Goal: Task Accomplishment & Management: Use online tool/utility

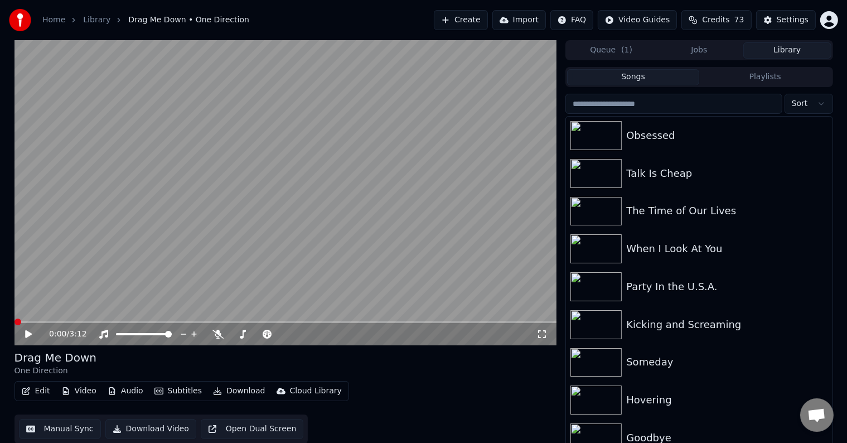
click at [812, 51] on button "Library" at bounding box center [787, 50] width 88 height 16
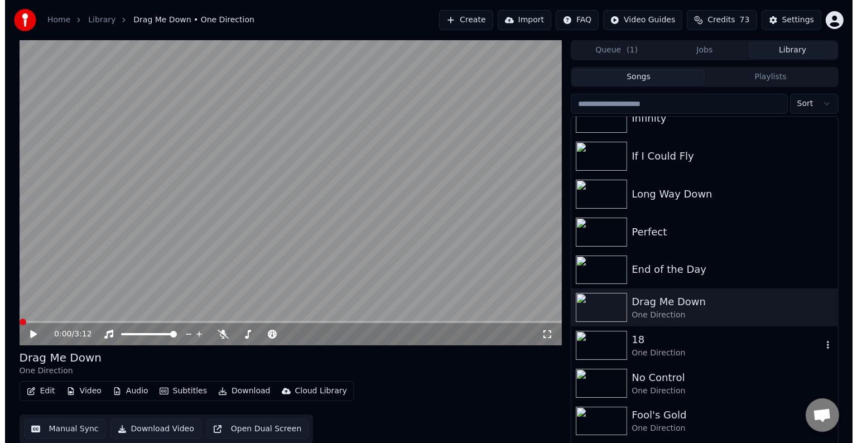
scroll to position [6598, 0]
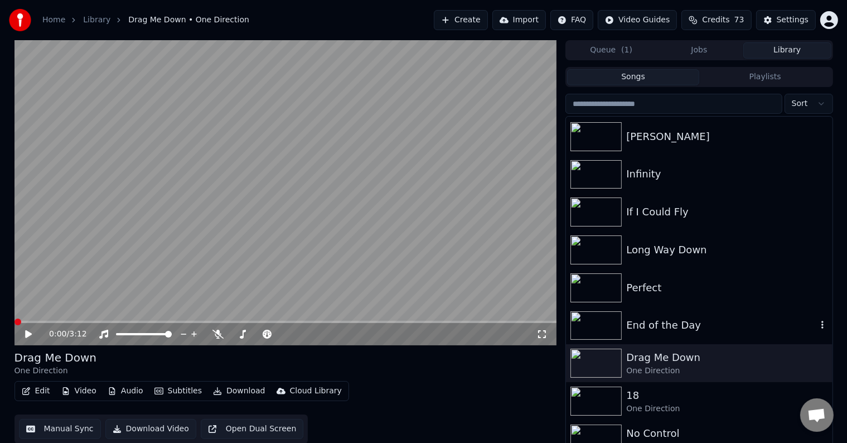
click at [725, 322] on div "End of the Day" at bounding box center [721, 325] width 190 height 16
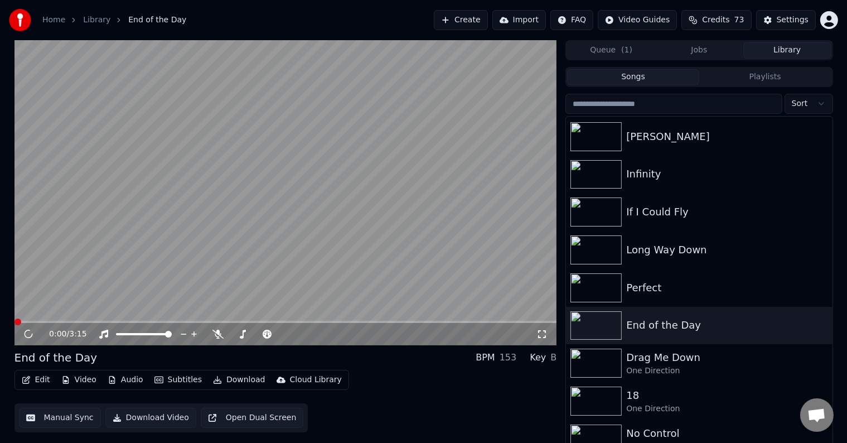
click at [35, 380] on button "Edit" at bounding box center [35, 380] width 37 height 16
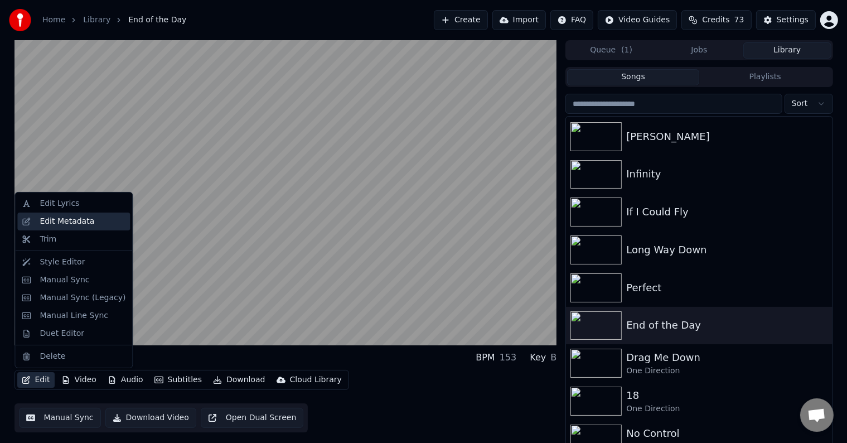
click at [65, 225] on div "Edit Metadata" at bounding box center [67, 221] width 55 height 11
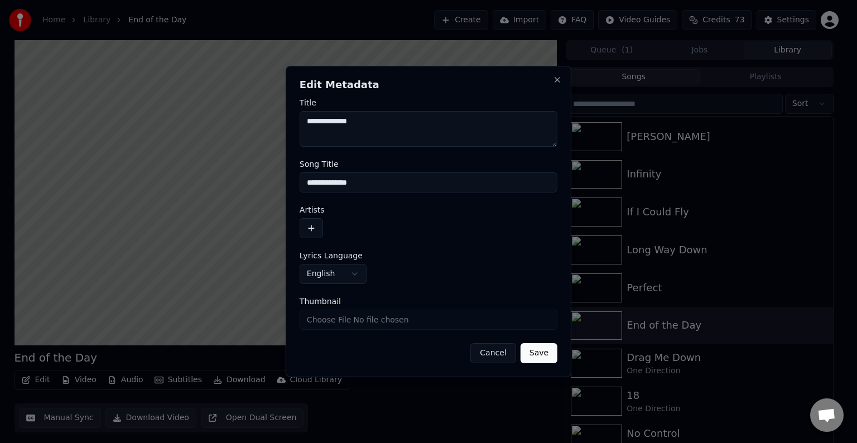
click at [313, 236] on button "button" at bounding box center [310, 228] width 23 height 20
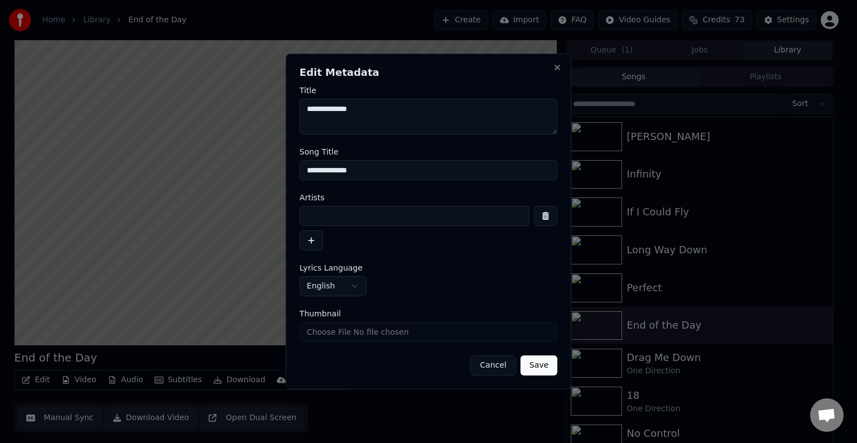
click at [400, 219] on input at bounding box center [414, 216] width 230 height 20
type input "**********"
click at [520, 355] on button "Save" at bounding box center [538, 365] width 37 height 20
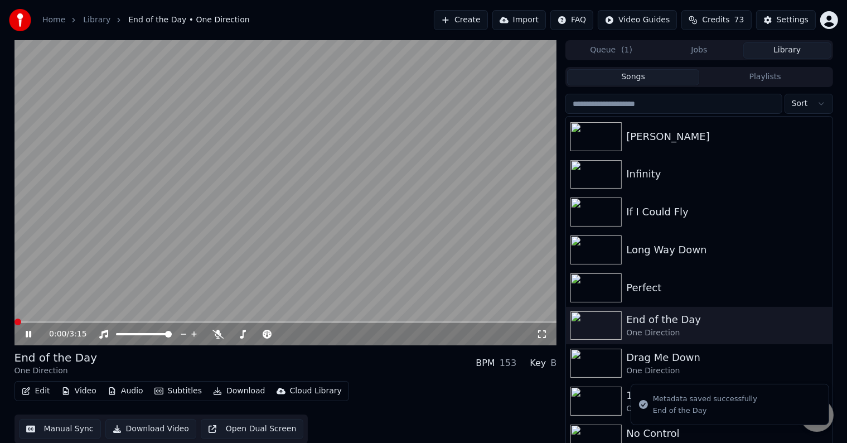
click at [27, 393] on icon "button" at bounding box center [26, 391] width 9 height 8
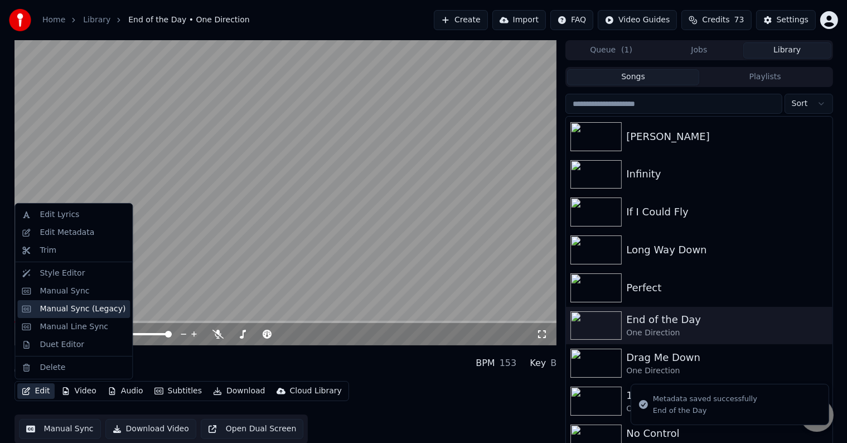
click at [77, 313] on div "Manual Sync (Legacy)" at bounding box center [83, 308] width 86 height 11
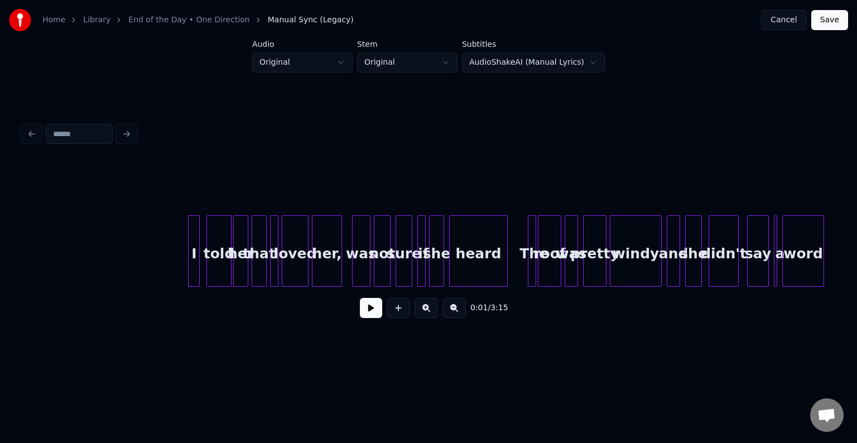
click at [376, 313] on button at bounding box center [371, 308] width 22 height 20
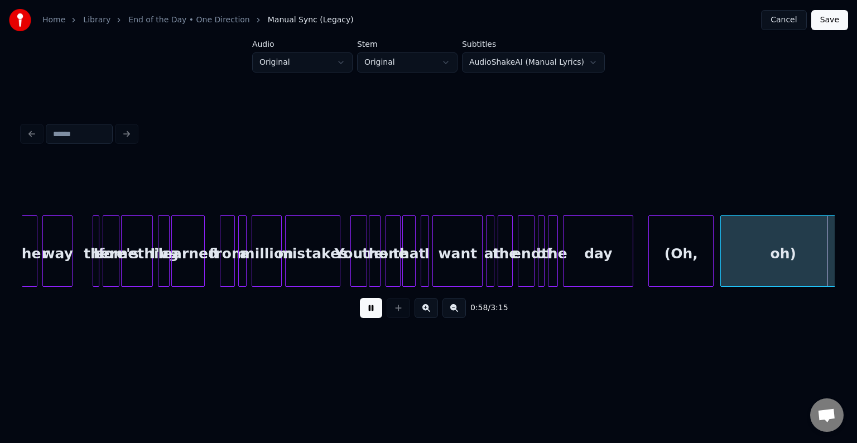
scroll to position [0, 4874]
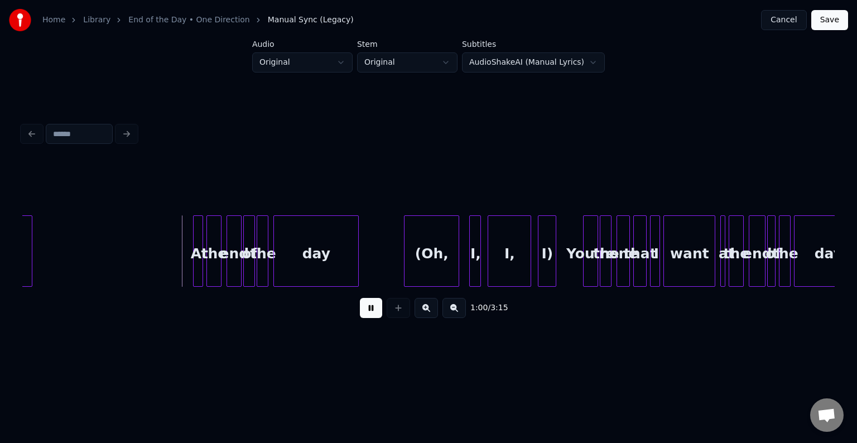
click at [361, 318] on button at bounding box center [371, 308] width 22 height 20
click at [426, 249] on div "(Oh," at bounding box center [431, 254] width 54 height 76
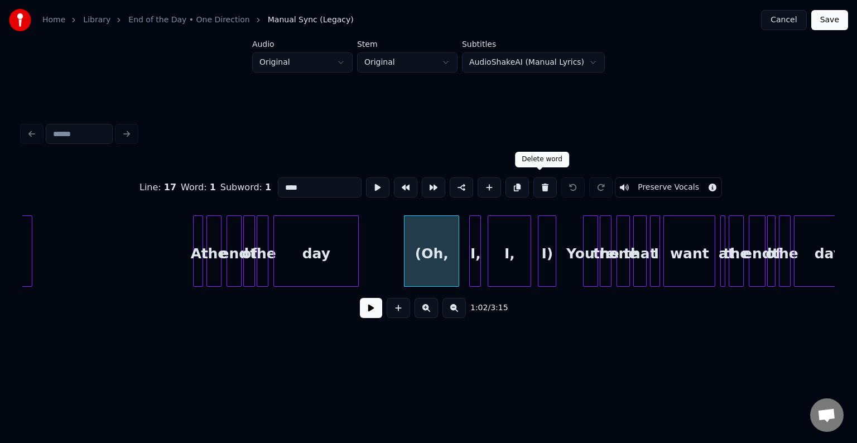
click at [540, 180] on button at bounding box center [544, 187] width 23 height 20
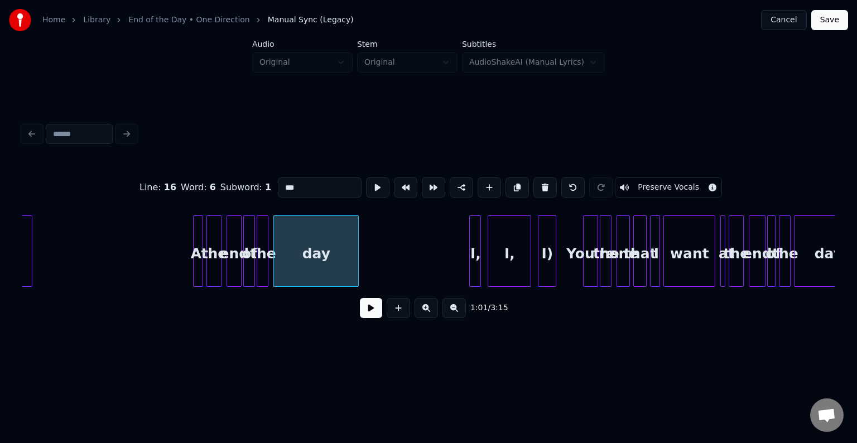
click at [530, 245] on div at bounding box center [528, 251] width 3 height 70
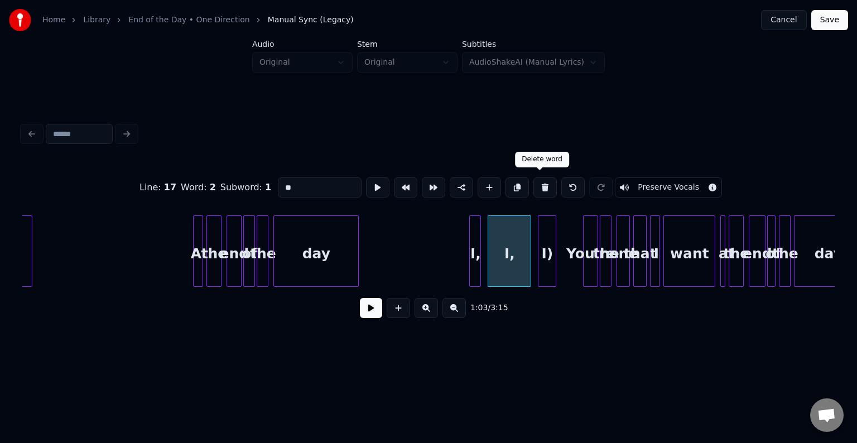
click at [540, 177] on button at bounding box center [544, 187] width 23 height 20
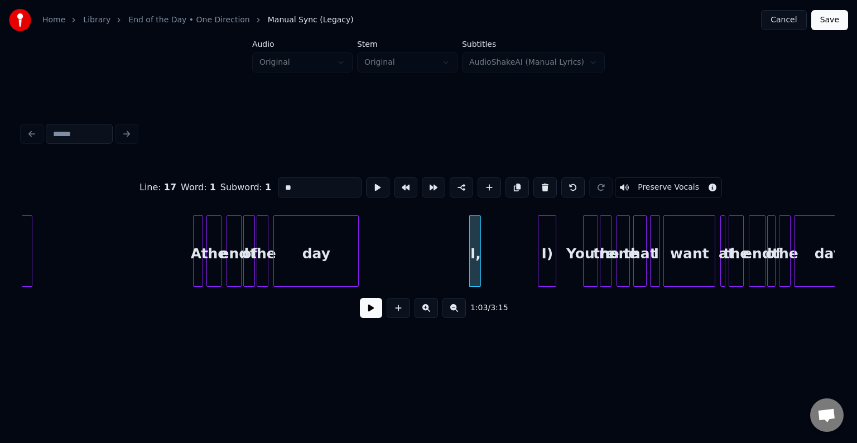
click at [537, 178] on button at bounding box center [544, 187] width 23 height 20
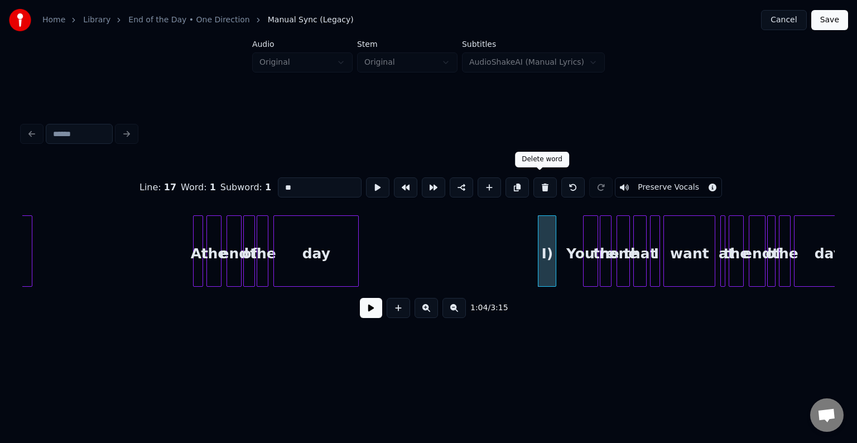
click at [547, 183] on button at bounding box center [544, 187] width 23 height 20
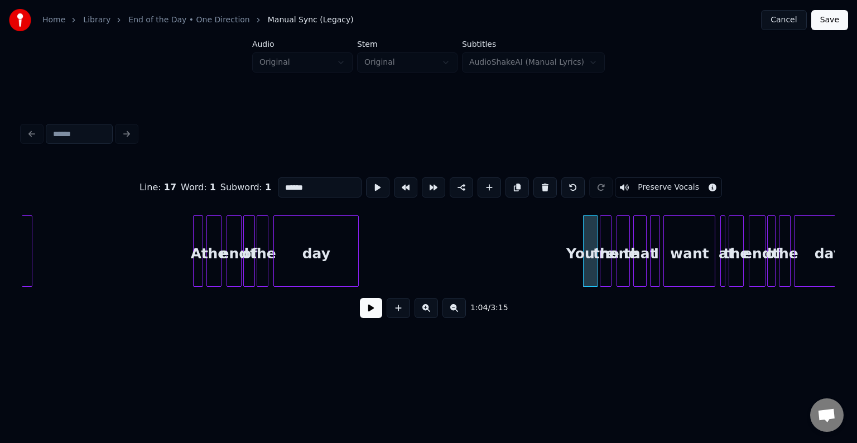
click at [31, 250] on div at bounding box center [29, 251] width 3 height 70
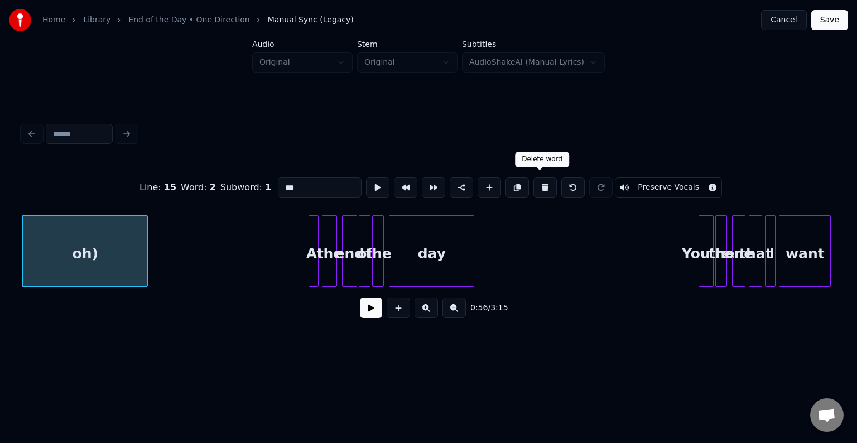
click at [540, 177] on button at bounding box center [544, 187] width 23 height 20
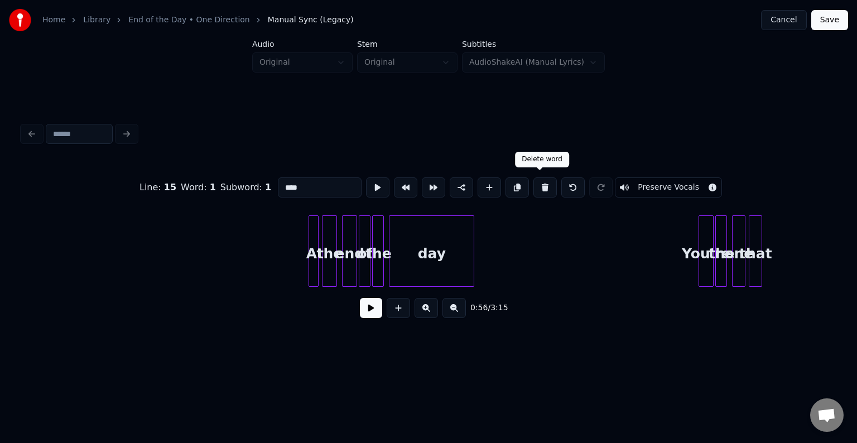
scroll to position [0, 4686]
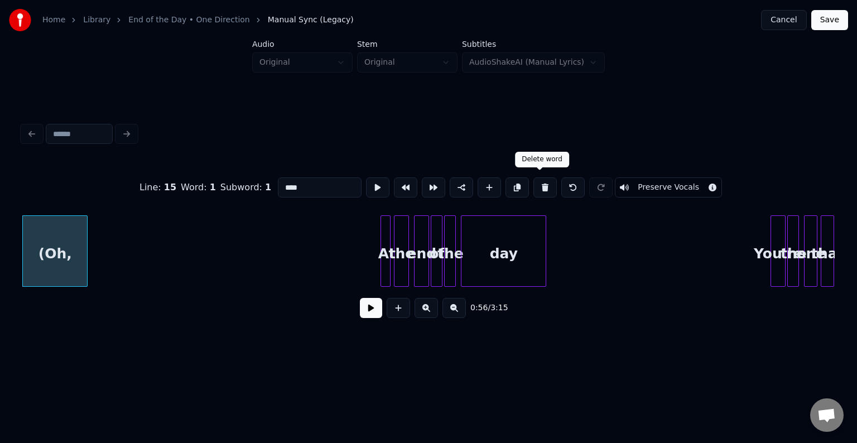
click at [542, 184] on button at bounding box center [544, 187] width 23 height 20
type input "***"
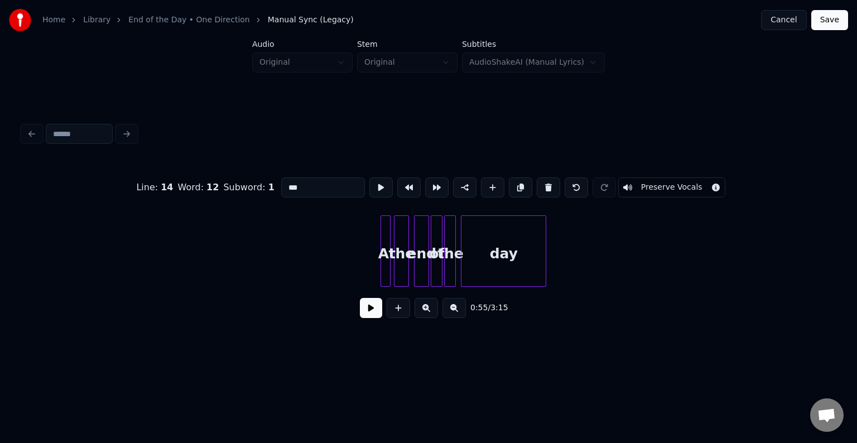
scroll to position [0, 4601]
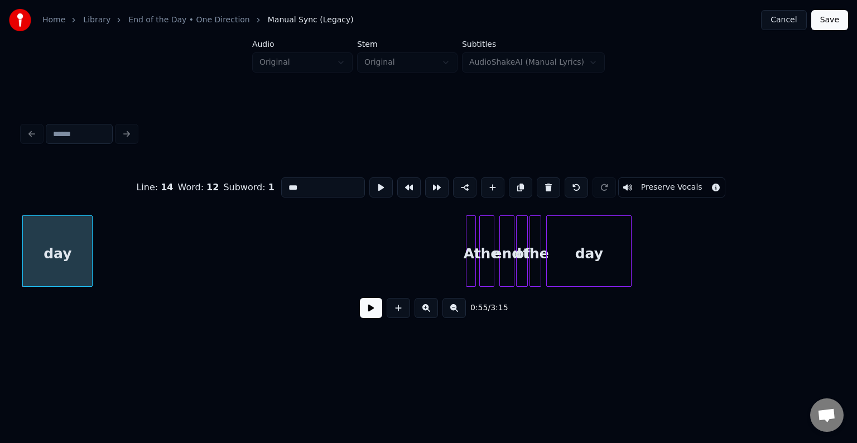
click at [372, 312] on button at bounding box center [371, 308] width 22 height 20
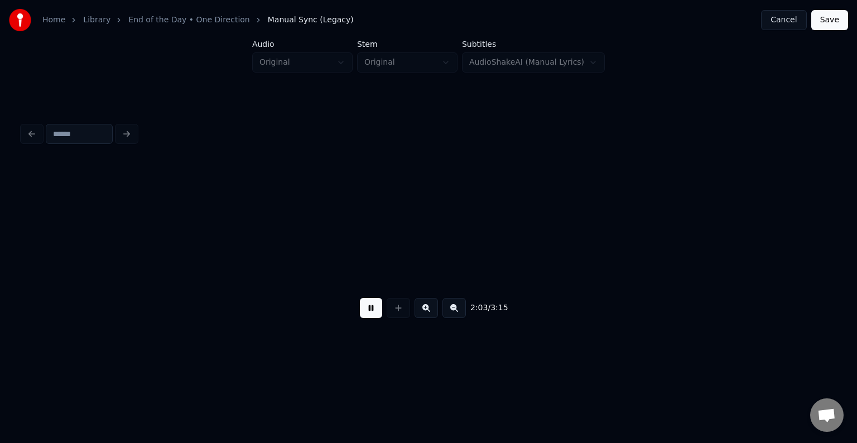
scroll to position [0, 10291]
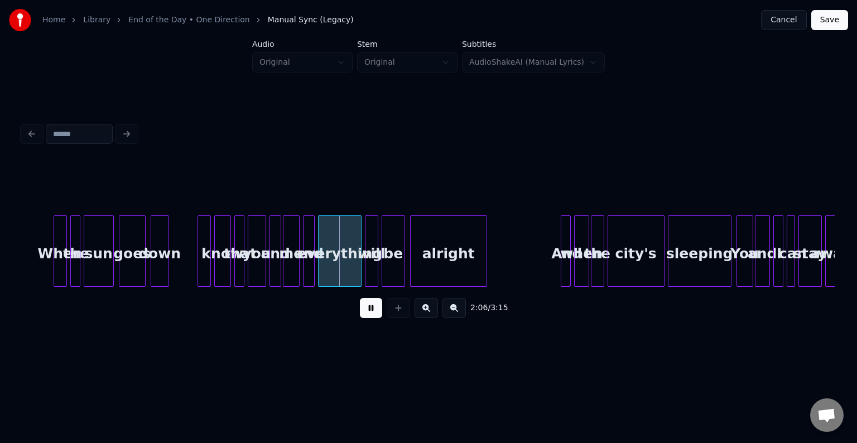
click at [376, 310] on button at bounding box center [371, 308] width 22 height 20
click at [174, 273] on div at bounding box center [174, 251] width 3 height 70
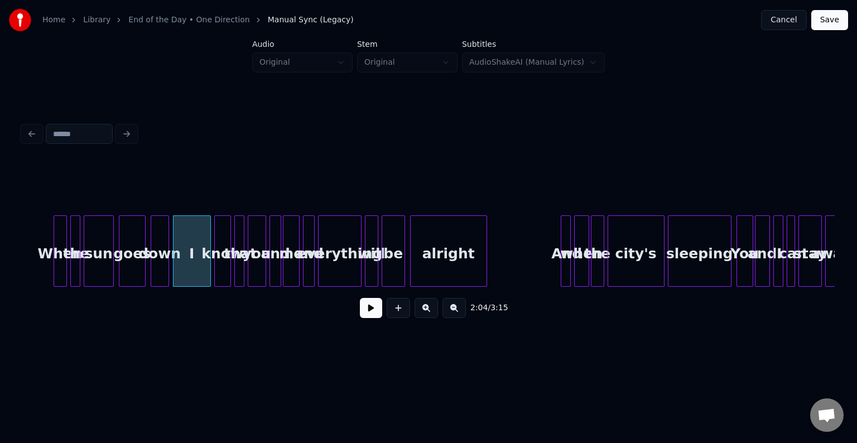
click at [371, 318] on button at bounding box center [371, 308] width 22 height 20
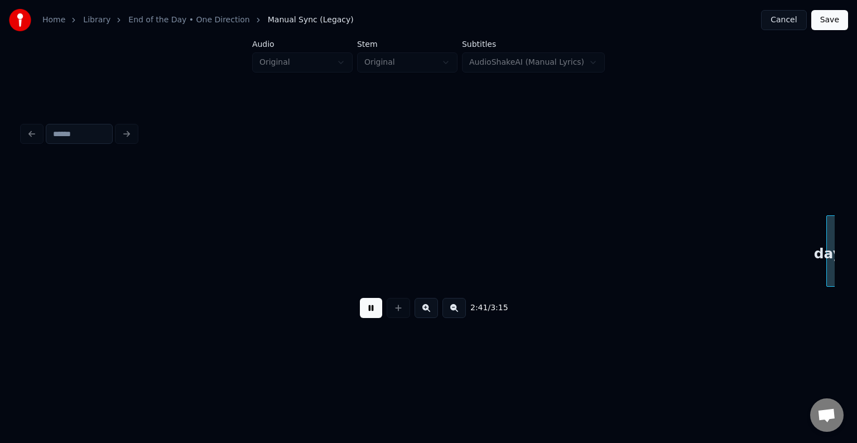
scroll to position [0, 13542]
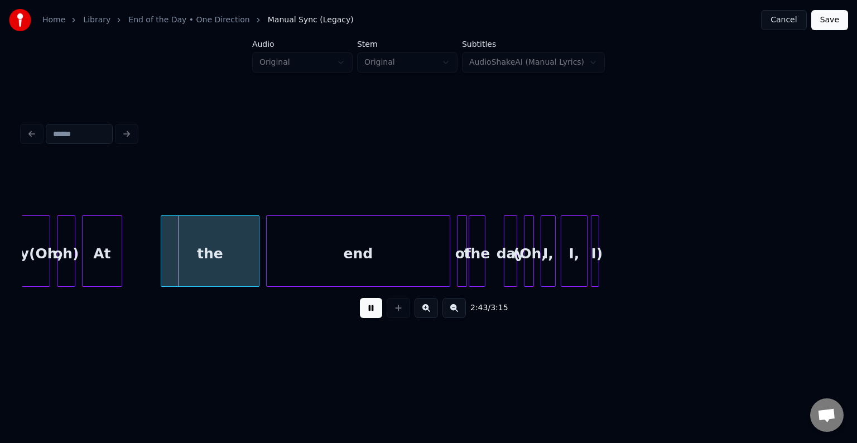
click at [371, 318] on button at bounding box center [371, 308] width 22 height 20
click at [29, 281] on div "day(Oh," at bounding box center [32, 254] width 36 height 76
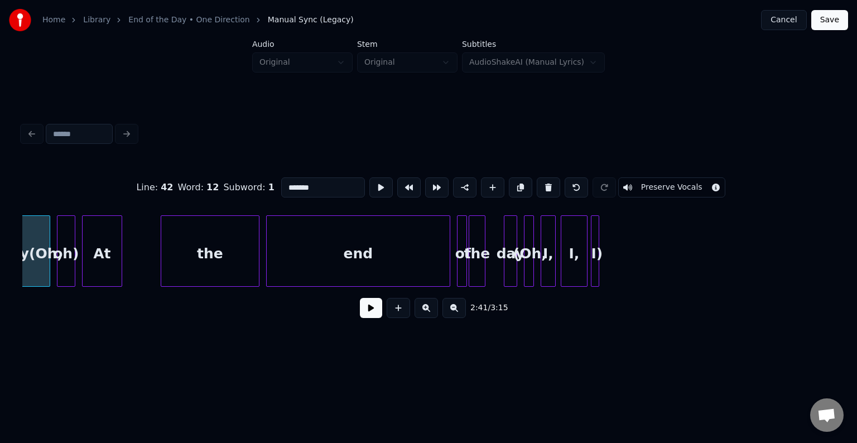
scroll to position [0, 13532]
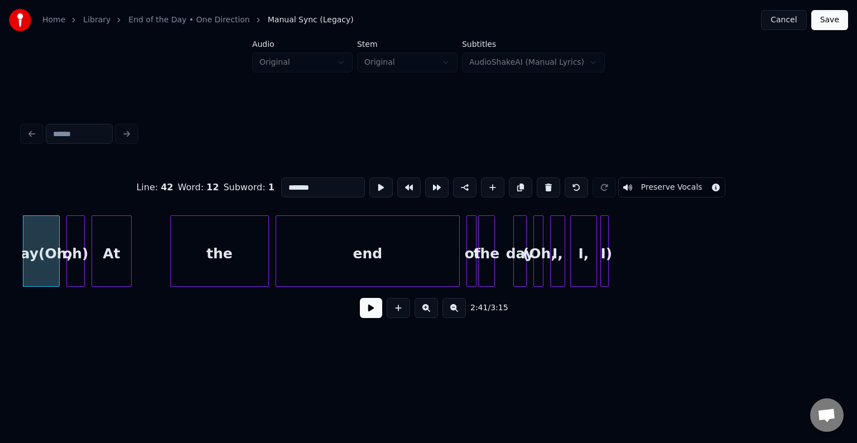
click at [326, 186] on input "*******" at bounding box center [323, 187] width 84 height 20
click at [71, 249] on div "oh)" at bounding box center [75, 254] width 17 height 76
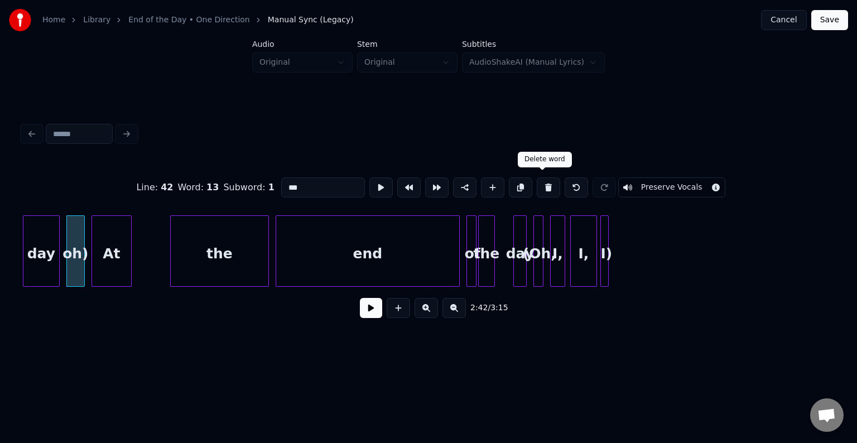
click at [544, 180] on button at bounding box center [548, 187] width 23 height 20
type input "***"
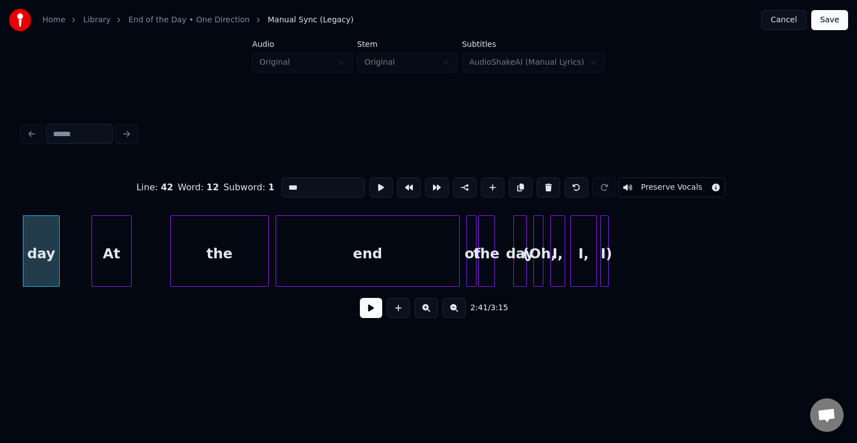
click at [31, 267] on div "day" at bounding box center [41, 254] width 36 height 76
click at [377, 310] on button at bounding box center [371, 308] width 22 height 20
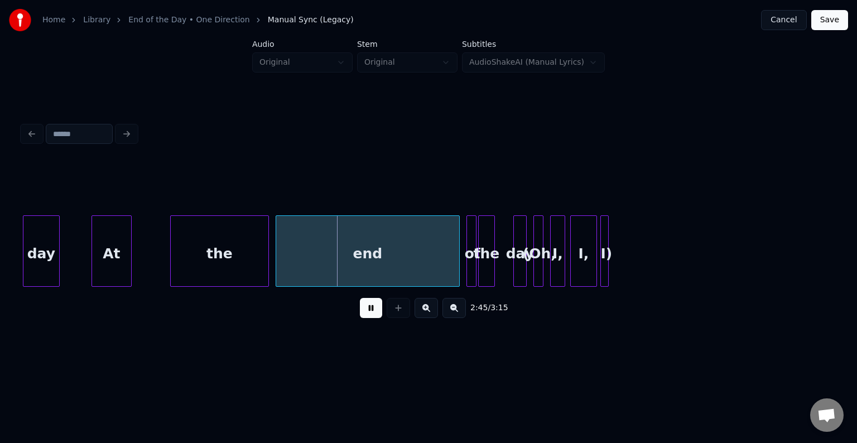
click at [538, 268] on div "(Oh," at bounding box center [539, 254] width 11 height 76
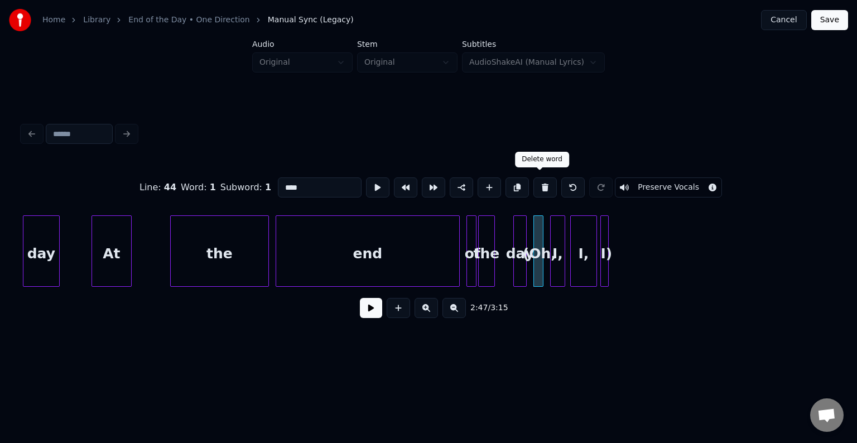
click at [538, 186] on button at bounding box center [544, 187] width 23 height 20
click at [561, 267] on div at bounding box center [562, 251] width 3 height 70
click at [522, 190] on button at bounding box center [516, 187] width 23 height 20
click at [538, 185] on button at bounding box center [544, 187] width 23 height 20
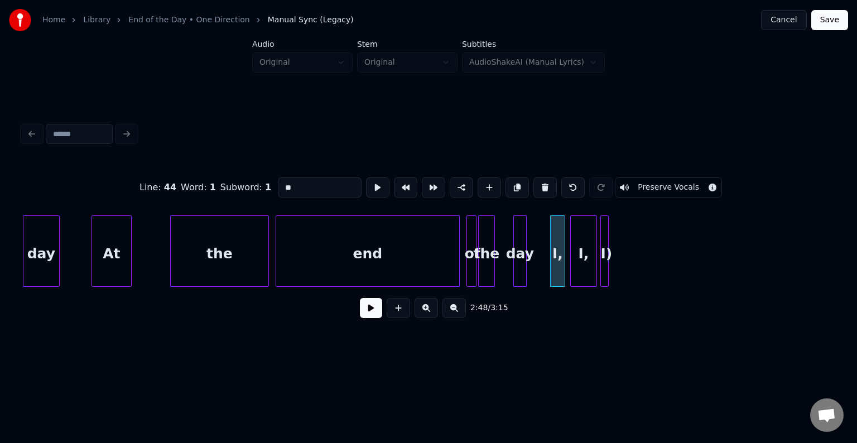
click at [538, 185] on button at bounding box center [544, 187] width 23 height 20
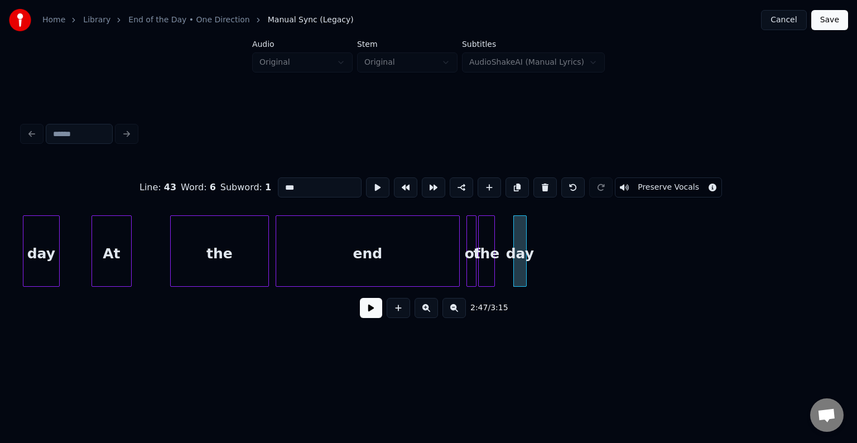
click at [96, 272] on div "At" at bounding box center [111, 254] width 39 height 76
type input "**"
click at [373, 309] on button at bounding box center [371, 308] width 22 height 20
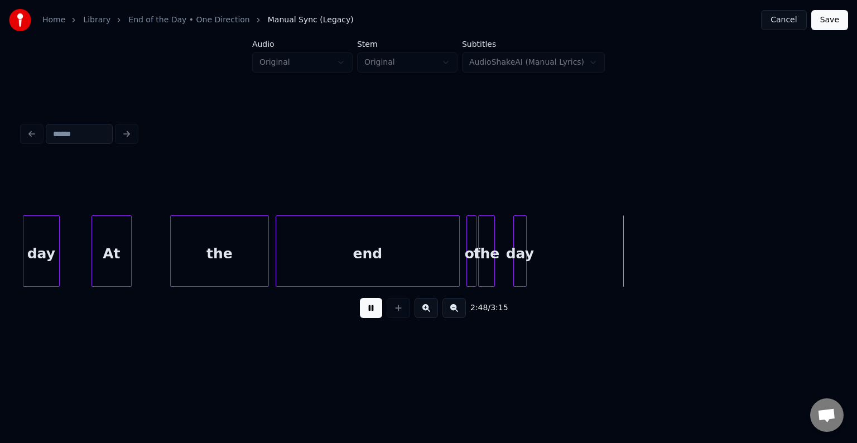
click at [368, 318] on button at bounding box center [371, 308] width 22 height 20
click at [598, 253] on div "day" at bounding box center [601, 254] width 12 height 76
click at [581, 274] on div at bounding box center [581, 251] width 3 height 70
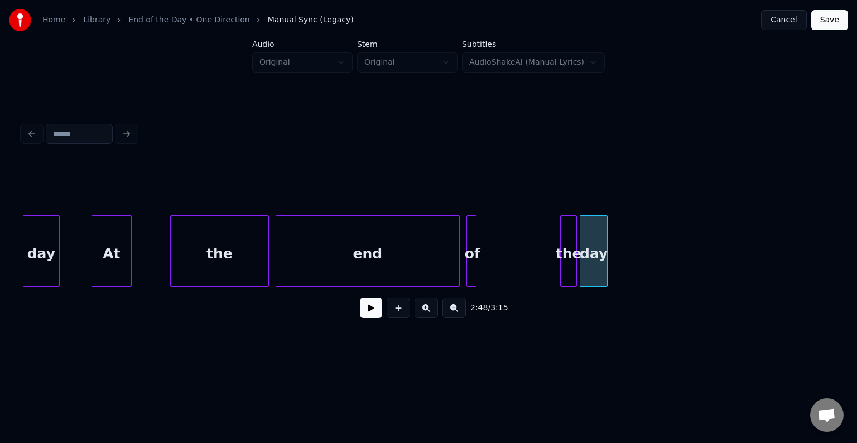
click at [569, 254] on div "the" at bounding box center [568, 254] width 16 height 76
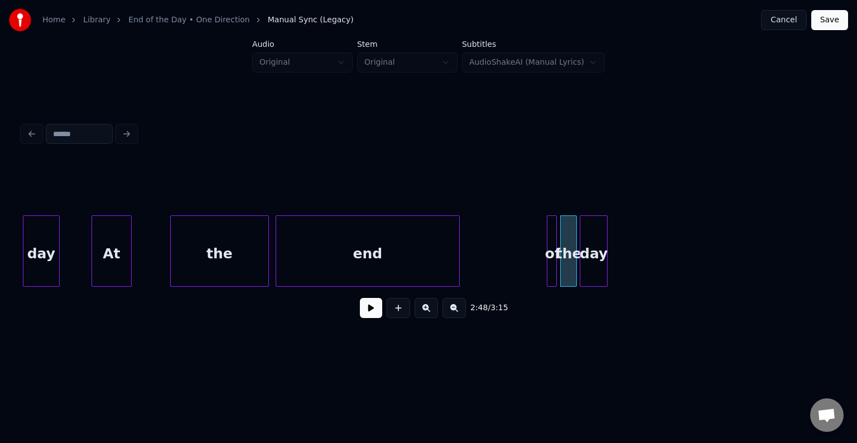
click at [550, 263] on div "of" at bounding box center [552, 254] width 11 height 76
click at [364, 318] on button at bounding box center [371, 308] width 22 height 20
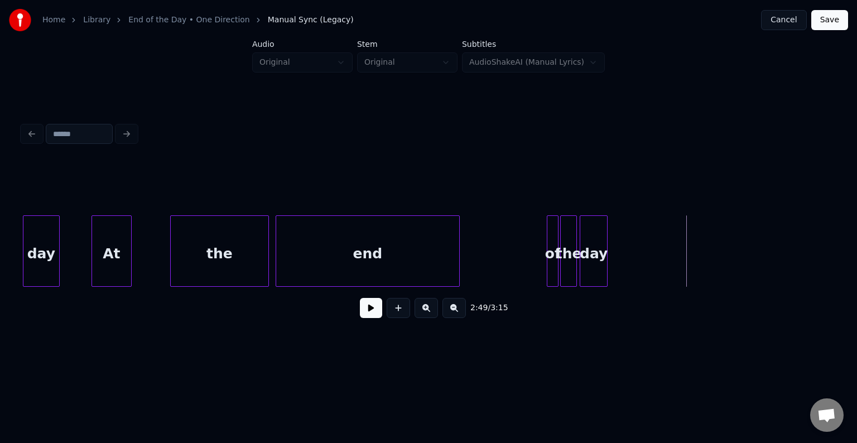
click at [547, 265] on div "of" at bounding box center [553, 250] width 12 height 71
click at [509, 268] on div "of" at bounding box center [510, 254] width 11 height 76
click at [531, 267] on div "the" at bounding box center [530, 254] width 16 height 76
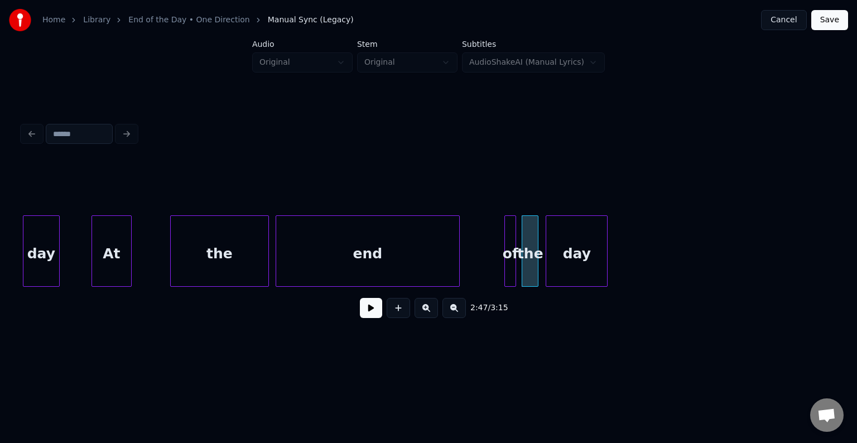
click at [548, 264] on div at bounding box center [547, 251] width 3 height 70
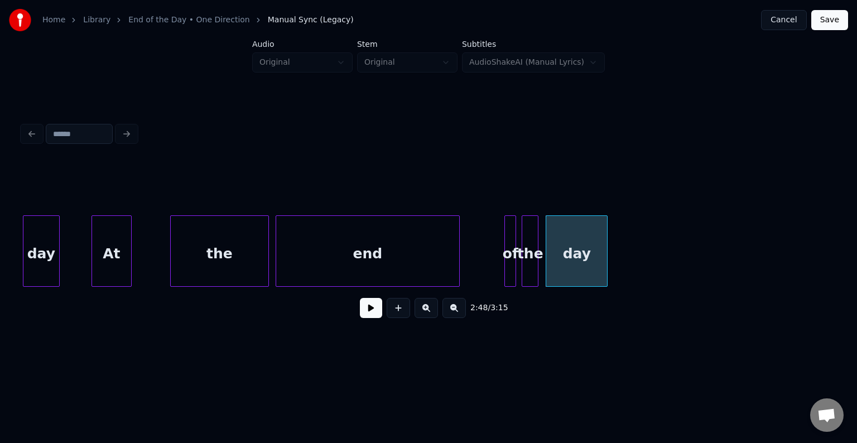
click at [377, 317] on button at bounding box center [371, 308] width 22 height 20
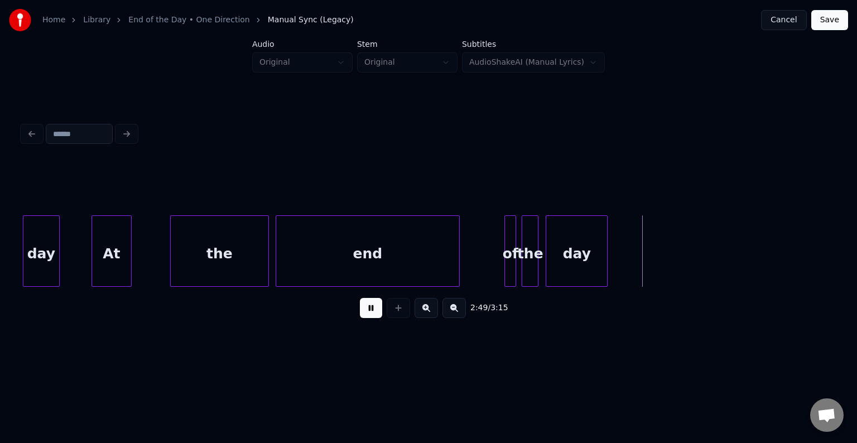
click at [377, 317] on button at bounding box center [371, 308] width 22 height 20
click at [532, 262] on div "the" at bounding box center [534, 254] width 16 height 76
click at [515, 265] on div "of" at bounding box center [516, 254] width 11 height 76
click at [375, 305] on button at bounding box center [371, 308] width 22 height 20
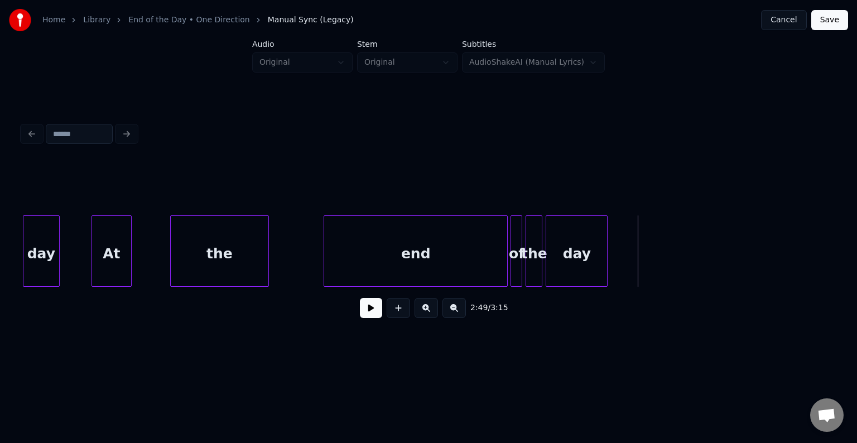
click at [424, 244] on div "end" at bounding box center [415, 254] width 183 height 76
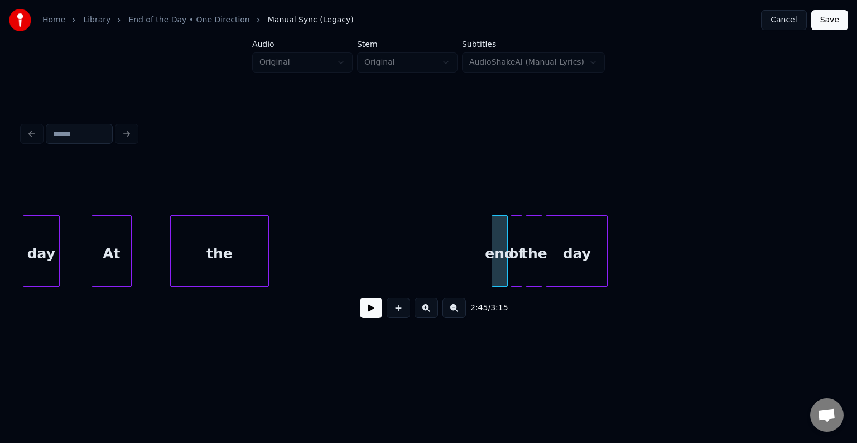
click at [494, 256] on div at bounding box center [493, 251] width 3 height 70
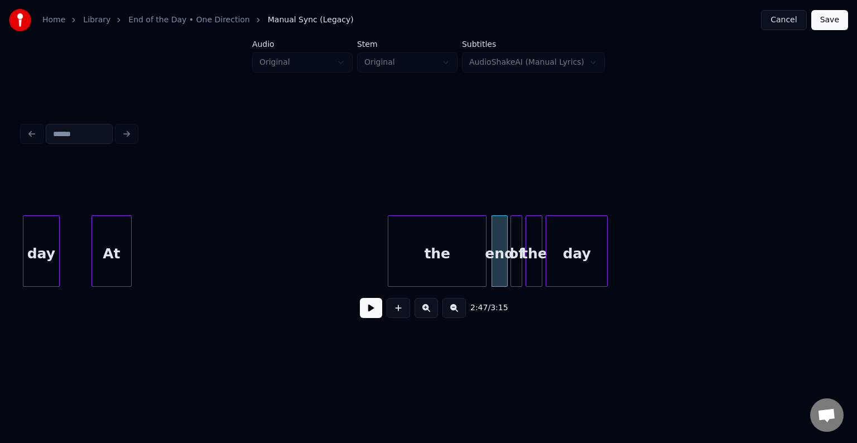
click at [451, 261] on div "the" at bounding box center [437, 254] width 98 height 76
click at [480, 256] on div at bounding box center [480, 251] width 3 height 70
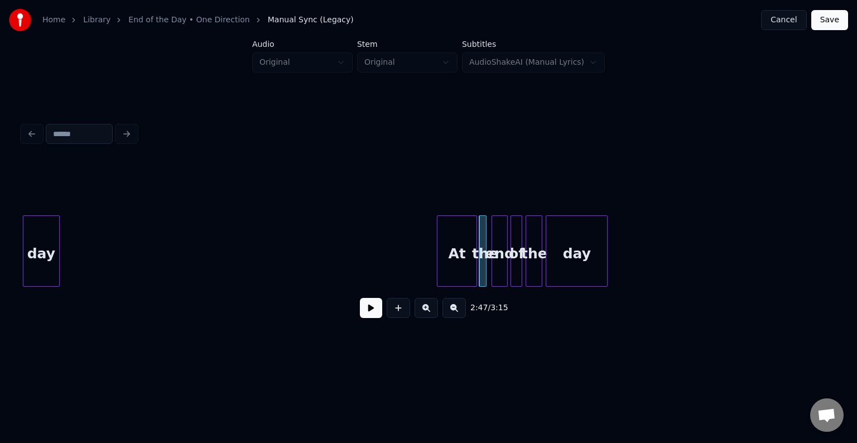
click at [466, 264] on div "At" at bounding box center [456, 254] width 39 height 76
click at [459, 267] on div at bounding box center [459, 251] width 3 height 70
click at [374, 313] on button at bounding box center [371, 308] width 22 height 20
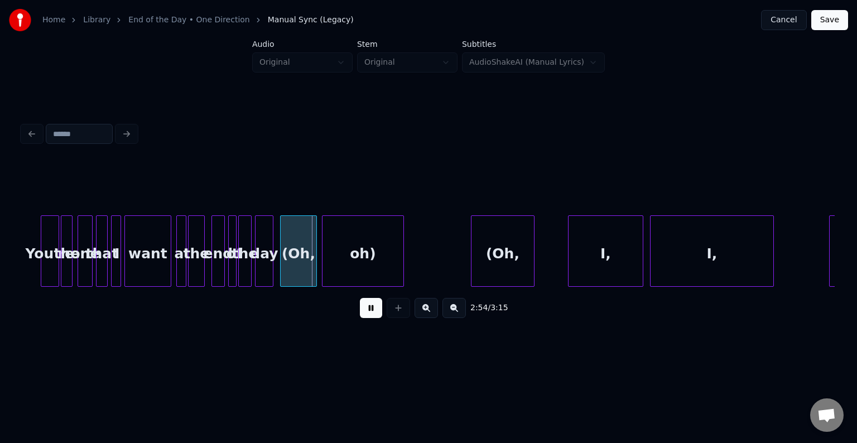
click at [374, 313] on button at bounding box center [371, 308] width 22 height 20
click at [297, 249] on div "(Oh," at bounding box center [299, 254] width 36 height 76
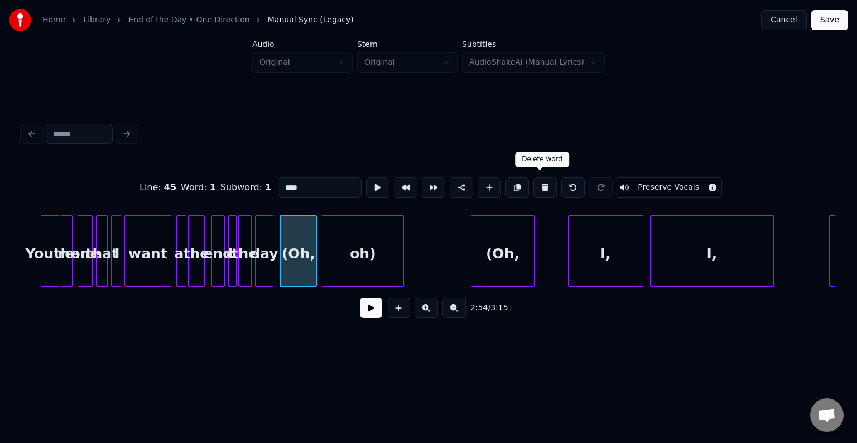
drag, startPoint x: 552, startPoint y: 178, endPoint x: 544, endPoint y: 180, distance: 7.4
click at [544, 180] on div at bounding box center [545, 187] width 28 height 20
click at [524, 185] on div at bounding box center [517, 187] width 28 height 20
click at [537, 185] on button at bounding box center [544, 187] width 23 height 20
type input "***"
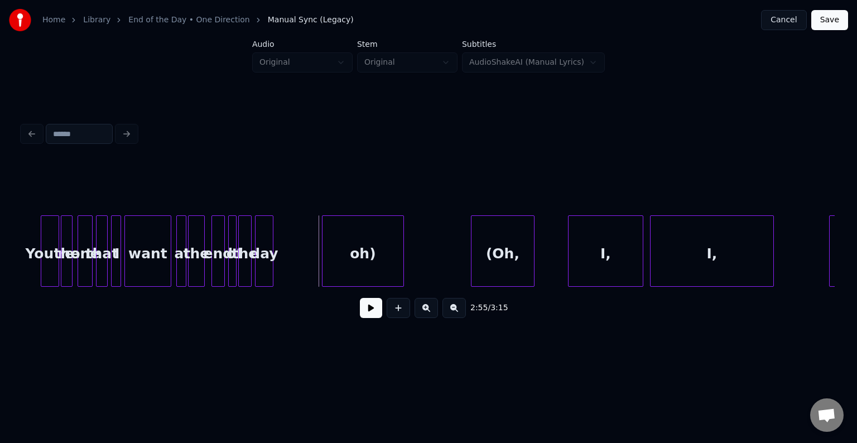
click at [339, 263] on div "oh)" at bounding box center [362, 254] width 81 height 76
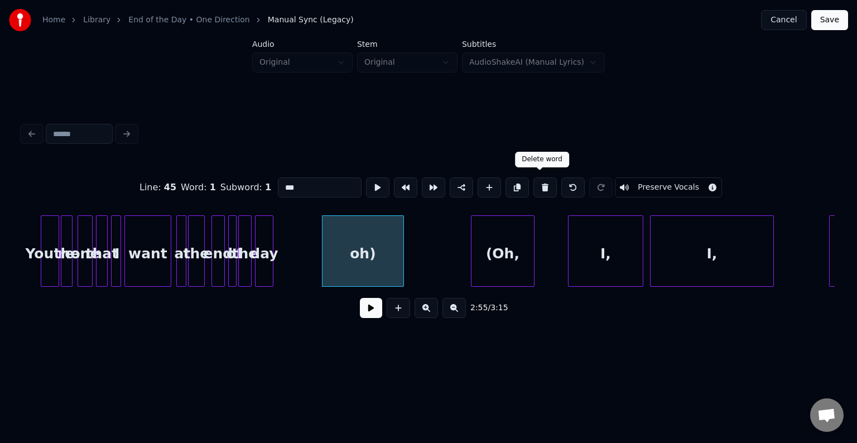
click at [545, 184] on button at bounding box center [544, 187] width 23 height 20
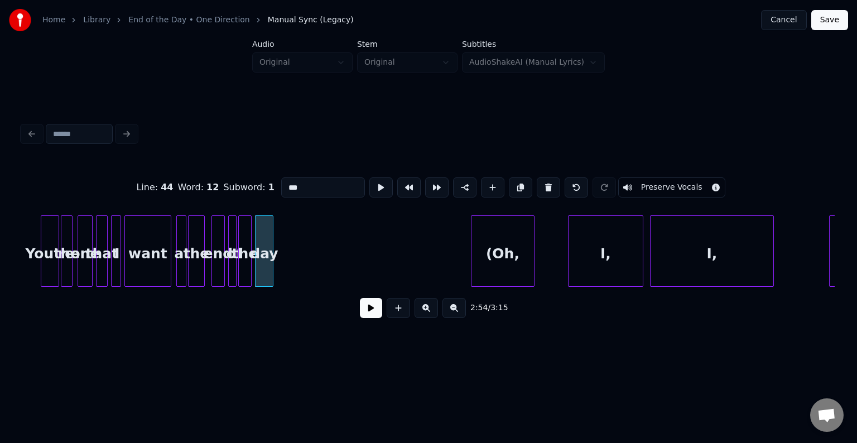
click at [497, 261] on div "(Oh," at bounding box center [502, 254] width 62 height 76
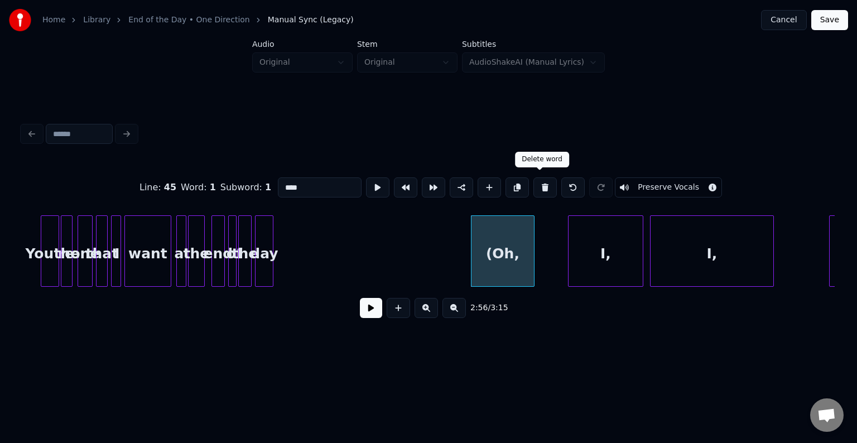
click at [542, 186] on button at bounding box center [544, 187] width 23 height 20
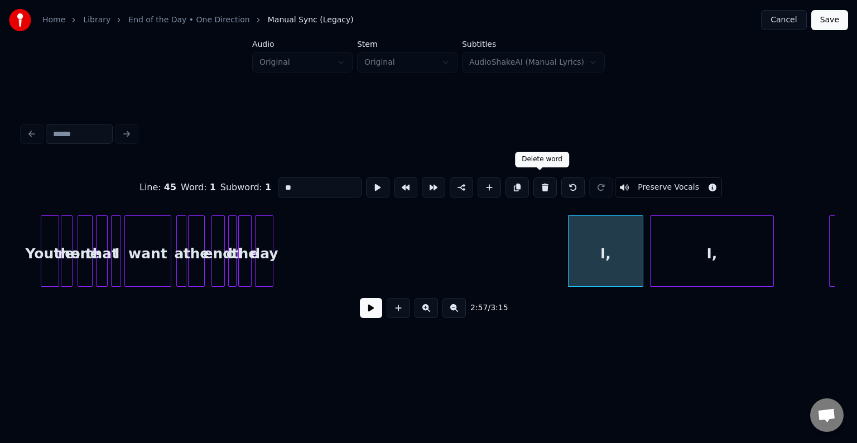
click at [543, 185] on button at bounding box center [544, 187] width 23 height 20
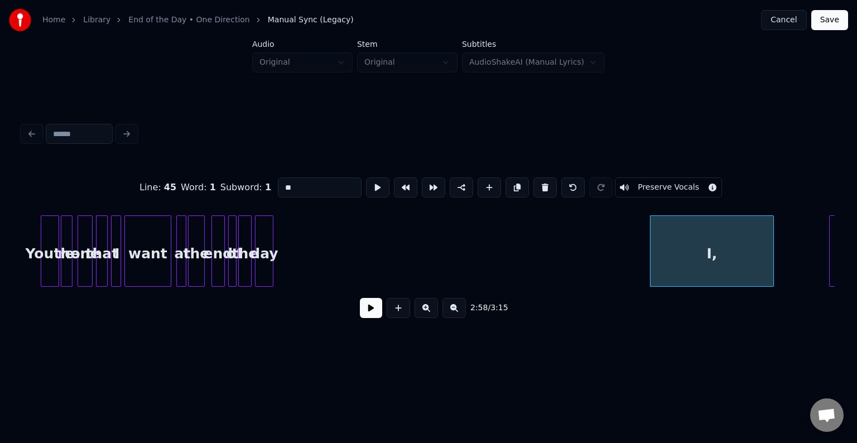
click at [543, 185] on button at bounding box center [544, 187] width 23 height 20
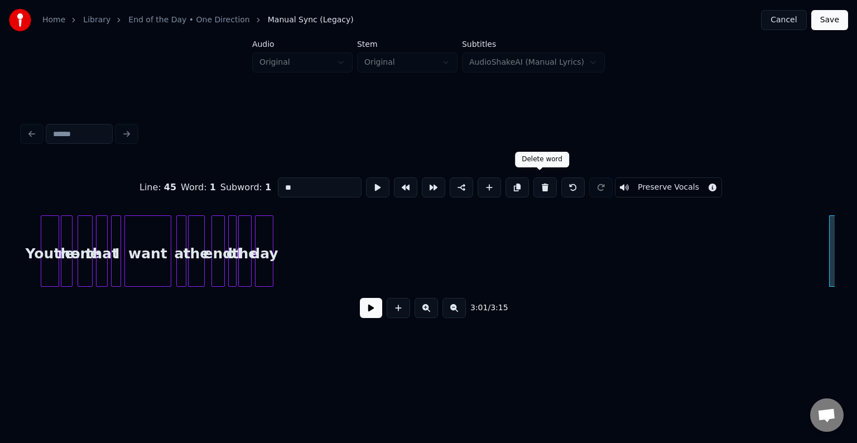
click at [540, 187] on button at bounding box center [544, 187] width 23 height 20
type input "******"
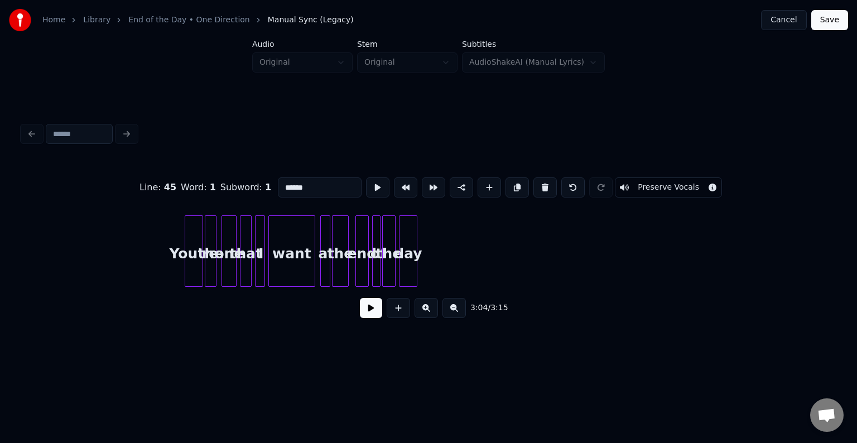
scroll to position [0, 14154]
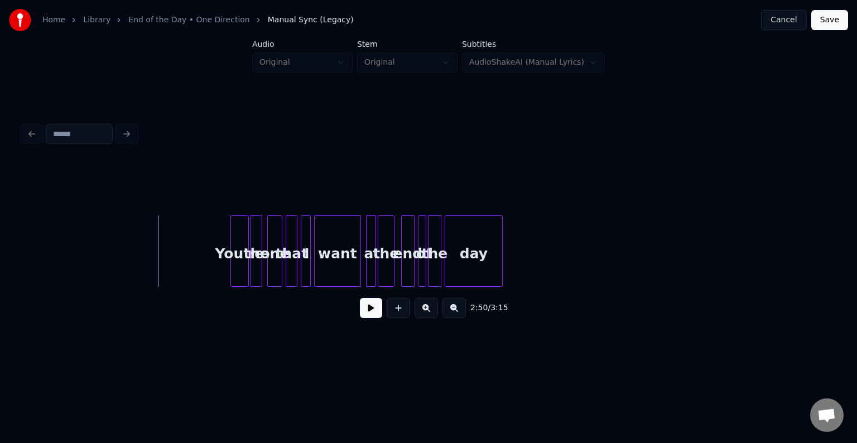
click at [501, 268] on div at bounding box center [500, 251] width 3 height 70
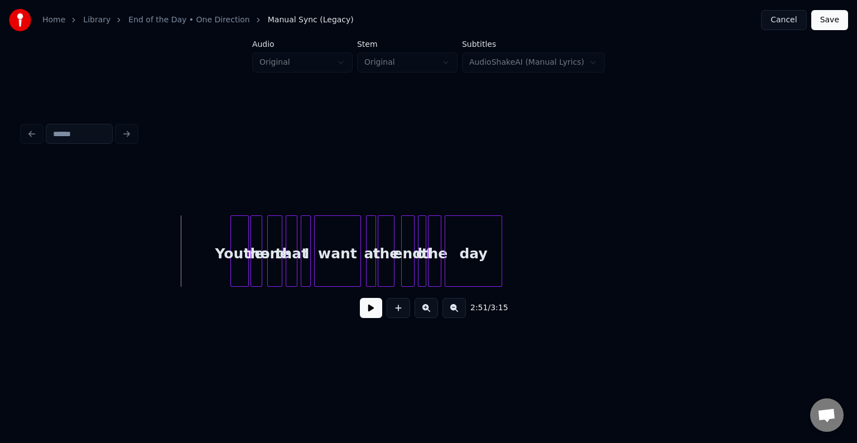
click at [368, 312] on button at bounding box center [371, 308] width 22 height 20
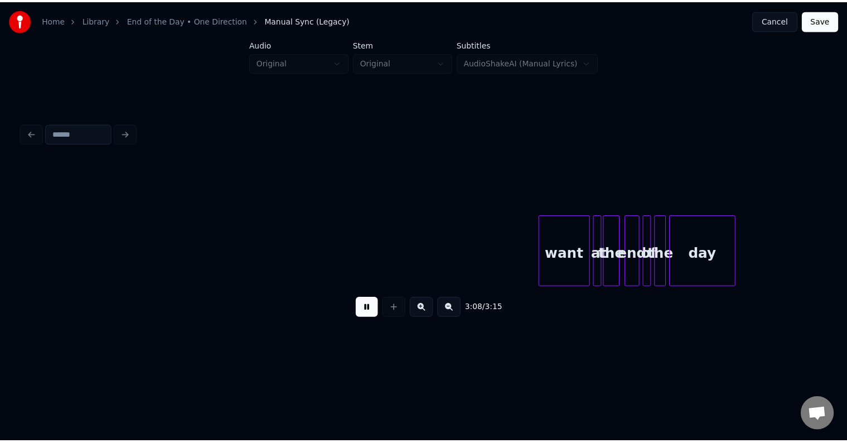
scroll to position [0, 15503]
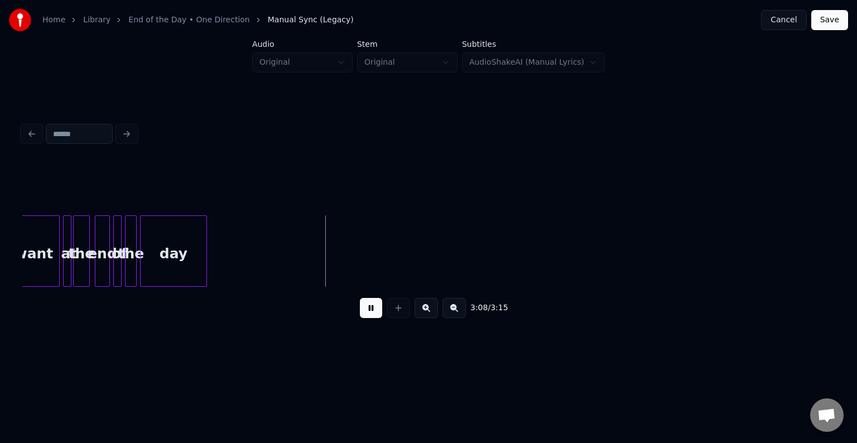
click at [841, 27] on button "Save" at bounding box center [829, 20] width 37 height 20
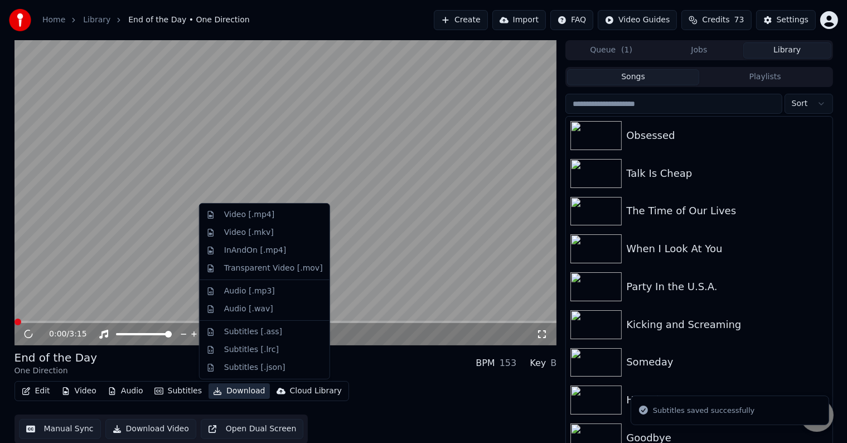
click at [244, 387] on button "Download" at bounding box center [239, 391] width 61 height 16
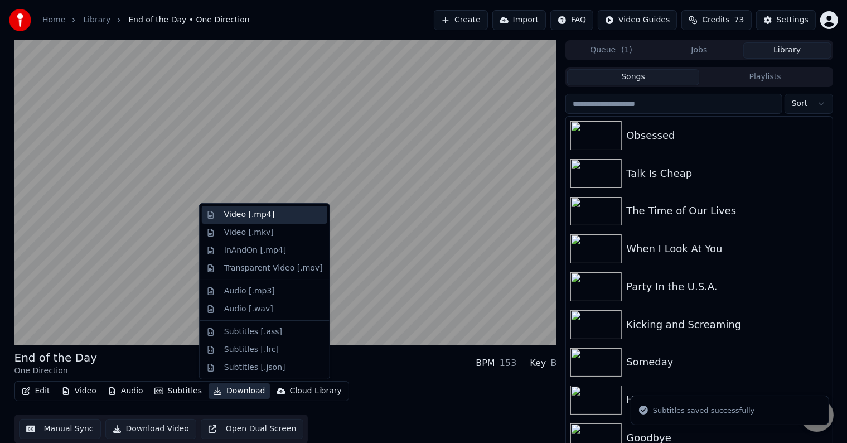
click at [236, 212] on div "Video [.mp4]" at bounding box center [249, 214] width 50 height 11
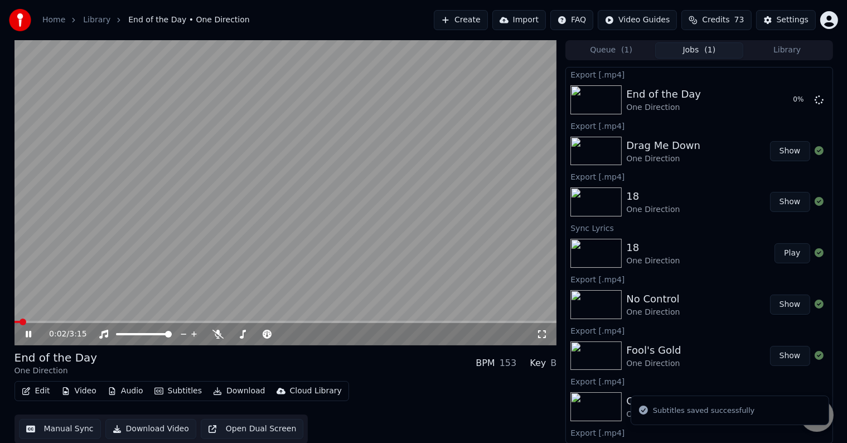
click at [24, 332] on icon at bounding box center [36, 334] width 26 height 9
click at [794, 58] on button "Library" at bounding box center [787, 50] width 88 height 16
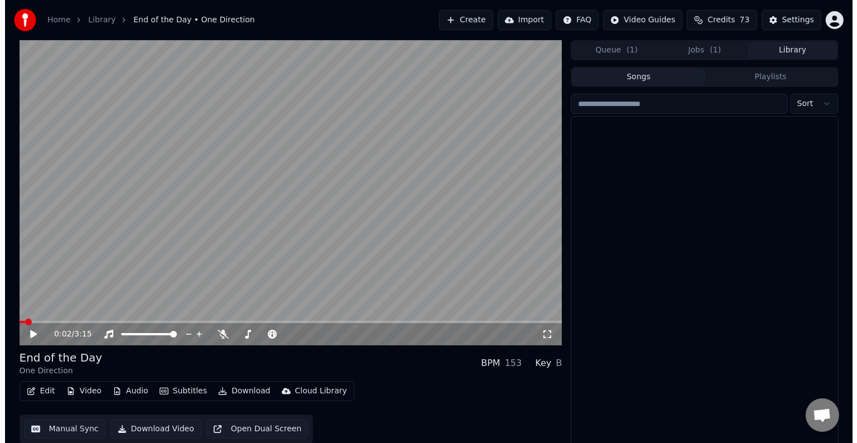
scroll to position [6621, 0]
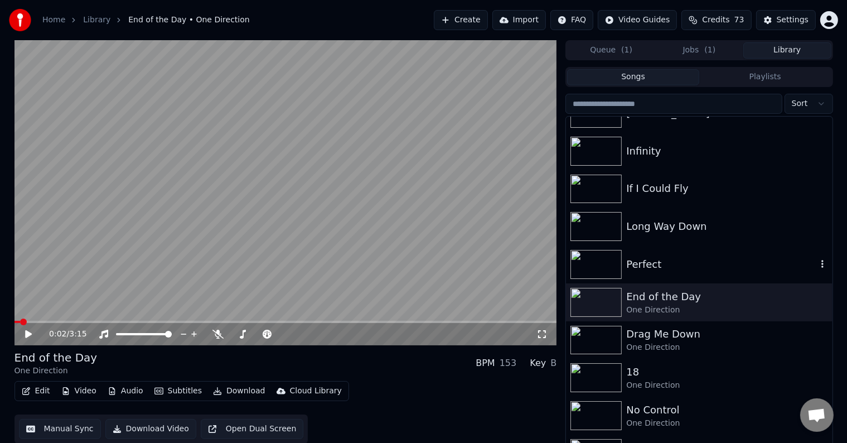
click at [674, 272] on div "Perfect" at bounding box center [721, 265] width 190 height 16
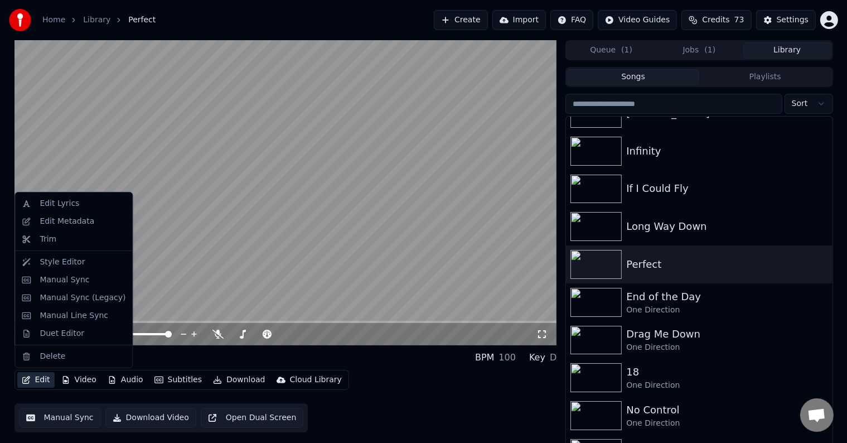
click at [48, 384] on button "Edit" at bounding box center [35, 380] width 37 height 16
click at [64, 228] on div "Edit Metadata" at bounding box center [73, 221] width 113 height 18
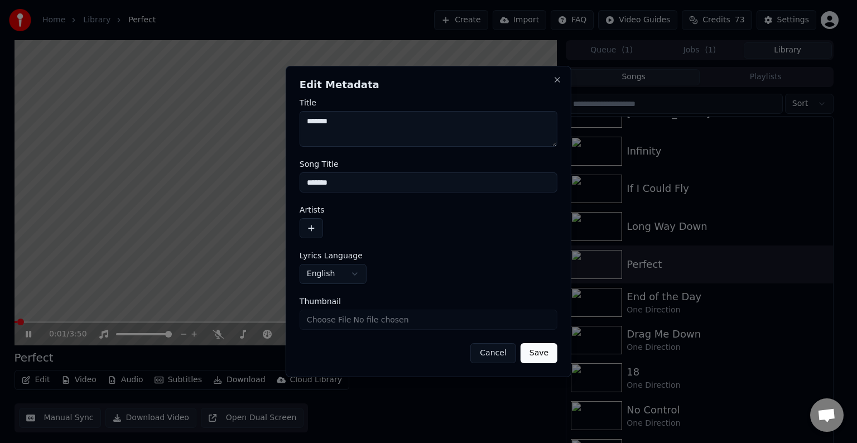
click at [305, 231] on button "button" at bounding box center [310, 228] width 23 height 20
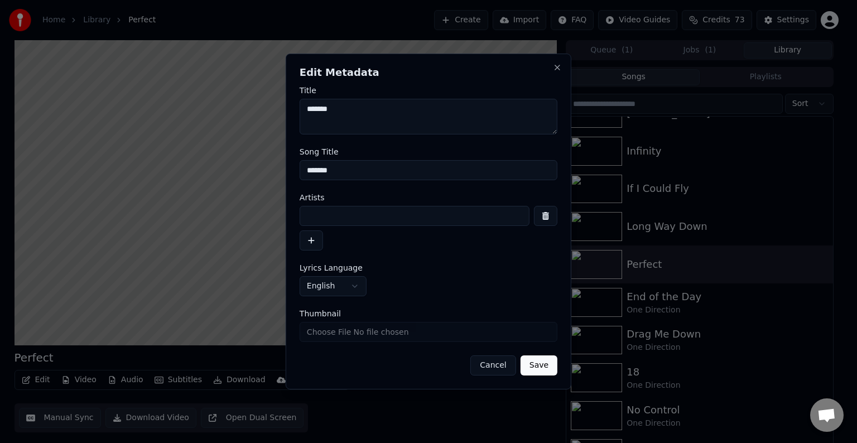
click at [359, 221] on input at bounding box center [414, 216] width 230 height 20
type input "**********"
click at [520, 355] on button "Save" at bounding box center [538, 365] width 37 height 20
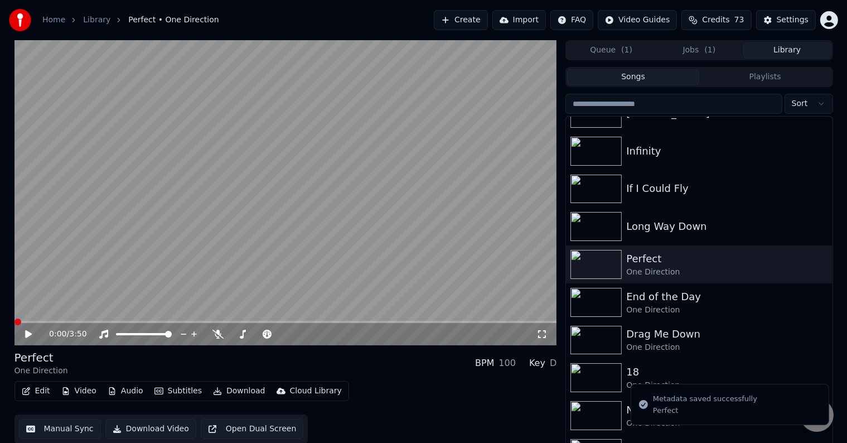
click at [46, 398] on button "Edit" at bounding box center [35, 391] width 37 height 16
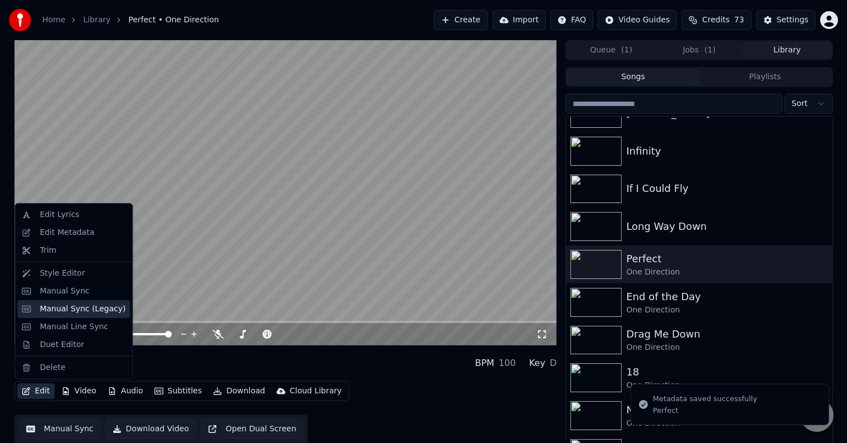
click at [37, 311] on div "Manual Sync (Legacy)" at bounding box center [73, 309] width 113 height 18
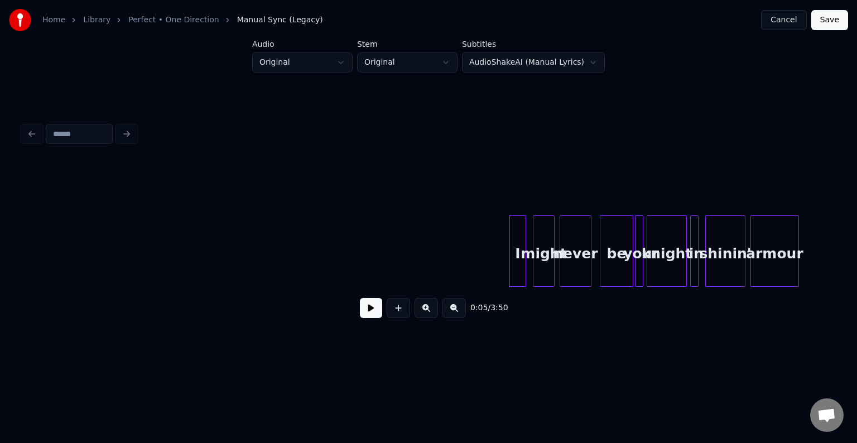
click at [375, 312] on button at bounding box center [371, 308] width 22 height 20
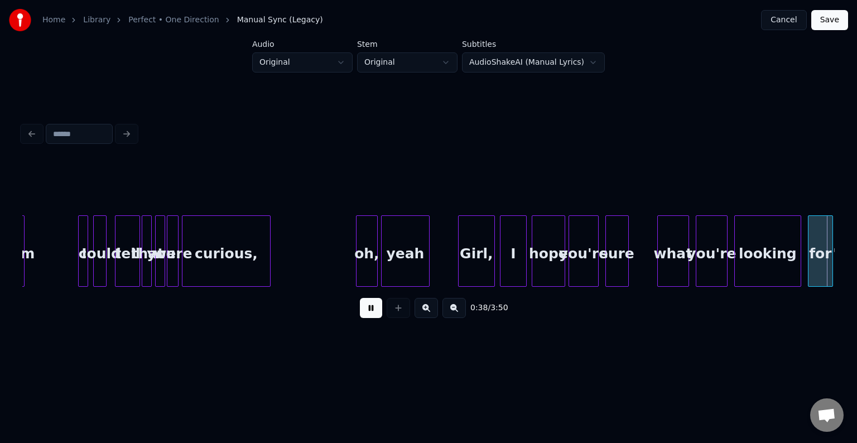
scroll to position [0, 3250]
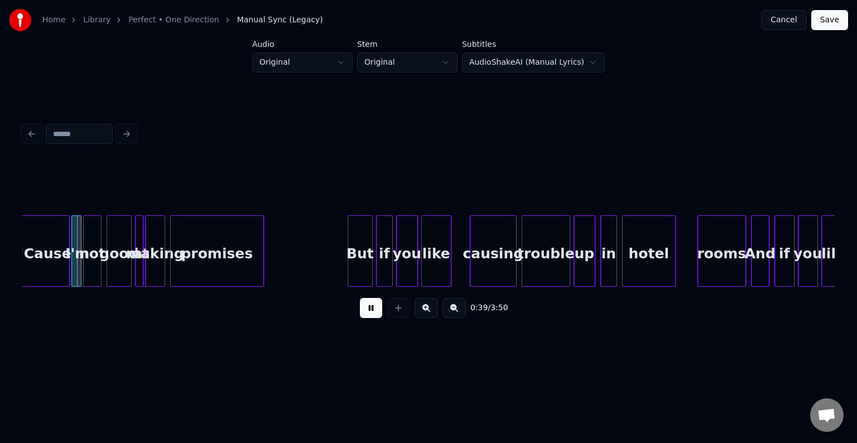
click at [375, 312] on button at bounding box center [371, 308] width 22 height 20
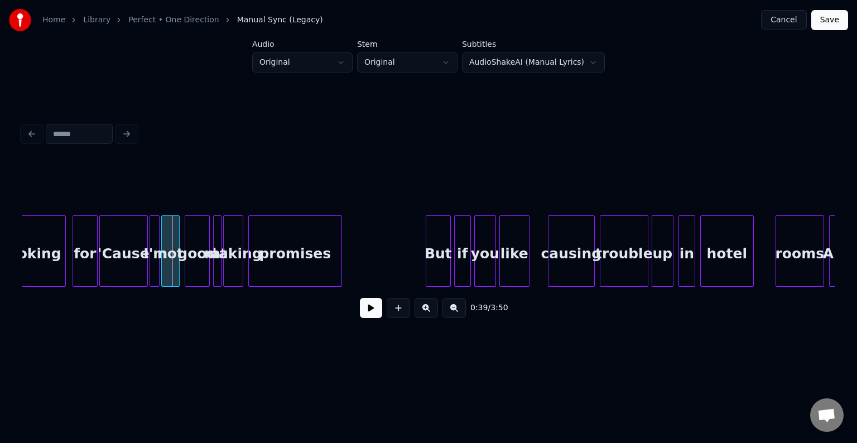
scroll to position [0, 3161]
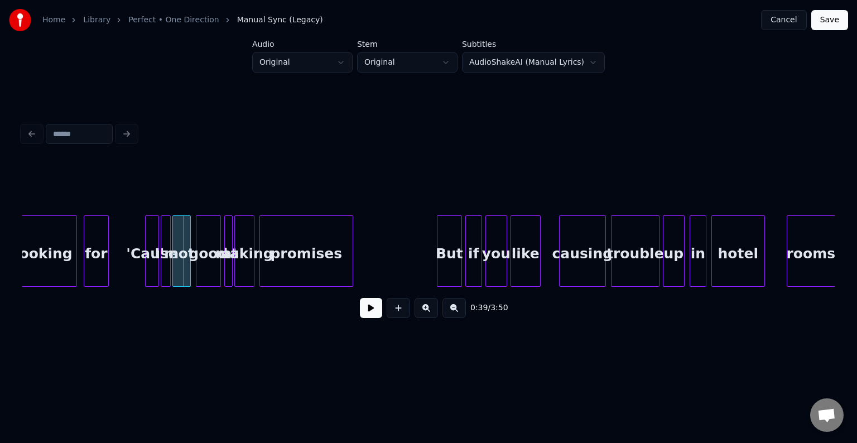
click at [146, 270] on div at bounding box center [147, 251] width 3 height 70
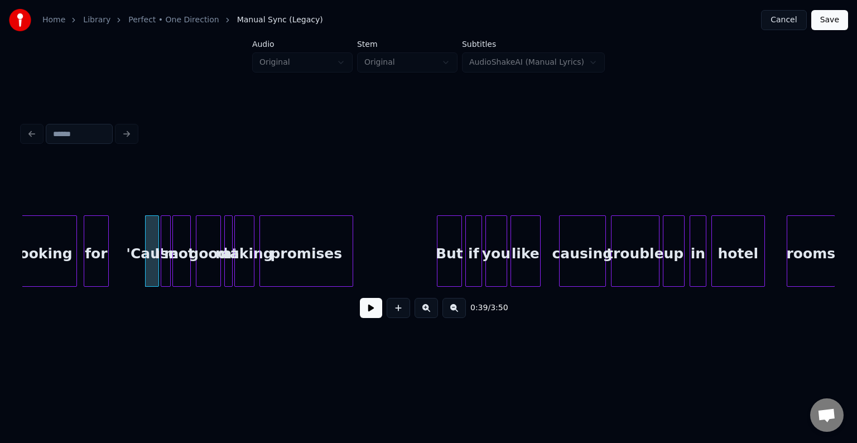
click at [371, 315] on button at bounding box center [371, 308] width 22 height 20
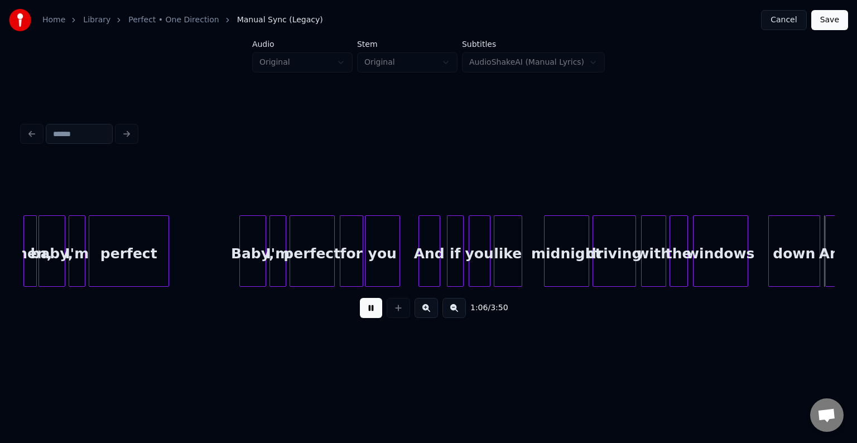
scroll to position [0, 5598]
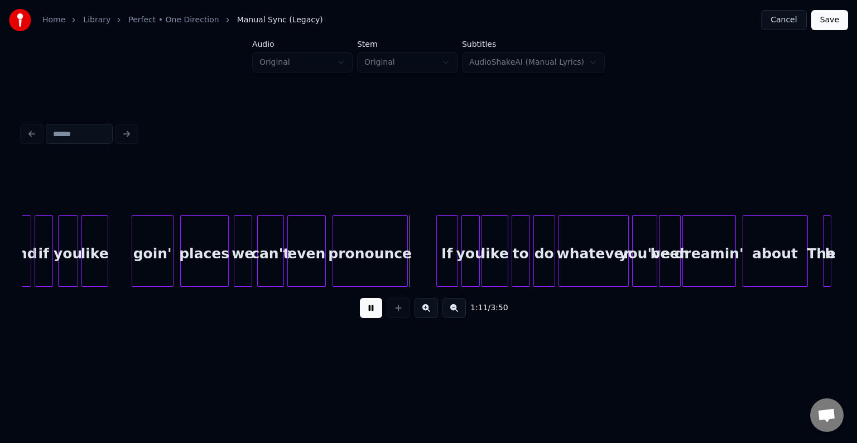
click at [371, 315] on button at bounding box center [371, 308] width 22 height 20
click at [376, 308] on button at bounding box center [371, 308] width 22 height 20
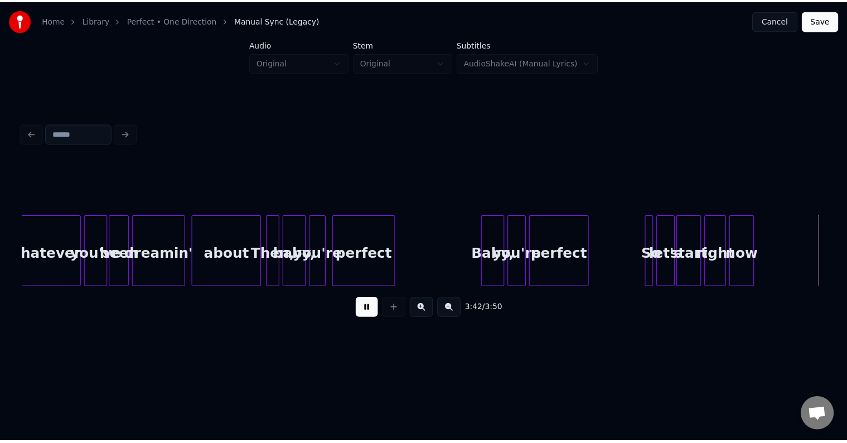
scroll to position [0, 18463]
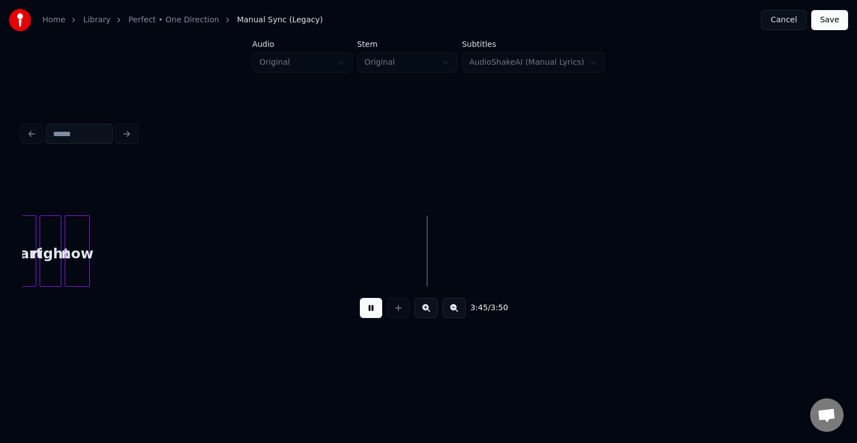
click at [829, 22] on button "Save" at bounding box center [829, 20] width 37 height 20
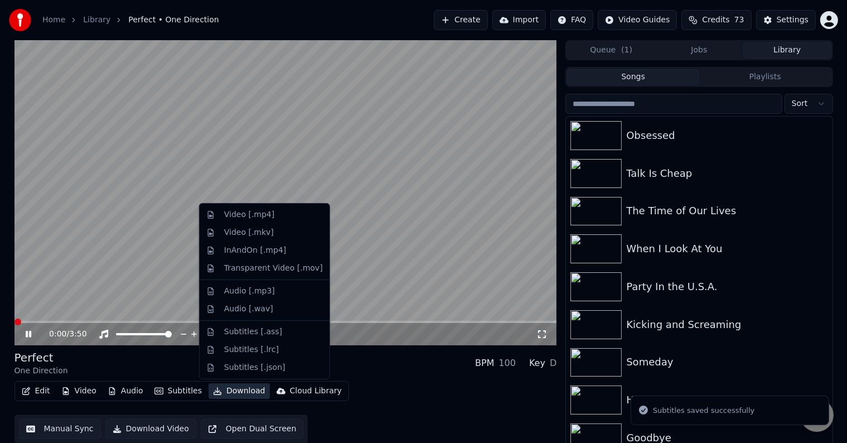
click at [232, 392] on button "Download" at bounding box center [239, 391] width 61 height 16
click at [232, 212] on div "Video [.mp4]" at bounding box center [249, 214] width 50 height 11
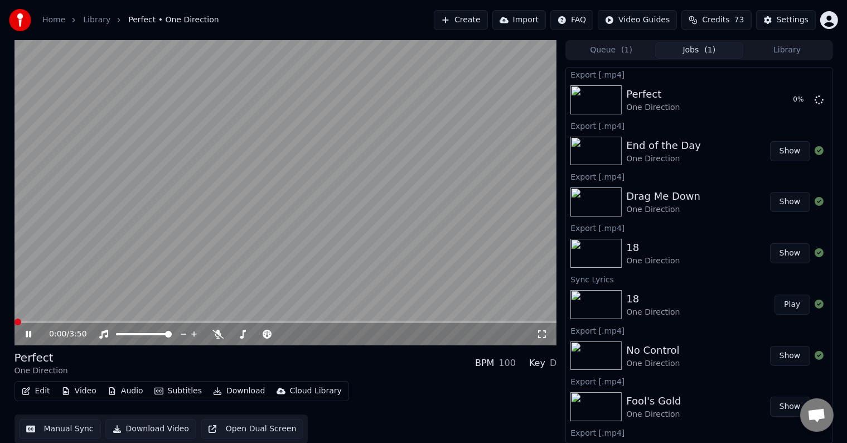
click at [31, 334] on icon at bounding box center [36, 334] width 26 height 9
click at [799, 52] on button "Library" at bounding box center [787, 50] width 88 height 16
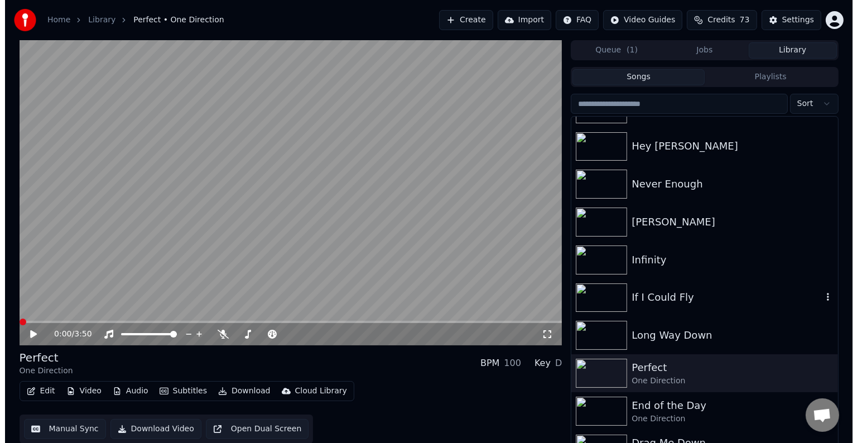
scroll to position [6512, 0]
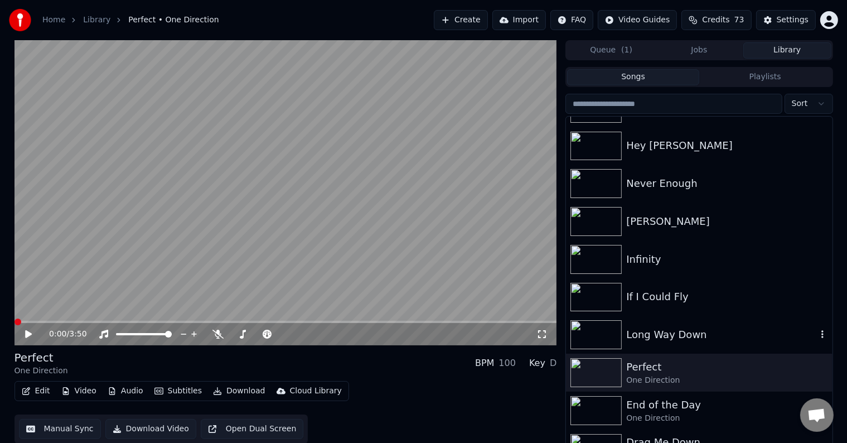
click at [700, 331] on div "Long Way Down" at bounding box center [721, 335] width 190 height 16
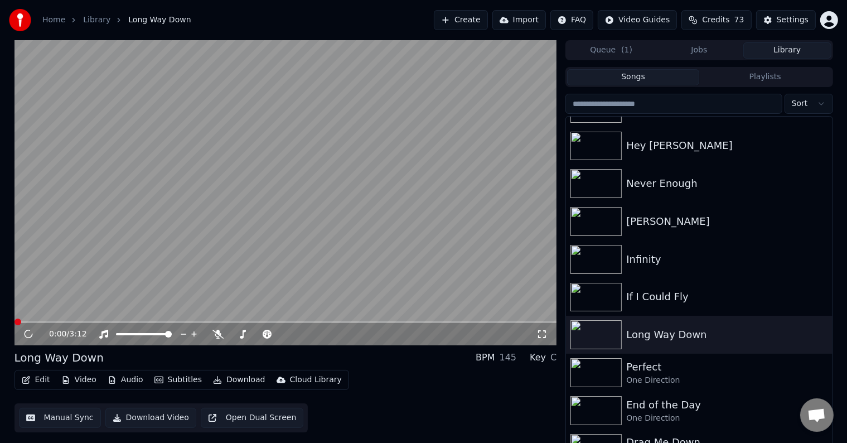
click at [26, 381] on icon "button" at bounding box center [26, 380] width 8 height 8
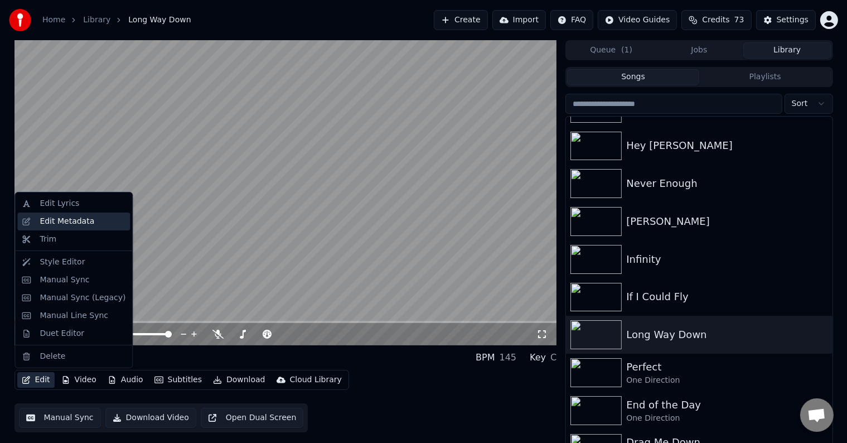
click at [53, 219] on div "Edit Metadata" at bounding box center [67, 221] width 55 height 11
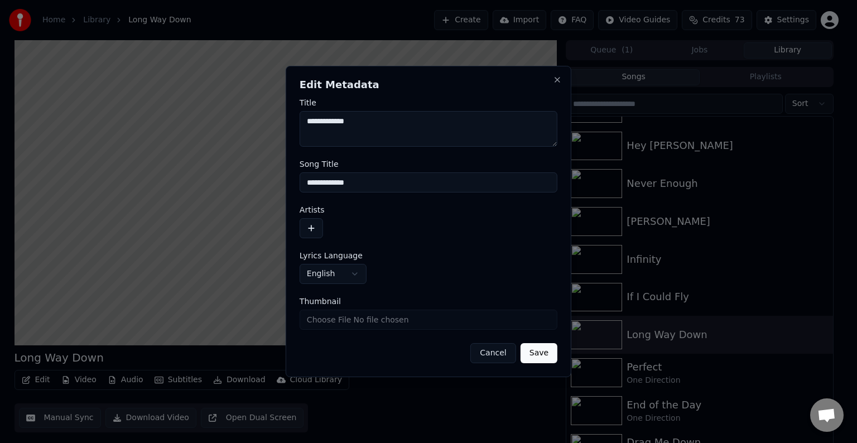
click at [314, 229] on button "button" at bounding box center [310, 228] width 23 height 20
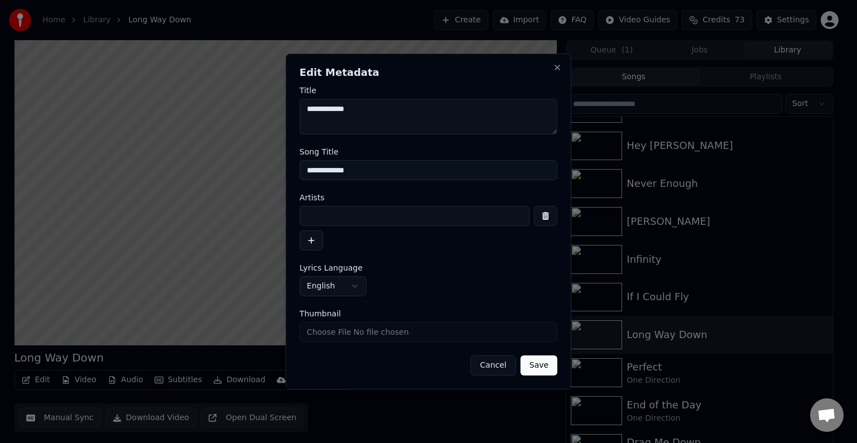
click at [344, 221] on input at bounding box center [414, 216] width 230 height 20
type input "**********"
click at [520, 355] on button "Save" at bounding box center [538, 365] width 37 height 20
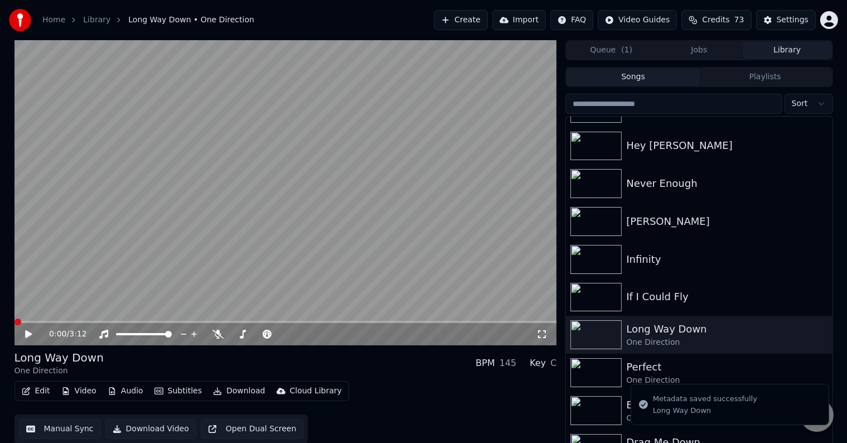
click at [47, 390] on button "Edit" at bounding box center [35, 391] width 37 height 16
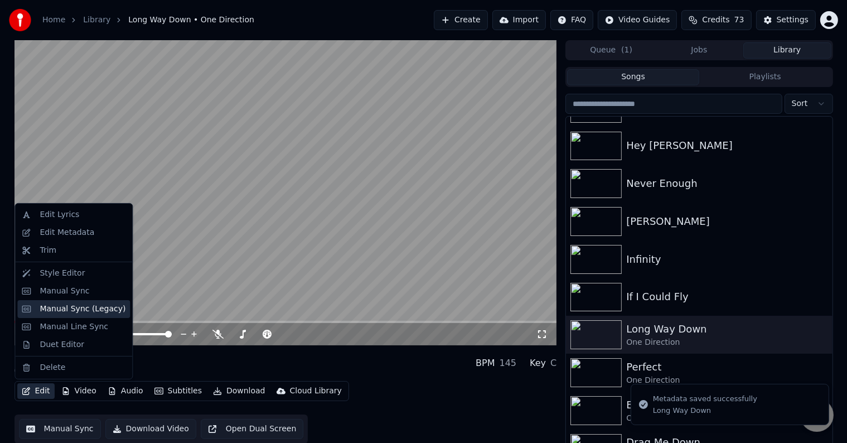
click at [76, 310] on div "Manual Sync (Legacy)" at bounding box center [83, 308] width 86 height 11
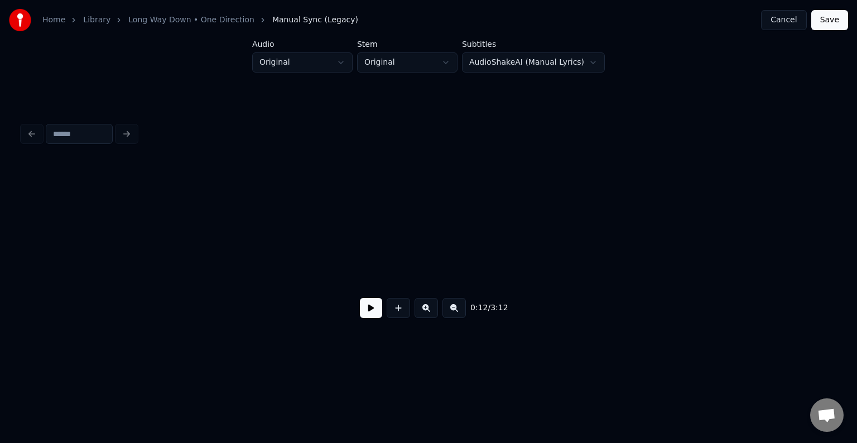
scroll to position [0, 1057]
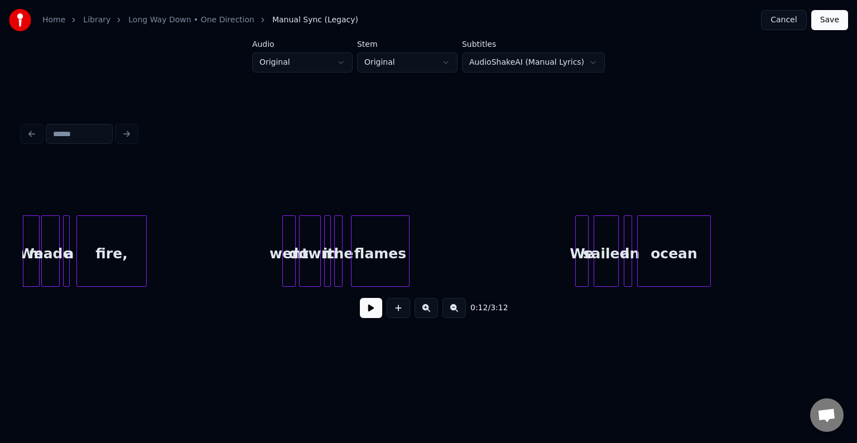
click at [365, 306] on button at bounding box center [371, 308] width 22 height 20
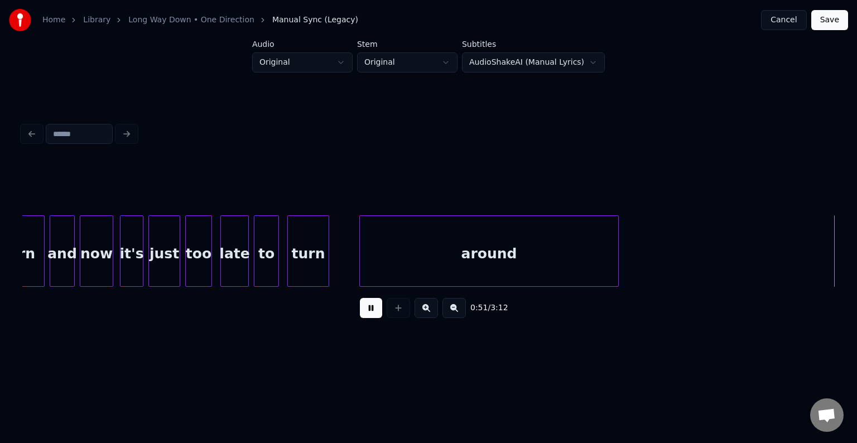
scroll to position [0, 4305]
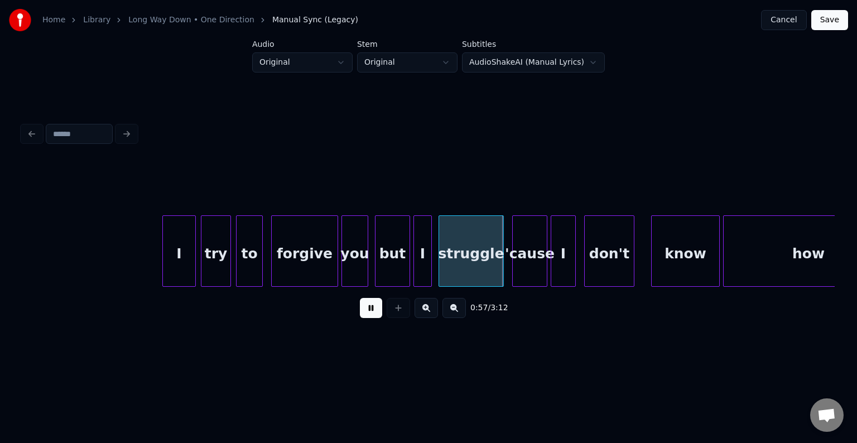
click at [304, 218] on div "forgive" at bounding box center [305, 254] width 66 height 76
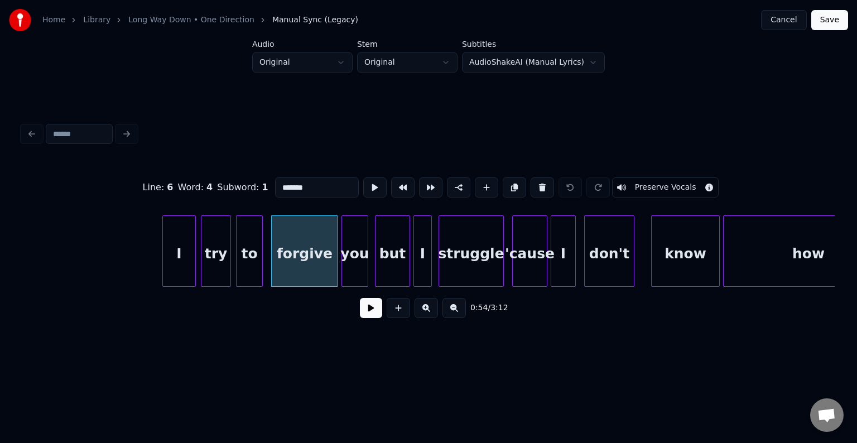
click at [376, 317] on button at bounding box center [371, 308] width 22 height 20
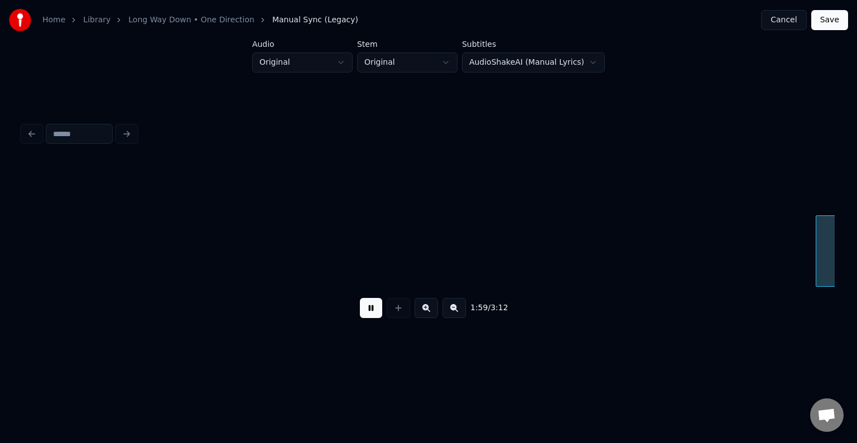
scroll to position [0, 9995]
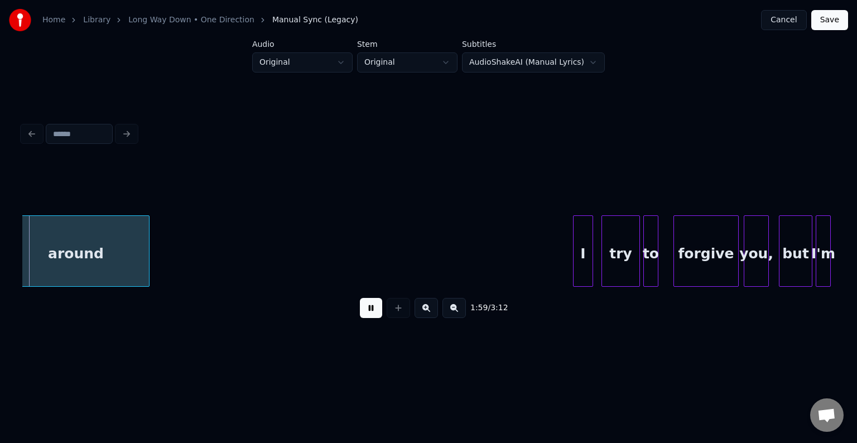
click at [373, 317] on button at bounding box center [371, 308] width 22 height 20
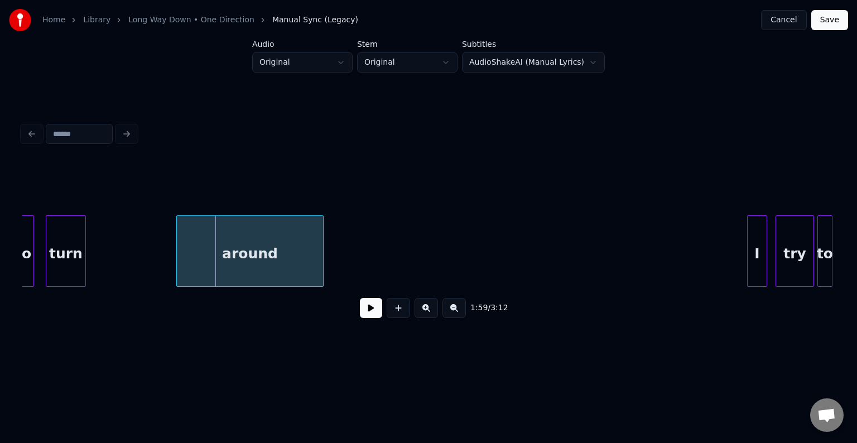
scroll to position [0, 9817]
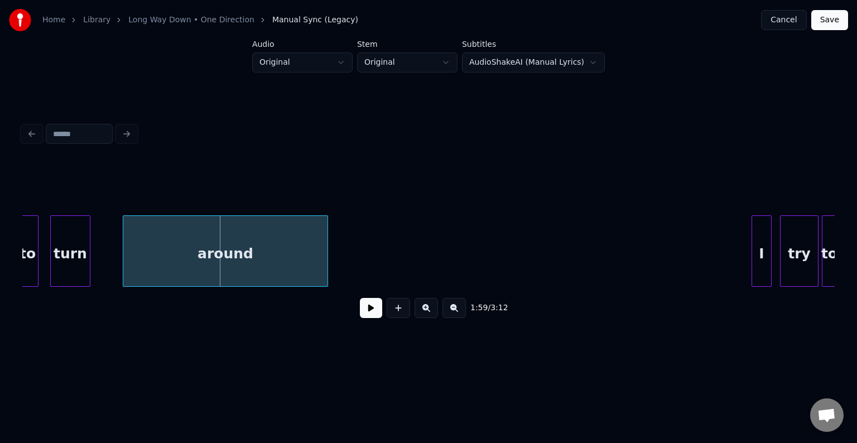
click at [125, 276] on div at bounding box center [124, 251] width 3 height 70
click at [376, 315] on button at bounding box center [371, 308] width 22 height 20
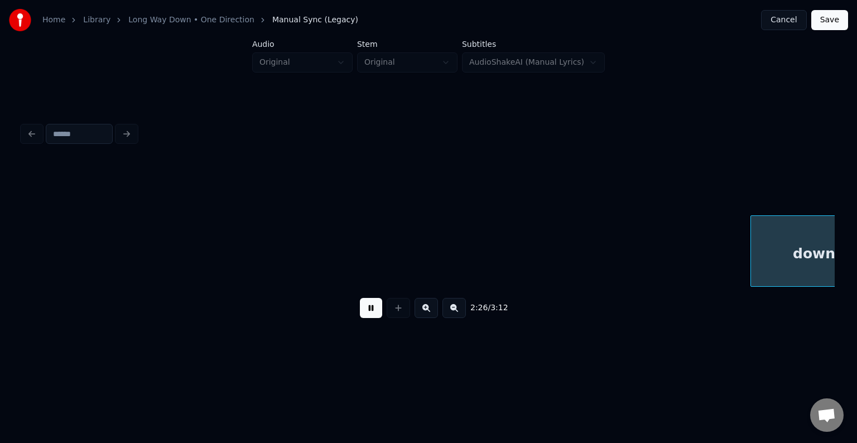
scroll to position [0, 12253]
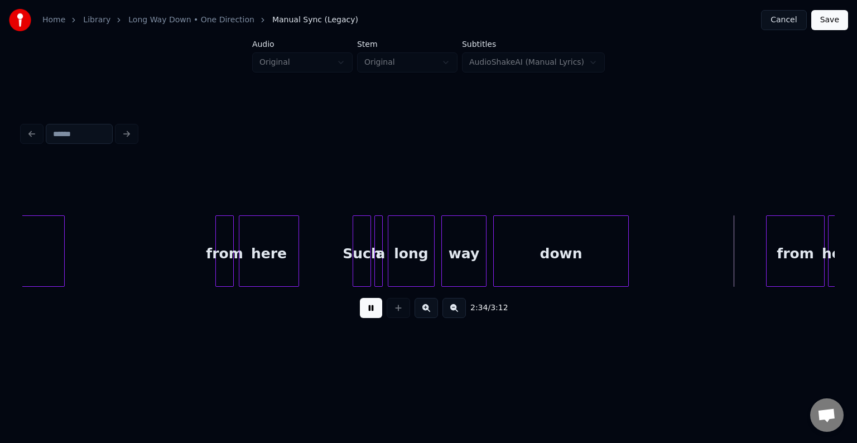
click at [767, 259] on div at bounding box center [767, 251] width 3 height 70
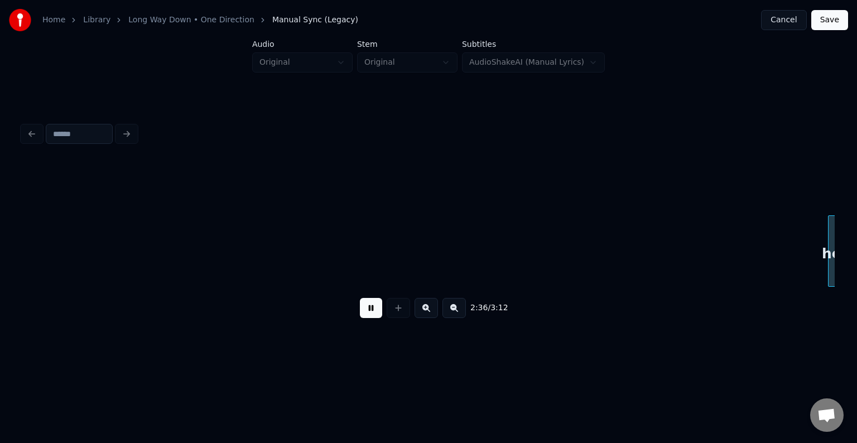
scroll to position [0, 13066]
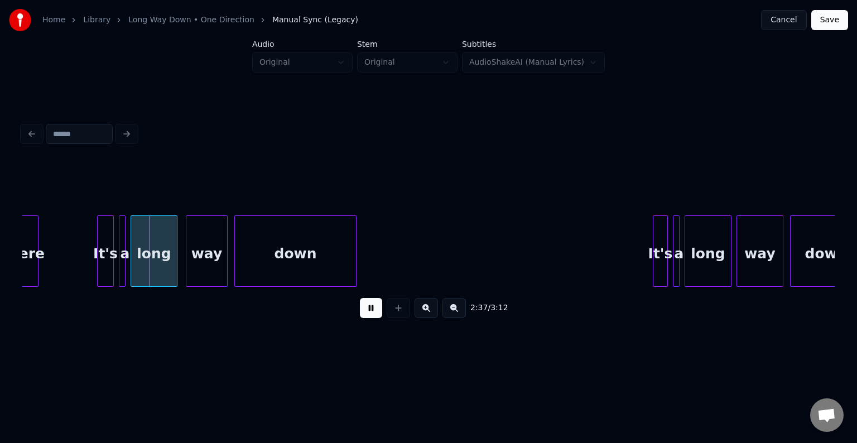
click at [376, 318] on button at bounding box center [371, 308] width 22 height 20
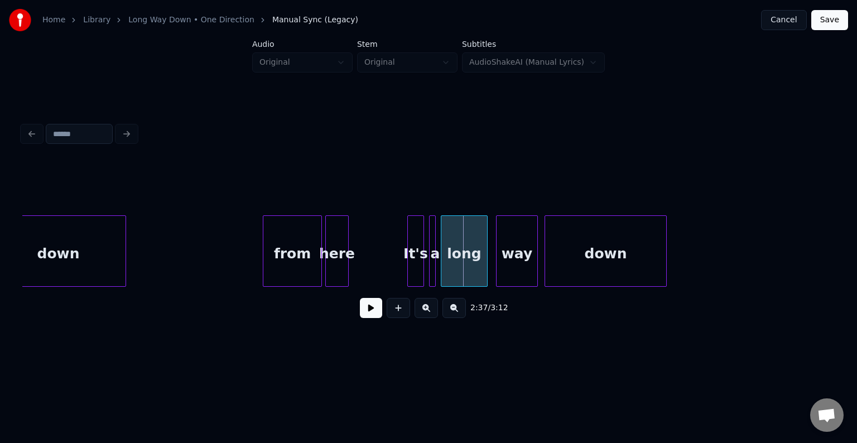
scroll to position [0, 12753]
click at [278, 259] on div "from" at bounding box center [294, 254] width 58 height 76
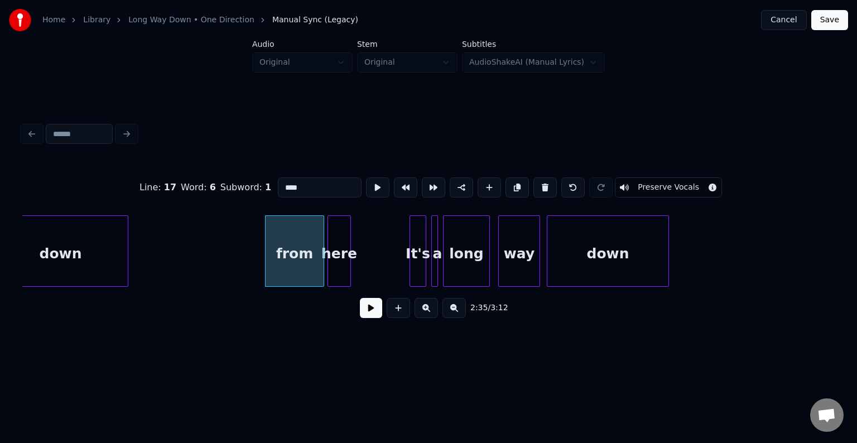
click at [375, 315] on button at bounding box center [371, 308] width 22 height 20
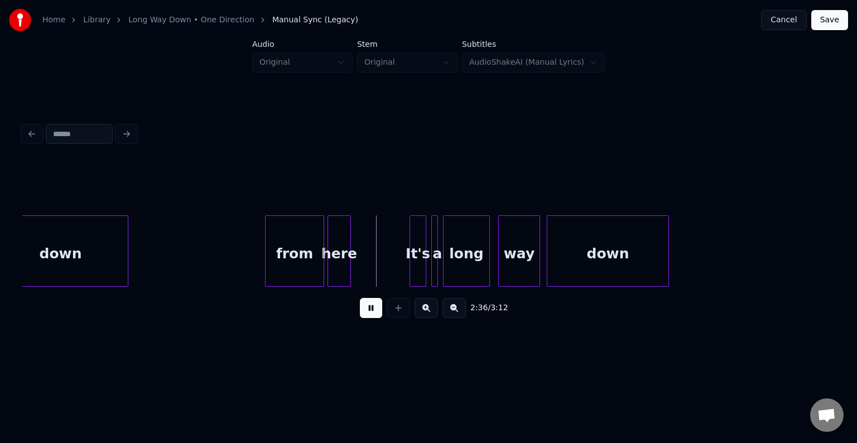
click at [375, 315] on button at bounding box center [371, 308] width 22 height 20
click at [233, 277] on div at bounding box center [232, 251] width 3 height 70
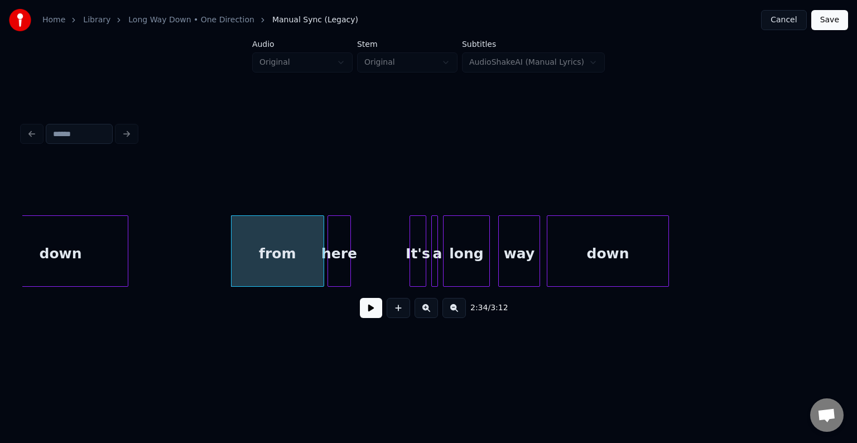
click at [370, 315] on button at bounding box center [371, 308] width 22 height 20
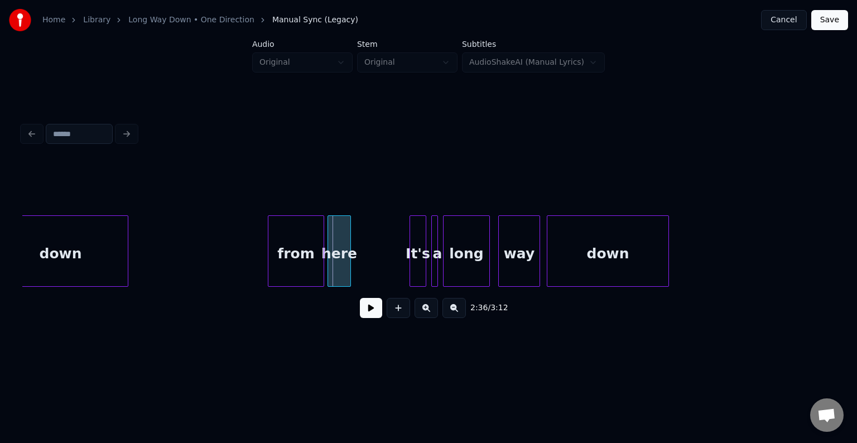
click at [268, 261] on div at bounding box center [269, 251] width 3 height 70
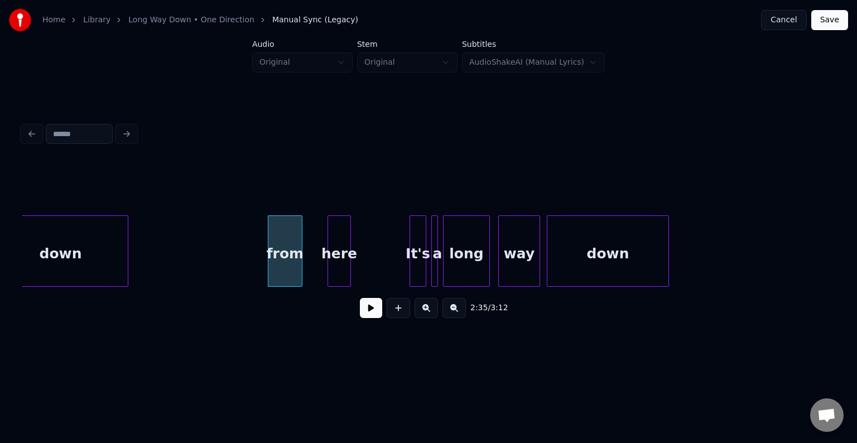
click at [299, 268] on div at bounding box center [299, 251] width 3 height 70
click at [310, 267] on div "here" at bounding box center [315, 254] width 22 height 76
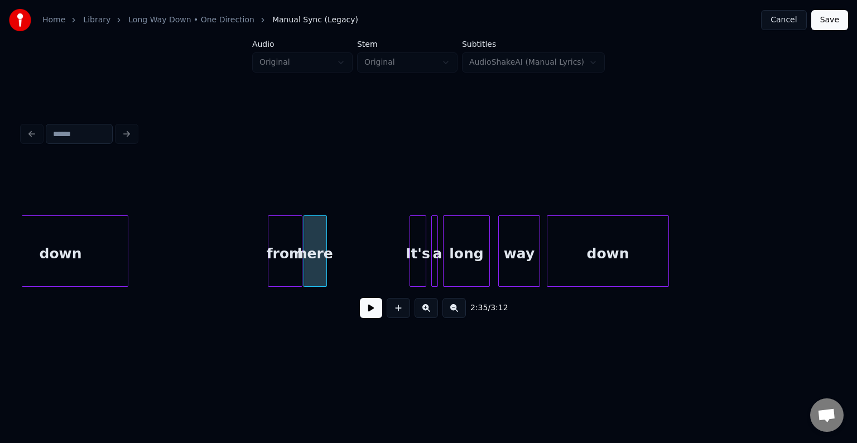
drag, startPoint x: 240, startPoint y: 268, endPoint x: 283, endPoint y: 269, distance: 42.4
click at [369, 311] on button at bounding box center [371, 308] width 22 height 20
click at [337, 267] on div at bounding box center [338, 251] width 3 height 70
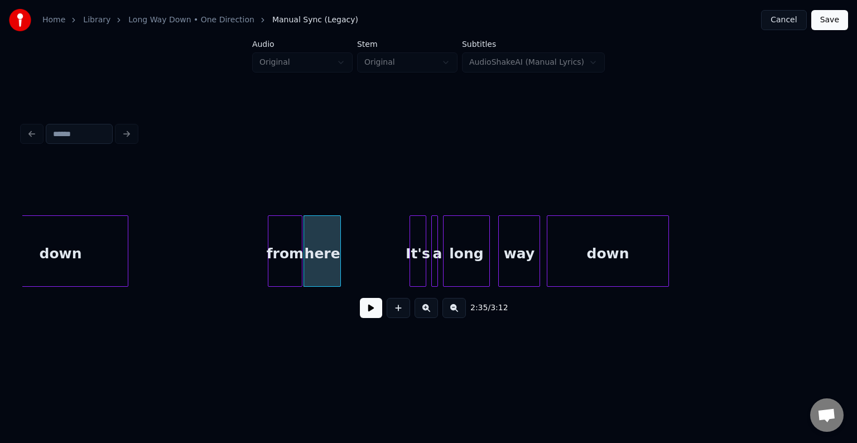
click at [368, 312] on button at bounding box center [371, 308] width 22 height 20
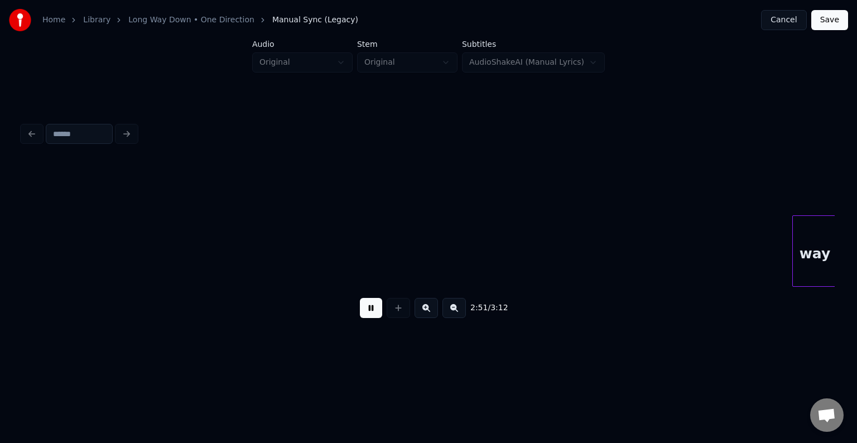
scroll to position [0, 14379]
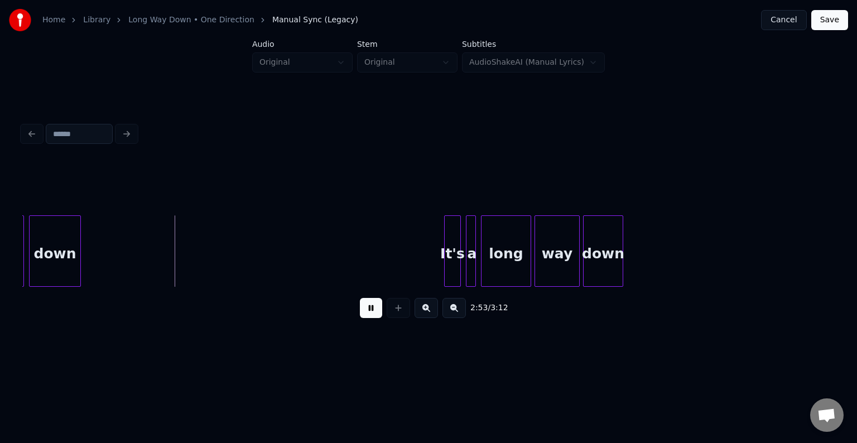
click at [376, 315] on button at bounding box center [371, 308] width 22 height 20
click at [385, 308] on div at bounding box center [398, 308] width 28 height 20
click at [378, 308] on button at bounding box center [371, 308] width 22 height 20
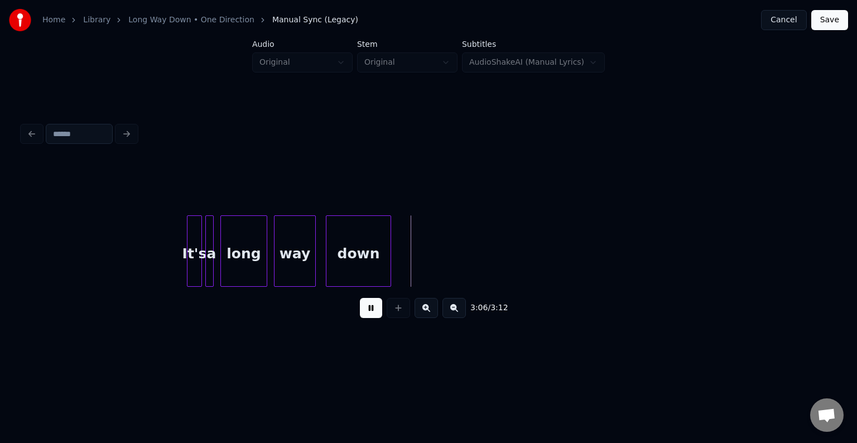
click at [378, 308] on button at bounding box center [371, 308] width 22 height 20
drag, startPoint x: 807, startPoint y: 291, endPoint x: 821, endPoint y: 288, distance: 14.3
click at [821, 287] on div "It's a long way down" at bounding box center [428, 250] width 812 height 71
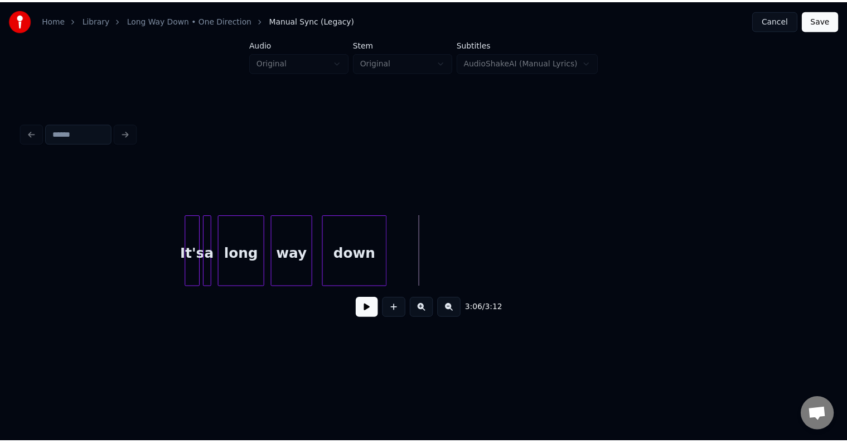
scroll to position [0, 15268]
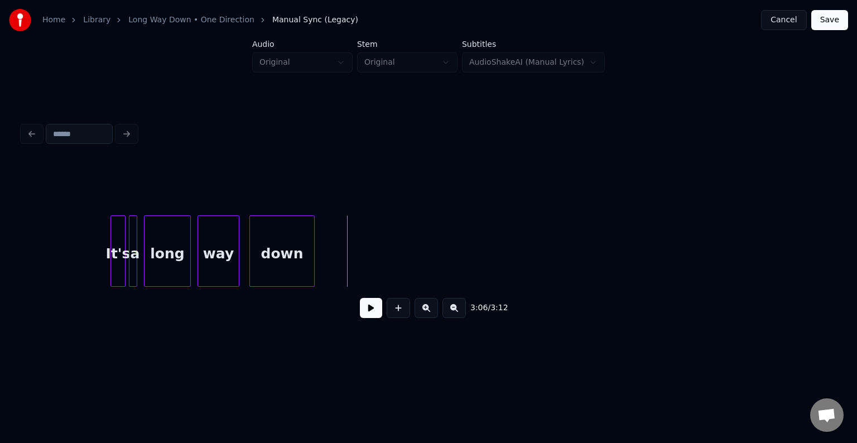
click at [839, 25] on button "Save" at bounding box center [829, 20] width 37 height 20
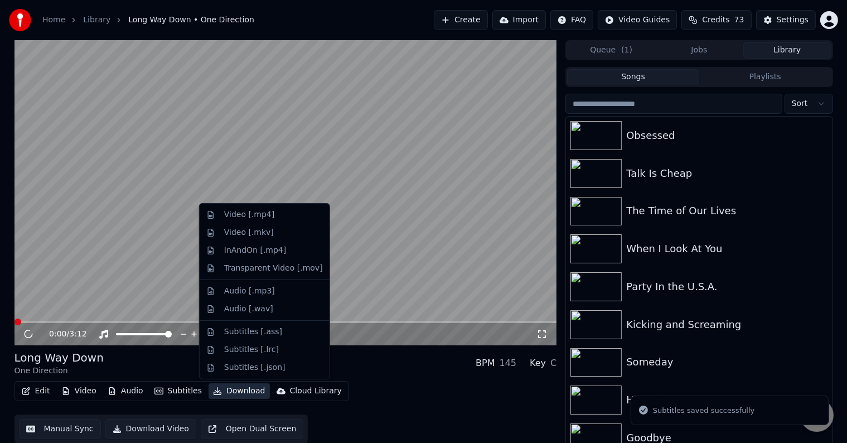
click at [228, 388] on button "Download" at bounding box center [239, 391] width 61 height 16
click at [241, 211] on div "Video [.mp4]" at bounding box center [249, 214] width 50 height 11
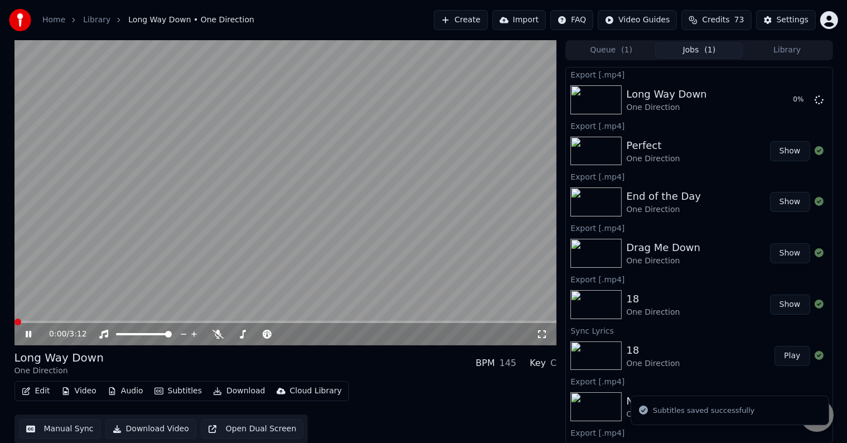
click at [33, 331] on icon at bounding box center [36, 334] width 26 height 9
click at [805, 49] on button "Library" at bounding box center [787, 50] width 88 height 16
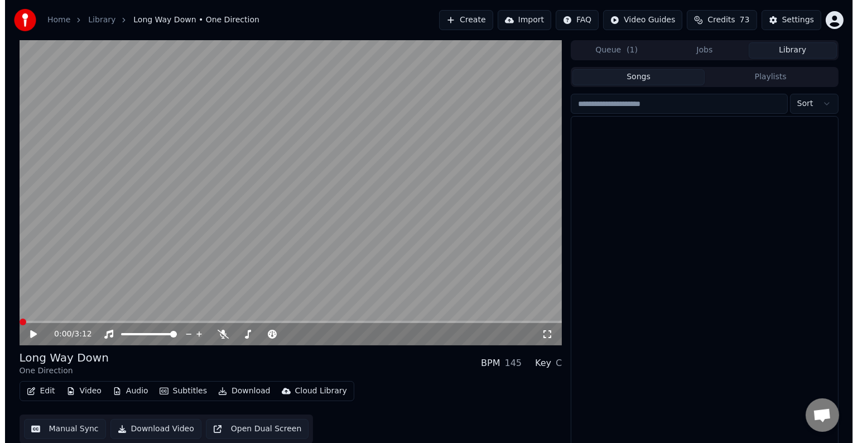
scroll to position [6621, 0]
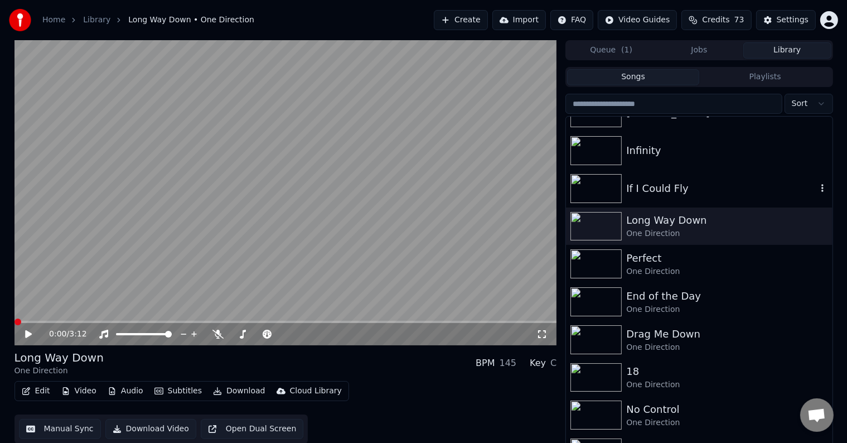
click at [760, 176] on div "If I Could Fly" at bounding box center [699, 189] width 266 height 38
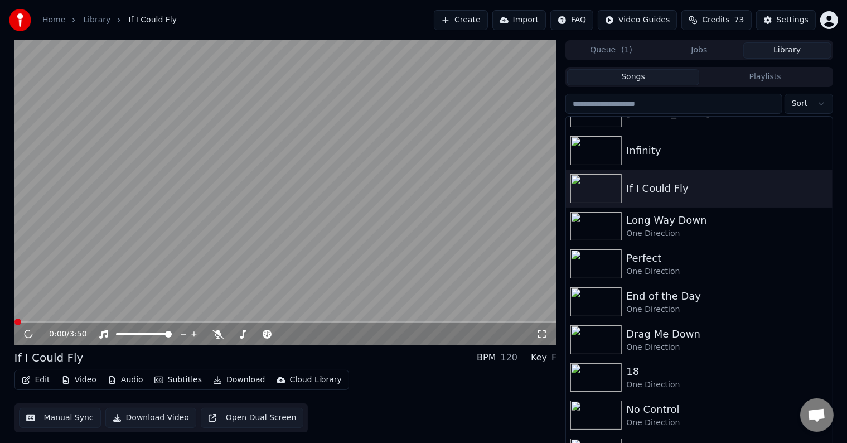
click at [42, 379] on button "Edit" at bounding box center [35, 380] width 37 height 16
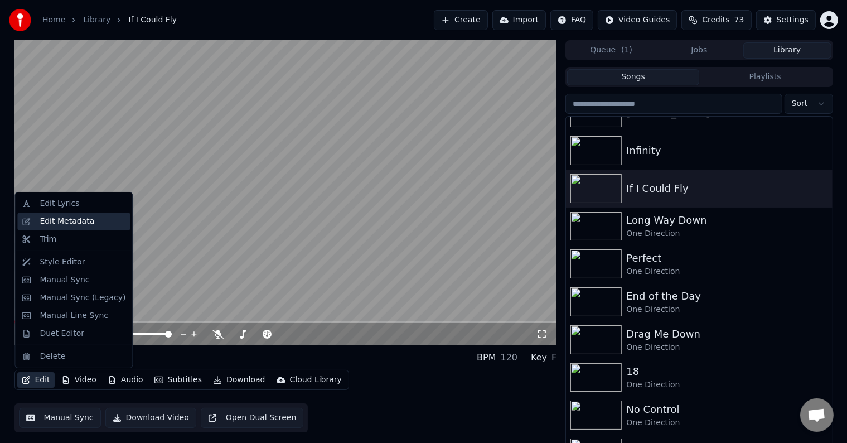
click at [67, 220] on div "Edit Metadata" at bounding box center [67, 221] width 55 height 11
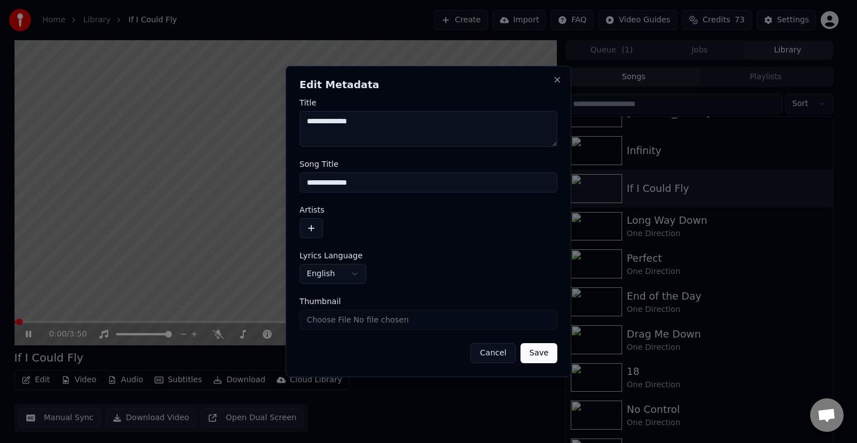
click at [312, 225] on button "button" at bounding box center [310, 228] width 23 height 20
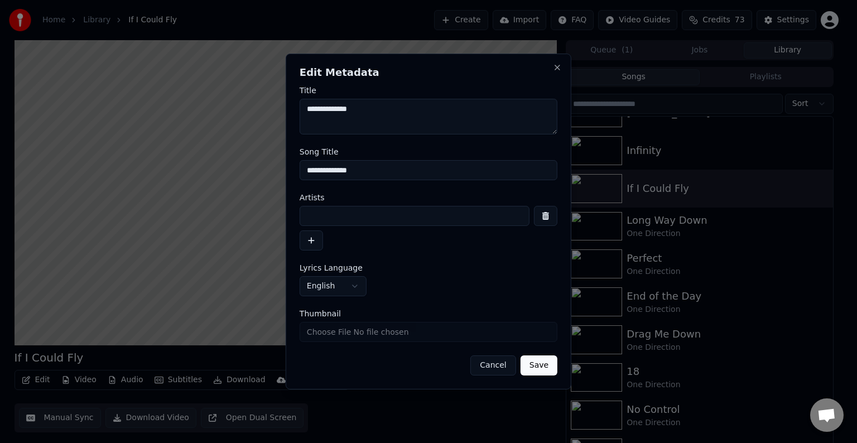
click at [357, 225] on input at bounding box center [414, 216] width 230 height 20
type input "**********"
click at [520, 355] on button "Save" at bounding box center [538, 365] width 37 height 20
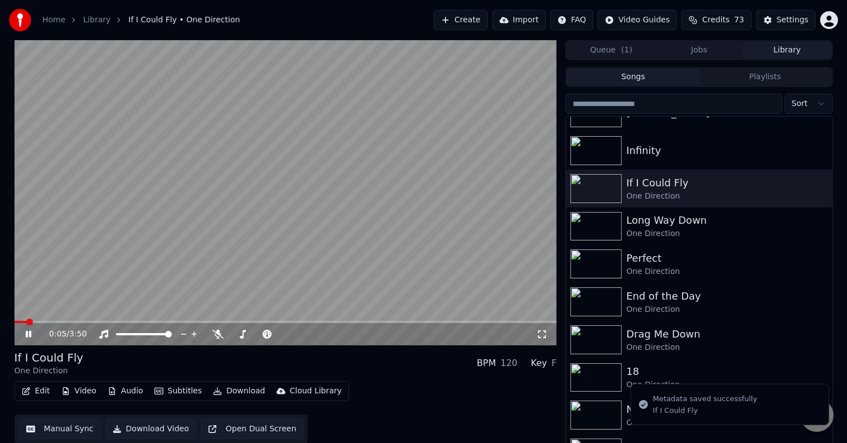
click at [32, 390] on button "Edit" at bounding box center [35, 391] width 37 height 16
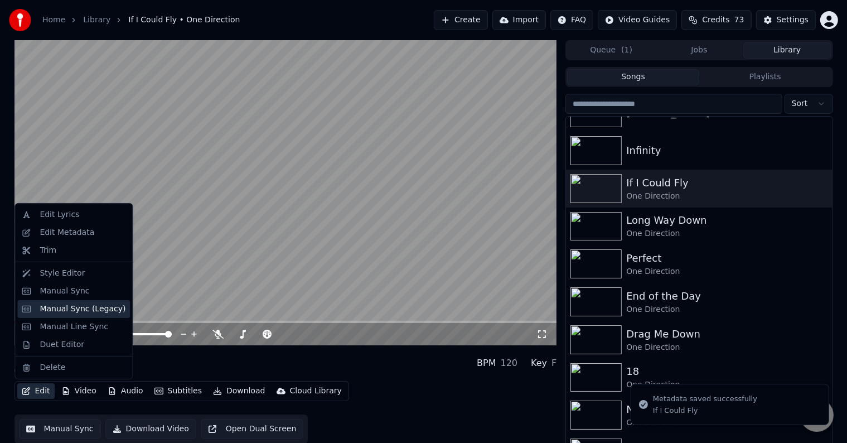
click at [77, 312] on div "Manual Sync (Legacy)" at bounding box center [83, 308] width 86 height 11
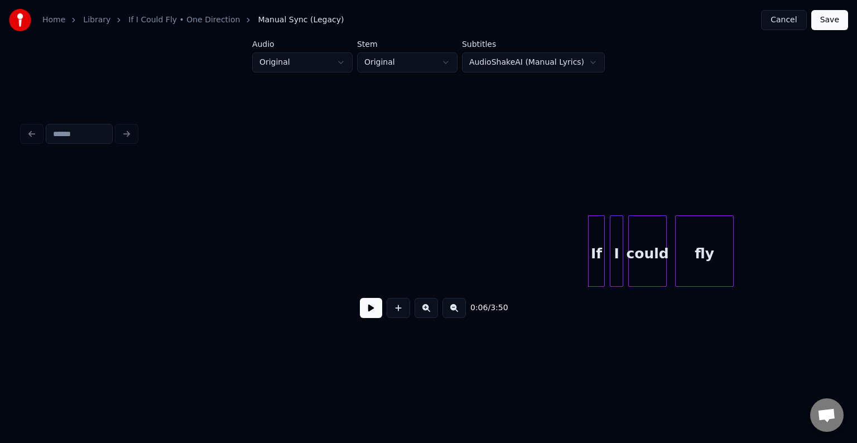
click at [364, 315] on button at bounding box center [371, 308] width 22 height 20
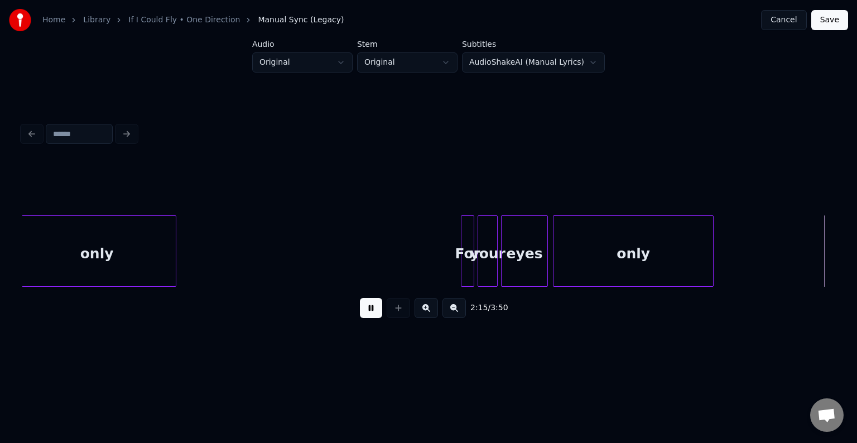
scroll to position [0, 11380]
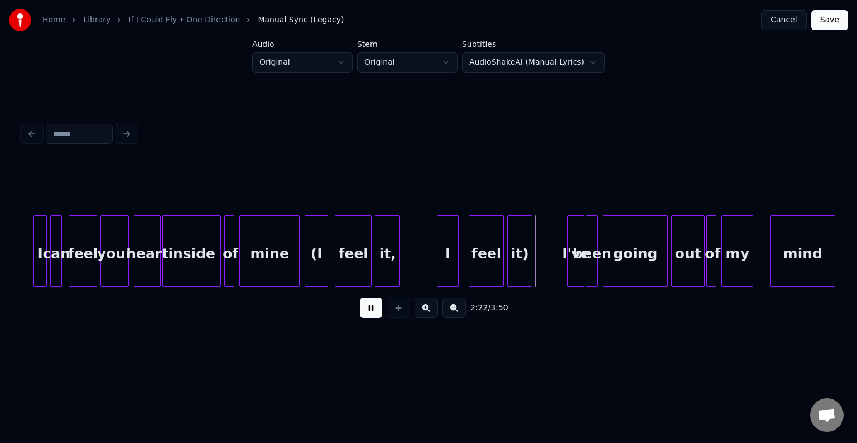
click at [365, 312] on button at bounding box center [371, 308] width 22 height 20
click at [519, 254] on div "it)" at bounding box center [520, 254] width 24 height 76
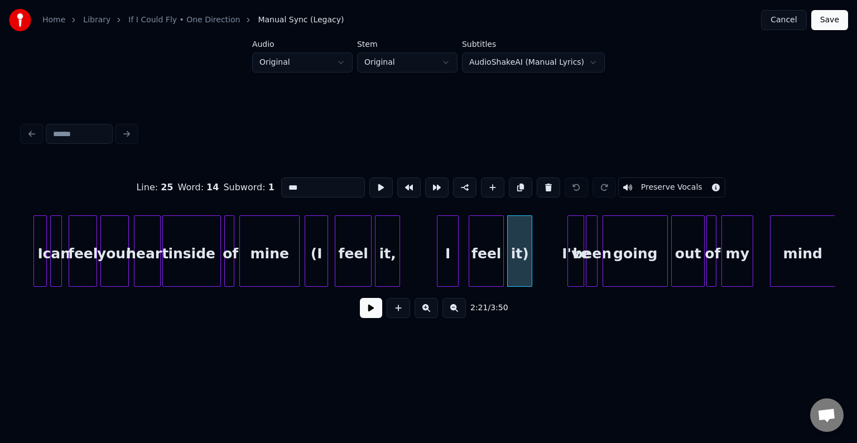
click at [641, 177] on button "Preserve Vocals" at bounding box center [671, 187] width 107 height 20
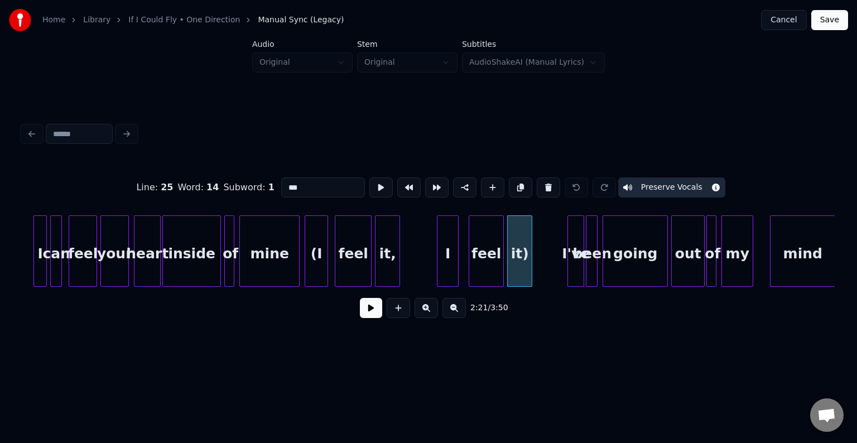
click at [477, 253] on div "feel" at bounding box center [486, 254] width 34 height 76
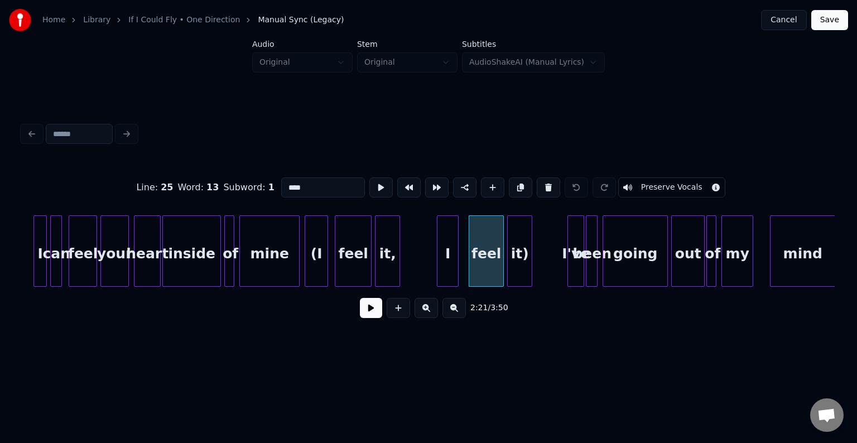
click at [631, 182] on button "Preserve Vocals" at bounding box center [671, 187] width 107 height 20
click at [444, 267] on div "I" at bounding box center [447, 254] width 21 height 76
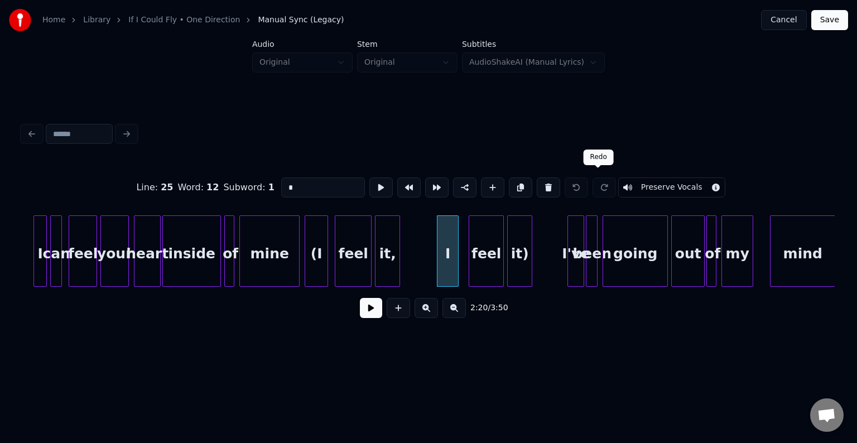
click at [628, 182] on button "Preserve Vocals" at bounding box center [671, 187] width 107 height 20
click at [378, 253] on div at bounding box center [376, 251] width 3 height 70
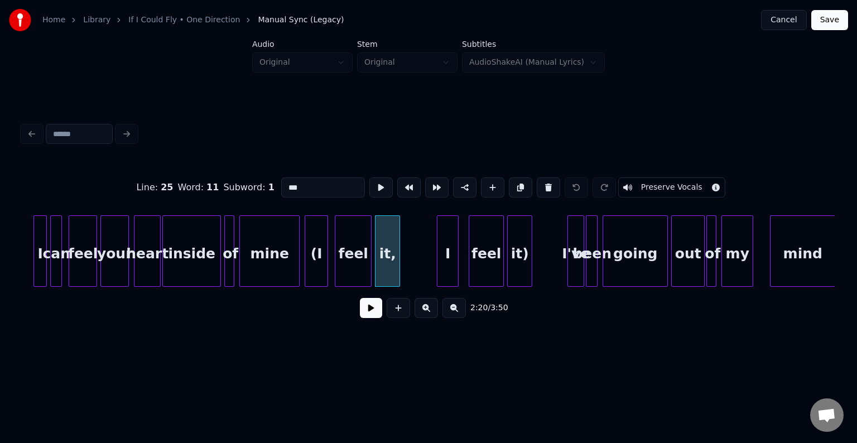
click at [659, 185] on button "Preserve Vocals" at bounding box center [671, 187] width 107 height 20
click at [346, 272] on div "feel" at bounding box center [353, 254] width 36 height 76
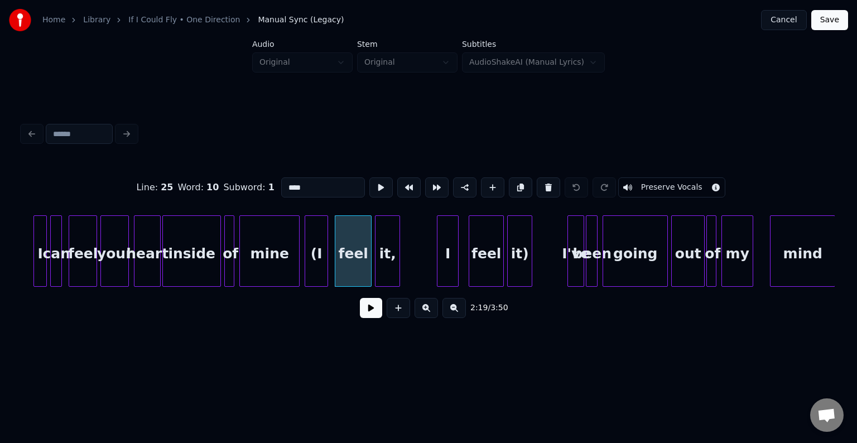
click at [648, 190] on button "Preserve Vocals" at bounding box center [671, 187] width 107 height 20
click at [308, 269] on div "(I" at bounding box center [316, 254] width 22 height 76
type input "**"
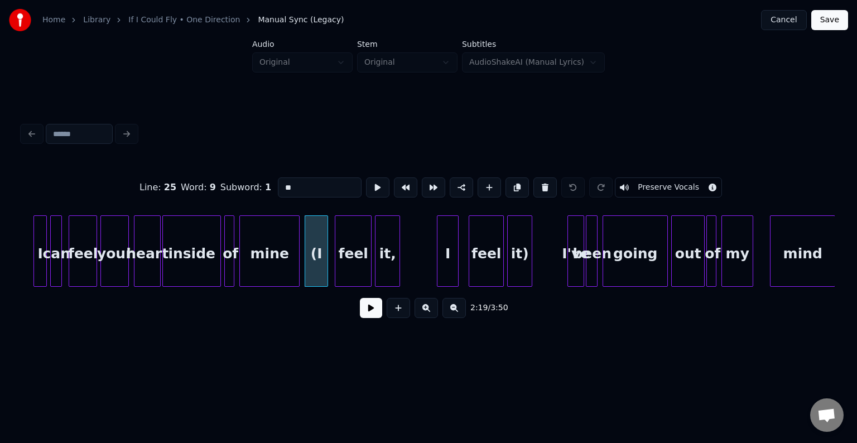
click at [639, 184] on button "Preserve Vocals" at bounding box center [668, 187] width 107 height 20
click at [376, 313] on button at bounding box center [371, 308] width 22 height 20
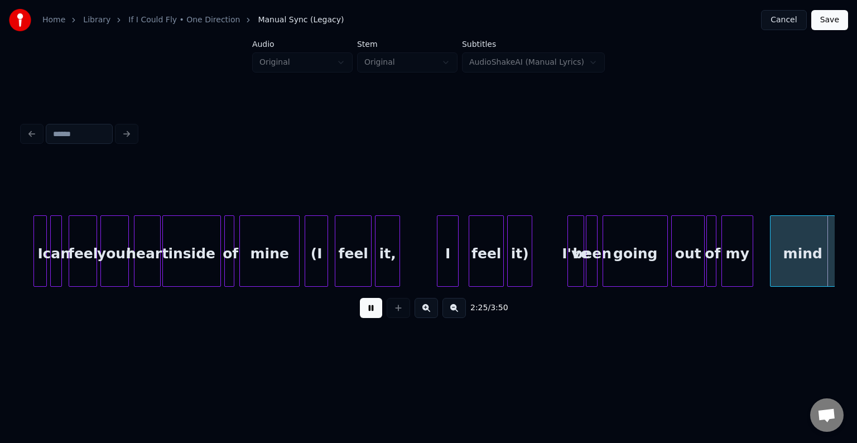
scroll to position [0, 12192]
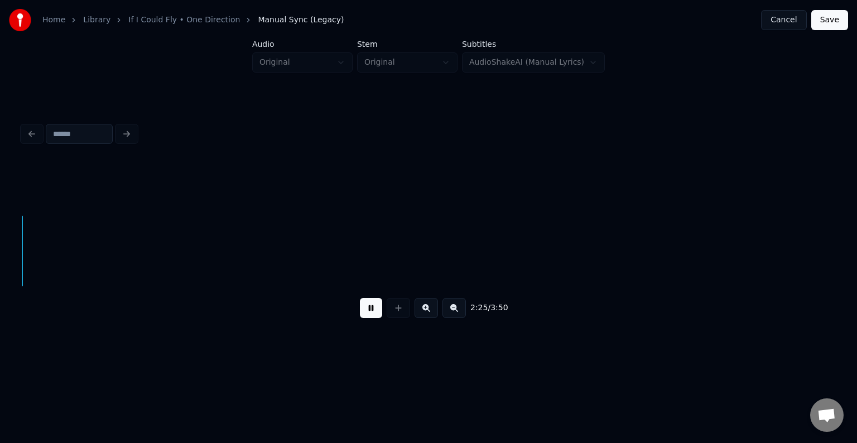
click at [376, 313] on button at bounding box center [371, 308] width 22 height 20
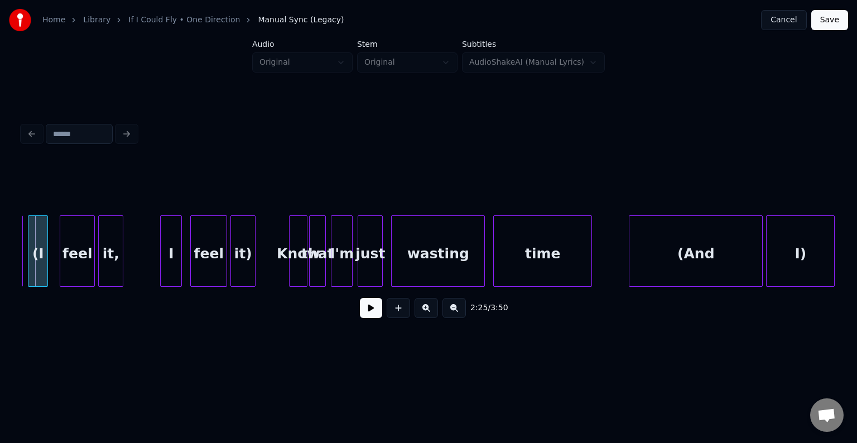
click at [237, 261] on div "it)" at bounding box center [243, 254] width 24 height 76
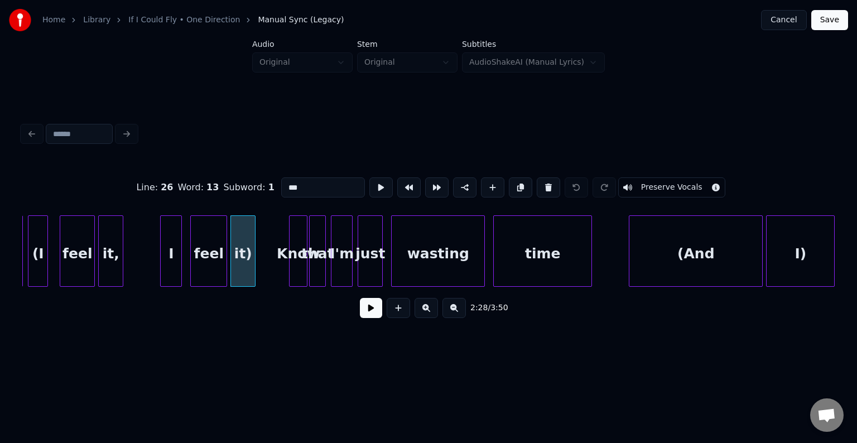
click at [630, 181] on button "Preserve Vocals" at bounding box center [671, 187] width 107 height 20
click at [209, 262] on div "feel" at bounding box center [209, 254] width 36 height 76
type input "****"
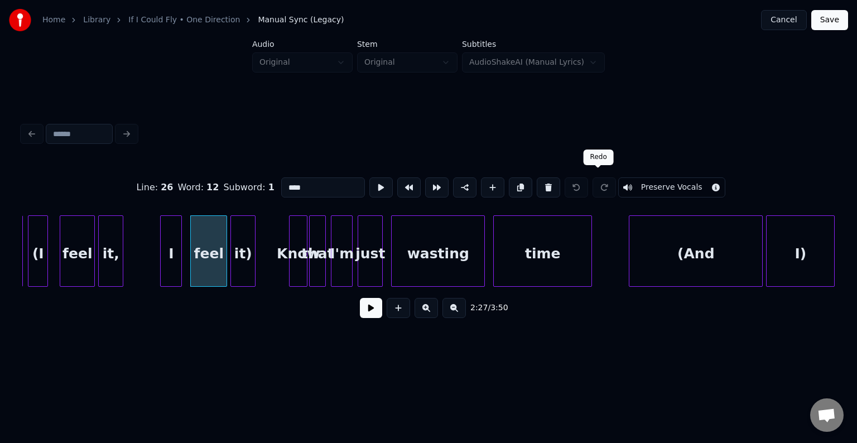
click at [629, 178] on button "Preserve Vocals" at bounding box center [671, 187] width 107 height 20
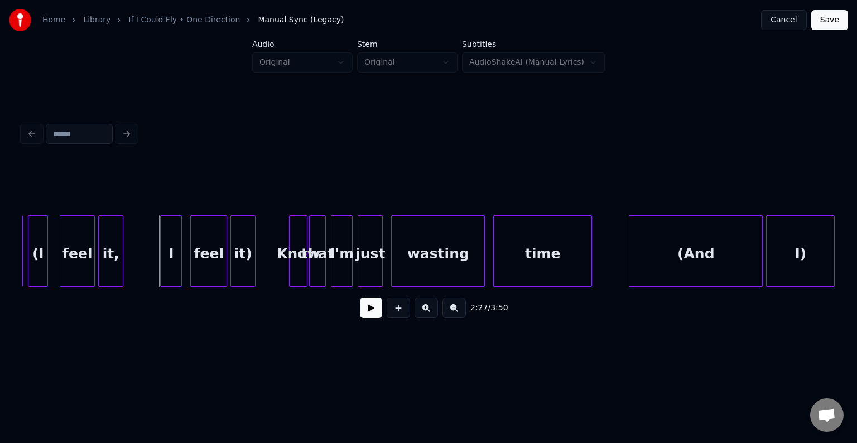
click at [163, 260] on div at bounding box center [162, 251] width 3 height 70
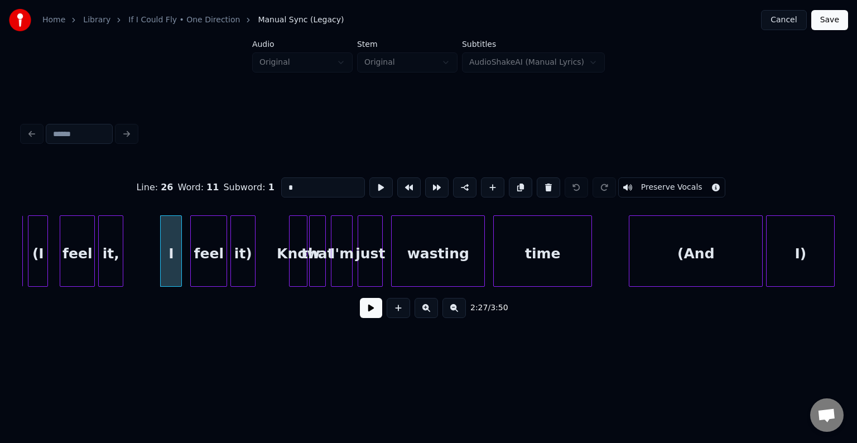
click at [642, 185] on button "Preserve Vocals" at bounding box center [671, 187] width 107 height 20
click at [103, 270] on div "it," at bounding box center [111, 254] width 24 height 76
click at [69, 278] on div "feel" at bounding box center [77, 254] width 34 height 76
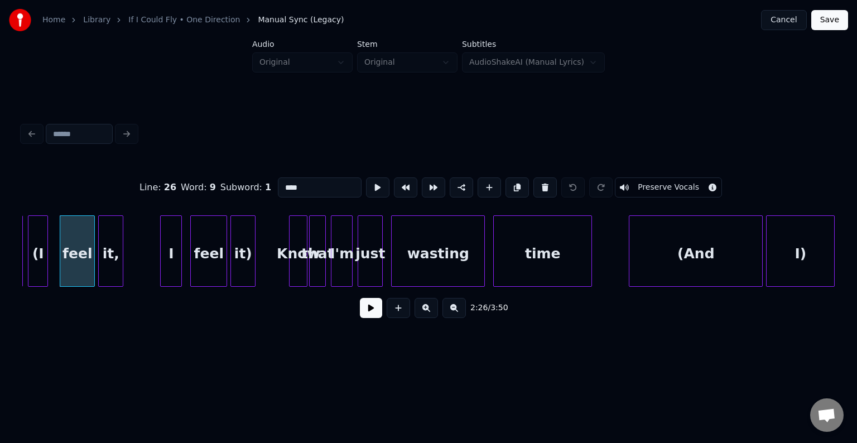
click at [621, 187] on button "Preserve Vocals" at bounding box center [668, 187] width 107 height 20
click at [34, 252] on div "(I" at bounding box center [37, 254] width 19 height 76
type input "**"
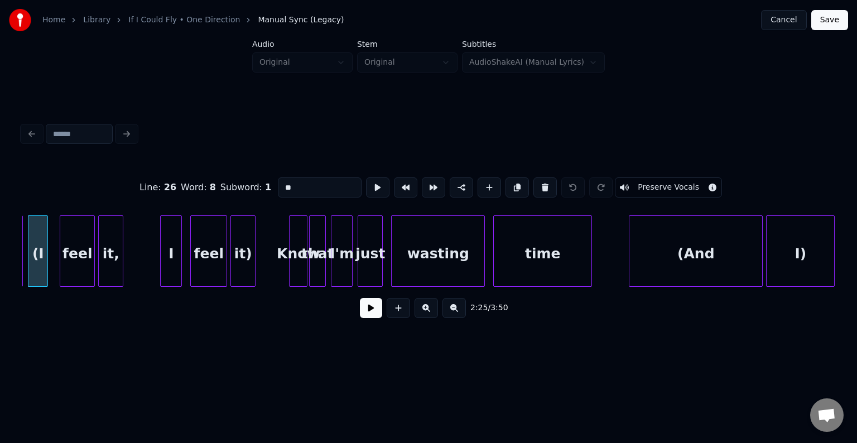
click at [661, 182] on button "Preserve Vocals" at bounding box center [668, 187] width 107 height 20
click at [376, 315] on button at bounding box center [371, 308] width 22 height 20
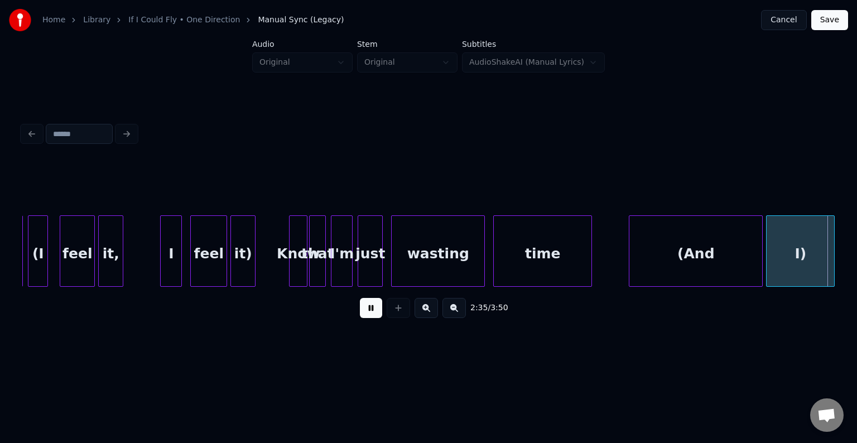
scroll to position [0, 13004]
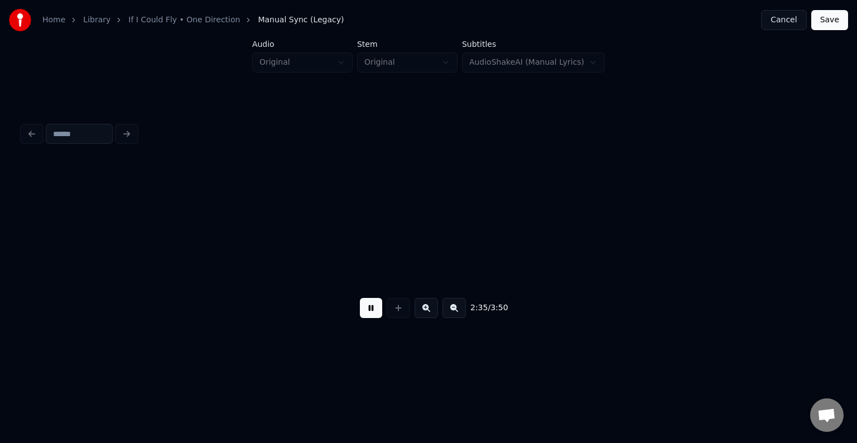
click at [376, 315] on button at bounding box center [371, 308] width 22 height 20
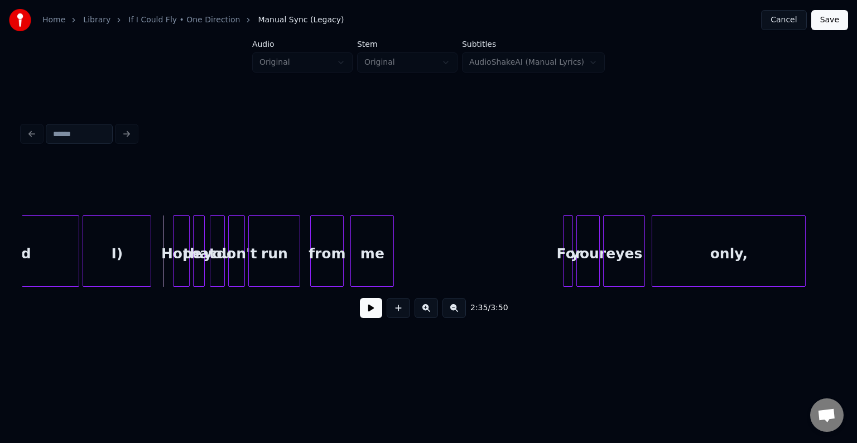
scroll to position [0, 12870]
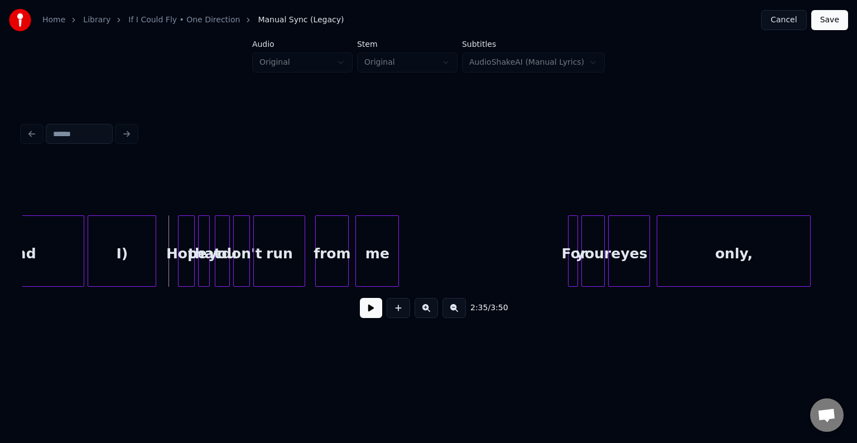
click at [128, 274] on div "I)" at bounding box center [121, 254] width 67 height 76
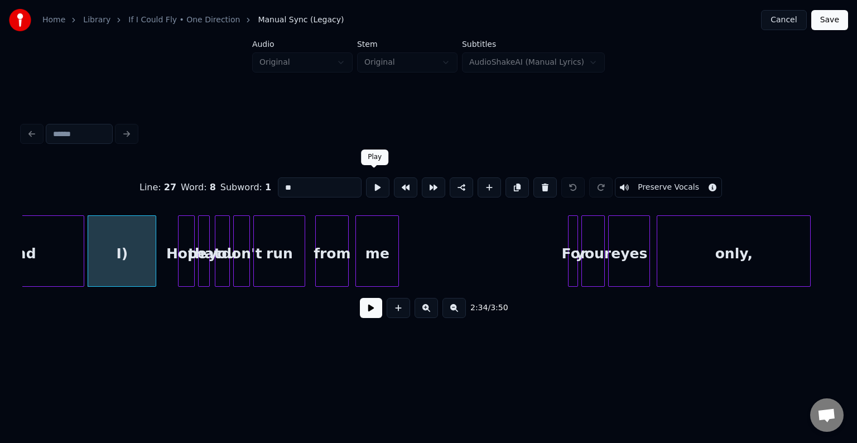
click at [344, 190] on input "**" at bounding box center [320, 187] width 84 height 20
click at [49, 243] on div "(And" at bounding box center [17, 254] width 133 height 76
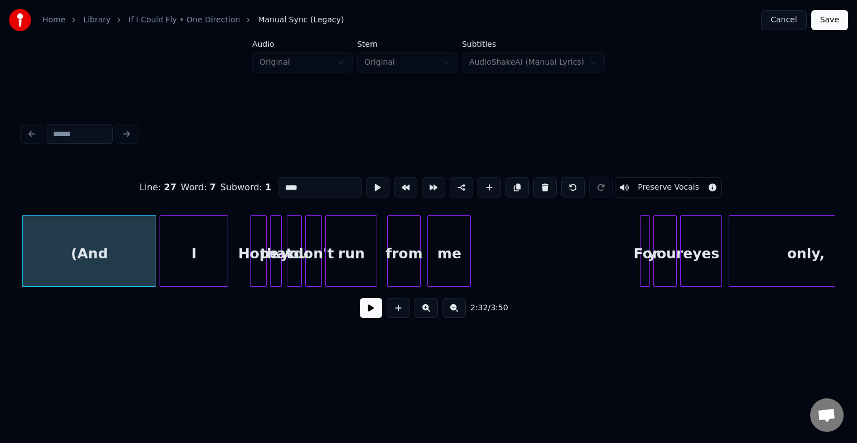
click at [283, 182] on input "****" at bounding box center [320, 187] width 84 height 20
type input "***"
click at [372, 310] on button at bounding box center [371, 308] width 22 height 20
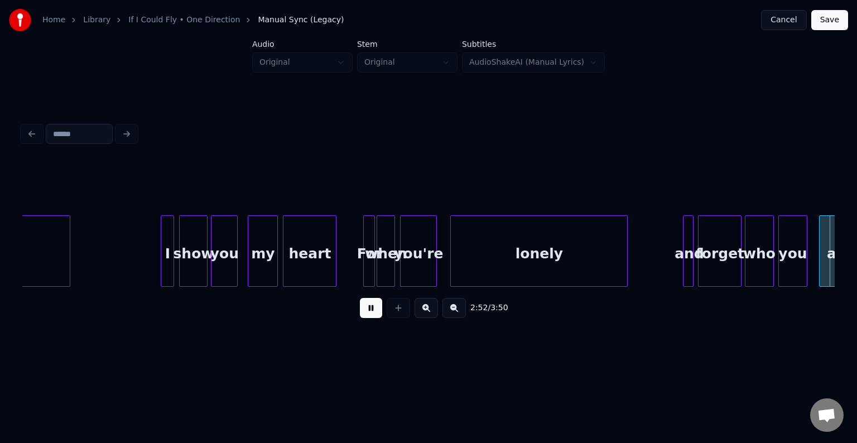
scroll to position [0, 14424]
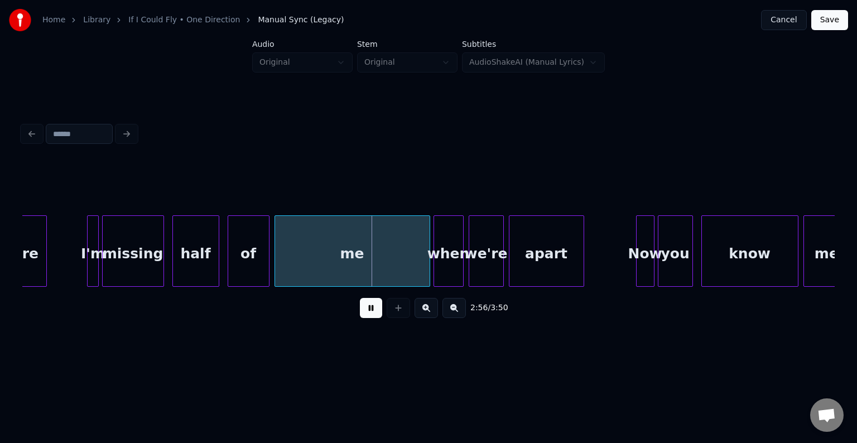
click at [372, 310] on button at bounding box center [371, 308] width 22 height 20
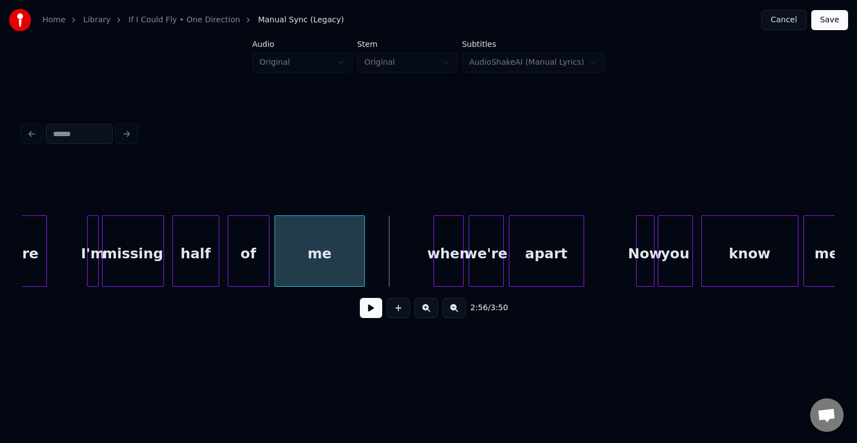
click at [363, 260] on div at bounding box center [362, 251] width 3 height 70
click at [374, 315] on button at bounding box center [371, 308] width 22 height 20
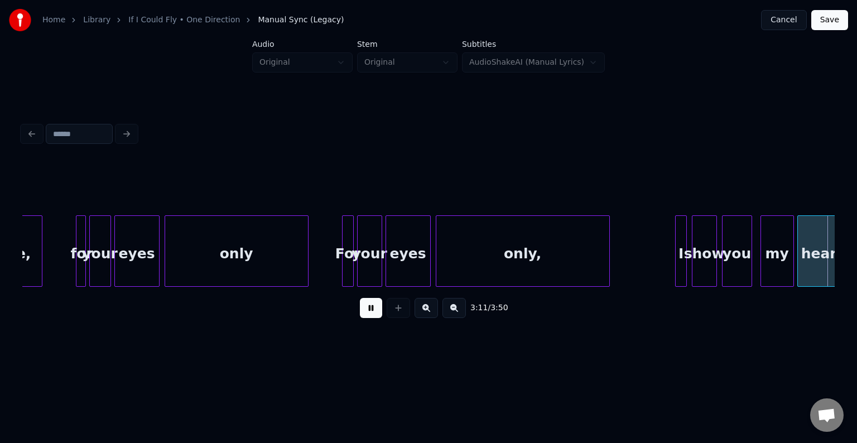
scroll to position [0, 16049]
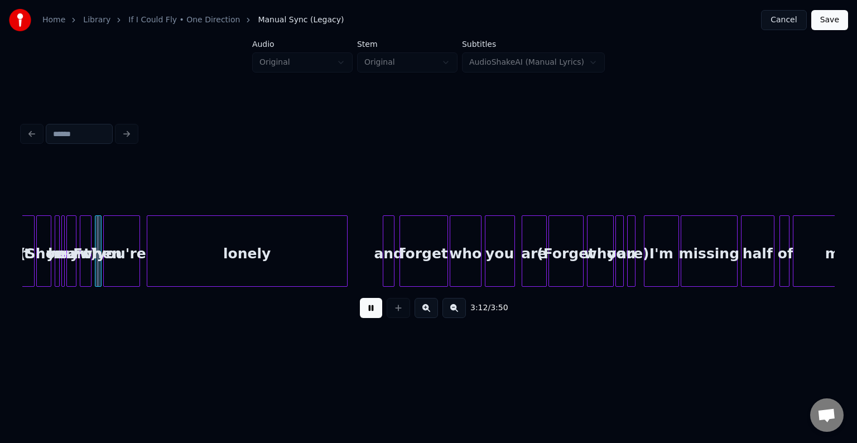
click at [374, 315] on button at bounding box center [371, 308] width 22 height 20
click at [84, 274] on div "For" at bounding box center [85, 254] width 11 height 76
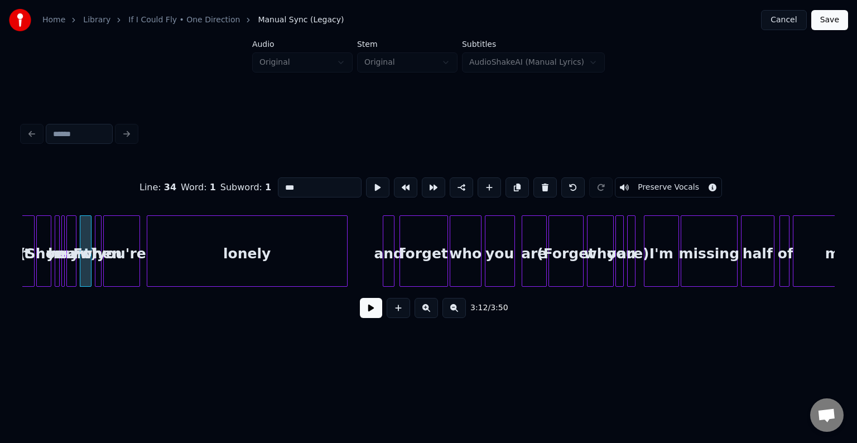
click at [69, 273] on div at bounding box center [68, 251] width 3 height 70
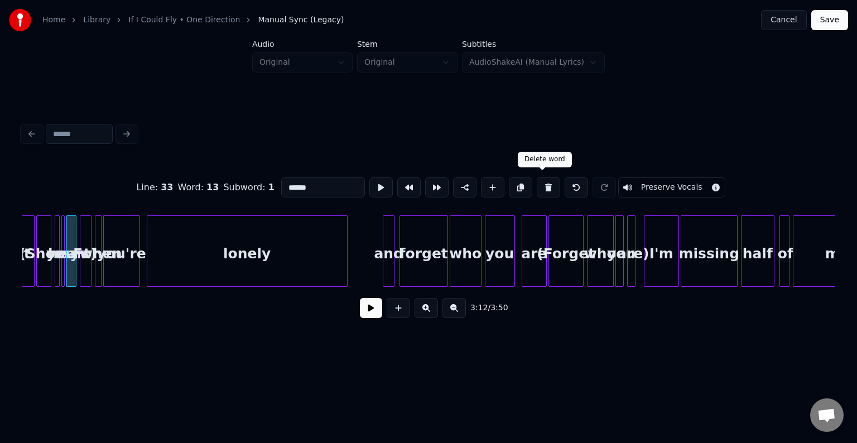
click at [541, 187] on button at bounding box center [548, 187] width 23 height 20
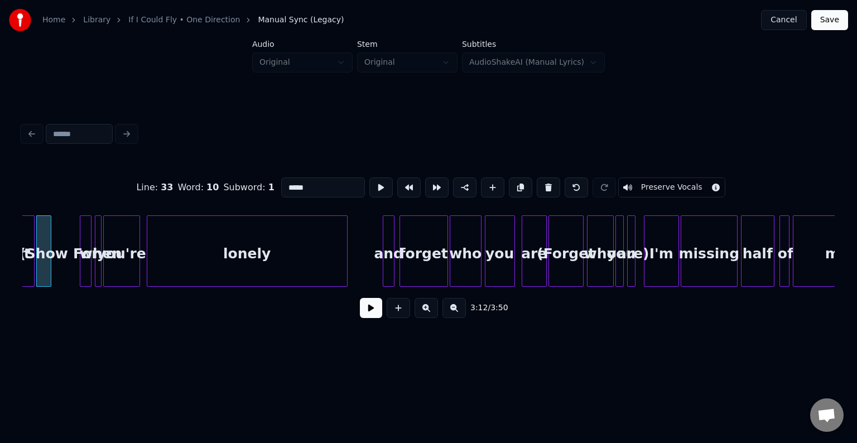
click at [541, 187] on button at bounding box center [548, 187] width 23 height 20
type input "*****"
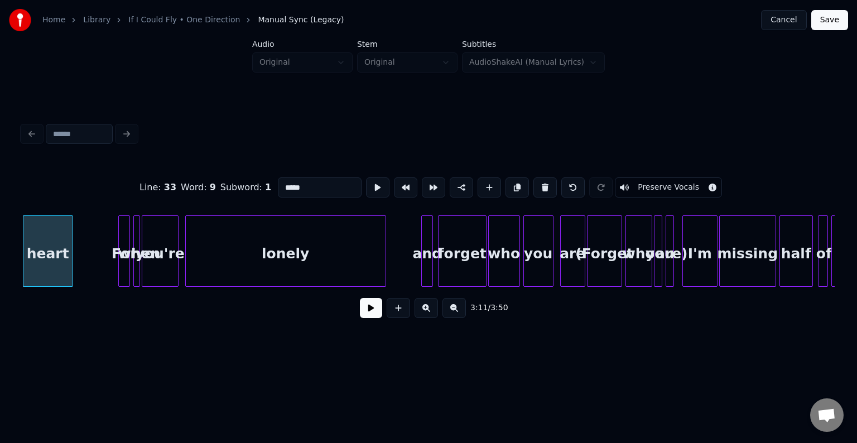
click at [365, 315] on button at bounding box center [371, 308] width 22 height 20
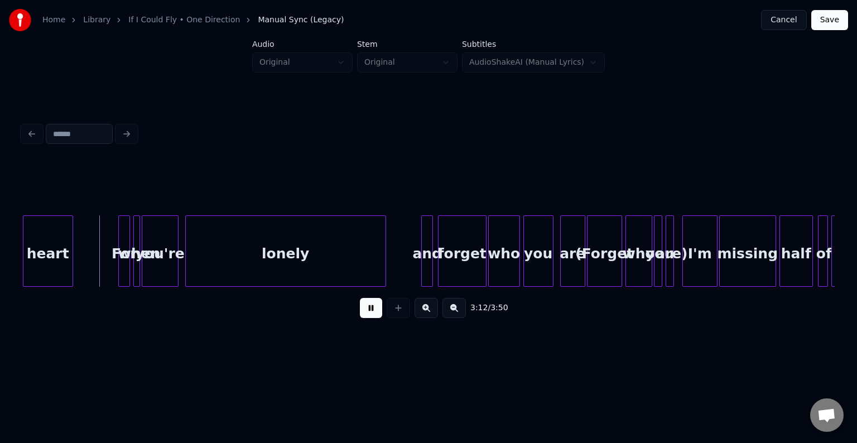
click at [365, 315] on button at bounding box center [371, 308] width 22 height 20
click at [56, 257] on div "heart" at bounding box center [47, 254] width 49 height 76
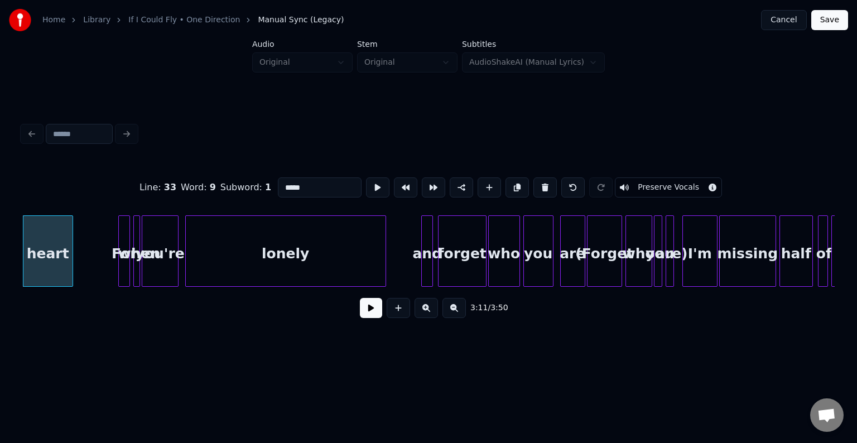
click at [120, 271] on div at bounding box center [120, 251] width 3 height 70
type input "***"
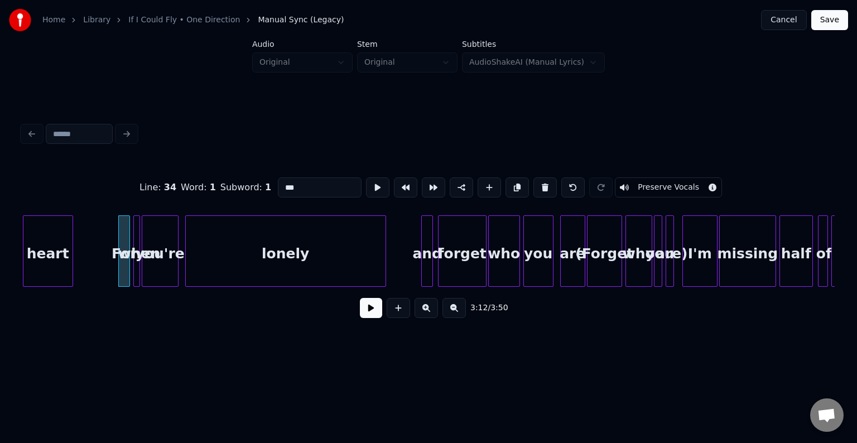
click at [368, 316] on button at bounding box center [371, 308] width 22 height 20
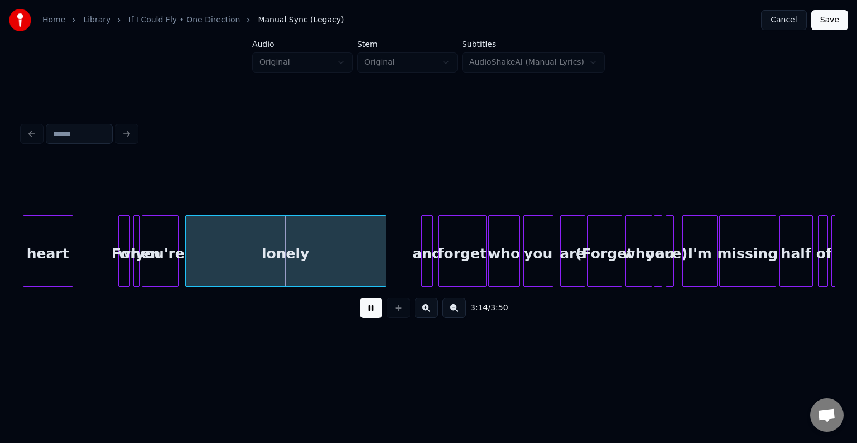
click at [119, 265] on div at bounding box center [120, 251] width 3 height 70
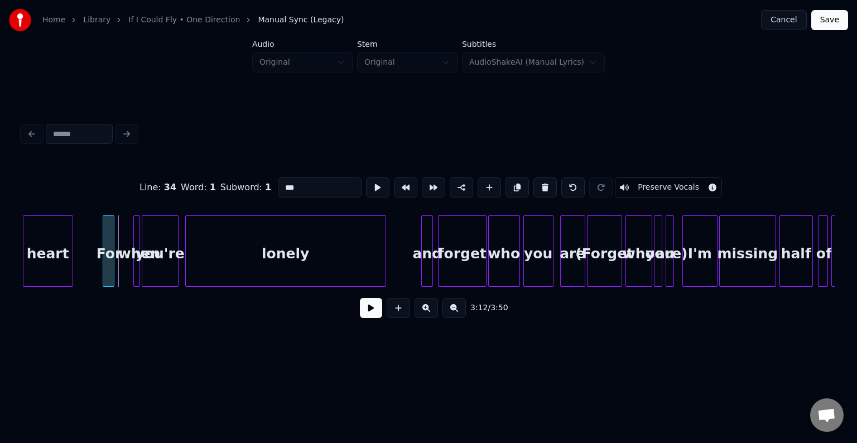
click at [107, 268] on div "For" at bounding box center [108, 254] width 11 height 76
click at [118, 274] on div at bounding box center [119, 251] width 3 height 70
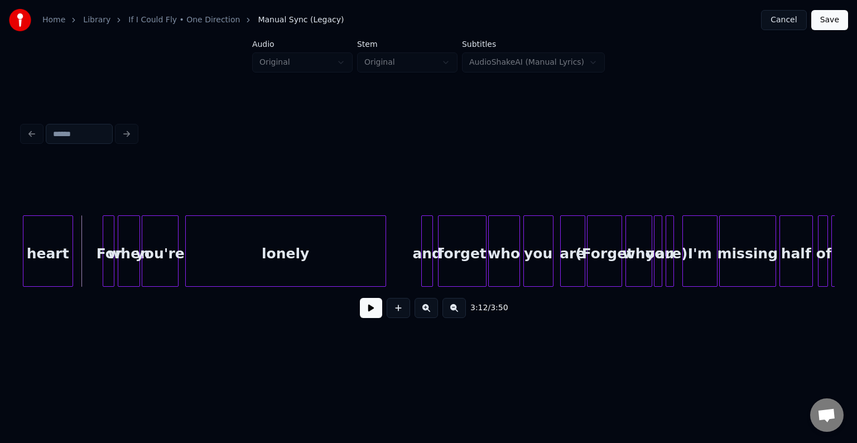
click at [365, 315] on button at bounding box center [371, 308] width 22 height 20
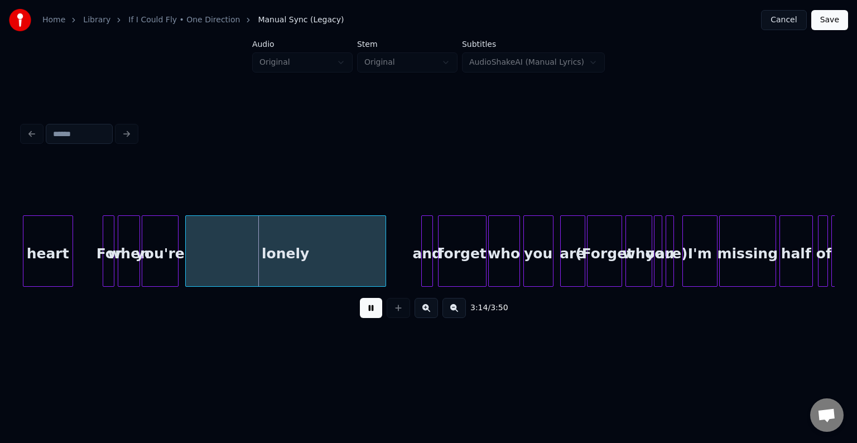
click at [118, 270] on div at bounding box center [119, 251] width 3 height 70
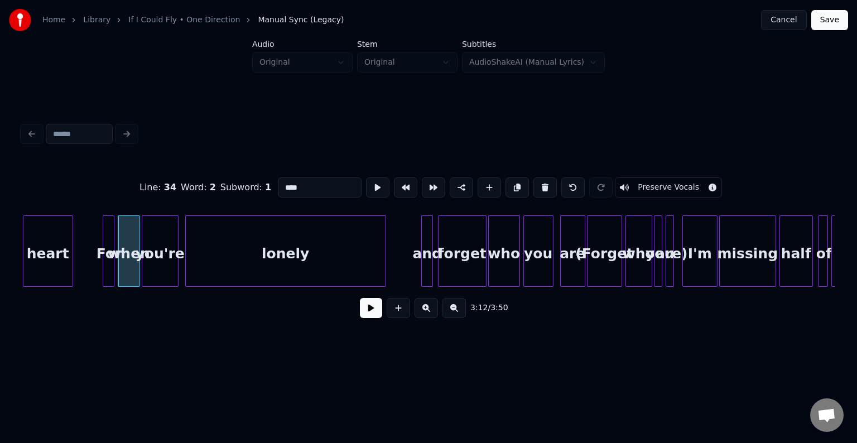
click at [107, 267] on div "For" at bounding box center [108, 254] width 11 height 76
type input "***"
click at [371, 315] on button at bounding box center [371, 308] width 22 height 20
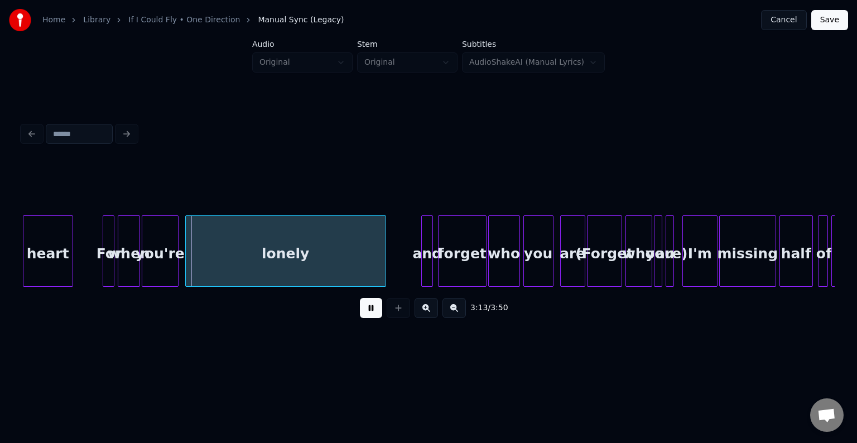
click at [370, 315] on button at bounding box center [371, 308] width 22 height 20
click at [61, 257] on div "heart" at bounding box center [47, 254] width 49 height 76
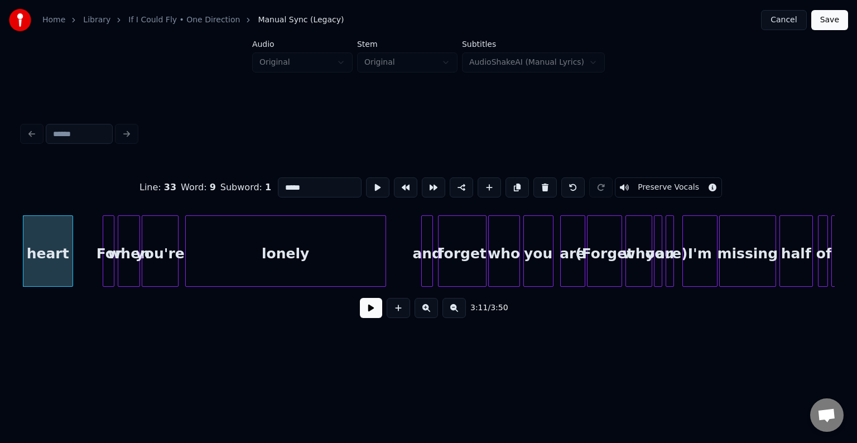
click at [370, 318] on button at bounding box center [371, 308] width 22 height 20
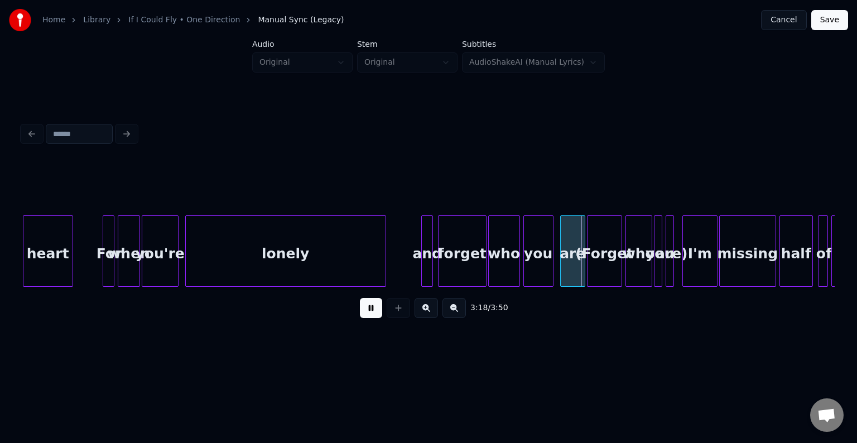
click at [370, 318] on button at bounding box center [371, 308] width 22 height 20
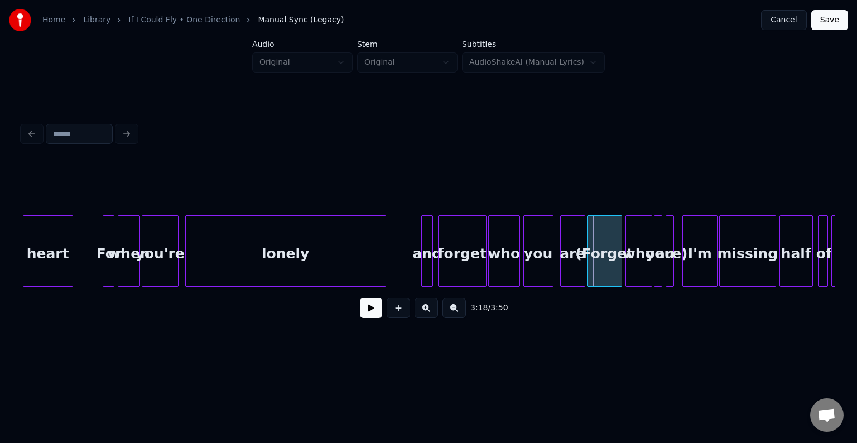
click at [672, 264] on div at bounding box center [671, 251] width 3 height 70
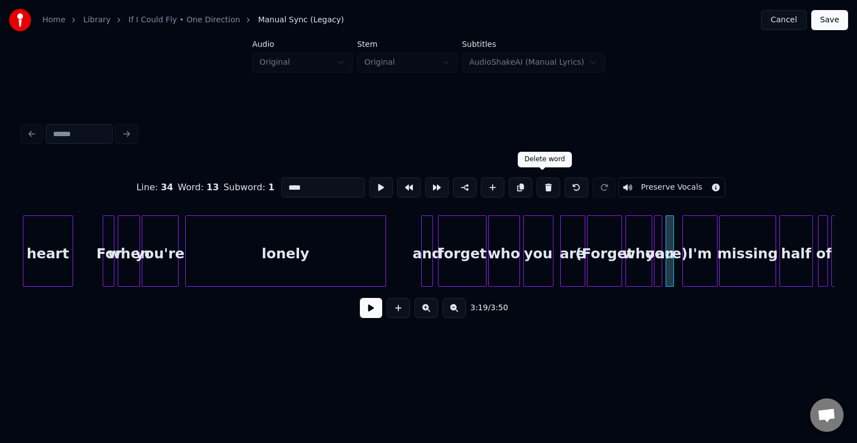
click at [537, 184] on button at bounding box center [548, 187] width 23 height 20
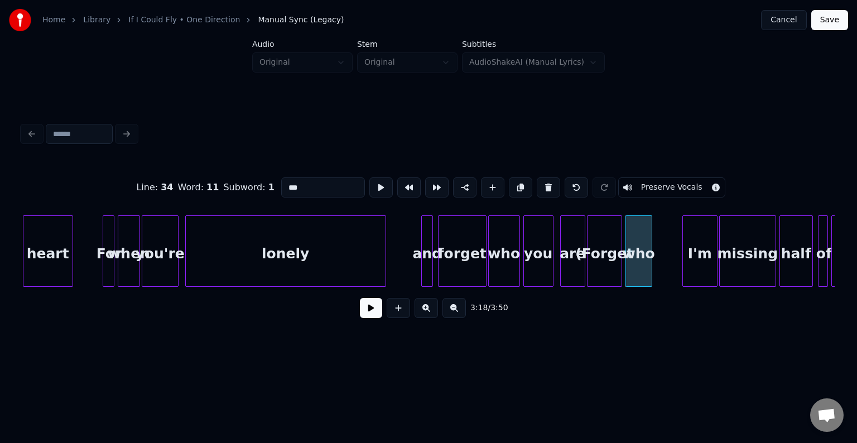
click at [537, 184] on button at bounding box center [548, 187] width 23 height 20
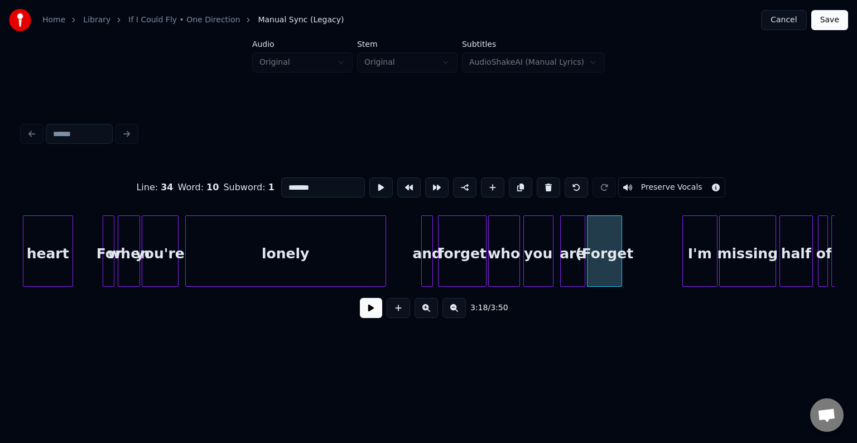
click at [537, 184] on button at bounding box center [548, 187] width 23 height 20
type input "***"
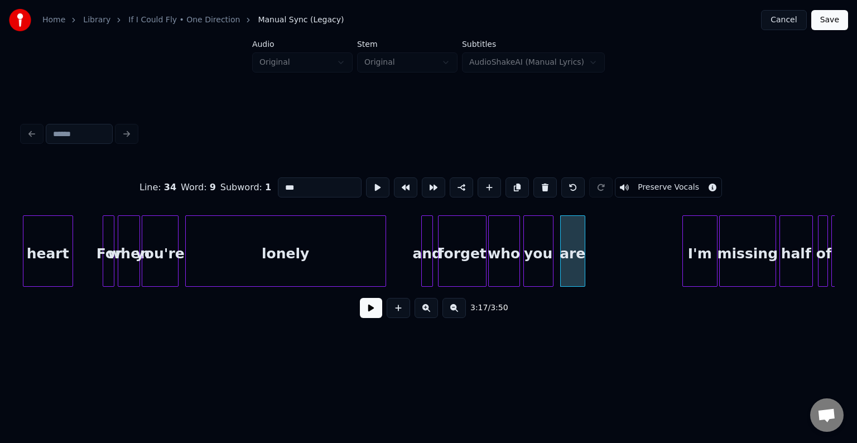
click at [365, 309] on button at bounding box center [371, 308] width 22 height 20
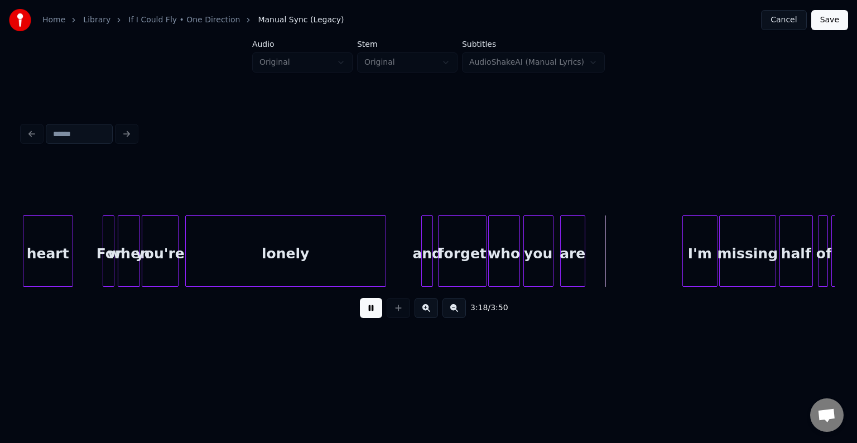
click at [365, 309] on button at bounding box center [371, 308] width 22 height 20
click at [618, 264] on div at bounding box center [616, 251] width 3 height 70
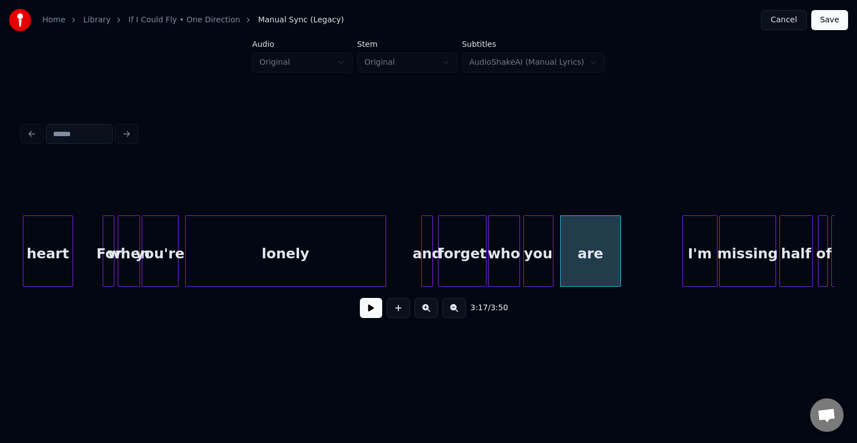
click at [374, 310] on button at bounding box center [371, 308] width 22 height 20
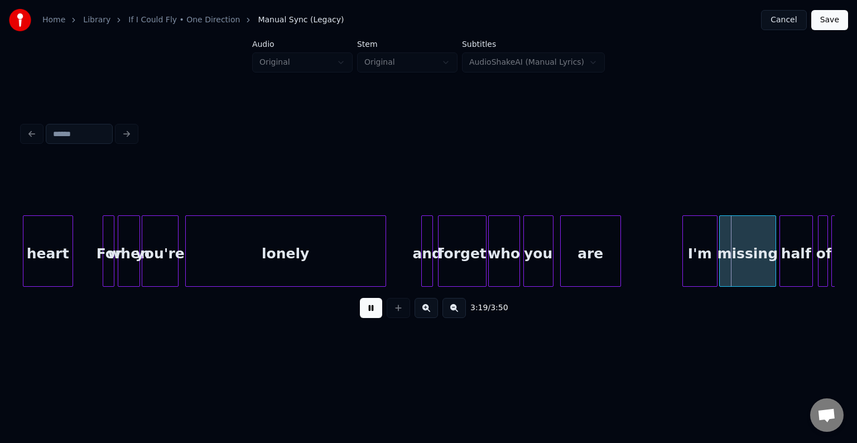
click at [374, 310] on button at bounding box center [371, 308] width 22 height 20
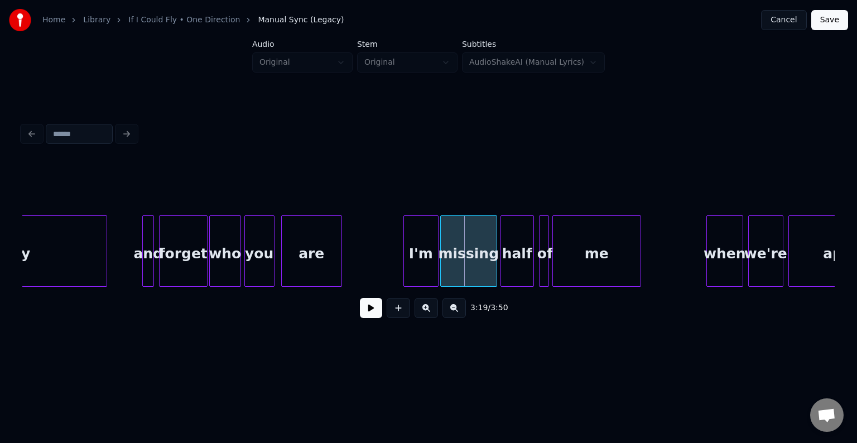
scroll to position [0, 16323]
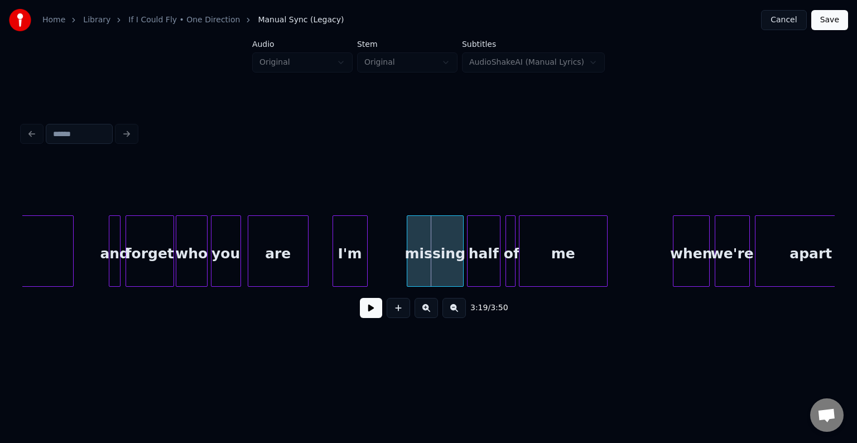
click at [345, 259] on div "I'm" at bounding box center [350, 254] width 34 height 76
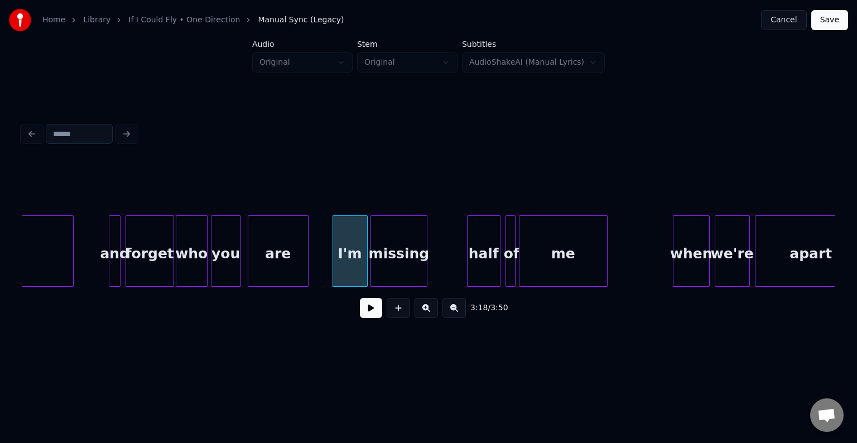
click at [409, 267] on div "missing" at bounding box center [399, 254] width 56 height 76
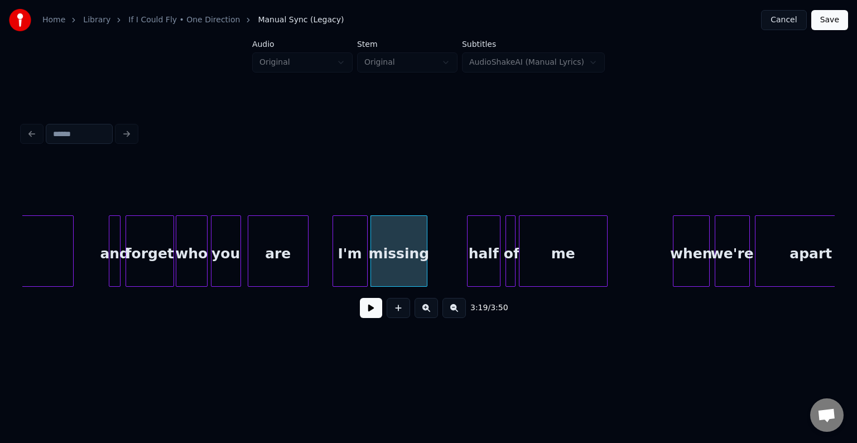
click at [335, 266] on div at bounding box center [334, 251] width 3 height 70
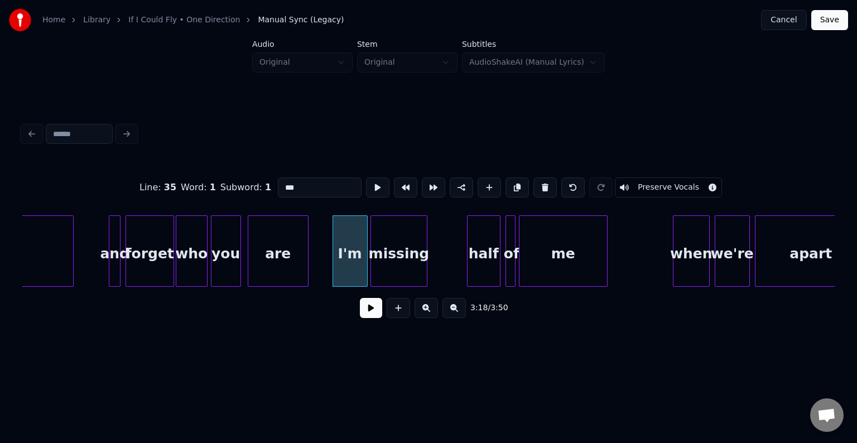
click at [360, 303] on button at bounding box center [371, 308] width 22 height 20
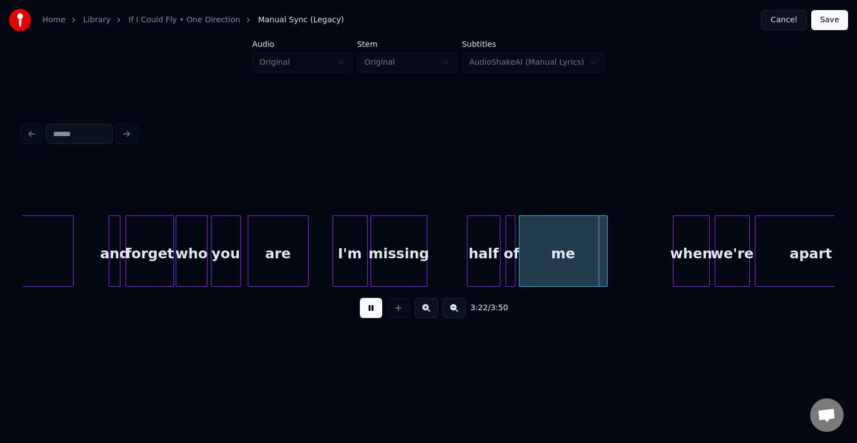
click at [366, 303] on button at bounding box center [371, 308] width 22 height 20
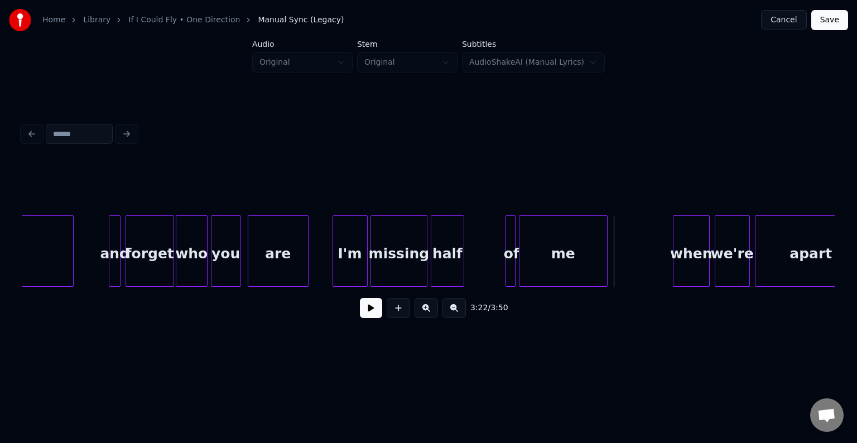
click at [454, 264] on div "half" at bounding box center [447, 254] width 32 height 76
click at [499, 268] on div at bounding box center [500, 251] width 3 height 70
click at [476, 271] on div "of" at bounding box center [475, 254] width 17 height 76
click at [366, 315] on button at bounding box center [371, 308] width 22 height 20
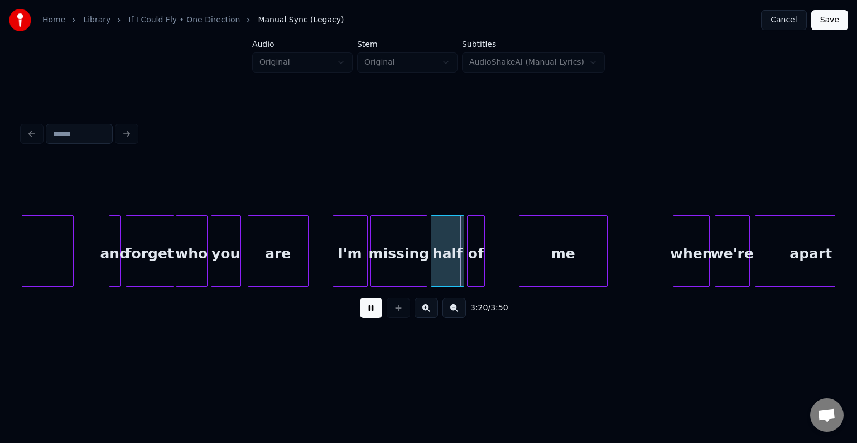
click at [350, 277] on div "I'm" at bounding box center [350, 254] width 34 height 76
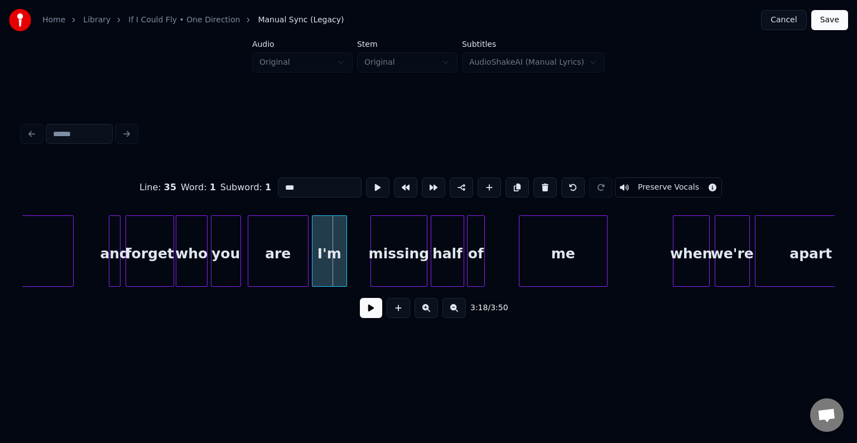
click at [337, 268] on div "I'm" at bounding box center [329, 254] width 34 height 76
click at [347, 268] on div "I'm" at bounding box center [329, 250] width 35 height 71
click at [321, 268] on div at bounding box center [322, 251] width 3 height 70
click at [355, 269] on div "missing" at bounding box center [363, 254] width 56 height 76
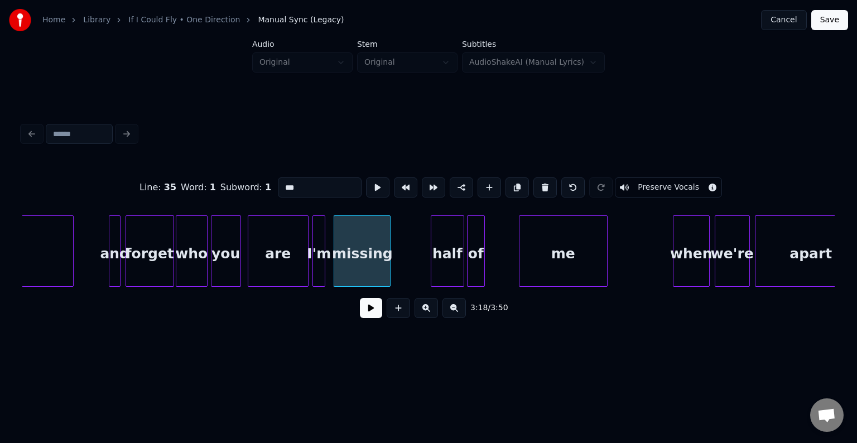
click at [368, 312] on button at bounding box center [371, 308] width 22 height 20
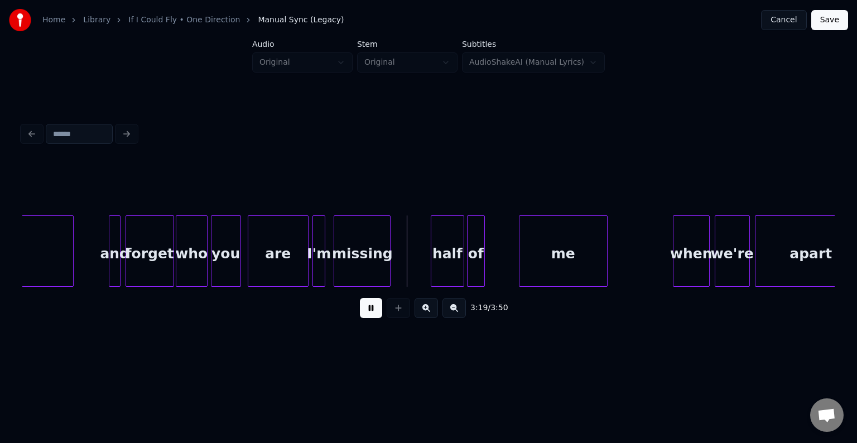
click at [368, 312] on button at bounding box center [371, 308] width 22 height 20
click at [376, 259] on div "missing" at bounding box center [370, 254] width 56 height 76
click at [369, 316] on button at bounding box center [371, 308] width 22 height 20
click at [426, 259] on div "half" at bounding box center [428, 254] width 32 height 76
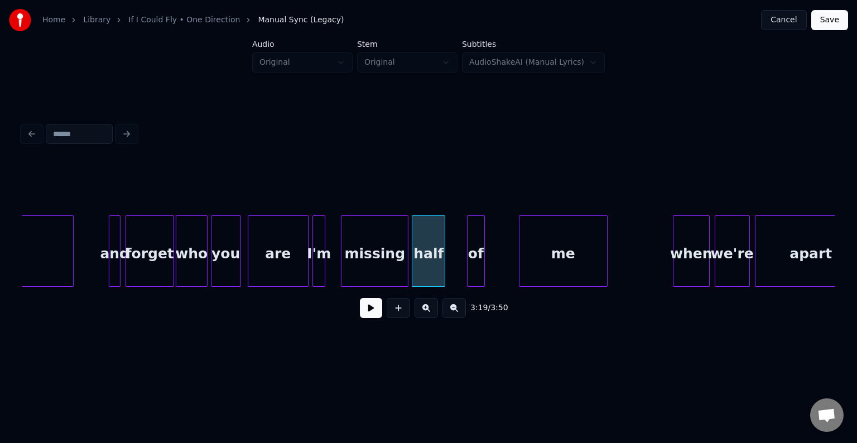
click at [407, 260] on div at bounding box center [405, 251] width 3 height 70
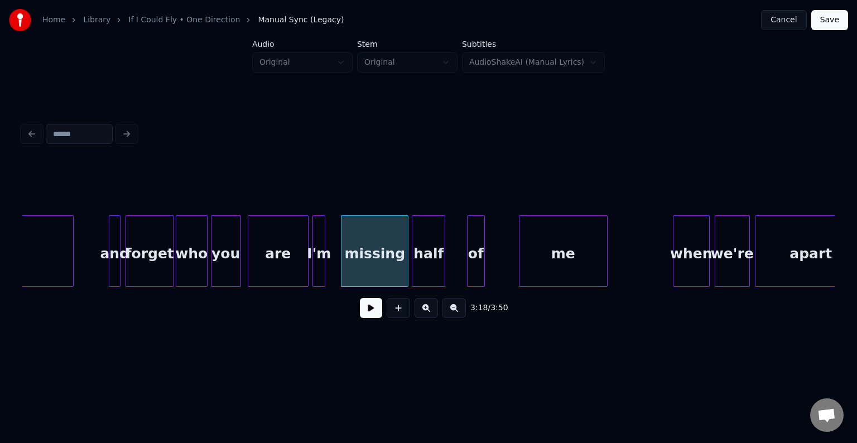
click at [369, 318] on button at bounding box center [371, 308] width 22 height 20
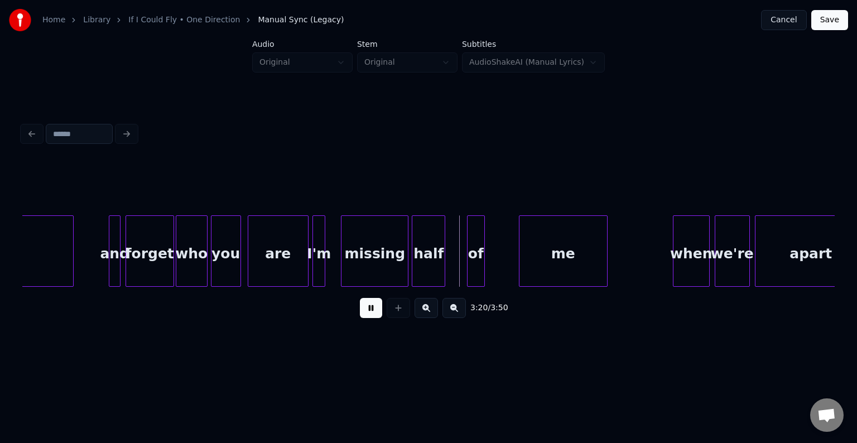
click at [369, 318] on button at bounding box center [371, 308] width 22 height 20
click at [461, 257] on div at bounding box center [462, 251] width 3 height 70
click at [350, 264] on div "missing" at bounding box center [374, 254] width 66 height 76
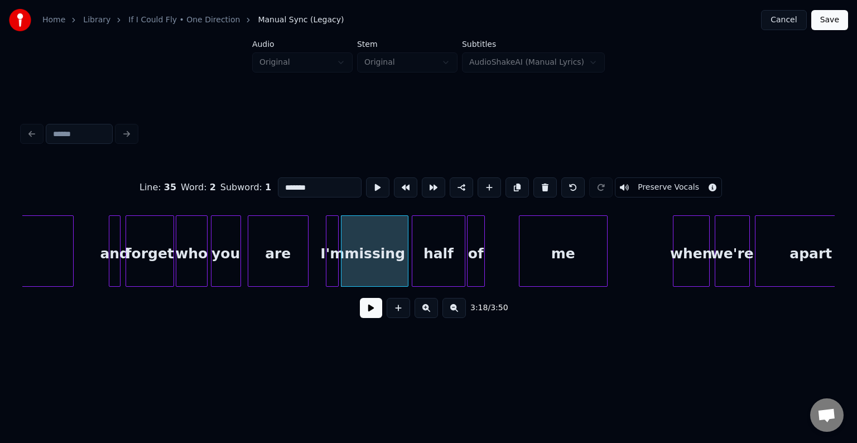
click at [330, 252] on div "I'm" at bounding box center [332, 254] width 12 height 76
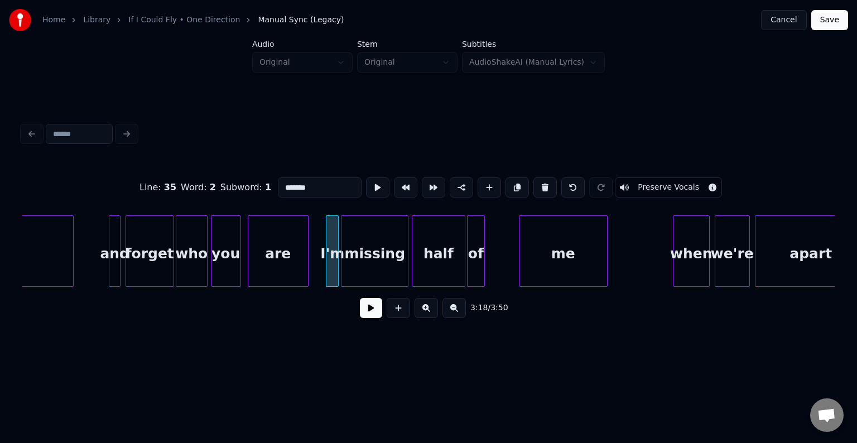
click at [370, 313] on button at bounding box center [371, 308] width 22 height 20
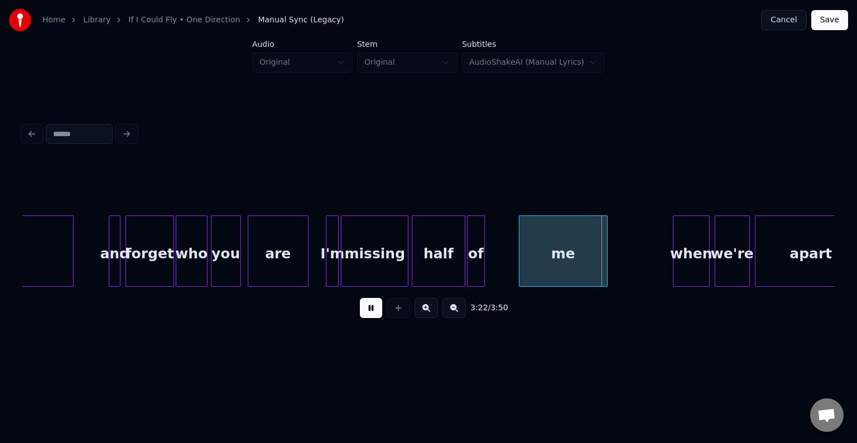
click at [370, 313] on button at bounding box center [371, 308] width 22 height 20
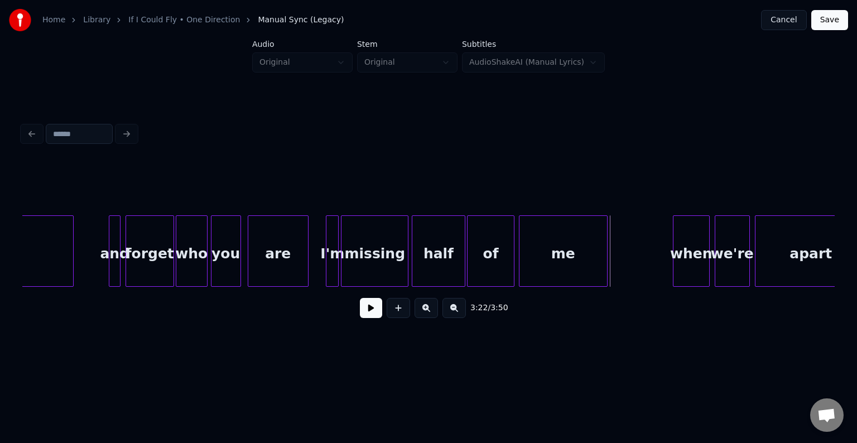
click at [511, 266] on div at bounding box center [511, 251] width 3 height 70
click at [366, 317] on button at bounding box center [371, 308] width 22 height 20
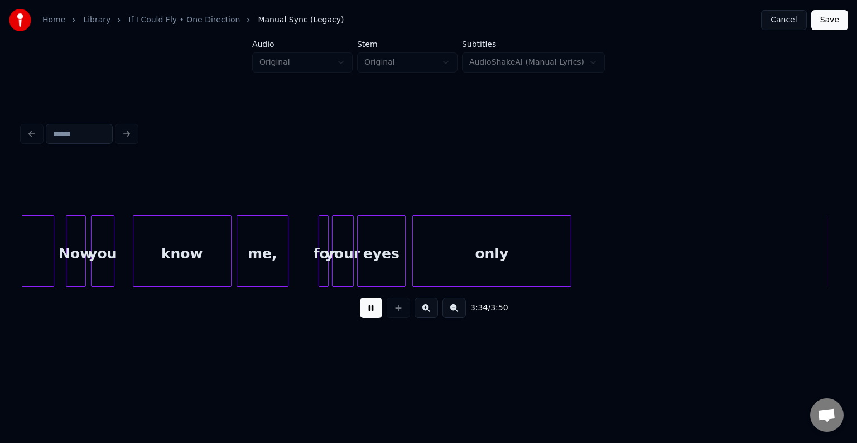
scroll to position [0, 17948]
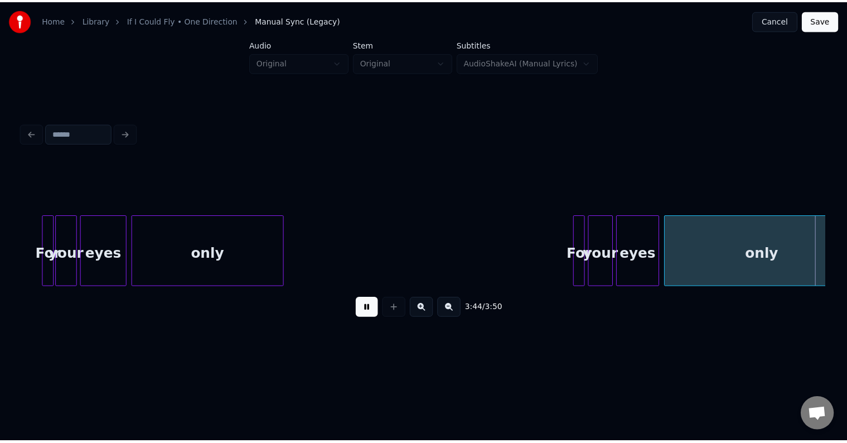
scroll to position [0, 18462]
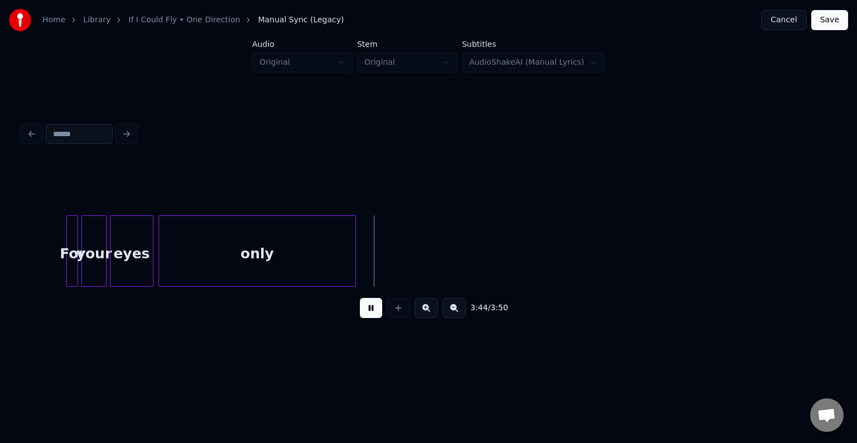
click at [831, 18] on button "Save" at bounding box center [829, 20] width 37 height 20
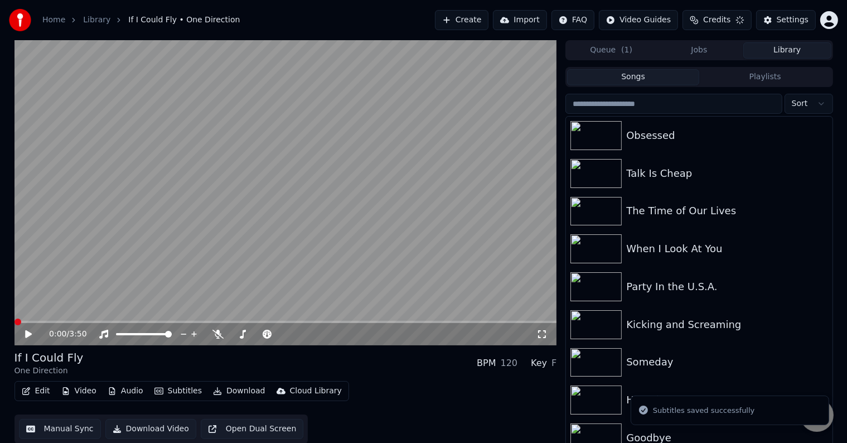
click at [219, 390] on button "Download" at bounding box center [239, 391] width 61 height 16
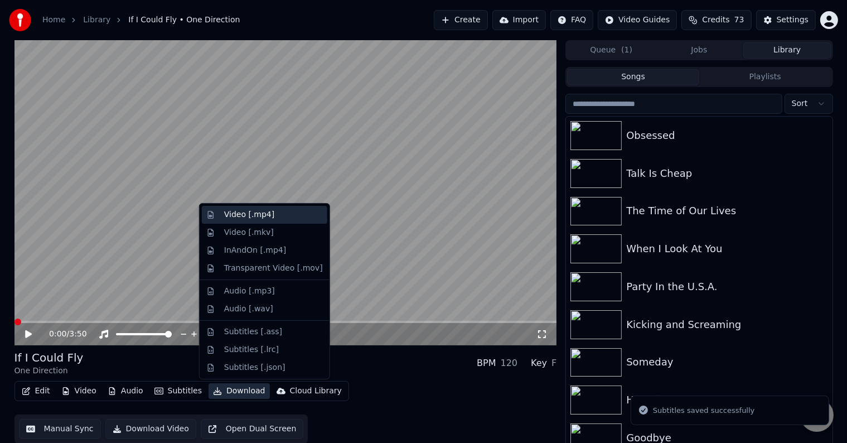
click at [228, 216] on div "Video [.mp4]" at bounding box center [249, 214] width 50 height 11
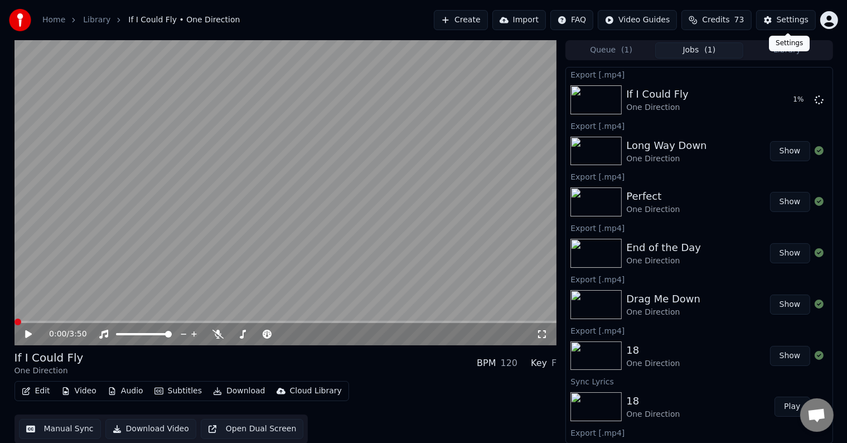
click at [774, 51] on div "Settings Settings" at bounding box center [789, 44] width 41 height 16
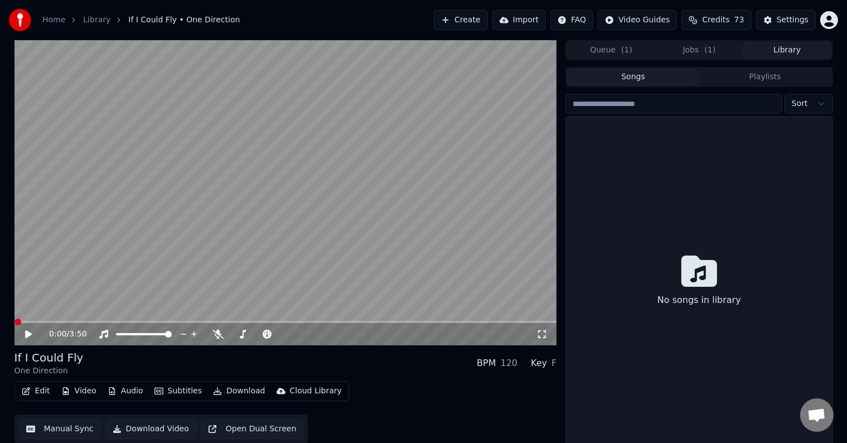
click at [810, 57] on button "Library" at bounding box center [787, 50] width 88 height 16
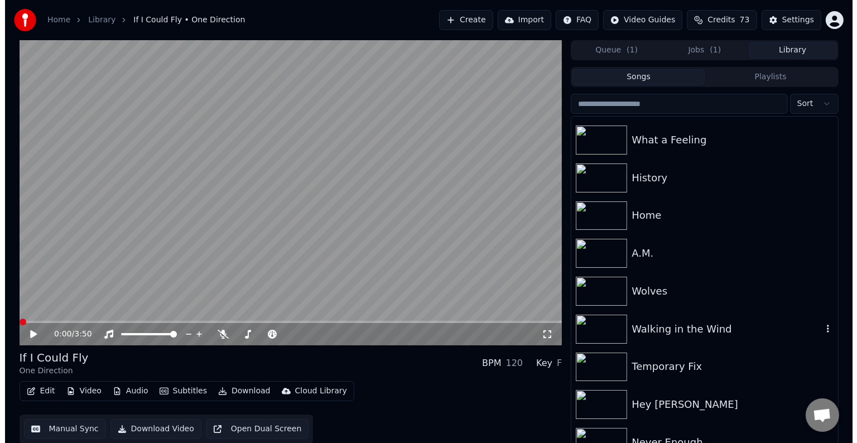
scroll to position [6415, 0]
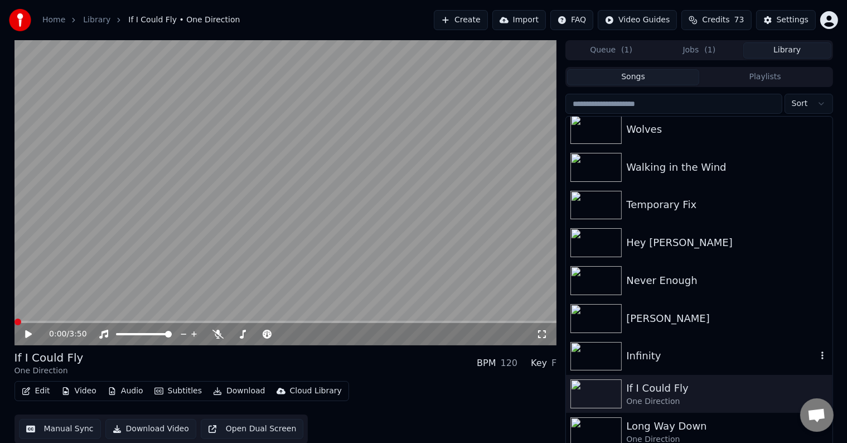
click at [627, 359] on div "Infinity" at bounding box center [721, 356] width 190 height 16
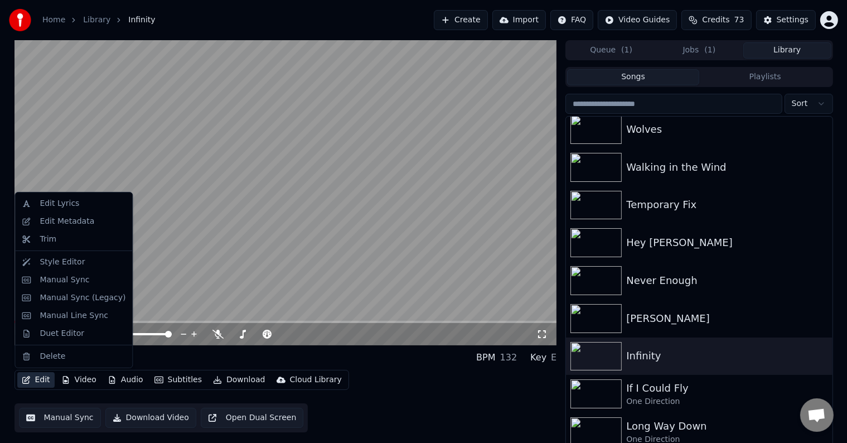
click at [30, 378] on button "Edit" at bounding box center [35, 380] width 37 height 16
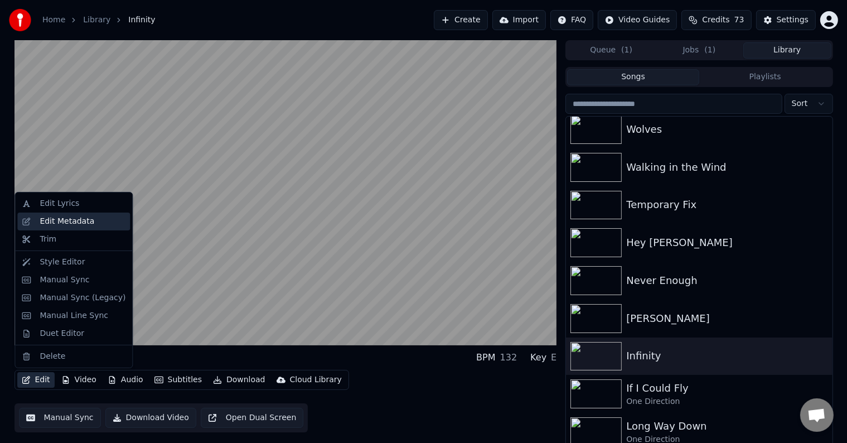
click at [56, 222] on div "Edit Metadata" at bounding box center [67, 221] width 55 height 11
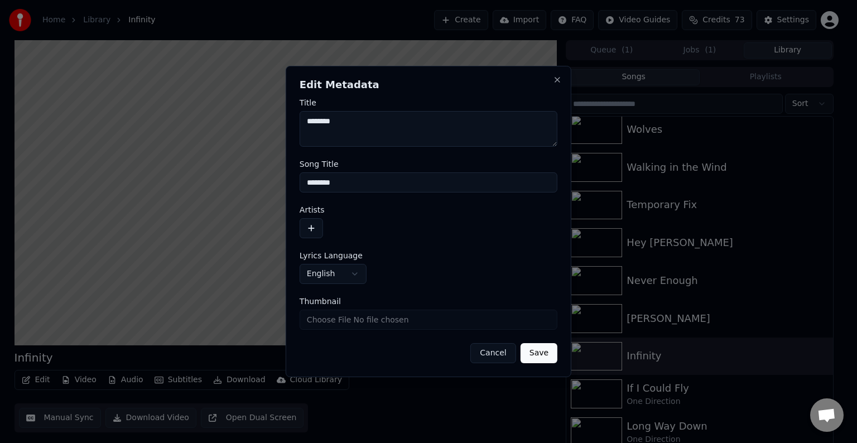
click at [311, 230] on button "button" at bounding box center [310, 228] width 23 height 20
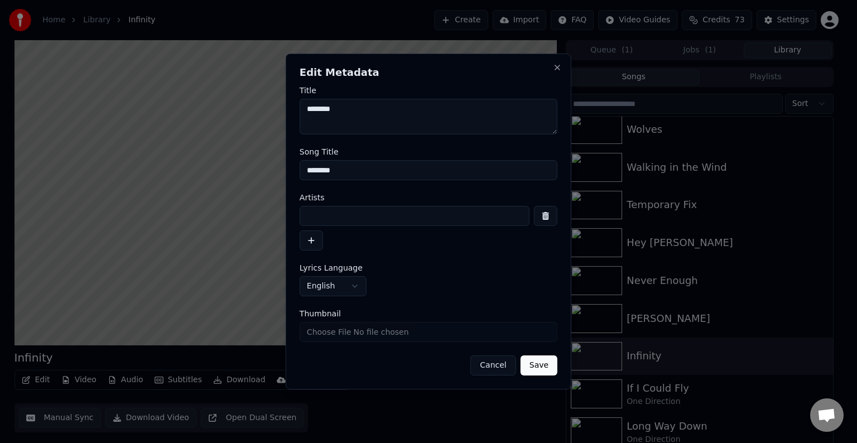
click at [355, 220] on input at bounding box center [414, 216] width 230 height 20
type input "**********"
click at [520, 355] on button "Save" at bounding box center [538, 365] width 37 height 20
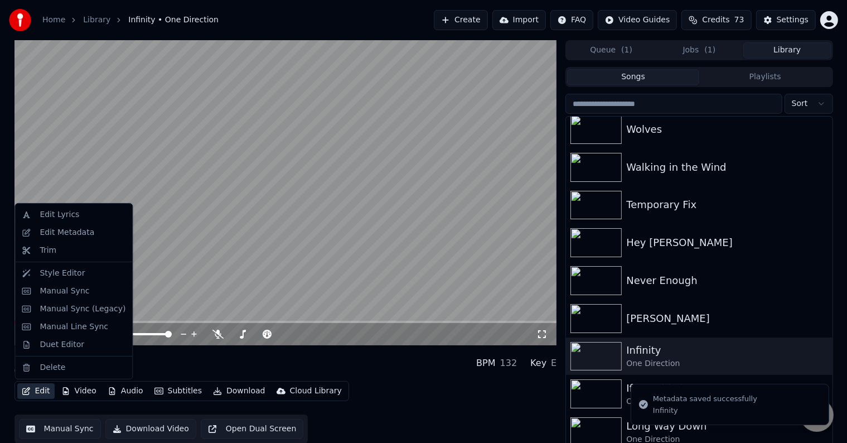
click at [33, 393] on button "Edit" at bounding box center [35, 391] width 37 height 16
click at [64, 312] on div "Manual Sync (Legacy)" at bounding box center [83, 308] width 86 height 11
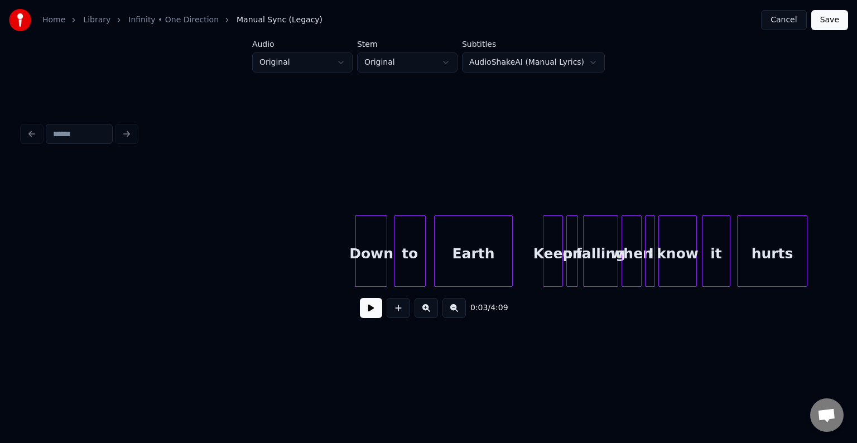
click at [376, 311] on button at bounding box center [371, 308] width 22 height 20
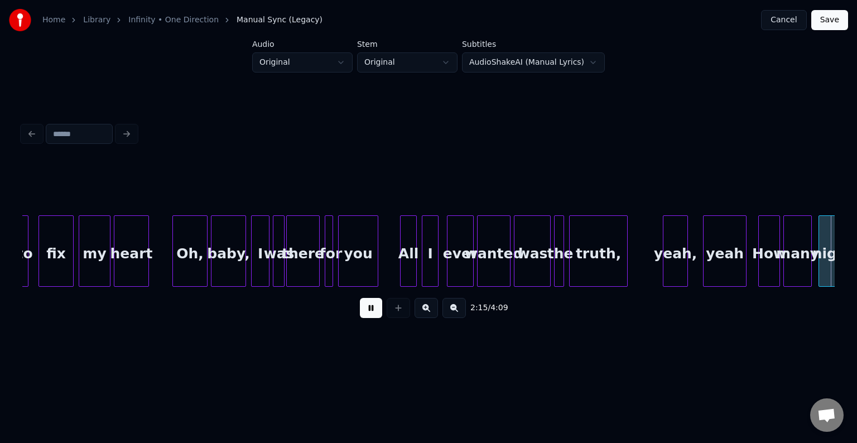
scroll to position [0, 11379]
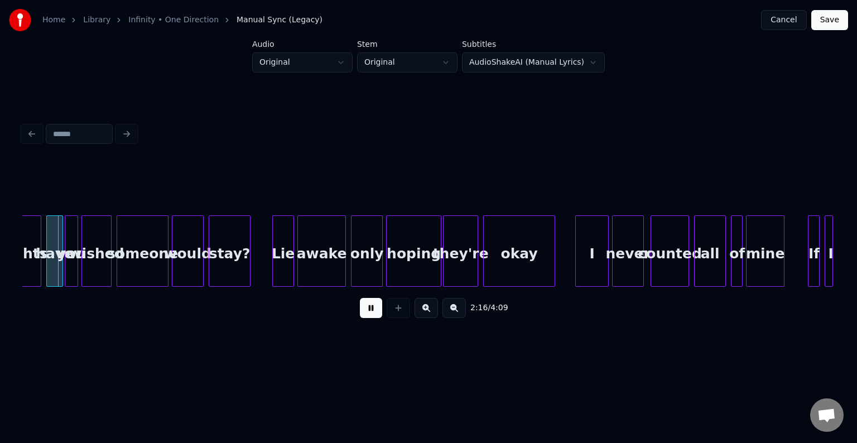
click at [369, 317] on button at bounding box center [371, 308] width 22 height 20
click at [20, 286] on div "2:16 / 4:09" at bounding box center [428, 223] width 821 height 221
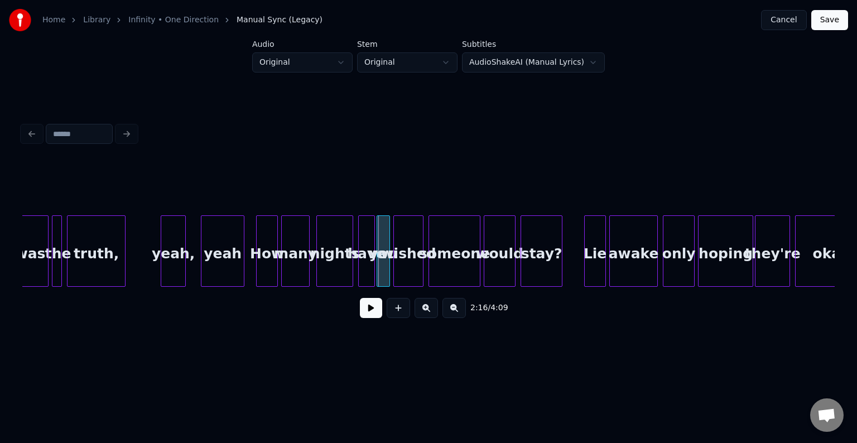
scroll to position [0, 11066]
click at [180, 259] on div "yeah," at bounding box center [174, 254] width 24 height 76
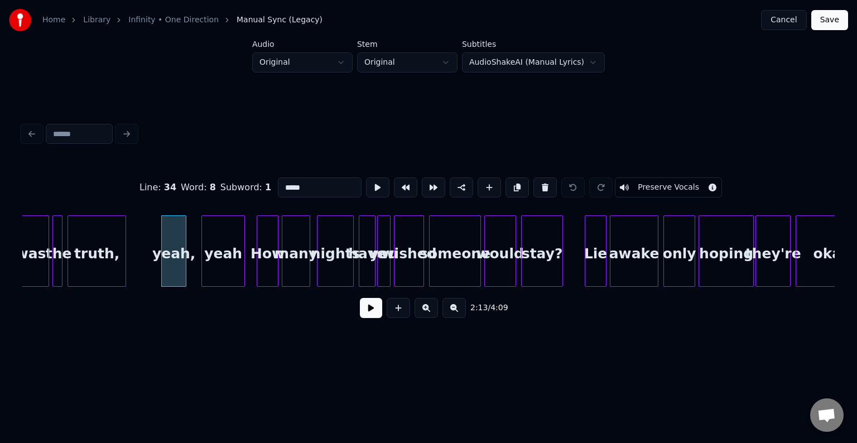
click at [376, 318] on button at bounding box center [371, 308] width 22 height 20
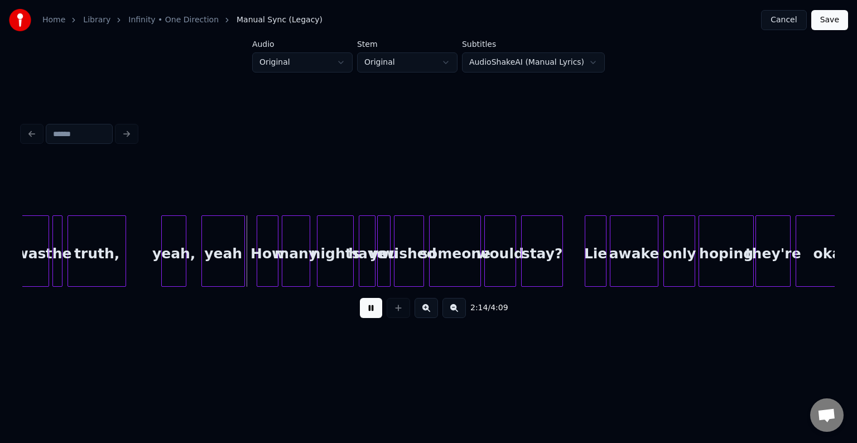
click at [376, 318] on button at bounding box center [371, 308] width 22 height 20
click at [144, 268] on div at bounding box center [143, 251] width 3 height 70
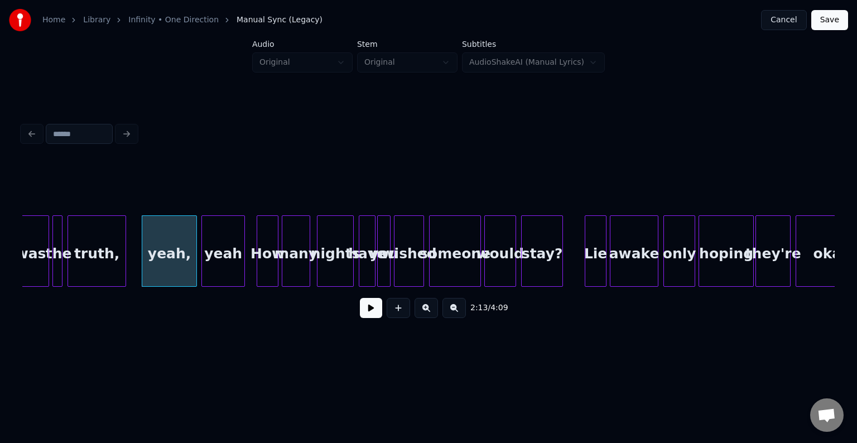
click at [194, 267] on div at bounding box center [194, 251] width 3 height 70
click at [373, 312] on button at bounding box center [371, 308] width 22 height 20
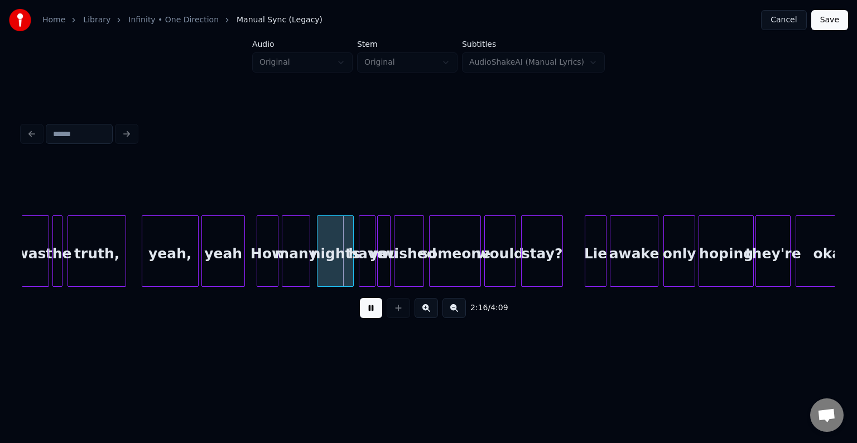
click at [373, 312] on button at bounding box center [371, 308] width 22 height 20
drag, startPoint x: 471, startPoint y: 292, endPoint x: 464, endPoint y: 292, distance: 7.3
click at [464, 292] on div "2:16 / 4:09" at bounding box center [428, 308] width 812 height 42
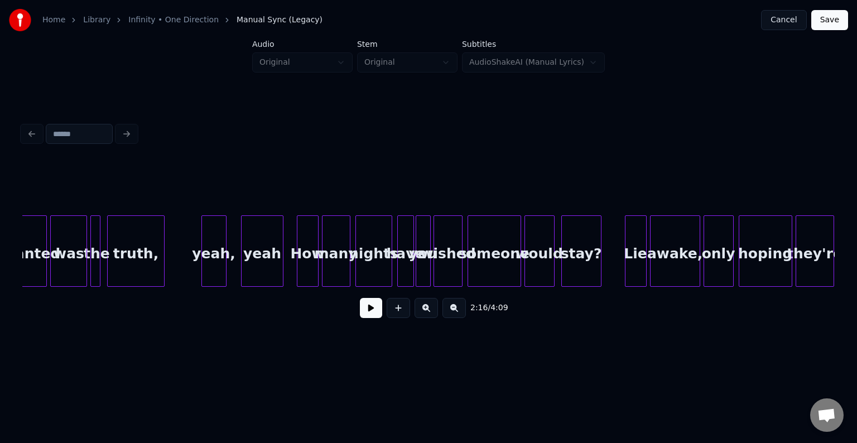
scroll to position [0, 4943]
click at [181, 264] on div at bounding box center [182, 251] width 3 height 70
click at [235, 267] on div at bounding box center [235, 251] width 3 height 70
click at [364, 312] on button at bounding box center [371, 308] width 22 height 20
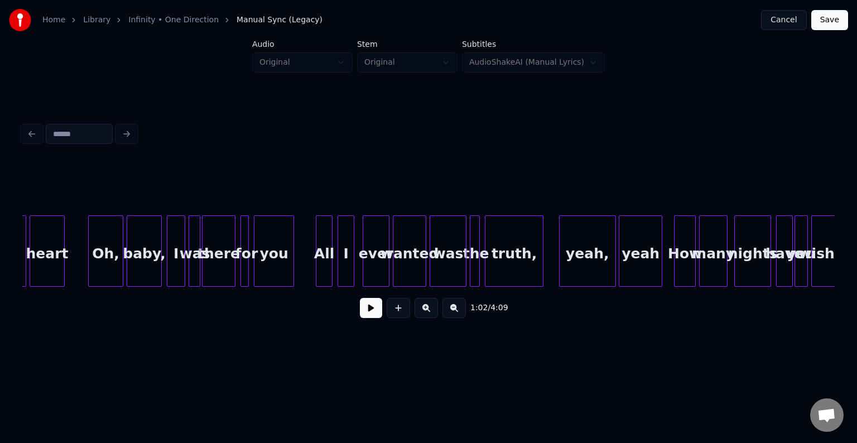
scroll to position [0, 10626]
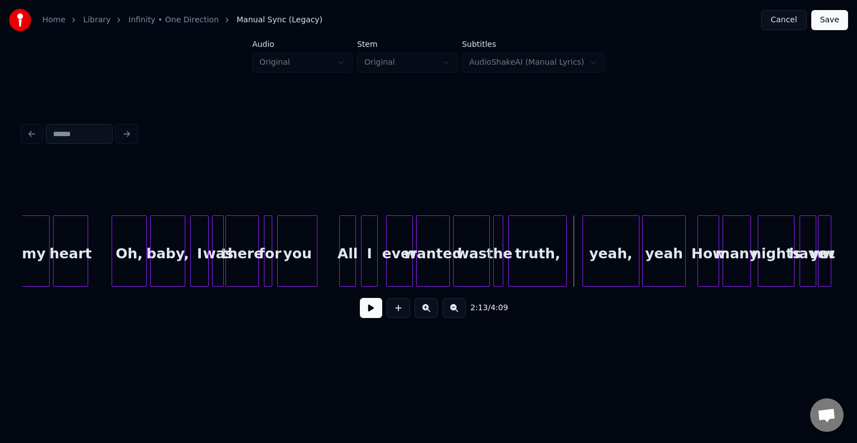
click at [375, 318] on button at bounding box center [371, 308] width 22 height 20
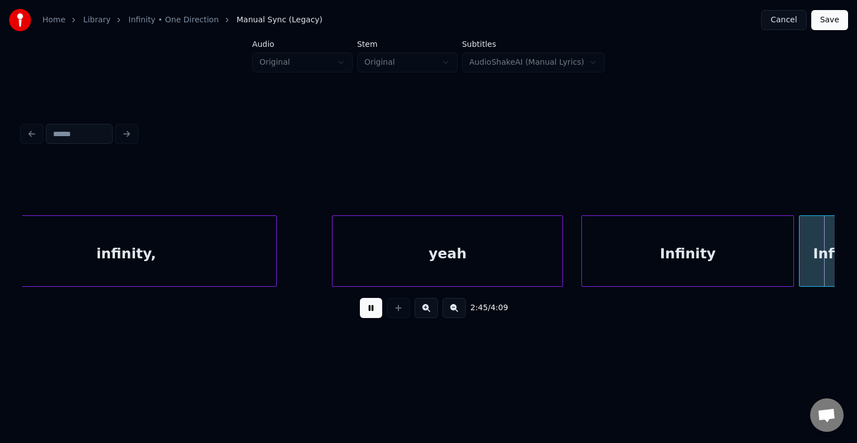
scroll to position [0, 13875]
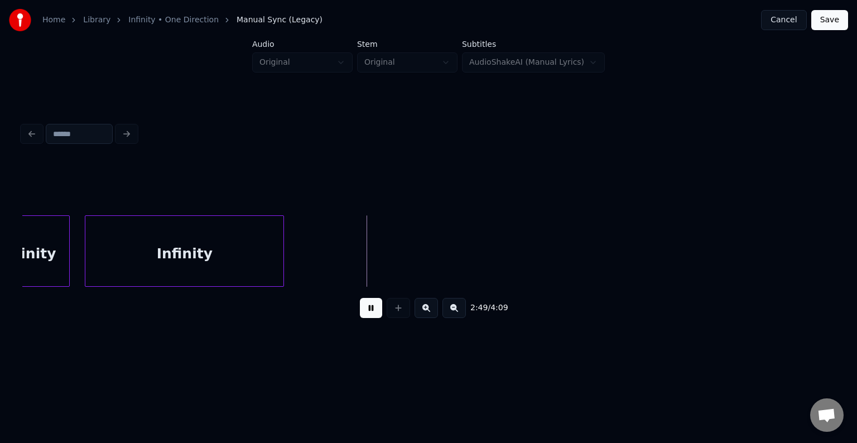
click at [374, 312] on button at bounding box center [371, 308] width 22 height 20
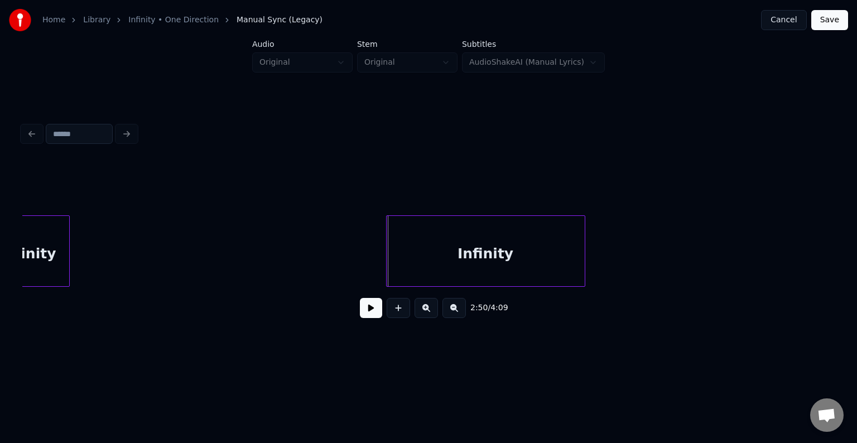
click at [498, 264] on div "Infinity" at bounding box center [485, 254] width 198 height 76
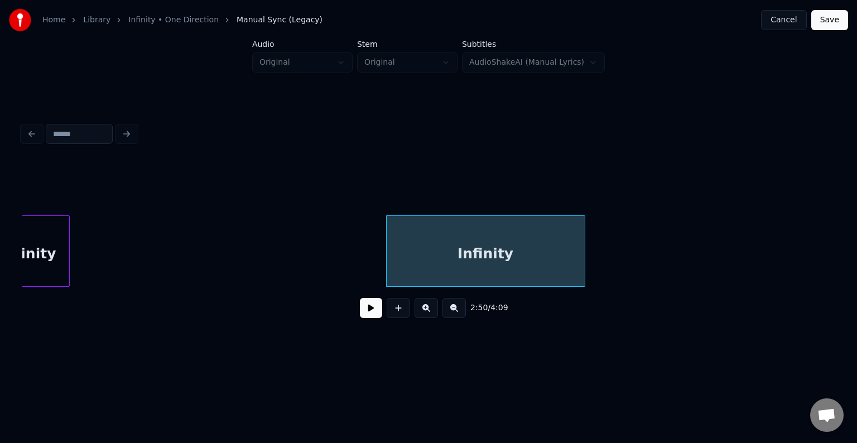
click at [41, 265] on div "Infinity" at bounding box center [28, 254] width 83 height 76
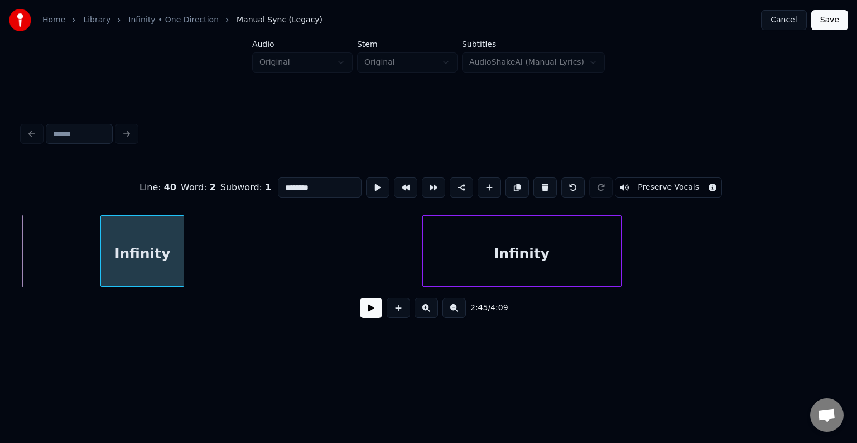
click at [148, 273] on div "Infinity" at bounding box center [142, 254] width 83 height 76
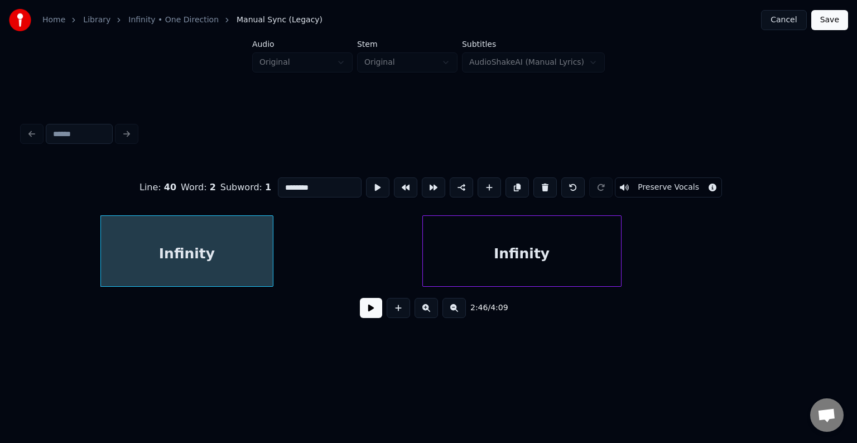
click at [271, 263] on div at bounding box center [270, 251] width 3 height 70
click at [378, 317] on button at bounding box center [371, 308] width 22 height 20
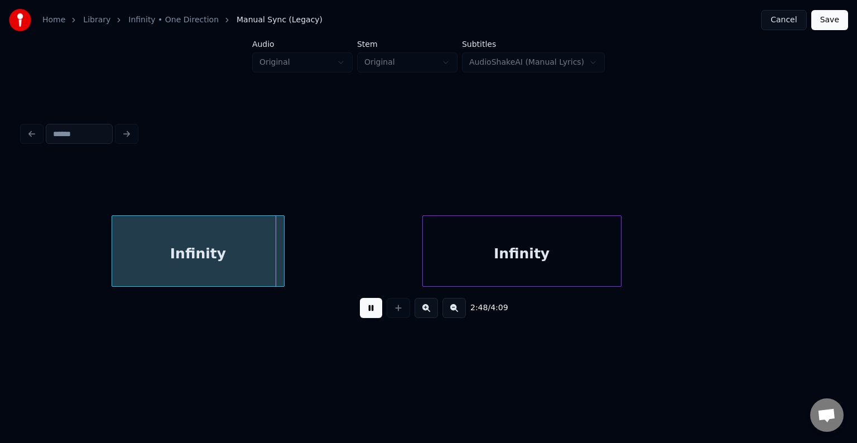
click at [146, 265] on div "Infinity" at bounding box center [197, 254] width 171 height 76
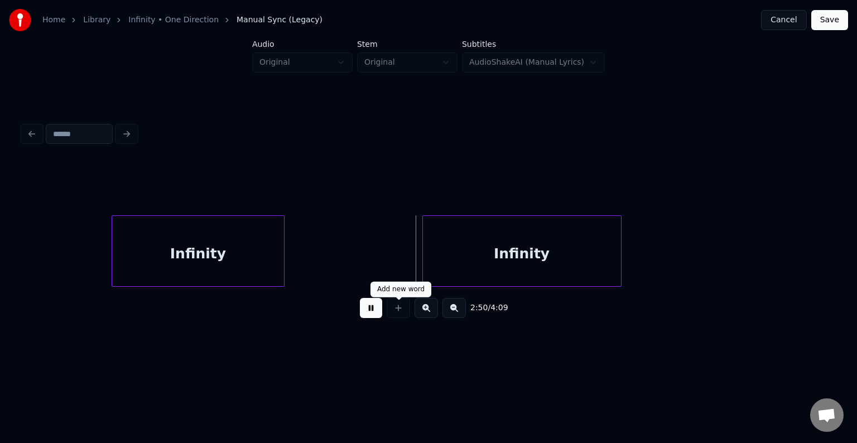
click at [373, 315] on button at bounding box center [371, 308] width 22 height 20
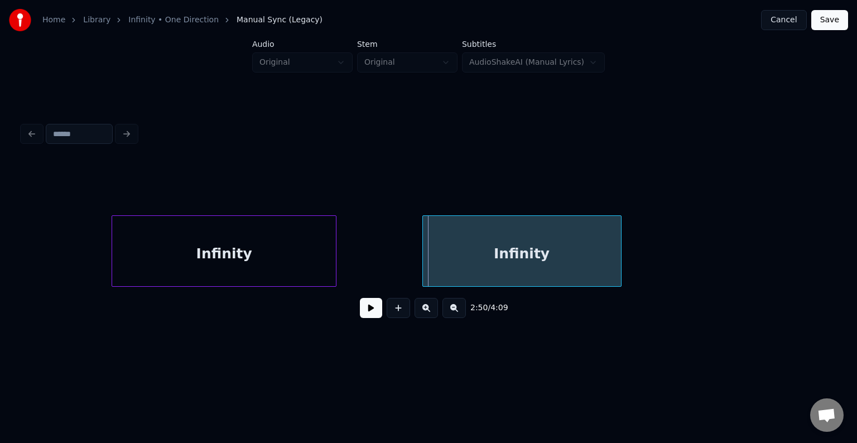
click at [334, 259] on div at bounding box center [333, 251] width 3 height 70
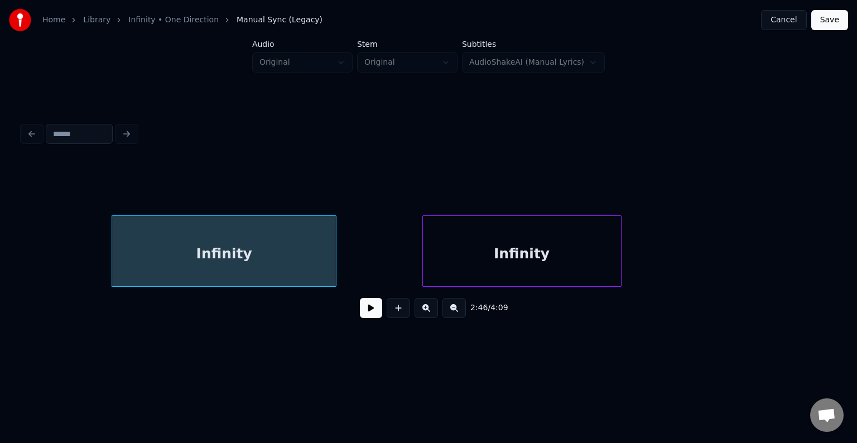
click at [374, 310] on button at bounding box center [371, 308] width 22 height 20
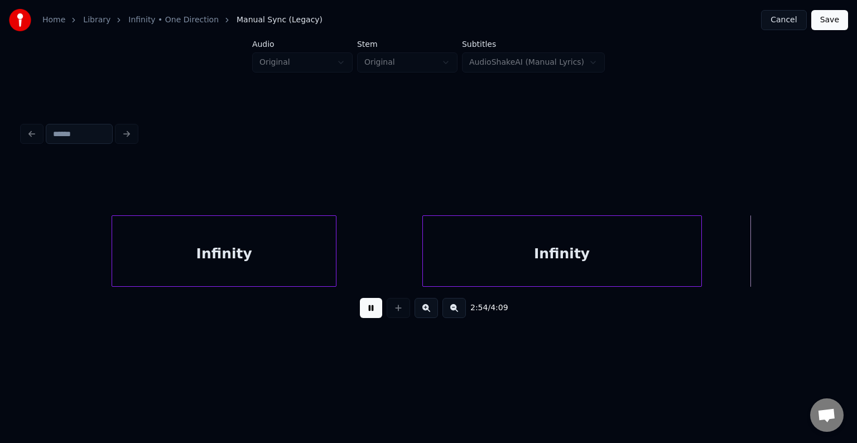
click at [698, 249] on div at bounding box center [699, 251] width 3 height 70
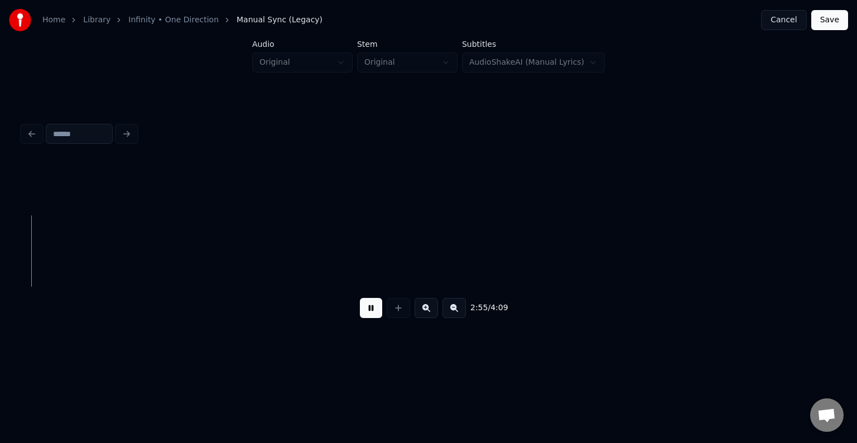
scroll to position [0, 14671]
click at [374, 311] on button at bounding box center [371, 308] width 22 height 20
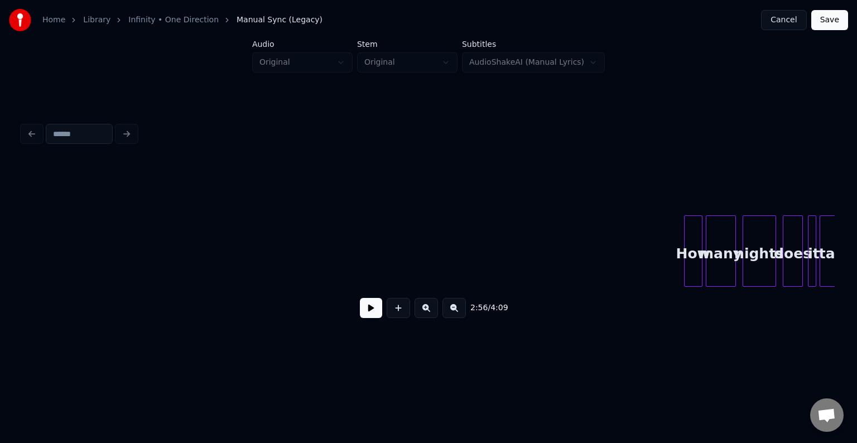
scroll to position [0, 15815]
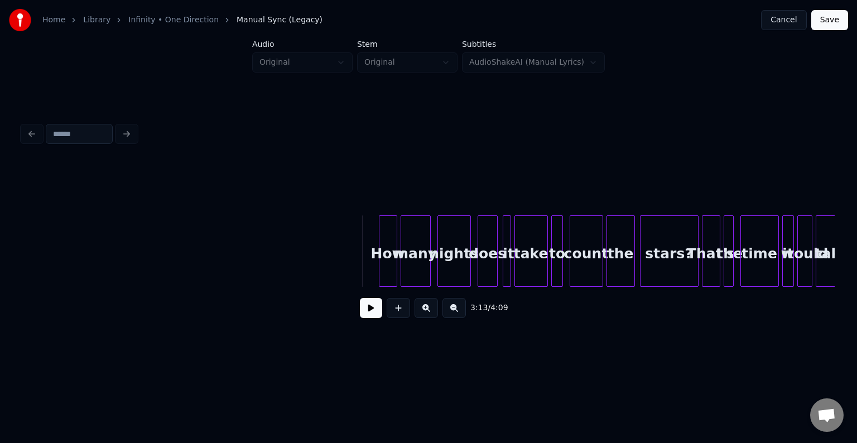
click at [369, 311] on button at bounding box center [371, 308] width 22 height 20
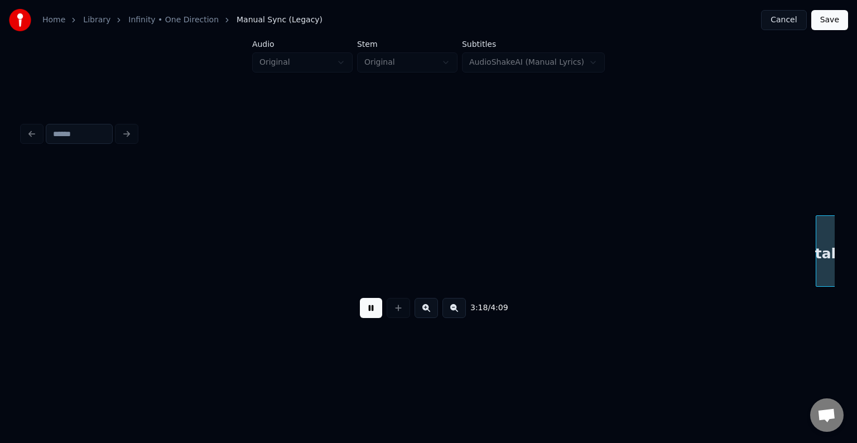
scroll to position [0, 16627]
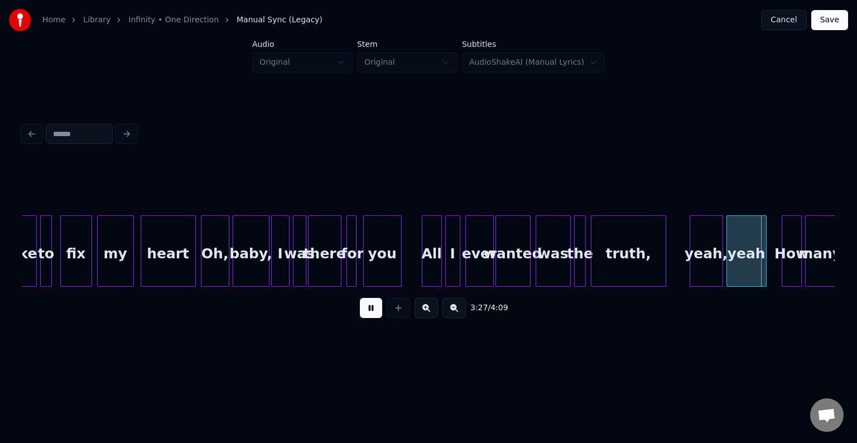
click at [369, 311] on button at bounding box center [371, 308] width 22 height 20
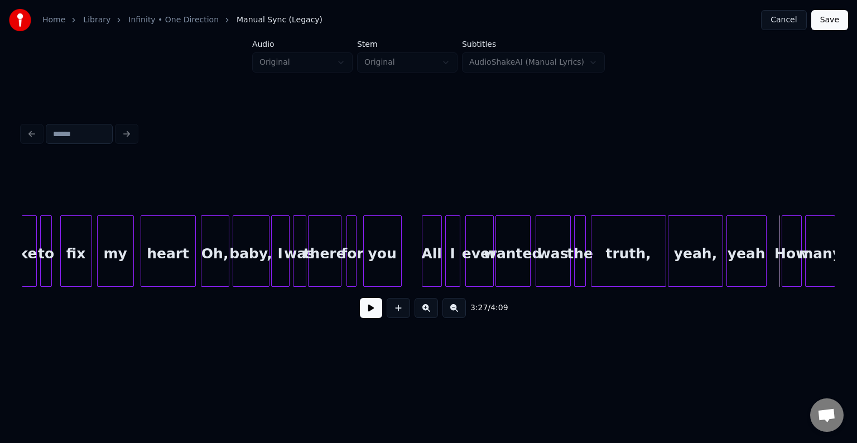
click at [669, 268] on div at bounding box center [669, 251] width 3 height 70
click at [369, 316] on button at bounding box center [371, 308] width 22 height 20
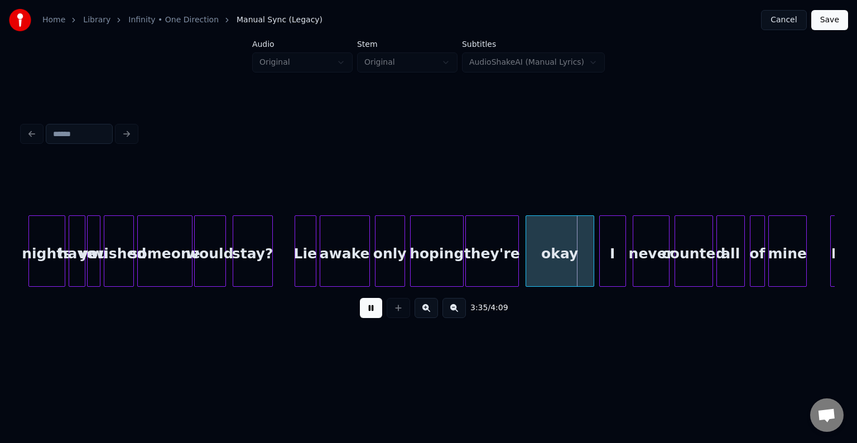
click at [369, 316] on button at bounding box center [371, 308] width 22 height 20
click at [494, 248] on div "they're" at bounding box center [492, 254] width 52 height 76
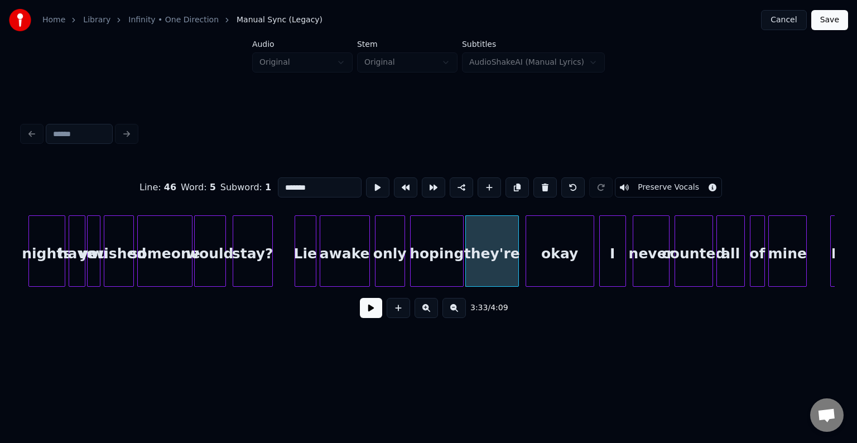
click at [370, 312] on button at bounding box center [371, 308] width 22 height 20
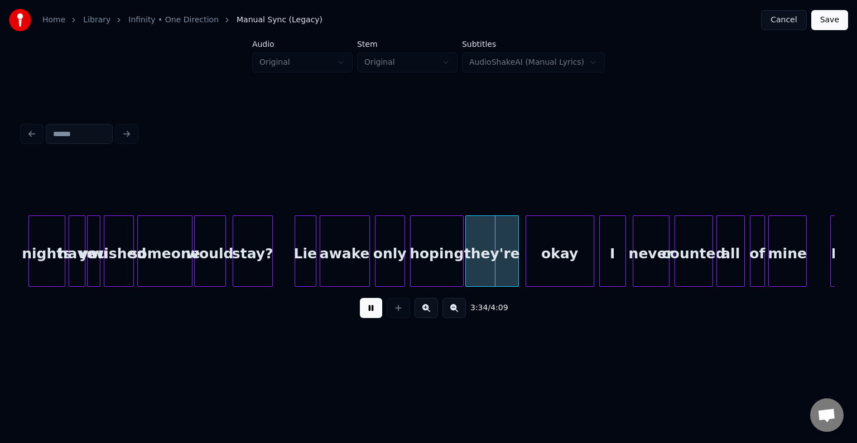
click at [370, 312] on button at bounding box center [371, 308] width 22 height 20
click at [374, 312] on button at bounding box center [371, 308] width 22 height 20
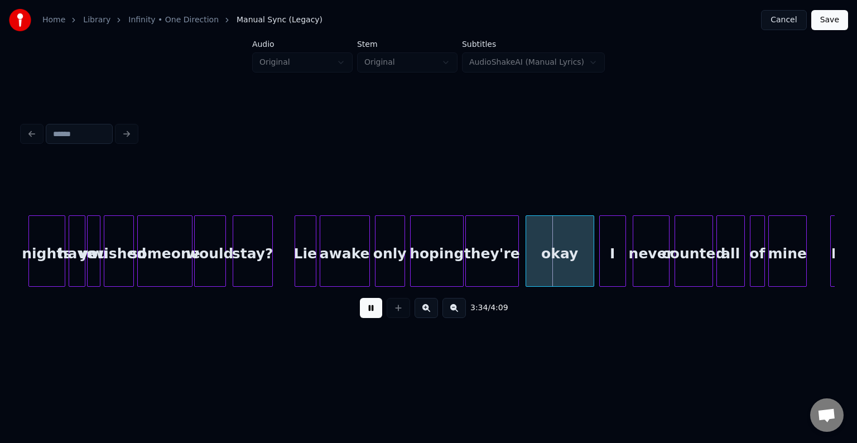
click at [496, 252] on div "they're" at bounding box center [492, 254] width 52 height 76
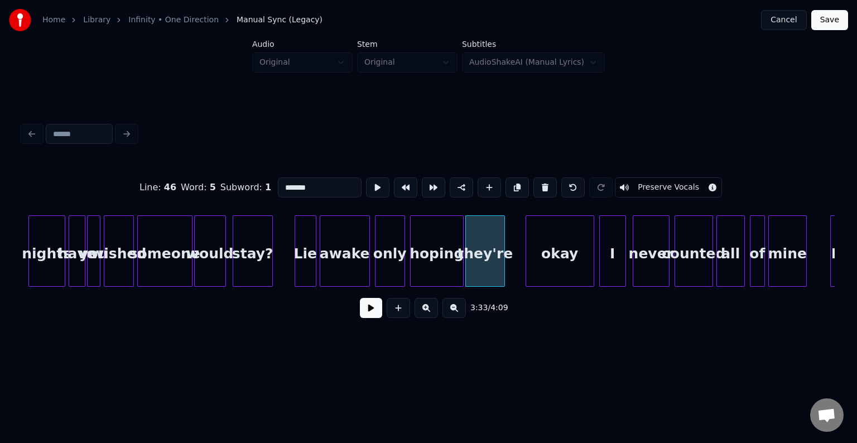
click at [503, 278] on div at bounding box center [502, 251] width 3 height 70
click at [529, 267] on div "okay" at bounding box center [559, 254] width 67 height 76
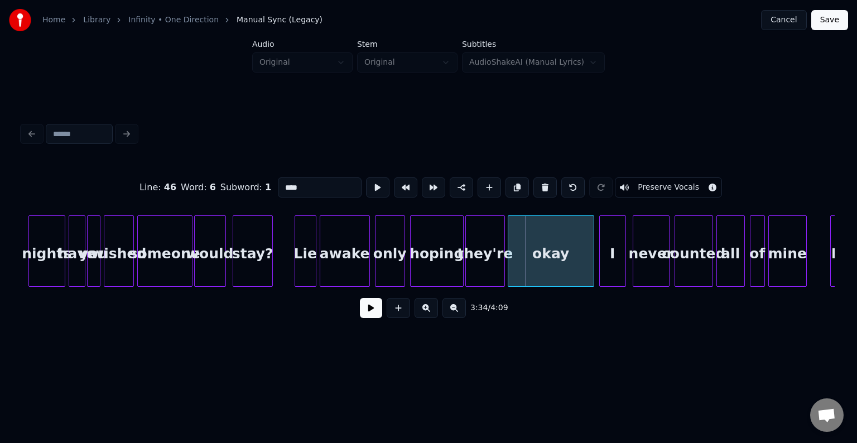
click at [510, 268] on div at bounding box center [509, 251] width 3 height 70
click at [486, 264] on div "they're" at bounding box center [485, 254] width 38 height 76
type input "*******"
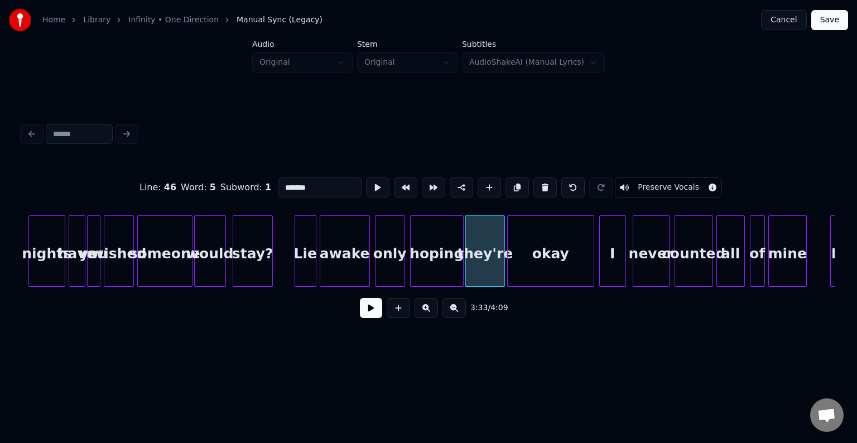
click at [365, 312] on button at bounding box center [371, 308] width 22 height 20
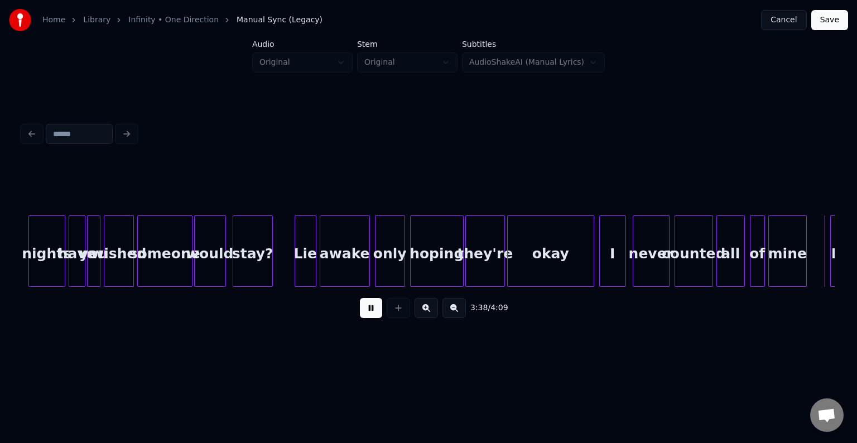
scroll to position [0, 18252]
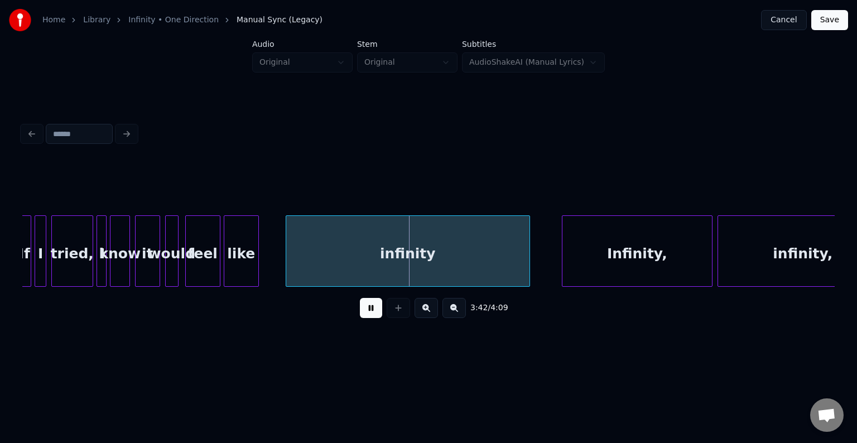
click at [329, 250] on div "infinity" at bounding box center [407, 254] width 243 height 76
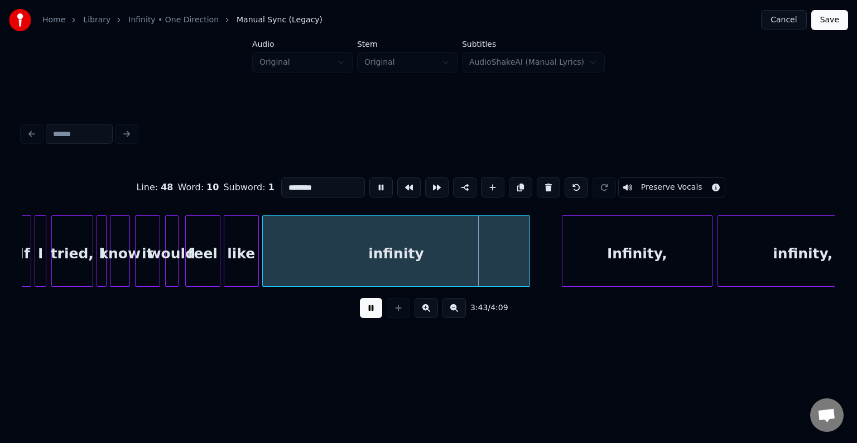
click at [263, 259] on div at bounding box center [264, 251] width 3 height 70
click at [375, 306] on button at bounding box center [371, 308] width 22 height 20
click at [529, 269] on div "infinity" at bounding box center [396, 250] width 268 height 71
click at [361, 307] on button at bounding box center [371, 308] width 22 height 20
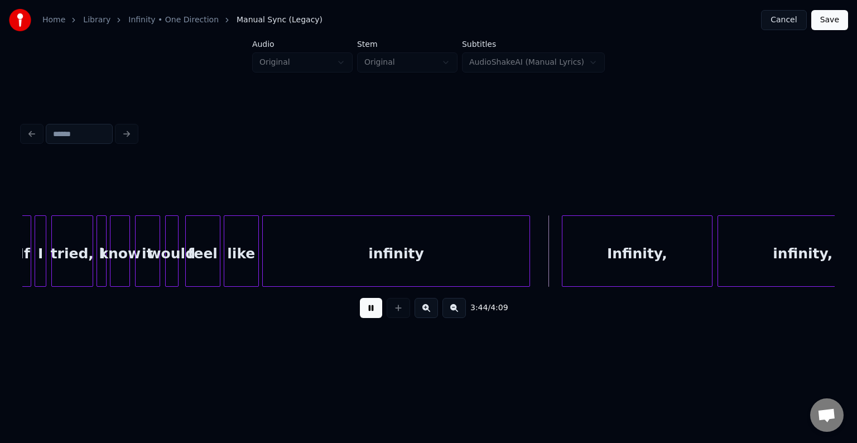
click at [370, 312] on button at bounding box center [371, 308] width 22 height 20
click at [467, 260] on div "infinity" at bounding box center [396, 254] width 267 height 76
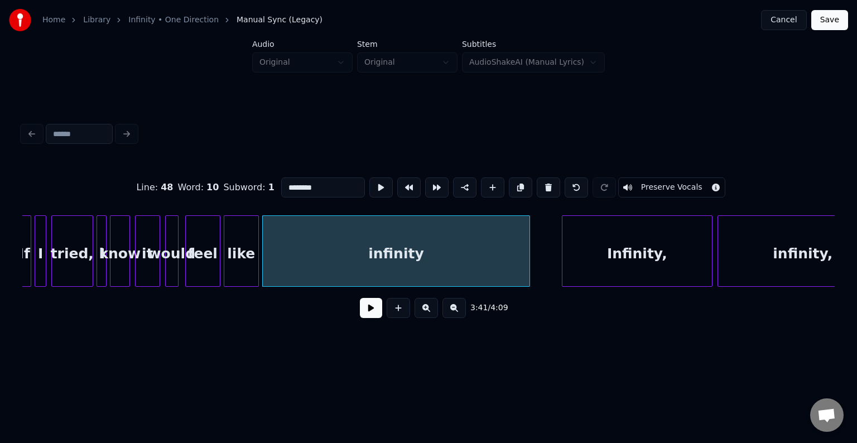
click at [371, 318] on button at bounding box center [371, 308] width 22 height 20
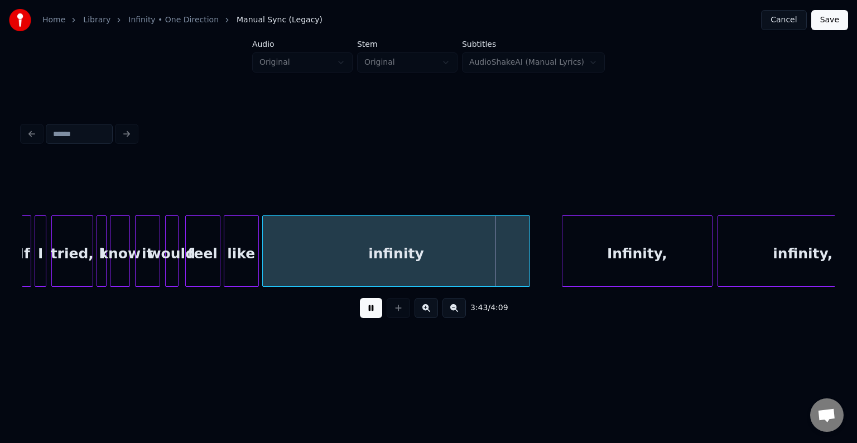
click at [371, 310] on button at bounding box center [371, 308] width 22 height 20
click at [488, 267] on div at bounding box center [487, 251] width 3 height 70
click at [365, 314] on button at bounding box center [371, 308] width 22 height 20
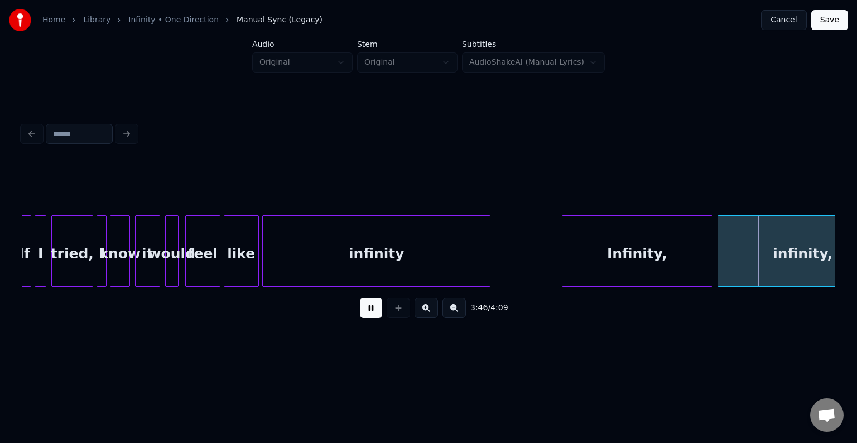
click at [364, 314] on button at bounding box center [371, 308] width 22 height 20
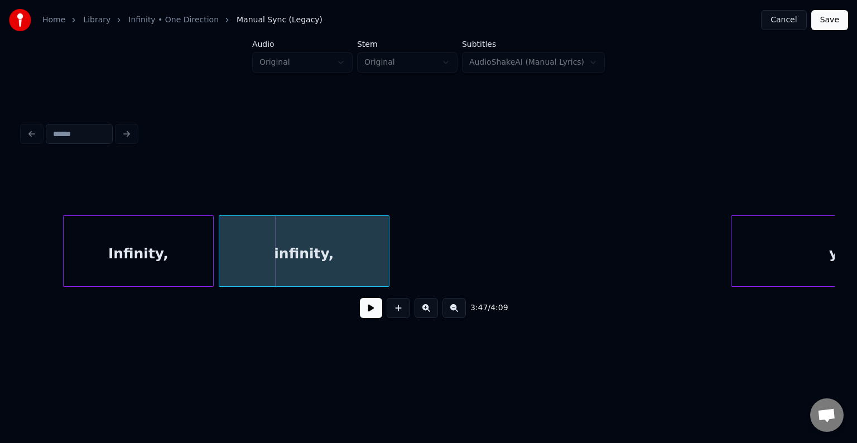
scroll to position [0, 18856]
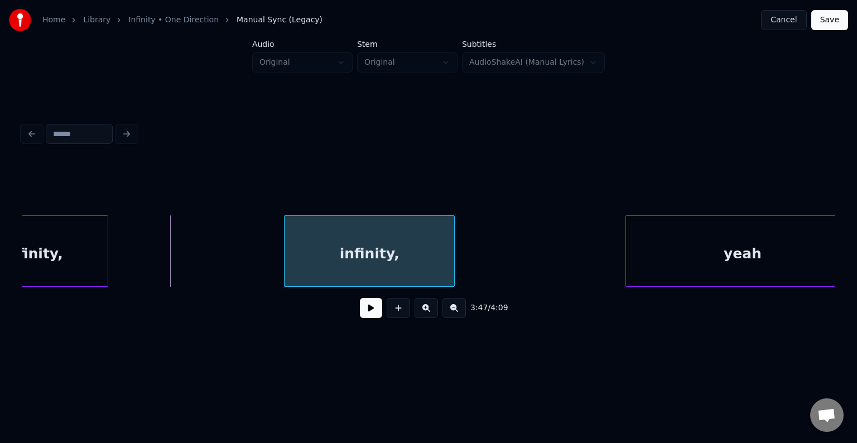
click at [368, 255] on div "infinity," at bounding box center [369, 254] width 170 height 76
click at [226, 251] on div at bounding box center [227, 251] width 3 height 70
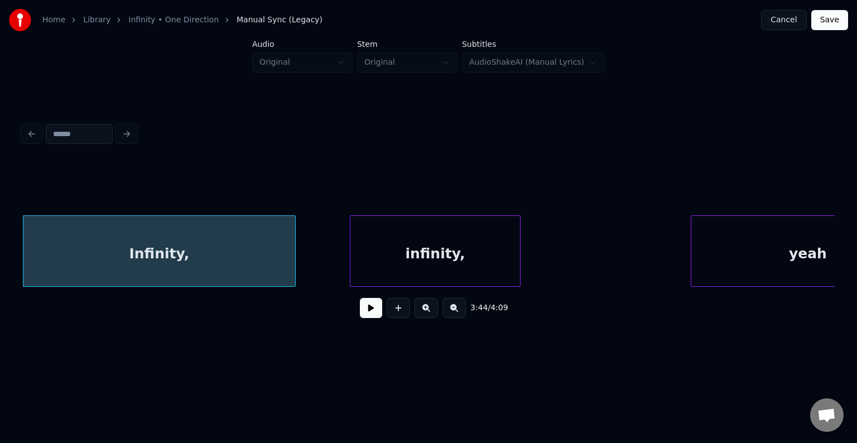
click at [379, 313] on button at bounding box center [371, 308] width 22 height 20
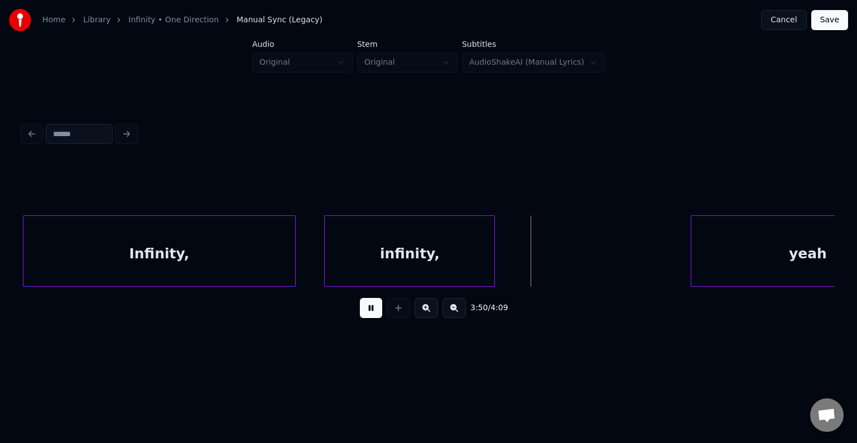
click at [368, 258] on div "infinity," at bounding box center [410, 254] width 170 height 76
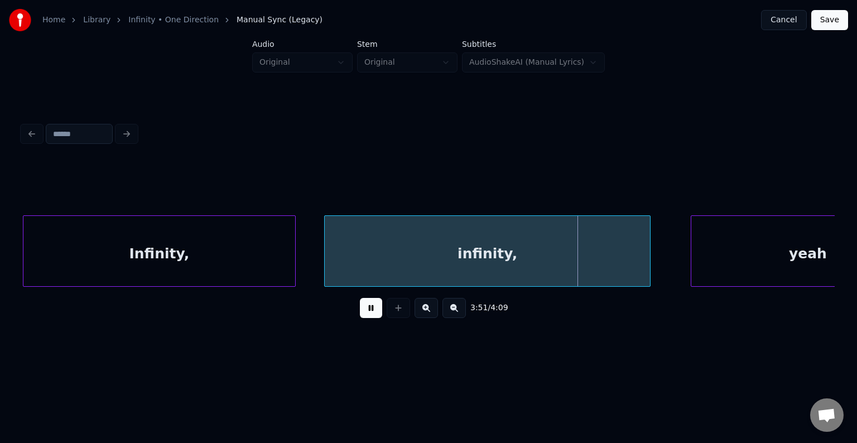
click at [647, 267] on div at bounding box center [647, 251] width 3 height 70
click at [202, 232] on div "Infinity," at bounding box center [159, 254] width 272 height 76
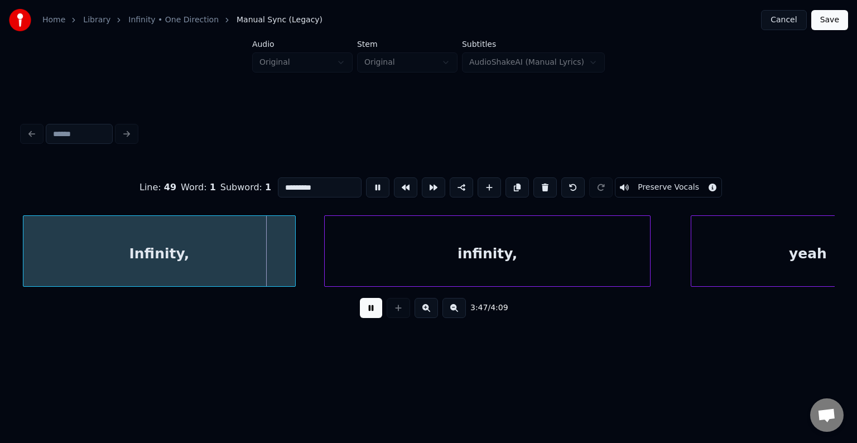
click at [370, 311] on button at bounding box center [371, 308] width 22 height 20
click at [255, 257] on div at bounding box center [254, 251] width 3 height 70
click at [370, 317] on button at bounding box center [371, 308] width 22 height 20
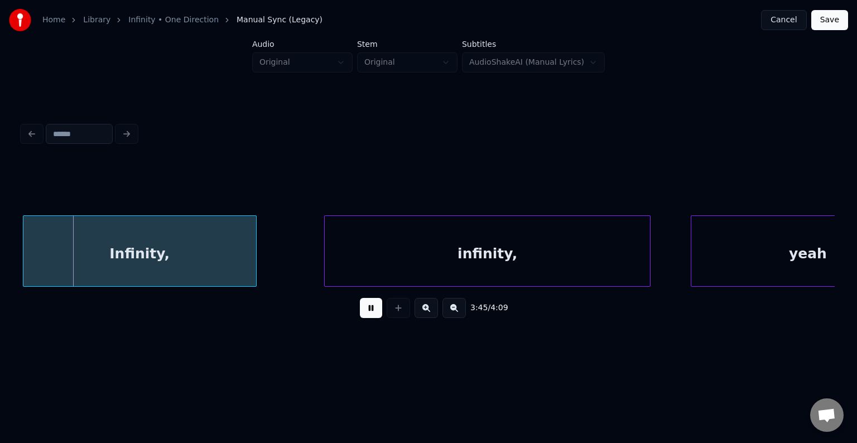
click at [281, 351] on div "3:45 / 4:09" at bounding box center [428, 222] width 821 height 265
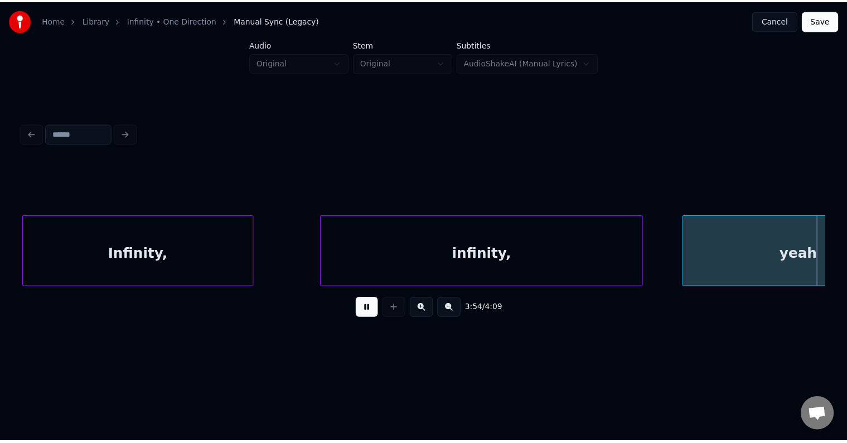
scroll to position [0, 19604]
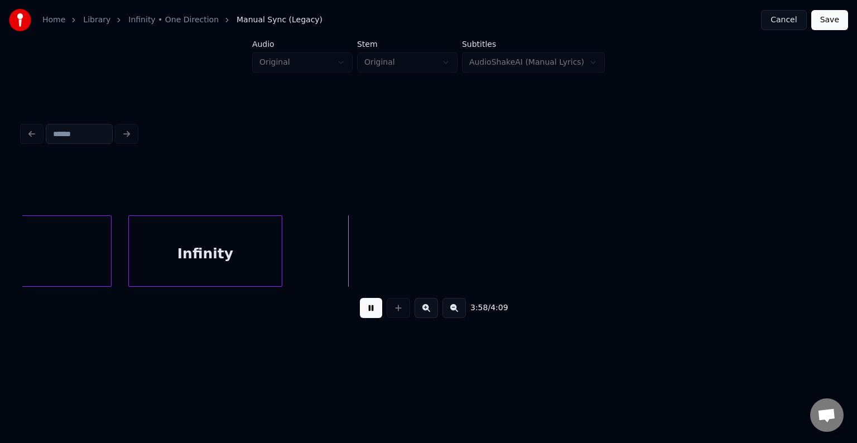
click at [823, 25] on button "Save" at bounding box center [829, 20] width 37 height 20
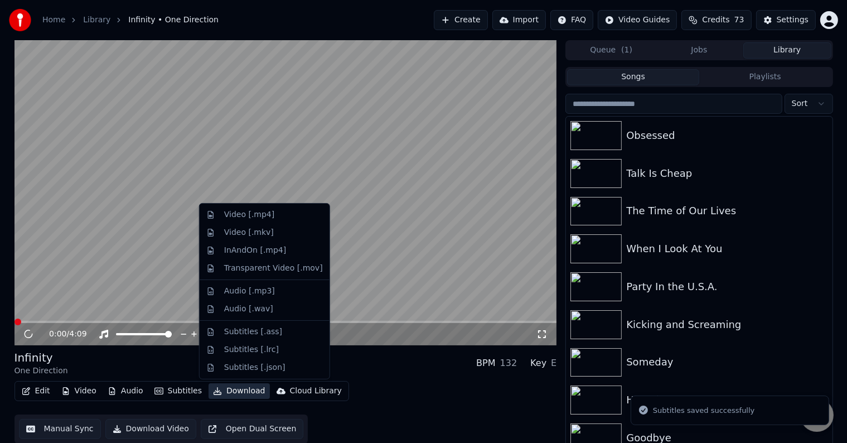
click at [221, 392] on button "Download" at bounding box center [239, 391] width 61 height 16
click at [236, 215] on div "Video [.mp4]" at bounding box center [249, 214] width 50 height 11
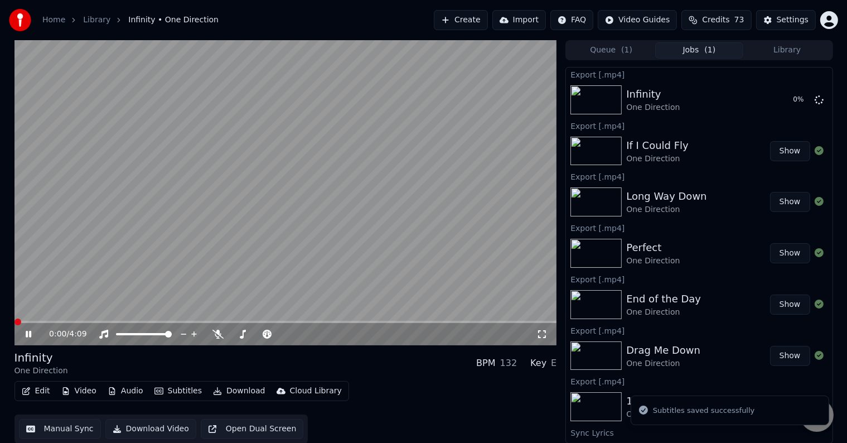
click at [25, 335] on icon at bounding box center [36, 334] width 26 height 9
click at [803, 54] on button "Library" at bounding box center [787, 50] width 88 height 16
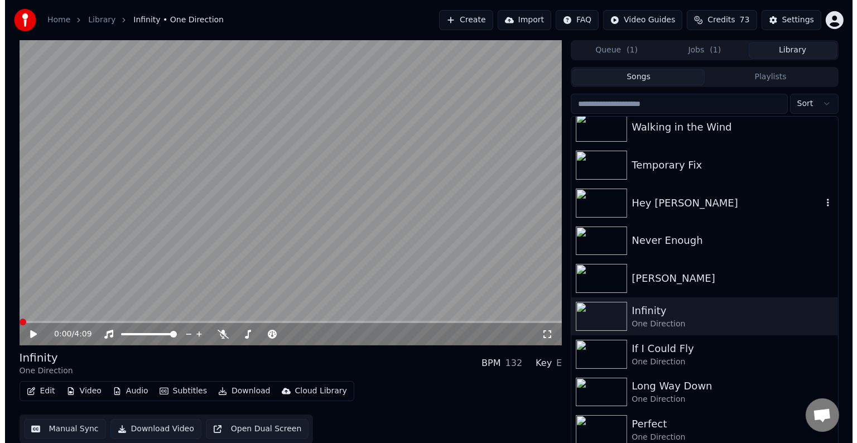
scroll to position [6459, 0]
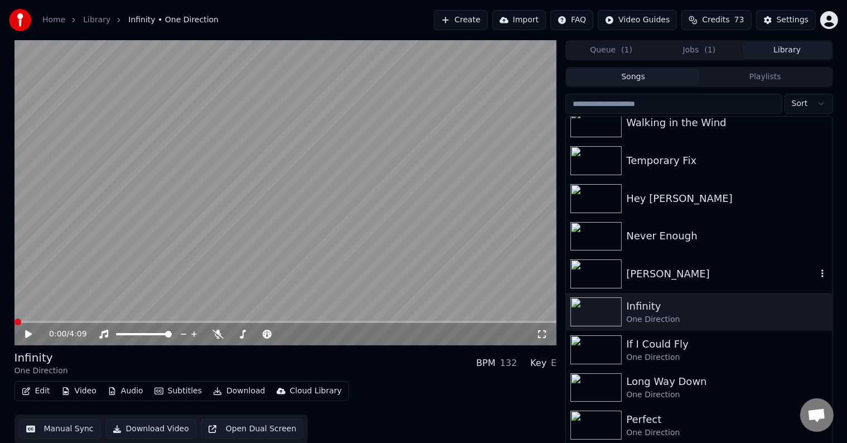
click at [645, 273] on div "[PERSON_NAME]" at bounding box center [721, 274] width 190 height 16
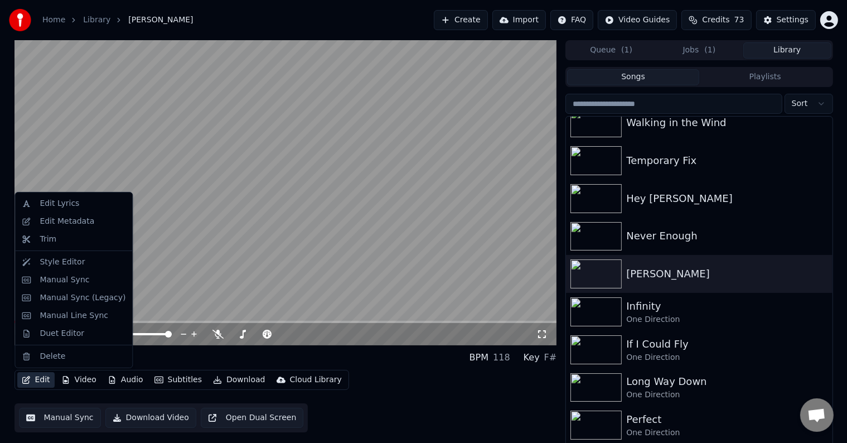
click at [28, 381] on icon "button" at bounding box center [26, 380] width 8 height 8
click at [65, 219] on div "Edit Metadata" at bounding box center [67, 221] width 55 height 11
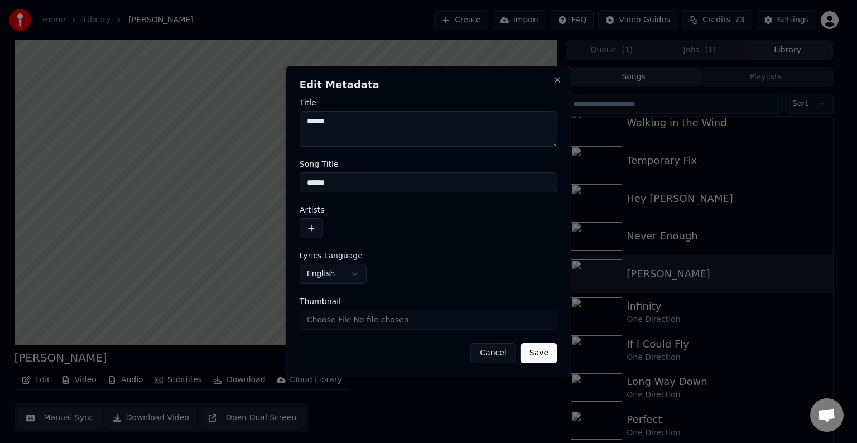
click at [306, 228] on button "button" at bounding box center [310, 228] width 23 height 20
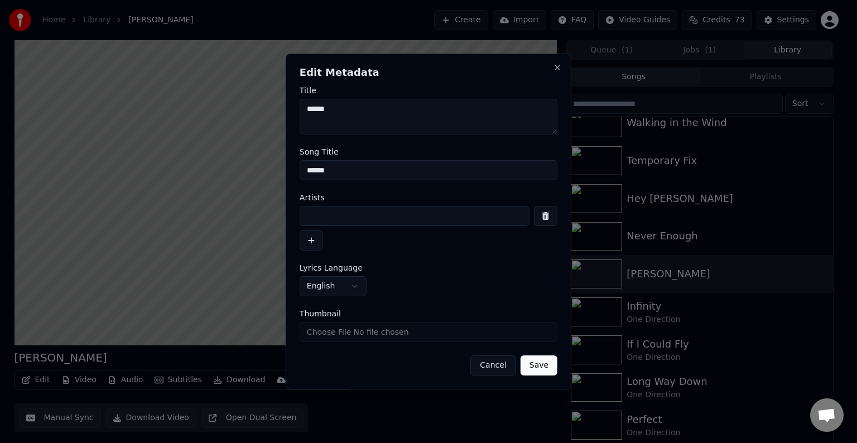
click at [337, 213] on input at bounding box center [414, 216] width 230 height 20
type input "**********"
click at [520, 355] on button "Save" at bounding box center [538, 365] width 37 height 20
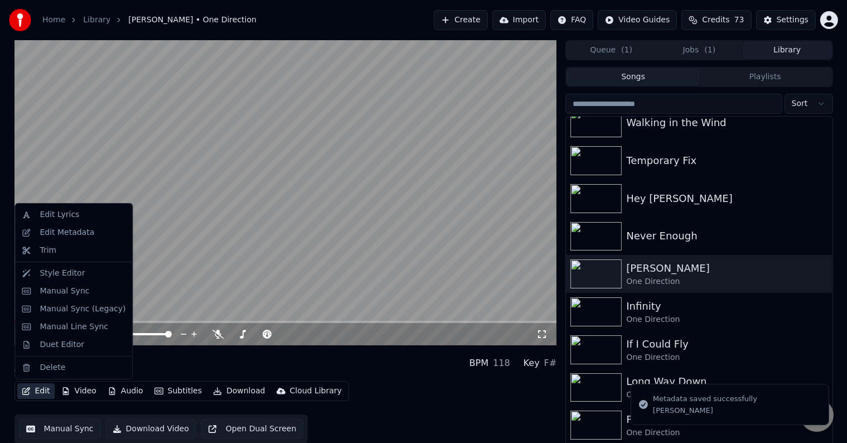
click at [36, 391] on button "Edit" at bounding box center [35, 391] width 37 height 16
click at [67, 310] on div "Manual Sync (Legacy)" at bounding box center [83, 308] width 86 height 11
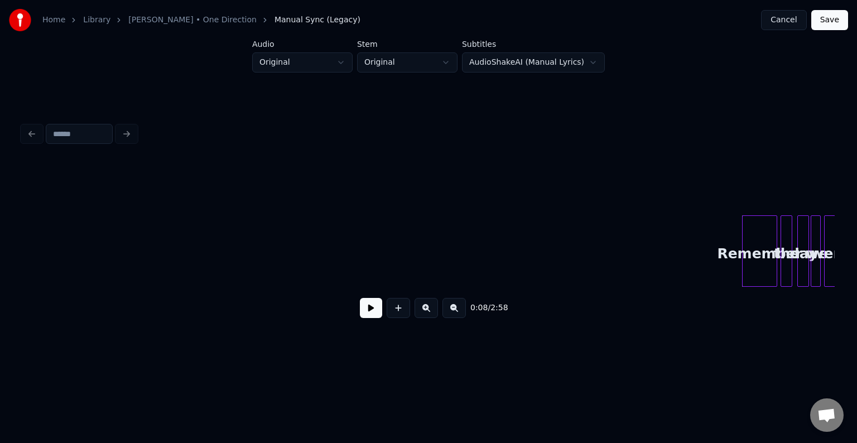
click at [361, 307] on button at bounding box center [371, 308] width 22 height 20
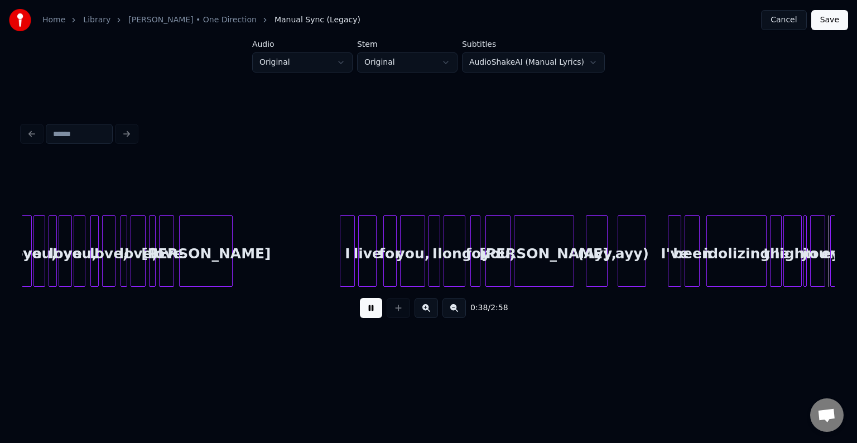
scroll to position [0, 3250]
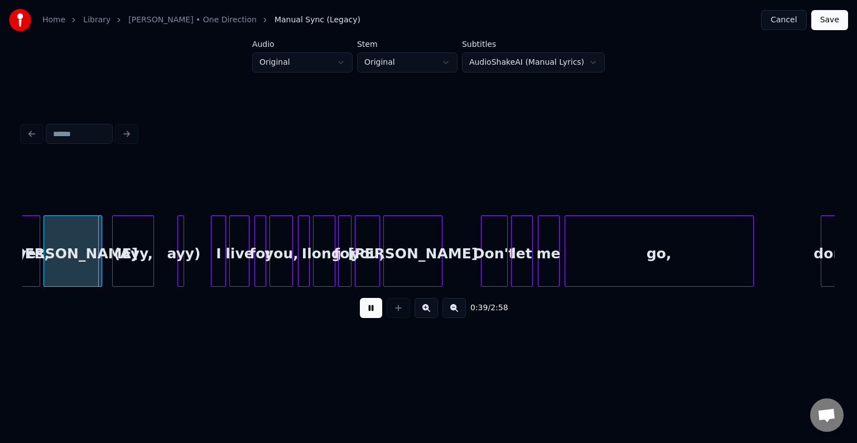
click at [361, 307] on button at bounding box center [371, 308] width 22 height 20
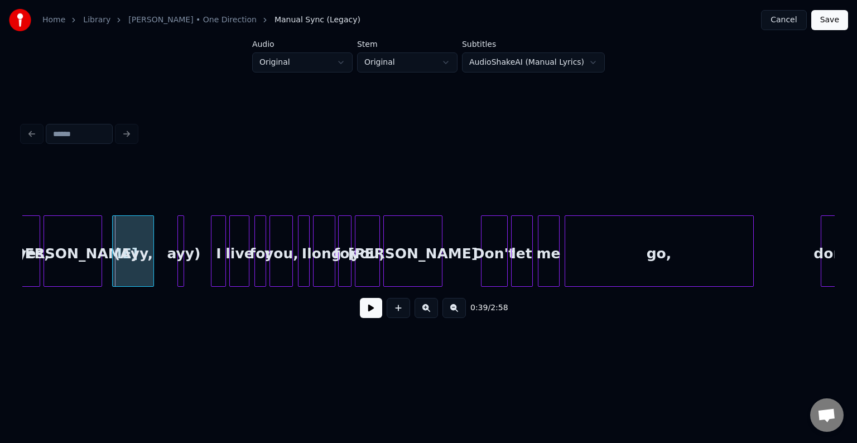
click at [179, 255] on div at bounding box center [179, 251] width 3 height 70
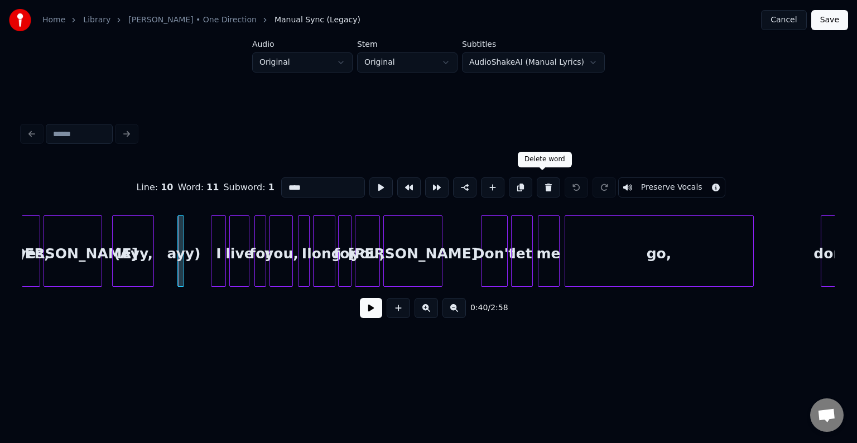
click at [546, 183] on button at bounding box center [548, 187] width 23 height 20
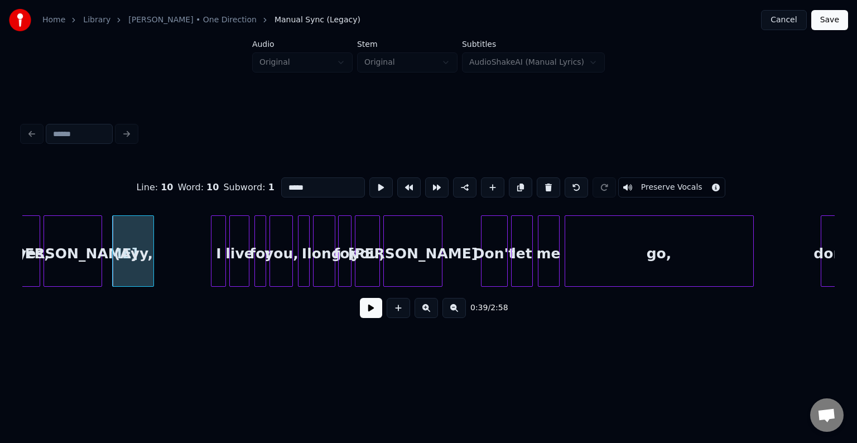
click at [546, 183] on button at bounding box center [548, 187] width 23 height 20
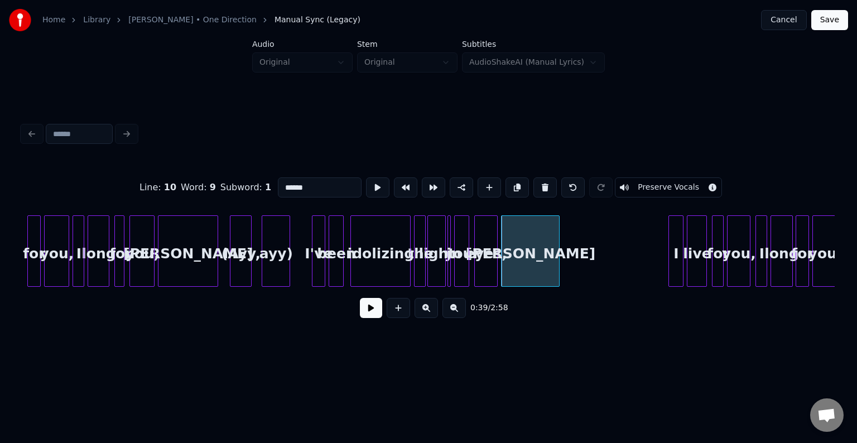
scroll to position [0, 2781]
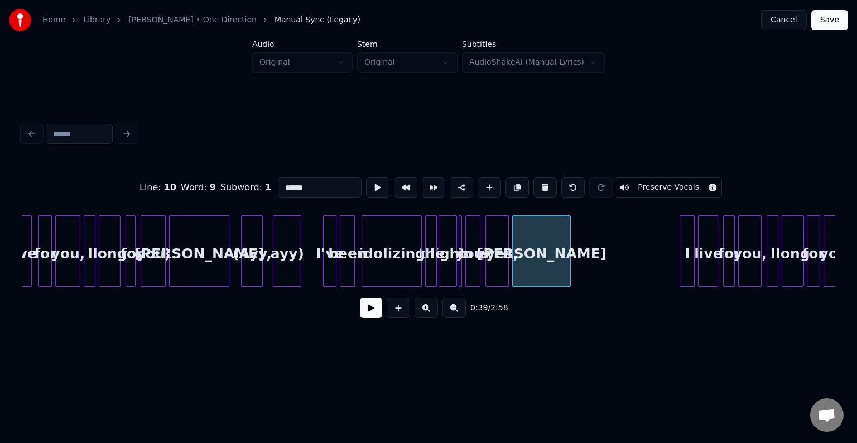
click at [288, 260] on div "ayy)" at bounding box center [286, 254] width 27 height 76
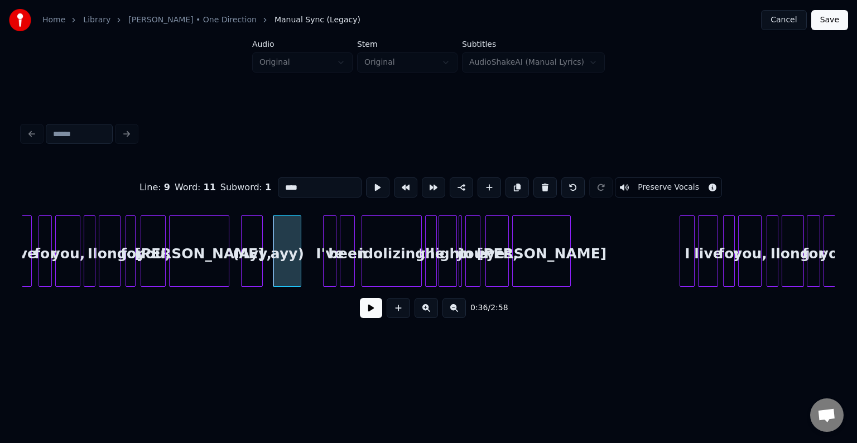
click at [538, 181] on button at bounding box center [544, 187] width 23 height 20
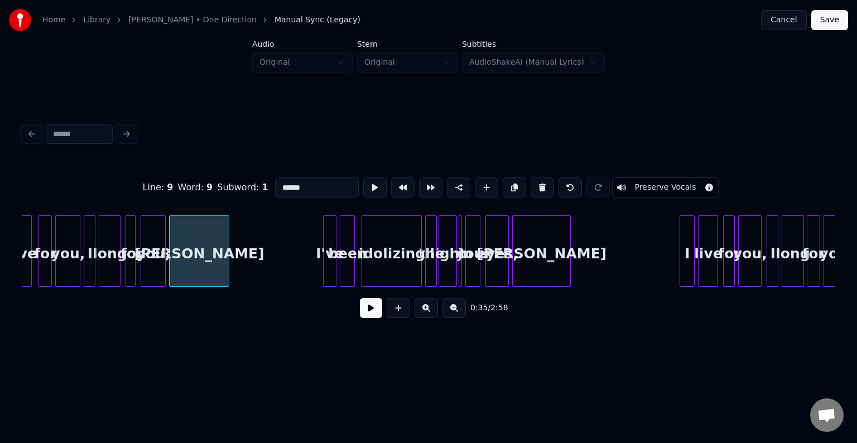
click at [462, 273] on div at bounding box center [460, 251] width 3 height 70
type input "**"
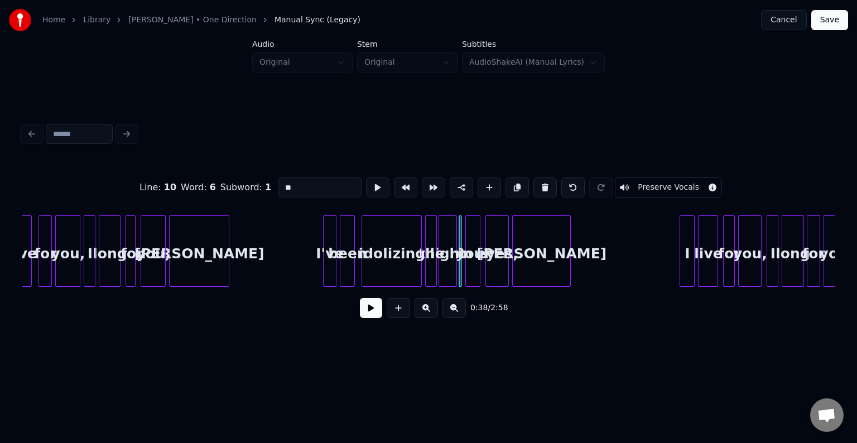
click at [367, 311] on button at bounding box center [371, 308] width 22 height 20
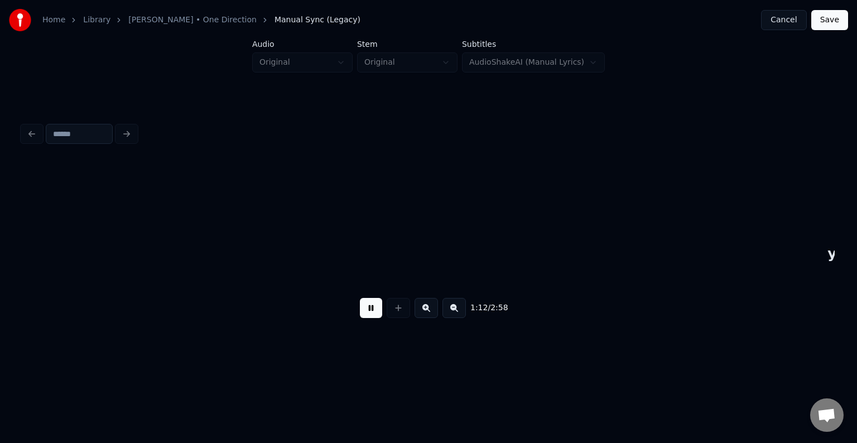
scroll to position [0, 6032]
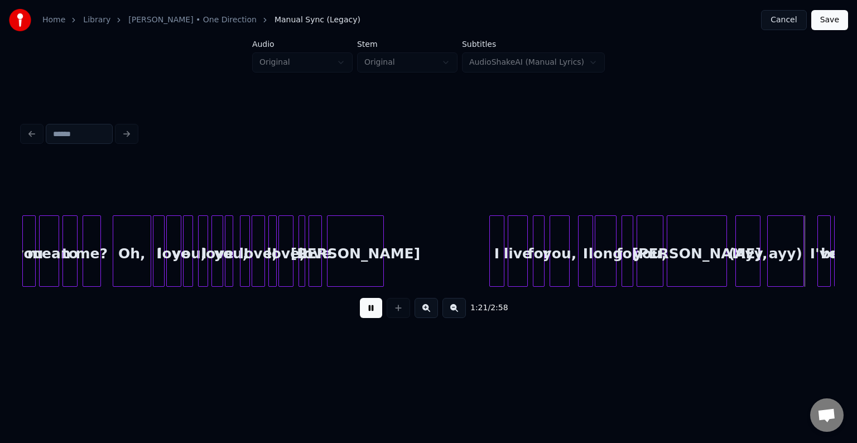
click at [367, 311] on button at bounding box center [371, 308] width 22 height 20
click at [793, 270] on div "ayy)" at bounding box center [785, 254] width 36 height 76
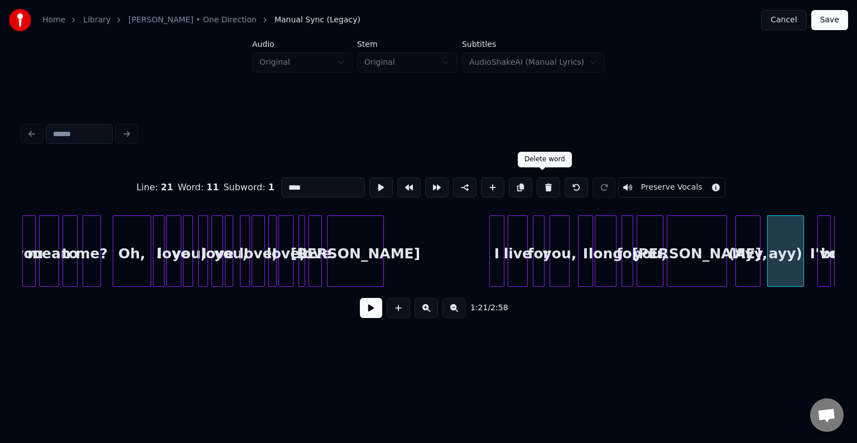
click at [543, 185] on button at bounding box center [548, 187] width 23 height 20
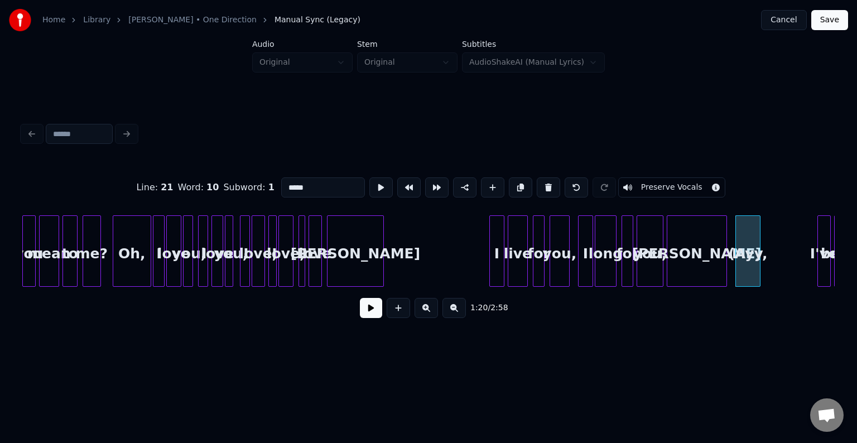
click at [543, 185] on button at bounding box center [548, 187] width 23 height 20
type input "******"
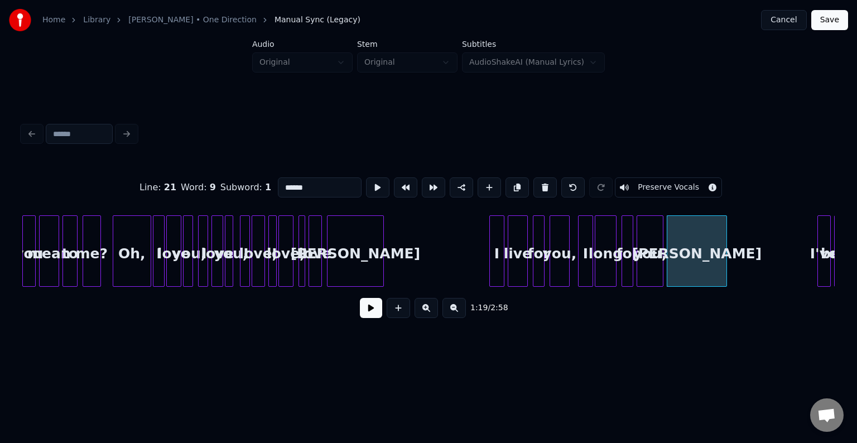
click at [379, 318] on button at bounding box center [371, 308] width 22 height 20
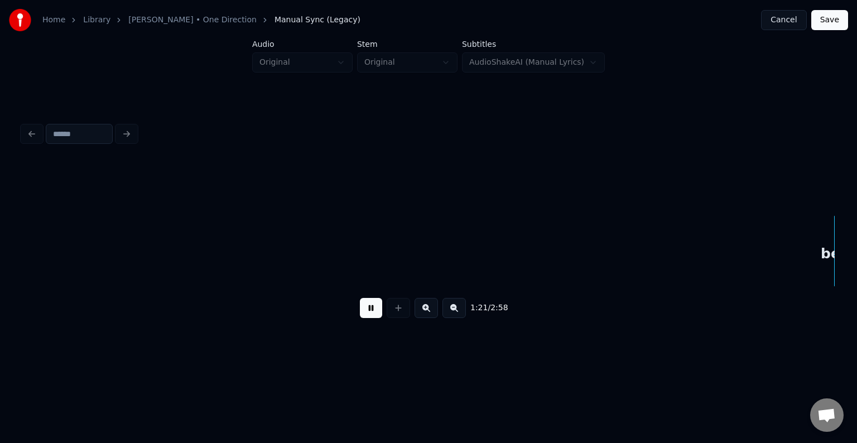
scroll to position [0, 6844]
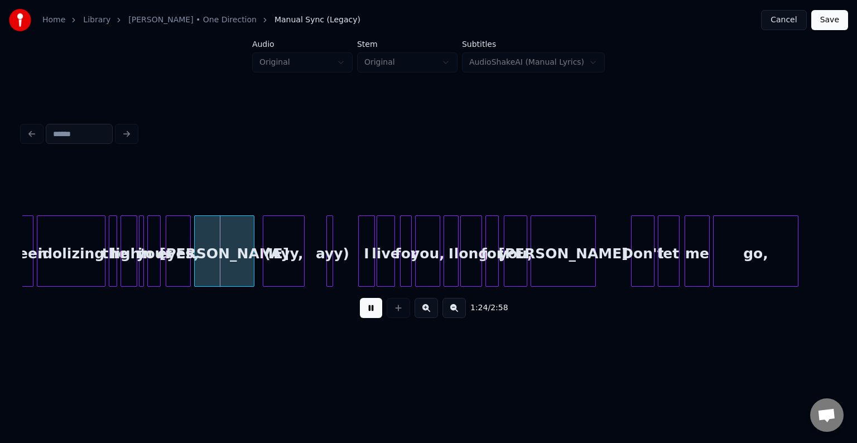
click at [337, 253] on div "ayy)" at bounding box center [332, 254] width 11 height 76
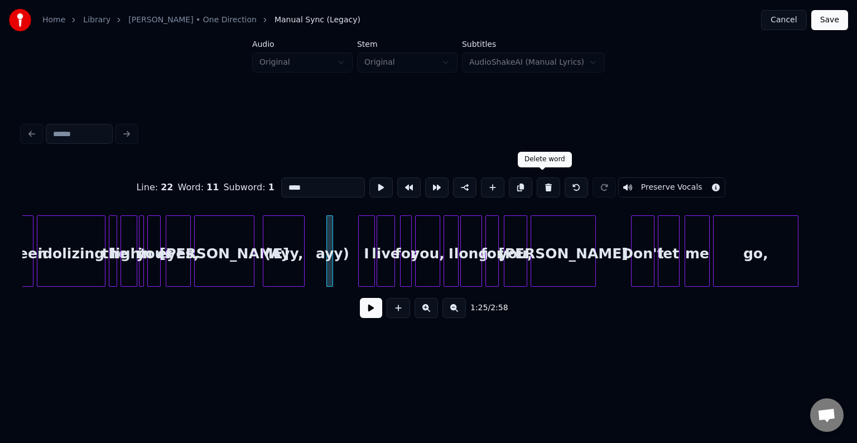
click at [539, 179] on button at bounding box center [548, 187] width 23 height 20
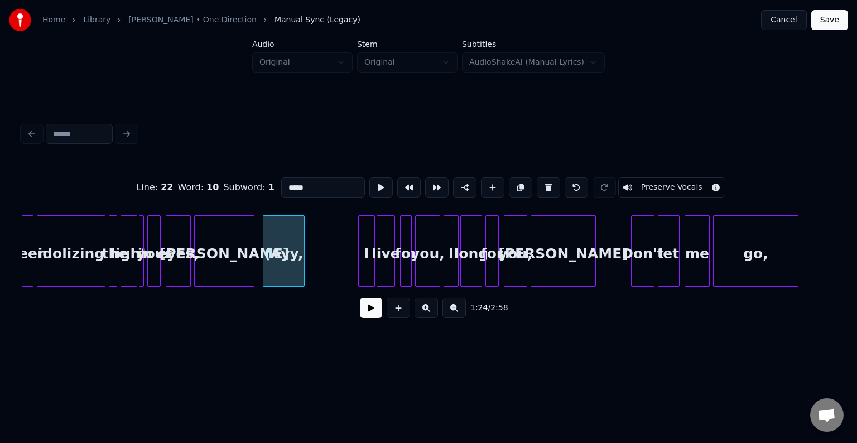
click at [539, 179] on button at bounding box center [548, 187] width 23 height 20
type input "******"
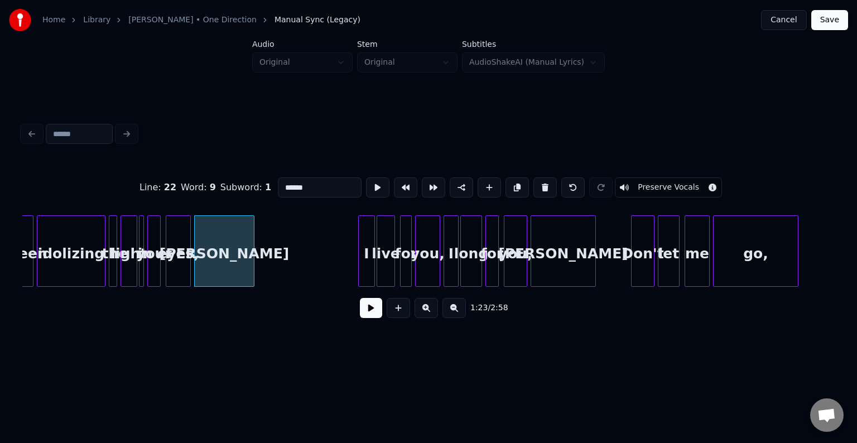
click at [360, 320] on div "1:23 / 2:58" at bounding box center [428, 308] width 794 height 25
click at [370, 310] on button at bounding box center [371, 308] width 22 height 20
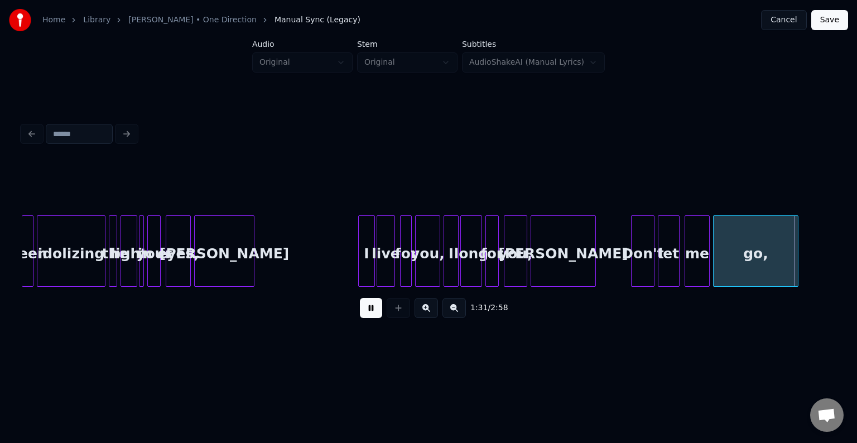
click at [370, 310] on button at bounding box center [371, 308] width 22 height 20
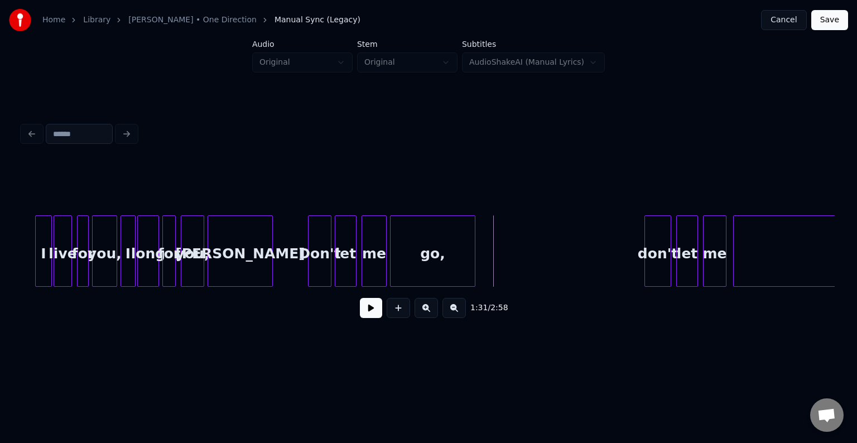
scroll to position [0, 7223]
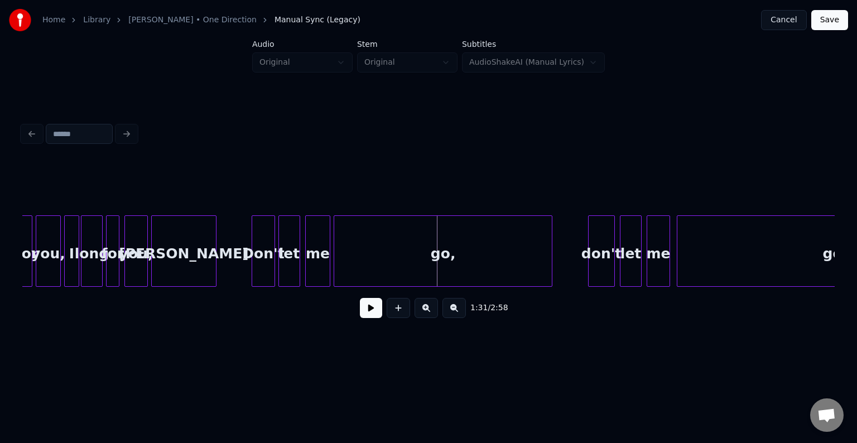
click at [549, 265] on div at bounding box center [549, 251] width 3 height 70
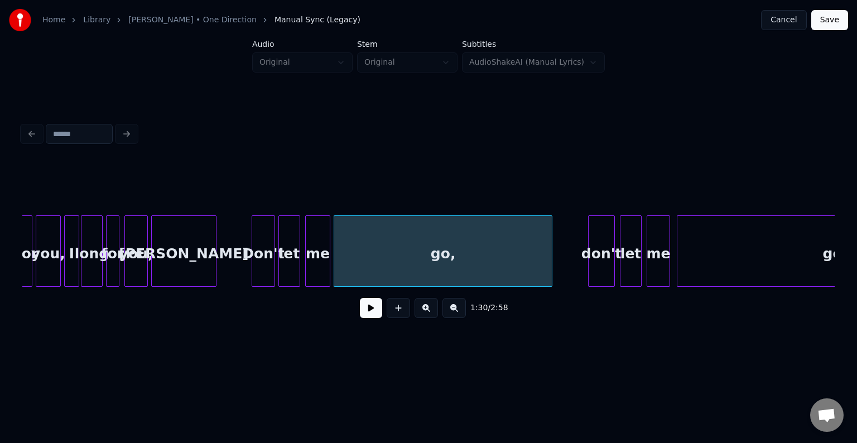
click at [365, 314] on button at bounding box center [371, 308] width 22 height 20
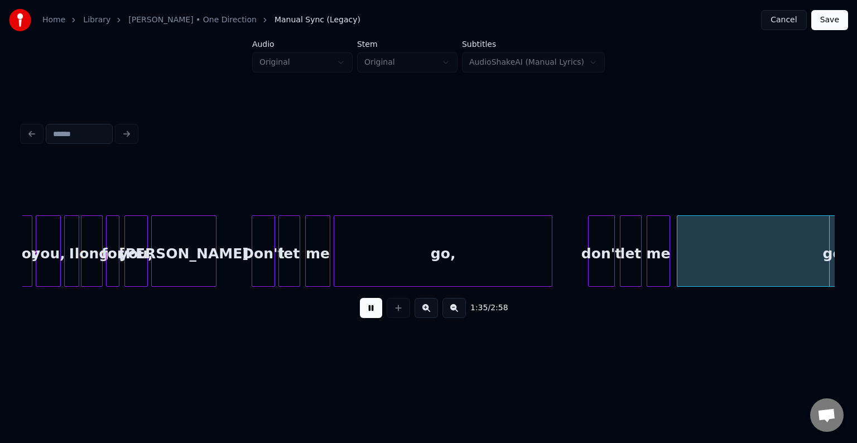
scroll to position [0, 8035]
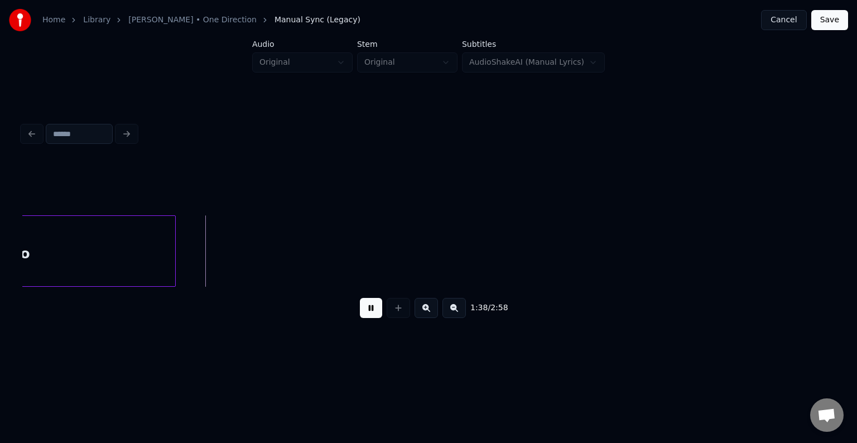
click at [365, 313] on button at bounding box center [371, 308] width 22 height 20
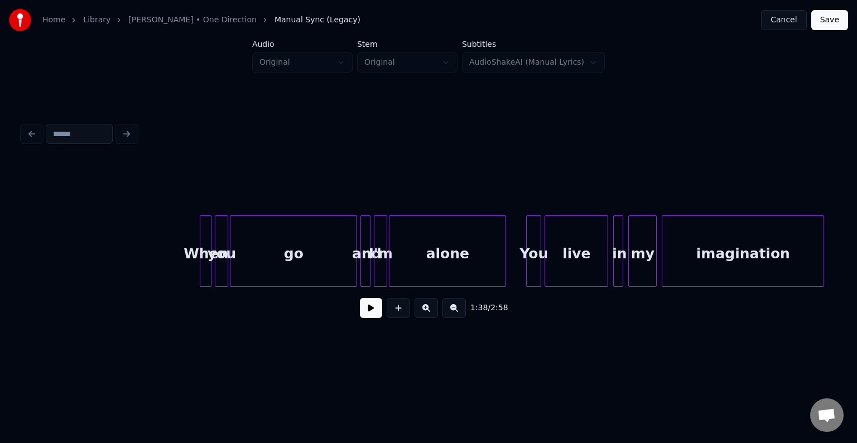
scroll to position [0, 9474]
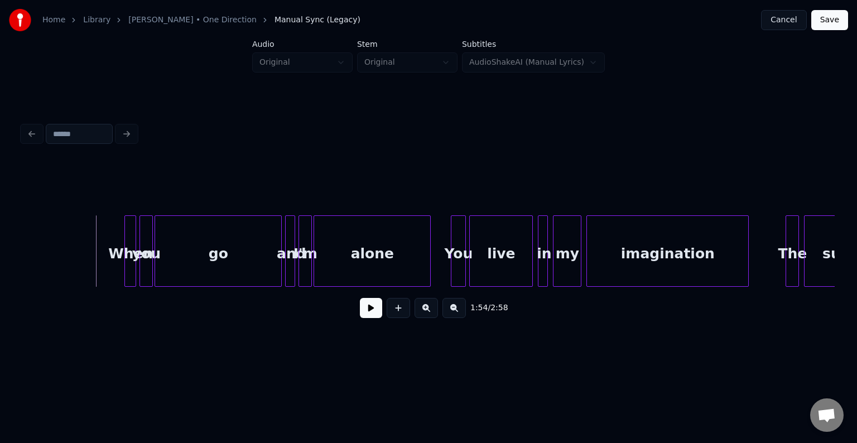
click at [376, 316] on button at bounding box center [371, 308] width 22 height 20
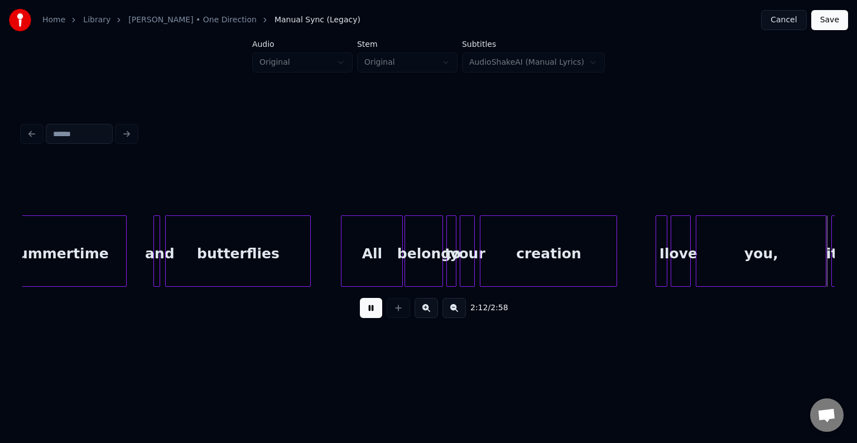
scroll to position [0, 11100]
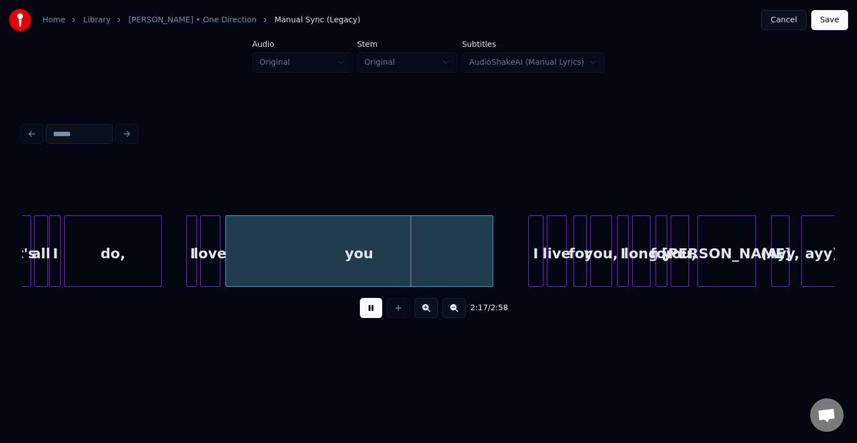
click at [355, 334] on div "2:17 / 2:58" at bounding box center [428, 223] width 821 height 221
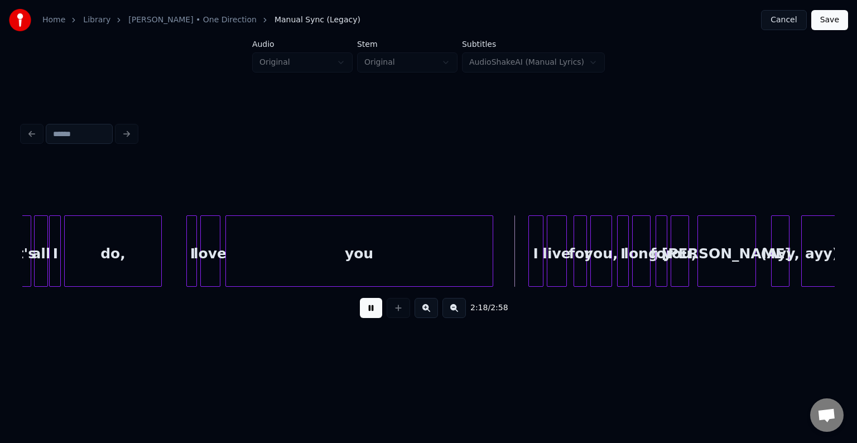
click at [375, 308] on button at bounding box center [371, 308] width 22 height 20
click at [815, 258] on div "ayy)" at bounding box center [821, 254] width 41 height 76
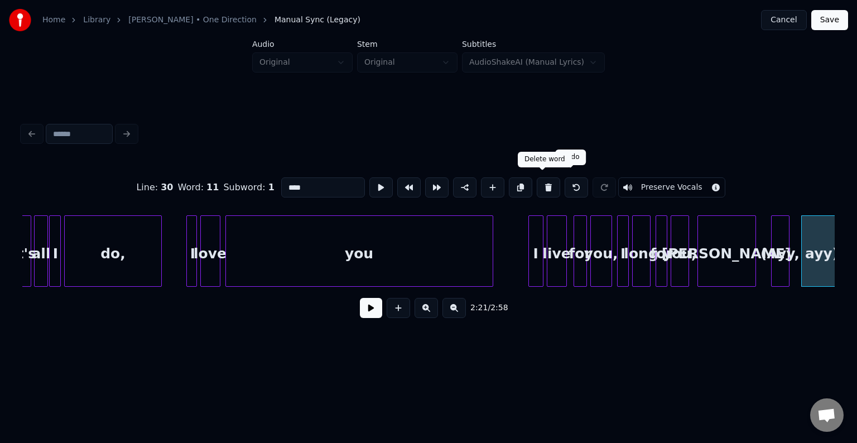
click at [544, 185] on button at bounding box center [548, 187] width 23 height 20
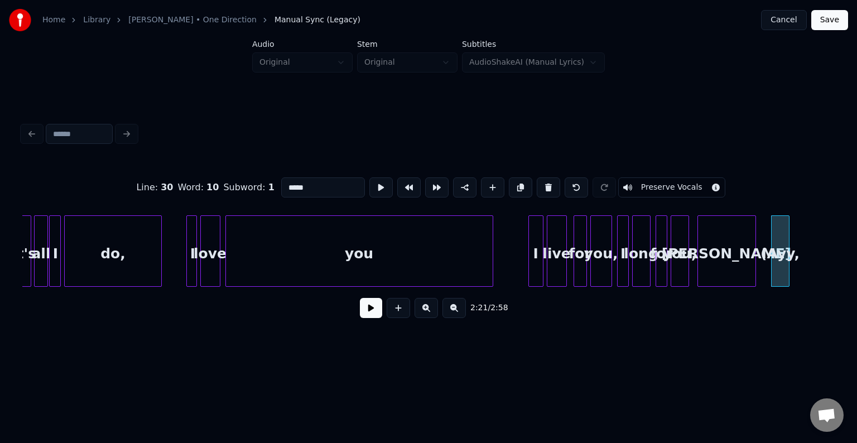
click at [544, 185] on button at bounding box center [548, 187] width 23 height 20
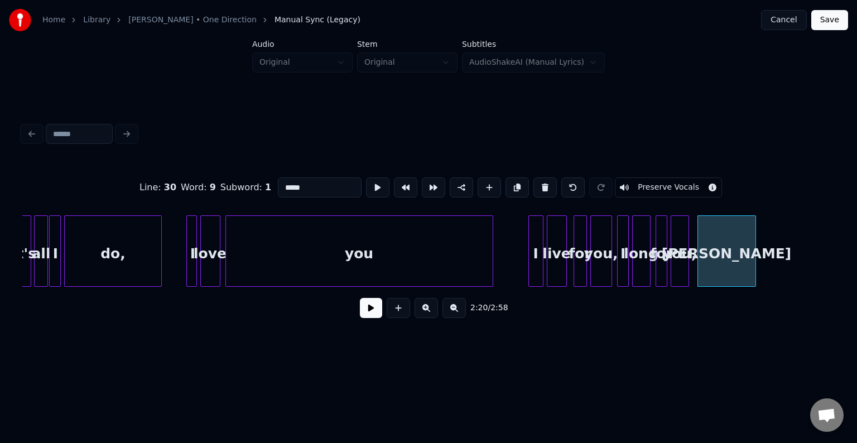
type input "******"
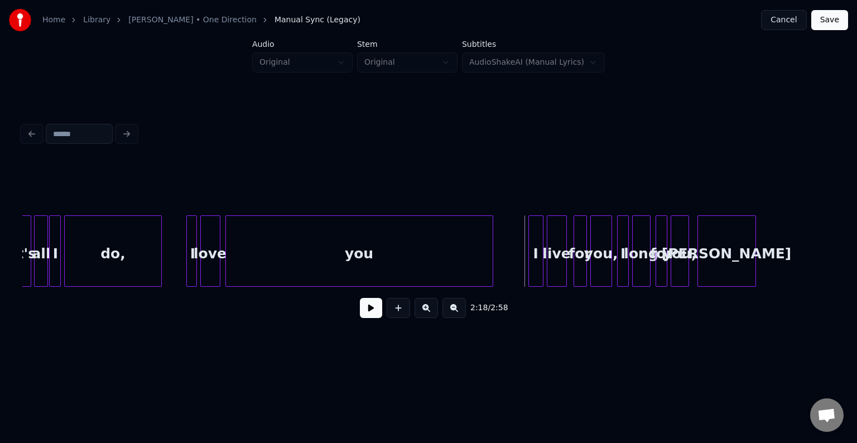
click at [373, 311] on button at bounding box center [371, 308] width 22 height 20
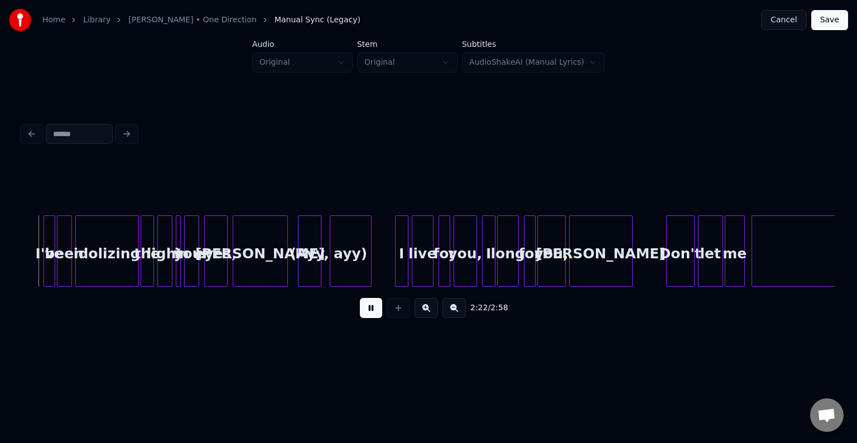
click at [373, 311] on button at bounding box center [371, 308] width 22 height 20
click at [361, 267] on div "ayy)" at bounding box center [350, 254] width 41 height 76
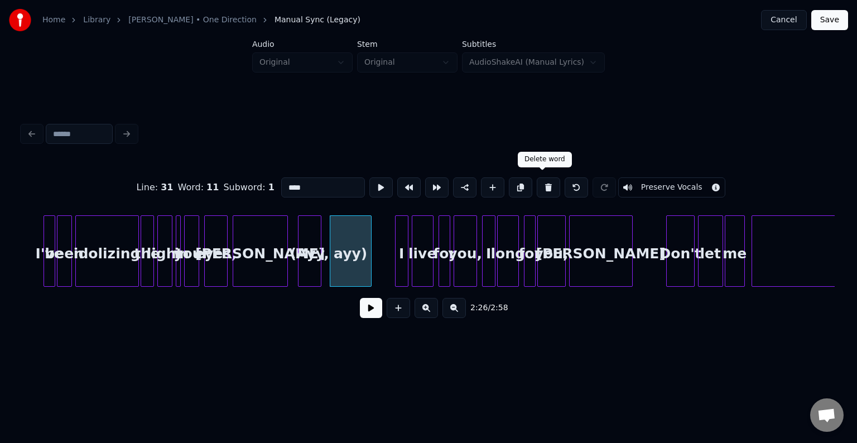
click at [545, 181] on button at bounding box center [548, 187] width 23 height 20
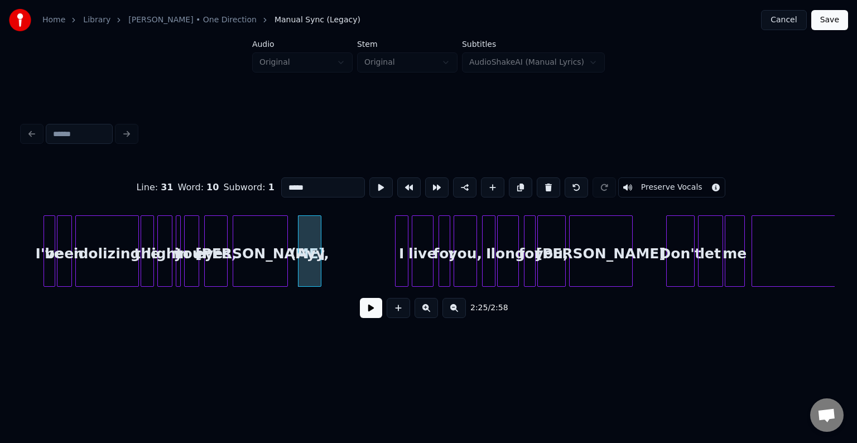
click at [545, 181] on button at bounding box center [548, 187] width 23 height 20
type input "******"
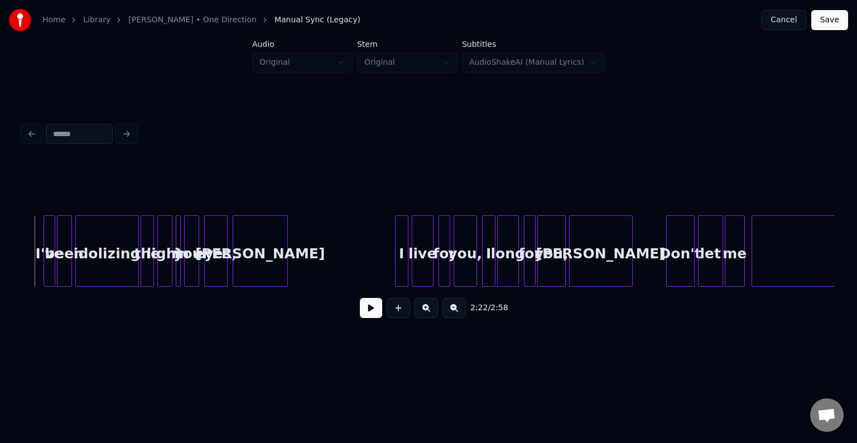
click at [372, 315] on button at bounding box center [371, 308] width 22 height 20
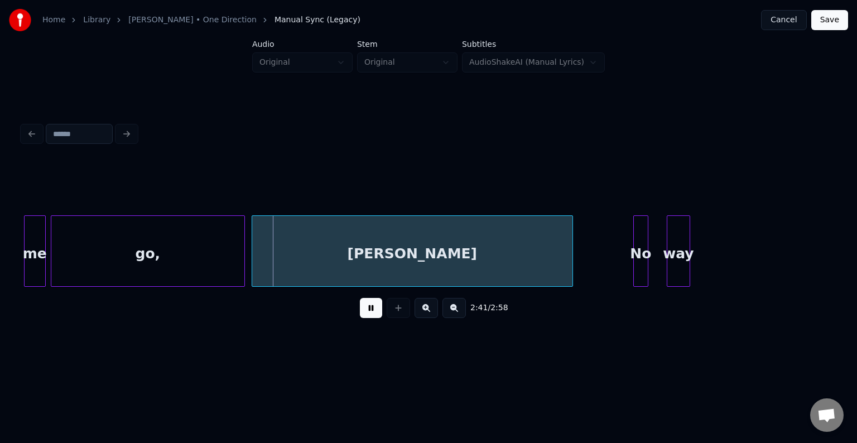
scroll to position [0, 13306]
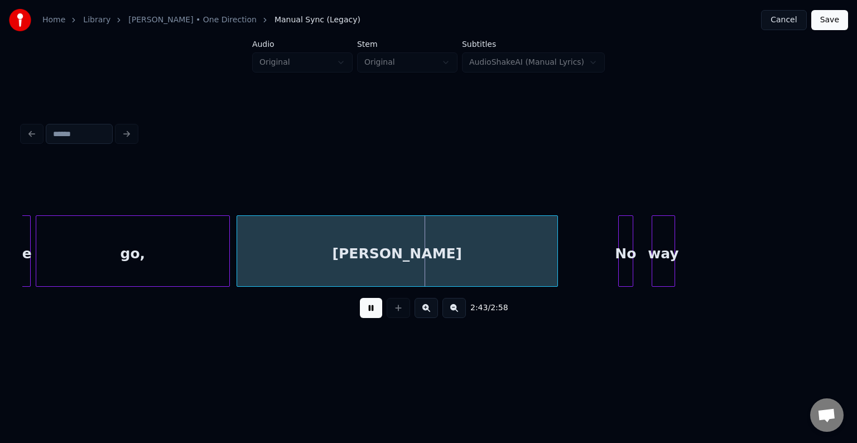
click at [432, 265] on div "[PERSON_NAME]" at bounding box center [397, 254] width 320 height 76
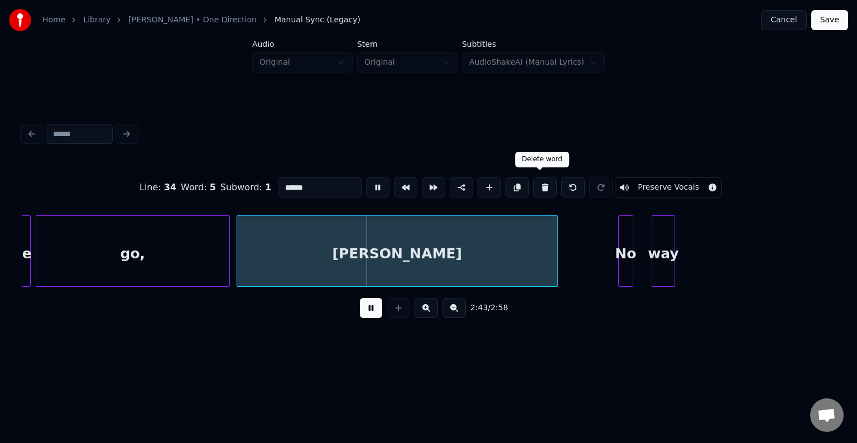
click at [533, 183] on button at bounding box center [544, 187] width 23 height 20
type input "***"
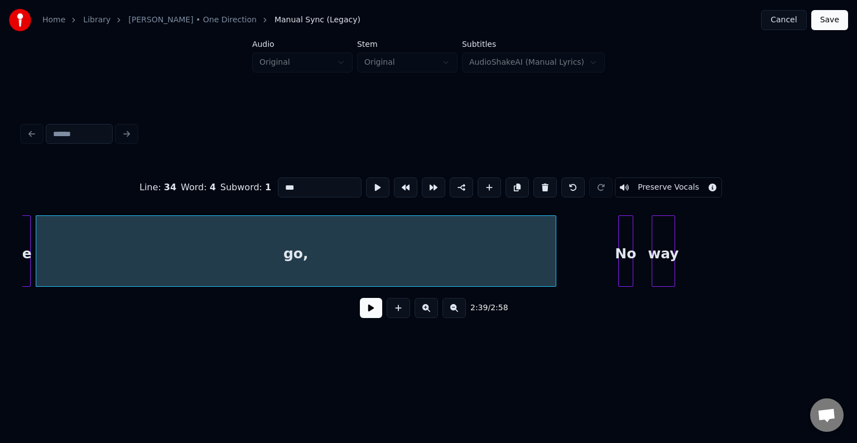
click at [554, 269] on div at bounding box center [553, 251] width 3 height 70
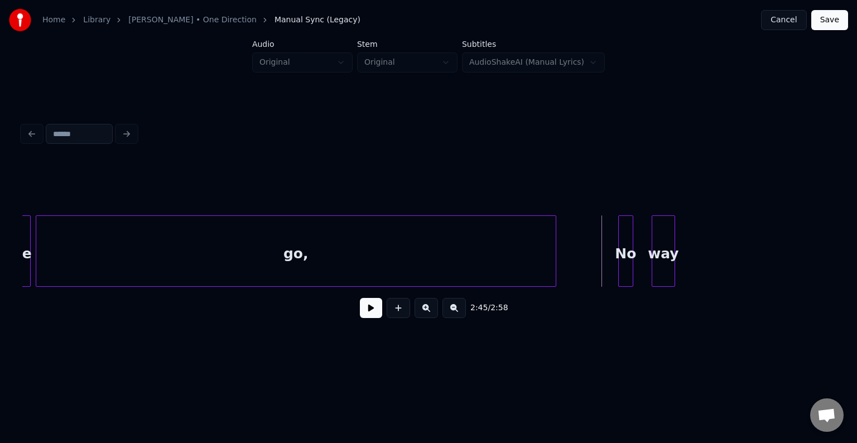
click at [377, 317] on button at bounding box center [371, 308] width 22 height 20
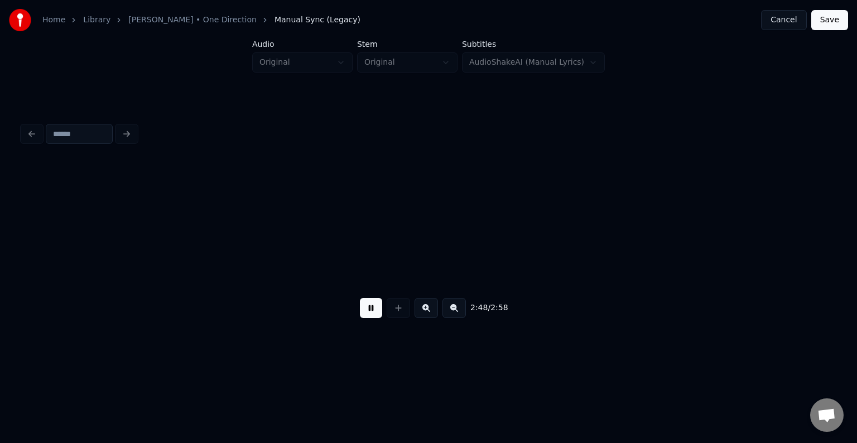
scroll to position [0, 14081]
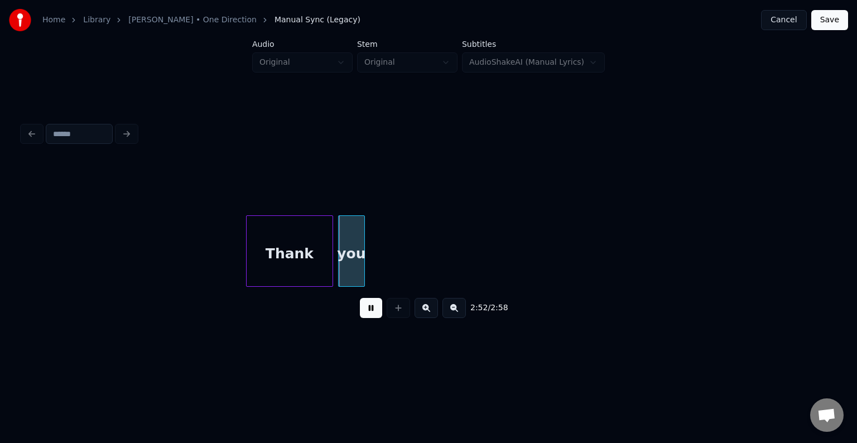
click at [355, 263] on div "you" at bounding box center [352, 254] width 26 height 76
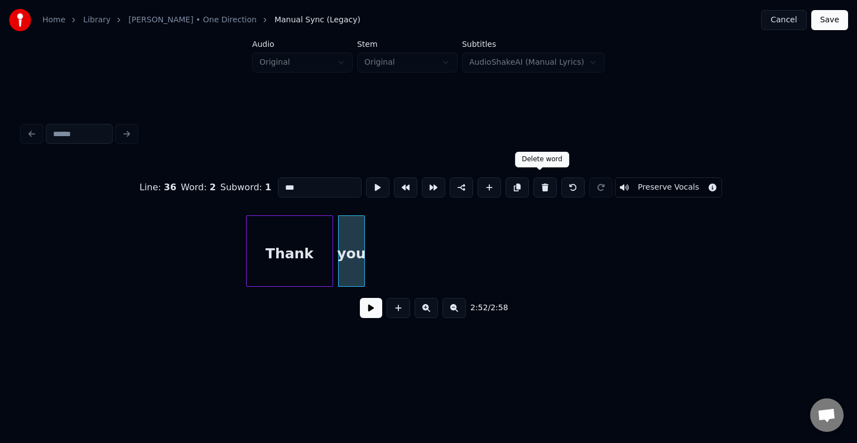
click at [541, 182] on button at bounding box center [544, 187] width 23 height 20
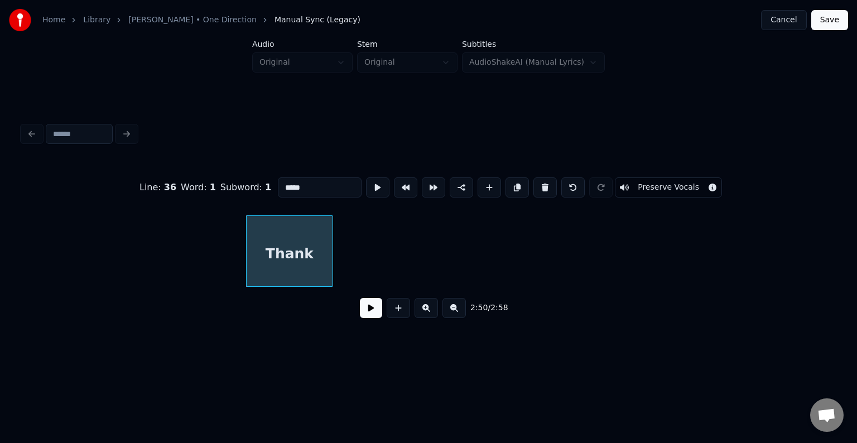
click at [541, 182] on button at bounding box center [544, 187] width 23 height 20
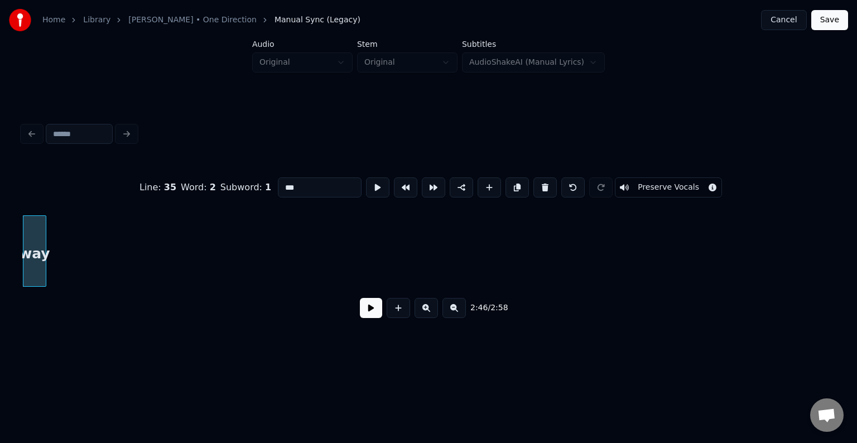
click at [541, 182] on button at bounding box center [544, 187] width 23 height 20
type input "***"
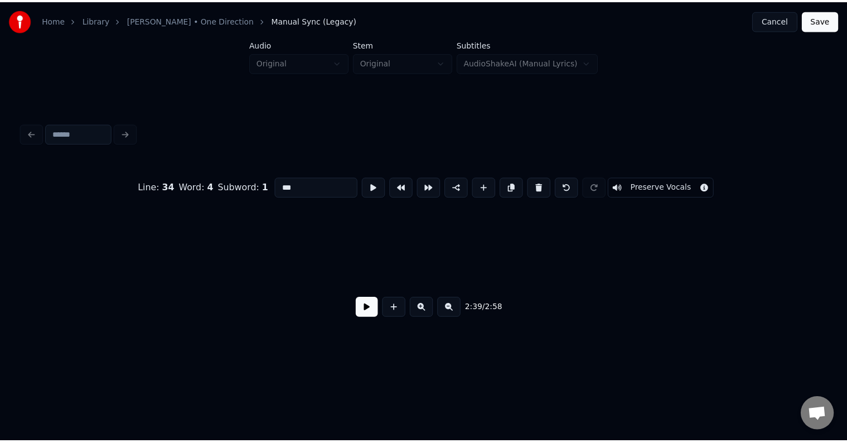
scroll to position [0, 13318]
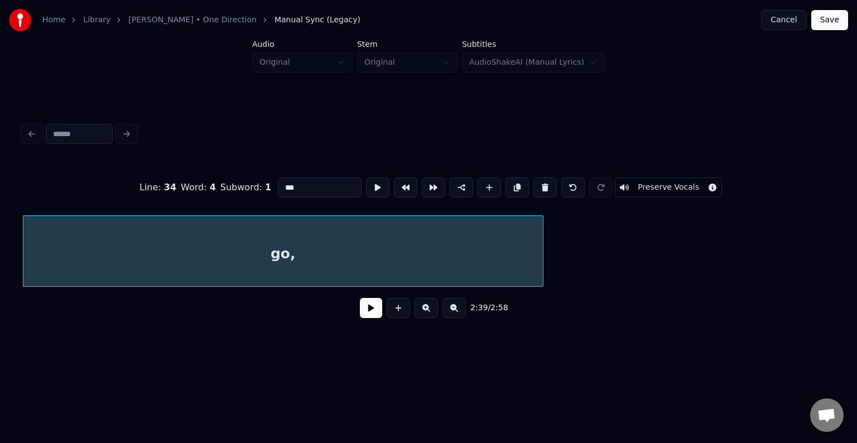
click at [836, 18] on button "Save" at bounding box center [829, 20] width 37 height 20
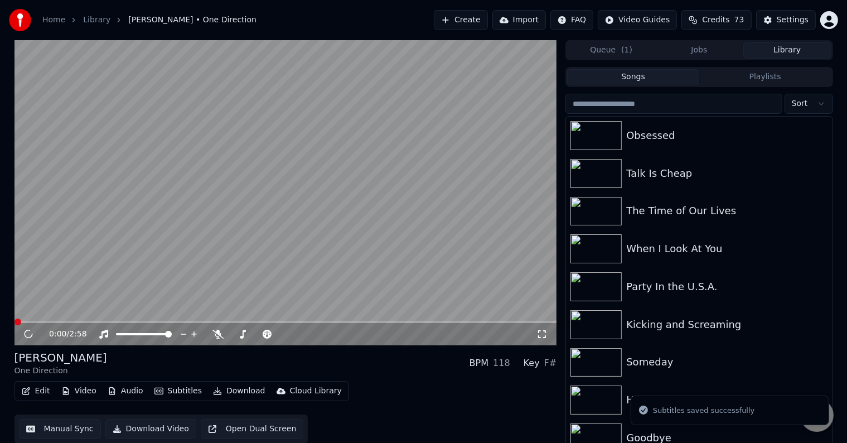
click at [219, 390] on button "Download" at bounding box center [239, 391] width 61 height 16
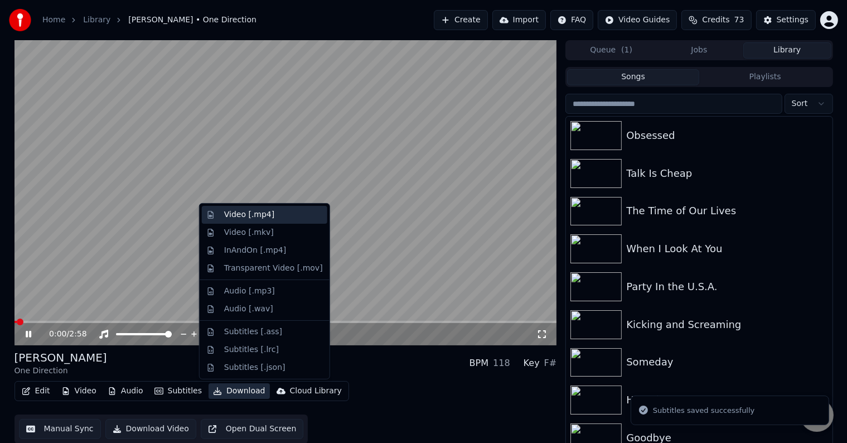
click at [248, 212] on div "Video [.mp4]" at bounding box center [249, 214] width 50 height 11
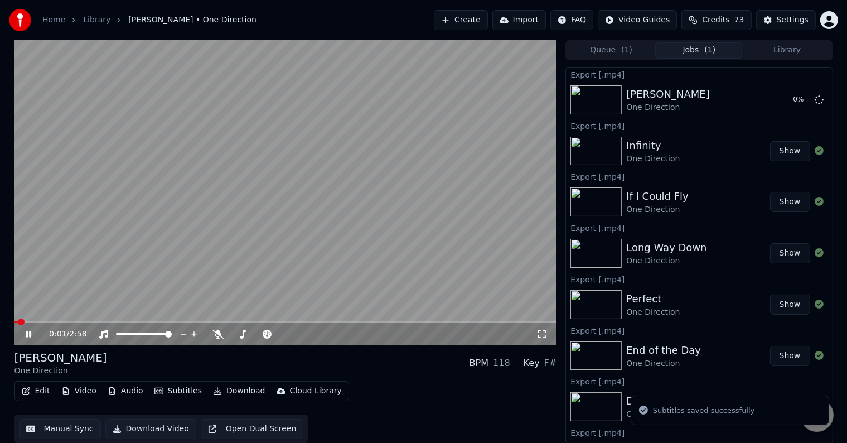
click at [20, 328] on div "0:01 / 2:58" at bounding box center [286, 333] width 534 height 11
click at [28, 332] on icon at bounding box center [36, 334] width 26 height 9
click at [794, 47] on button "Library" at bounding box center [787, 50] width 88 height 16
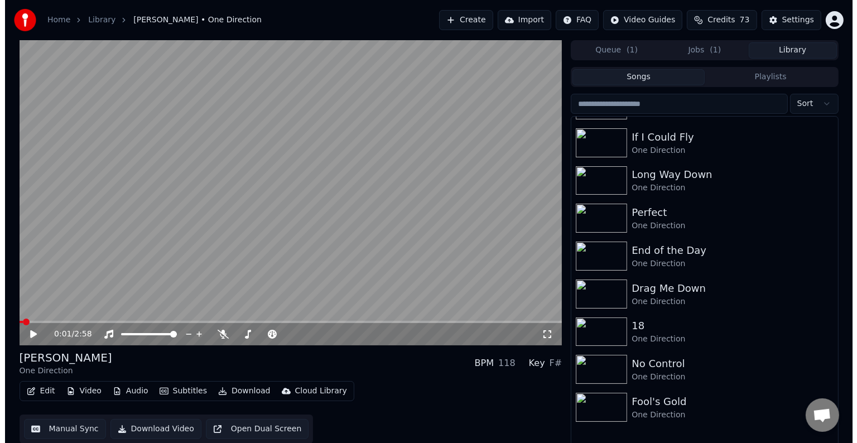
scroll to position [6391, 0]
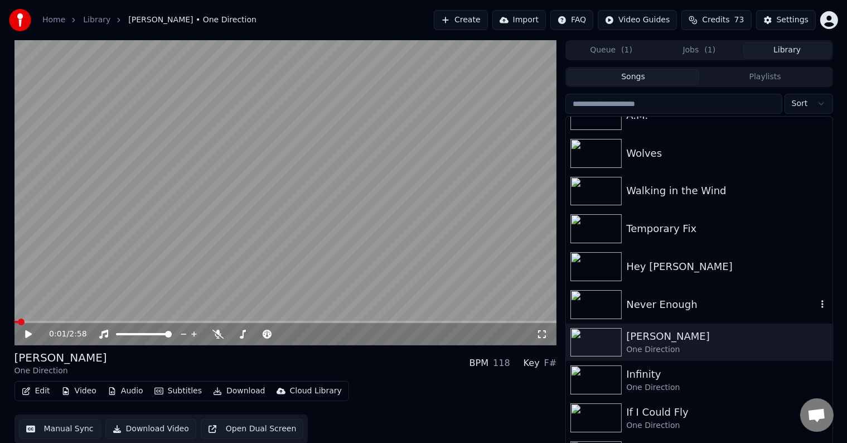
click at [671, 300] on div "Never Enough" at bounding box center [721, 305] width 190 height 16
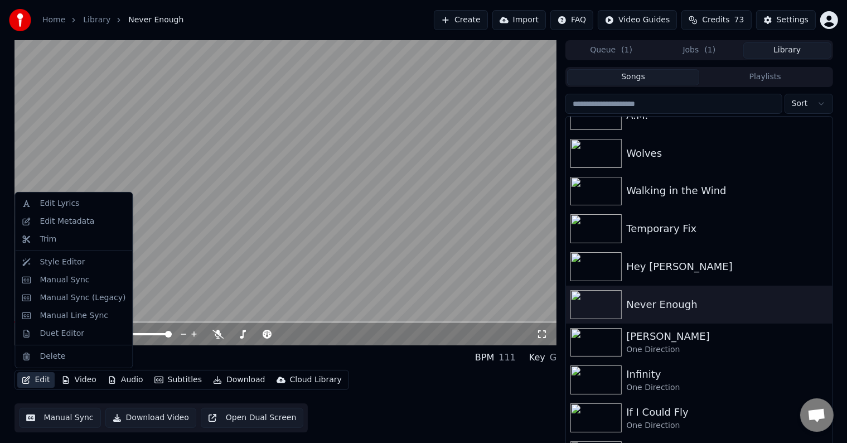
click at [22, 377] on icon "button" at bounding box center [26, 380] width 9 height 8
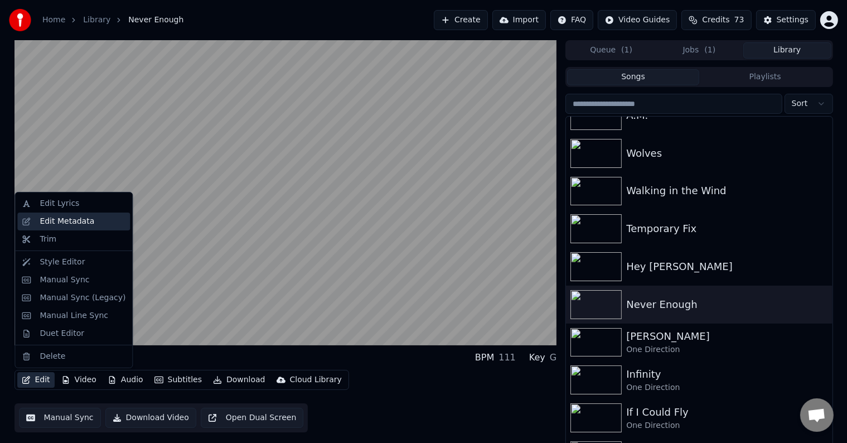
click at [59, 223] on div "Edit Metadata" at bounding box center [67, 221] width 55 height 11
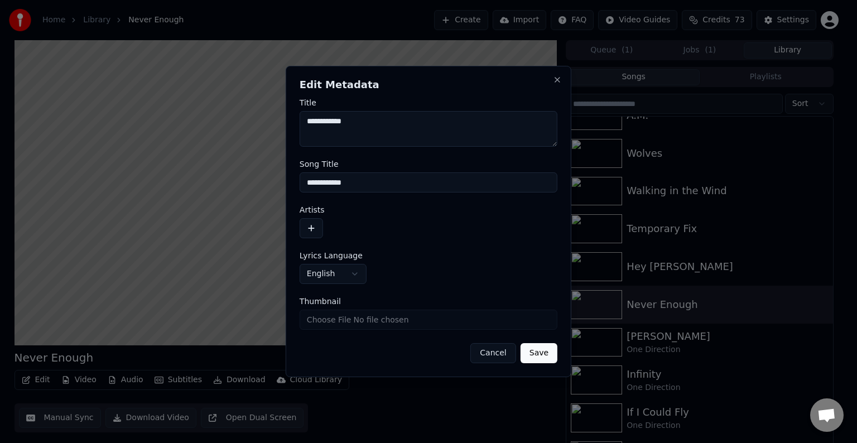
click at [316, 234] on button "button" at bounding box center [310, 228] width 23 height 20
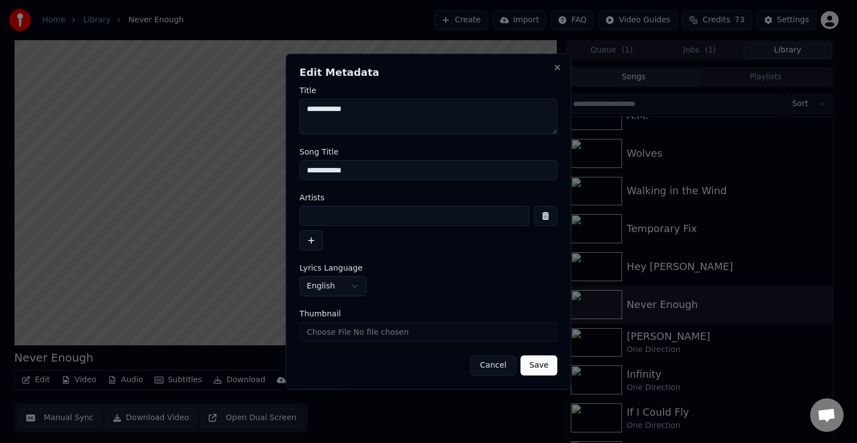
click at [360, 215] on input at bounding box center [414, 216] width 230 height 20
type input "**********"
click at [520, 355] on button "Save" at bounding box center [538, 365] width 37 height 20
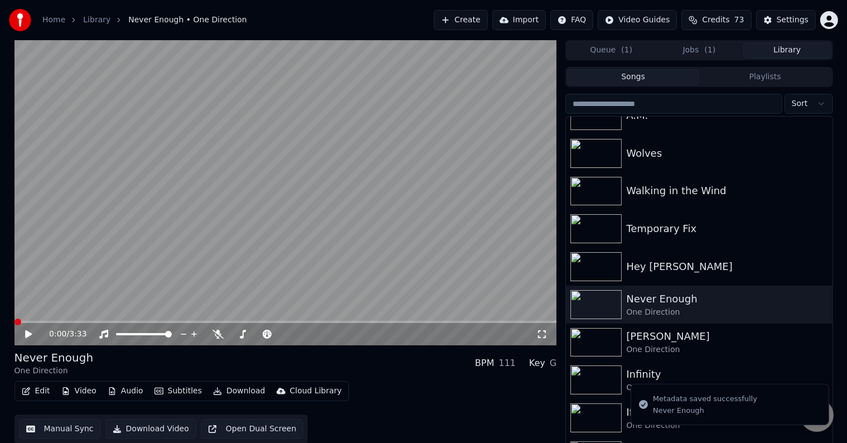
click at [43, 384] on button "Edit" at bounding box center [35, 391] width 37 height 16
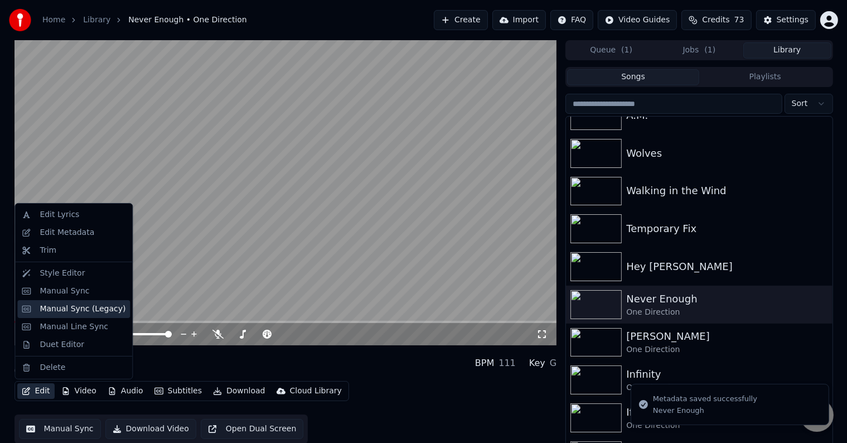
click at [76, 308] on div "Manual Sync (Legacy)" at bounding box center [83, 308] width 86 height 11
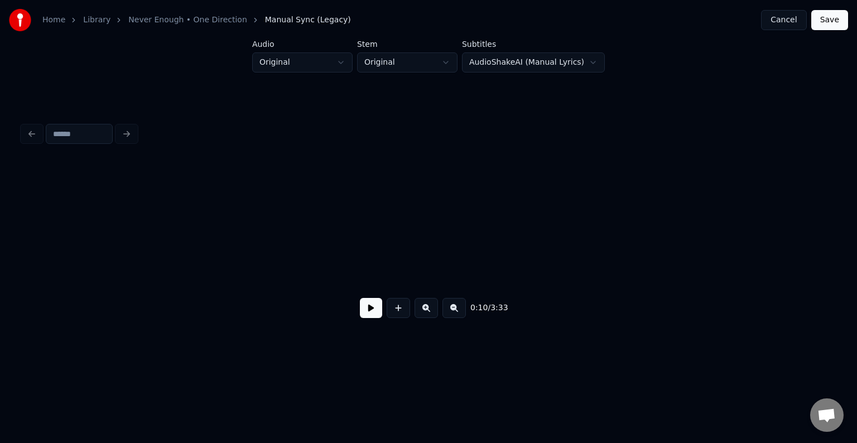
scroll to position [0, 844]
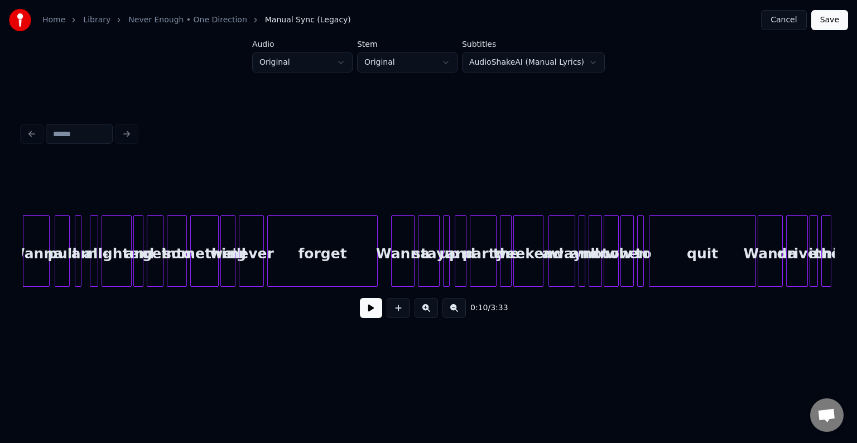
click at [373, 310] on button at bounding box center [371, 308] width 22 height 20
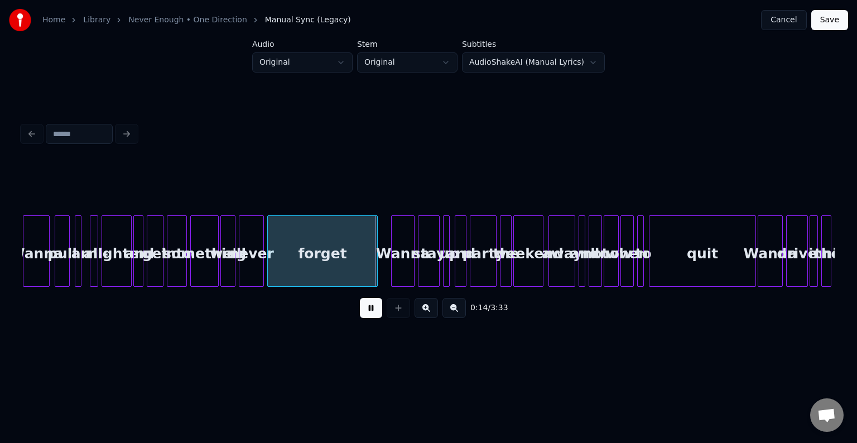
click at [373, 310] on button at bounding box center [371, 308] width 22 height 20
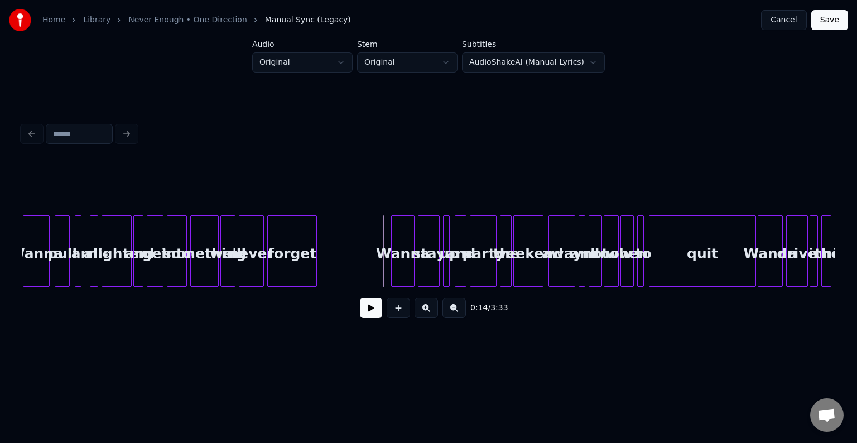
click at [313, 257] on div at bounding box center [314, 251] width 3 height 70
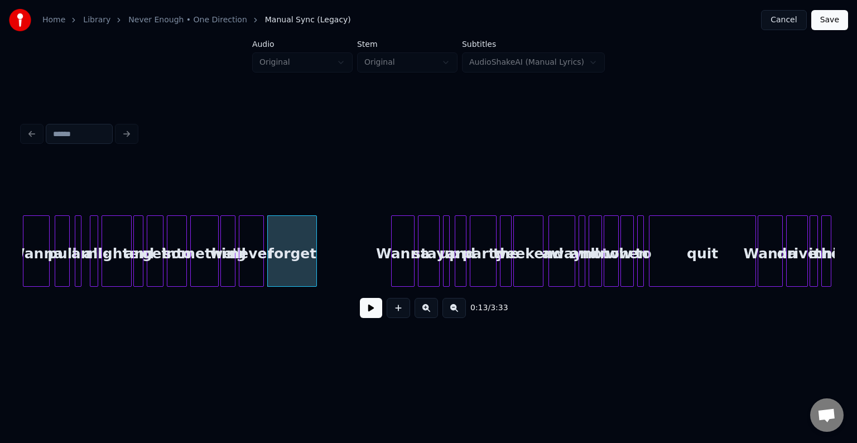
click at [364, 311] on button at bounding box center [371, 308] width 22 height 20
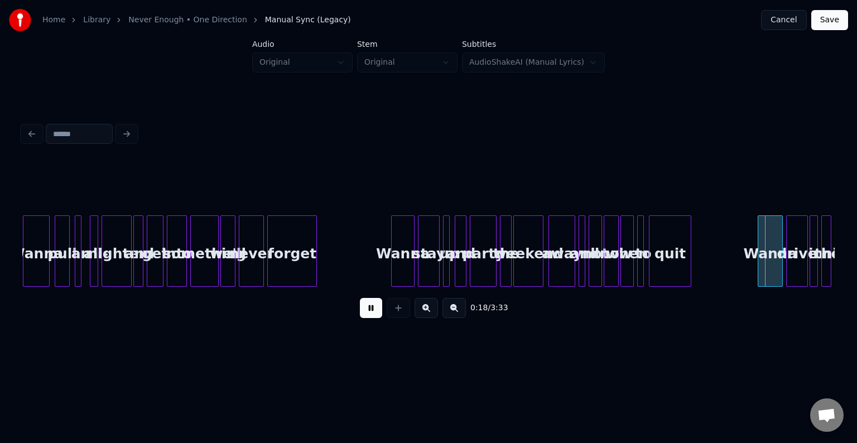
click at [688, 261] on div at bounding box center [688, 251] width 3 height 70
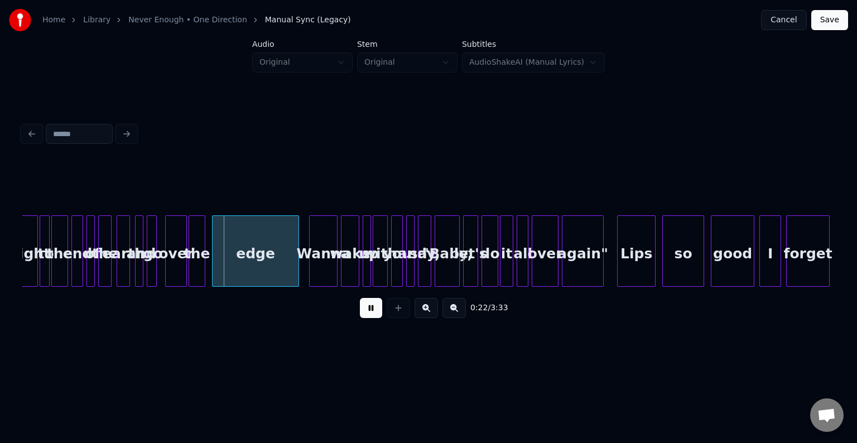
click at [297, 254] on div at bounding box center [296, 251] width 3 height 70
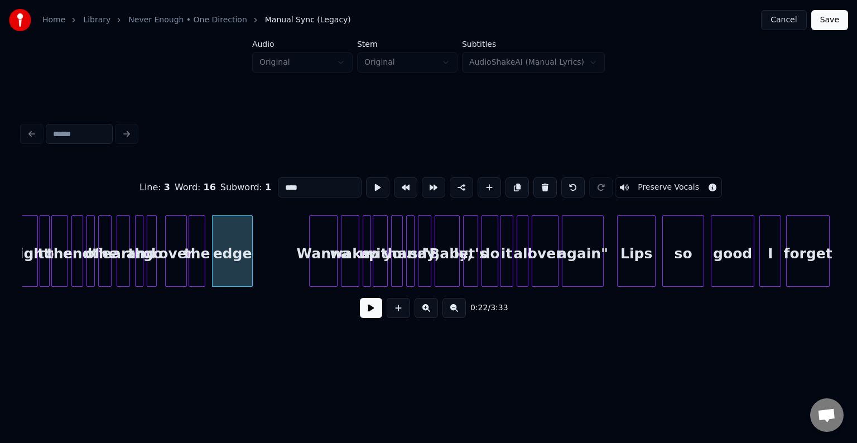
click at [250, 254] on div at bounding box center [250, 251] width 3 height 70
click at [374, 310] on button at bounding box center [371, 308] width 22 height 20
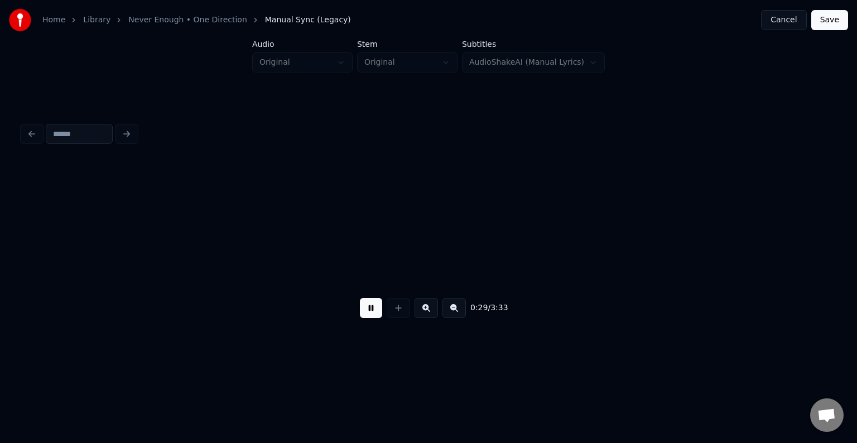
scroll to position [0, 2469]
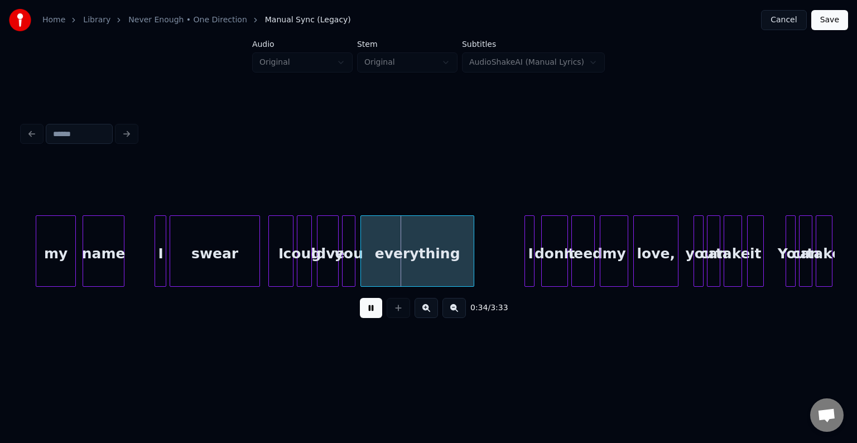
click at [373, 308] on button at bounding box center [371, 308] width 22 height 20
click at [205, 262] on div at bounding box center [205, 251] width 3 height 70
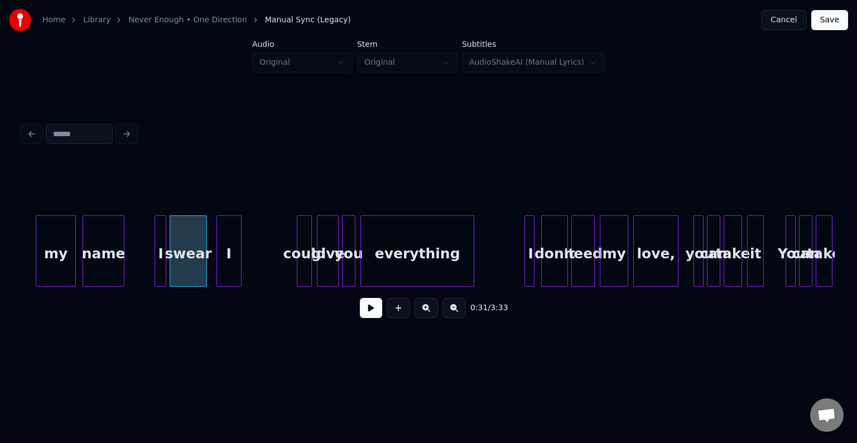
click at [225, 262] on div "I" at bounding box center [229, 254] width 24 height 76
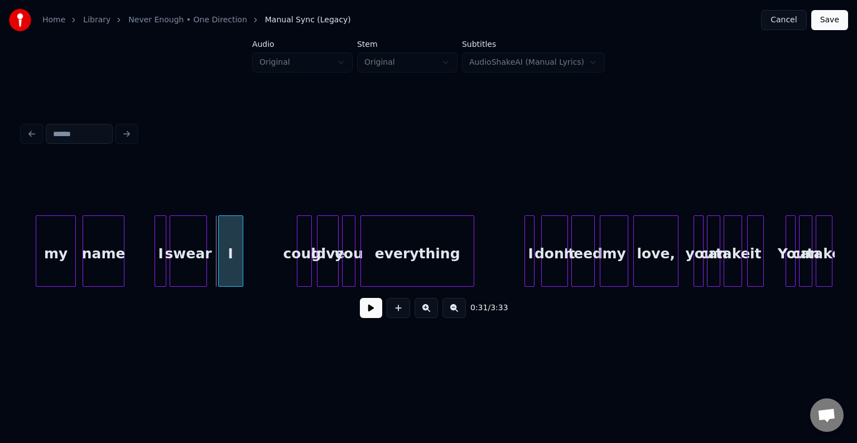
click at [237, 261] on div "I" at bounding box center [231, 254] width 24 height 76
click at [250, 263] on div at bounding box center [251, 251] width 3 height 70
click at [270, 262] on div "could" at bounding box center [270, 254] width 14 height 76
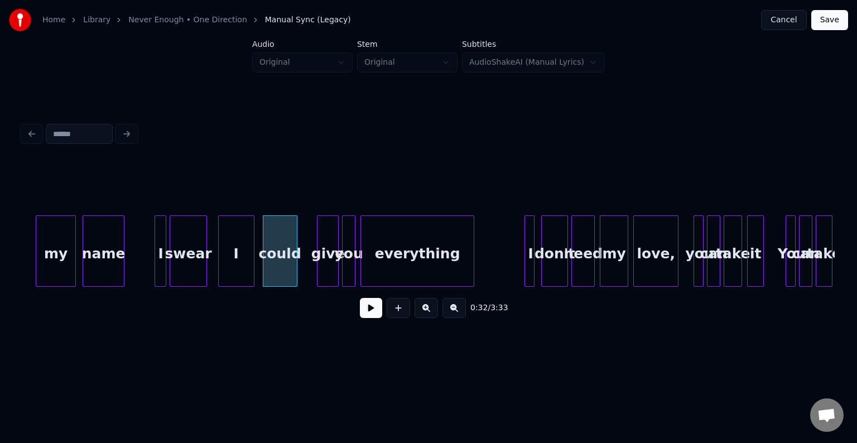
click at [294, 264] on div at bounding box center [294, 251] width 3 height 70
click at [367, 308] on button at bounding box center [371, 308] width 22 height 20
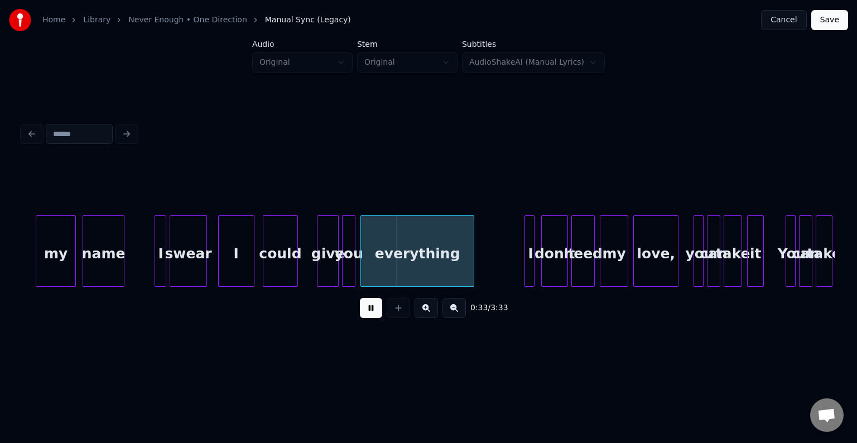
click at [367, 308] on button at bounding box center [371, 308] width 22 height 20
click at [306, 267] on div at bounding box center [307, 251] width 3 height 70
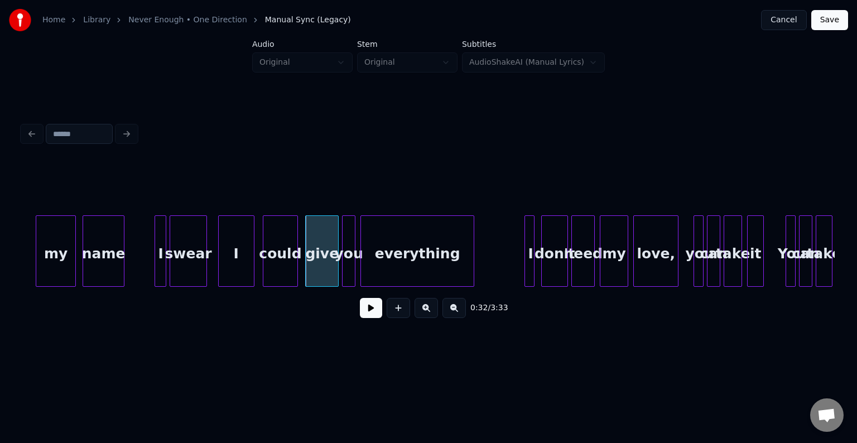
click at [373, 312] on button at bounding box center [371, 308] width 22 height 20
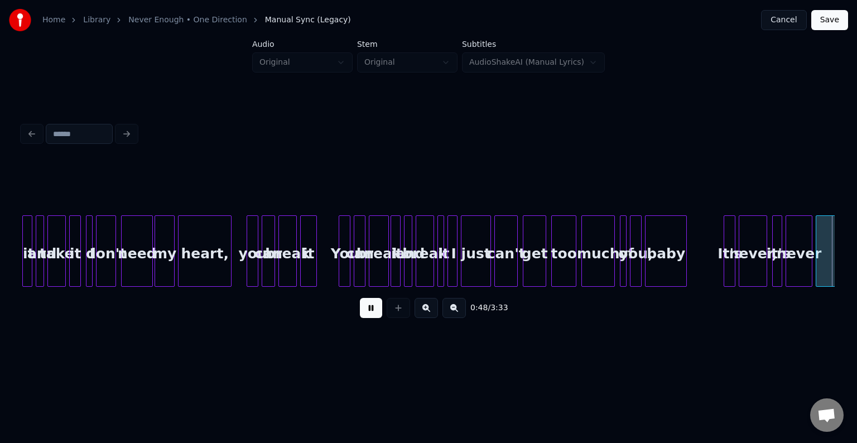
scroll to position [0, 4096]
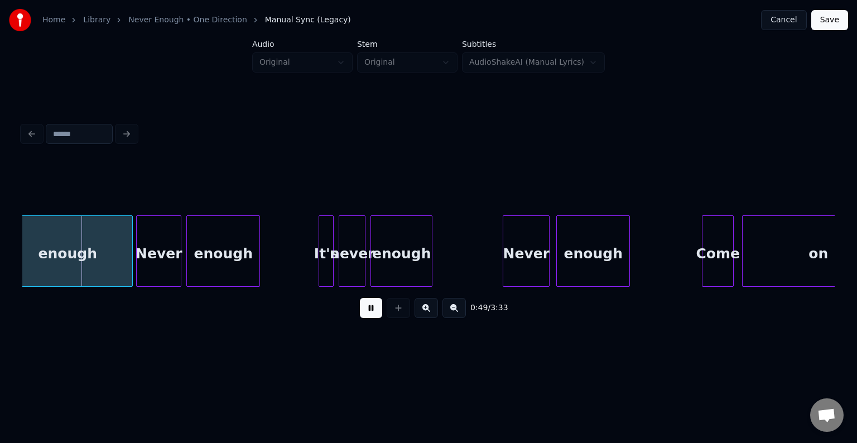
click at [373, 312] on button at bounding box center [371, 308] width 22 height 20
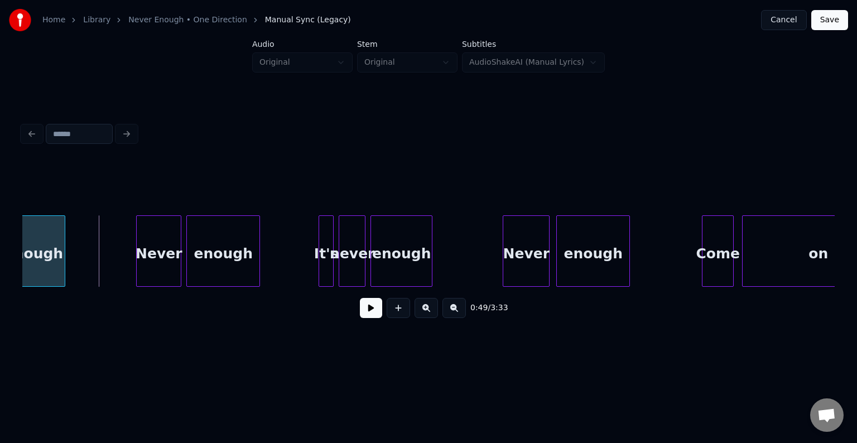
click at [65, 269] on div at bounding box center [62, 251] width 3 height 70
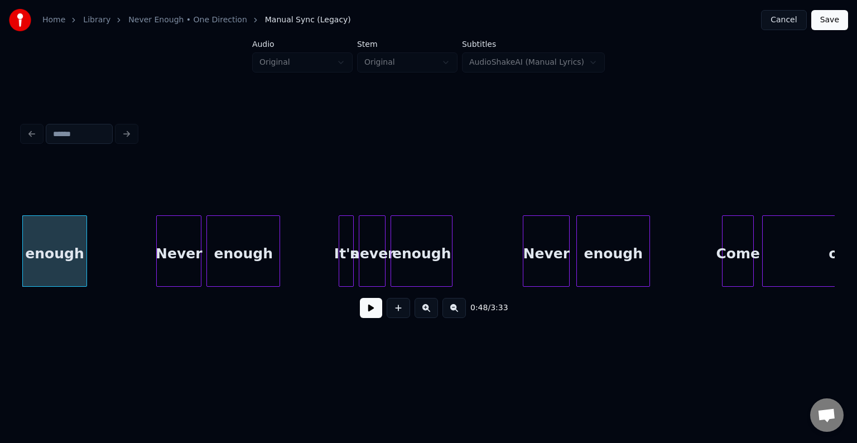
click at [373, 318] on button at bounding box center [371, 308] width 22 height 20
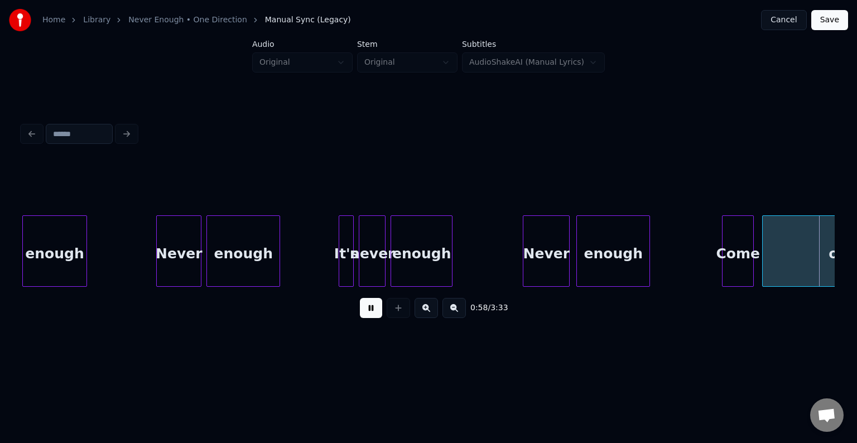
click at [373, 318] on button at bounding box center [371, 308] width 22 height 20
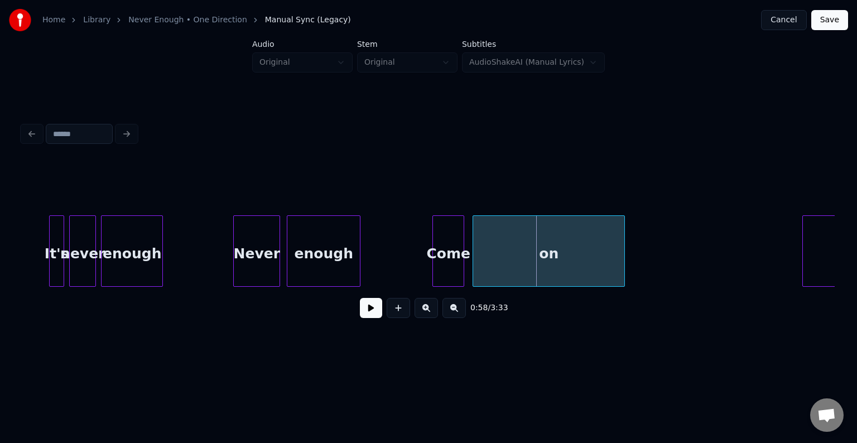
scroll to position [0, 4366]
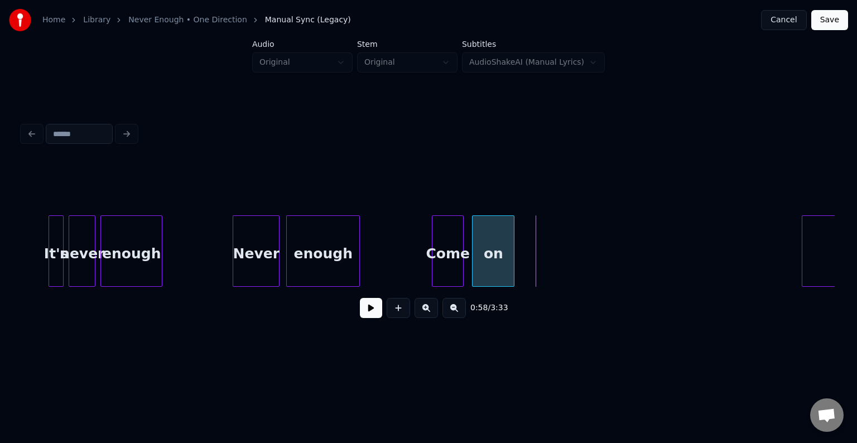
click at [510, 255] on div at bounding box center [511, 251] width 3 height 70
click at [374, 315] on button at bounding box center [371, 308] width 22 height 20
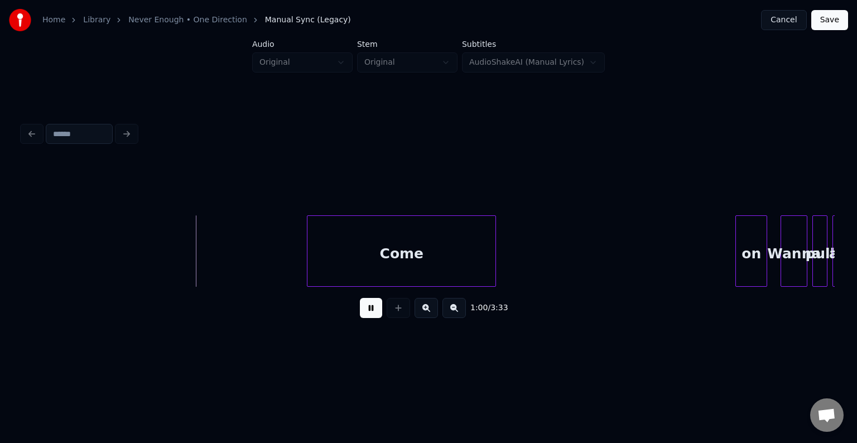
scroll to position [0, 4879]
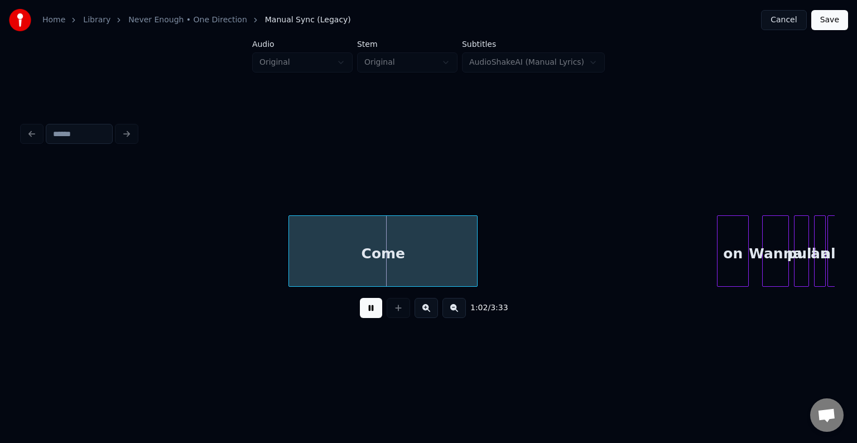
click at [368, 315] on button at bounding box center [371, 308] width 22 height 20
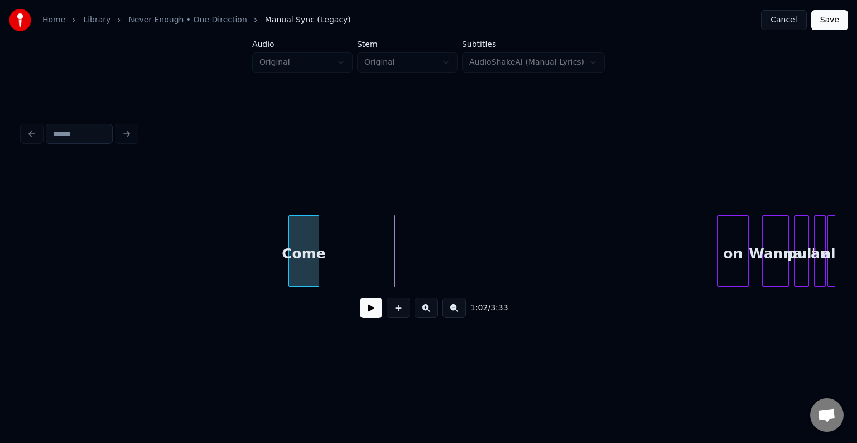
click at [316, 264] on div at bounding box center [316, 251] width 3 height 70
click at [330, 265] on div "on" at bounding box center [336, 254] width 31 height 76
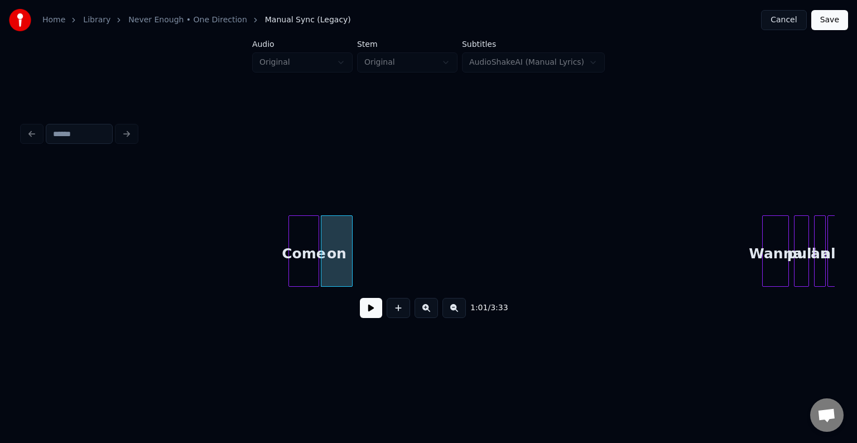
click at [299, 265] on div "Come" at bounding box center [303, 254] width 29 height 76
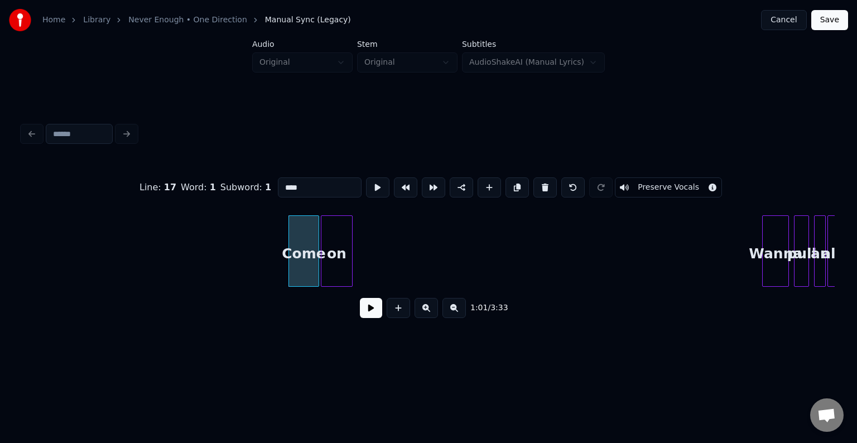
click at [366, 312] on button at bounding box center [371, 308] width 22 height 20
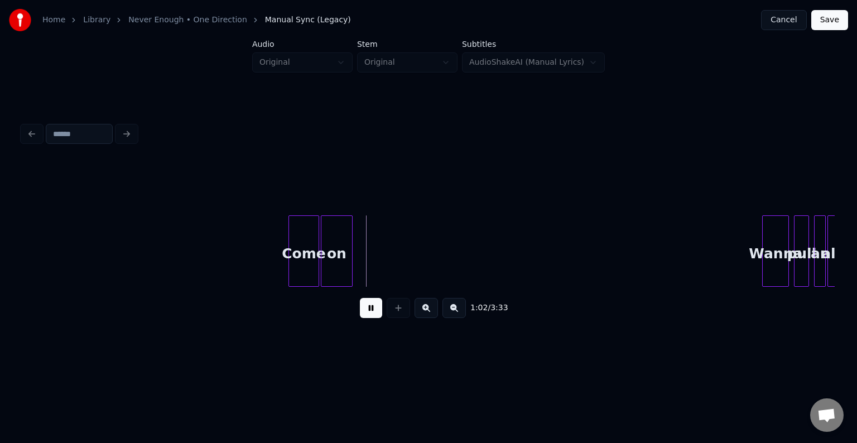
click at [366, 312] on button at bounding box center [371, 308] width 22 height 20
click at [383, 265] on div at bounding box center [382, 251] width 3 height 70
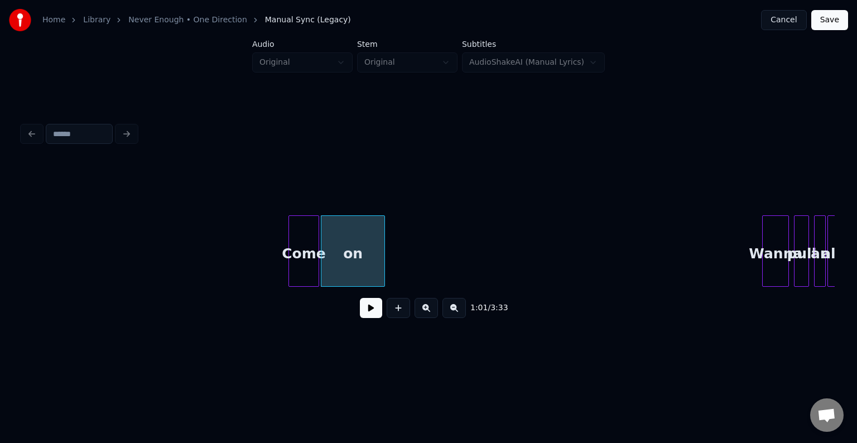
click at [364, 307] on button at bounding box center [371, 308] width 22 height 20
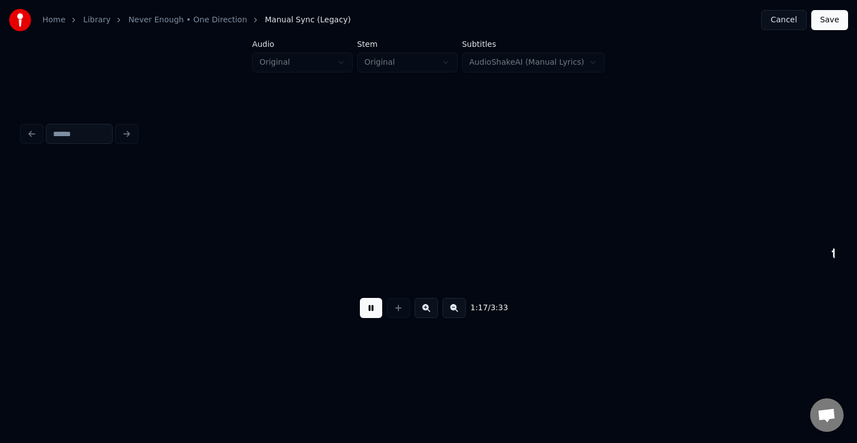
scroll to position [0, 6503]
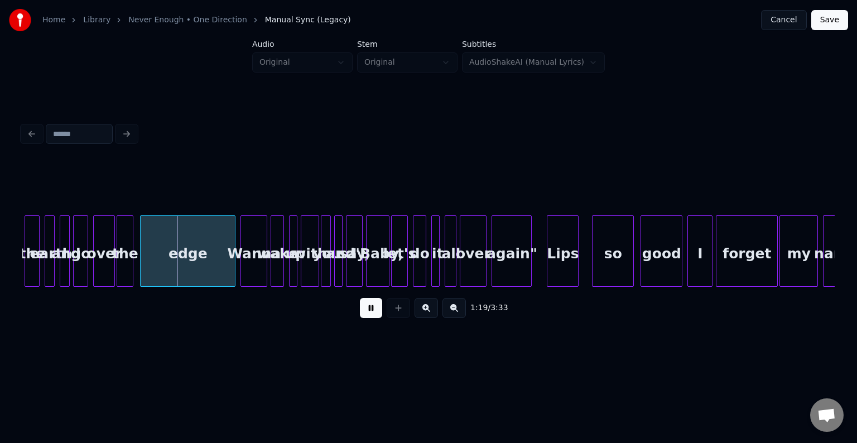
click at [375, 317] on button at bounding box center [371, 308] width 22 height 20
click at [186, 258] on div at bounding box center [187, 251] width 3 height 70
click at [366, 315] on button at bounding box center [371, 308] width 22 height 20
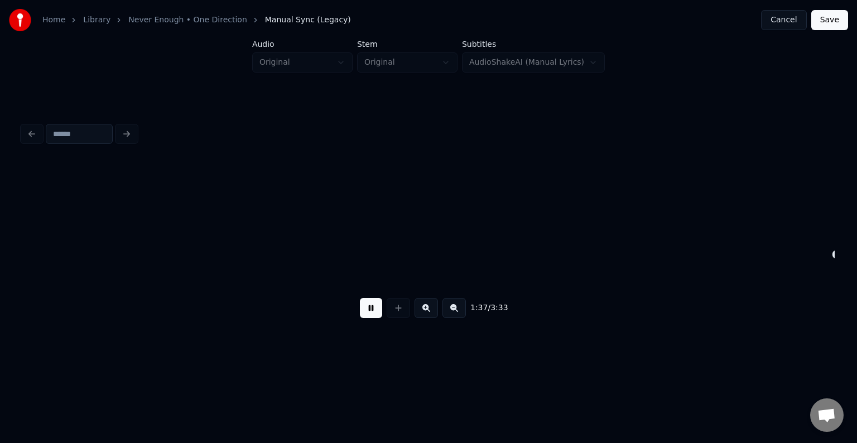
scroll to position [0, 8128]
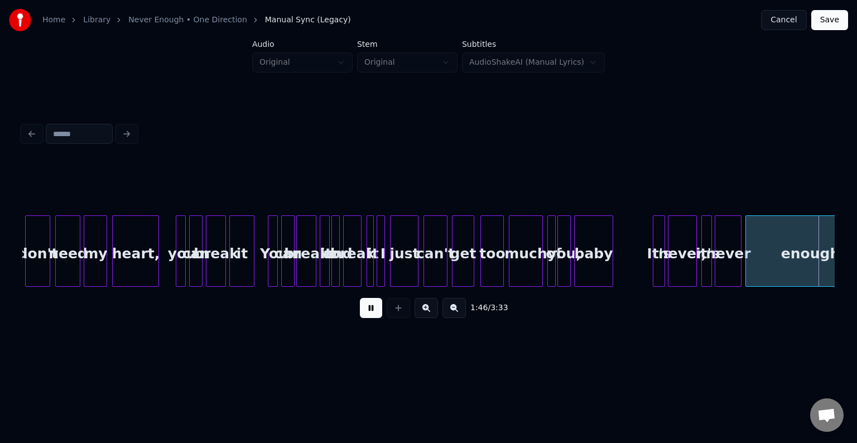
click at [366, 315] on button at bounding box center [371, 308] width 22 height 20
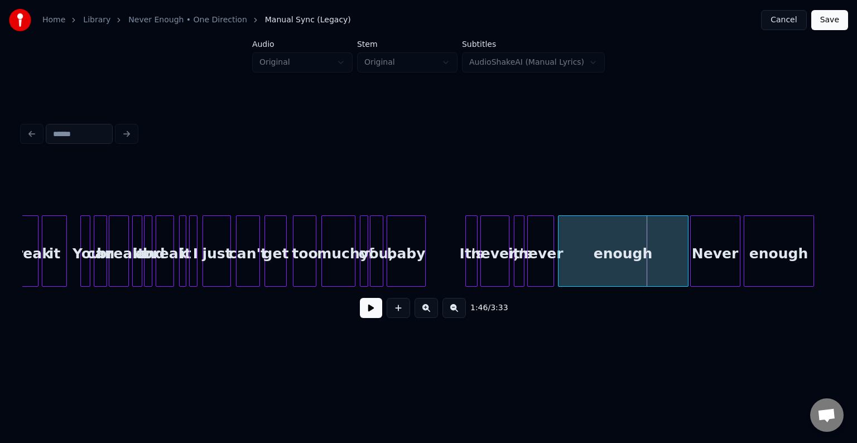
scroll to position [0, 8329]
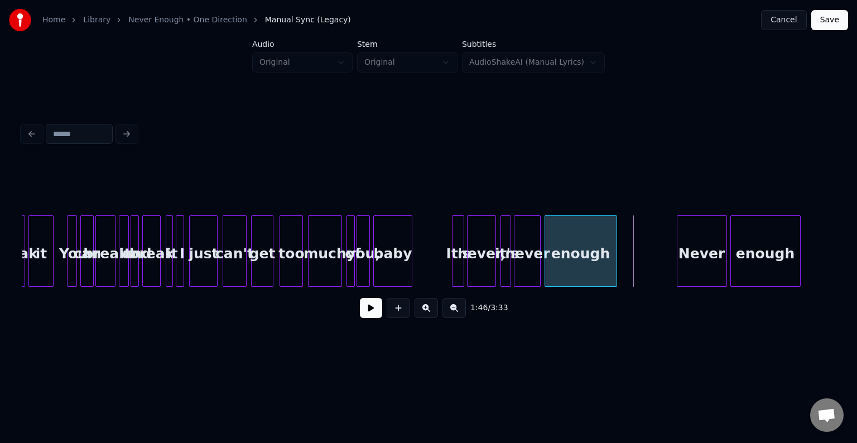
click at [615, 263] on div at bounding box center [614, 251] width 3 height 70
click at [368, 312] on button at bounding box center [371, 308] width 22 height 20
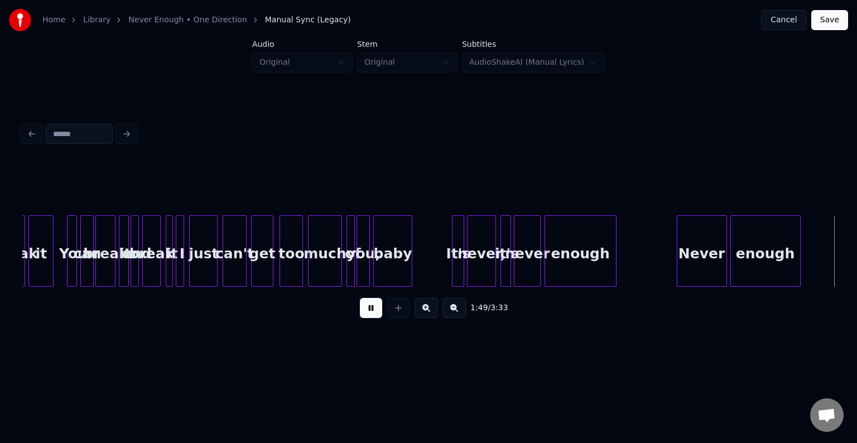
scroll to position [0, 9142]
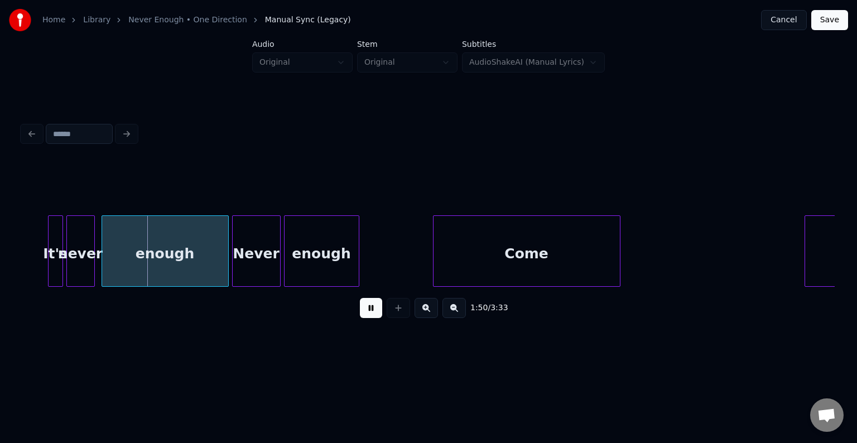
click at [368, 312] on button at bounding box center [371, 308] width 22 height 20
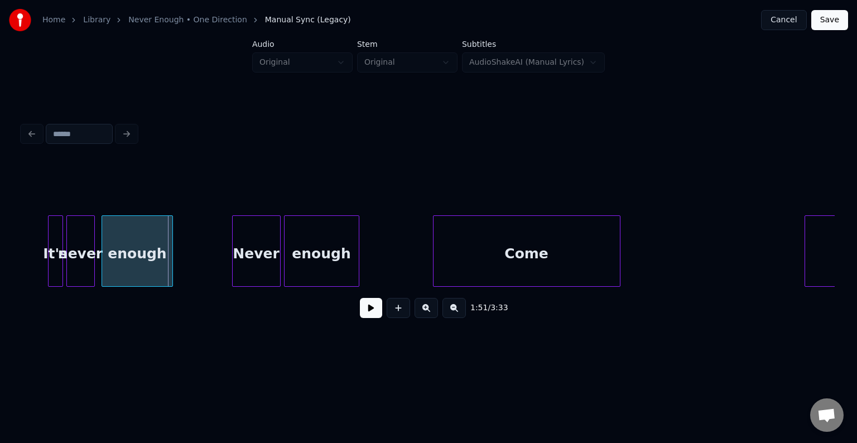
click at [171, 259] on div at bounding box center [170, 251] width 3 height 70
click at [374, 315] on button at bounding box center [371, 308] width 22 height 20
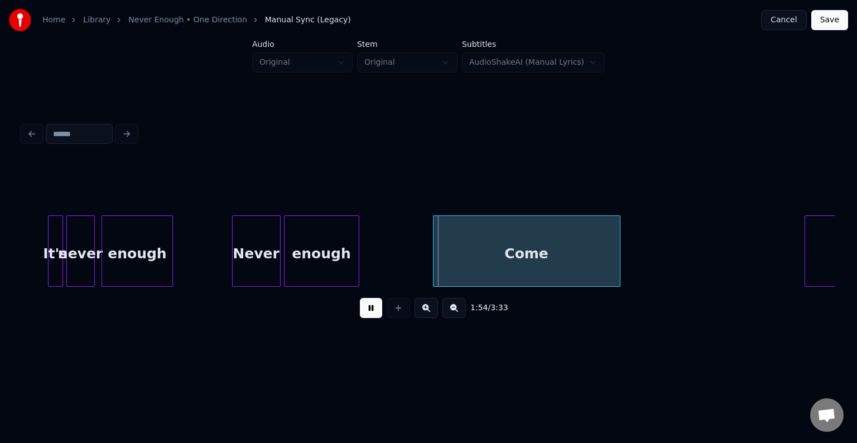
click at [374, 315] on button at bounding box center [371, 308] width 22 height 20
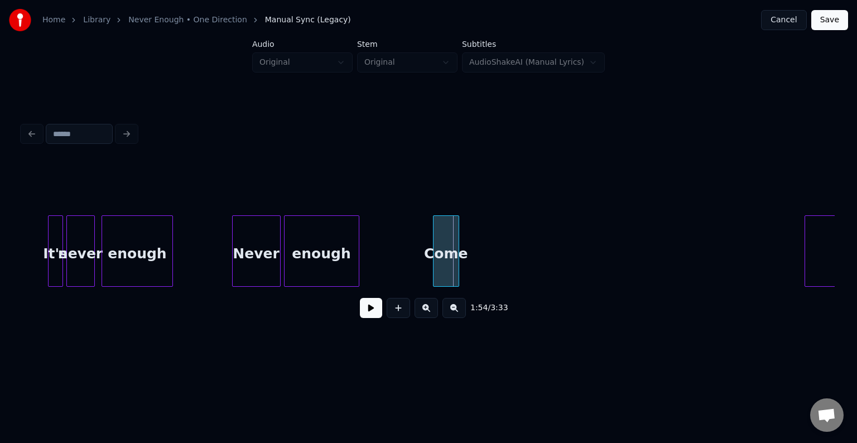
click at [456, 257] on div at bounding box center [456, 251] width 3 height 70
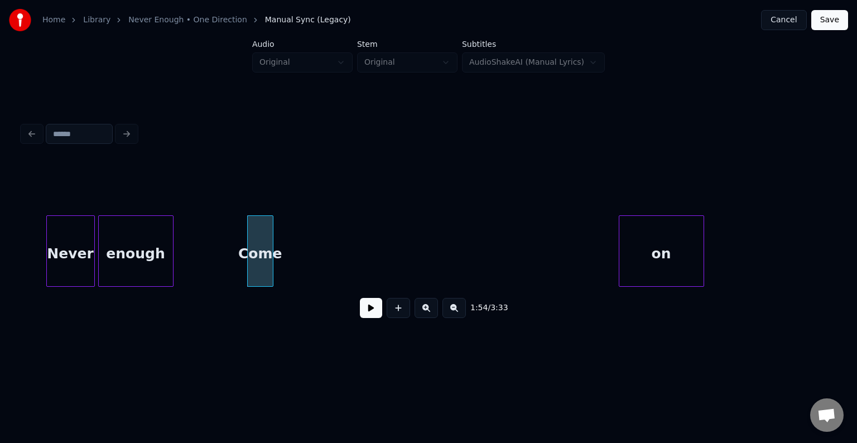
scroll to position [0, 9343]
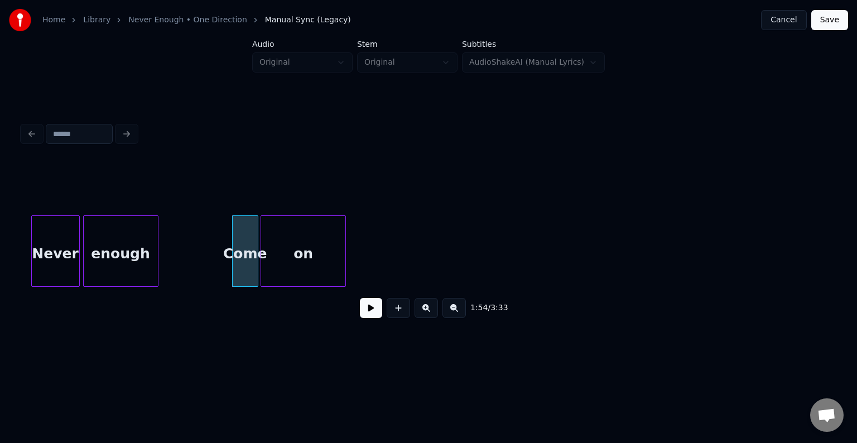
click at [291, 219] on div "on" at bounding box center [303, 254] width 84 height 76
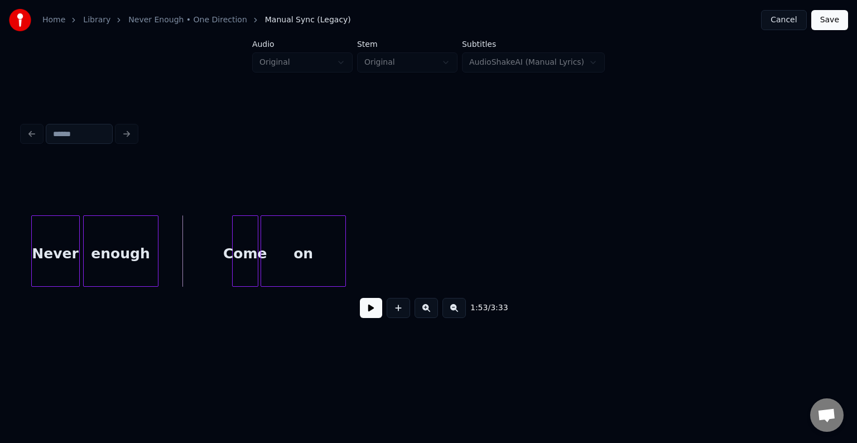
click at [375, 318] on button at bounding box center [371, 308] width 22 height 20
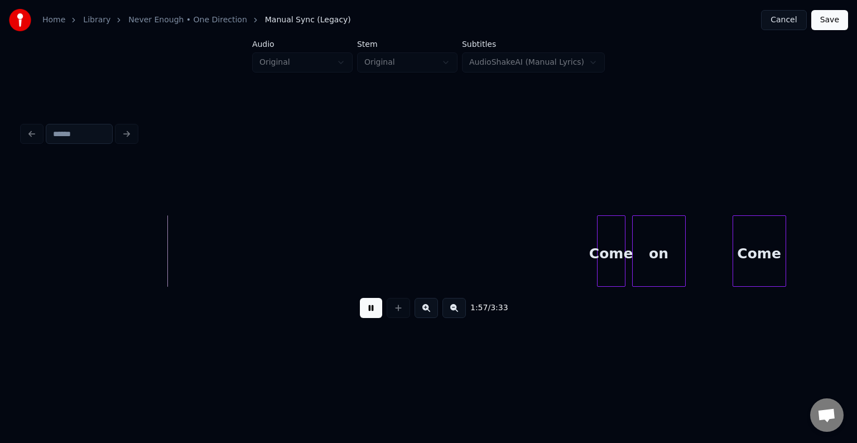
scroll to position [0, 9593]
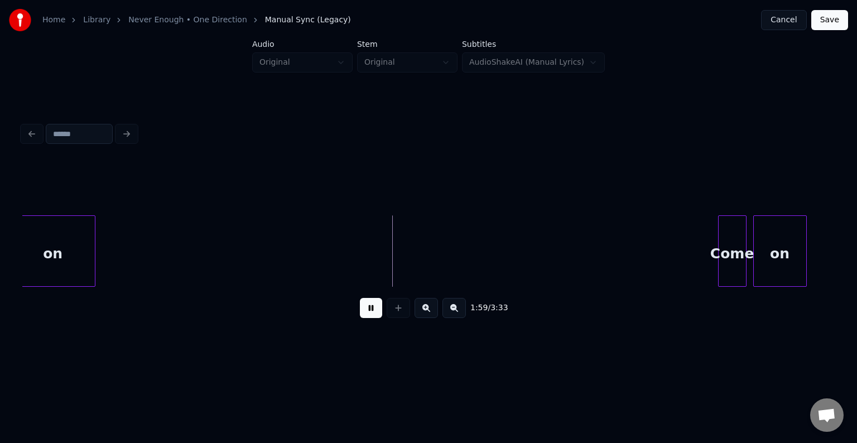
click at [368, 315] on button at bounding box center [371, 308] width 22 height 20
click at [369, 227] on div "Come" at bounding box center [364, 254] width 27 height 76
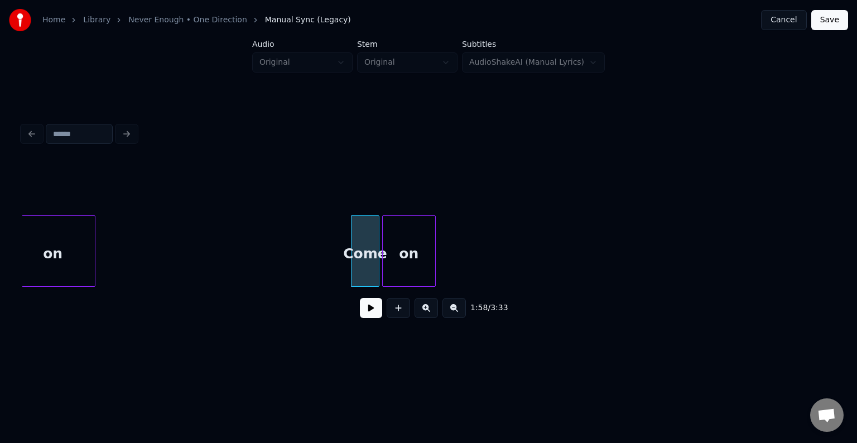
click at [404, 257] on div "on" at bounding box center [409, 254] width 52 height 76
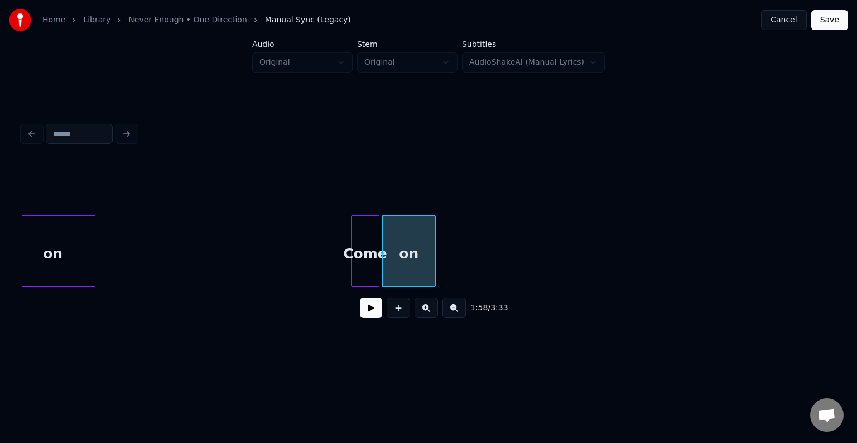
click at [368, 317] on button at bounding box center [371, 308] width 22 height 20
click at [368, 316] on button at bounding box center [371, 308] width 22 height 20
click at [444, 263] on div at bounding box center [443, 251] width 3 height 70
click at [366, 308] on button at bounding box center [371, 308] width 22 height 20
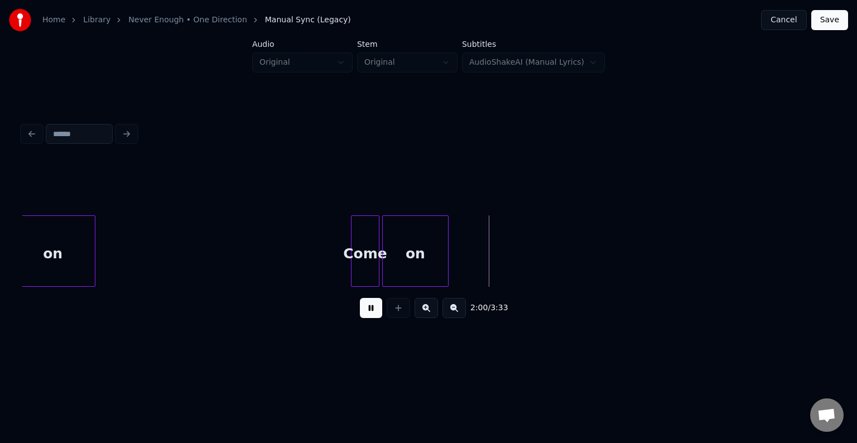
click at [366, 308] on button at bounding box center [371, 308] width 22 height 20
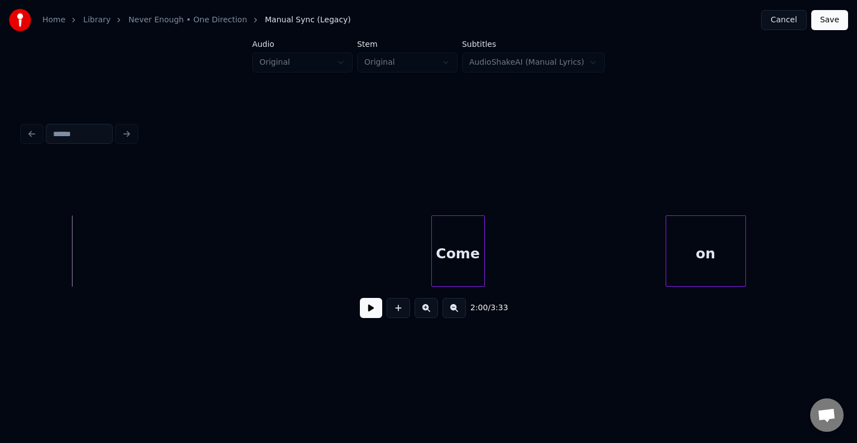
scroll to position [0, 10065]
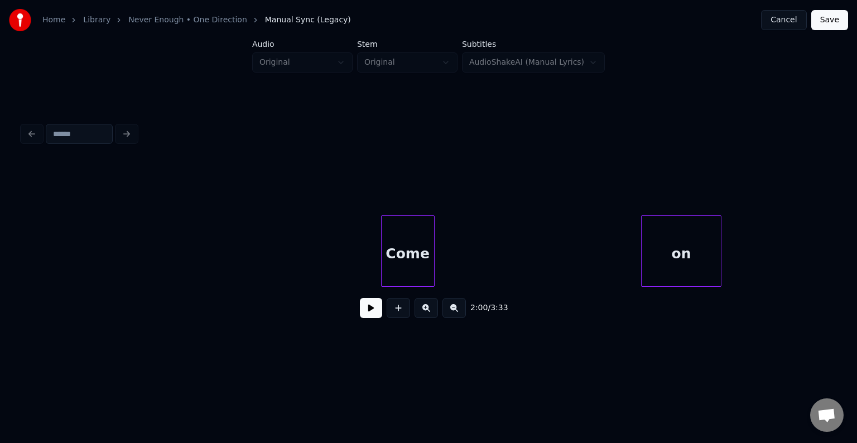
click at [662, 260] on div "on" at bounding box center [680, 254] width 79 height 76
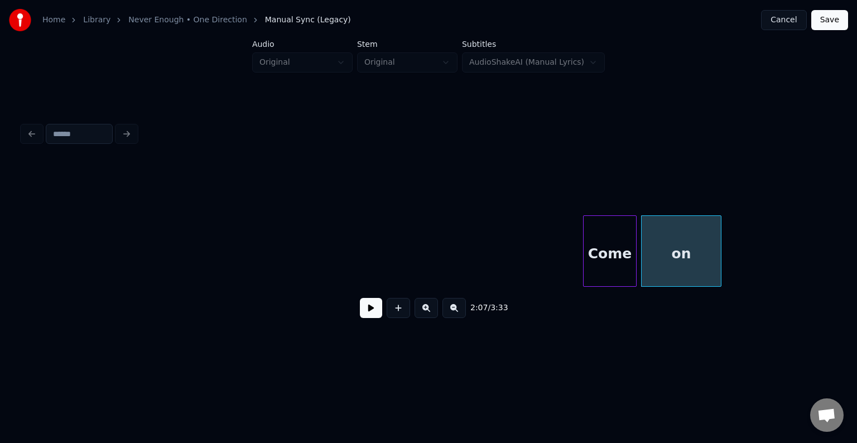
click at [612, 264] on div "Come" at bounding box center [609, 254] width 52 height 76
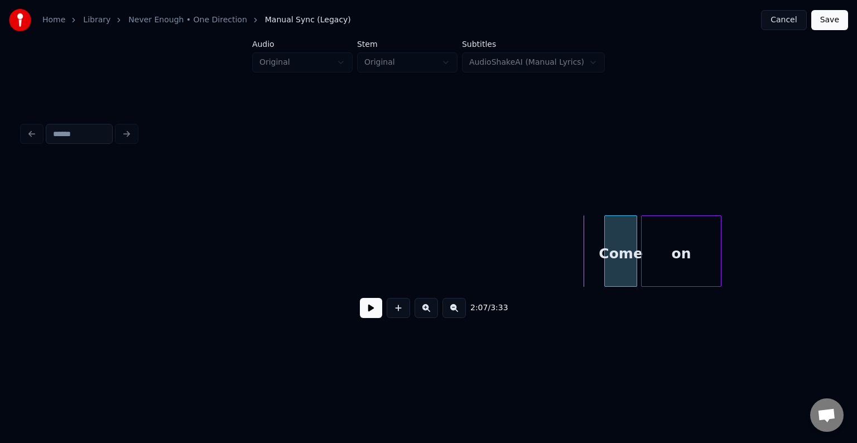
click at [606, 272] on div at bounding box center [606, 251] width 3 height 70
click at [359, 307] on div "2:07 / 3:33" at bounding box center [428, 308] width 794 height 25
click at [368, 308] on button at bounding box center [371, 308] width 22 height 20
click at [368, 307] on button at bounding box center [371, 308] width 22 height 20
click at [693, 265] on div at bounding box center [693, 251] width 3 height 70
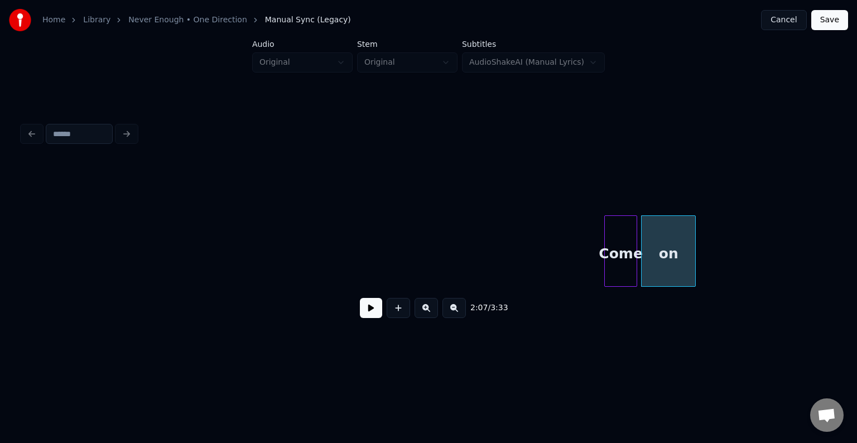
click at [374, 317] on button at bounding box center [371, 308] width 22 height 20
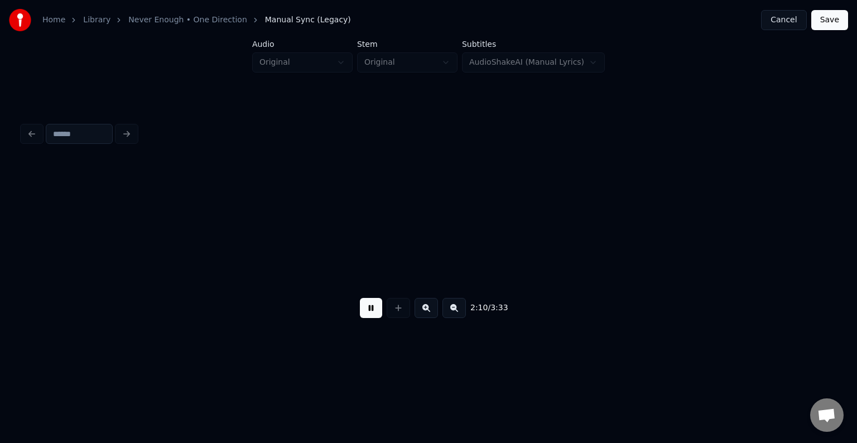
scroll to position [0, 10878]
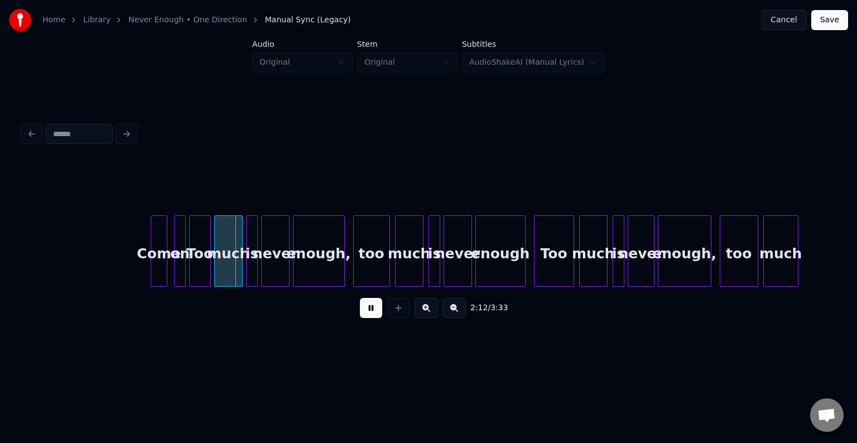
click at [374, 317] on button at bounding box center [371, 308] width 22 height 20
click at [175, 270] on div at bounding box center [176, 251] width 3 height 70
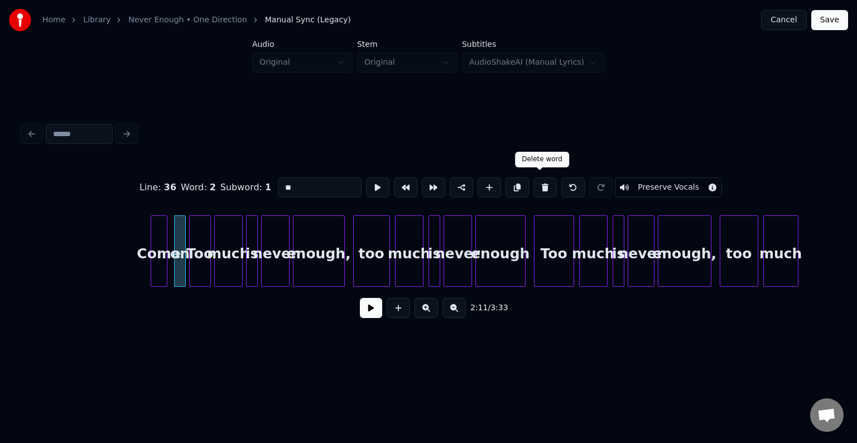
click at [538, 182] on button at bounding box center [544, 187] width 23 height 20
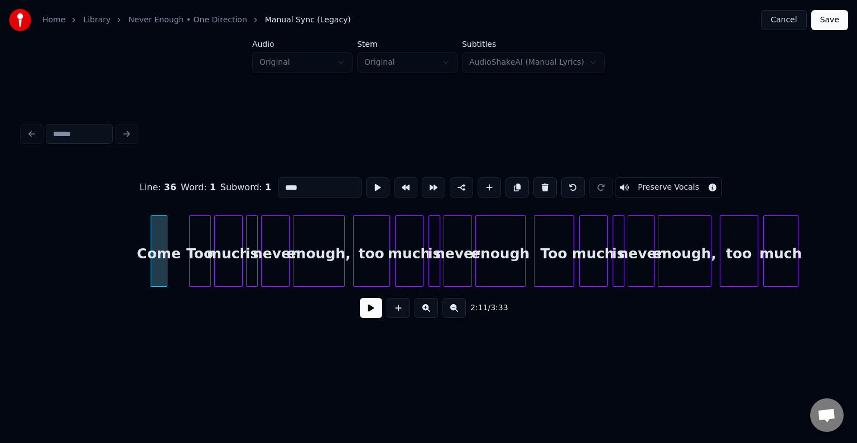
click at [538, 182] on button at bounding box center [544, 187] width 23 height 20
type input "***"
click at [370, 312] on button at bounding box center [371, 308] width 22 height 20
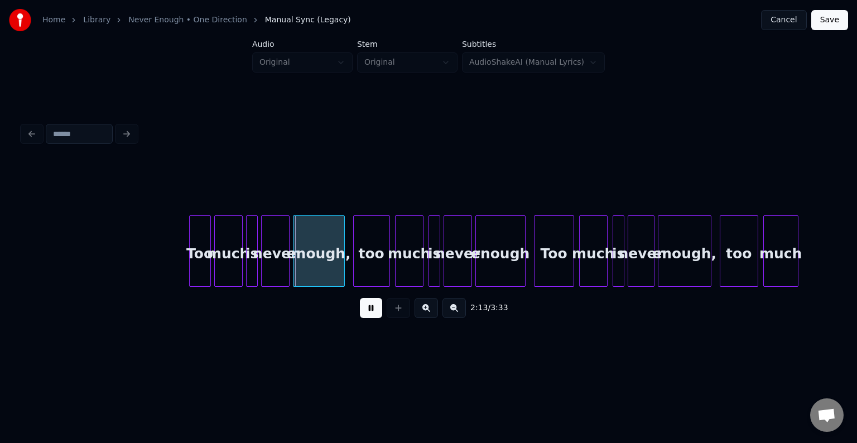
click at [370, 312] on button at bounding box center [371, 308] width 22 height 20
click at [170, 273] on div at bounding box center [169, 251] width 3 height 70
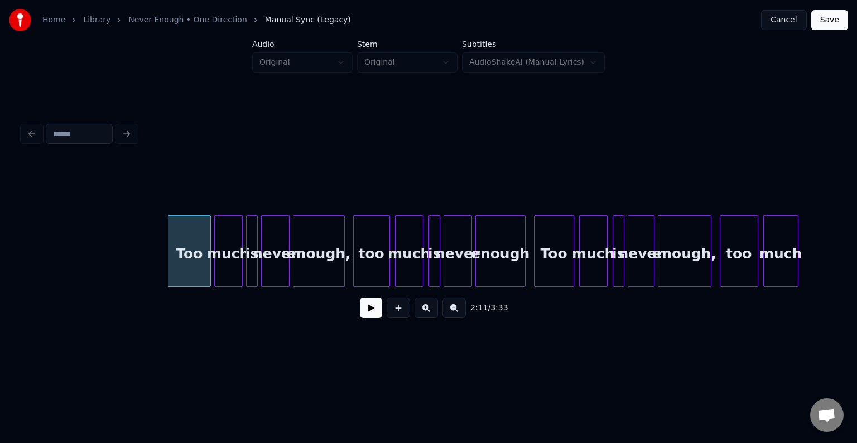
click at [359, 310] on div "2:11 / 3:33" at bounding box center [428, 308] width 794 height 25
click at [368, 310] on button at bounding box center [371, 308] width 22 height 20
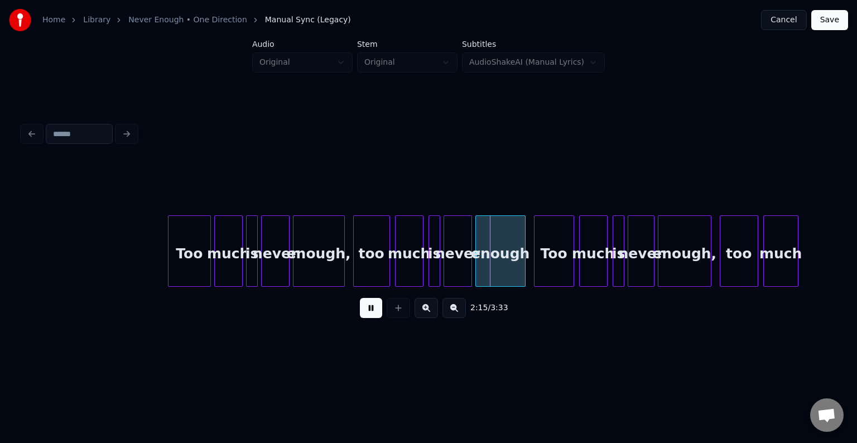
click at [368, 310] on button at bounding box center [371, 308] width 22 height 20
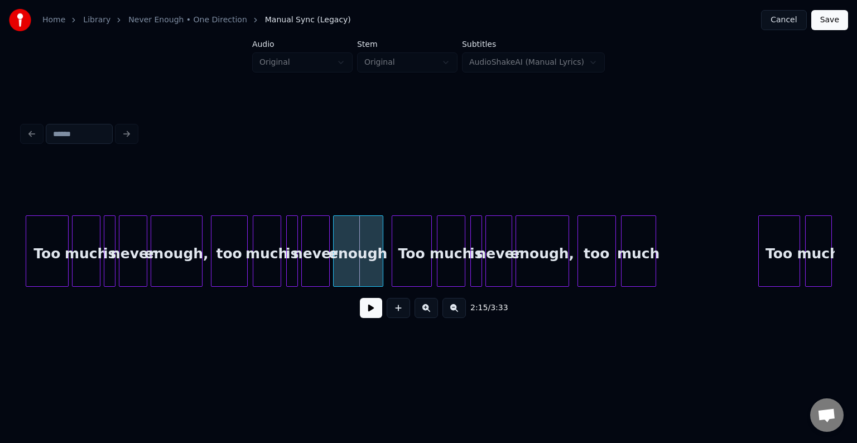
scroll to position [0, 11030]
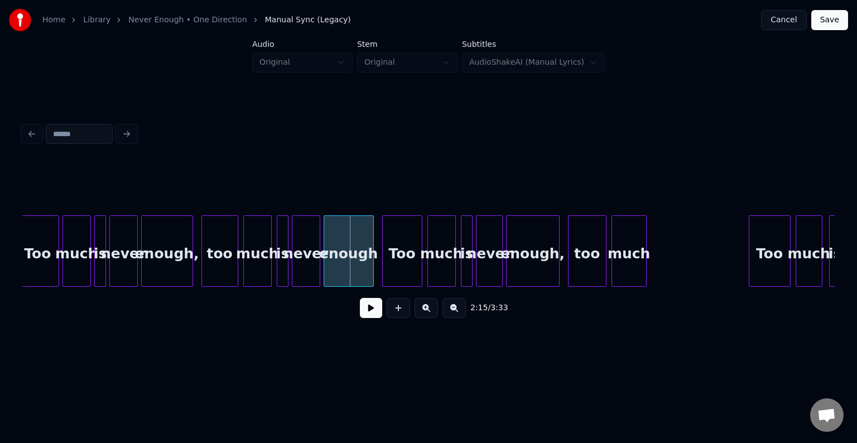
click at [370, 317] on button at bounding box center [371, 308] width 22 height 20
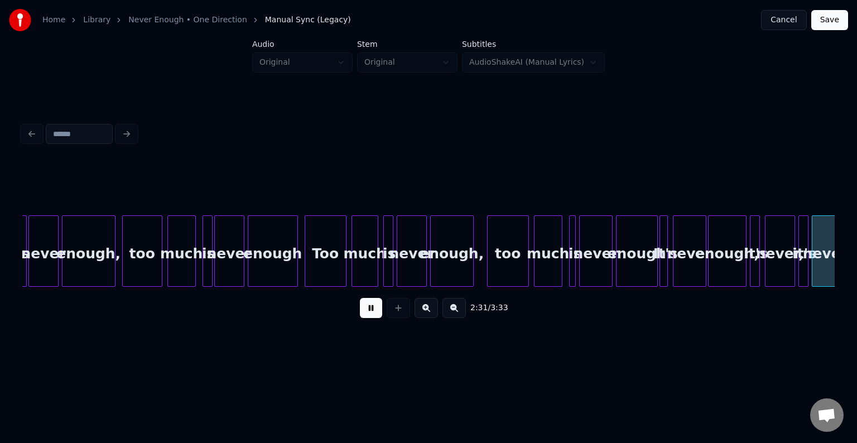
scroll to position [0, 12655]
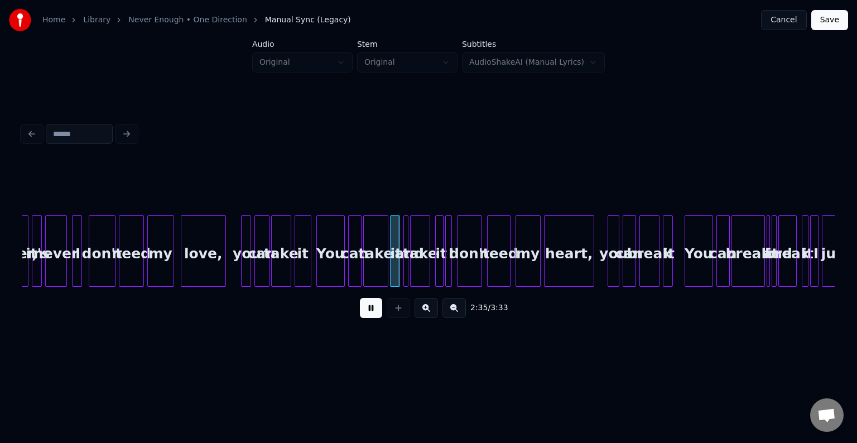
click at [370, 315] on button at bounding box center [371, 308] width 22 height 20
click at [304, 245] on div "it" at bounding box center [303, 254] width 16 height 76
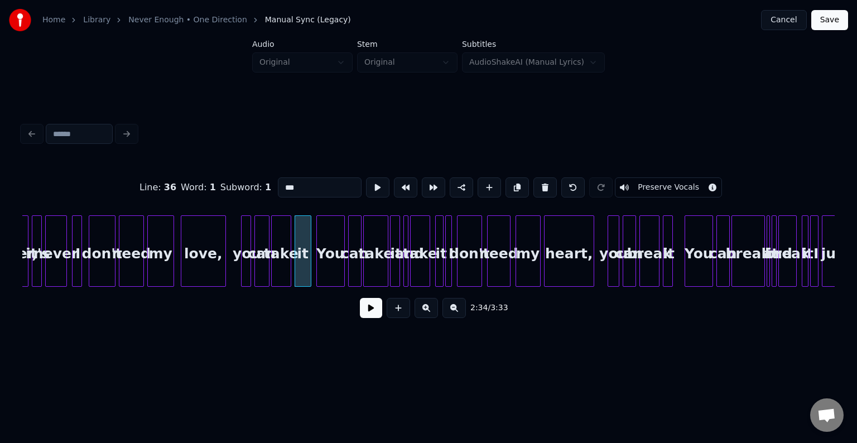
type input "**"
click at [377, 317] on button at bounding box center [371, 308] width 22 height 20
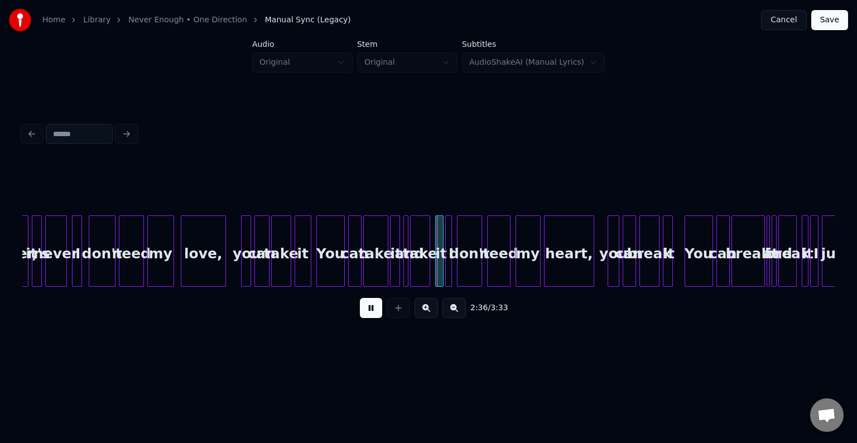
click at [376, 315] on button at bounding box center [371, 308] width 22 height 20
click at [332, 272] on div at bounding box center [333, 251] width 3 height 70
click at [376, 318] on button at bounding box center [371, 308] width 22 height 20
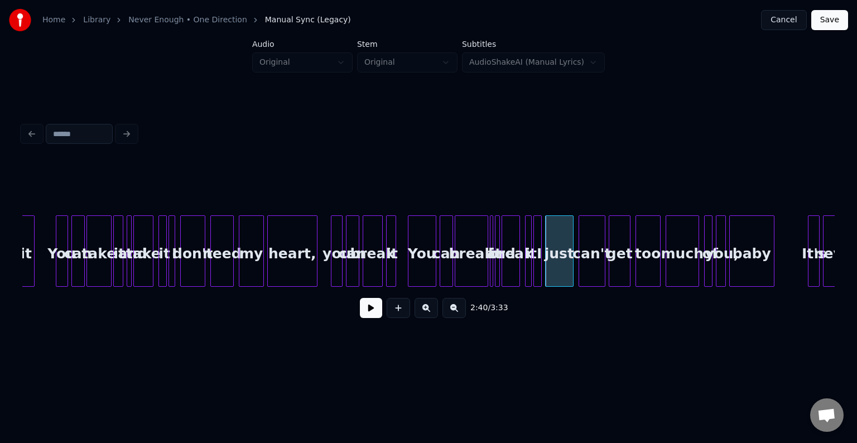
scroll to position [0, 12967]
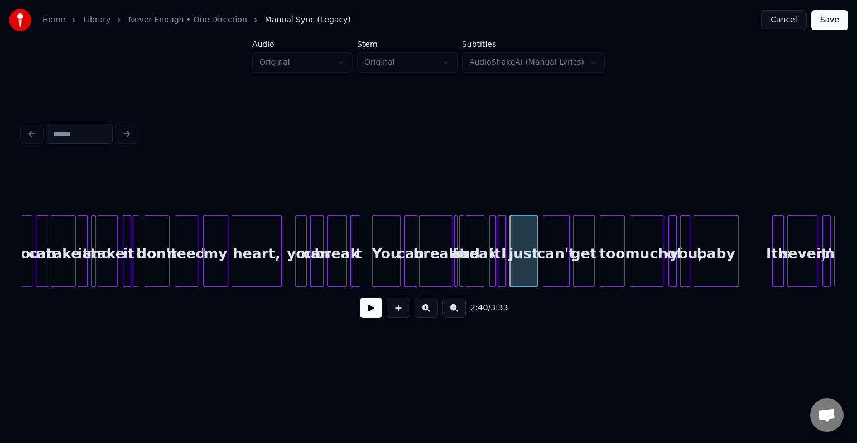
click at [461, 276] on div at bounding box center [461, 251] width 3 height 70
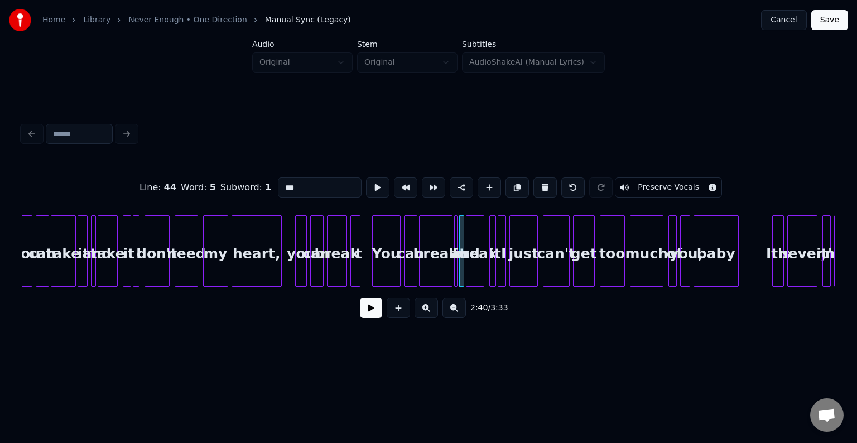
click at [451, 276] on div at bounding box center [449, 251] width 3 height 70
click at [456, 273] on div at bounding box center [454, 251] width 3 height 70
click at [431, 277] on div at bounding box center [431, 251] width 3 height 70
click at [458, 272] on div "it" at bounding box center [460, 254] width 11 height 76
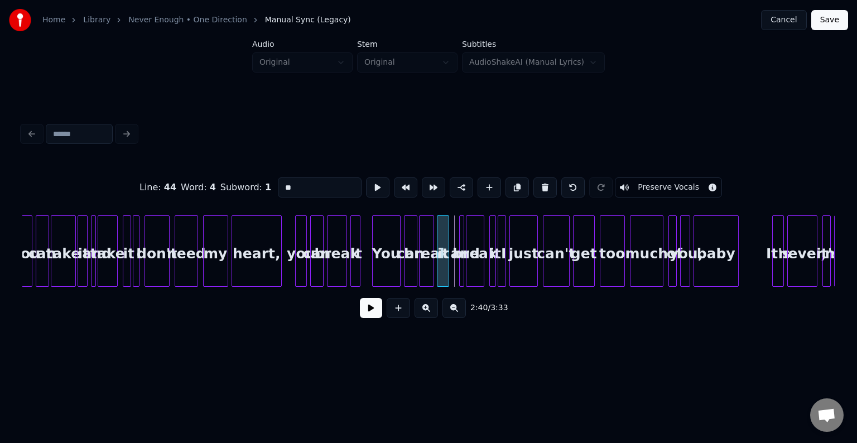
click at [441, 272] on div "it" at bounding box center [442, 254] width 11 height 76
click at [460, 274] on div "and" at bounding box center [462, 250] width 7 height 71
click at [452, 276] on div at bounding box center [453, 251] width 3 height 70
click at [386, 274] on div "You" at bounding box center [386, 254] width 27 height 76
type input "***"
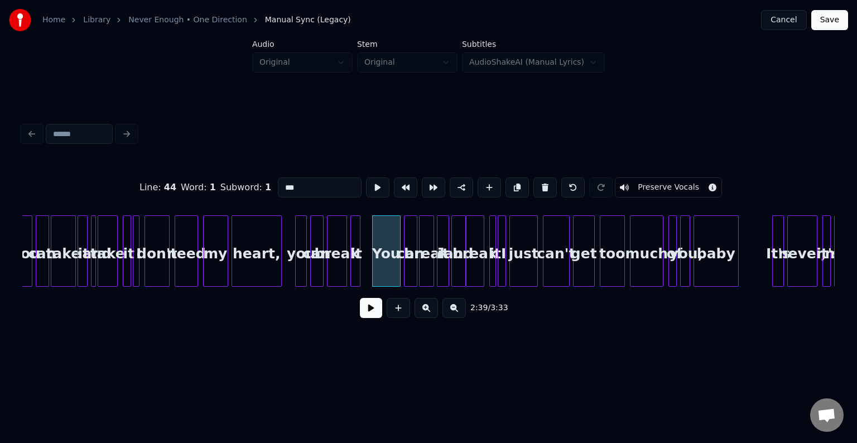
click at [374, 312] on button at bounding box center [371, 308] width 22 height 20
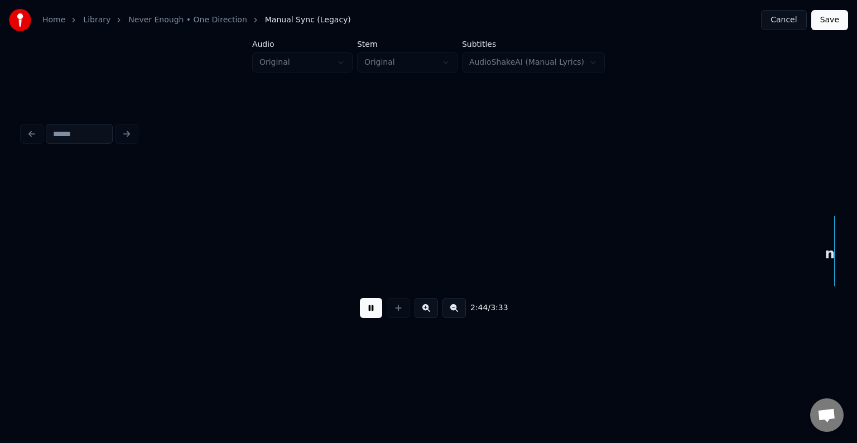
scroll to position [0, 13779]
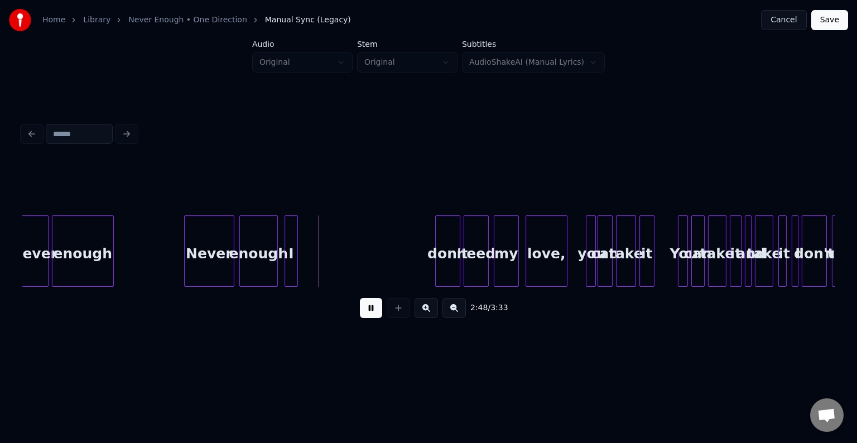
click at [369, 307] on button at bounding box center [371, 308] width 22 height 20
click at [424, 272] on div "I" at bounding box center [425, 254] width 12 height 76
click at [255, 266] on div "enough" at bounding box center [258, 254] width 37 height 76
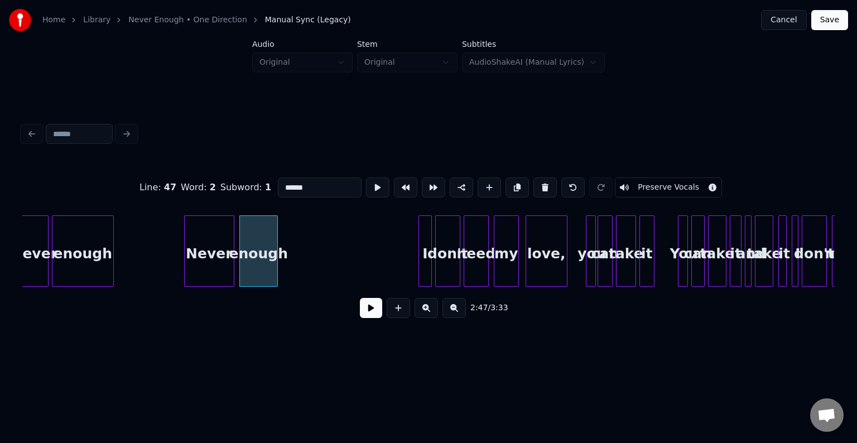
click at [370, 313] on button at bounding box center [371, 308] width 22 height 20
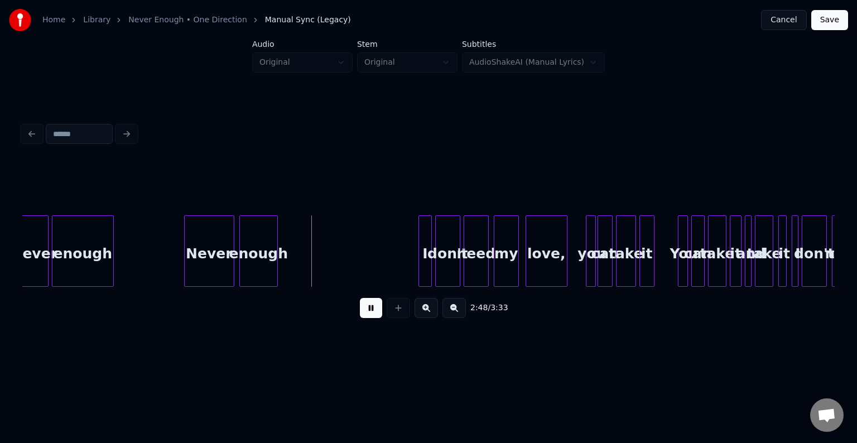
click at [370, 313] on button at bounding box center [371, 308] width 22 height 20
click at [308, 267] on div at bounding box center [308, 251] width 3 height 70
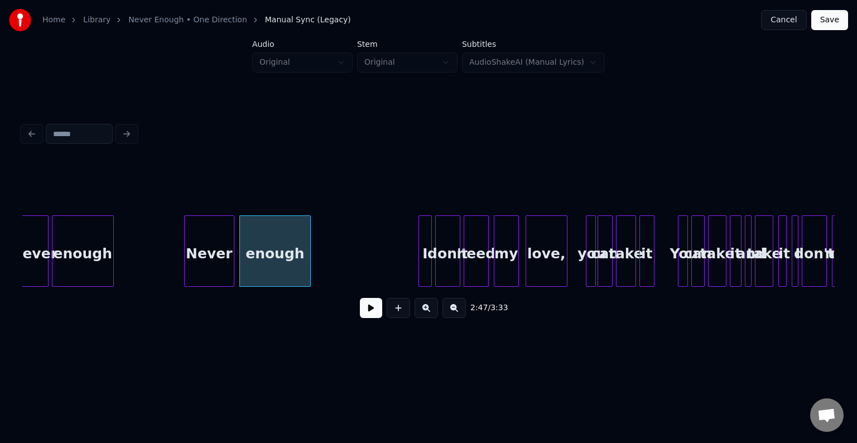
click at [368, 313] on button at bounding box center [371, 308] width 22 height 20
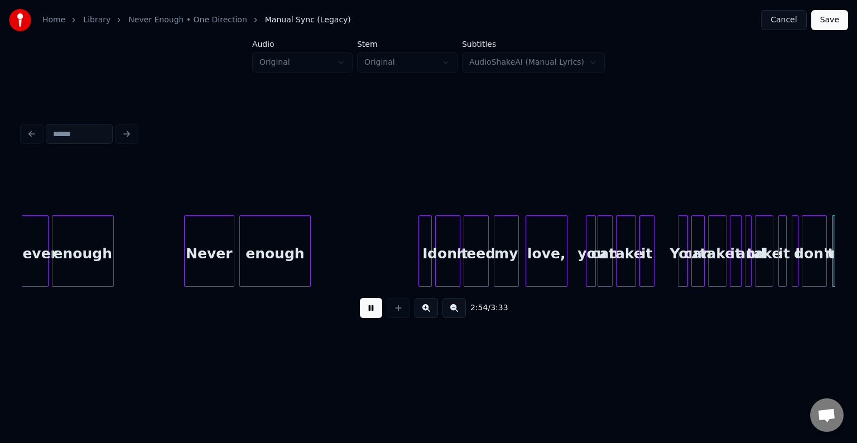
scroll to position [0, 14592]
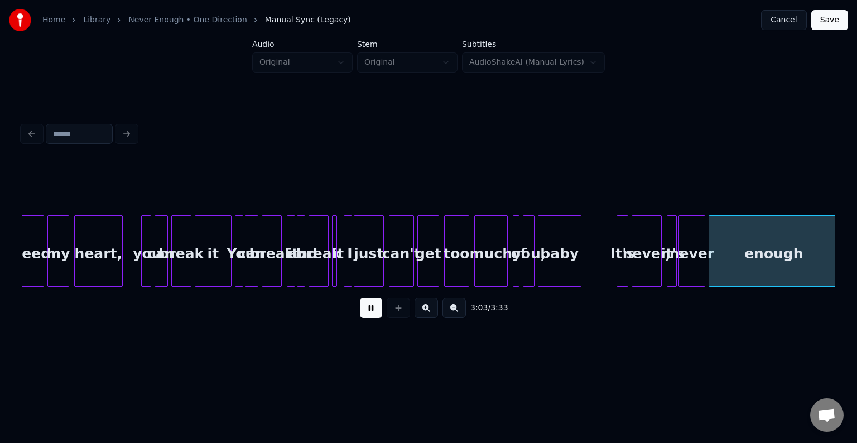
click at [368, 313] on button at bounding box center [371, 308] width 22 height 20
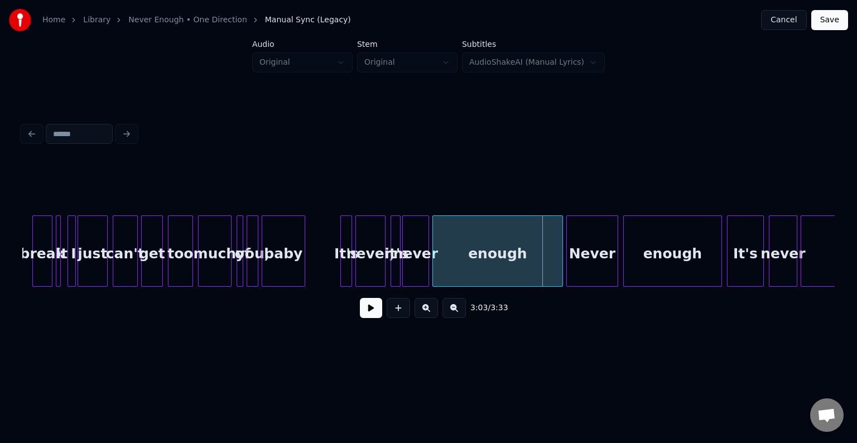
scroll to position [0, 14904]
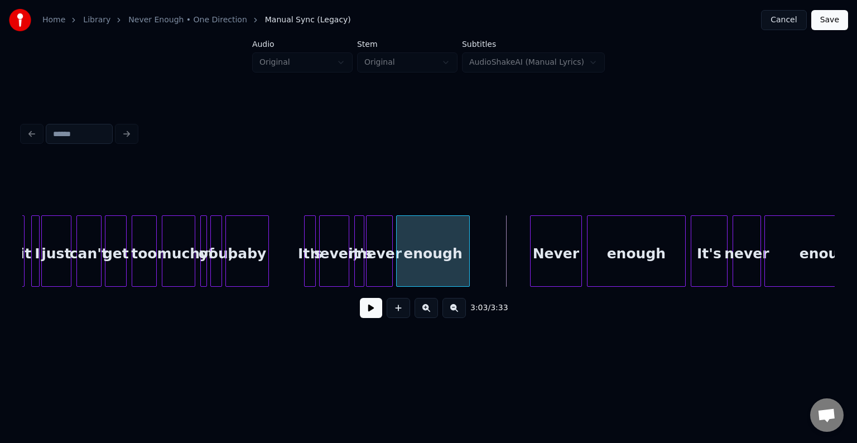
click at [466, 262] on div at bounding box center [467, 251] width 3 height 70
click at [363, 318] on button at bounding box center [371, 308] width 22 height 20
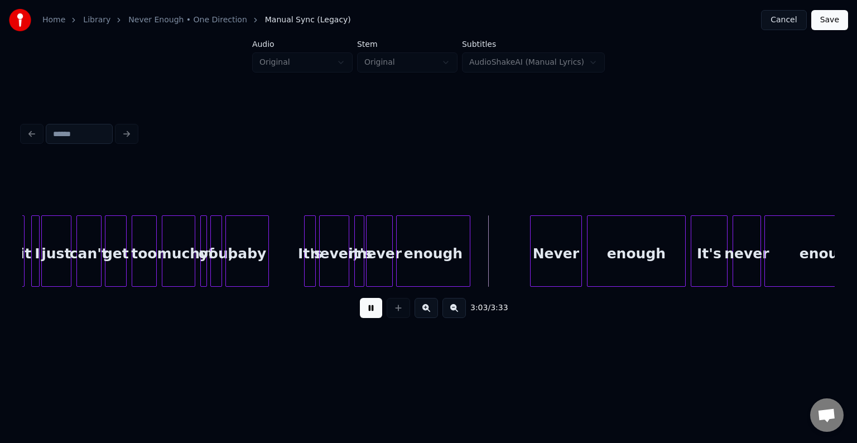
click at [373, 315] on button at bounding box center [371, 308] width 22 height 20
click at [834, 285] on div "3:03 / 3:33" at bounding box center [428, 223] width 821 height 221
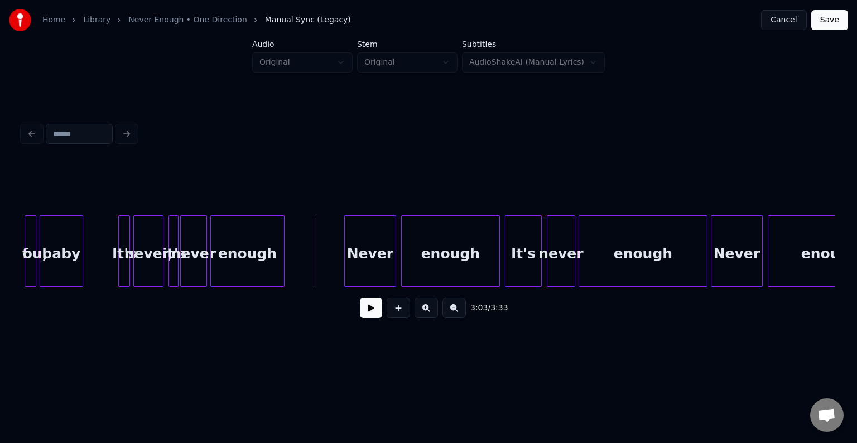
scroll to position [0, 15105]
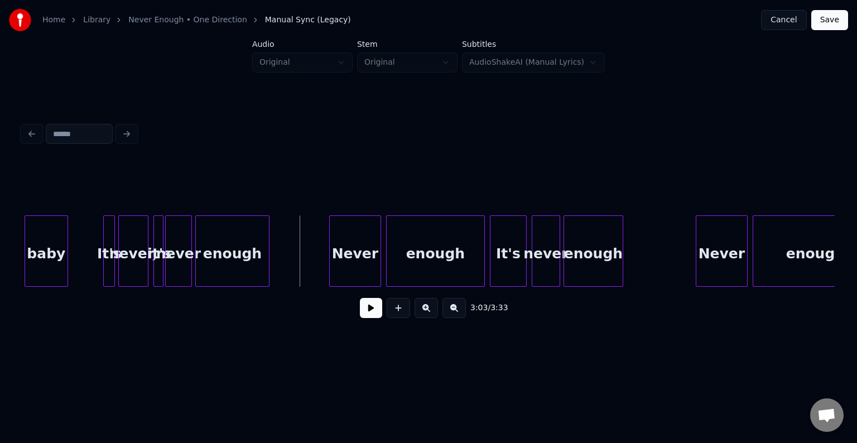
click at [619, 264] on div at bounding box center [620, 251] width 3 height 70
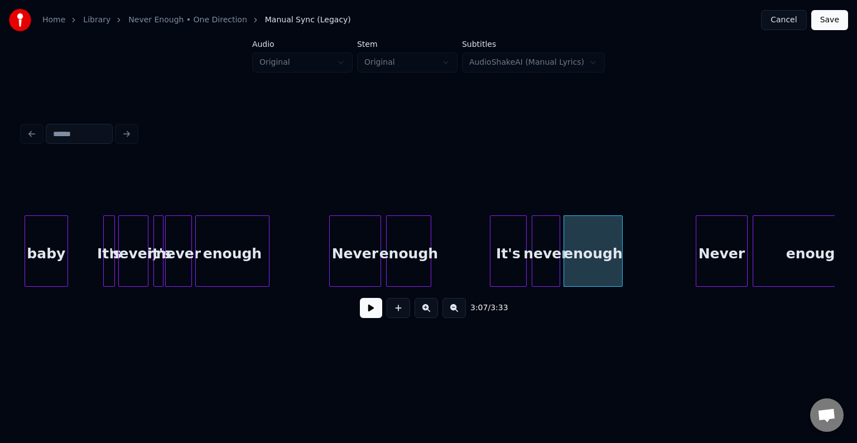
click at [430, 267] on div at bounding box center [428, 251] width 3 height 70
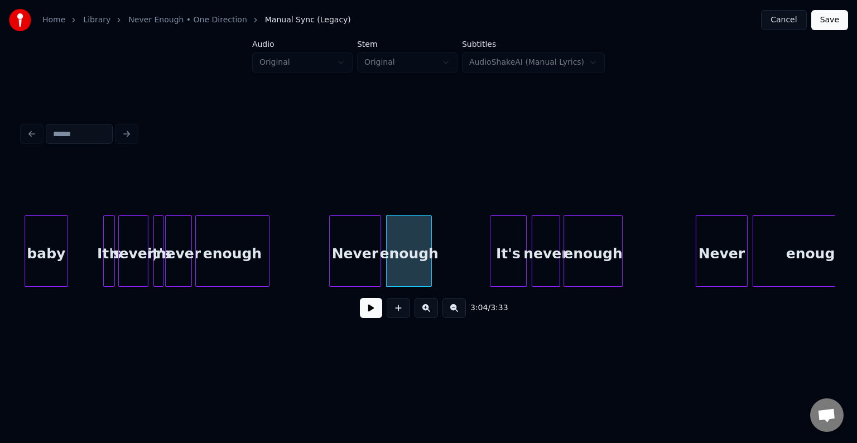
click at [355, 317] on div "3:04 / 3:33" at bounding box center [428, 308] width 794 height 25
click at [368, 315] on button at bounding box center [371, 308] width 22 height 20
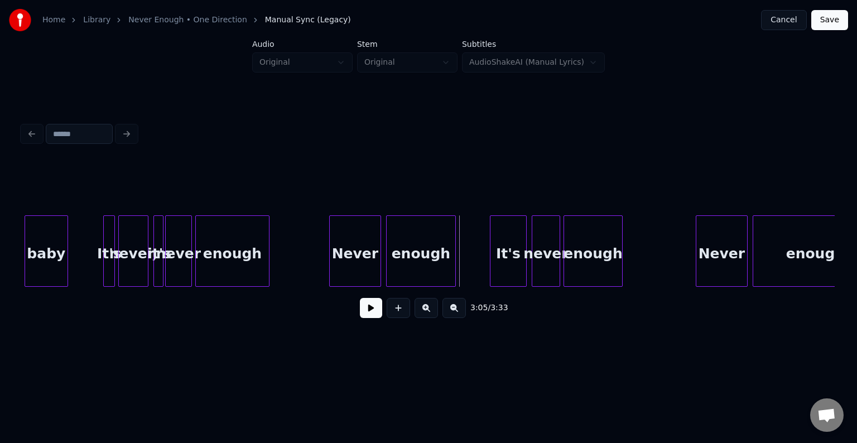
click at [453, 260] on div at bounding box center [453, 251] width 3 height 70
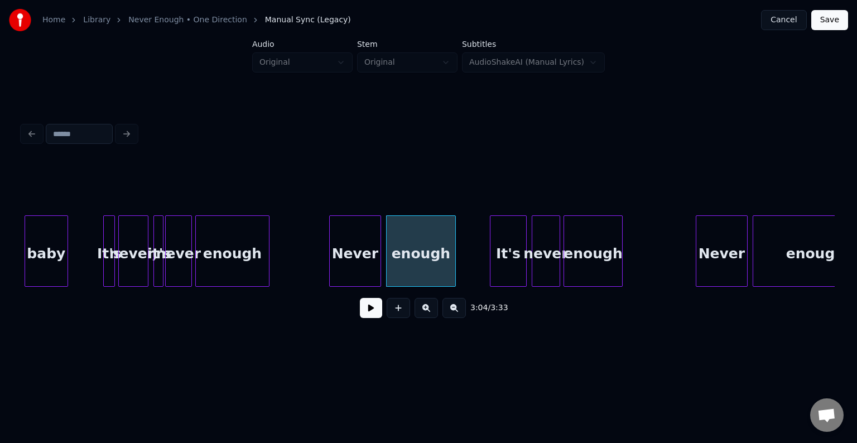
click at [369, 313] on button at bounding box center [371, 308] width 22 height 20
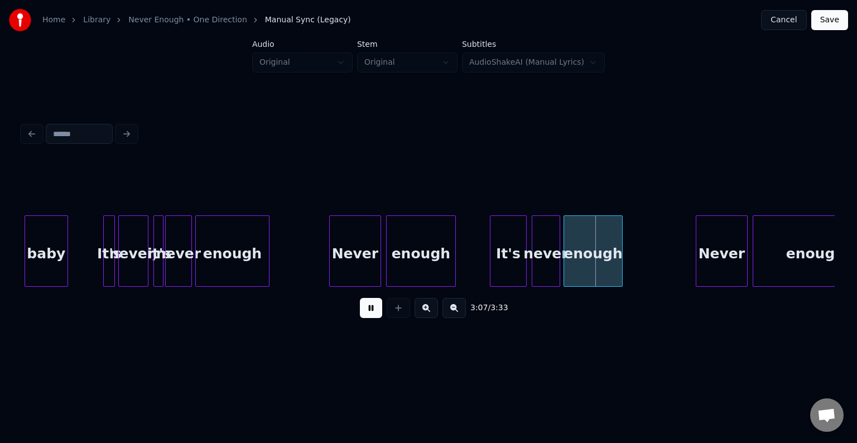
click at [369, 313] on button at bounding box center [371, 308] width 22 height 20
click at [512, 276] on div at bounding box center [511, 251] width 3 height 70
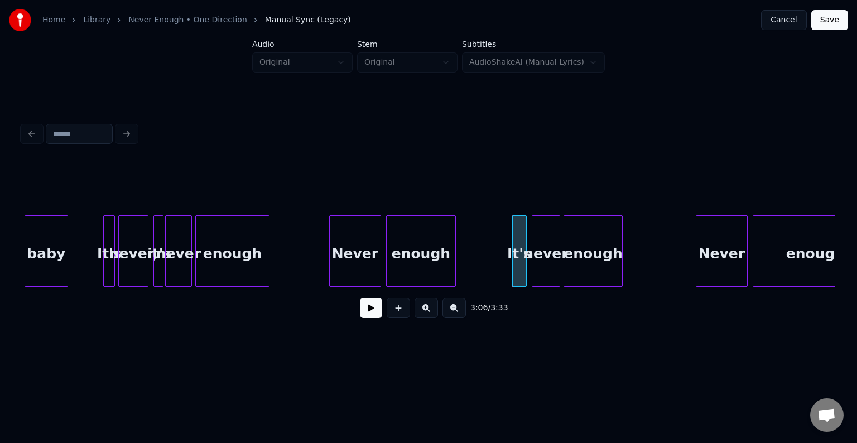
click at [373, 313] on button at bounding box center [371, 308] width 22 height 20
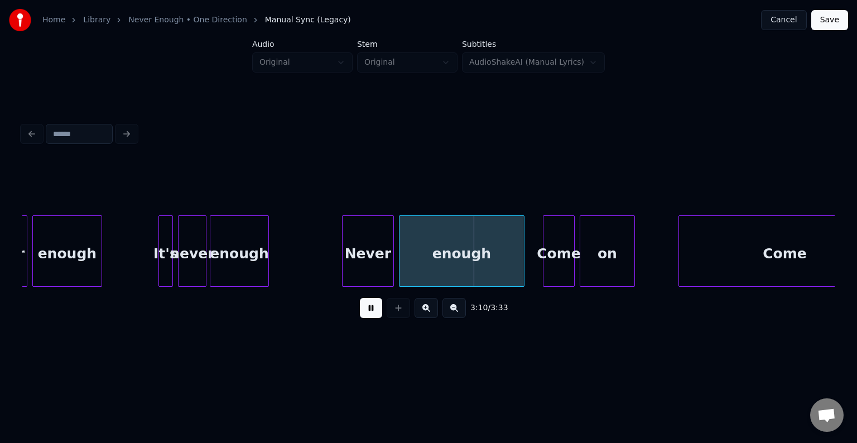
scroll to position [0, 15462]
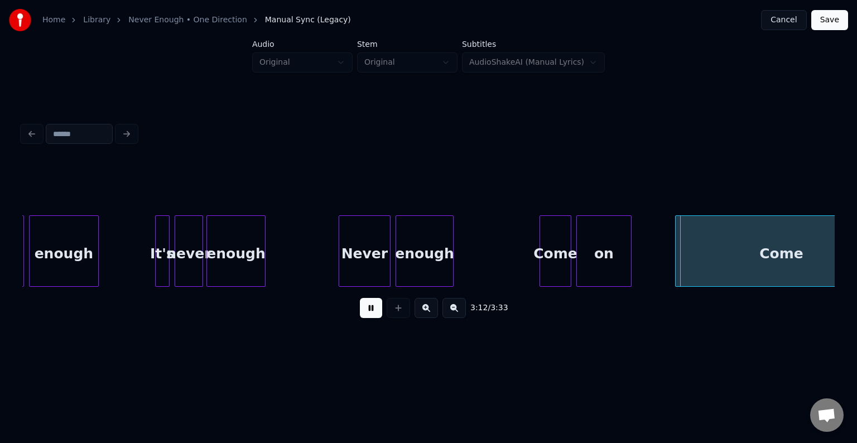
click at [450, 261] on div at bounding box center [451, 251] width 3 height 70
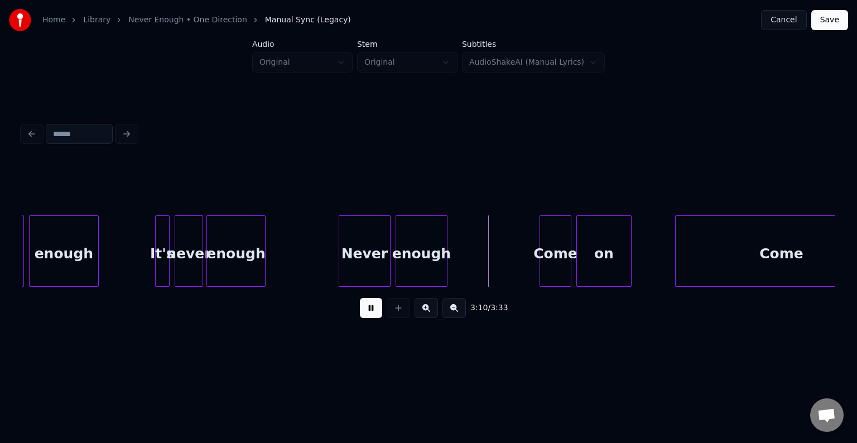
click at [475, 267] on div at bounding box center [476, 251] width 3 height 70
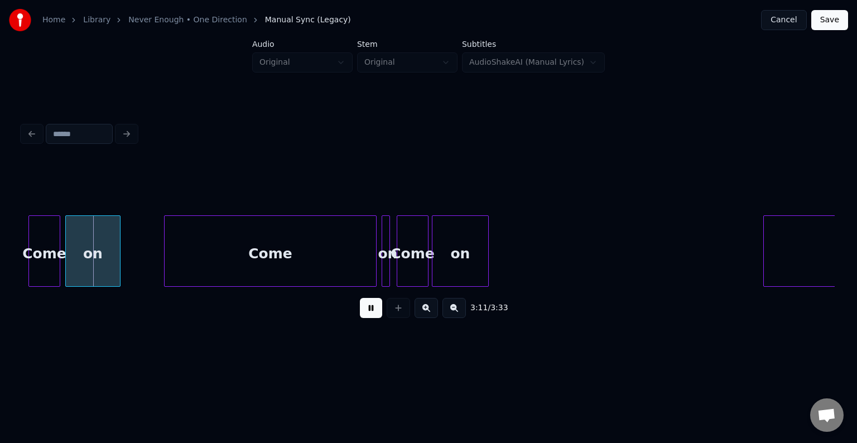
scroll to position [0, 16003]
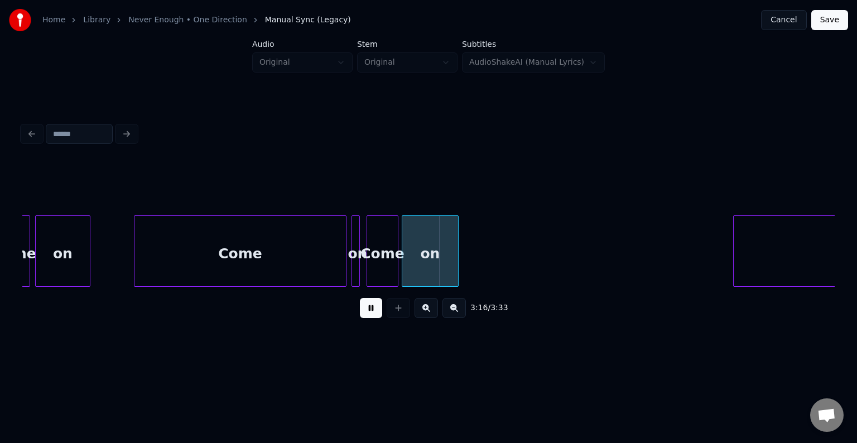
click at [377, 314] on button at bounding box center [371, 308] width 22 height 20
click at [352, 271] on div at bounding box center [353, 251] width 3 height 70
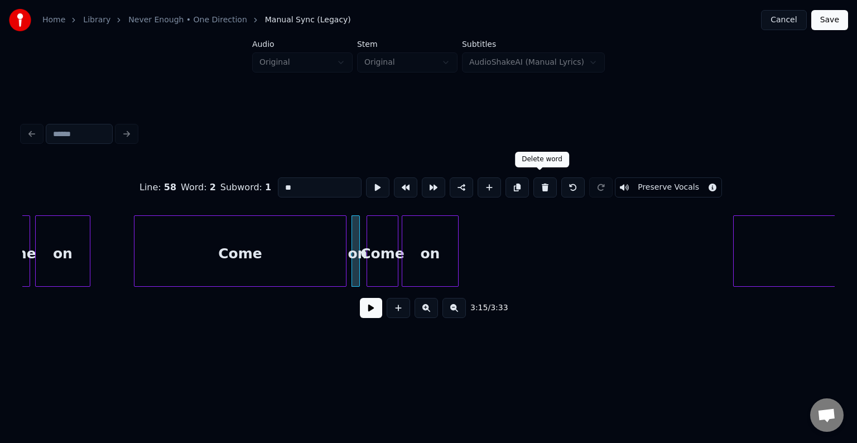
click at [537, 185] on button at bounding box center [544, 187] width 23 height 20
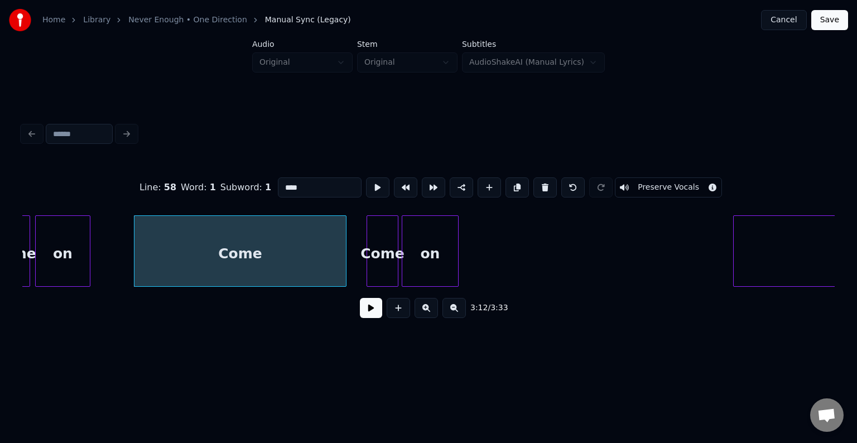
click at [537, 185] on button at bounding box center [544, 187] width 23 height 20
type input "**"
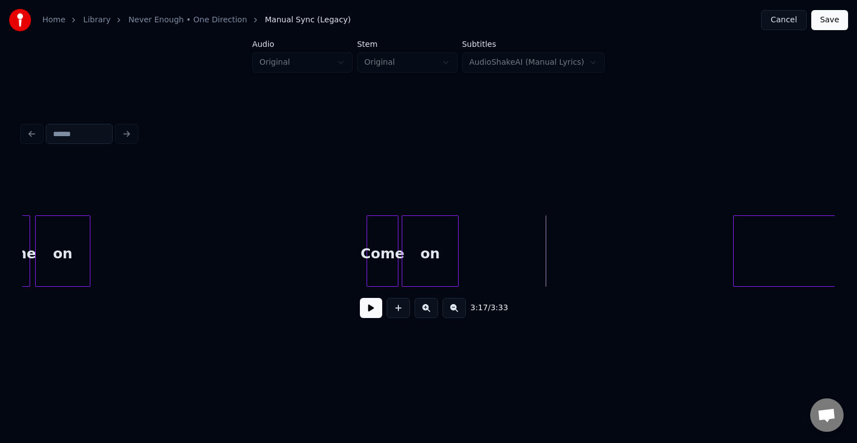
click at [366, 317] on button at bounding box center [371, 308] width 22 height 20
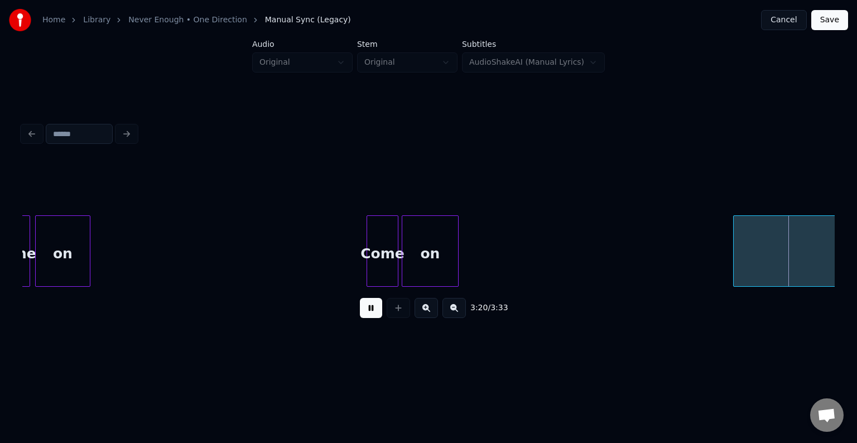
click at [373, 317] on button at bounding box center [371, 308] width 22 height 20
drag, startPoint x: 753, startPoint y: 292, endPoint x: 765, endPoint y: 293, distance: 11.7
click at [765, 293] on div "3:20 / 3:33" at bounding box center [428, 308] width 812 height 42
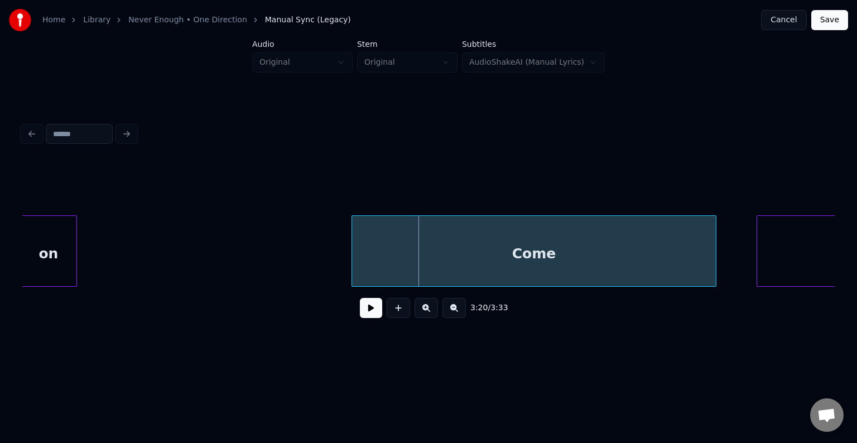
scroll to position [0, 16394]
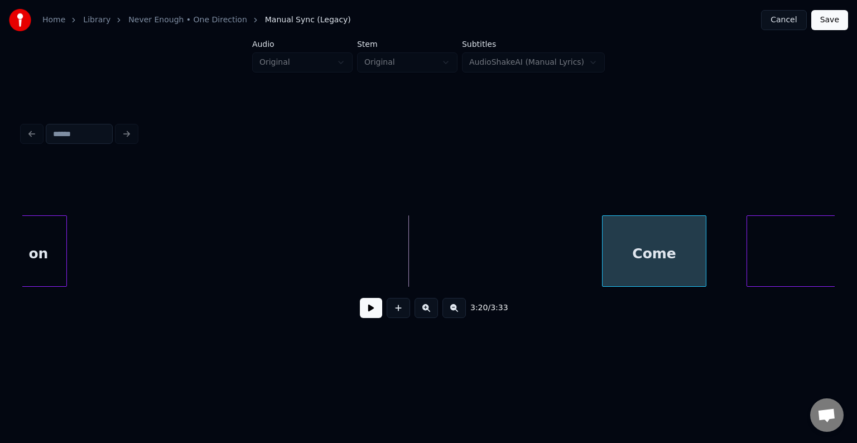
click at [606, 286] on div "on Come on" at bounding box center [428, 250] width 812 height 71
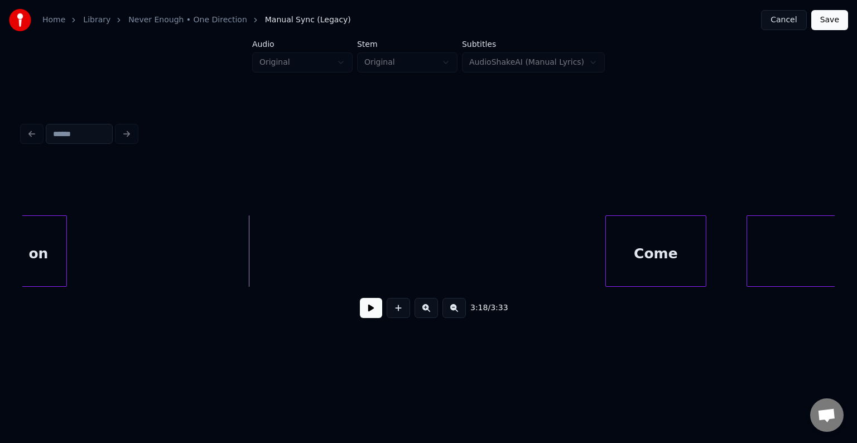
click at [382, 324] on div "3:18 / 3:33" at bounding box center [428, 308] width 812 height 42
click at [380, 318] on button at bounding box center [371, 308] width 22 height 20
click at [370, 311] on button at bounding box center [371, 308] width 22 height 20
click at [395, 314] on button at bounding box center [397, 308] width 23 height 20
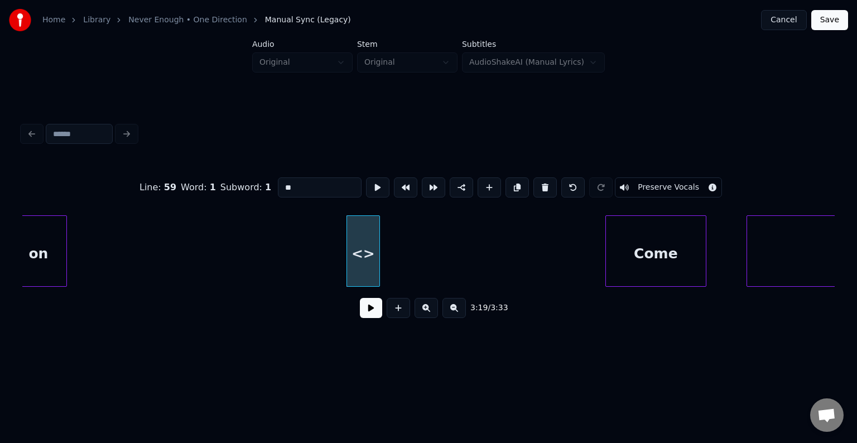
drag, startPoint x: 311, startPoint y: 185, endPoint x: 228, endPoint y: 178, distance: 83.4
click at [228, 178] on div "Line : 59 Word : 1 Subword : 1 ** Preserve Vocals" at bounding box center [428, 188] width 812 height 56
click at [354, 265] on div "Come" at bounding box center [357, 254] width 32 height 76
type input "****"
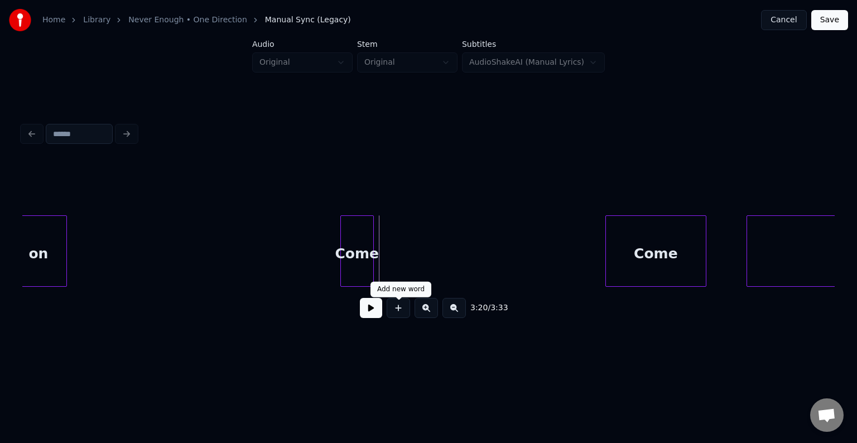
click at [392, 311] on button at bounding box center [397, 308] width 23 height 20
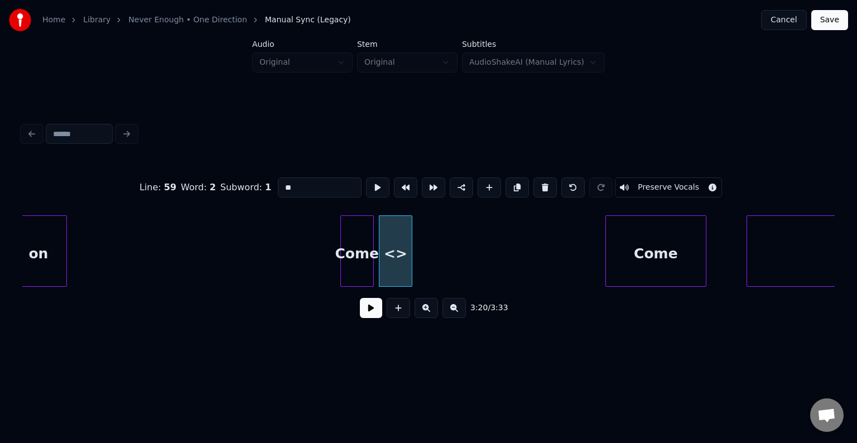
drag, startPoint x: 311, startPoint y: 182, endPoint x: 268, endPoint y: 181, distance: 43.0
click at [268, 181] on div "Line : 59 Word : 2 Subword : 1 ** Preserve Vocals" at bounding box center [428, 188] width 812 height 56
type input "**"
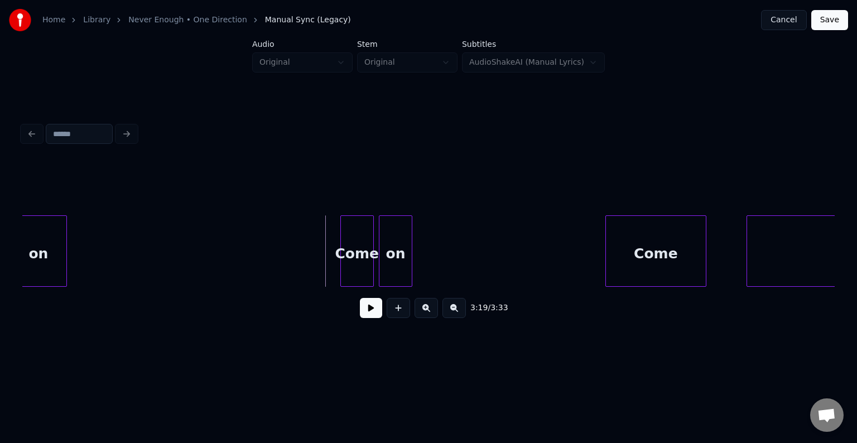
click at [371, 318] on button at bounding box center [371, 308] width 22 height 20
click at [438, 273] on div at bounding box center [438, 251] width 3 height 70
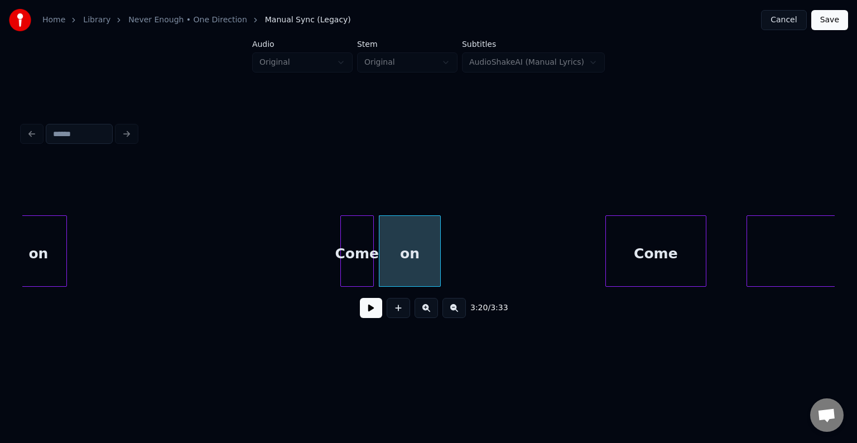
click at [364, 312] on button at bounding box center [371, 308] width 22 height 20
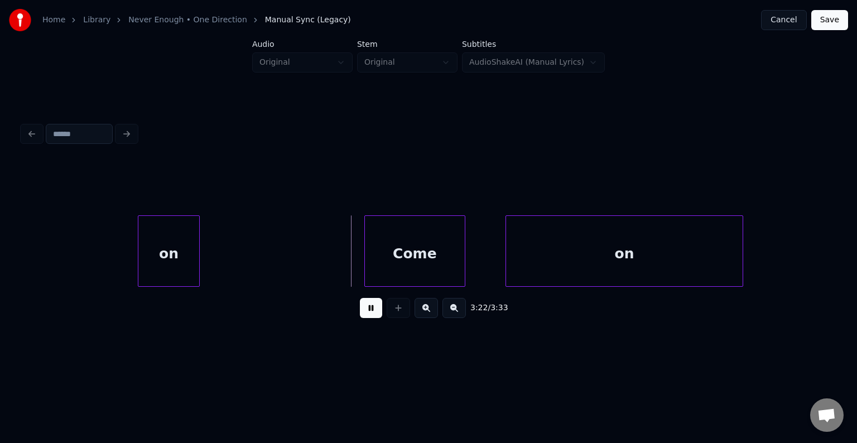
scroll to position [0, 16796]
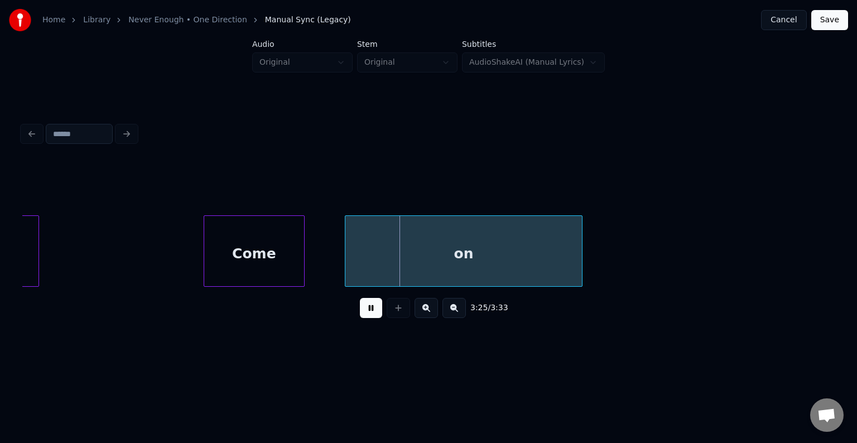
click at [365, 307] on button at bounding box center [371, 308] width 22 height 20
click at [505, 257] on div "on" at bounding box center [463, 254] width 236 height 76
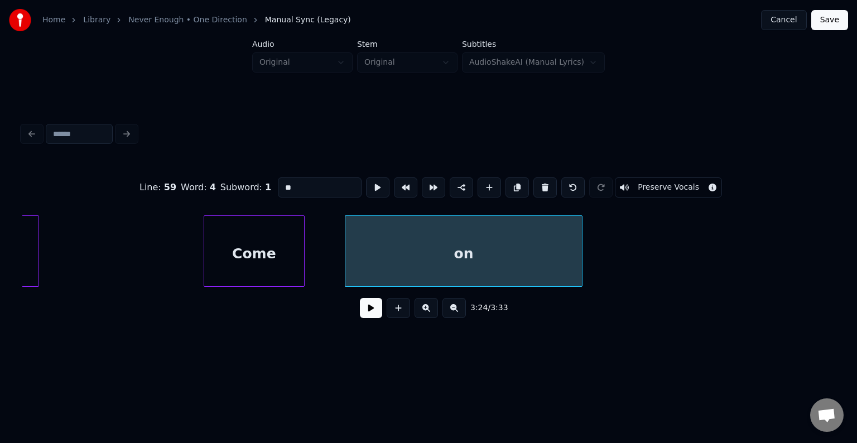
click at [370, 310] on button at bounding box center [371, 308] width 22 height 20
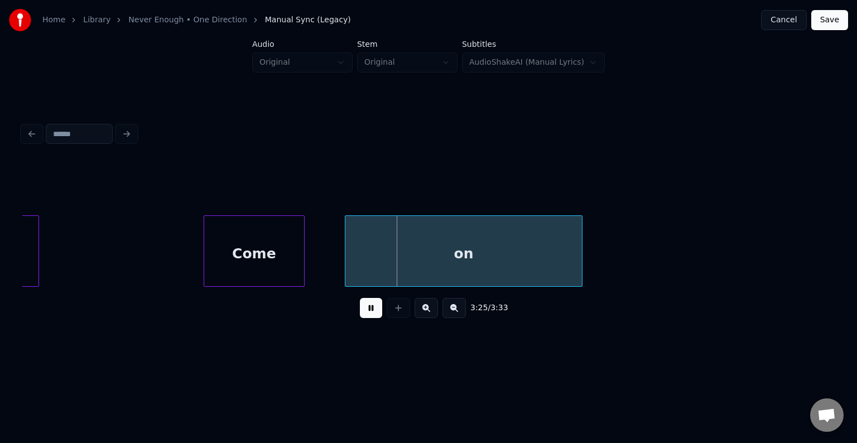
click at [370, 310] on button at bounding box center [371, 308] width 22 height 20
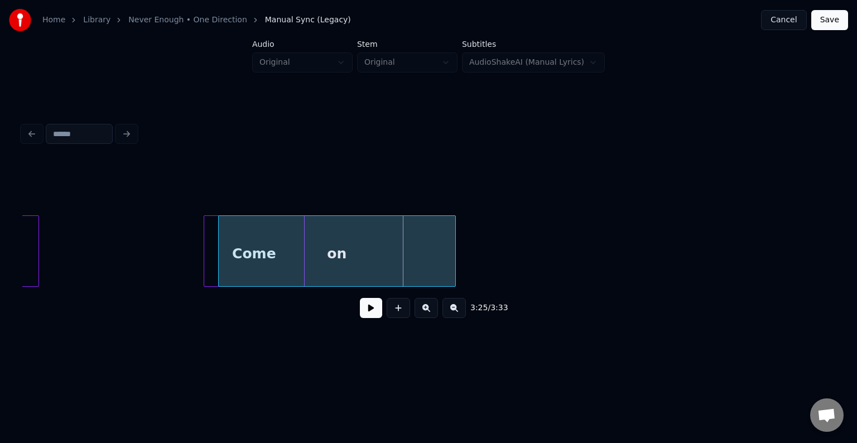
click at [454, 262] on div "on" at bounding box center [337, 250] width 238 height 71
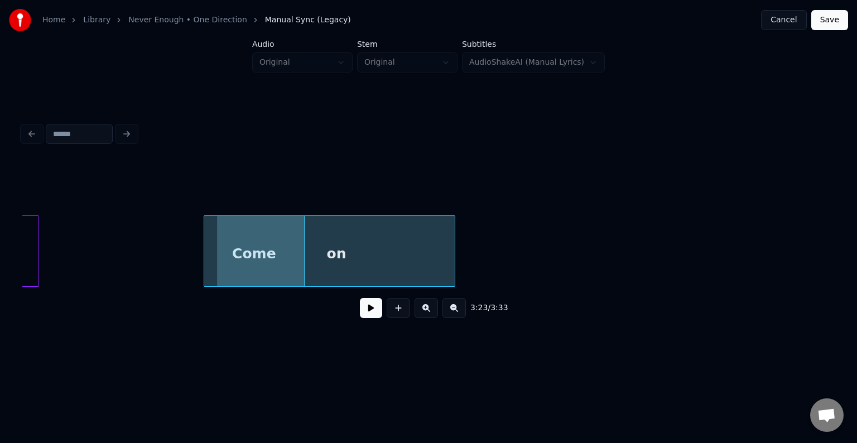
click at [381, 261] on div "on" at bounding box center [336, 254] width 236 height 76
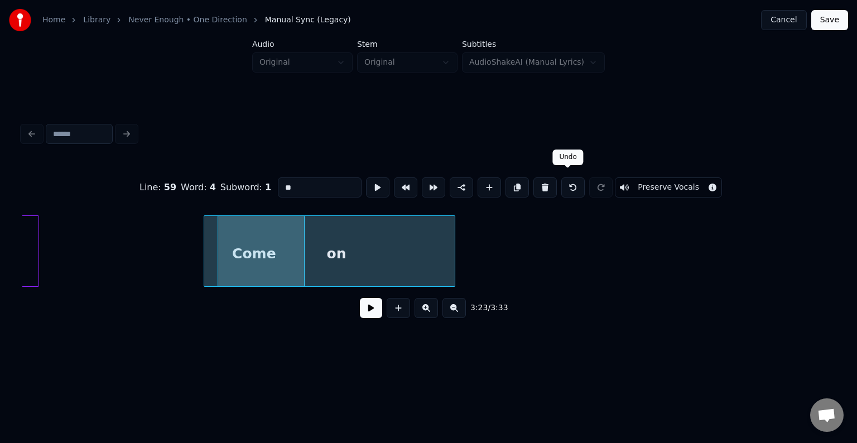
click at [569, 183] on button at bounding box center [572, 187] width 23 height 20
type input "****"
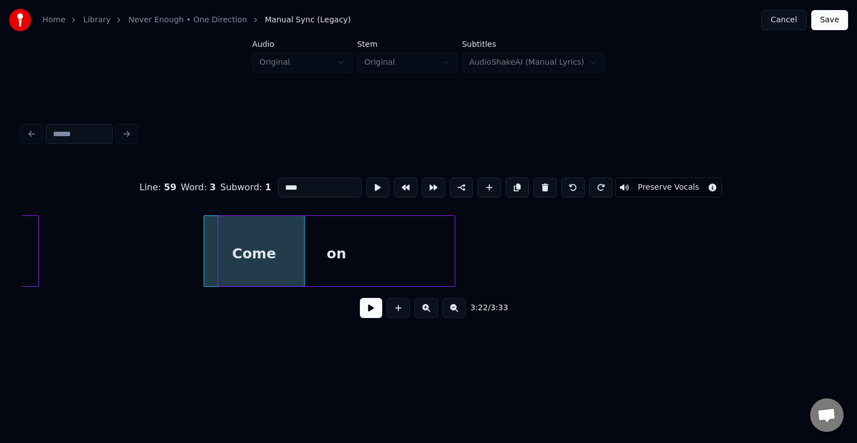
click at [569, 183] on button at bounding box center [572, 187] width 23 height 20
click at [397, 263] on div at bounding box center [397, 251] width 3 height 70
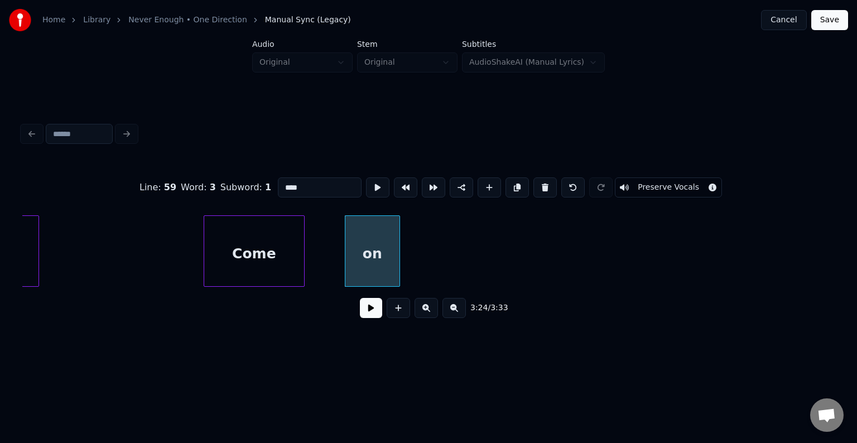
click at [264, 264] on div "Come" at bounding box center [254, 254] width 100 height 76
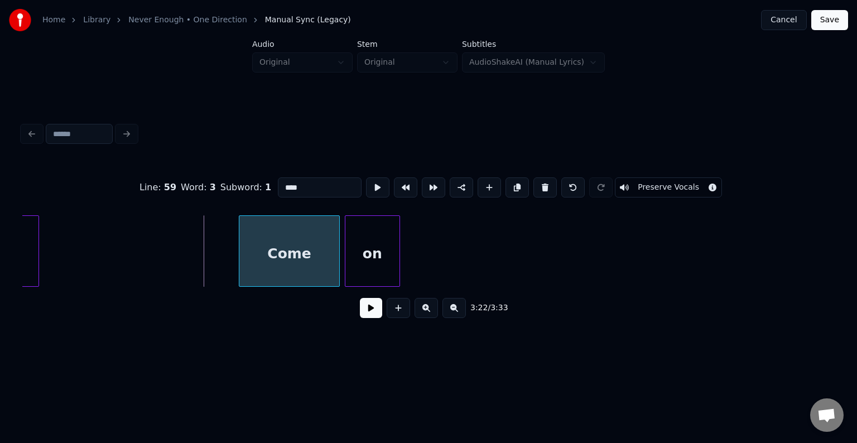
click at [299, 264] on div "Come" at bounding box center [289, 254] width 100 height 76
click at [239, 260] on div "Come" at bounding box center [289, 250] width 101 height 71
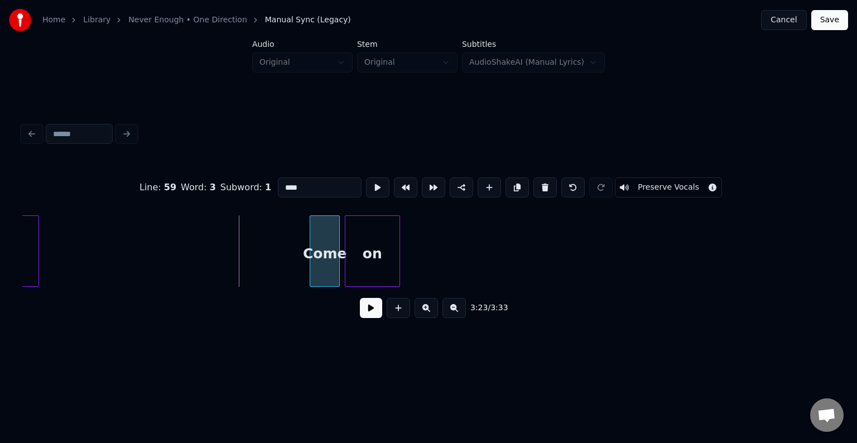
click at [310, 274] on div at bounding box center [311, 251] width 3 height 70
click at [373, 310] on button at bounding box center [371, 308] width 22 height 20
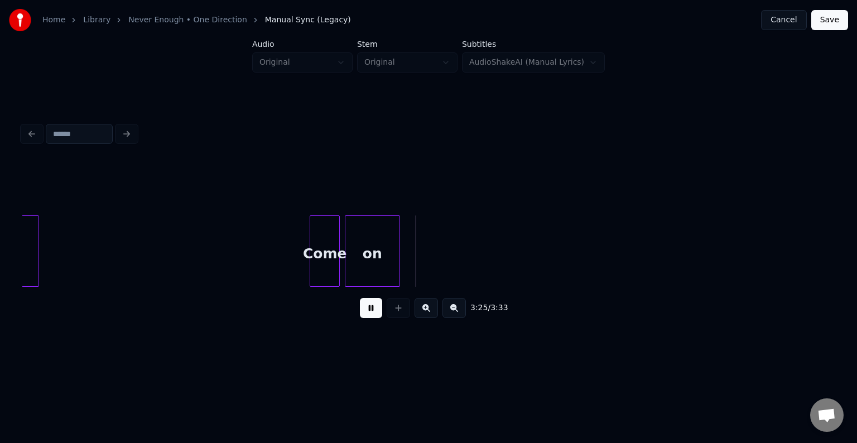
click at [373, 310] on button at bounding box center [371, 308] width 22 height 20
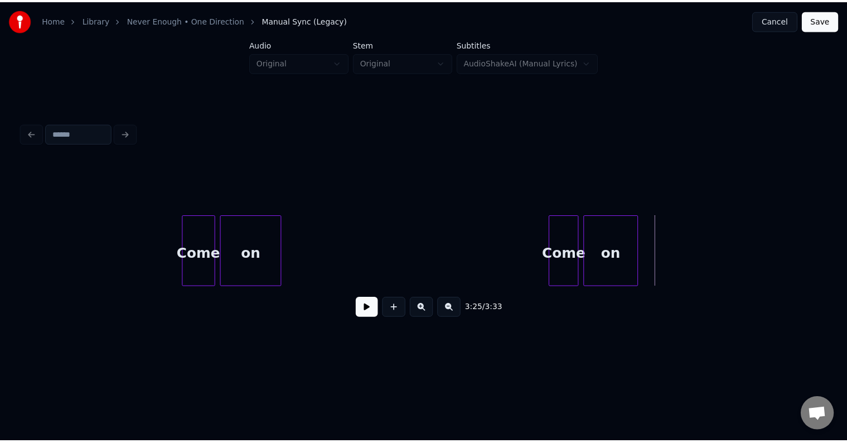
scroll to position [0, 16836]
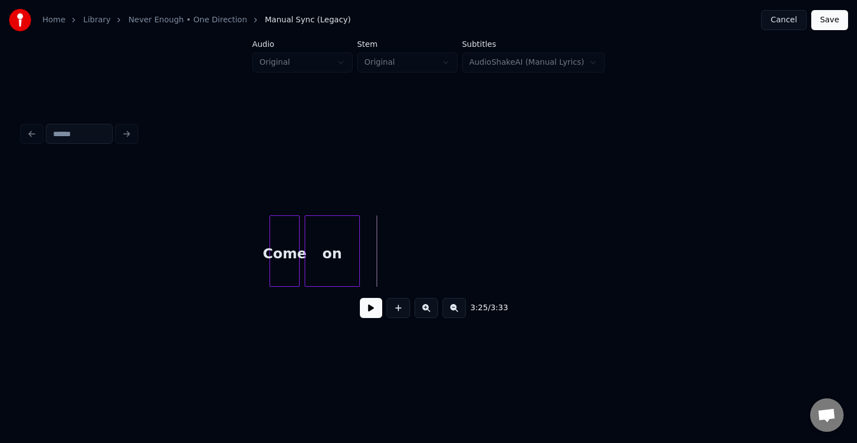
click at [371, 315] on button at bounding box center [371, 308] width 22 height 20
click at [830, 21] on button "Save" at bounding box center [829, 20] width 37 height 20
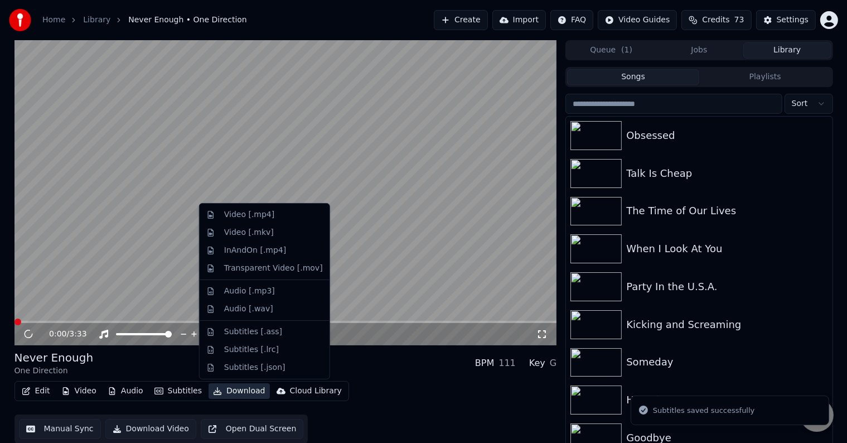
click at [224, 387] on button "Download" at bounding box center [239, 391] width 61 height 16
click at [239, 214] on div "Video [.mp4]" at bounding box center [249, 214] width 50 height 11
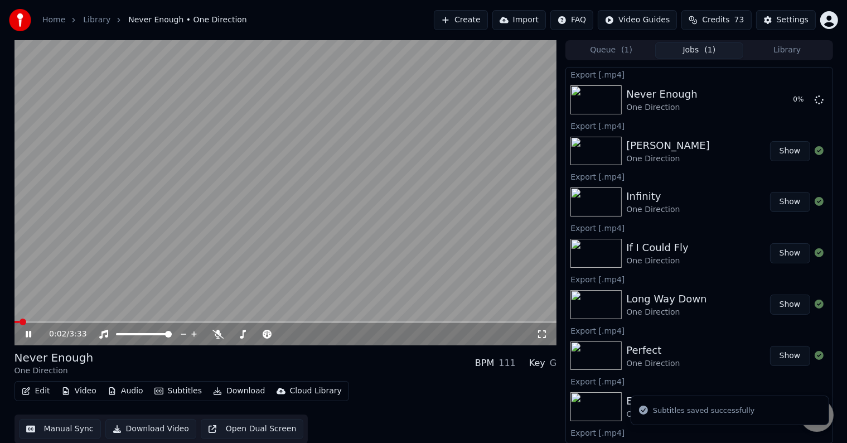
click at [29, 337] on icon at bounding box center [36, 334] width 26 height 9
click at [786, 47] on button "Library" at bounding box center [787, 50] width 88 height 16
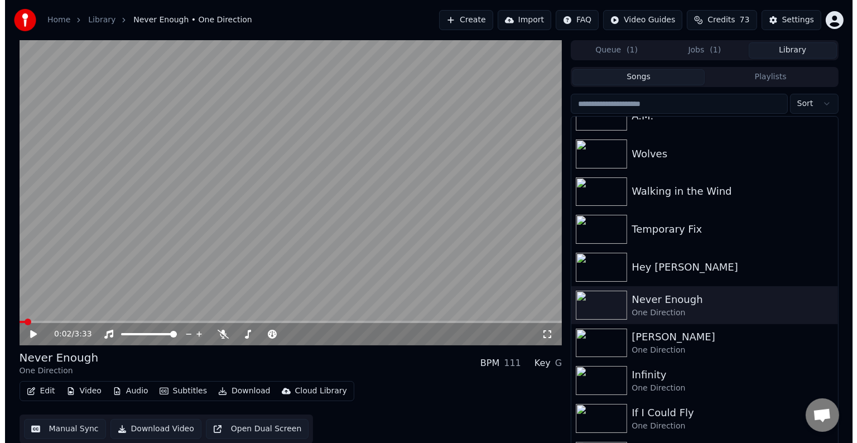
scroll to position [6391, 0]
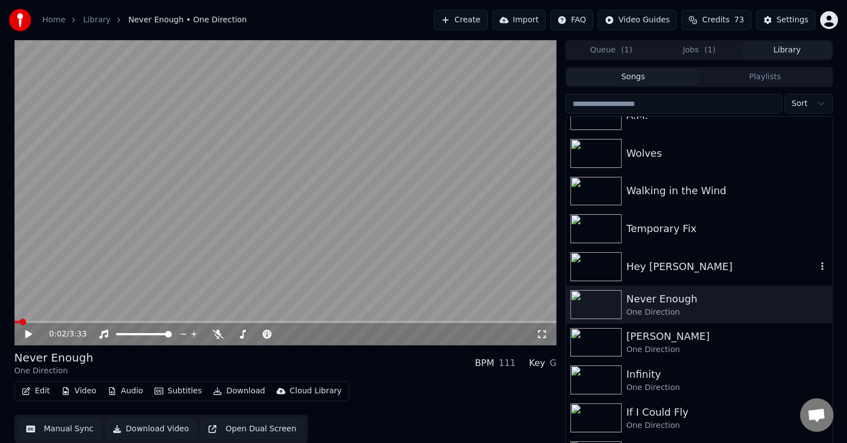
click at [684, 260] on div "Hey [PERSON_NAME]" at bounding box center [721, 267] width 190 height 16
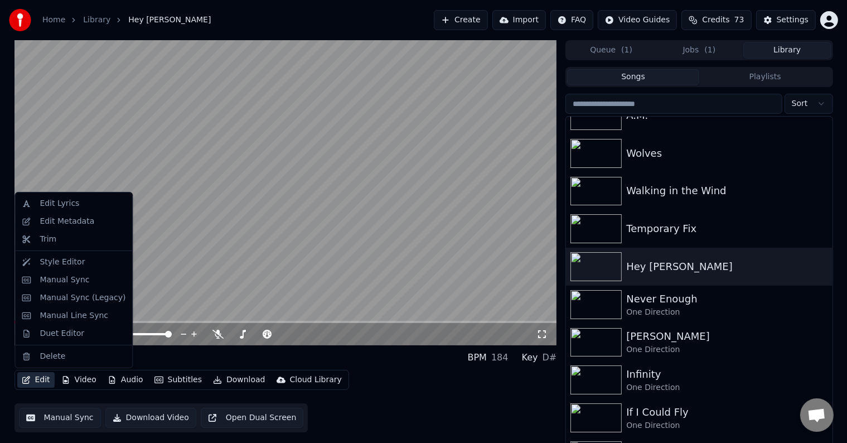
click at [31, 381] on button "Edit" at bounding box center [35, 380] width 37 height 16
click at [60, 219] on div "Edit Metadata" at bounding box center [67, 221] width 55 height 11
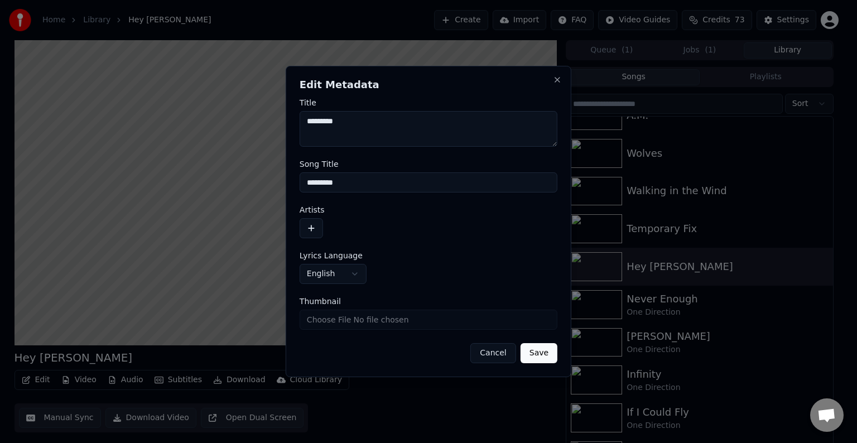
click at [307, 226] on button "button" at bounding box center [310, 228] width 23 height 20
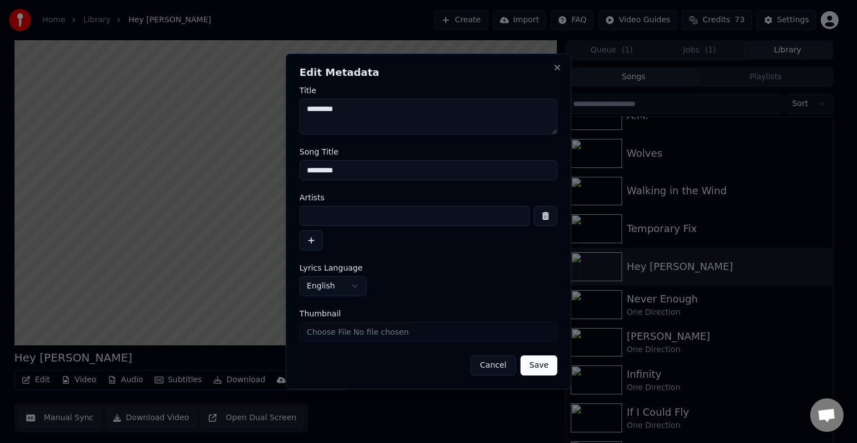
click at [332, 220] on input at bounding box center [414, 216] width 230 height 20
type input "**********"
click at [520, 355] on button "Save" at bounding box center [538, 365] width 37 height 20
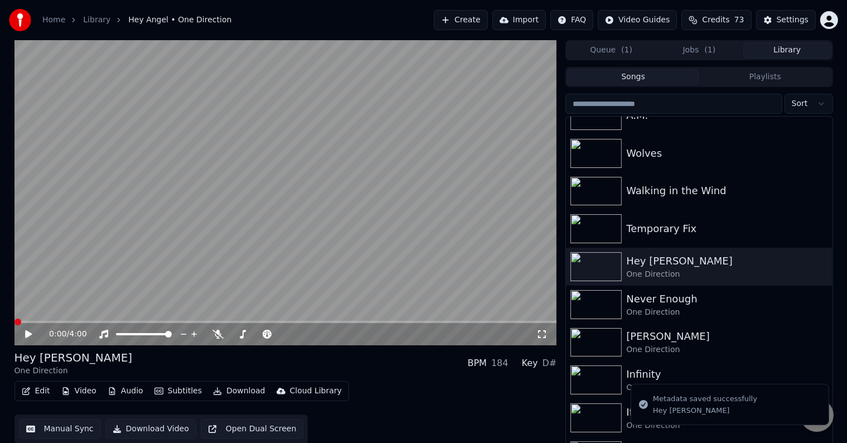
click at [38, 386] on button "Edit" at bounding box center [35, 391] width 37 height 16
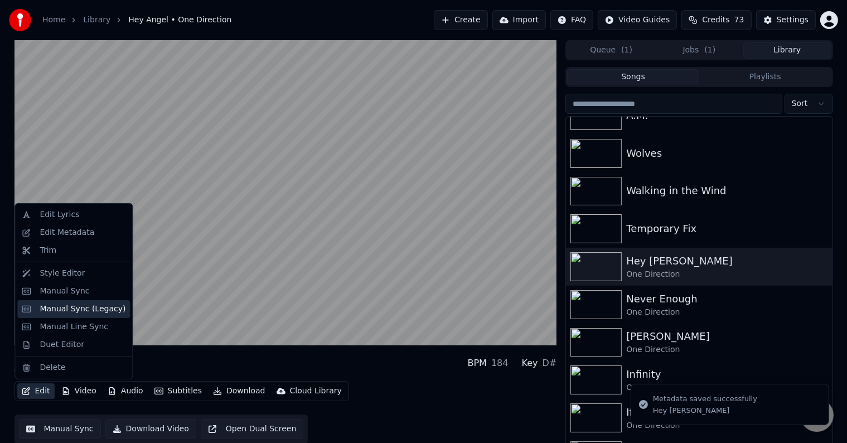
click at [62, 308] on div "Manual Sync (Legacy)" at bounding box center [83, 308] width 86 height 11
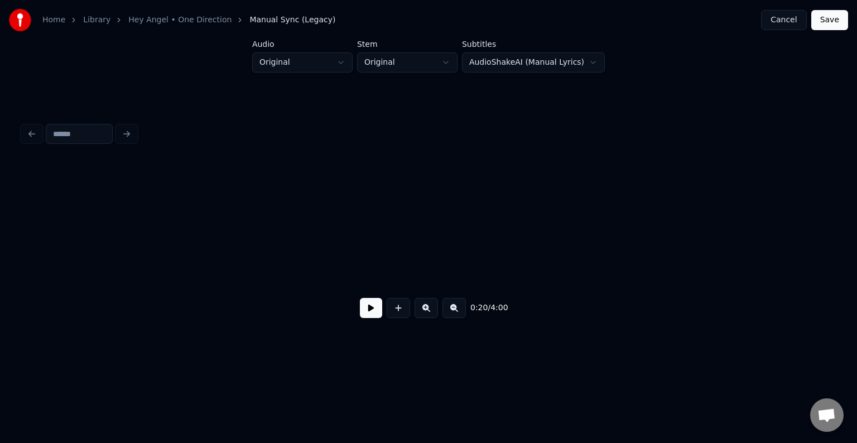
scroll to position [0, 1746]
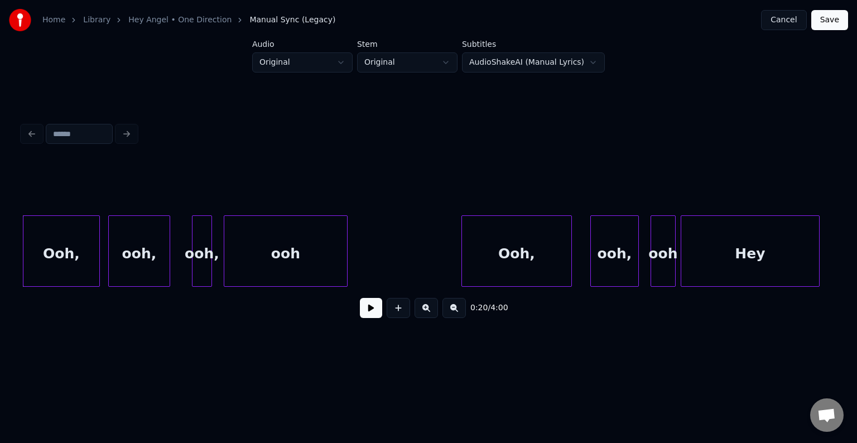
click at [366, 316] on button at bounding box center [371, 308] width 22 height 20
click at [78, 257] on div "Ooh," at bounding box center [61, 254] width 76 height 76
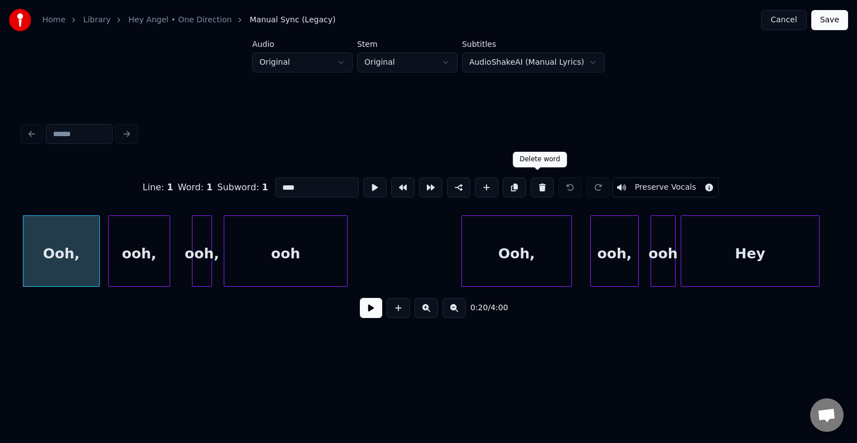
click at [535, 183] on button at bounding box center [541, 187] width 23 height 20
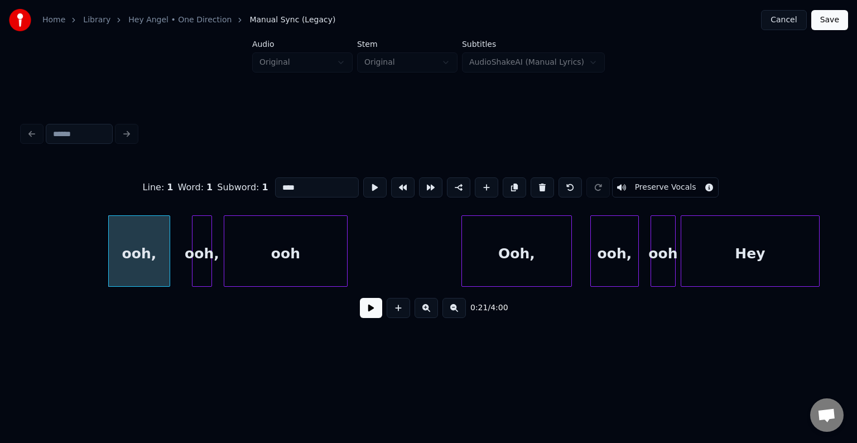
click at [535, 183] on button at bounding box center [541, 187] width 23 height 20
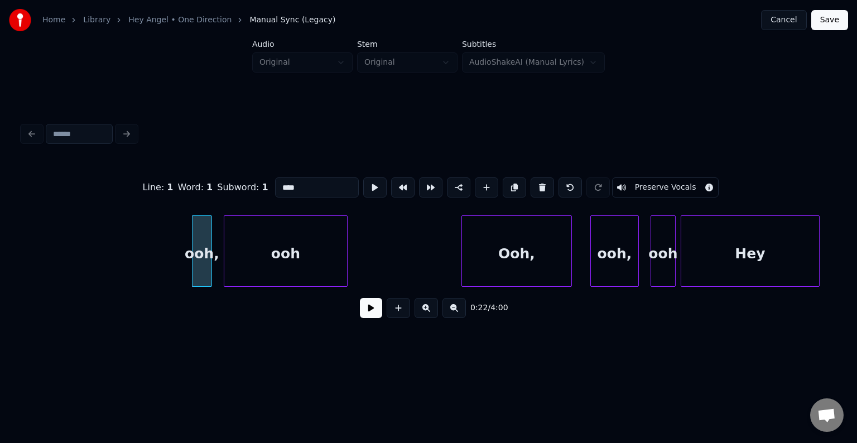
click at [535, 183] on button at bounding box center [541, 187] width 23 height 20
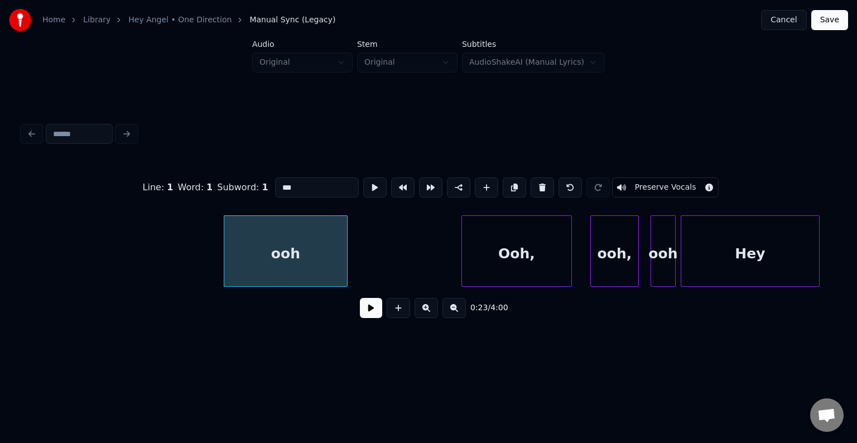
click at [535, 183] on button at bounding box center [541, 187] width 23 height 20
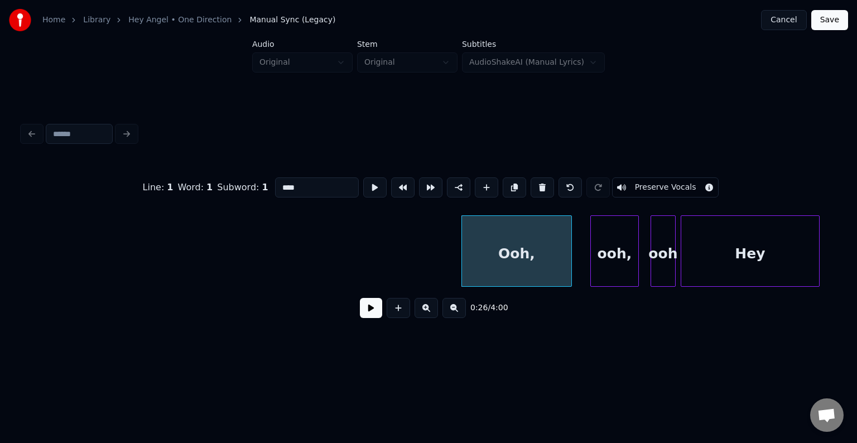
click at [535, 183] on button at bounding box center [541, 187] width 23 height 20
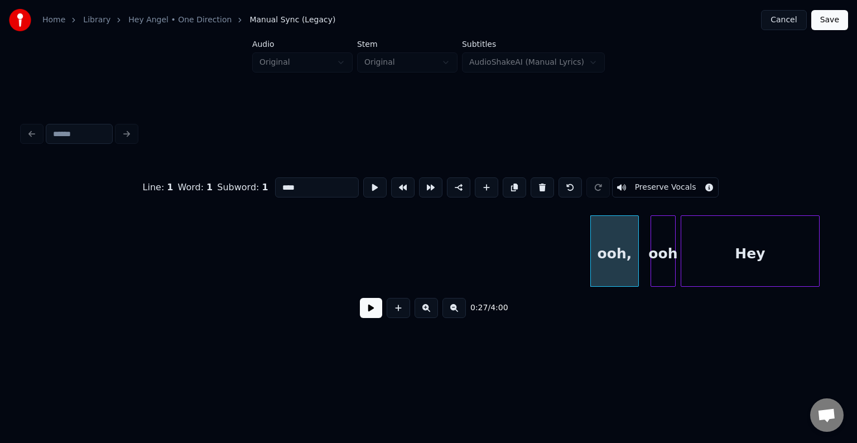
click at [535, 183] on button at bounding box center [541, 187] width 23 height 20
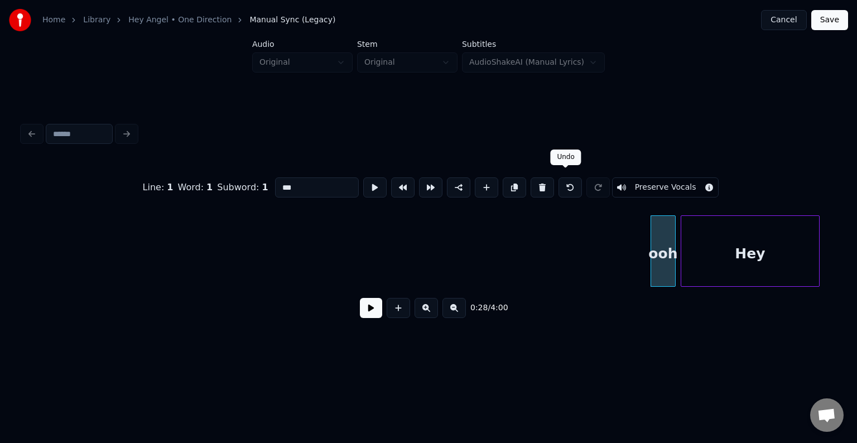
click at [558, 191] on button at bounding box center [569, 187] width 23 height 20
click at [607, 253] on div "ooh," at bounding box center [614, 254] width 47 height 76
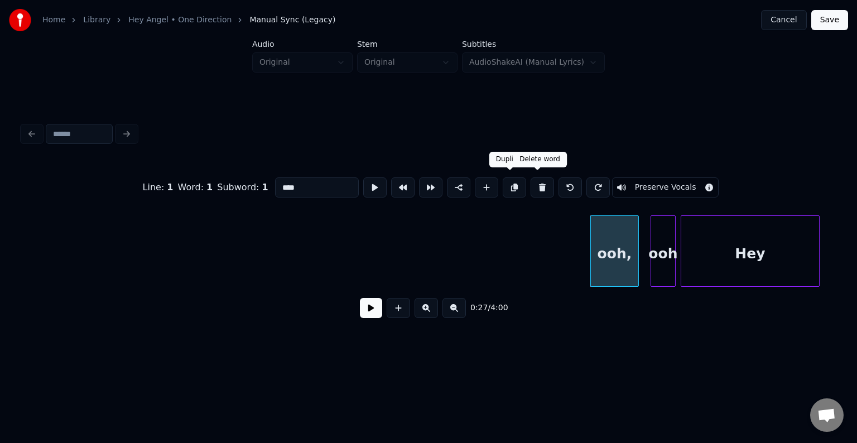
click at [535, 182] on button at bounding box center [541, 187] width 23 height 20
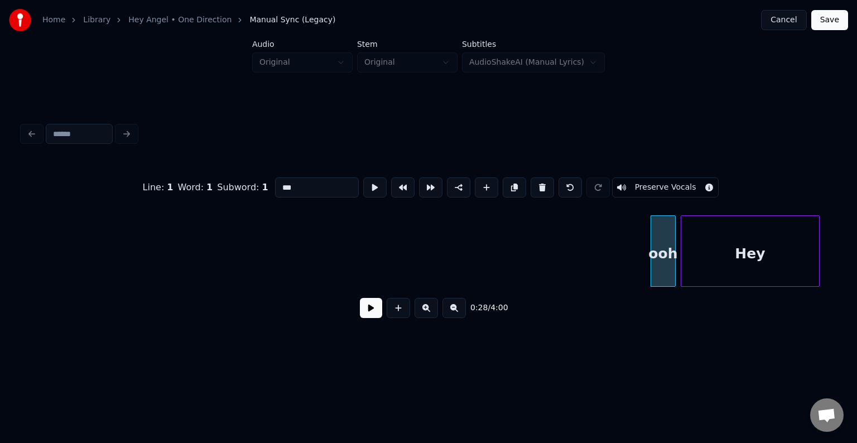
click at [535, 182] on button at bounding box center [541, 187] width 23 height 20
type input "***"
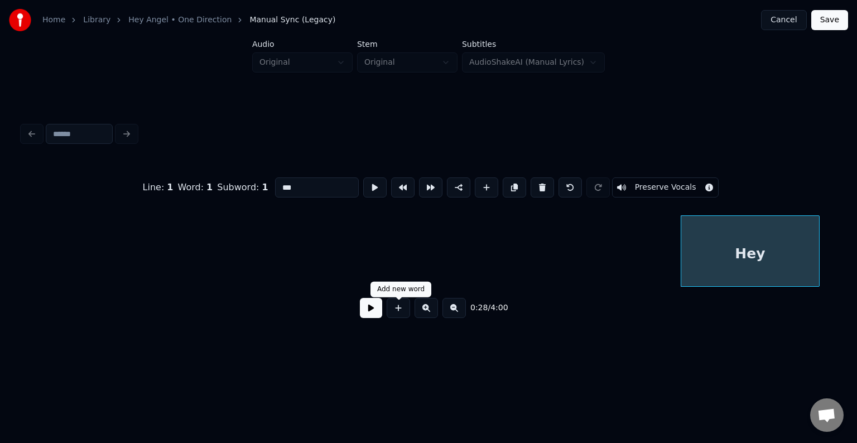
click at [369, 317] on button at bounding box center [371, 308] width 22 height 20
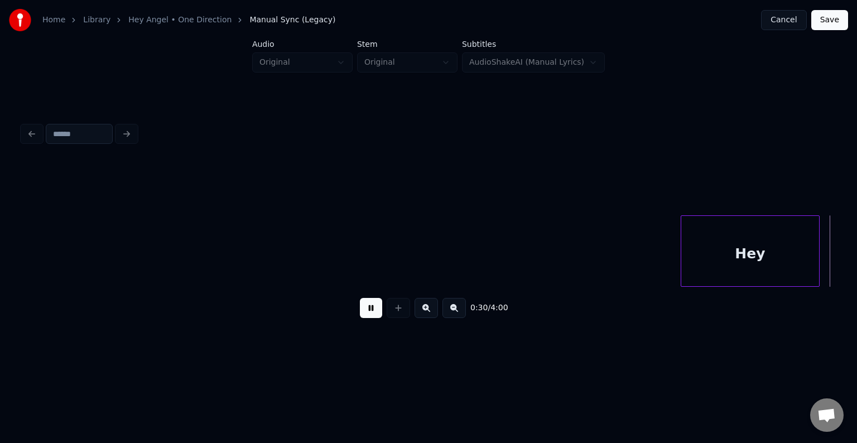
scroll to position [0, 2559]
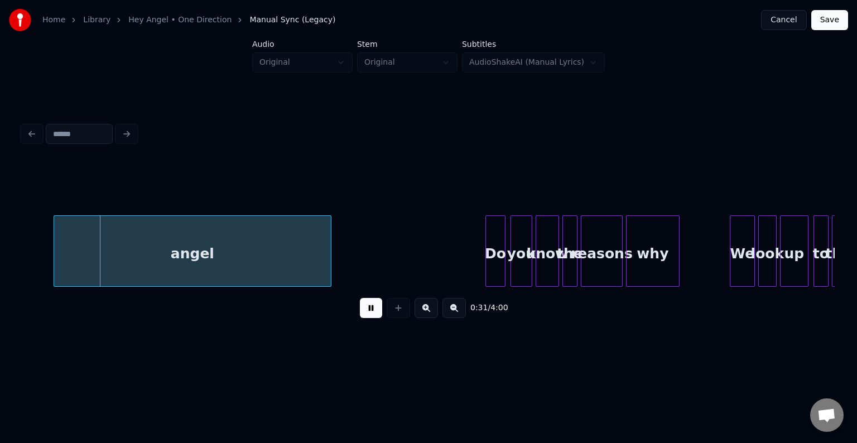
click at [369, 316] on button at bounding box center [371, 308] width 22 height 20
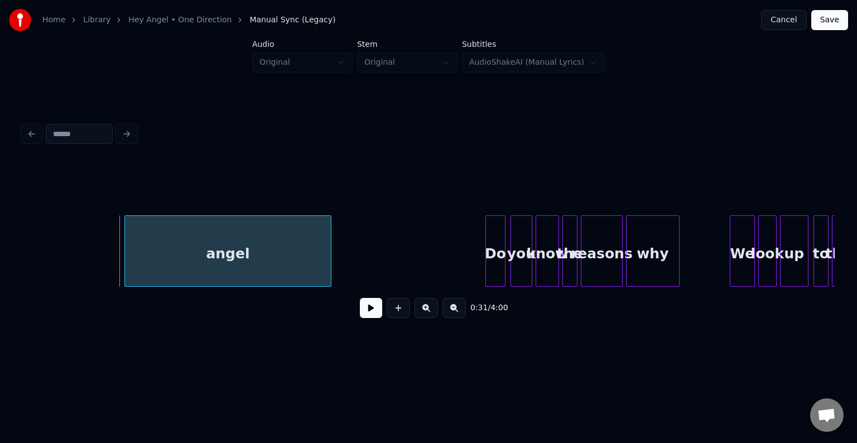
click at [125, 265] on div at bounding box center [126, 251] width 3 height 70
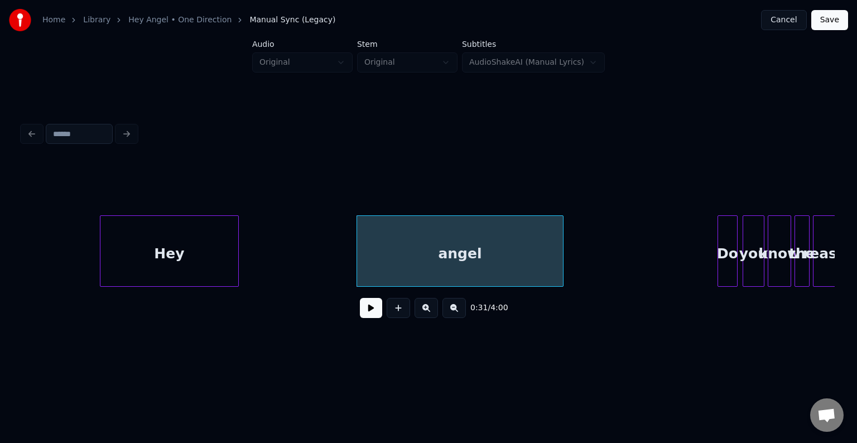
scroll to position [0, 2350]
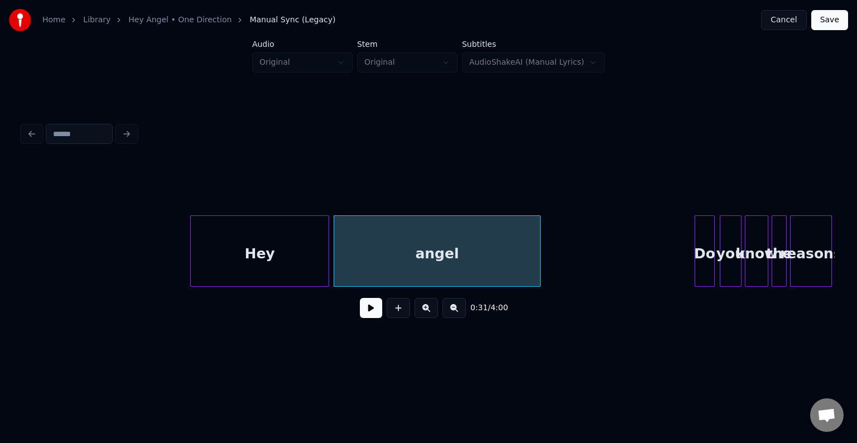
click at [262, 254] on div "Hey" at bounding box center [260, 254] width 138 height 76
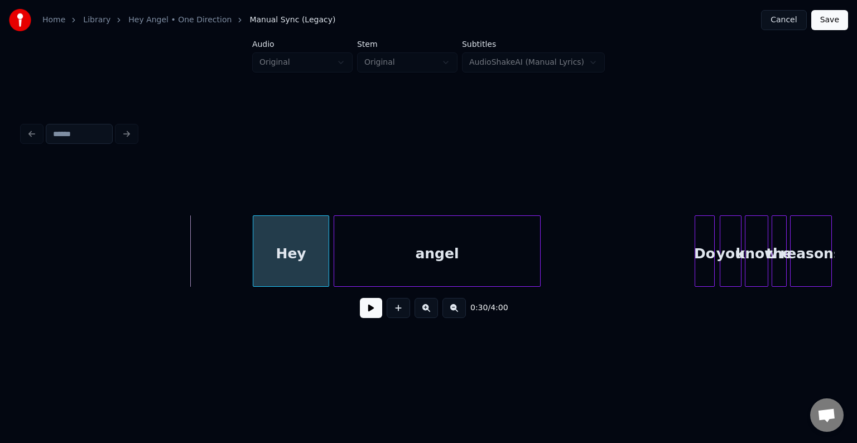
click at [254, 270] on div at bounding box center [254, 251] width 3 height 70
click at [366, 312] on button at bounding box center [371, 308] width 22 height 20
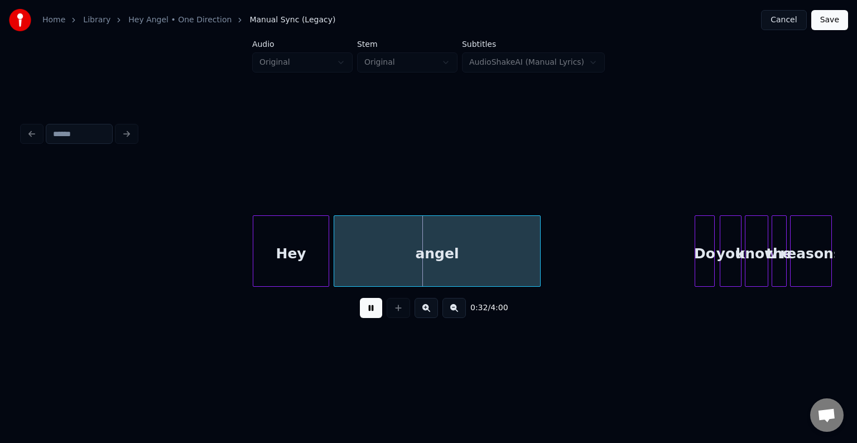
click at [379, 254] on div "angel" at bounding box center [437, 254] width 206 height 76
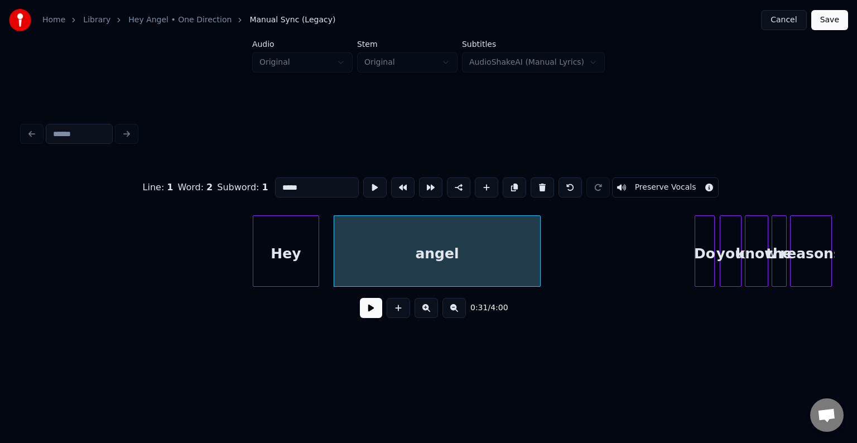
click at [316, 261] on div at bounding box center [316, 251] width 3 height 70
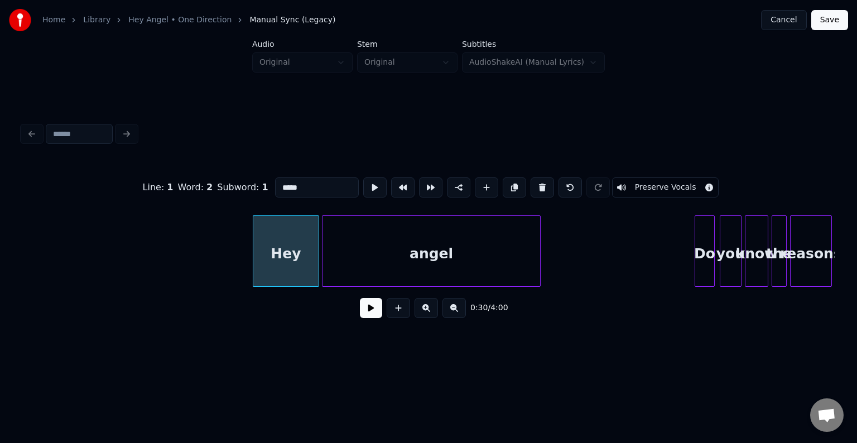
click at [322, 263] on div at bounding box center [323, 251] width 3 height 70
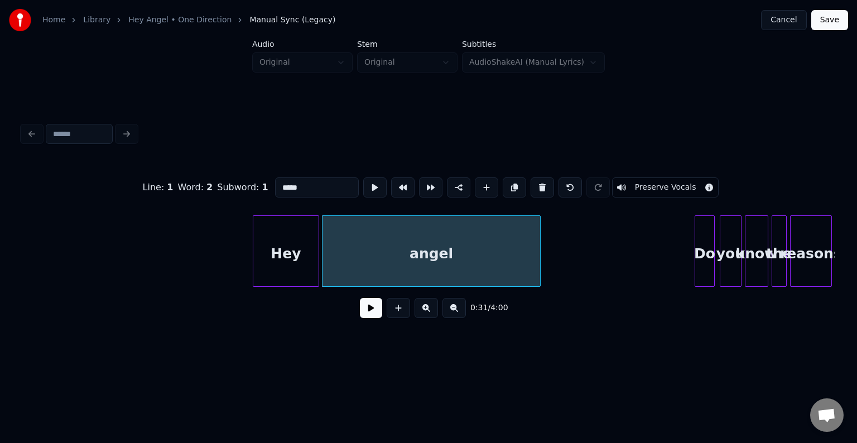
click at [371, 318] on button at bounding box center [371, 308] width 22 height 20
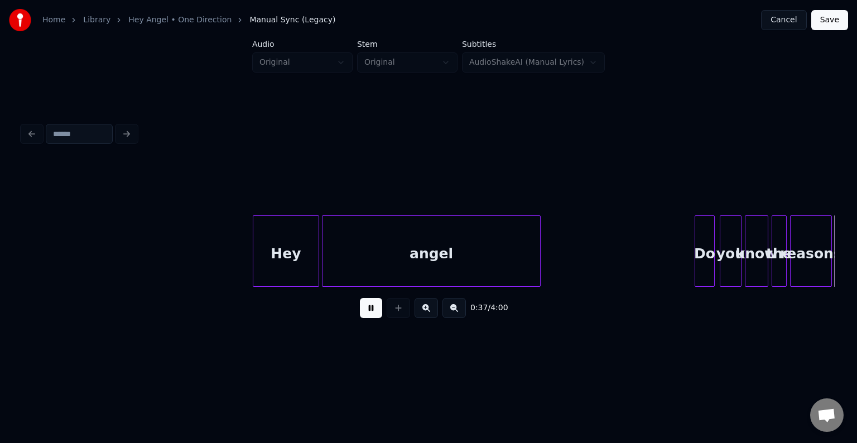
scroll to position [0, 3162]
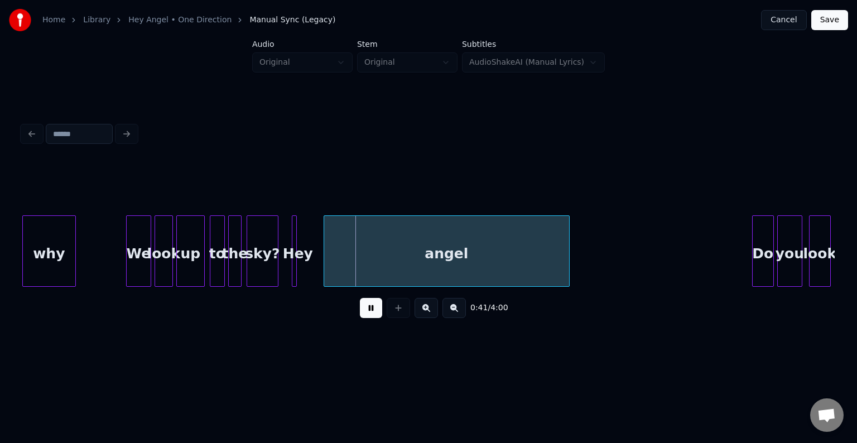
click at [371, 312] on button at bounding box center [371, 308] width 22 height 20
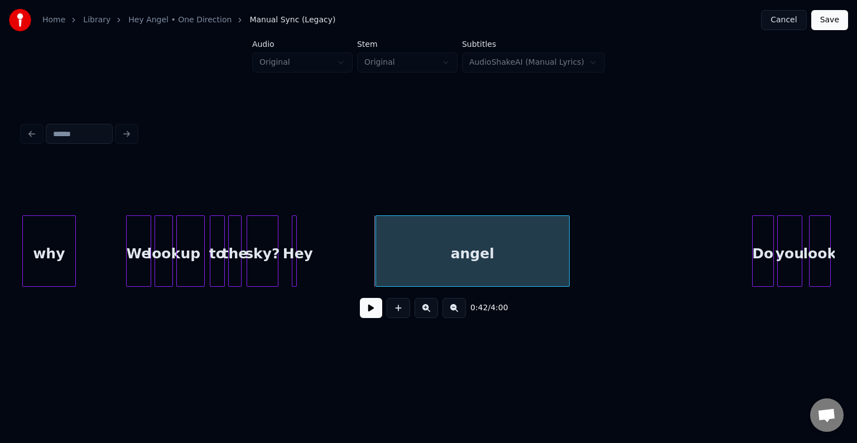
click at [376, 255] on div at bounding box center [377, 251] width 3 height 70
click at [373, 272] on div "Hey" at bounding box center [374, 254] width 11 height 76
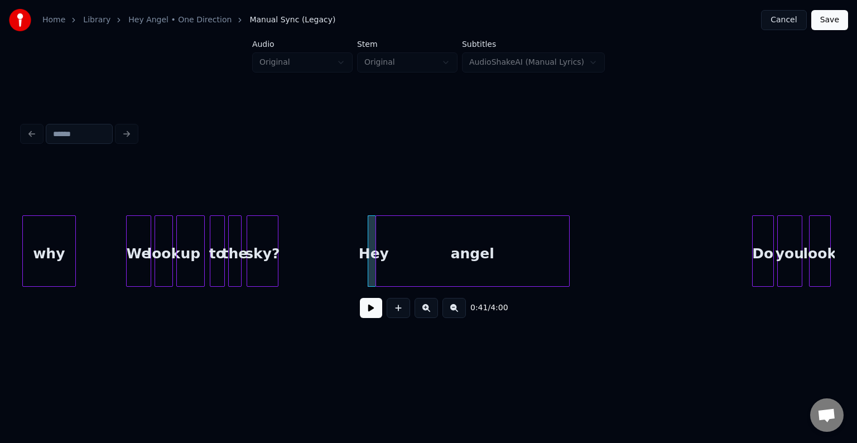
click at [372, 272] on div at bounding box center [373, 251] width 3 height 70
click at [368, 270] on div "Hey" at bounding box center [372, 250] width 8 height 71
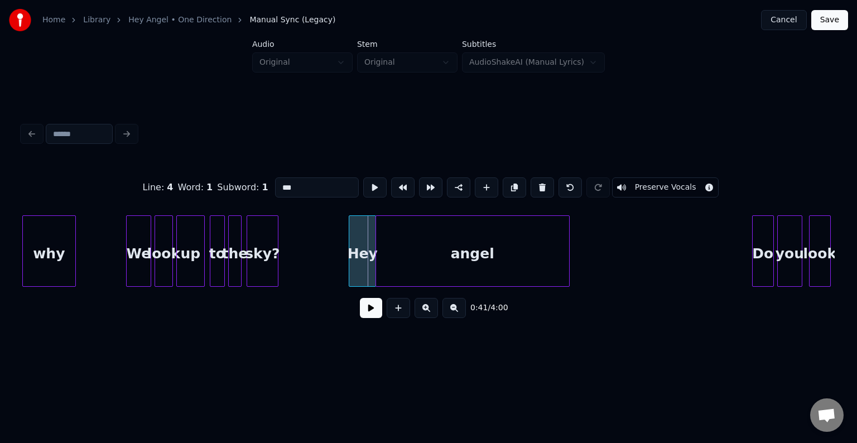
click at [349, 267] on div at bounding box center [350, 251] width 3 height 70
click at [351, 268] on div "Hey" at bounding box center [360, 254] width 26 height 76
click at [315, 268] on div at bounding box center [315, 251] width 3 height 70
click at [366, 313] on button at bounding box center [371, 308] width 22 height 20
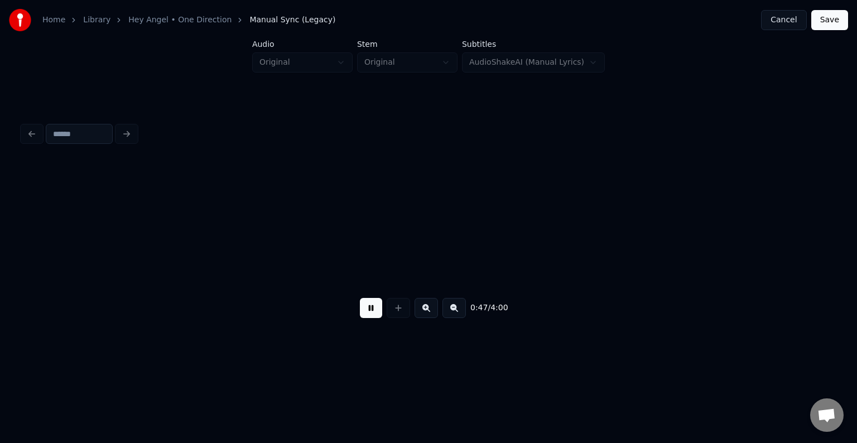
scroll to position [0, 3975]
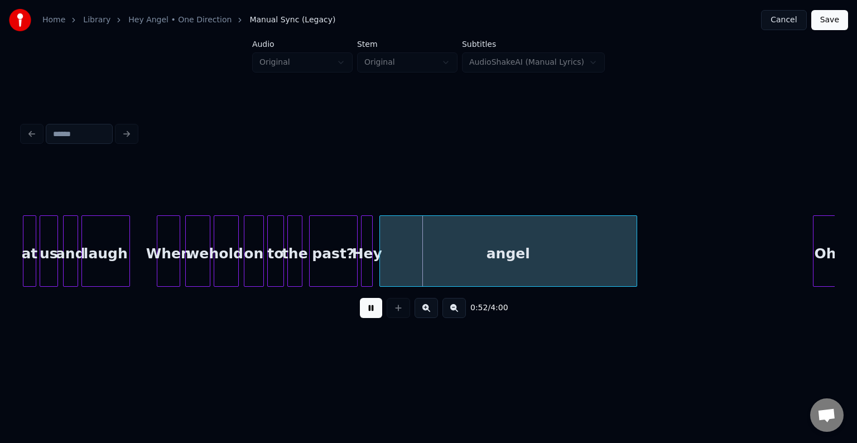
click at [366, 313] on button at bounding box center [371, 308] width 22 height 20
click at [379, 267] on div "angel" at bounding box center [508, 250] width 258 height 71
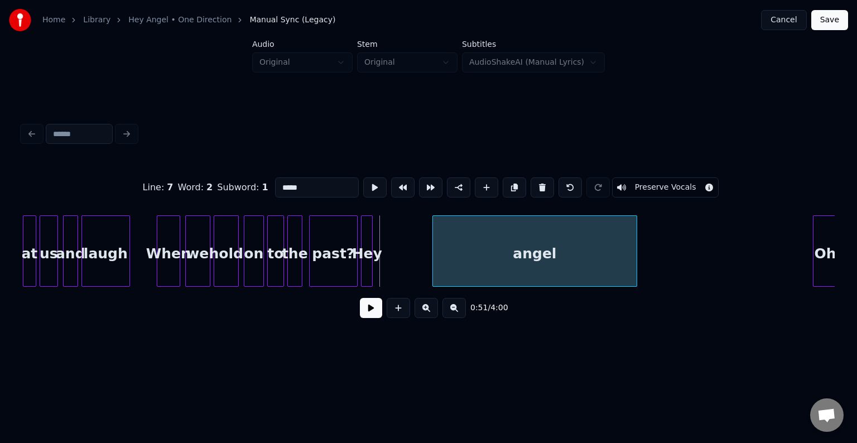
click at [433, 271] on div at bounding box center [434, 251] width 3 height 70
click at [377, 267] on div "Hey" at bounding box center [379, 254] width 11 height 76
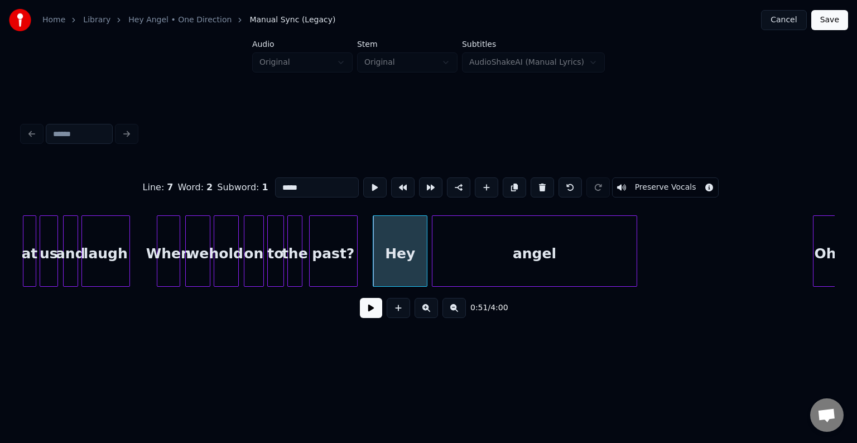
click at [424, 271] on div at bounding box center [424, 251] width 3 height 70
click at [366, 308] on button at bounding box center [371, 308] width 22 height 20
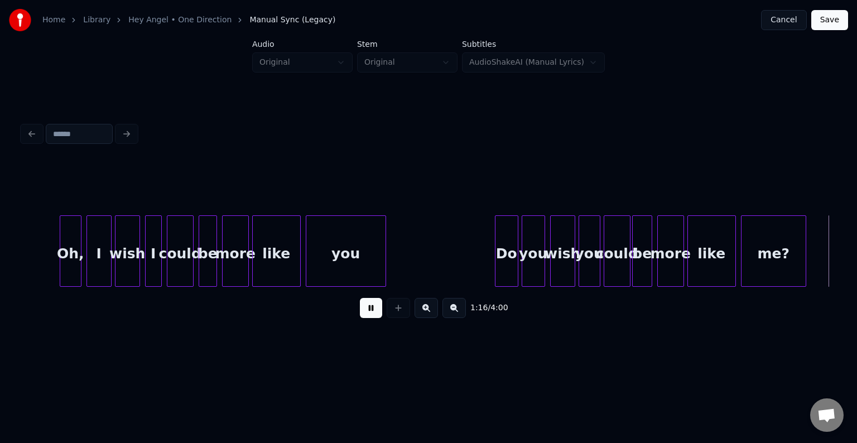
scroll to position [0, 6412]
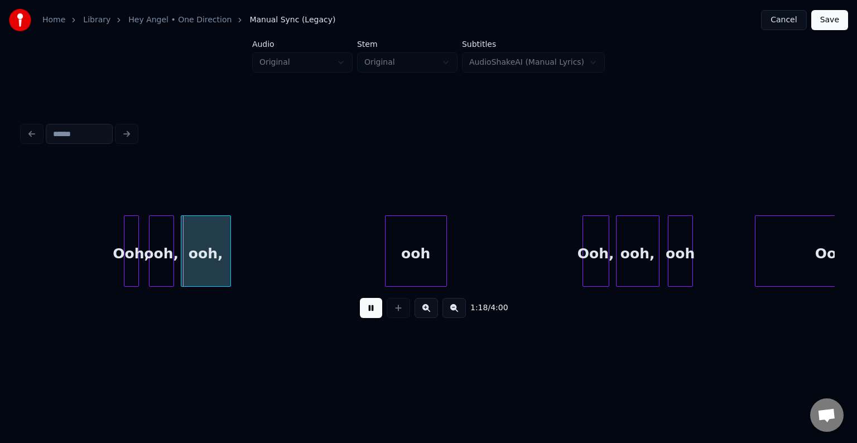
click at [366, 308] on button at bounding box center [371, 308] width 22 height 20
click at [129, 253] on div "Ooh," at bounding box center [131, 254] width 14 height 76
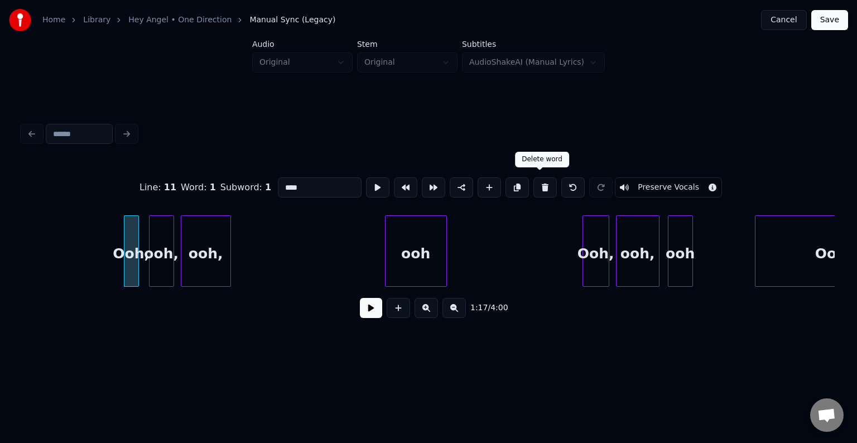
click at [533, 181] on button at bounding box center [544, 187] width 23 height 20
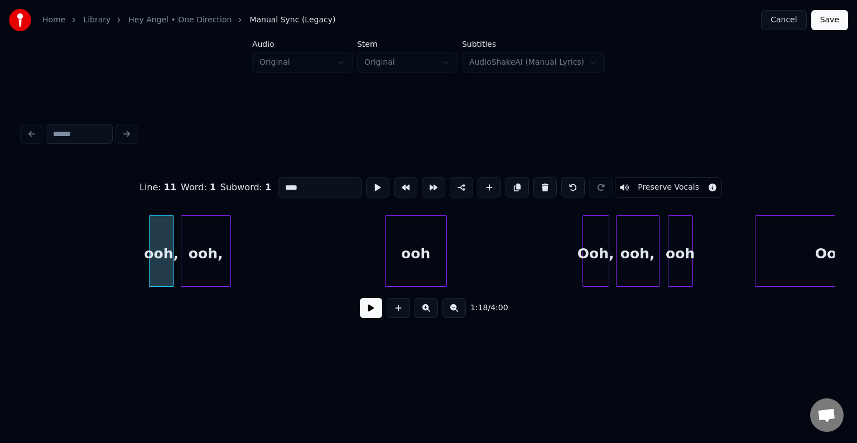
click at [533, 181] on button at bounding box center [544, 187] width 23 height 20
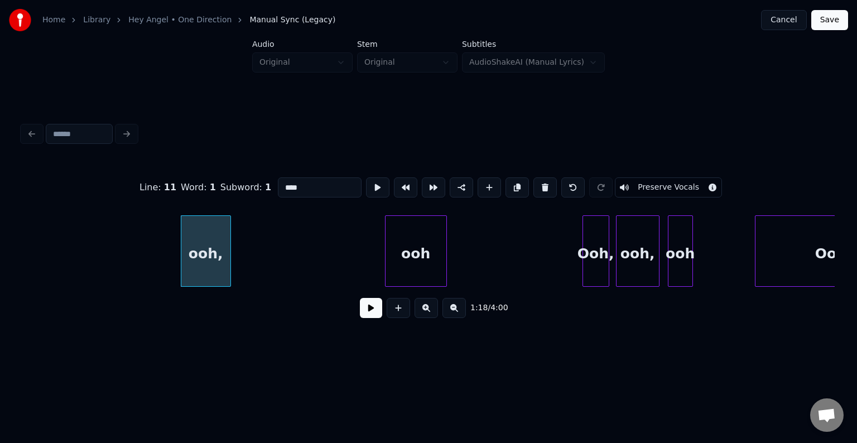
click at [533, 181] on button at bounding box center [544, 187] width 23 height 20
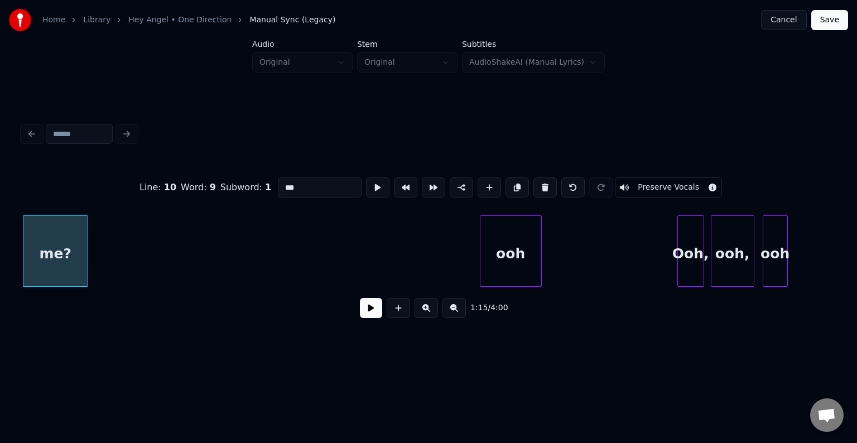
click at [533, 181] on button at bounding box center [544, 187] width 23 height 20
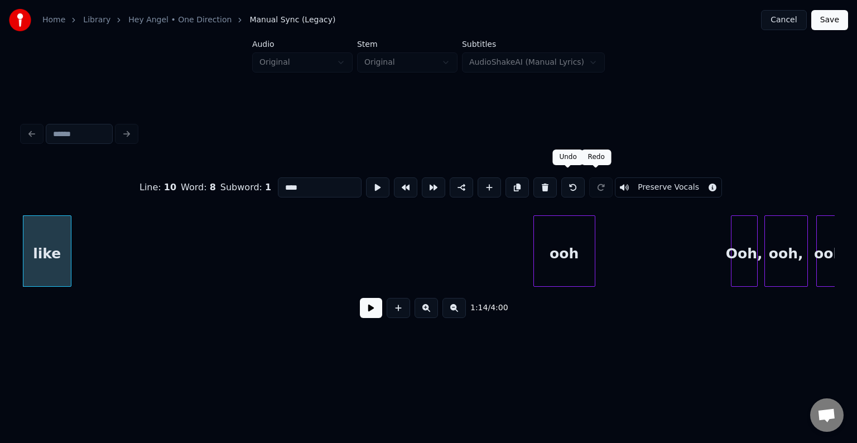
click at [576, 182] on button at bounding box center [572, 187] width 23 height 20
click at [548, 223] on div "ooh" at bounding box center [564, 254] width 61 height 76
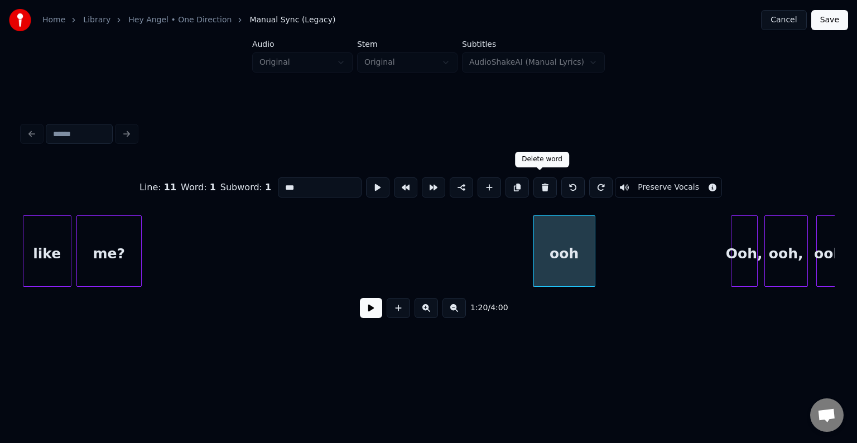
click at [535, 185] on button at bounding box center [544, 187] width 23 height 20
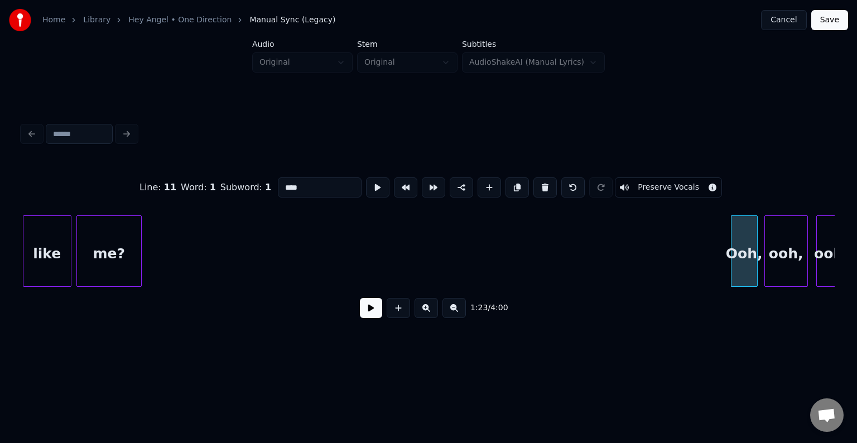
click at [535, 185] on button at bounding box center [544, 187] width 23 height 20
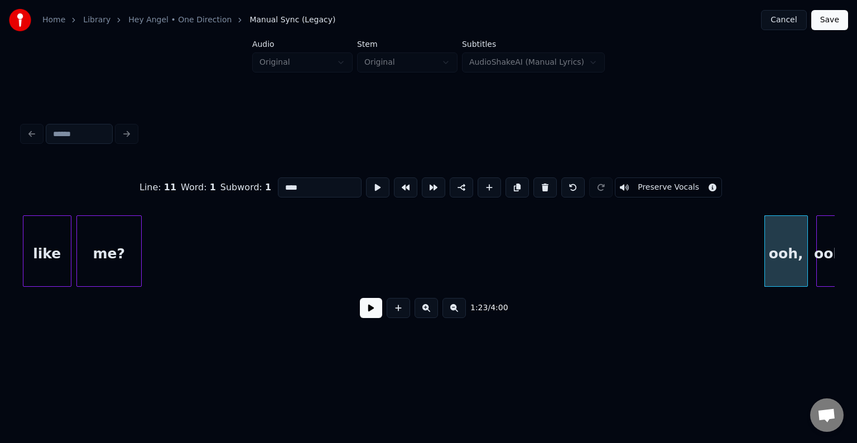
click at [535, 185] on button at bounding box center [544, 187] width 23 height 20
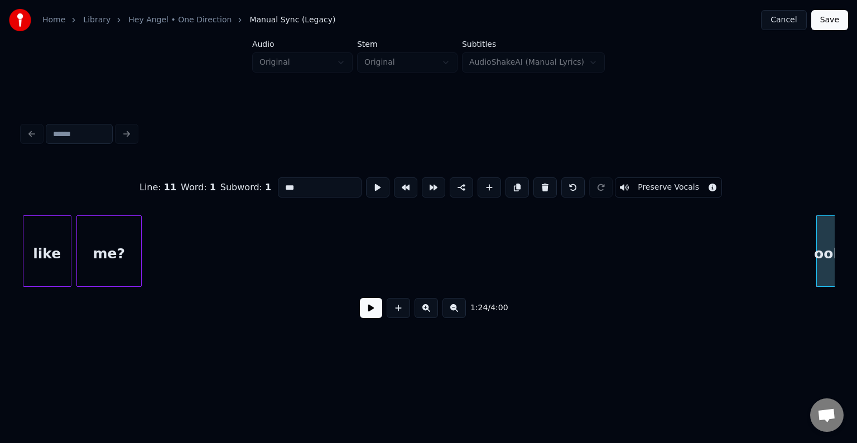
click at [535, 185] on button at bounding box center [544, 187] width 23 height 20
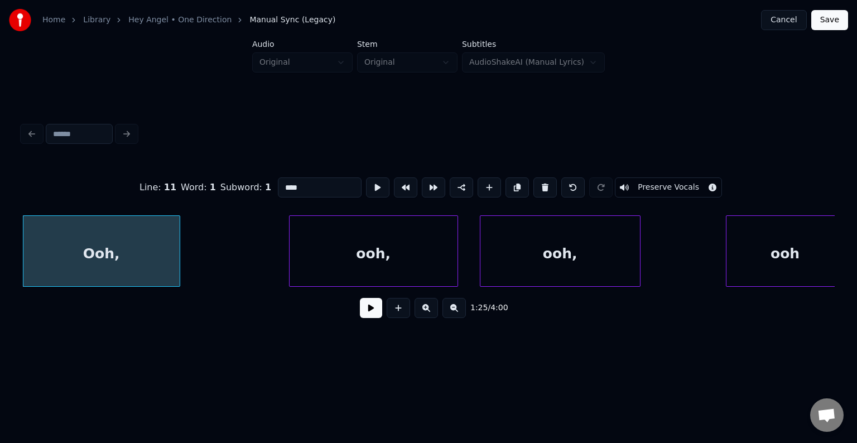
click at [535, 185] on button at bounding box center [544, 187] width 23 height 20
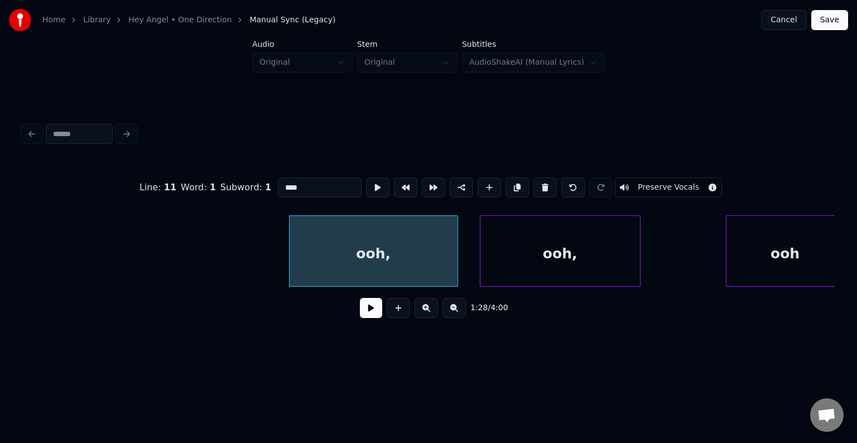
click at [535, 185] on button at bounding box center [544, 187] width 23 height 20
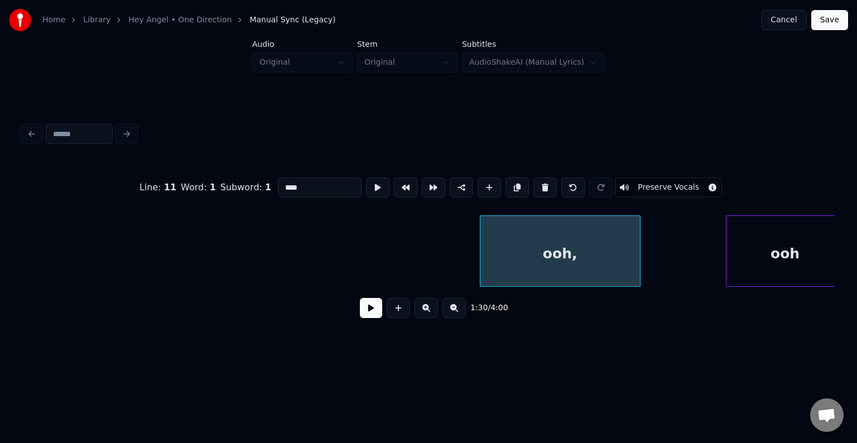
click at [535, 185] on button at bounding box center [544, 187] width 23 height 20
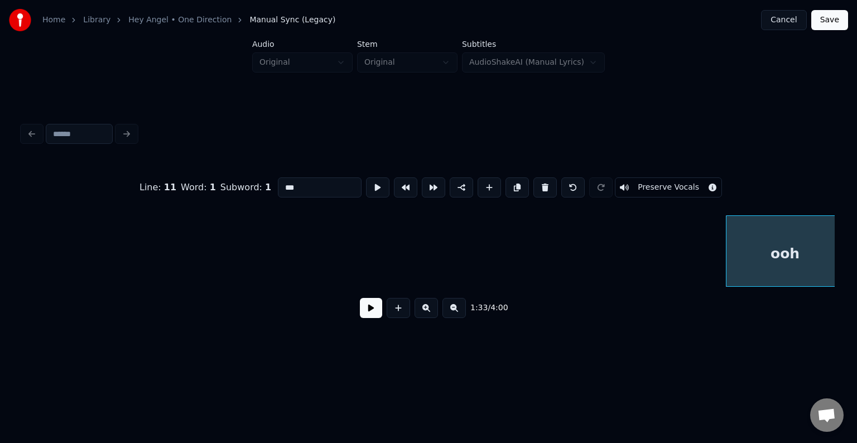
click at [535, 185] on button at bounding box center [544, 187] width 23 height 20
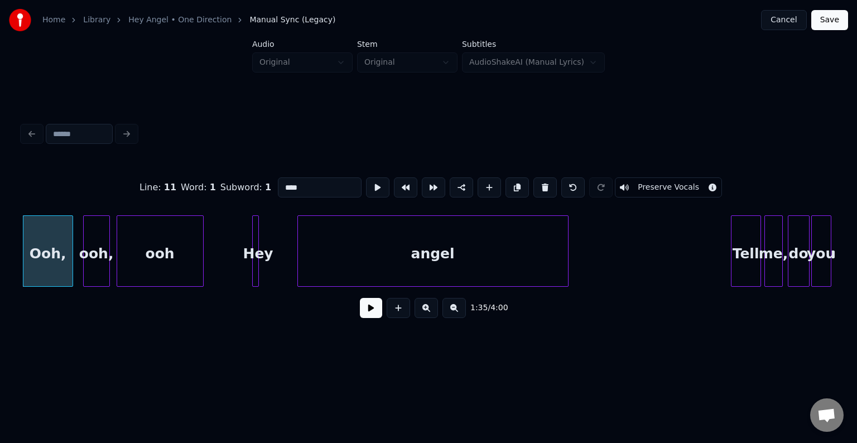
click at [535, 185] on button at bounding box center [544, 187] width 23 height 20
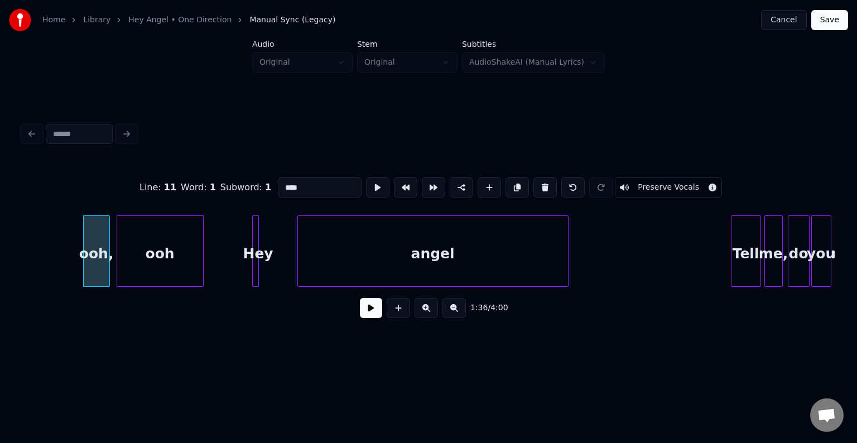
click at [535, 185] on button at bounding box center [544, 187] width 23 height 20
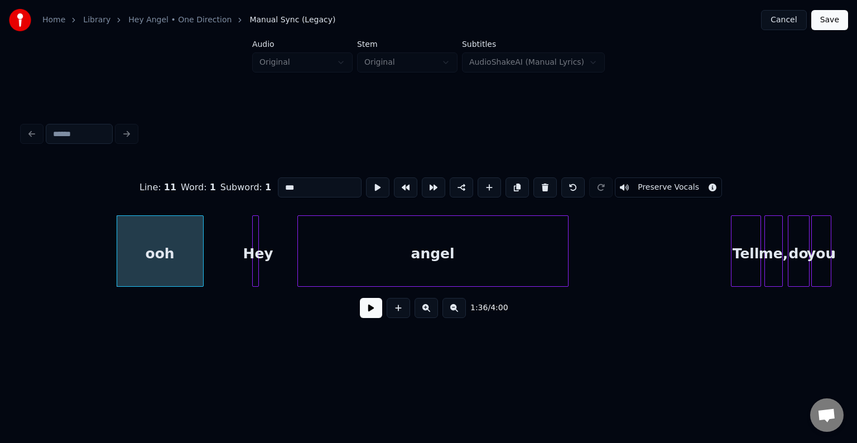
click at [535, 185] on button at bounding box center [544, 187] width 23 height 20
type input "***"
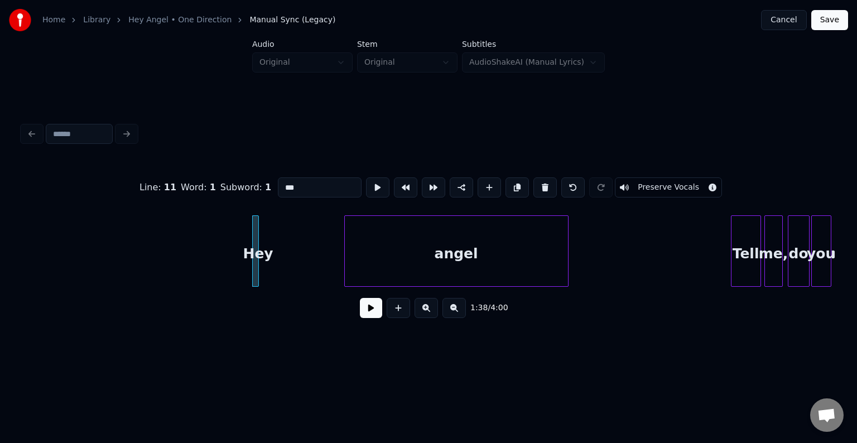
click at [345, 274] on div at bounding box center [346, 251] width 3 height 70
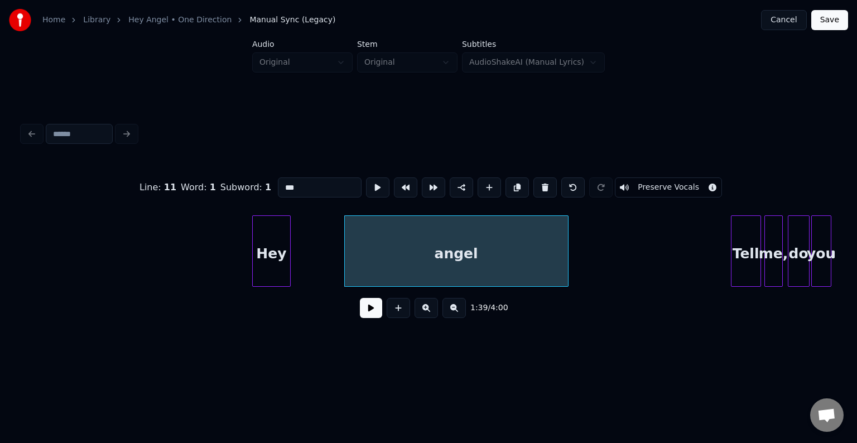
click at [288, 268] on div at bounding box center [288, 251] width 3 height 70
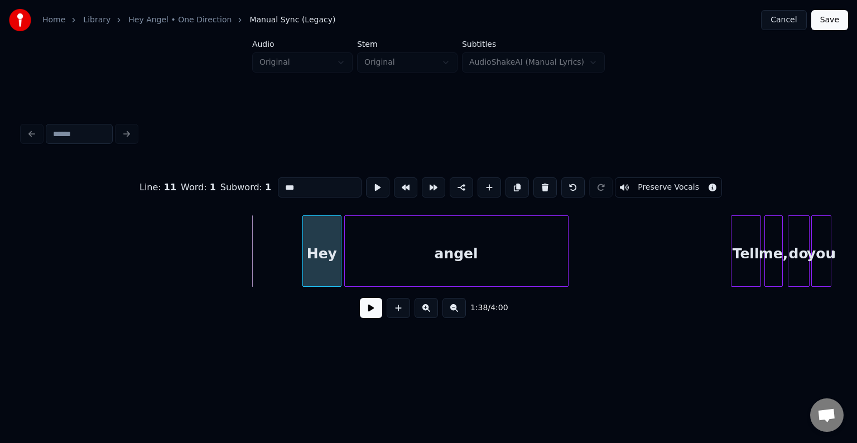
click at [326, 270] on div "Hey" at bounding box center [322, 254] width 38 height 76
click at [292, 271] on div at bounding box center [292, 251] width 3 height 70
click at [361, 308] on button at bounding box center [371, 308] width 22 height 20
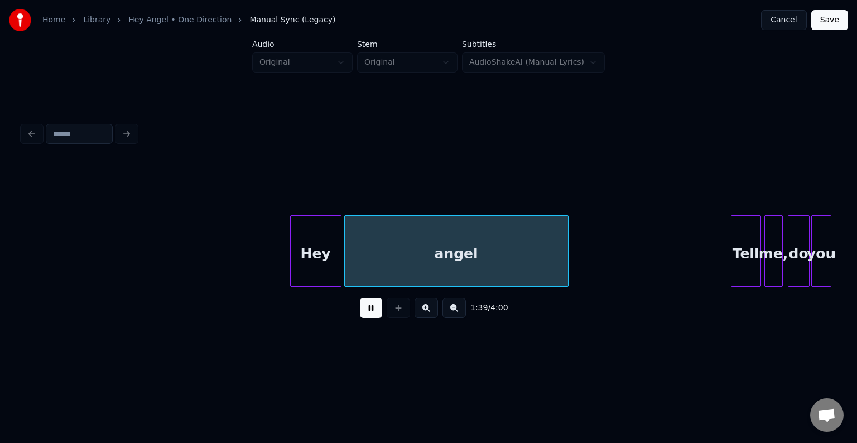
click at [378, 236] on div "angel" at bounding box center [456, 254] width 223 height 76
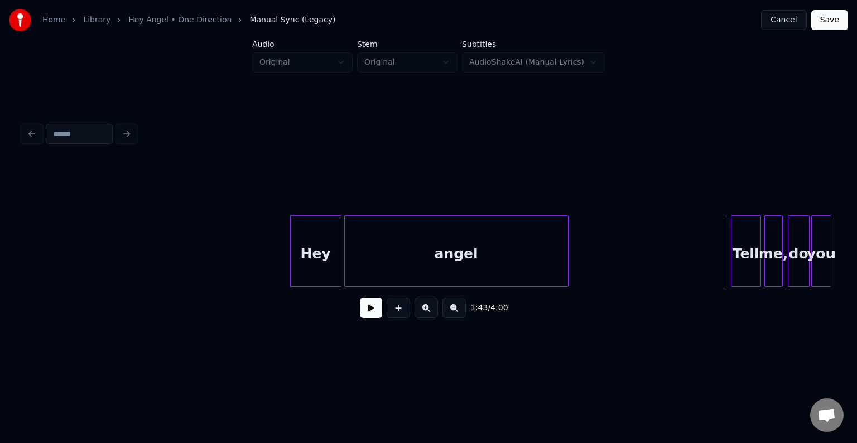
click at [368, 316] on button at bounding box center [371, 308] width 22 height 20
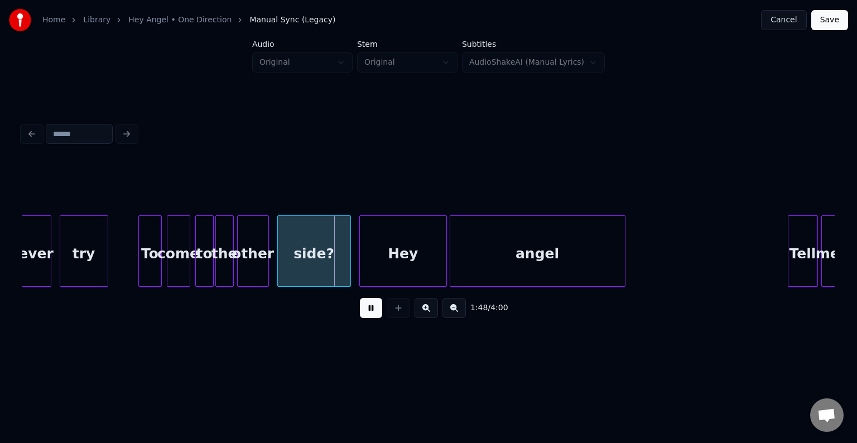
click at [444, 265] on div at bounding box center [444, 251] width 3 height 70
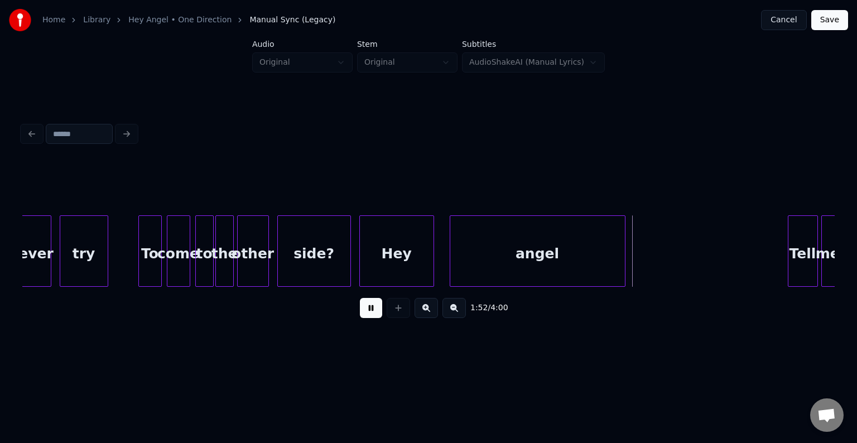
click at [430, 267] on div at bounding box center [431, 251] width 3 height 70
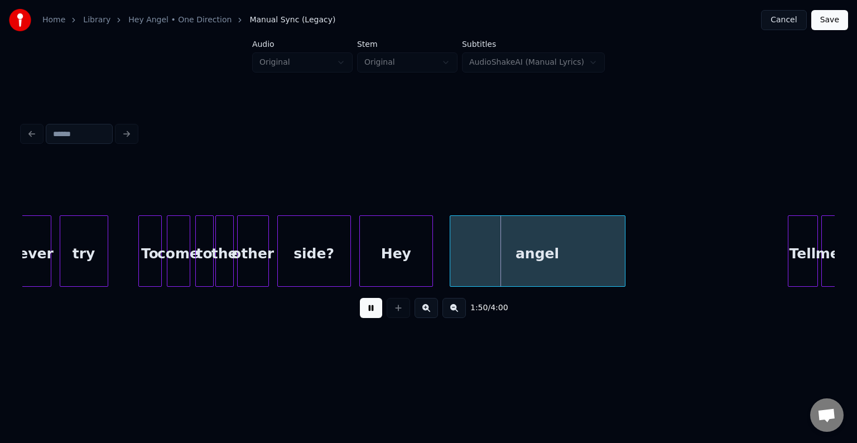
click at [397, 255] on div "Hey" at bounding box center [396, 254] width 73 height 76
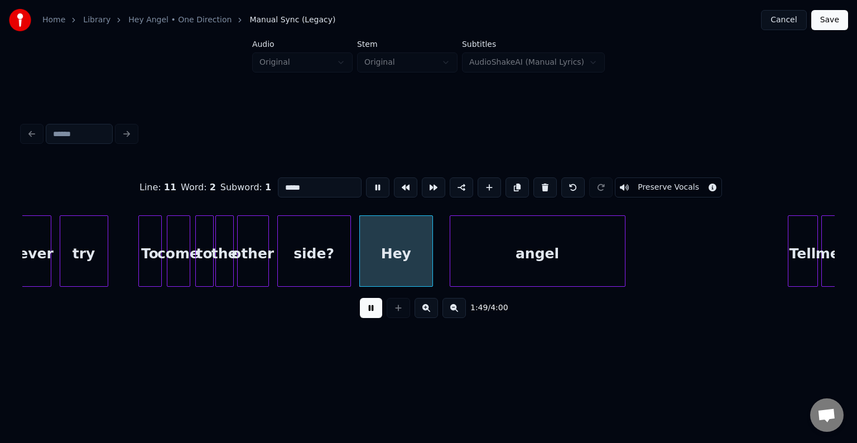
type input "***"
click at [436, 261] on div at bounding box center [437, 251] width 3 height 70
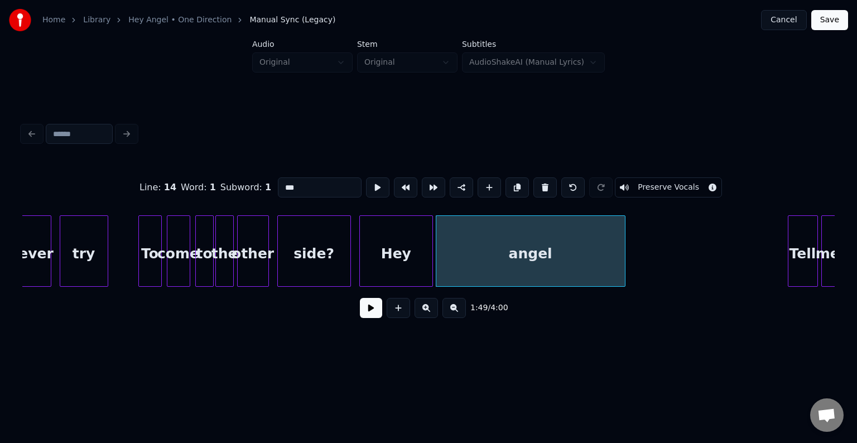
click at [415, 266] on div "Hey" at bounding box center [396, 254] width 73 height 76
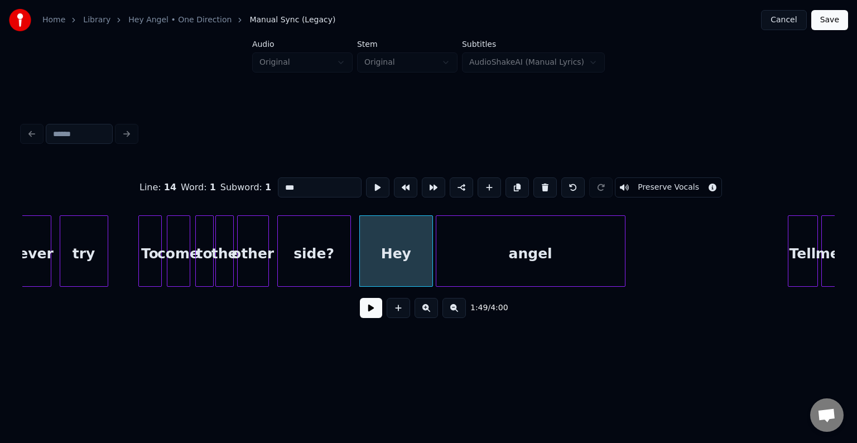
click at [373, 315] on button at bounding box center [371, 308] width 22 height 20
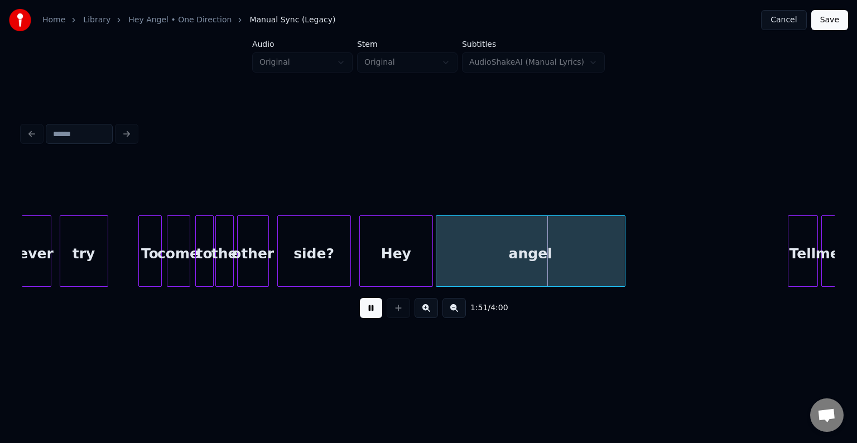
click at [460, 269] on div "angel" at bounding box center [530, 254] width 189 height 76
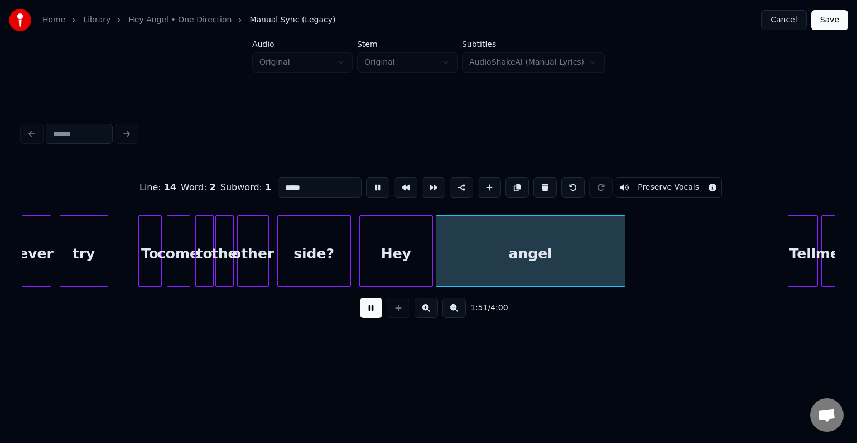
click at [369, 313] on button at bounding box center [371, 308] width 22 height 20
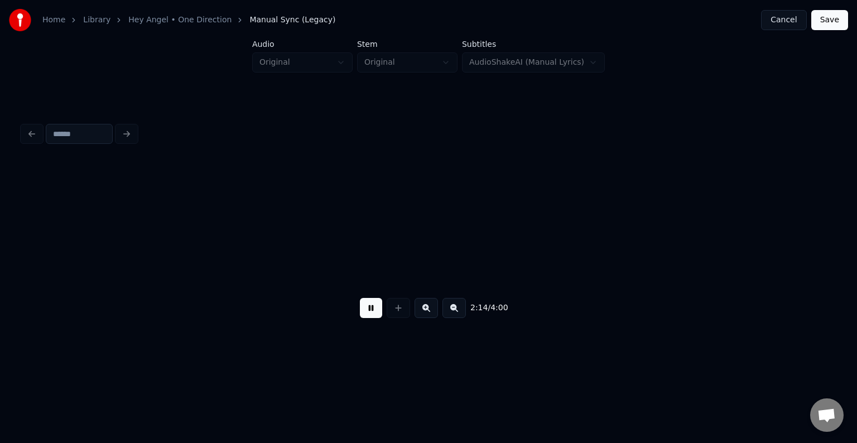
scroll to position [0, 11223]
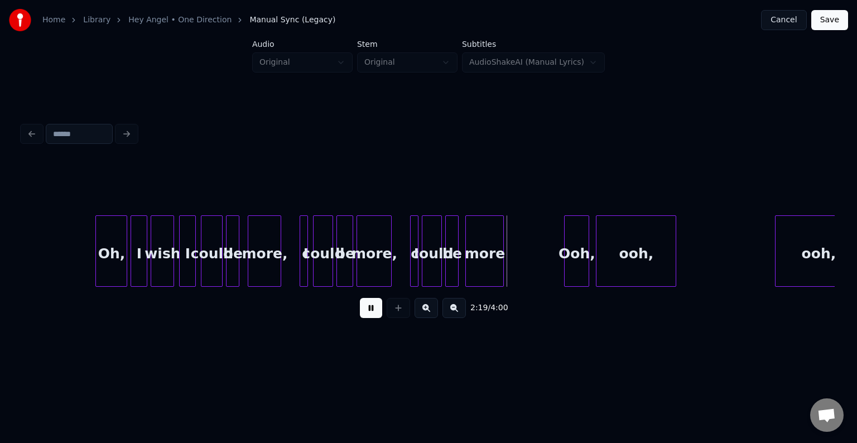
click at [369, 313] on button at bounding box center [371, 308] width 22 height 20
click at [577, 257] on div "Ooh," at bounding box center [576, 254] width 24 height 76
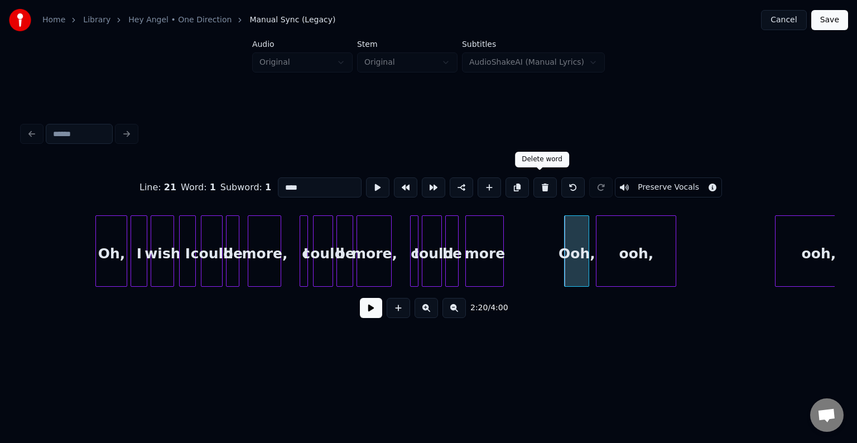
click at [538, 183] on button at bounding box center [544, 187] width 23 height 20
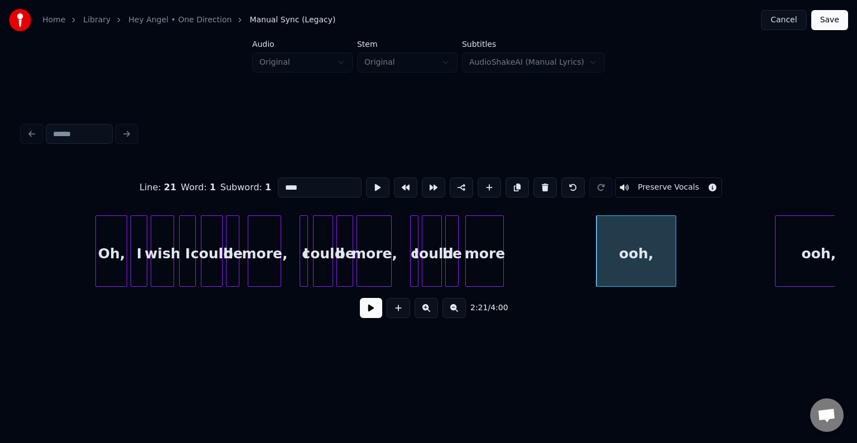
click at [538, 183] on button at bounding box center [544, 187] width 23 height 20
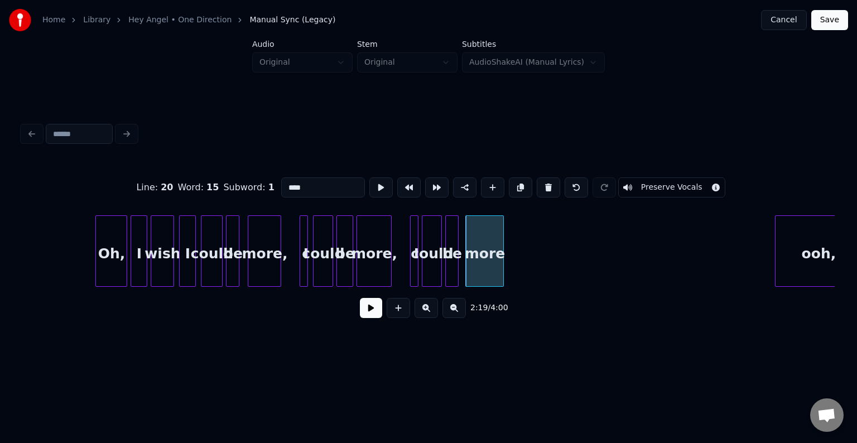
click at [812, 257] on div "ooh," at bounding box center [818, 254] width 86 height 76
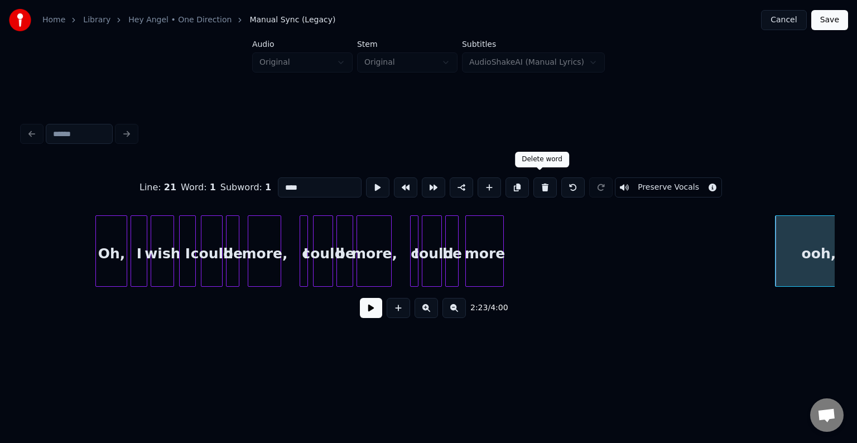
click at [547, 187] on button at bounding box center [544, 187] width 23 height 20
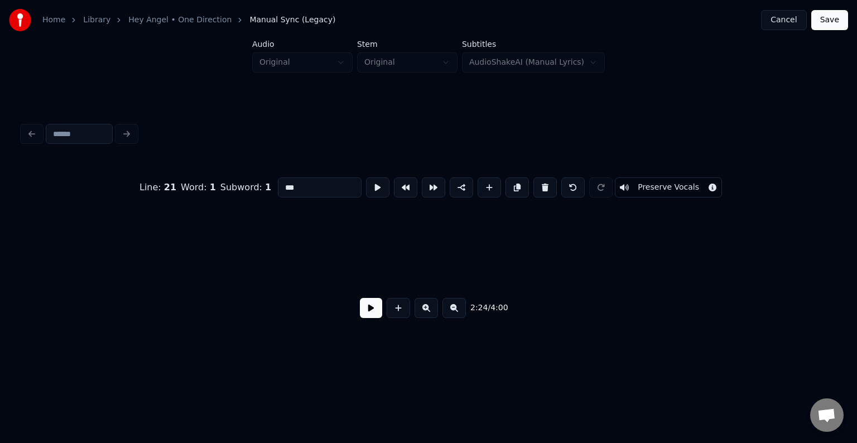
scroll to position [0, 12094]
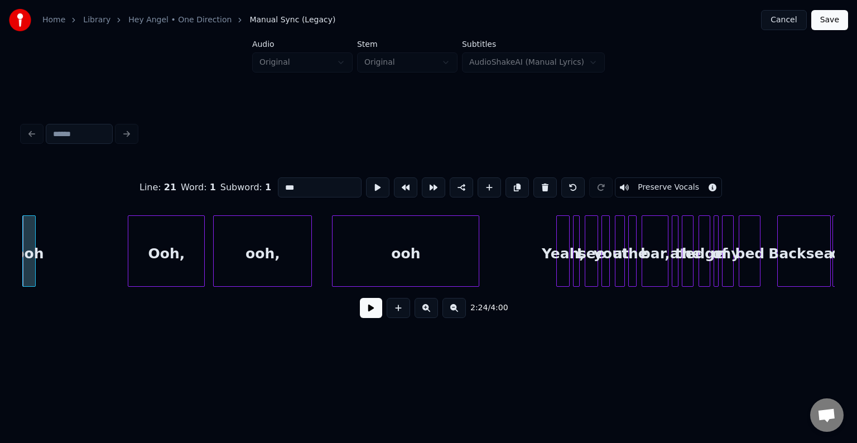
click at [543, 185] on button at bounding box center [544, 187] width 23 height 20
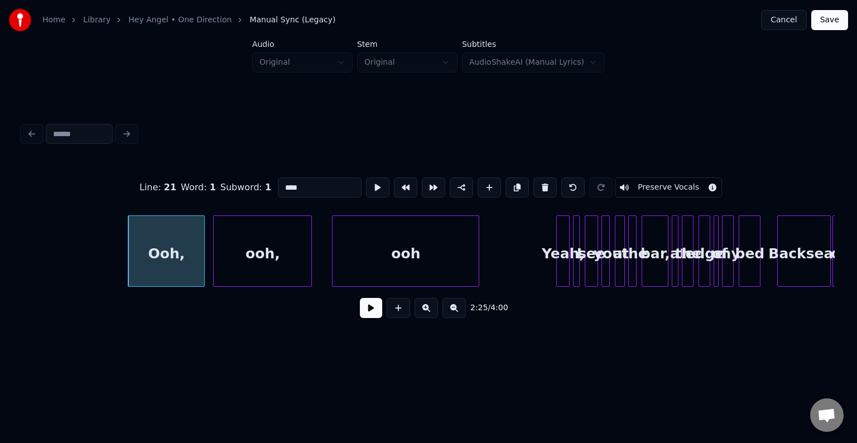
click at [543, 185] on button at bounding box center [544, 187] width 23 height 20
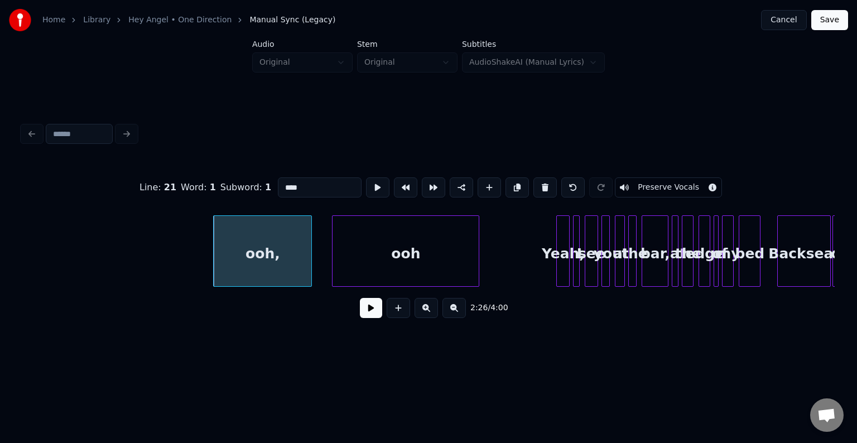
click at [543, 185] on button at bounding box center [544, 187] width 23 height 20
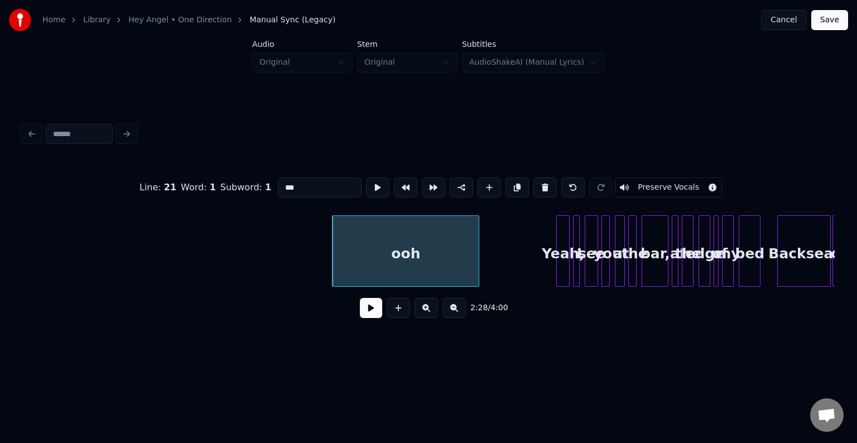
click at [543, 185] on button at bounding box center [544, 187] width 23 height 20
type input "*****"
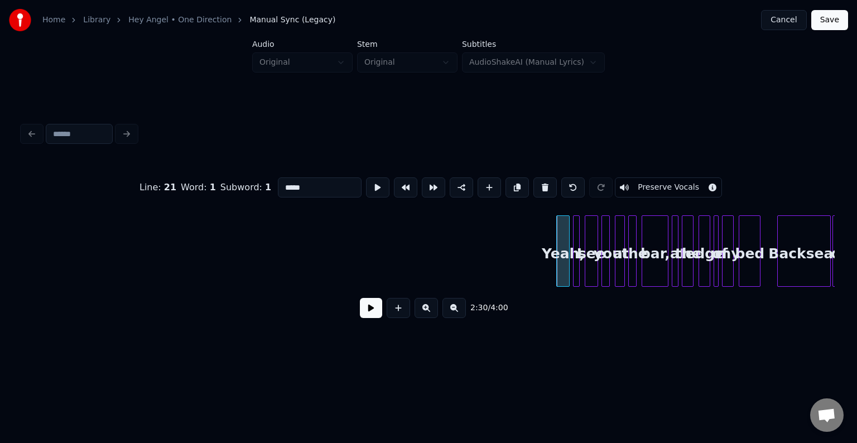
click at [374, 317] on button at bounding box center [371, 308] width 22 height 20
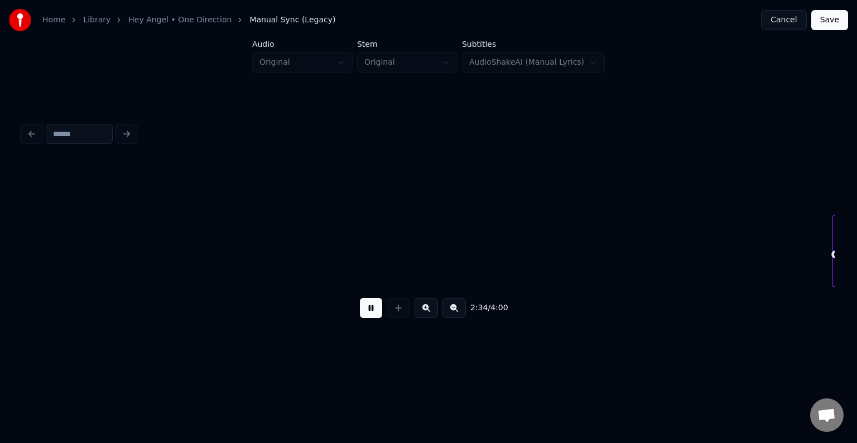
scroll to position [0, 12907]
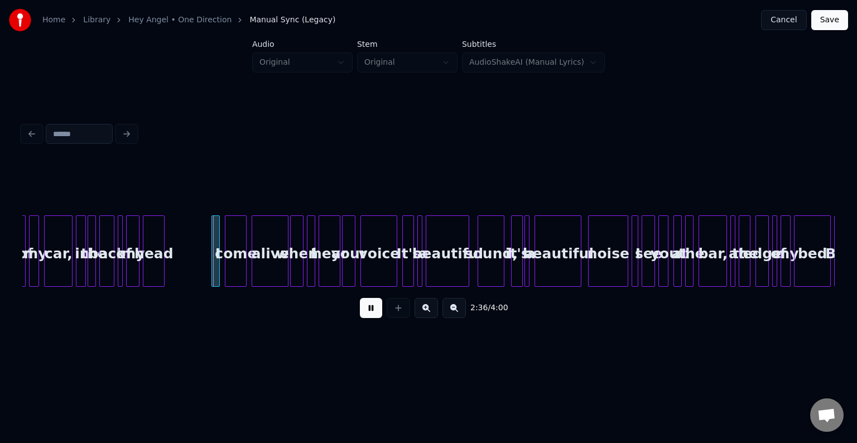
click at [374, 317] on button at bounding box center [371, 308] width 22 height 20
click at [203, 258] on div at bounding box center [203, 251] width 3 height 70
click at [178, 265] on div "I" at bounding box center [178, 254] width 17 height 76
click at [158, 268] on div "head" at bounding box center [153, 254] width 21 height 76
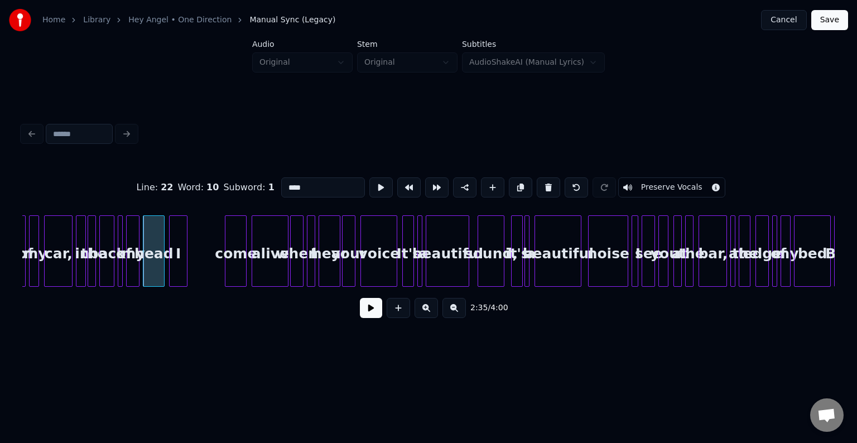
click at [370, 317] on button at bounding box center [371, 308] width 22 height 20
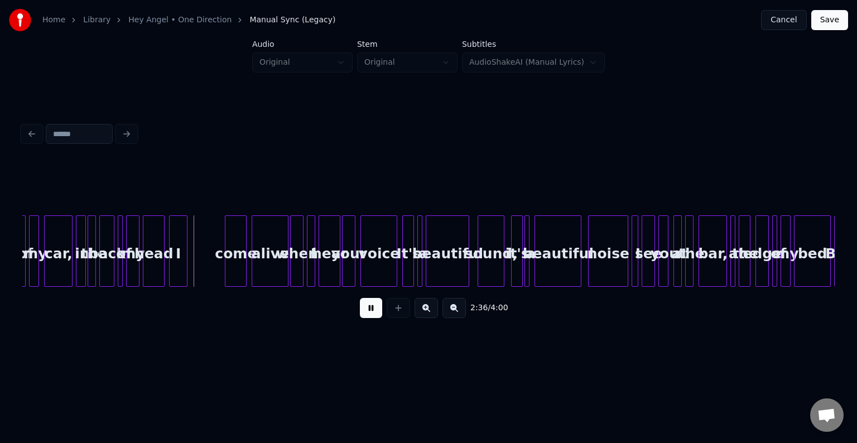
click at [370, 317] on button at bounding box center [371, 308] width 22 height 20
click at [200, 274] on div "I" at bounding box center [195, 254] width 17 height 76
click at [370, 317] on button at bounding box center [371, 308] width 22 height 20
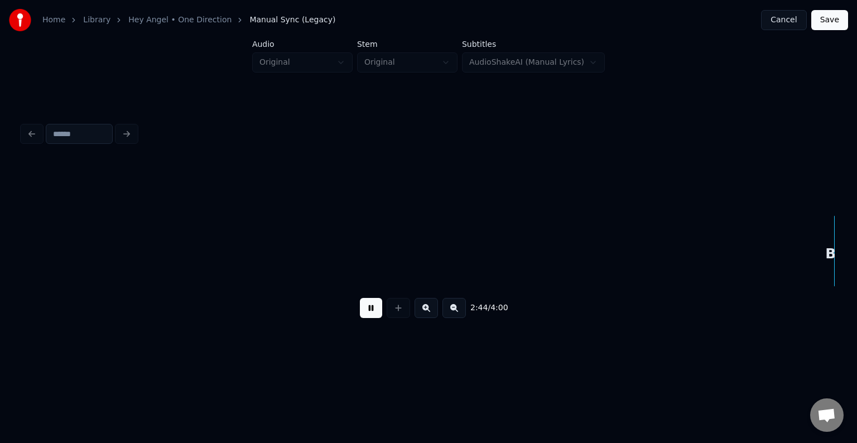
scroll to position [0, 13721]
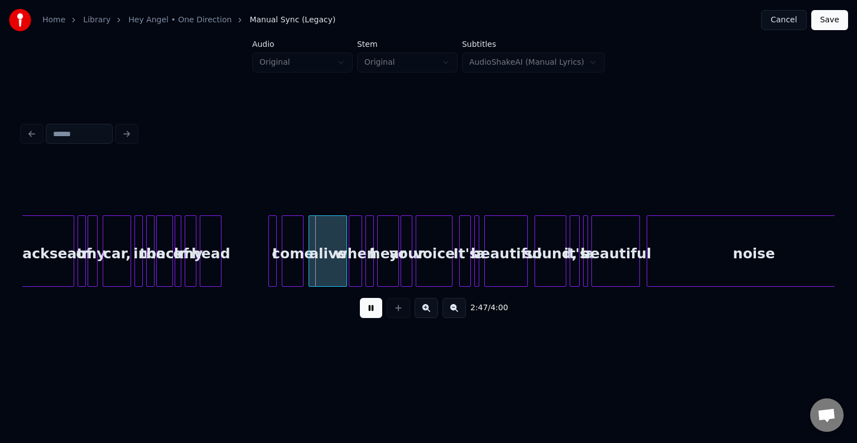
click at [370, 317] on button at bounding box center [371, 308] width 22 height 20
drag, startPoint x: 368, startPoint y: 317, endPoint x: 290, endPoint y: 318, distance: 77.5
click at [290, 318] on div "2:47 / 4:00" at bounding box center [428, 308] width 794 height 25
click at [258, 263] on div at bounding box center [258, 251] width 3 height 70
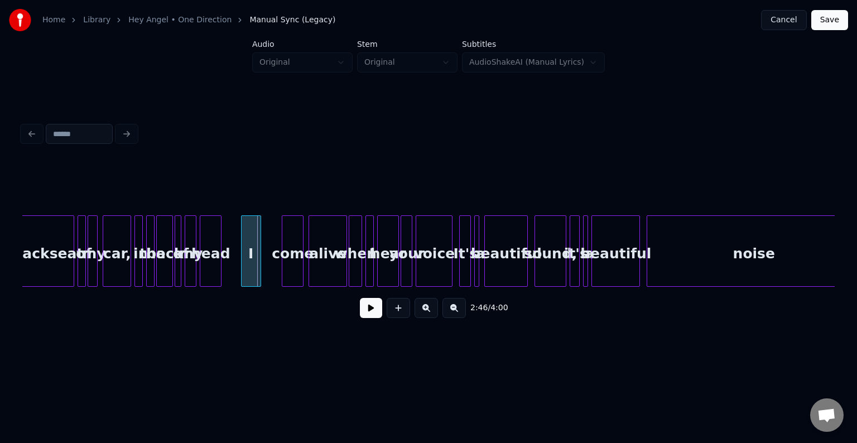
click at [250, 264] on div "I" at bounding box center [250, 254] width 19 height 76
click at [371, 315] on button at bounding box center [371, 308] width 22 height 20
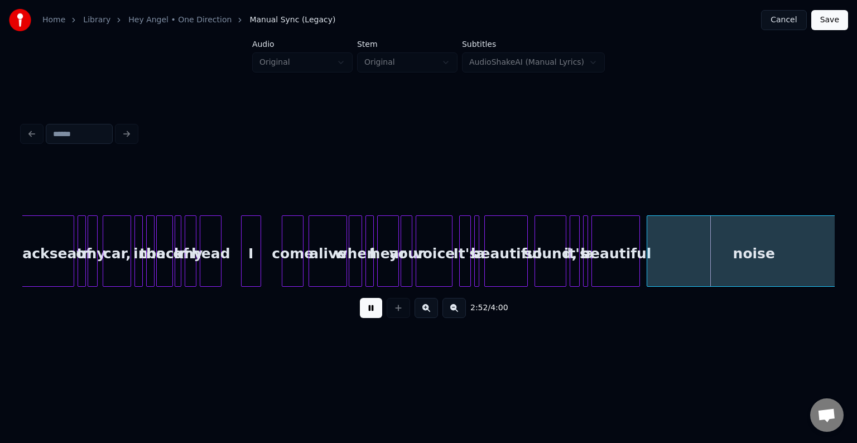
click at [369, 310] on button at bounding box center [371, 308] width 22 height 20
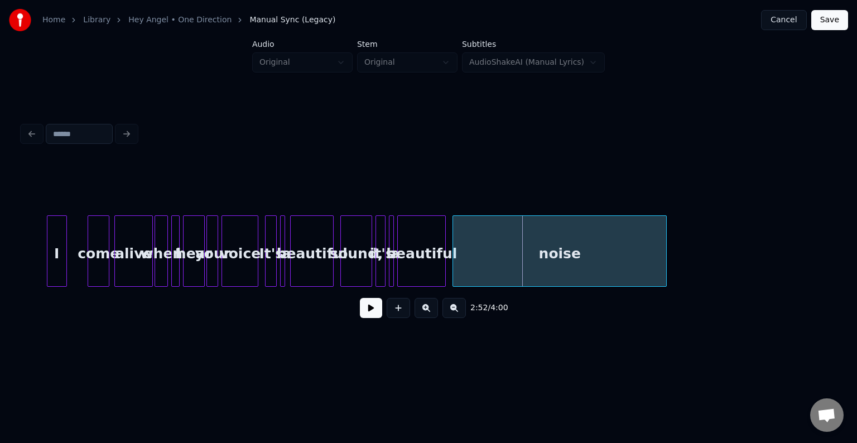
scroll to position [0, 13966]
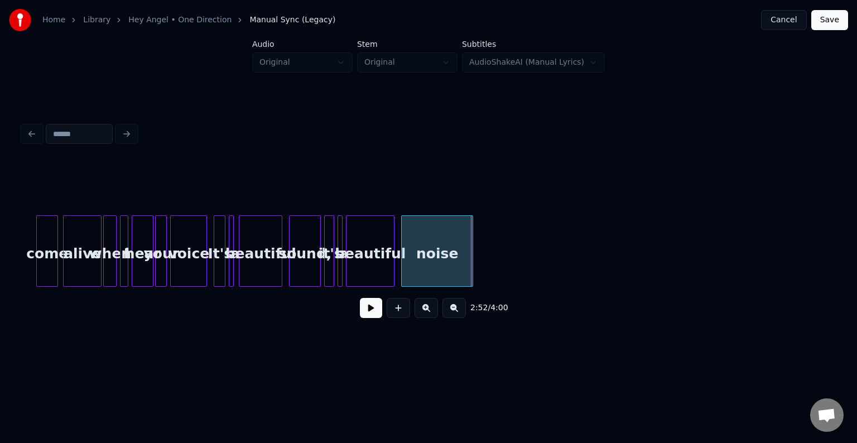
click at [471, 260] on div at bounding box center [470, 251] width 3 height 70
click at [368, 309] on button at bounding box center [371, 308] width 22 height 20
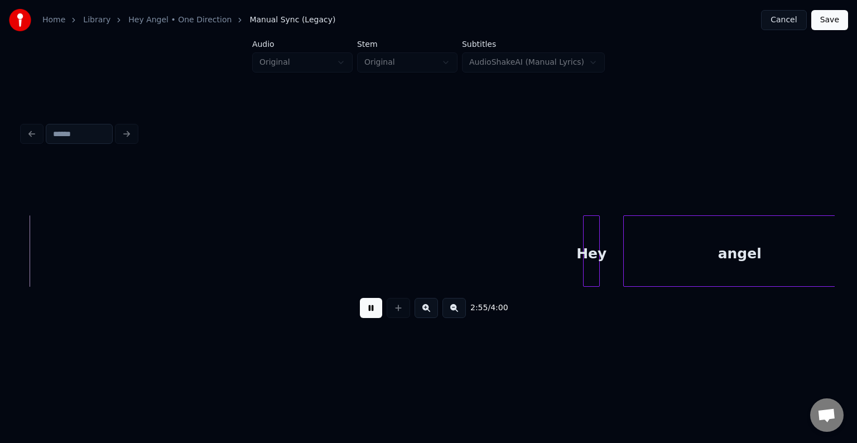
scroll to position [0, 14667]
click at [605, 271] on div at bounding box center [602, 251] width 3 height 70
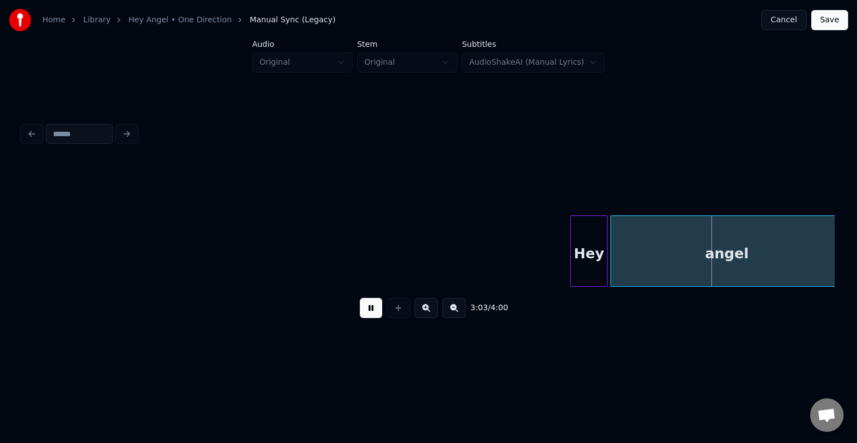
click at [620, 267] on div "angel" at bounding box center [726, 254] width 231 height 76
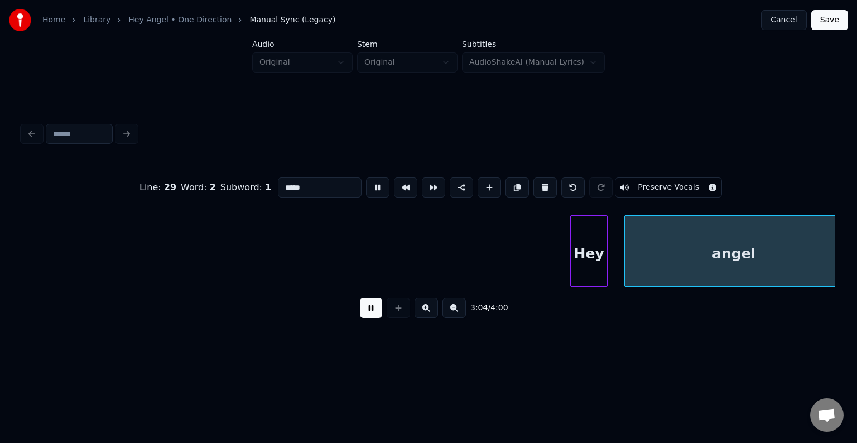
click at [625, 274] on div at bounding box center [626, 251] width 3 height 70
click at [617, 267] on div at bounding box center [617, 251] width 3 height 70
click at [371, 316] on button at bounding box center [371, 308] width 22 height 20
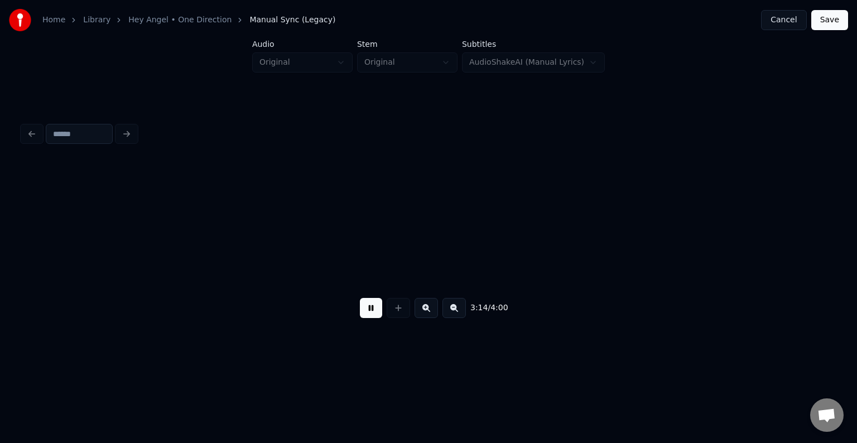
scroll to position [0, 16292]
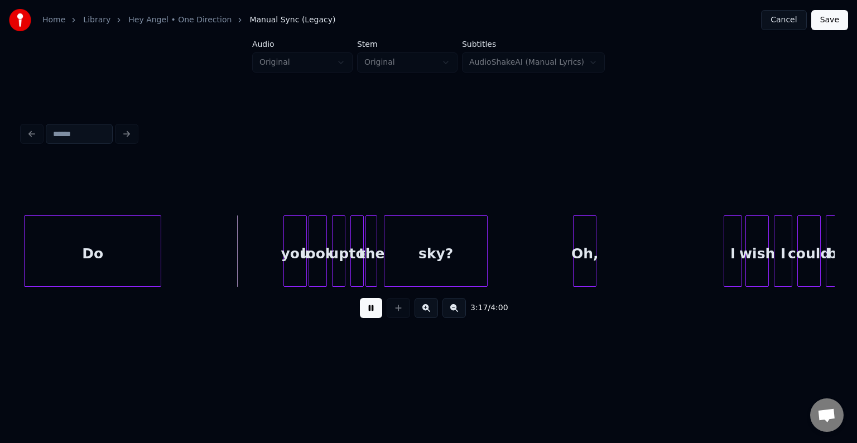
click at [373, 314] on button at bounding box center [371, 308] width 22 height 20
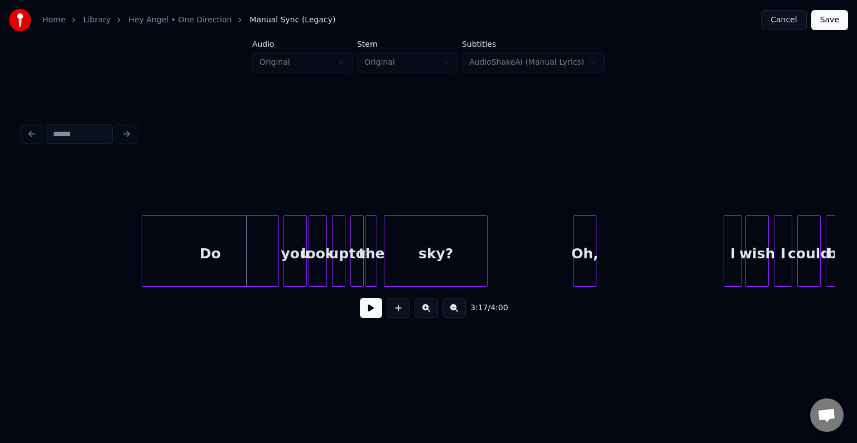
click at [204, 261] on div "Do" at bounding box center [210, 254] width 136 height 76
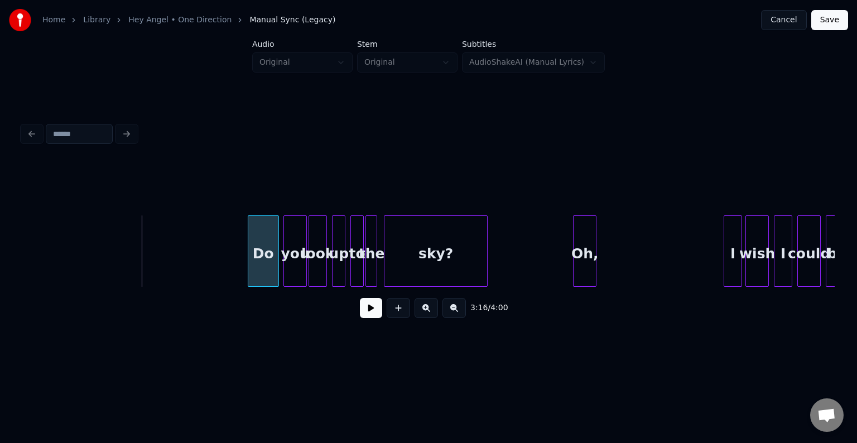
click at [250, 273] on div at bounding box center [249, 251] width 3 height 70
click at [367, 313] on button at bounding box center [371, 308] width 22 height 20
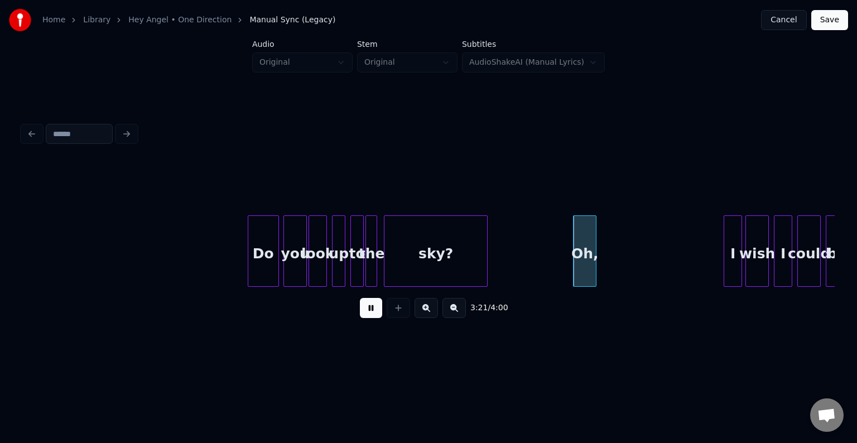
click at [450, 268] on div at bounding box center [449, 251] width 3 height 70
click at [591, 252] on div "Oh," at bounding box center [584, 254] width 22 height 76
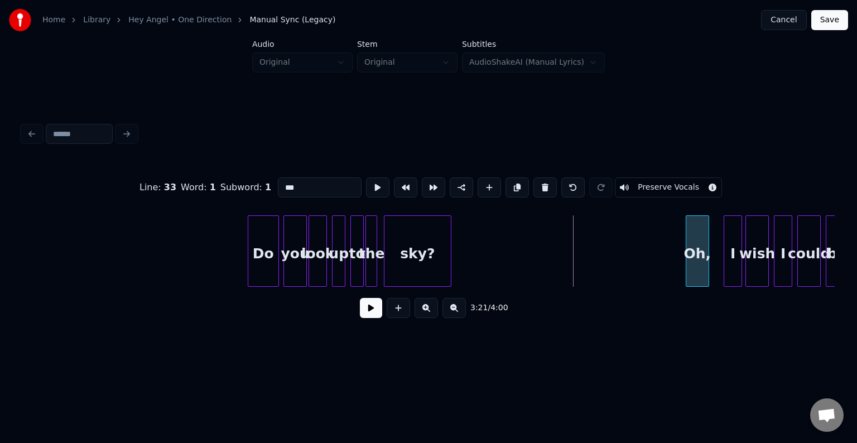
click at [699, 257] on div "Oh," at bounding box center [697, 254] width 22 height 76
click at [719, 260] on div at bounding box center [719, 251] width 3 height 70
click at [368, 310] on button at bounding box center [371, 308] width 22 height 20
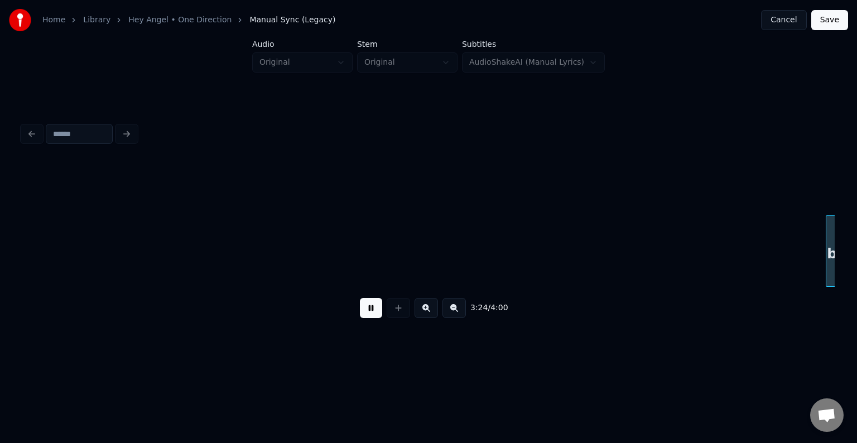
scroll to position [0, 17105]
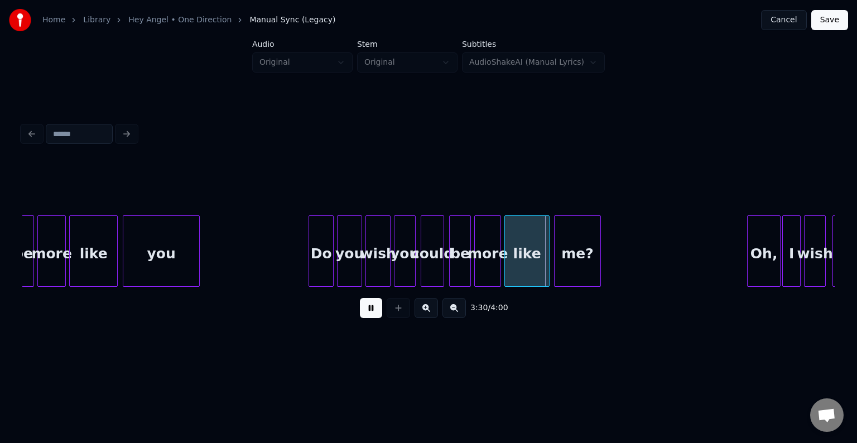
click at [571, 264] on div "me?" at bounding box center [577, 254] width 46 height 76
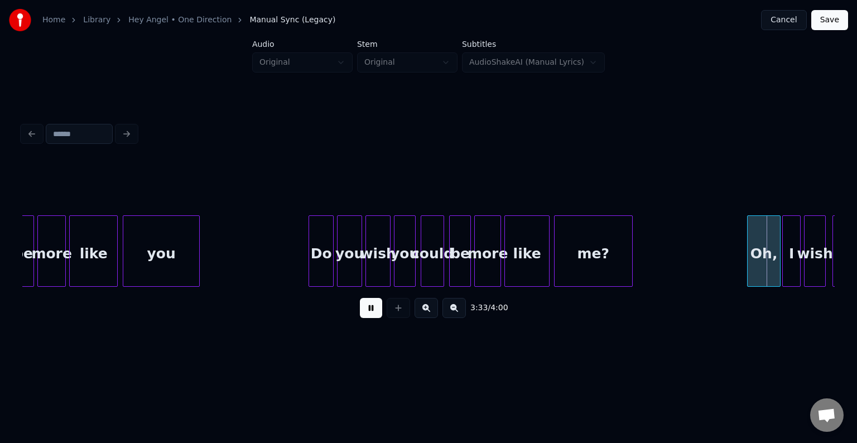
click at [629, 261] on div at bounding box center [630, 251] width 3 height 70
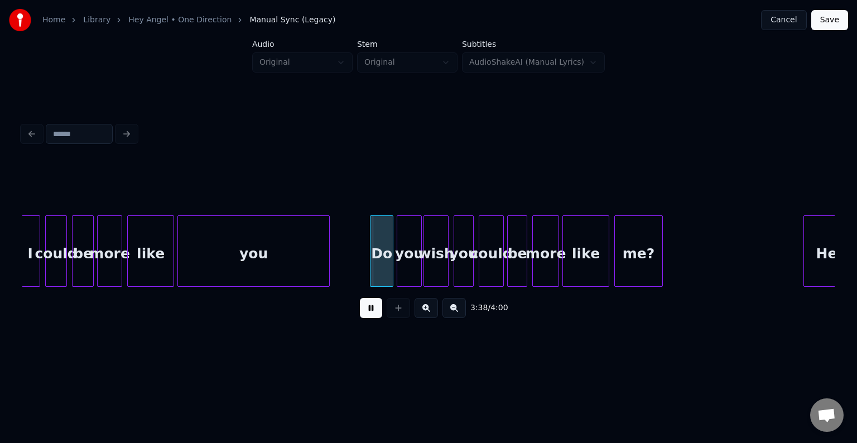
click at [368, 312] on button at bounding box center [371, 308] width 22 height 20
click at [262, 270] on div at bounding box center [262, 251] width 3 height 70
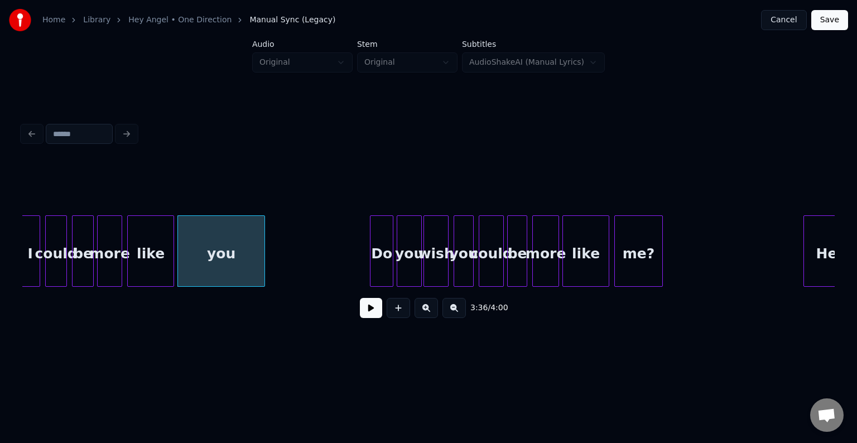
click at [373, 318] on button at bounding box center [371, 308] width 22 height 20
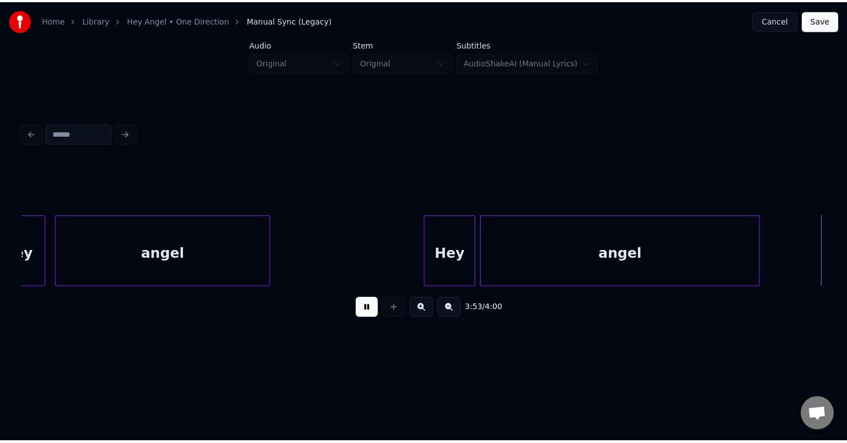
scroll to position [0, 19271]
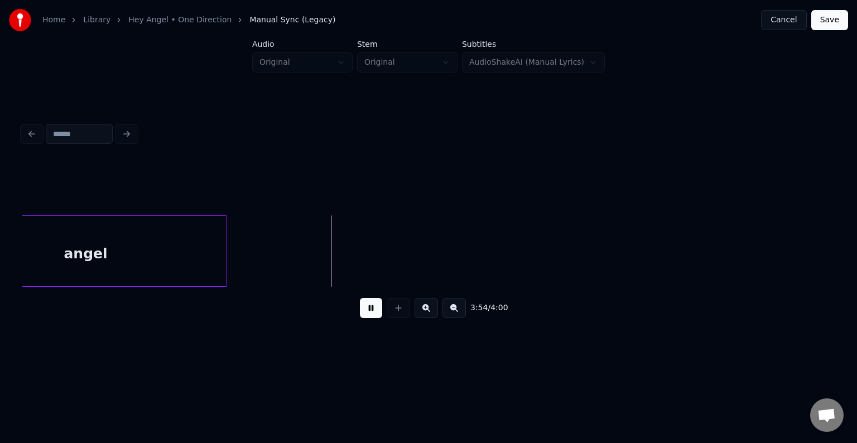
click at [831, 18] on button "Save" at bounding box center [829, 20] width 37 height 20
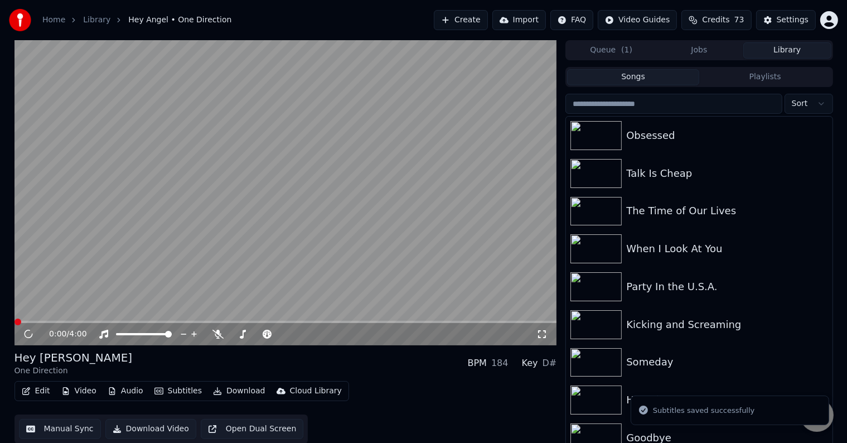
click at [230, 388] on button "Download" at bounding box center [239, 391] width 61 height 16
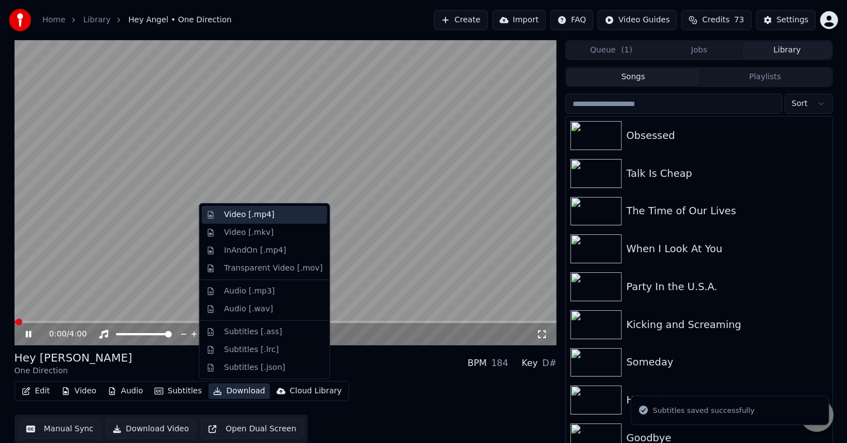
click at [250, 213] on div "Video [.mp4]" at bounding box center [249, 214] width 50 height 11
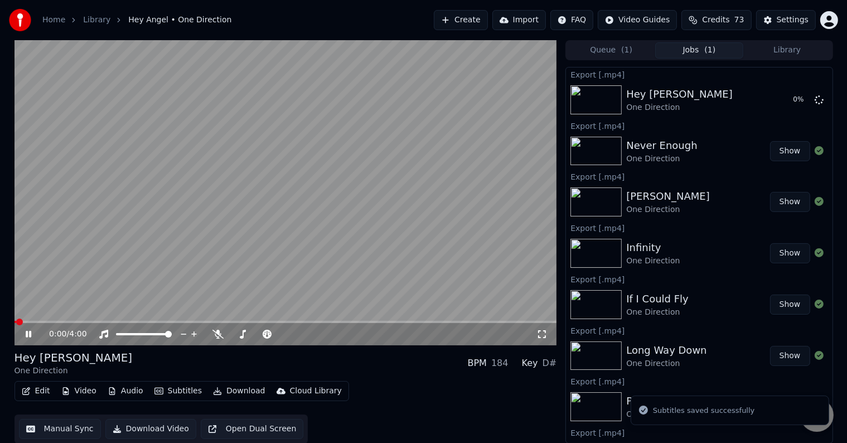
click at [26, 332] on icon at bounding box center [29, 334] width 6 height 7
click at [772, 47] on button "Library" at bounding box center [787, 50] width 88 height 16
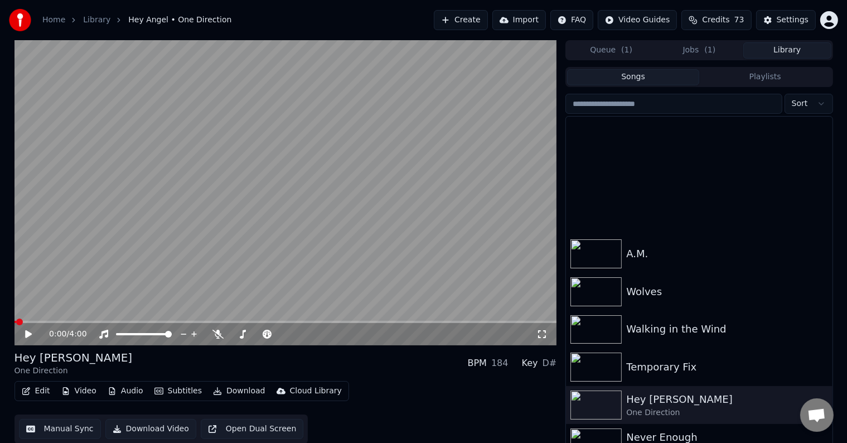
scroll to position [6436, 0]
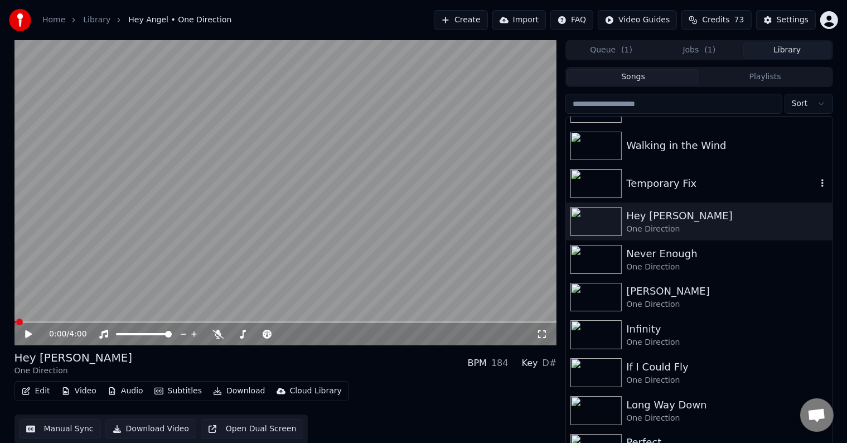
click at [663, 182] on div "Temporary Fix" at bounding box center [721, 184] width 190 height 16
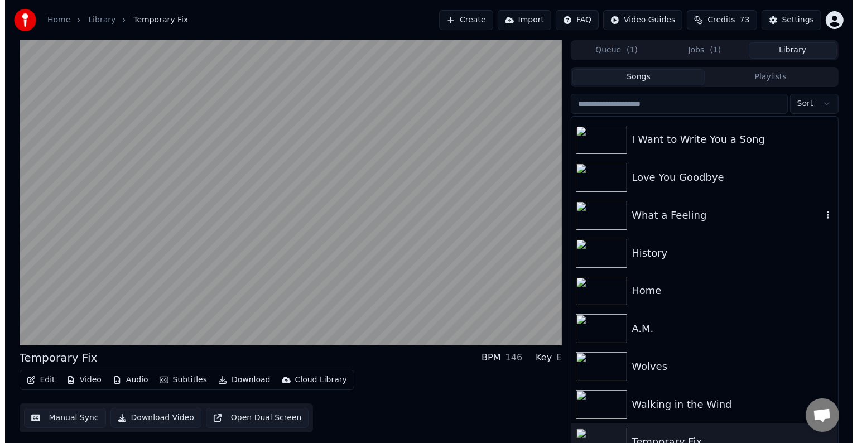
scroll to position [6177, 0]
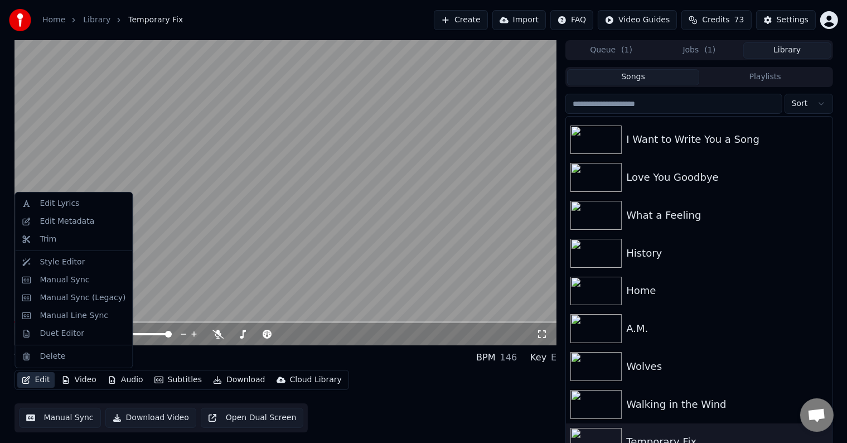
click at [24, 374] on button "Edit" at bounding box center [35, 380] width 37 height 16
click at [67, 216] on div "Edit Metadata" at bounding box center [67, 221] width 55 height 11
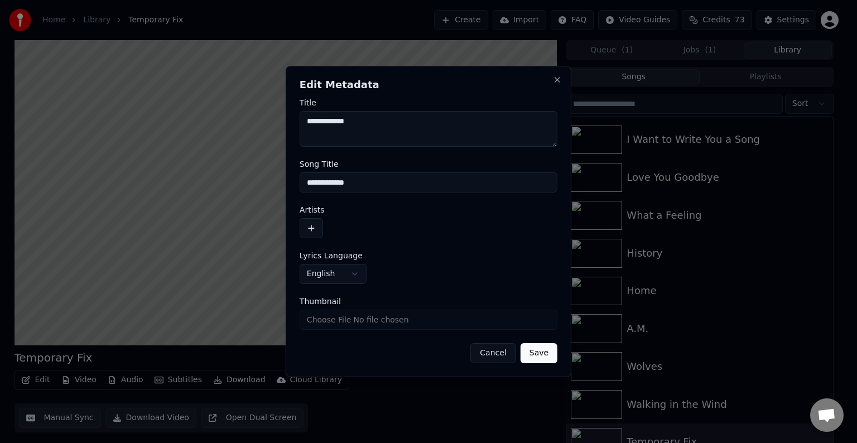
click at [300, 222] on button "button" at bounding box center [310, 228] width 23 height 20
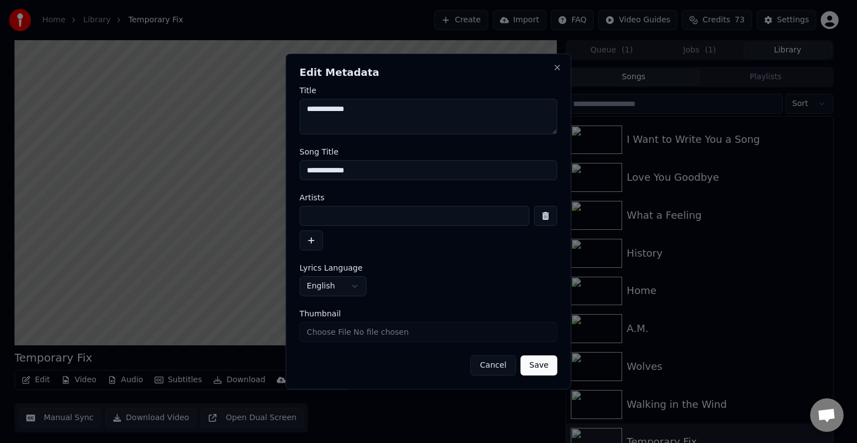
click at [351, 212] on input at bounding box center [414, 216] width 230 height 20
type input "**********"
click at [520, 355] on button "Save" at bounding box center [538, 365] width 37 height 20
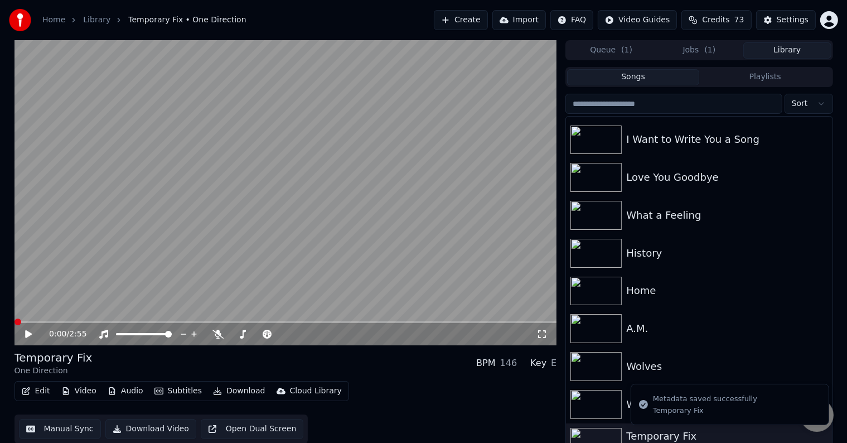
click at [51, 391] on button "Edit" at bounding box center [35, 391] width 37 height 16
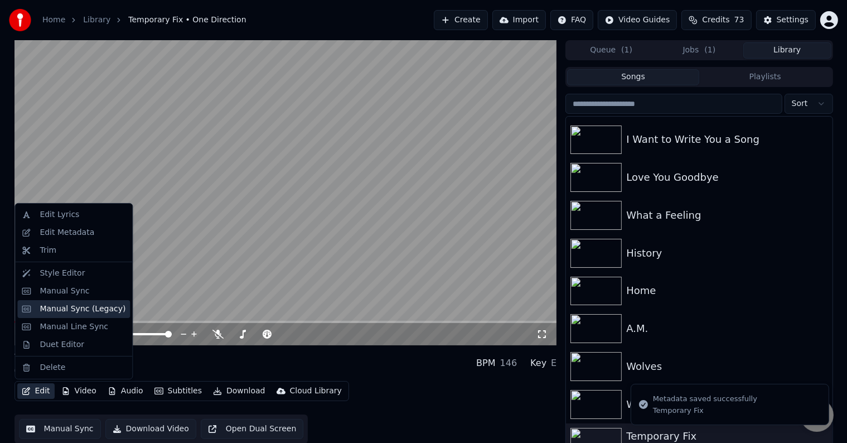
click at [88, 308] on div "Manual Sync (Legacy)" at bounding box center [83, 308] width 86 height 11
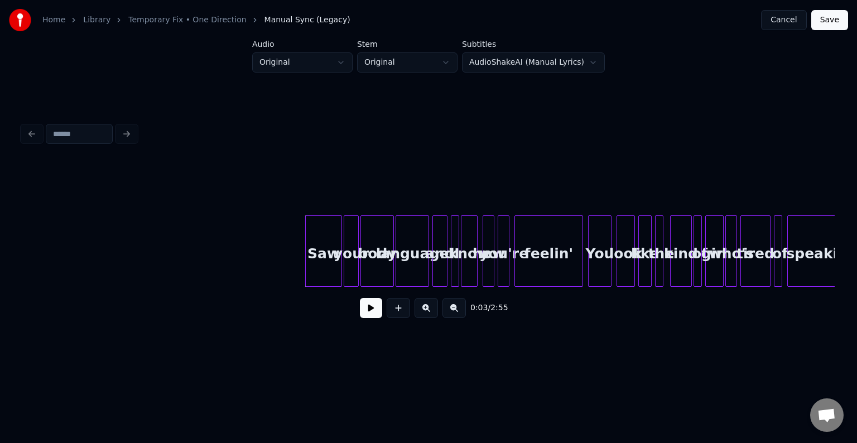
click at [371, 310] on button at bounding box center [371, 308] width 22 height 20
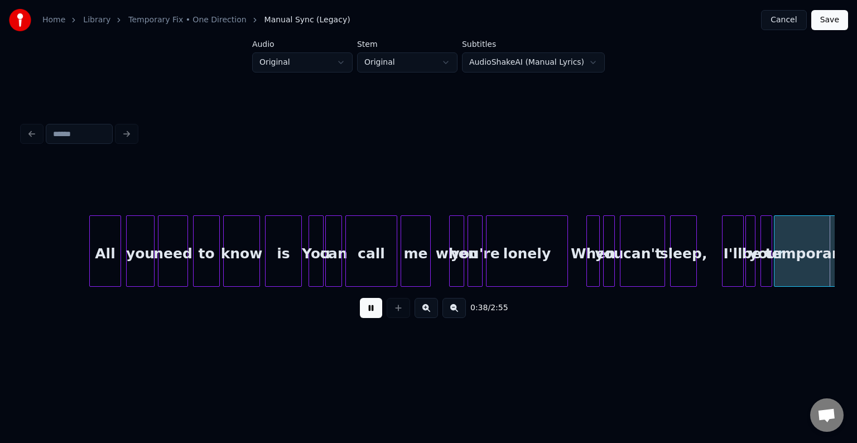
scroll to position [0, 3250]
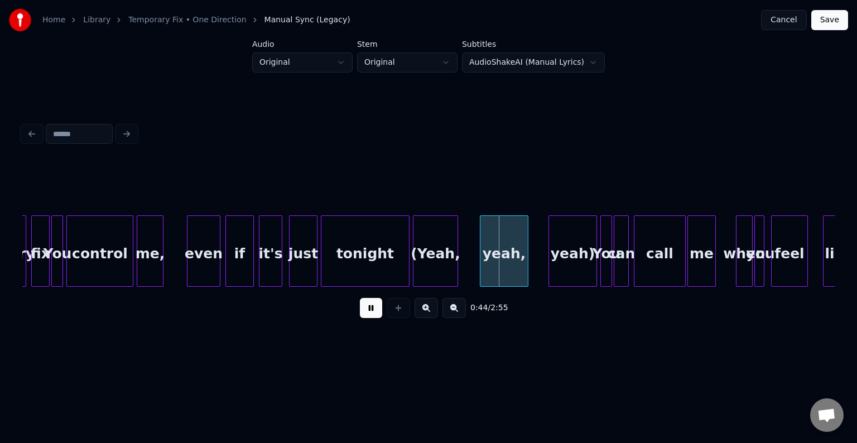
click at [371, 310] on button at bounding box center [371, 308] width 22 height 20
click at [554, 262] on div "yeah)" at bounding box center [572, 254] width 47 height 76
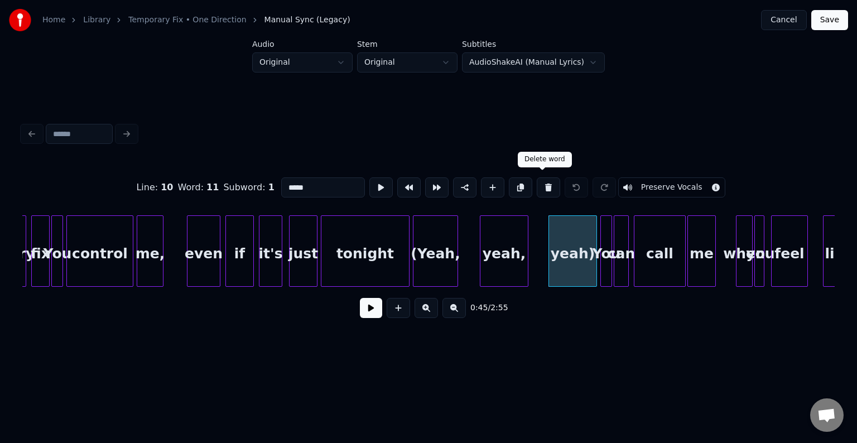
click at [539, 185] on button at bounding box center [548, 187] width 23 height 20
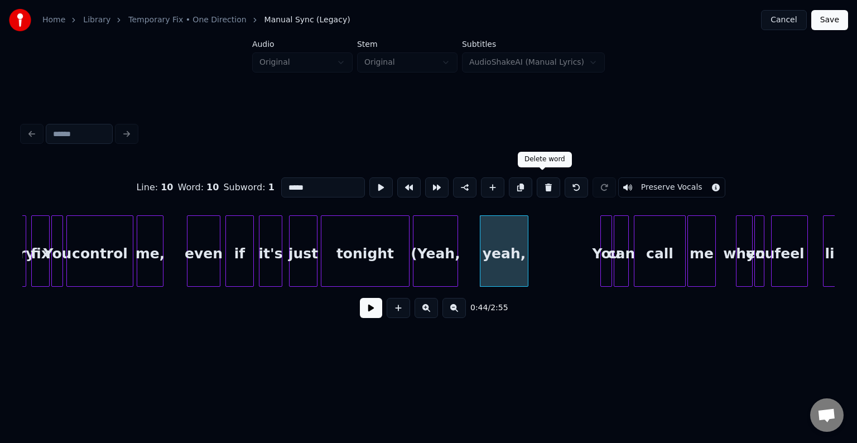
click at [544, 177] on button at bounding box center [548, 187] width 23 height 20
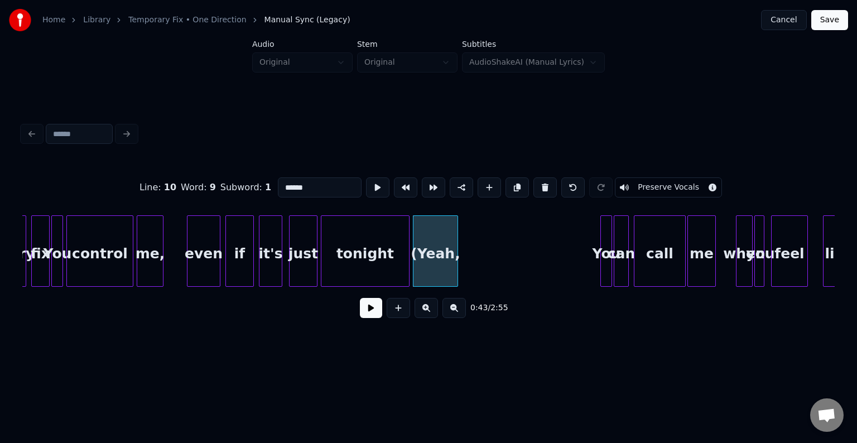
click at [542, 180] on button at bounding box center [544, 187] width 23 height 20
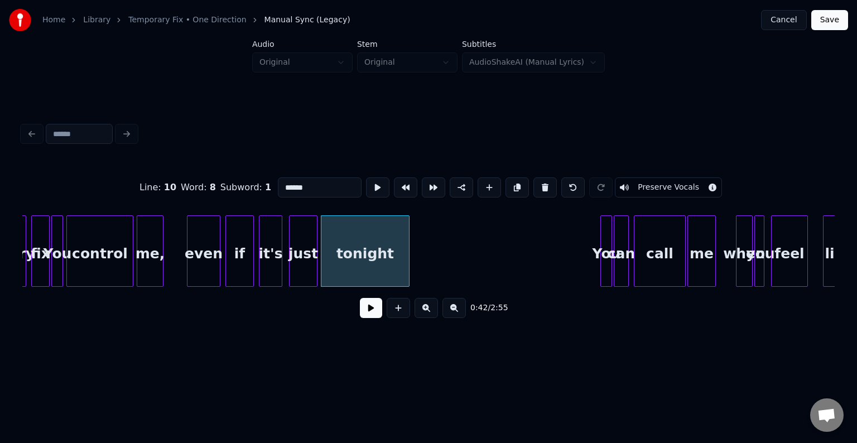
type input "*******"
click at [367, 318] on button at bounding box center [371, 308] width 22 height 20
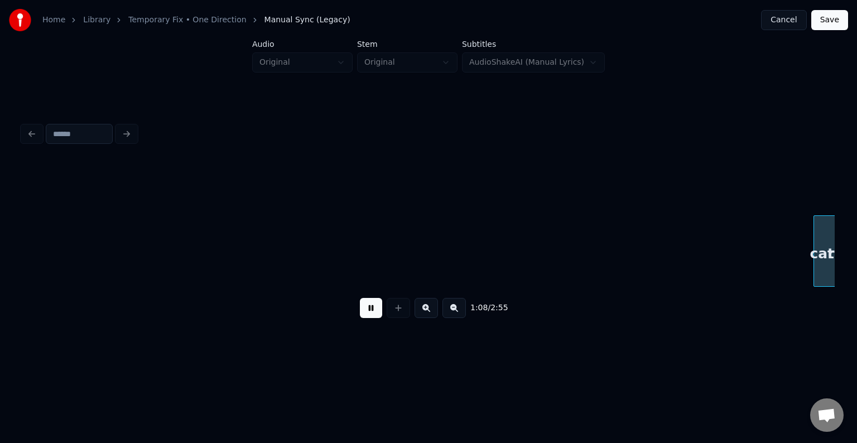
scroll to position [0, 5689]
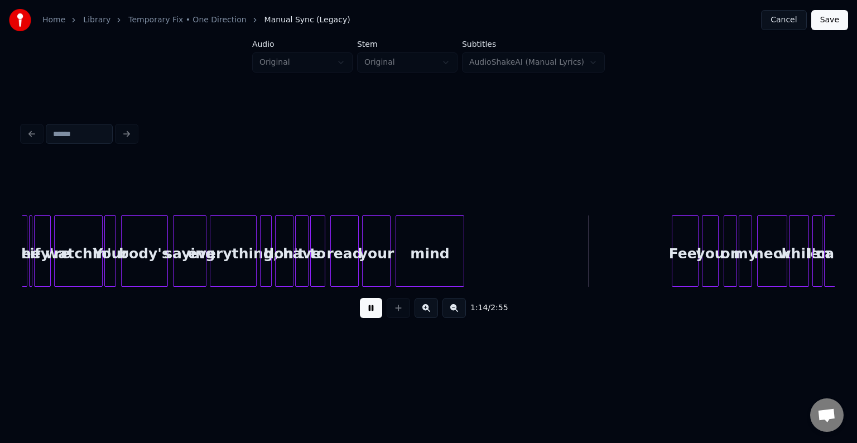
click at [367, 318] on button at bounding box center [371, 308] width 22 height 20
click at [29, 271] on div at bounding box center [29, 251] width 3 height 70
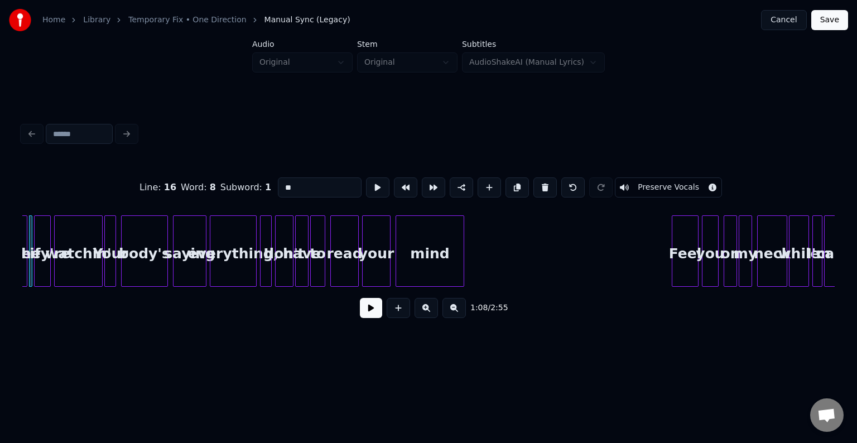
click at [366, 310] on button at bounding box center [371, 308] width 22 height 20
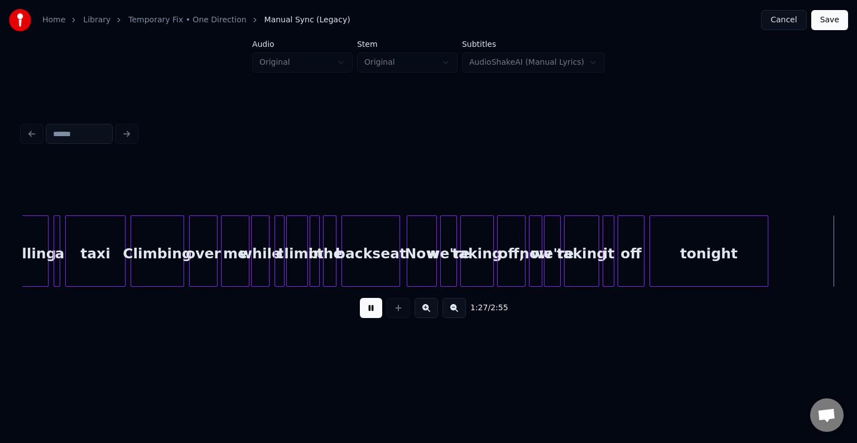
scroll to position [0, 7314]
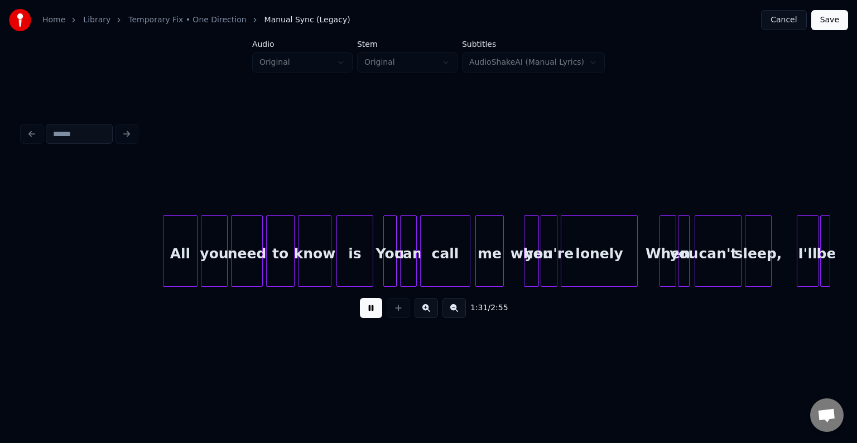
click at [165, 263] on div at bounding box center [164, 251] width 3 height 70
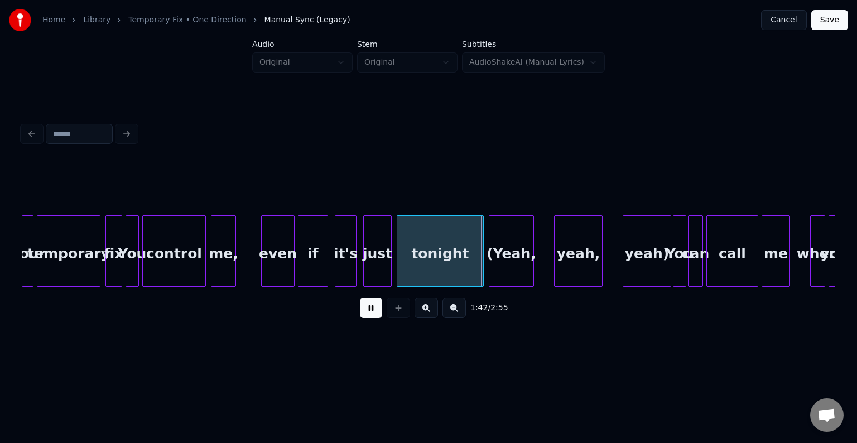
click at [645, 243] on div "yeah)" at bounding box center [646, 254] width 47 height 76
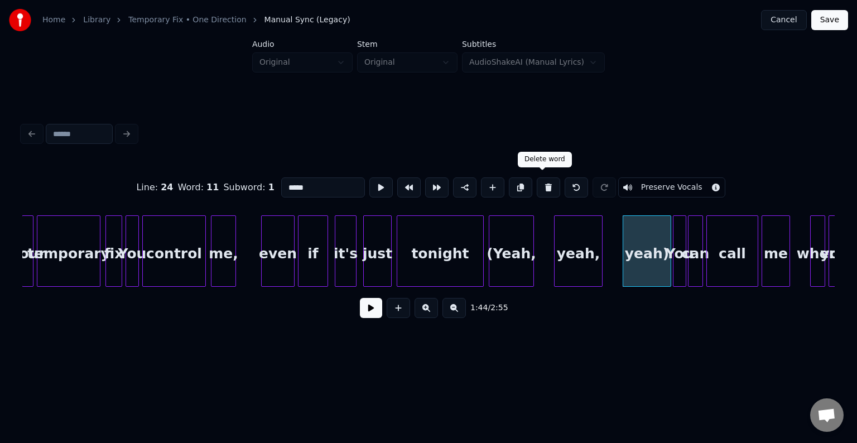
click at [542, 186] on button at bounding box center [548, 187] width 23 height 20
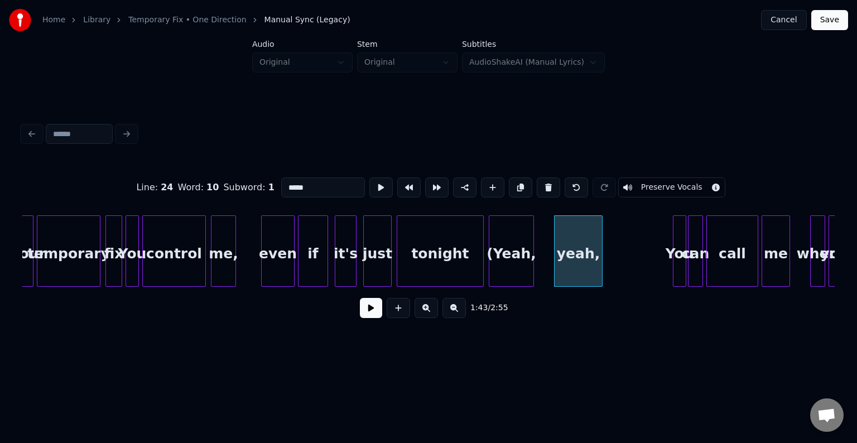
click at [542, 186] on button at bounding box center [548, 187] width 23 height 20
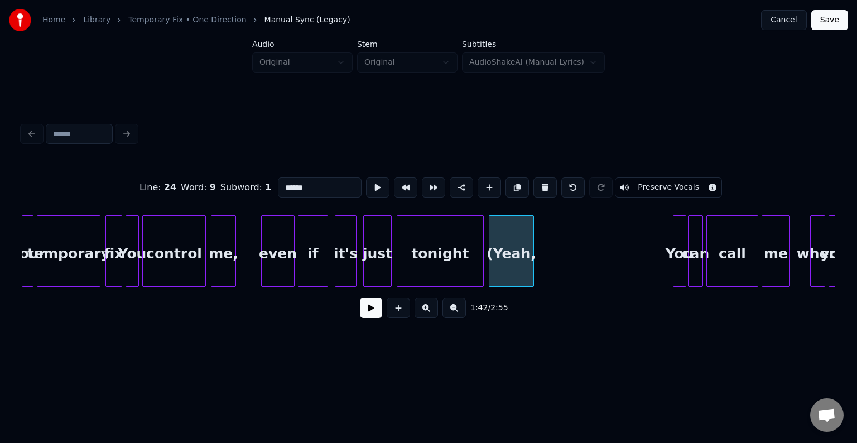
click at [542, 186] on button at bounding box center [544, 187] width 23 height 20
type input "*******"
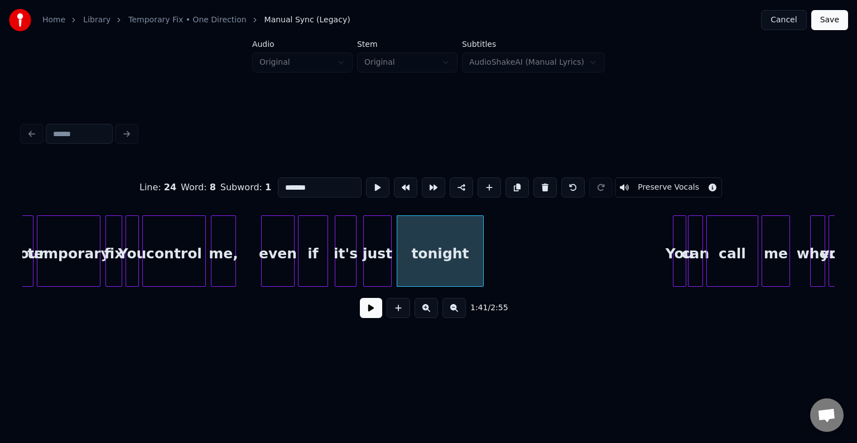
click at [379, 311] on button at bounding box center [371, 308] width 22 height 20
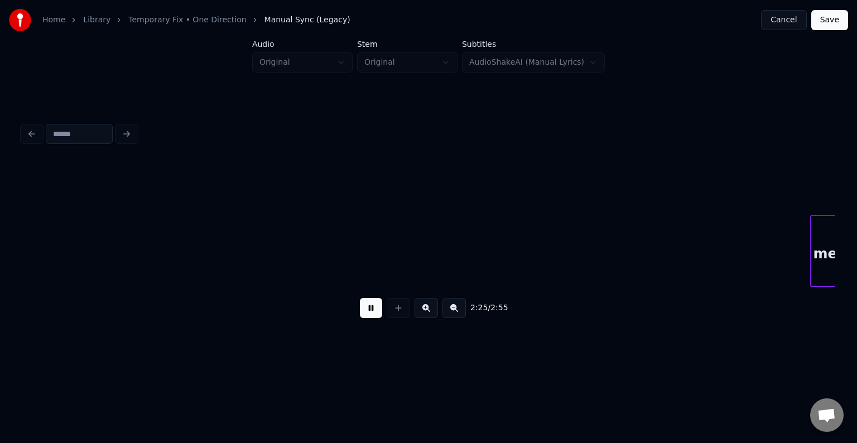
scroll to position [0, 12190]
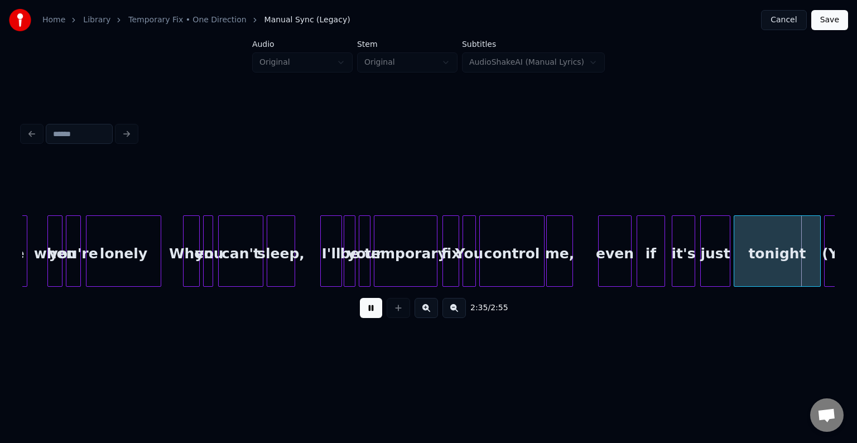
click at [379, 310] on button at bounding box center [371, 308] width 22 height 20
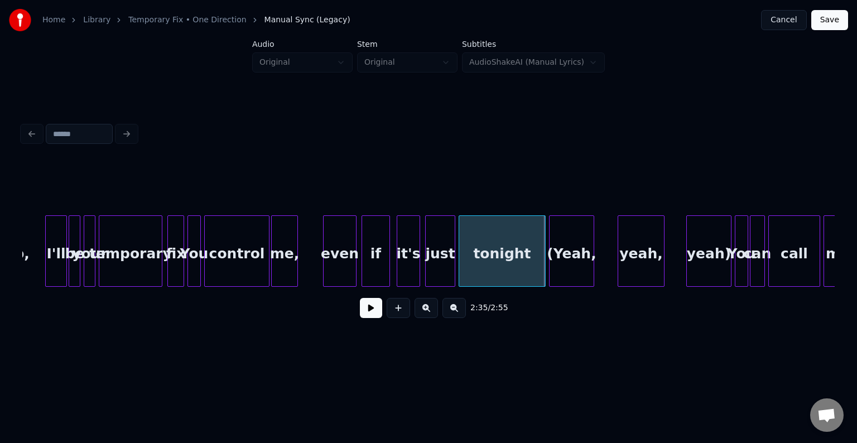
scroll to position [0, 12525]
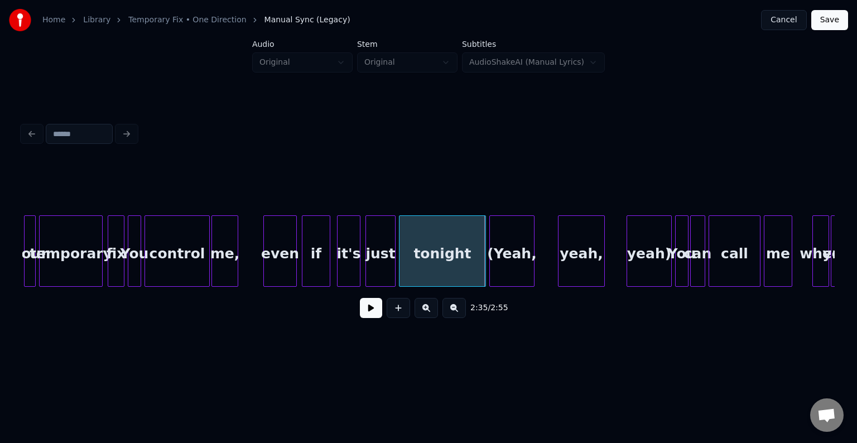
click at [640, 260] on div "yeah)" at bounding box center [649, 254] width 44 height 76
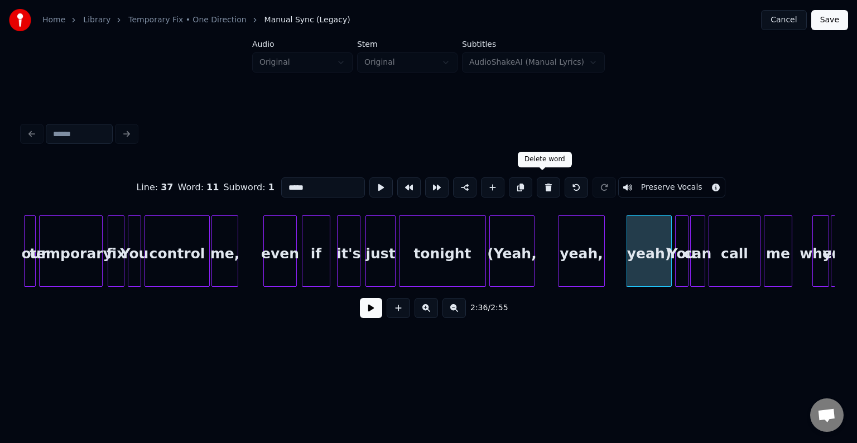
click at [537, 183] on button at bounding box center [548, 187] width 23 height 20
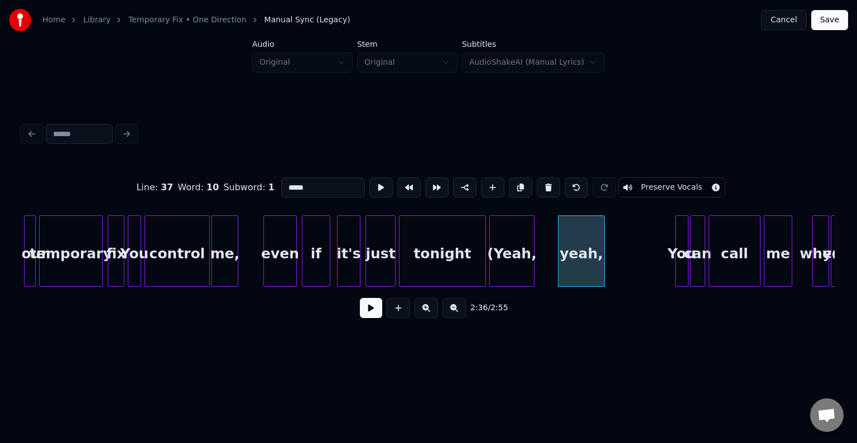
click at [537, 184] on button at bounding box center [548, 187] width 23 height 20
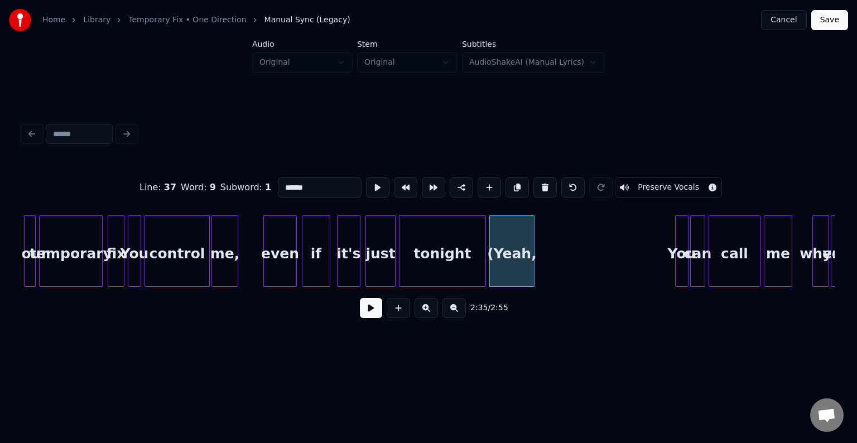
click at [537, 184] on button at bounding box center [544, 187] width 23 height 20
type input "*******"
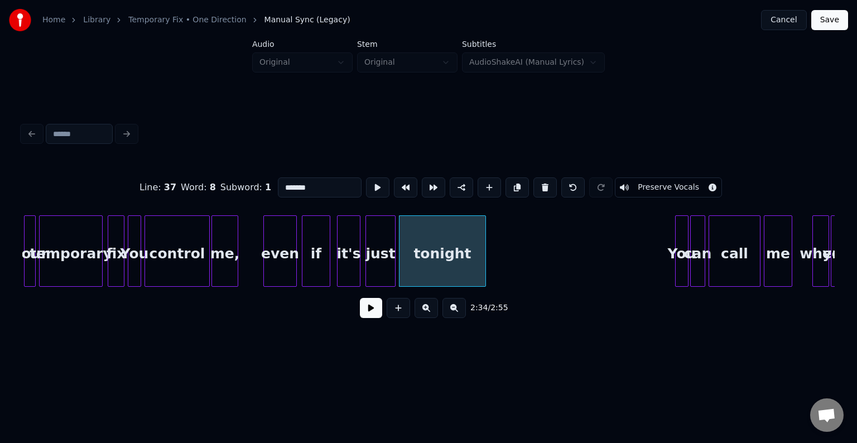
drag, startPoint x: 388, startPoint y: 309, endPoint x: 381, endPoint y: 326, distance: 18.0
click at [381, 326] on div "2:34 / 2:55" at bounding box center [428, 308] width 812 height 42
click at [375, 317] on button at bounding box center [371, 308] width 22 height 20
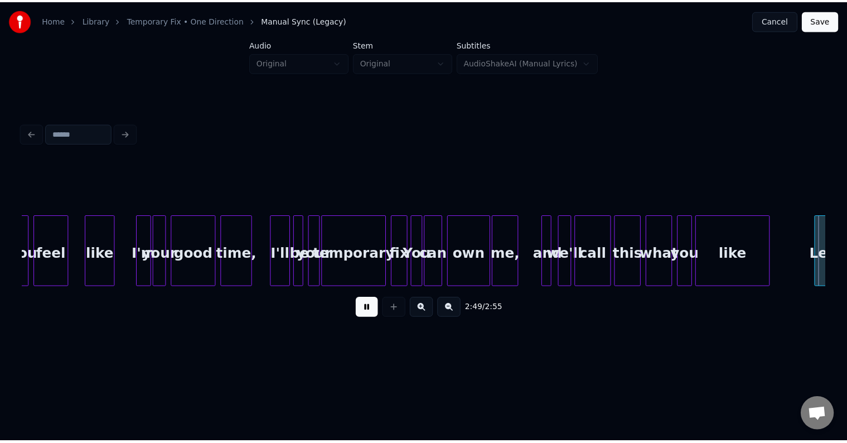
scroll to position [0, 13834]
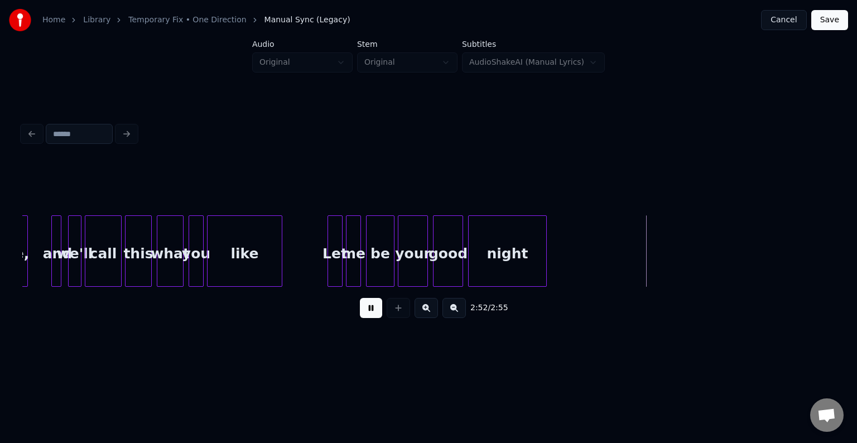
click at [819, 18] on button "Save" at bounding box center [829, 20] width 37 height 20
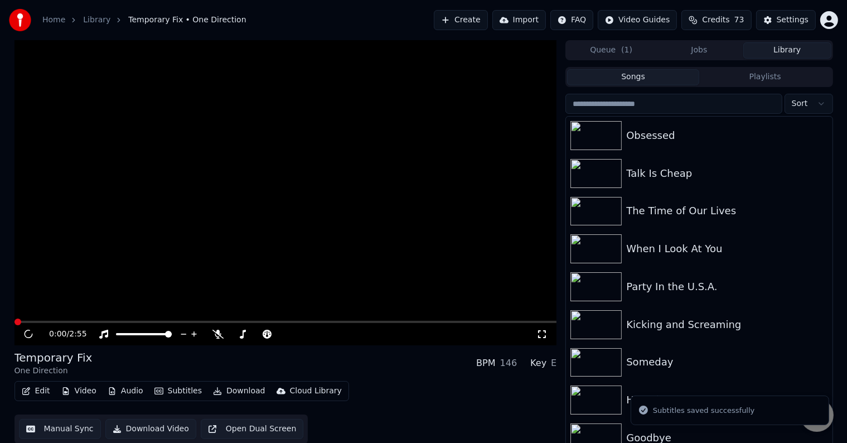
click at [236, 386] on button "Download" at bounding box center [239, 391] width 61 height 16
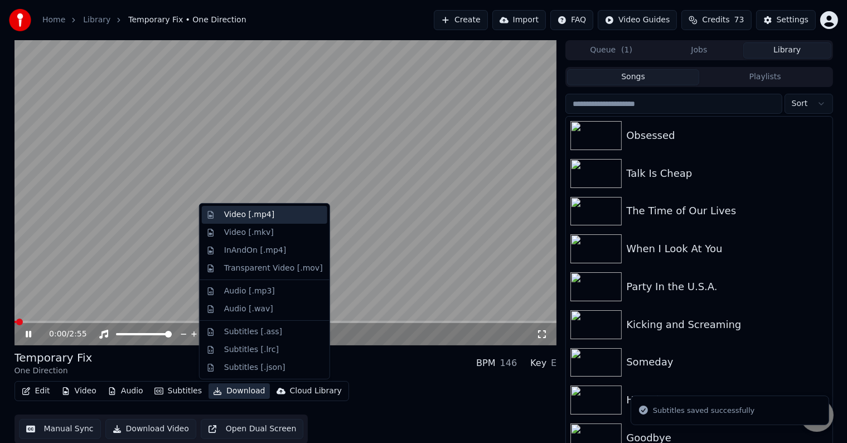
click at [239, 210] on div "Video [.mp4]" at bounding box center [249, 214] width 50 height 11
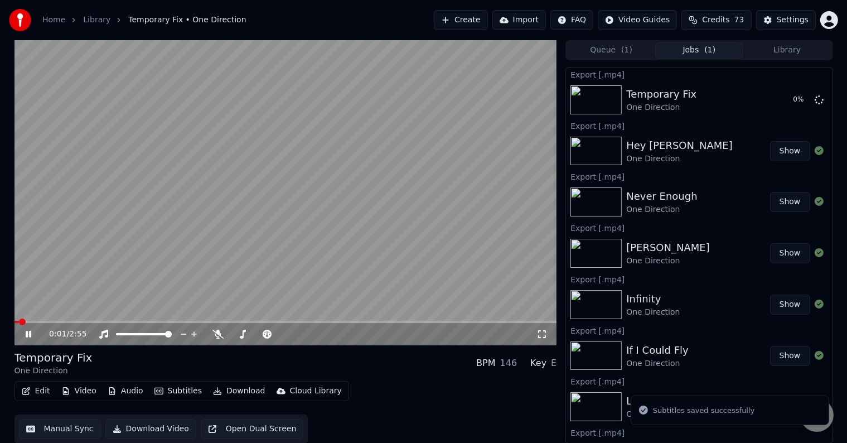
click at [26, 334] on icon at bounding box center [29, 334] width 6 height 7
click at [785, 51] on button "Library" at bounding box center [787, 50] width 88 height 16
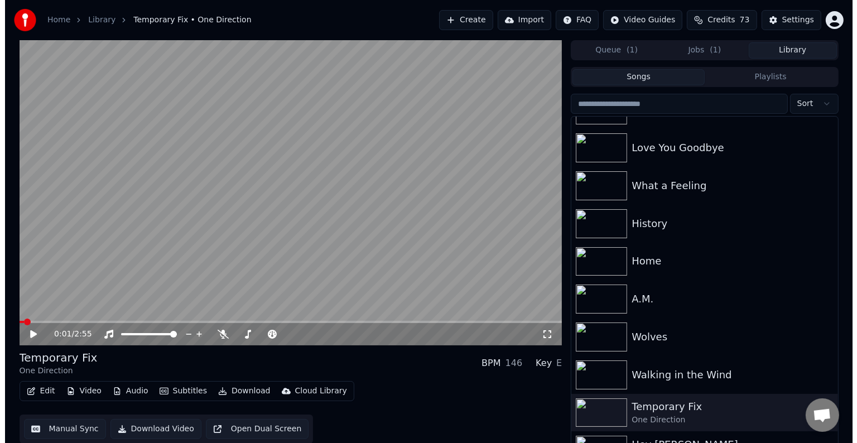
scroll to position [6253, 0]
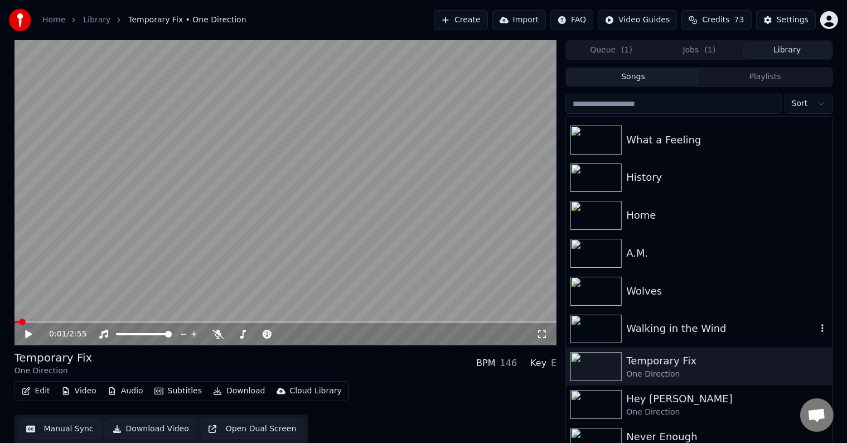
click at [631, 325] on div "Walking in the Wind" at bounding box center [721, 329] width 190 height 16
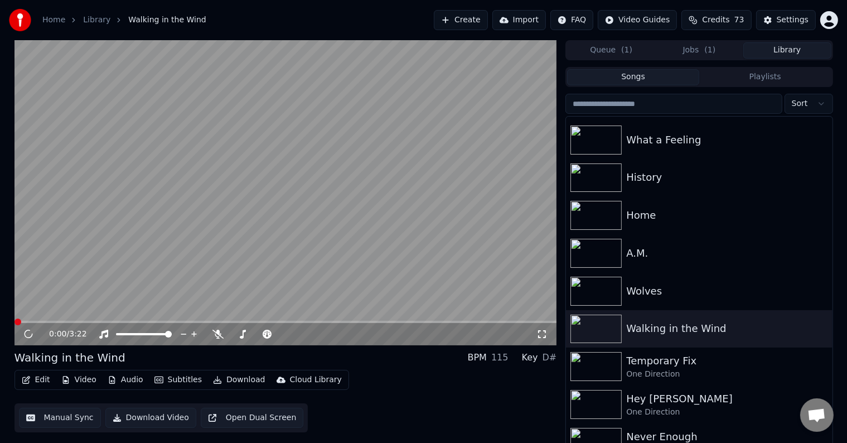
click at [37, 375] on button "Edit" at bounding box center [35, 380] width 37 height 16
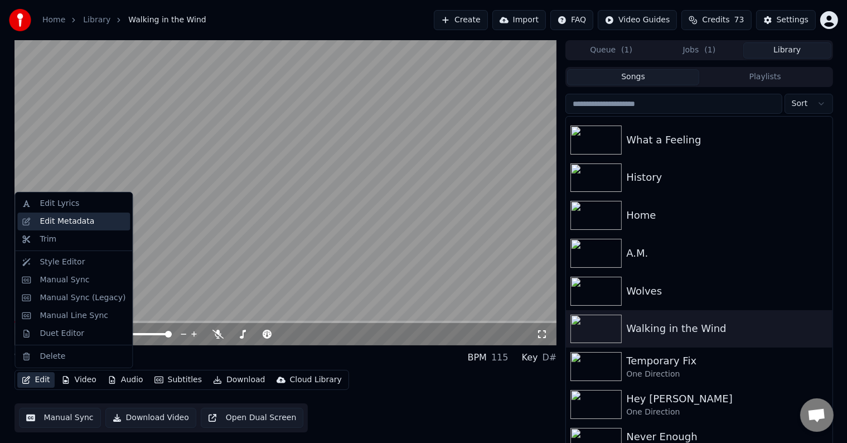
click at [57, 220] on div "Edit Metadata" at bounding box center [67, 221] width 55 height 11
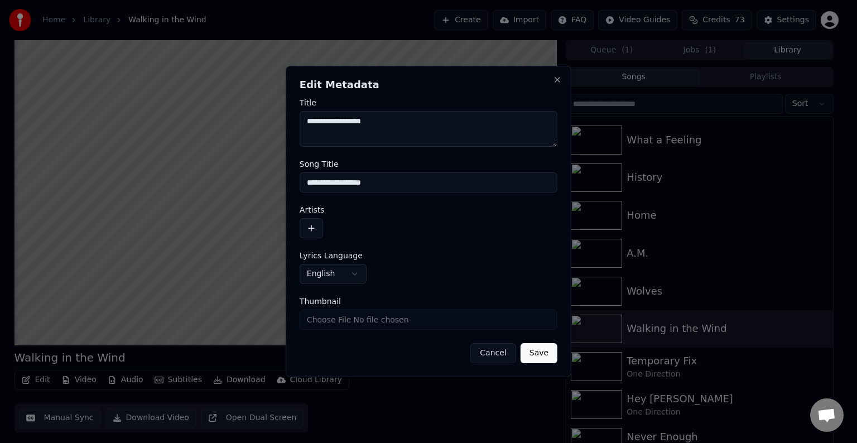
click at [310, 225] on button "button" at bounding box center [310, 228] width 23 height 20
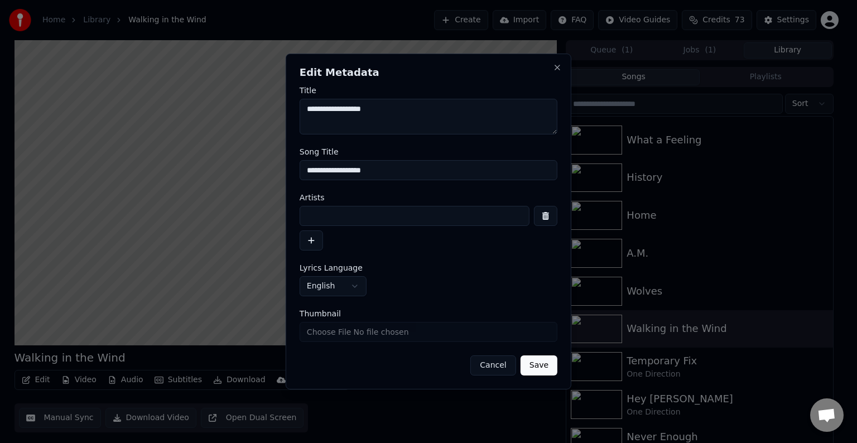
click at [344, 219] on input at bounding box center [414, 216] width 230 height 20
type input "**********"
click at [520, 355] on button "Save" at bounding box center [538, 365] width 37 height 20
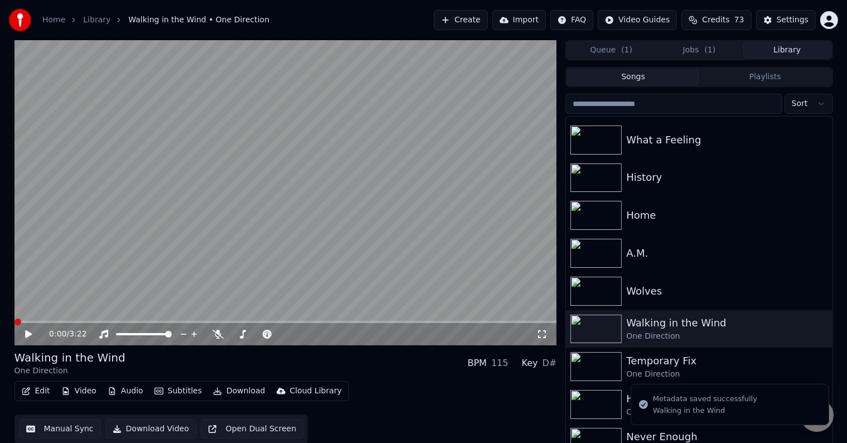
click at [27, 385] on button "Edit" at bounding box center [35, 391] width 37 height 16
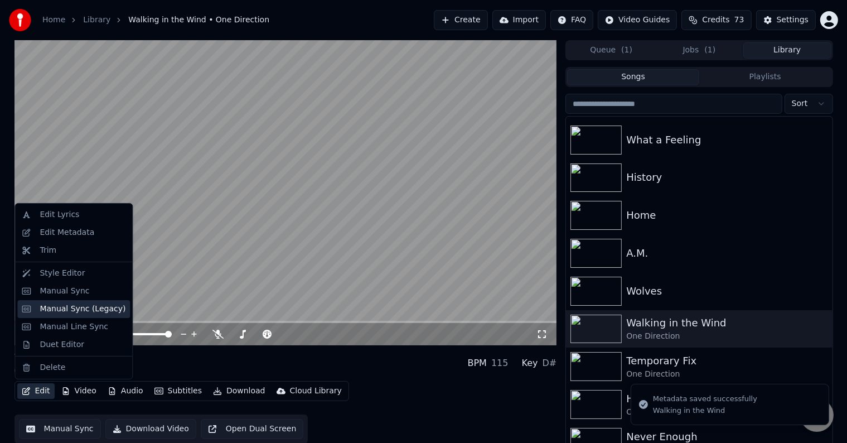
click at [61, 304] on div "Manual Sync (Legacy)" at bounding box center [83, 308] width 86 height 11
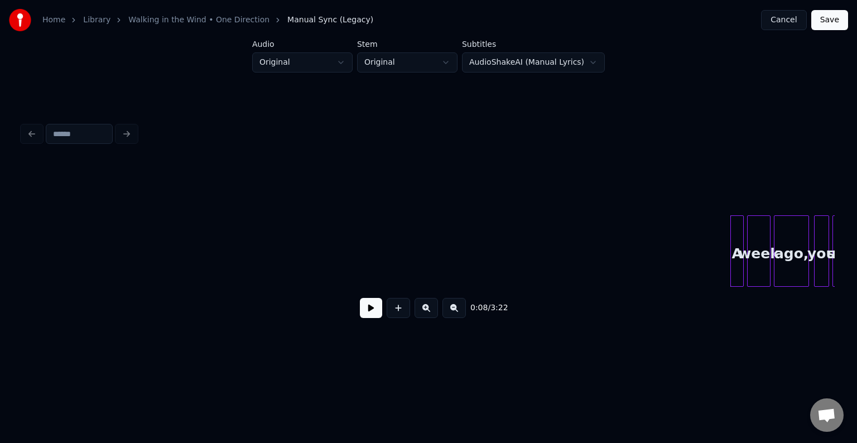
click at [372, 312] on button at bounding box center [371, 308] width 22 height 20
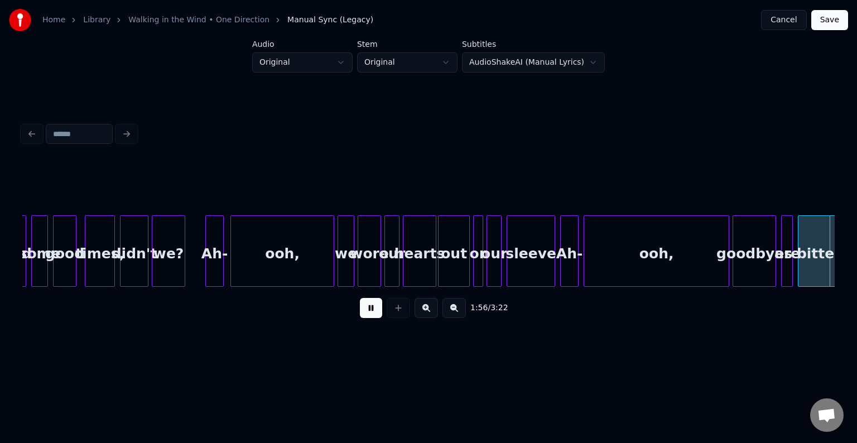
scroll to position [0, 9754]
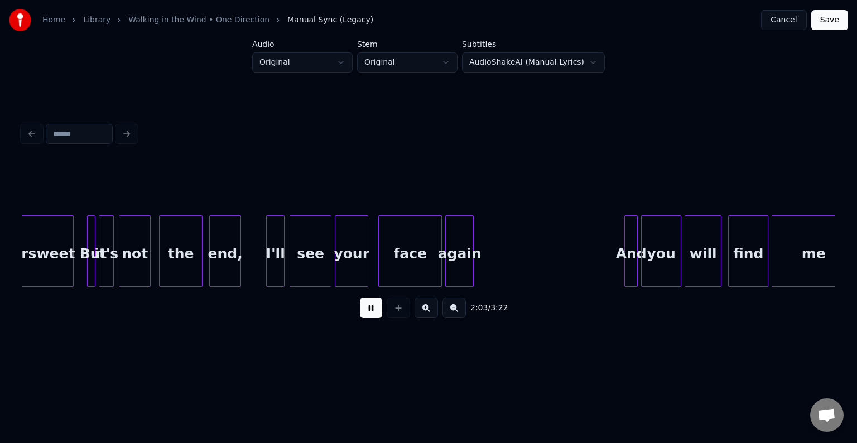
click at [453, 270] on div "again" at bounding box center [459, 254] width 27 height 76
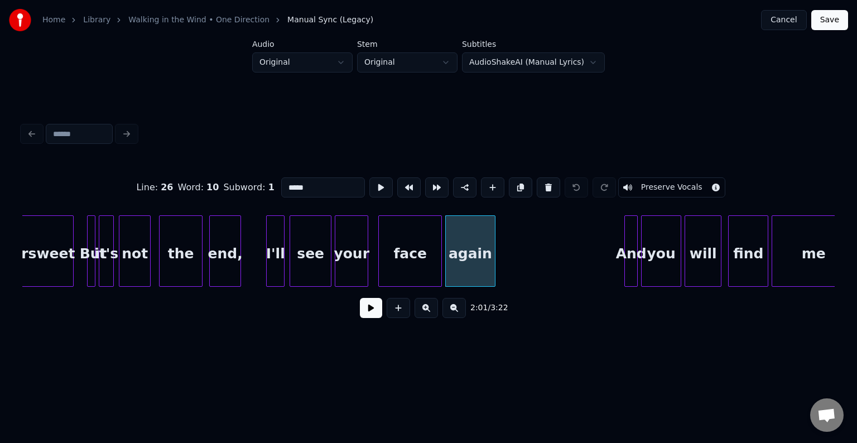
click at [492, 270] on div at bounding box center [492, 251] width 3 height 70
click at [367, 313] on button at bounding box center [371, 308] width 22 height 20
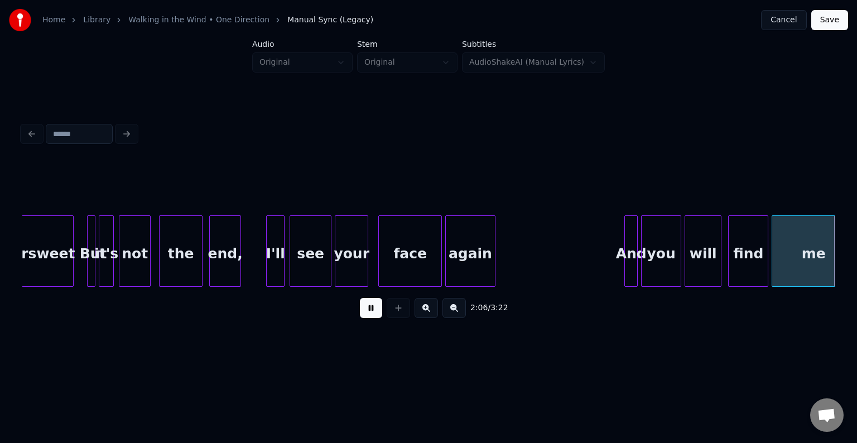
scroll to position [0, 10566]
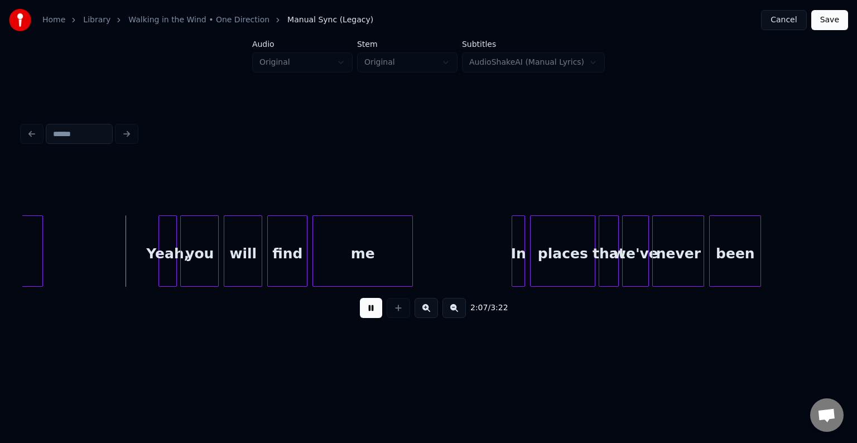
click at [368, 310] on button at bounding box center [371, 308] width 22 height 20
click at [360, 263] on div at bounding box center [358, 251] width 3 height 70
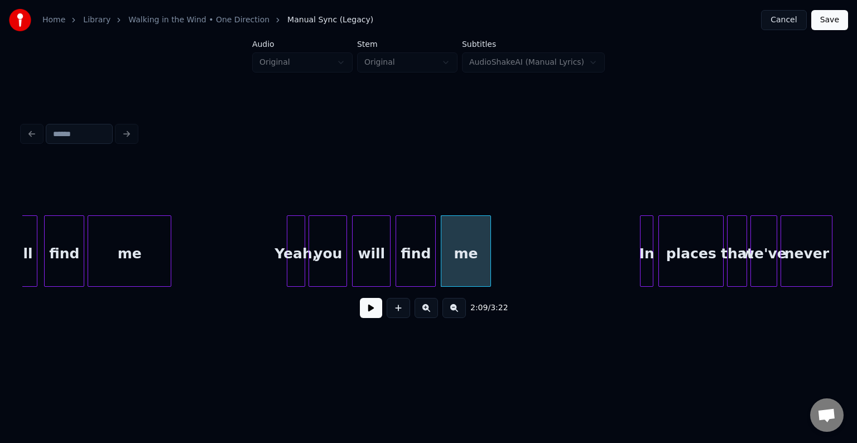
scroll to position [0, 10432]
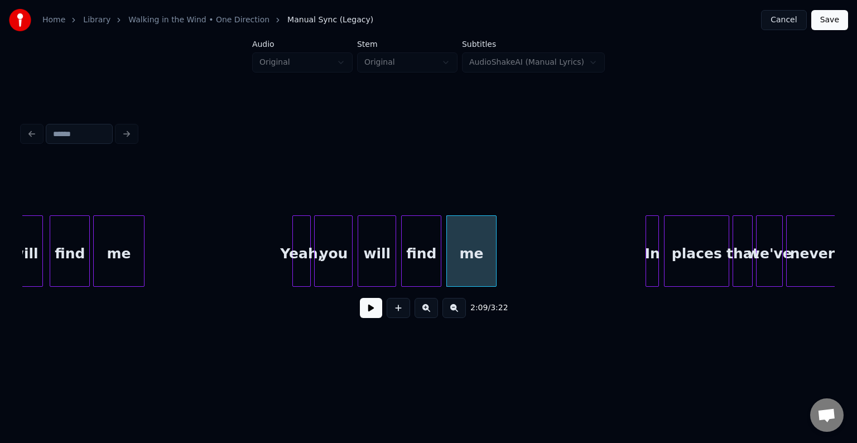
click at [142, 262] on div at bounding box center [142, 251] width 3 height 70
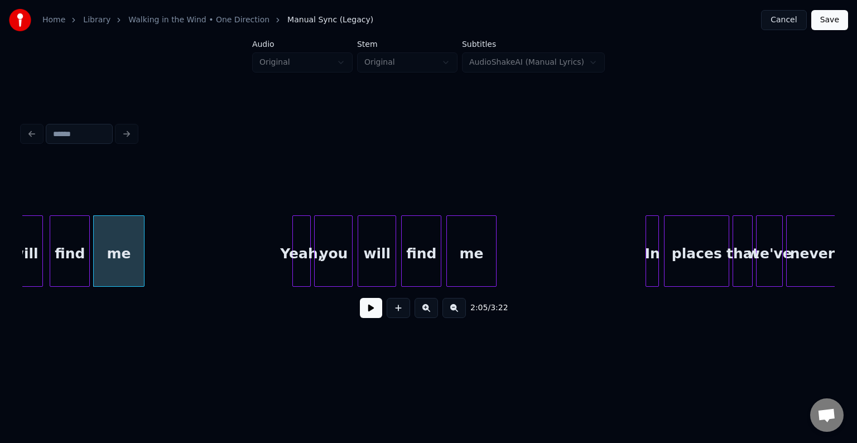
click at [369, 309] on button at bounding box center [371, 308] width 22 height 20
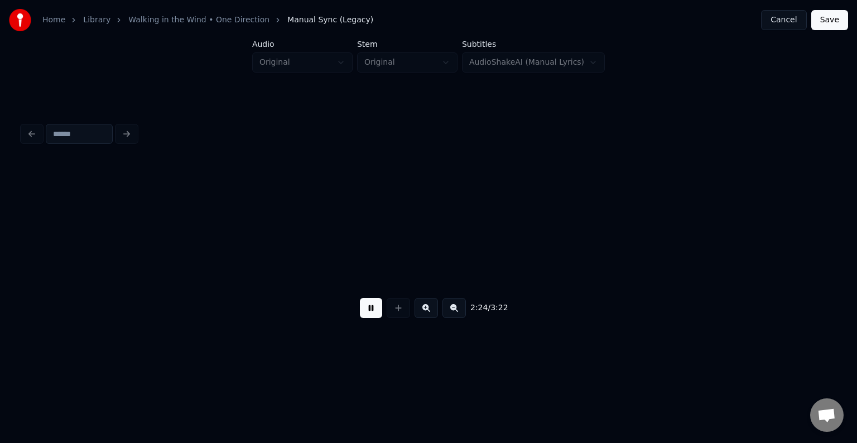
scroll to position [0, 12057]
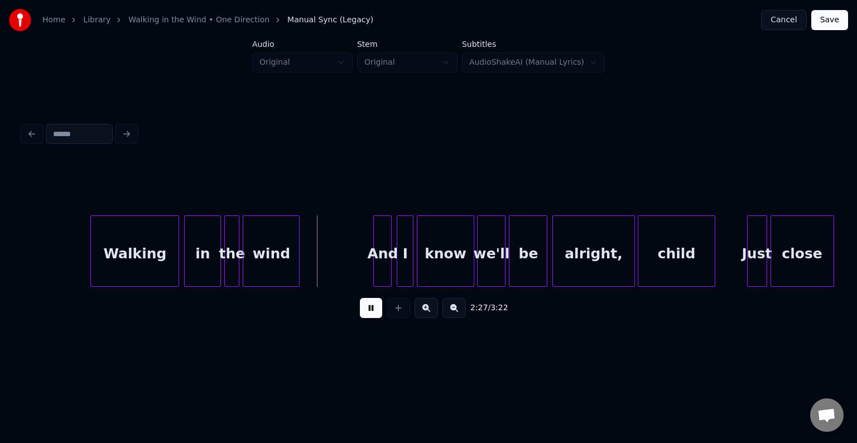
click at [369, 309] on button at bounding box center [371, 308] width 22 height 20
click at [368, 306] on button at bounding box center [371, 308] width 22 height 20
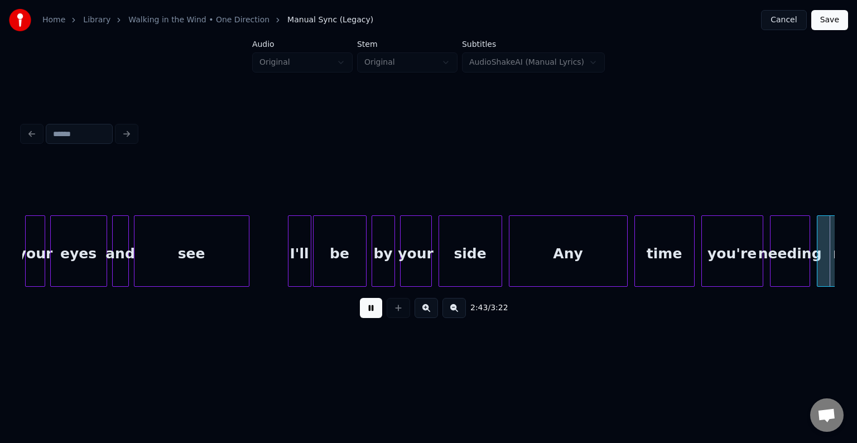
scroll to position [0, 13683]
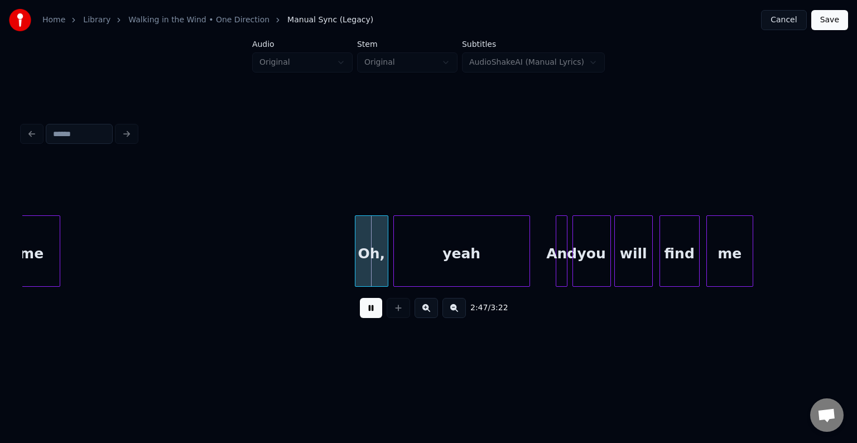
click at [528, 261] on div at bounding box center [527, 251] width 3 height 70
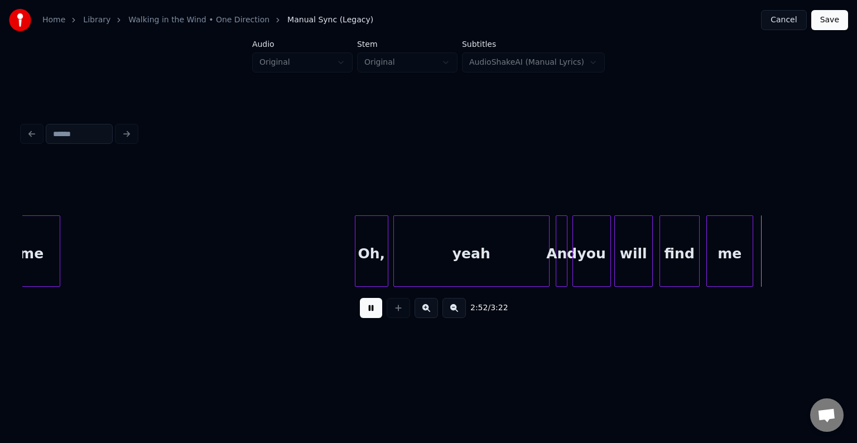
click at [549, 272] on div at bounding box center [546, 251] width 3 height 70
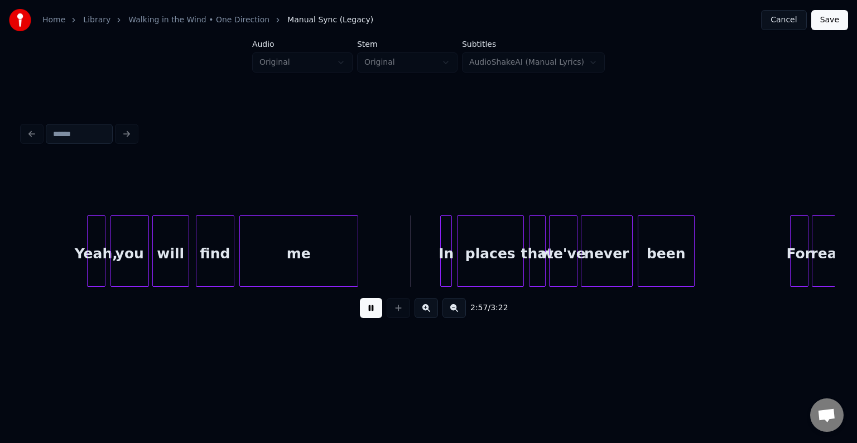
click at [357, 260] on div "me" at bounding box center [298, 250] width 119 height 71
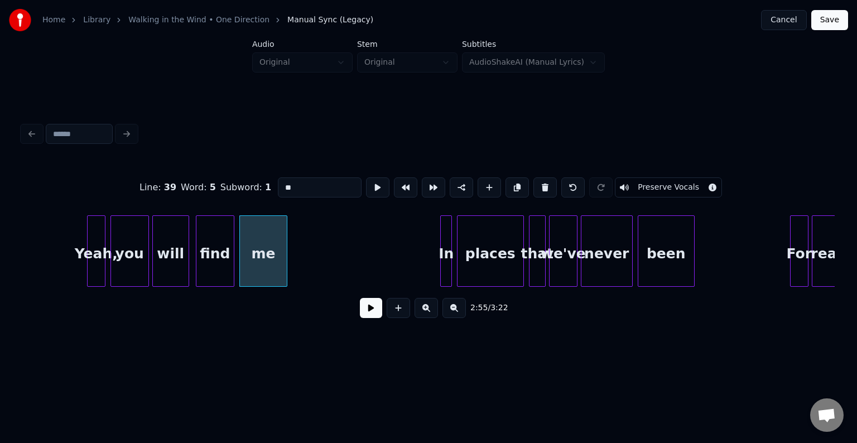
click at [285, 259] on div at bounding box center [284, 251] width 3 height 70
click at [371, 311] on button at bounding box center [371, 308] width 22 height 20
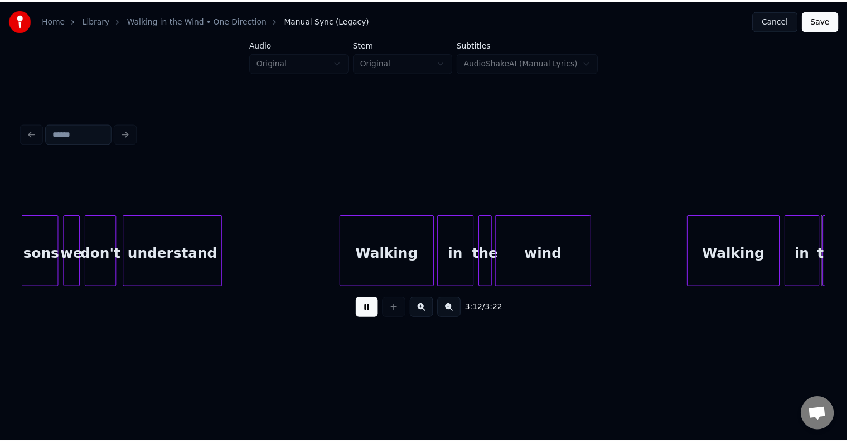
scroll to position [0, 16121]
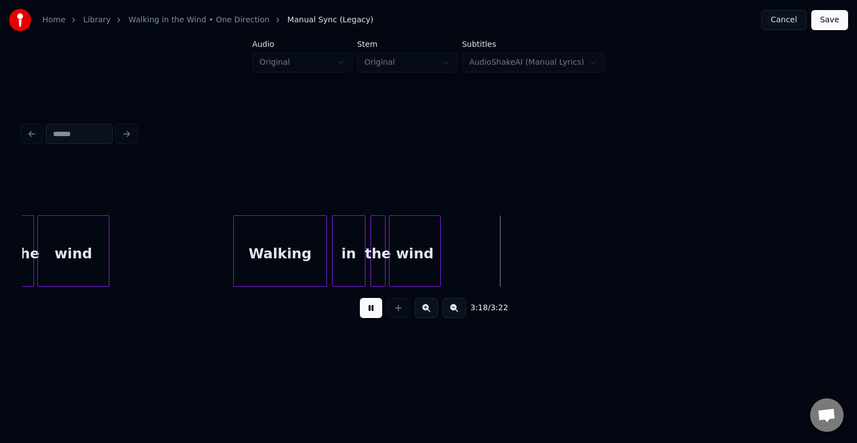
click at [834, 25] on button "Save" at bounding box center [829, 20] width 37 height 20
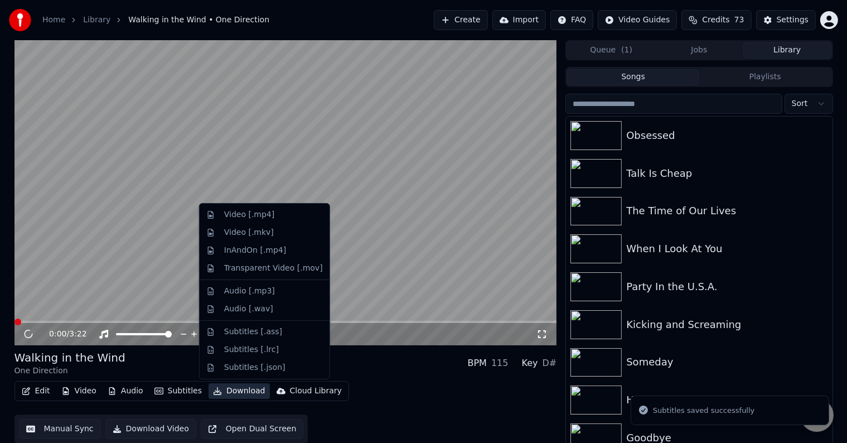
click at [220, 392] on button "Download" at bounding box center [239, 391] width 61 height 16
click at [222, 214] on div "Video [.mp4]" at bounding box center [264, 215] width 125 height 18
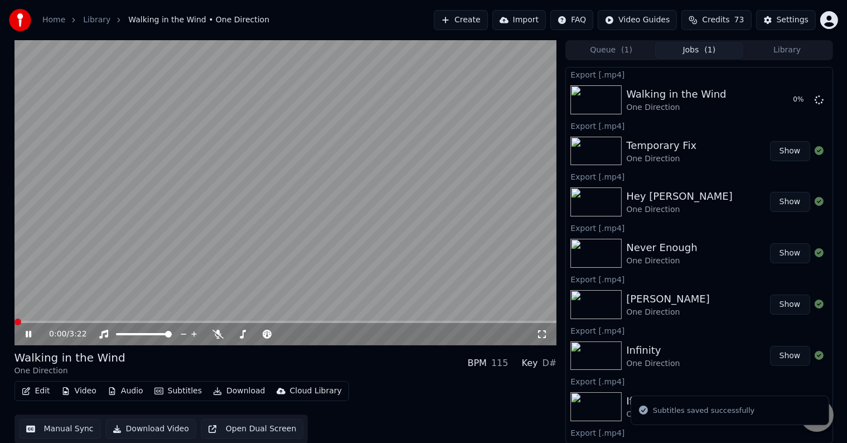
click at [25, 335] on icon at bounding box center [36, 334] width 26 height 9
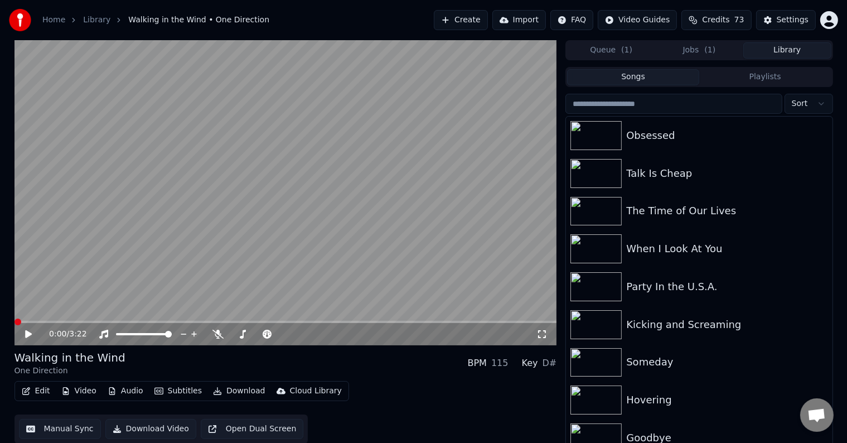
click at [783, 50] on button "Library" at bounding box center [787, 50] width 88 height 16
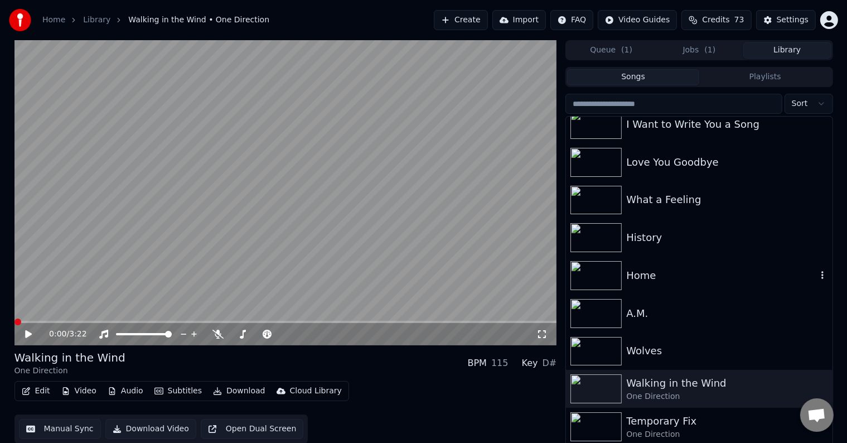
scroll to position [6193, 0]
drag, startPoint x: 667, startPoint y: 205, endPoint x: 688, endPoint y: 283, distance: 80.8
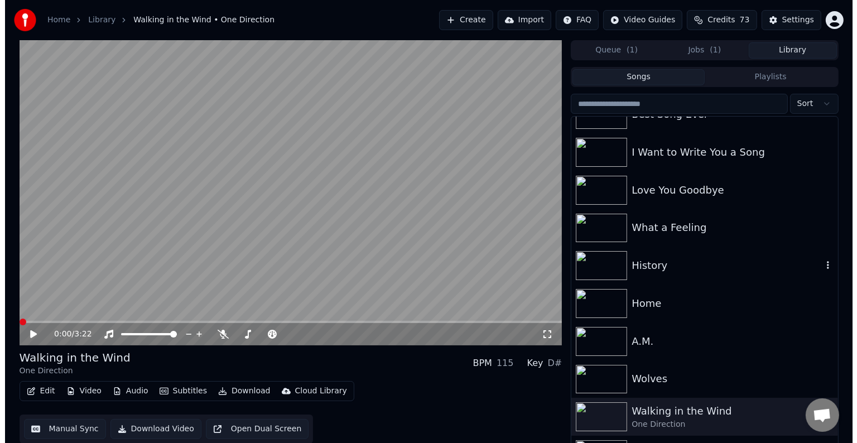
scroll to position [6168, 0]
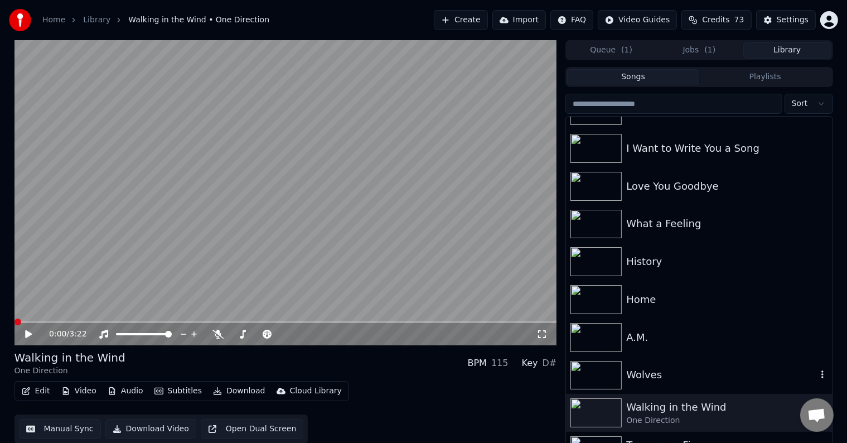
click at [666, 369] on div "Wolves" at bounding box center [721, 375] width 190 height 16
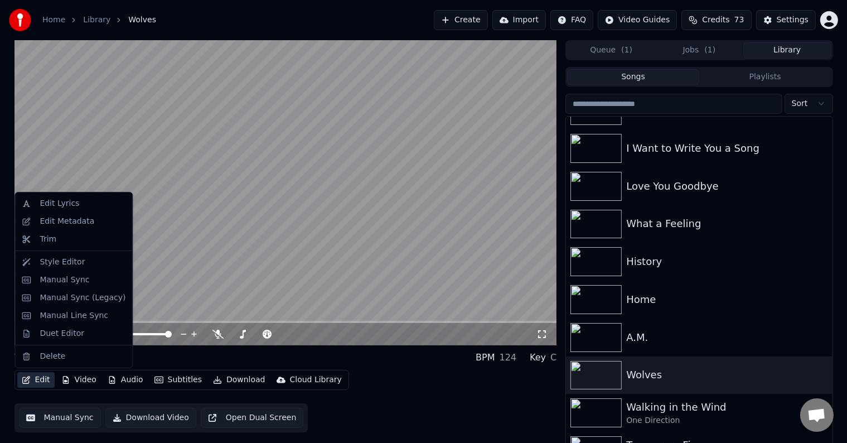
click at [40, 379] on button "Edit" at bounding box center [35, 380] width 37 height 16
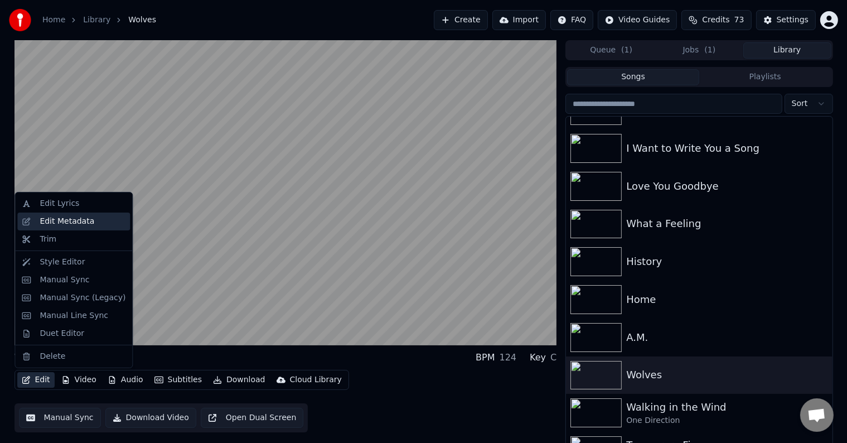
click at [49, 223] on div "Edit Metadata" at bounding box center [67, 221] width 55 height 11
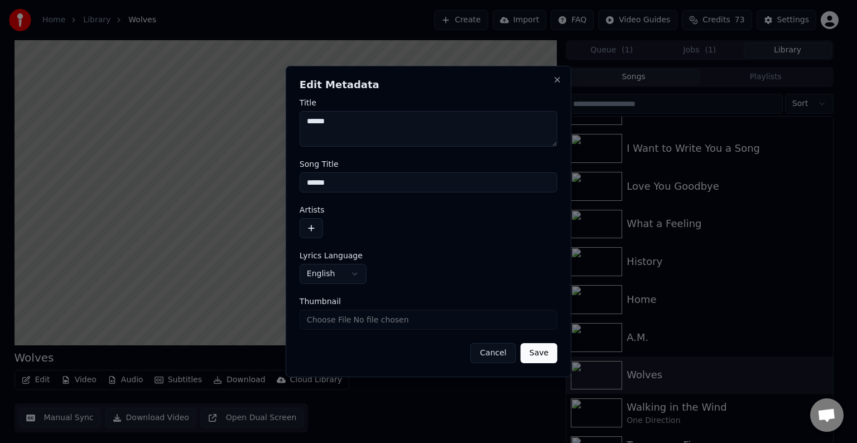
click at [317, 235] on button "button" at bounding box center [310, 228] width 23 height 20
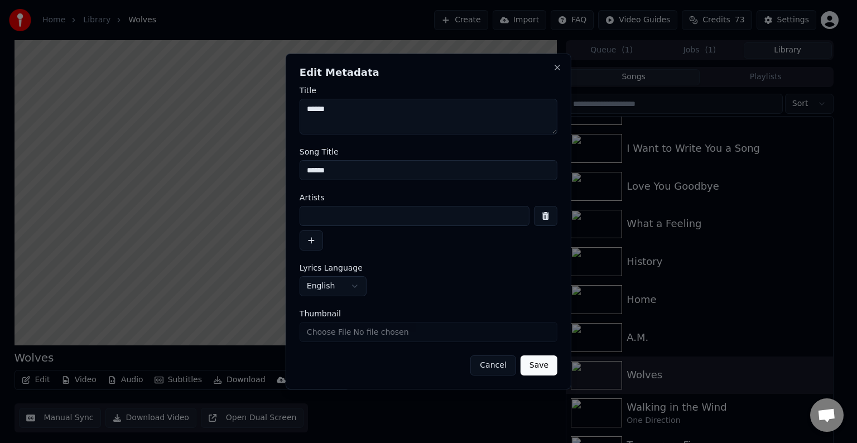
click at [350, 216] on input at bounding box center [414, 216] width 230 height 20
type input "**********"
click at [520, 355] on button "Save" at bounding box center [538, 365] width 37 height 20
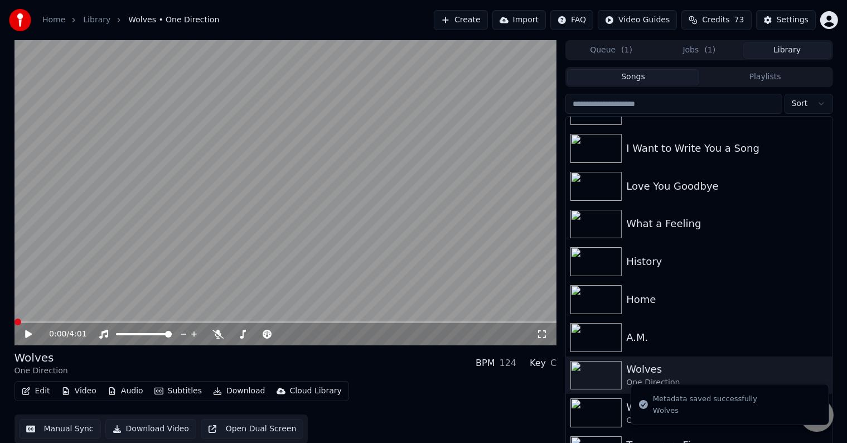
click at [37, 392] on button "Edit" at bounding box center [35, 391] width 37 height 16
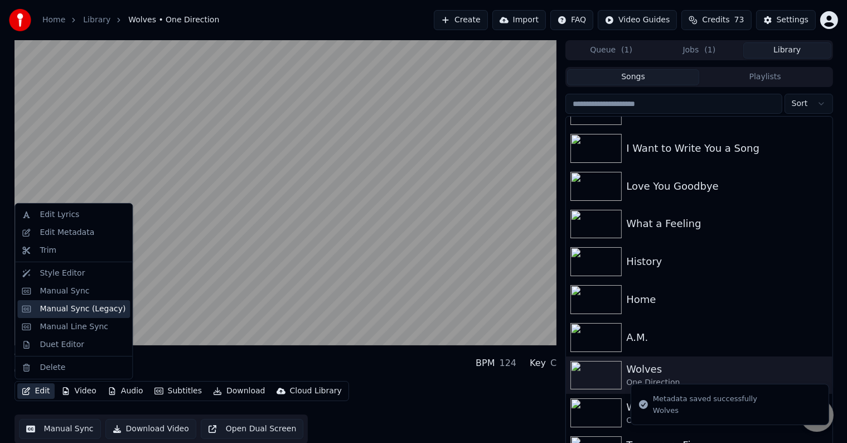
click at [78, 308] on div "Manual Sync (Legacy)" at bounding box center [83, 308] width 86 height 11
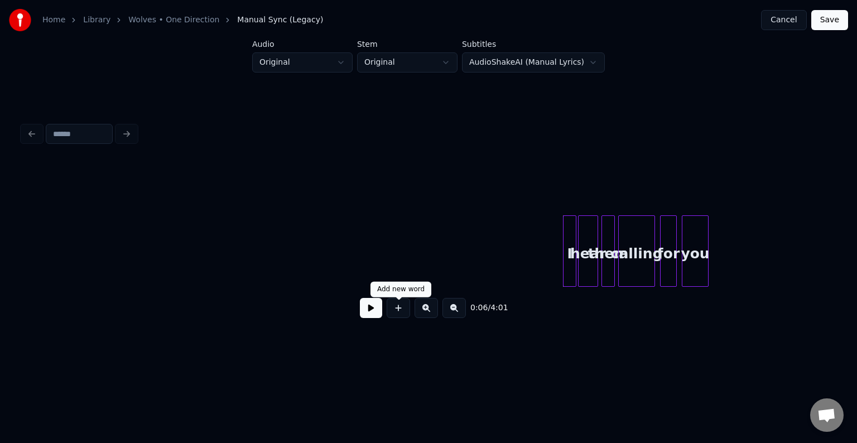
click at [376, 315] on button at bounding box center [371, 308] width 22 height 20
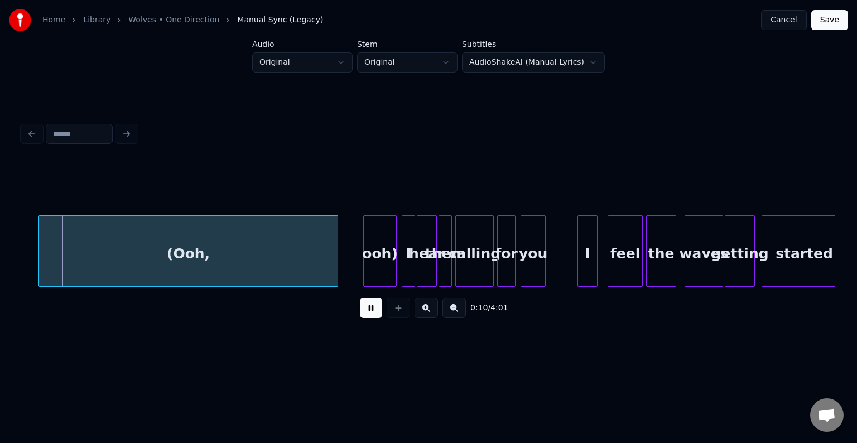
click at [375, 315] on button at bounding box center [371, 308] width 22 height 20
click at [381, 239] on div "ooh)" at bounding box center [380, 254] width 32 height 76
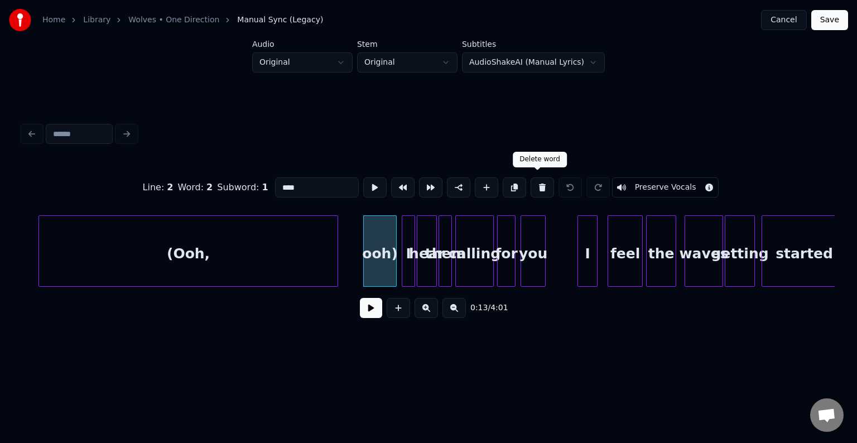
click at [537, 181] on button at bounding box center [541, 187] width 23 height 20
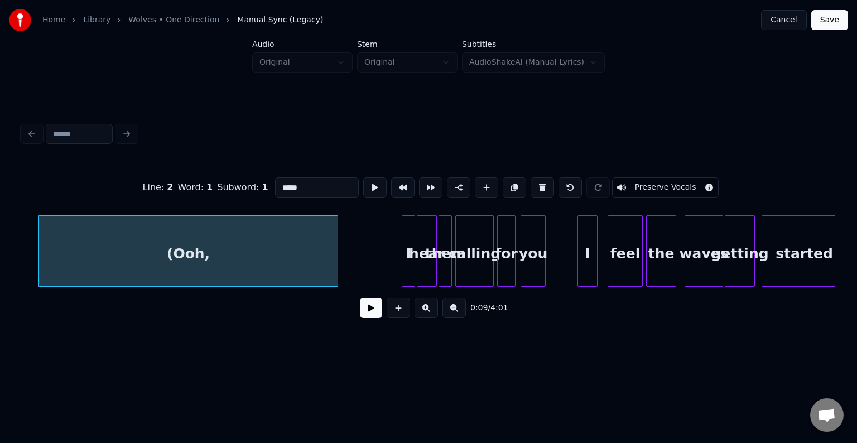
click at [537, 181] on button at bounding box center [541, 187] width 23 height 20
type input "***"
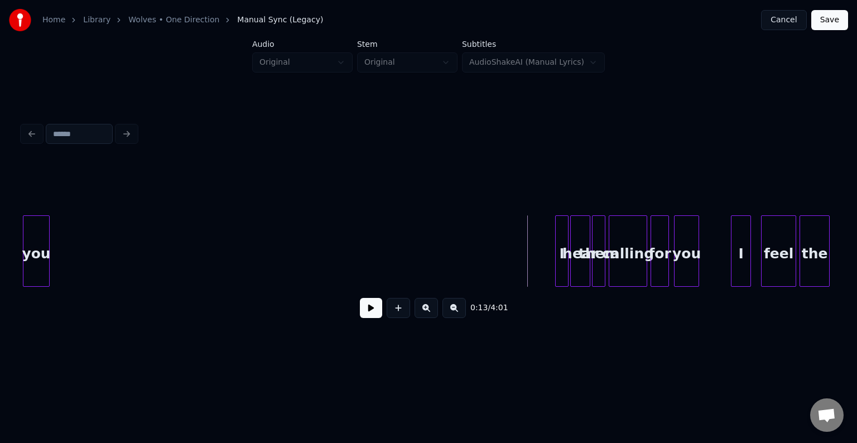
click at [363, 313] on button at bounding box center [371, 308] width 22 height 20
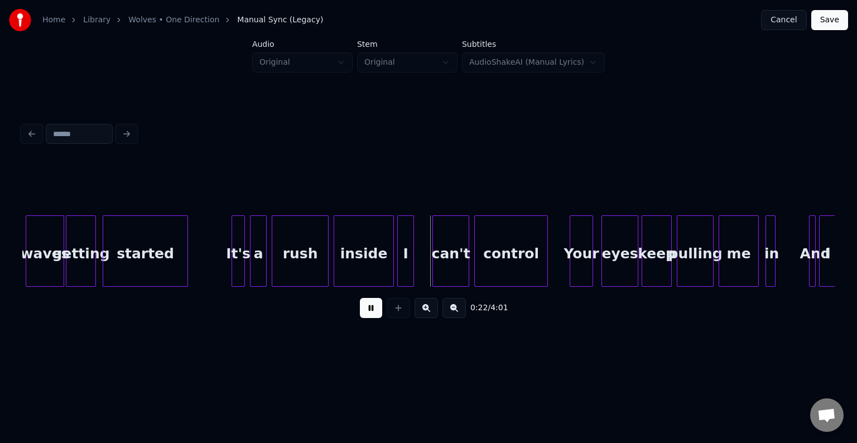
click at [318, 272] on div "rush" at bounding box center [300, 254] width 56 height 76
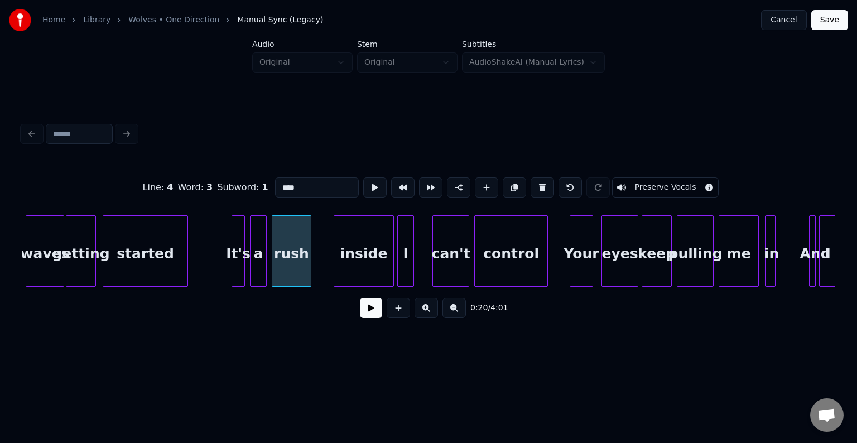
click at [310, 269] on div at bounding box center [308, 251] width 3 height 70
click at [317, 271] on div at bounding box center [316, 251] width 3 height 70
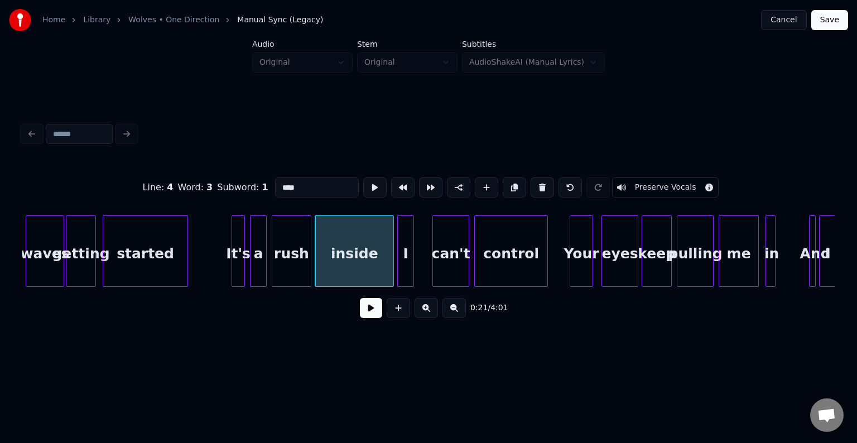
click at [299, 271] on div "rush" at bounding box center [291, 254] width 38 height 76
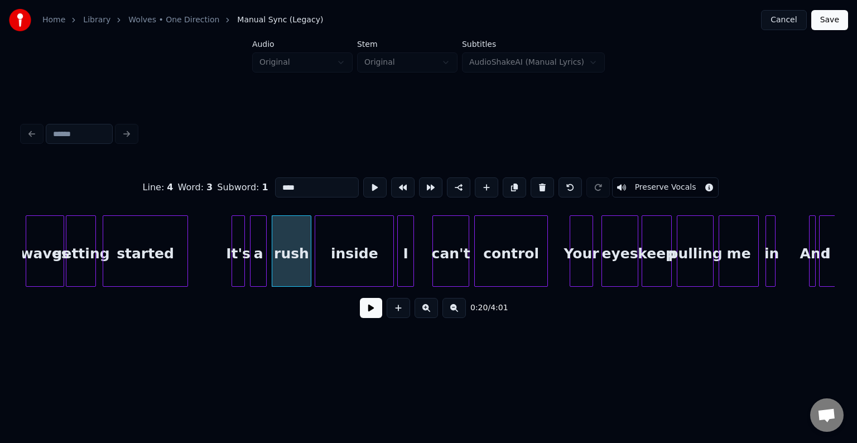
click at [371, 312] on button at bounding box center [371, 308] width 22 height 20
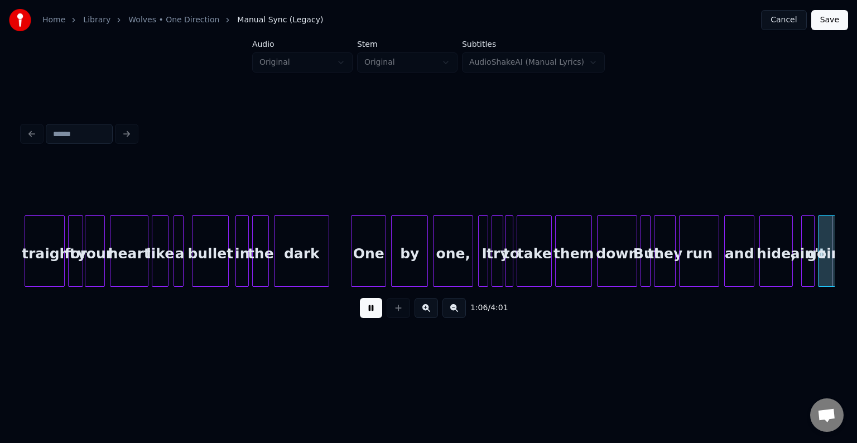
scroll to position [0, 5536]
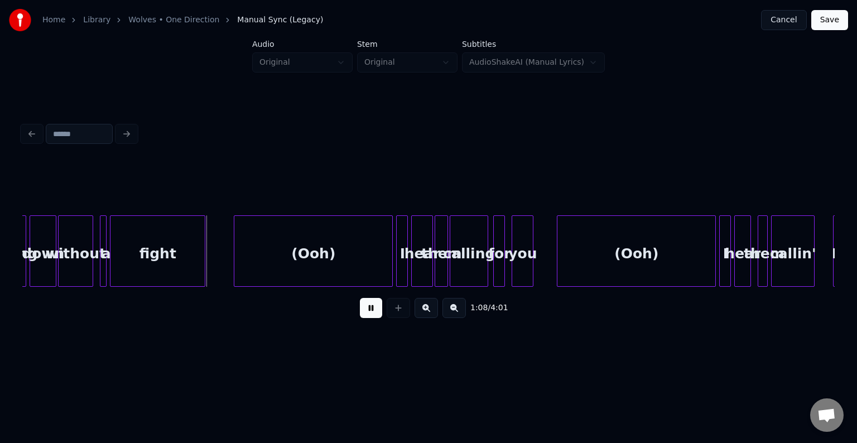
click at [337, 261] on div "(Ooh)" at bounding box center [313, 254] width 158 height 76
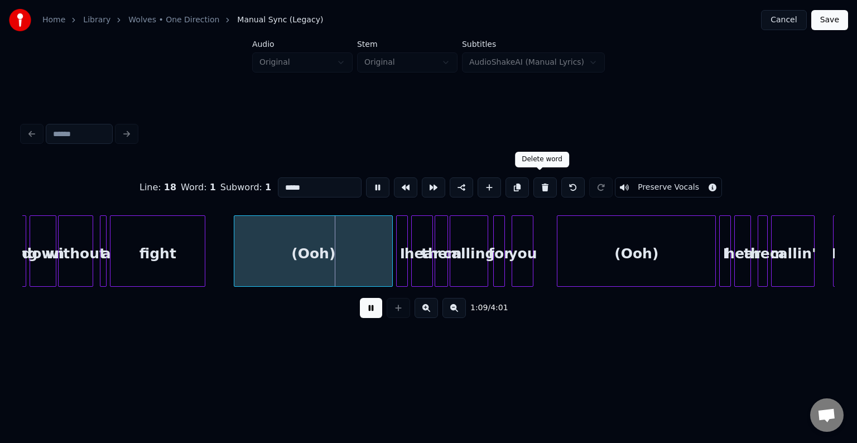
click at [534, 178] on button at bounding box center [544, 187] width 23 height 20
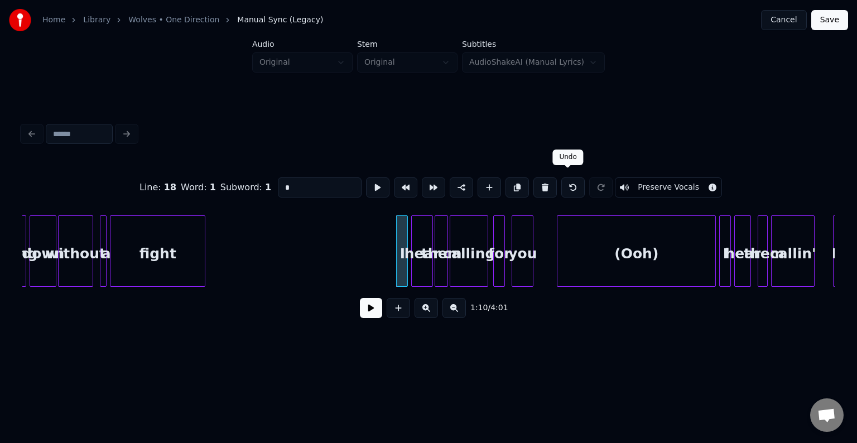
click at [598, 248] on div "(Ooh)" at bounding box center [636, 254] width 158 height 76
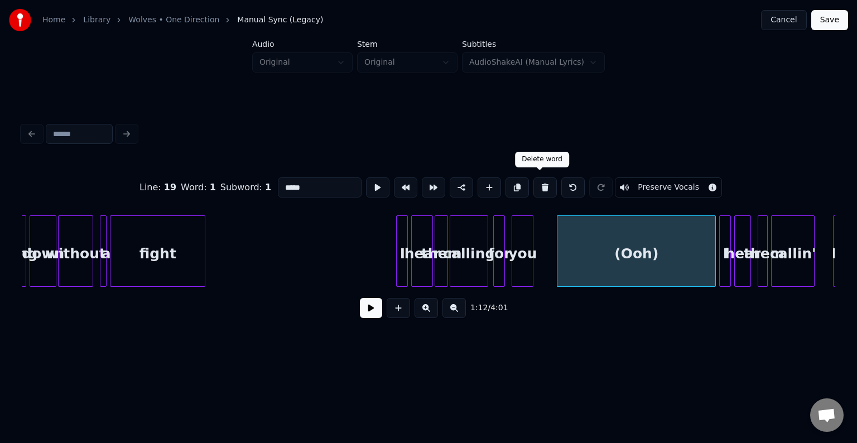
click at [533, 185] on button at bounding box center [544, 187] width 23 height 20
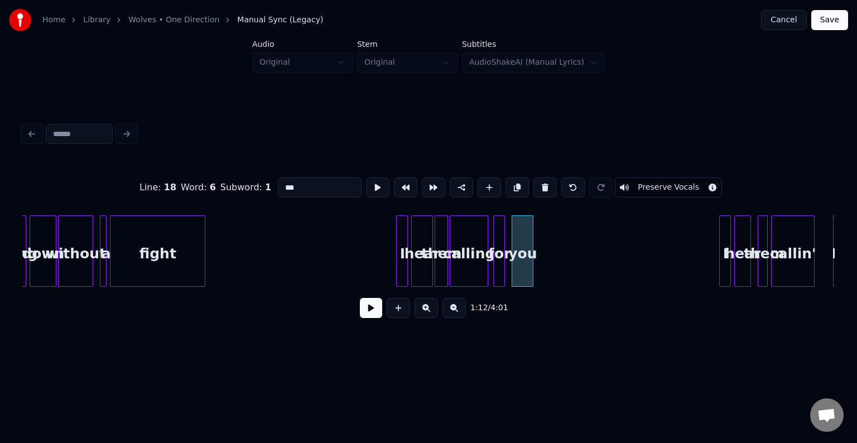
click at [167, 264] on div "fight" at bounding box center [157, 254] width 94 height 76
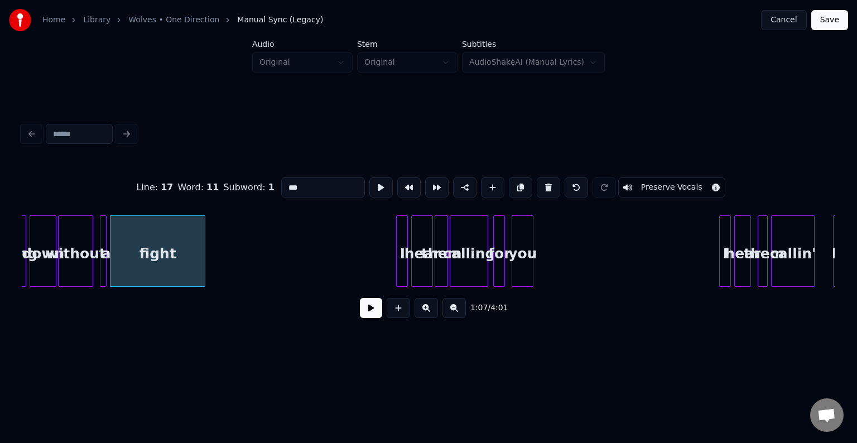
type input "*****"
click at [372, 315] on button at bounding box center [371, 308] width 22 height 20
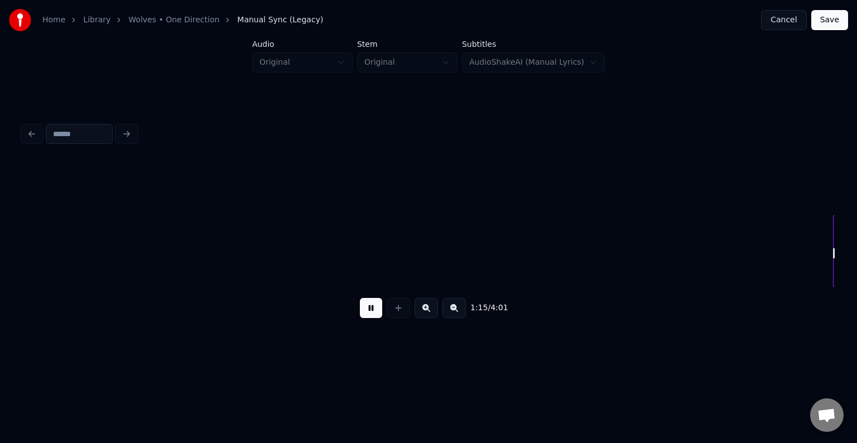
scroll to position [0, 6349]
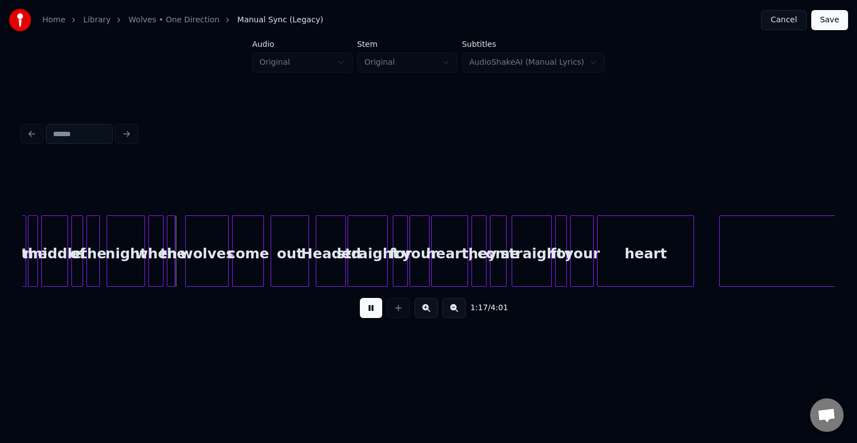
click at [371, 313] on button at bounding box center [371, 308] width 22 height 20
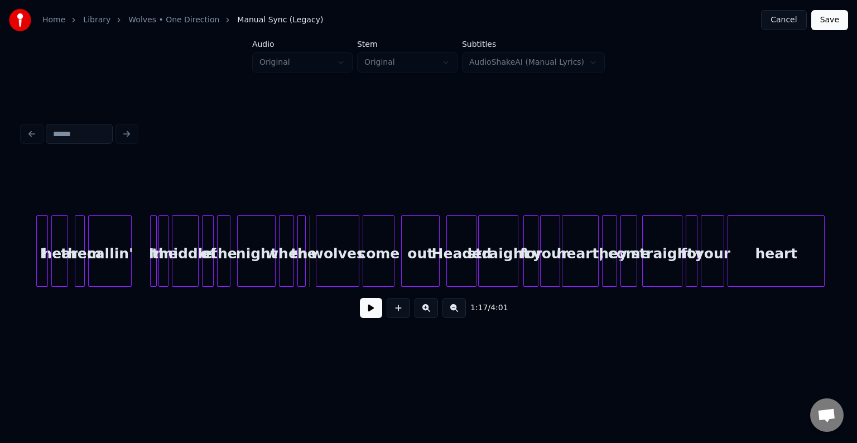
scroll to position [0, 6215]
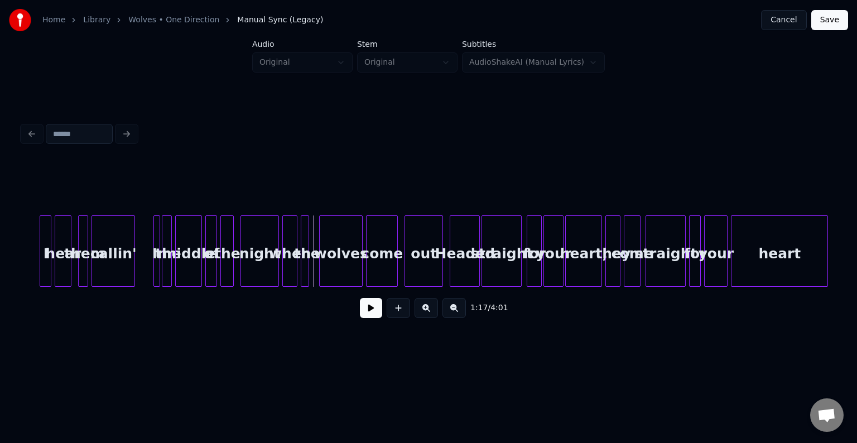
click at [116, 272] on div "callin'" at bounding box center [113, 254] width 42 height 76
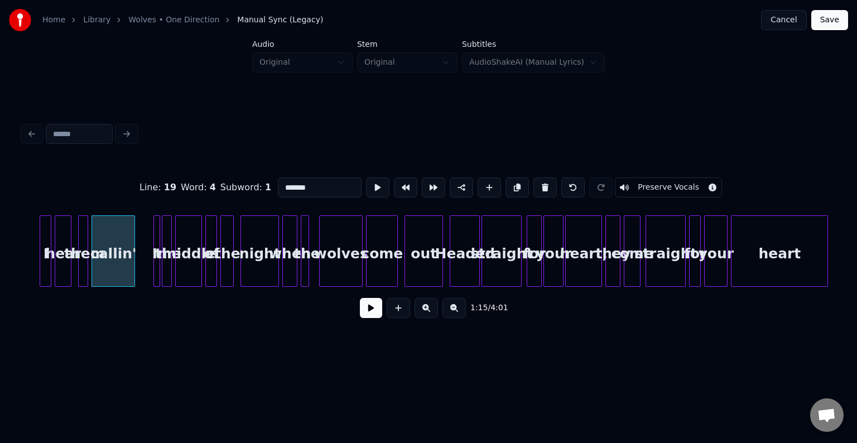
click at [364, 312] on button at bounding box center [371, 308] width 22 height 20
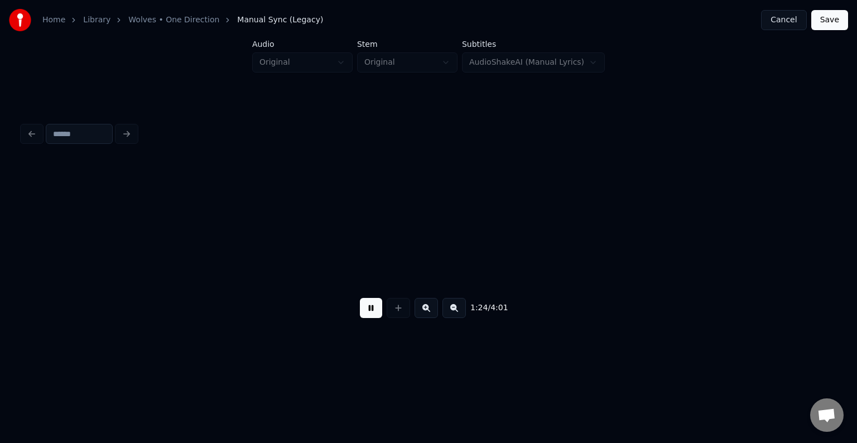
scroll to position [0, 7027]
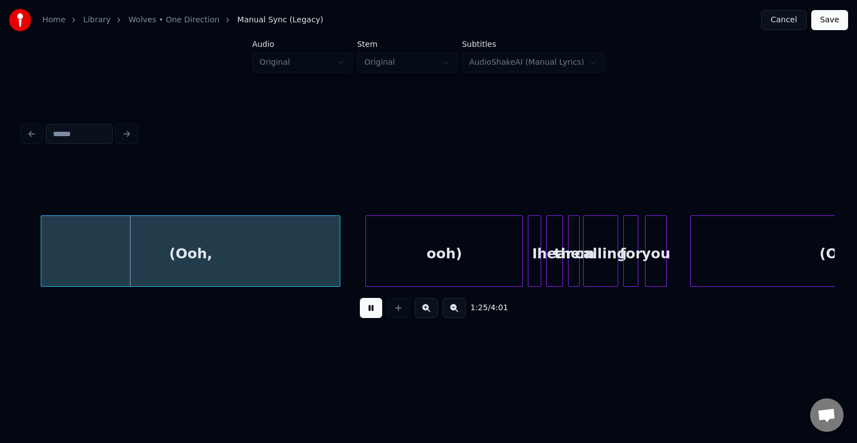
click at [384, 252] on div "ooh)" at bounding box center [444, 254] width 156 height 76
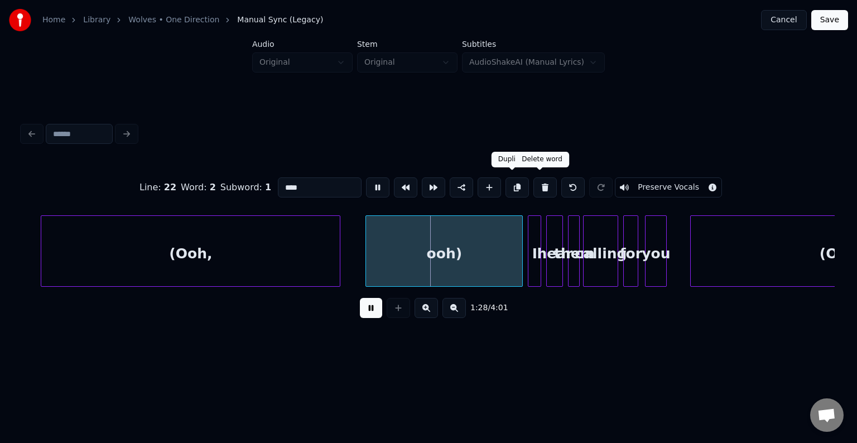
click at [533, 184] on button at bounding box center [544, 187] width 23 height 20
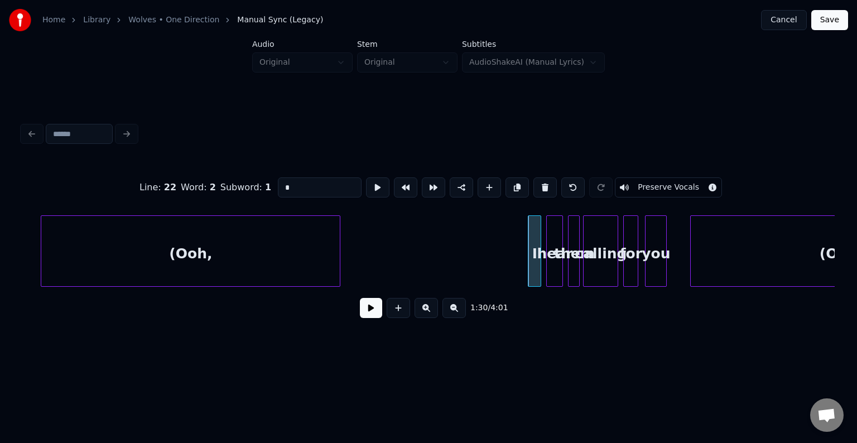
click at [254, 247] on div "(Ooh," at bounding box center [190, 254] width 298 height 76
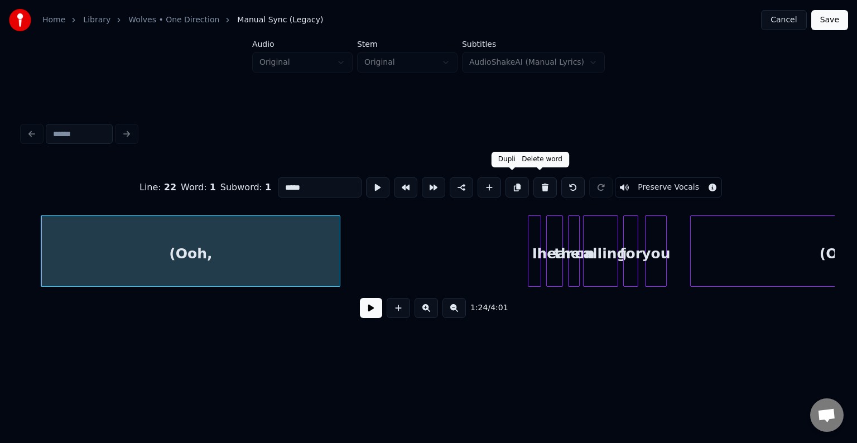
click at [533, 183] on button at bounding box center [544, 187] width 23 height 20
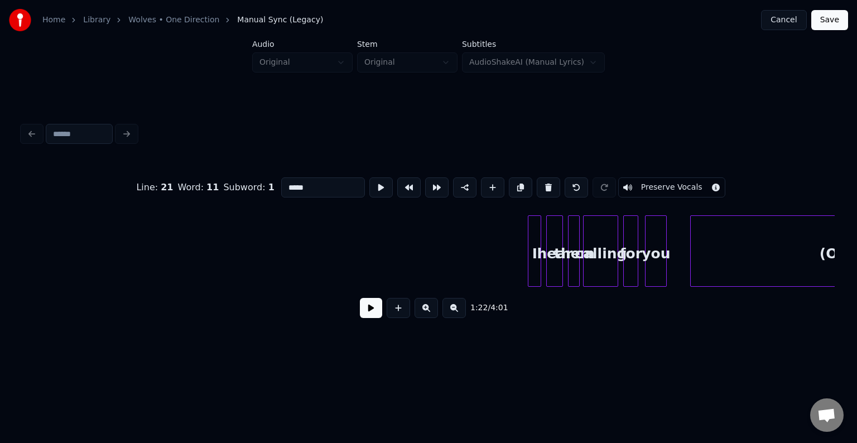
type input "*****"
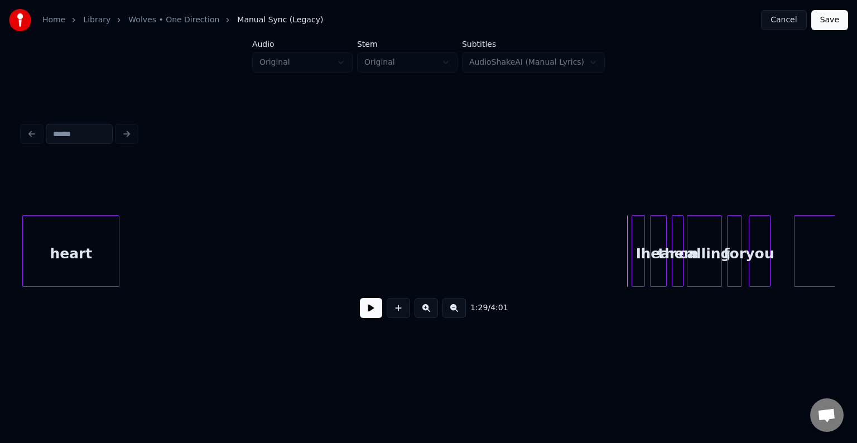
click at [370, 318] on button at bounding box center [371, 308] width 22 height 20
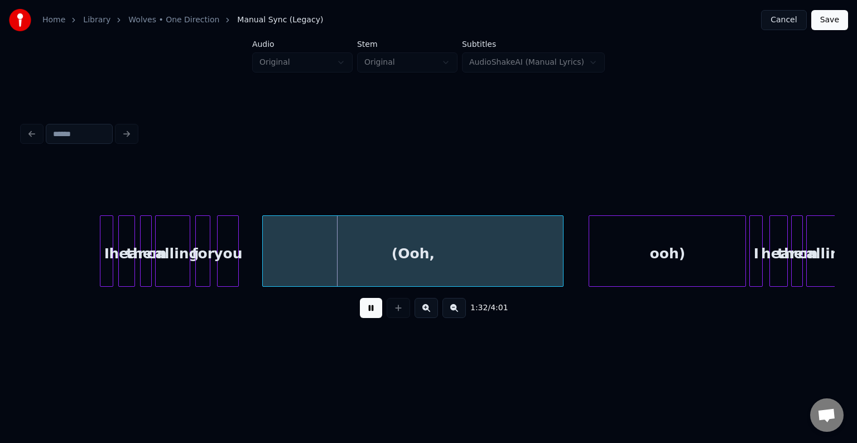
scroll to position [0, 7459]
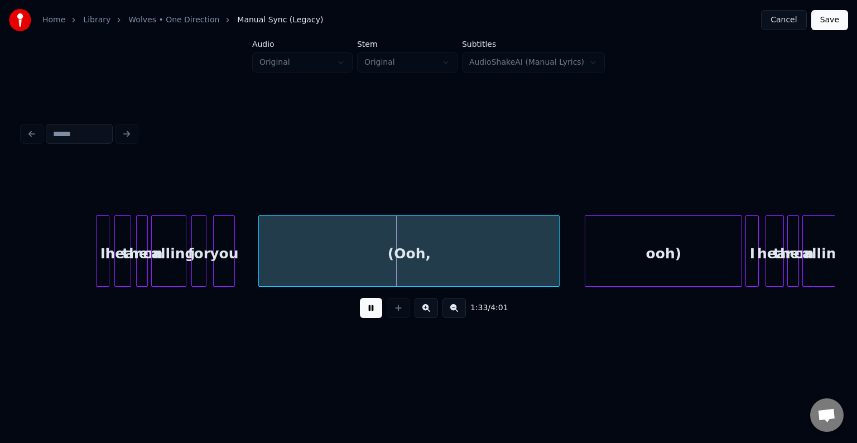
click at [528, 265] on div "(Ooh," at bounding box center [409, 254] width 300 height 76
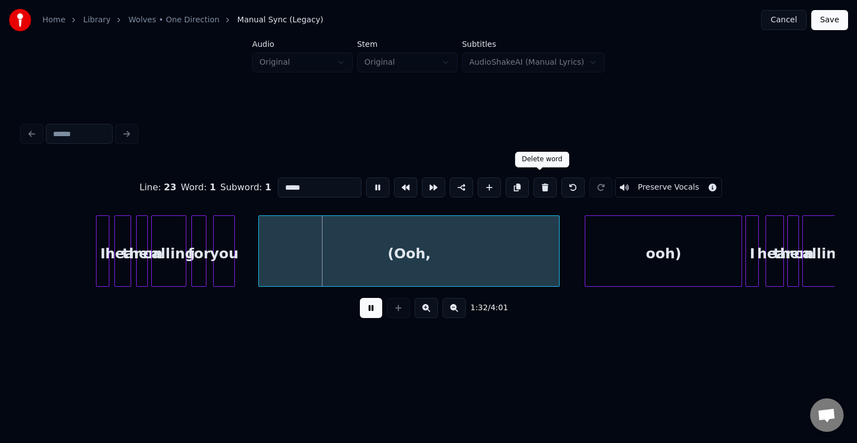
click at [537, 181] on button at bounding box center [544, 187] width 23 height 20
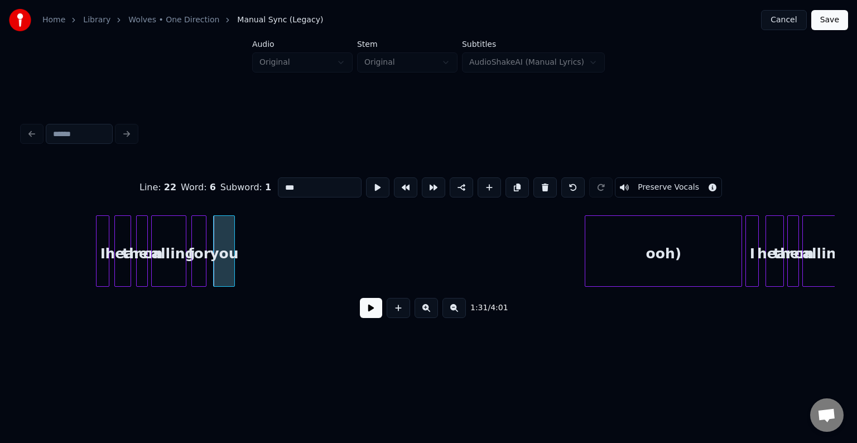
click at [613, 238] on div "ooh)" at bounding box center [663, 254] width 156 height 76
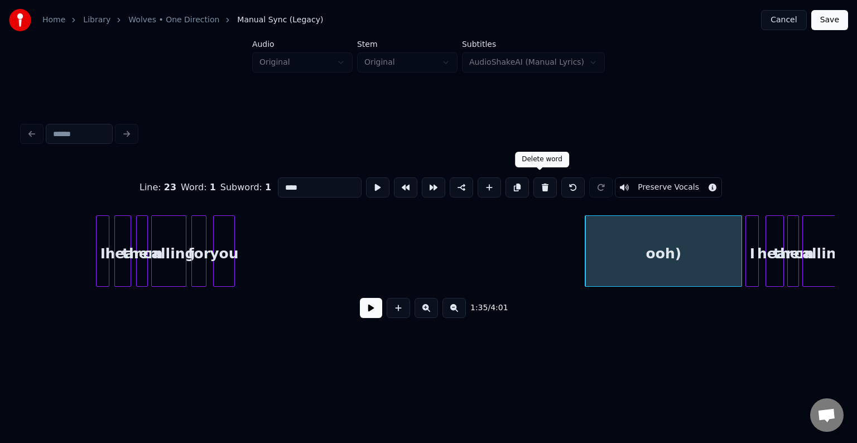
click at [536, 183] on button at bounding box center [544, 187] width 23 height 20
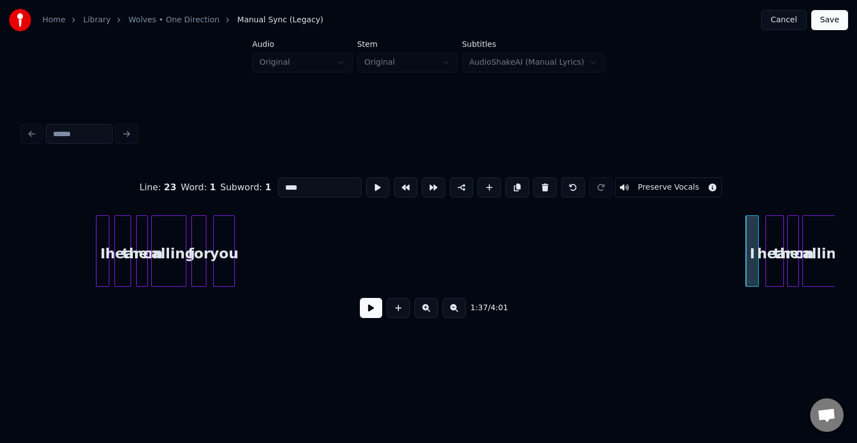
type input "*"
click at [374, 318] on button at bounding box center [371, 308] width 22 height 20
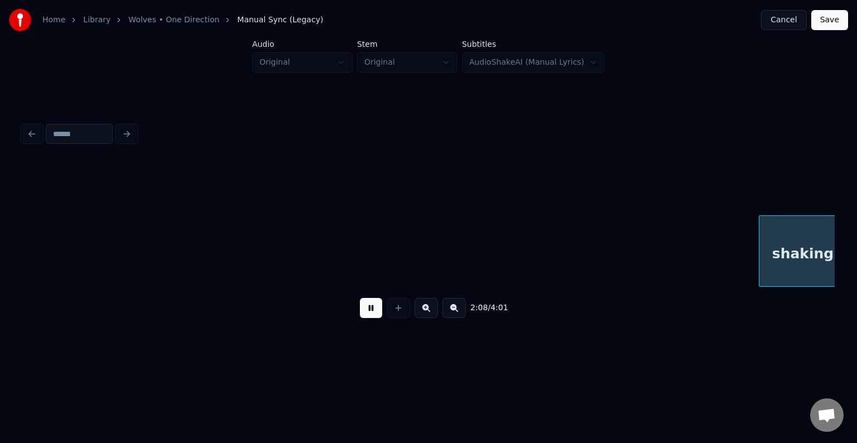
scroll to position [0, 10710]
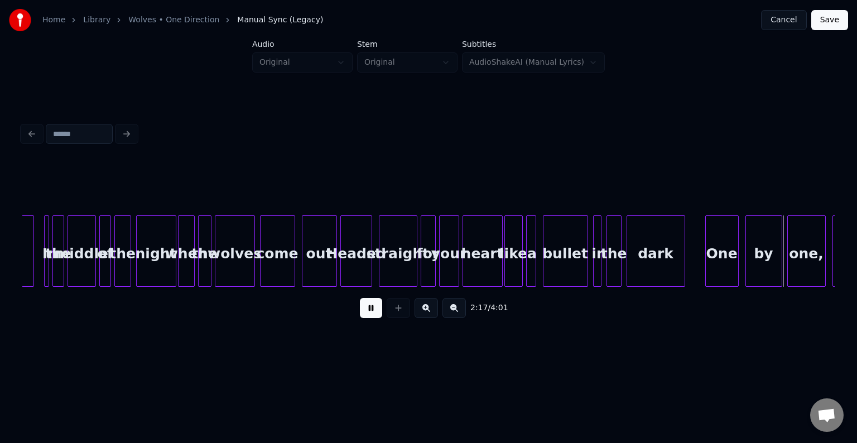
click at [374, 318] on button at bounding box center [371, 308] width 22 height 20
click at [21, 284] on div "2:17 / 4:01" at bounding box center [428, 223] width 821 height 221
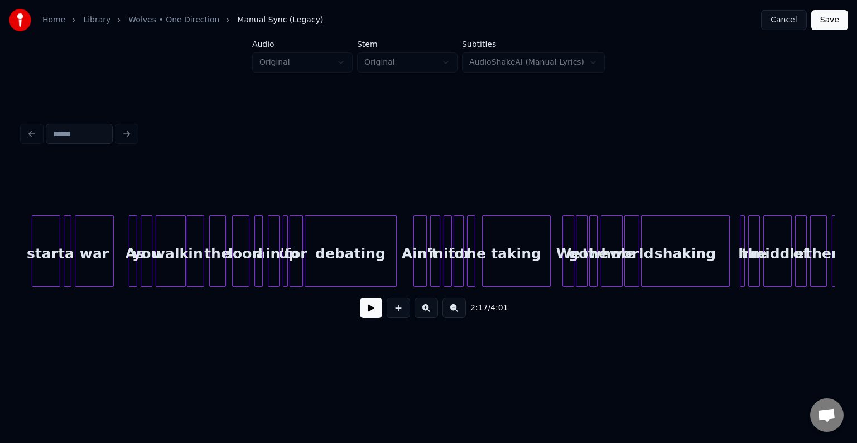
scroll to position [0, 9952]
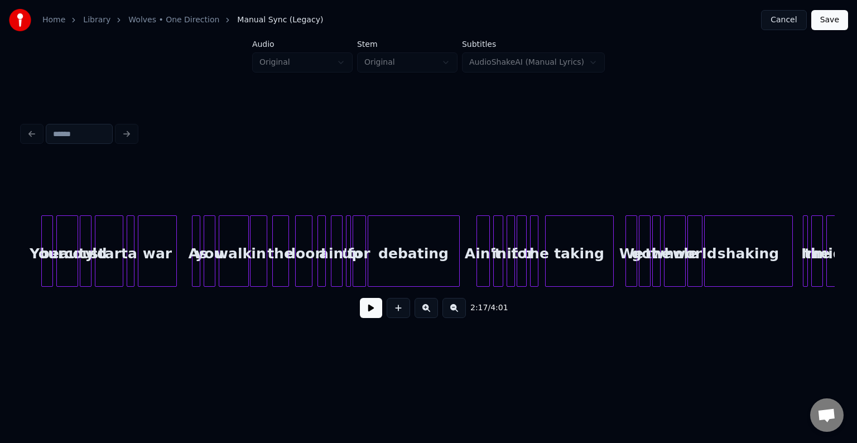
click at [181, 254] on div "shaking In the middle world whole the got We taking the for it in Ain't debatin…" at bounding box center [177, 250] width 20212 height 71
click at [361, 304] on button at bounding box center [371, 308] width 22 height 20
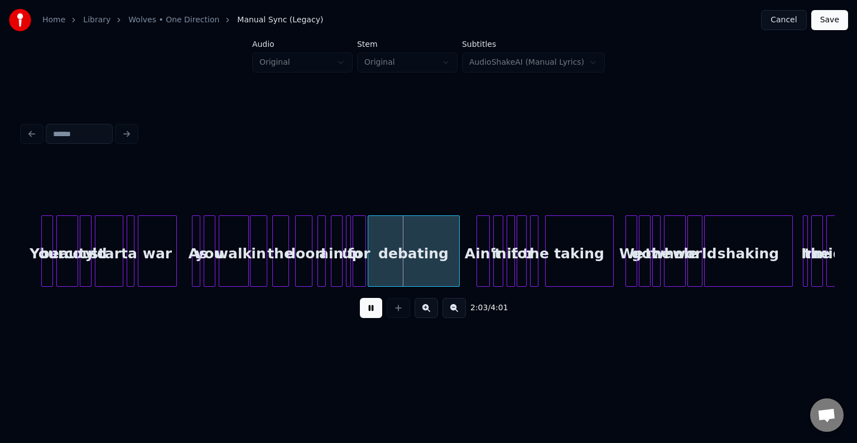
click at [302, 270] on div "door" at bounding box center [304, 254] width 16 height 76
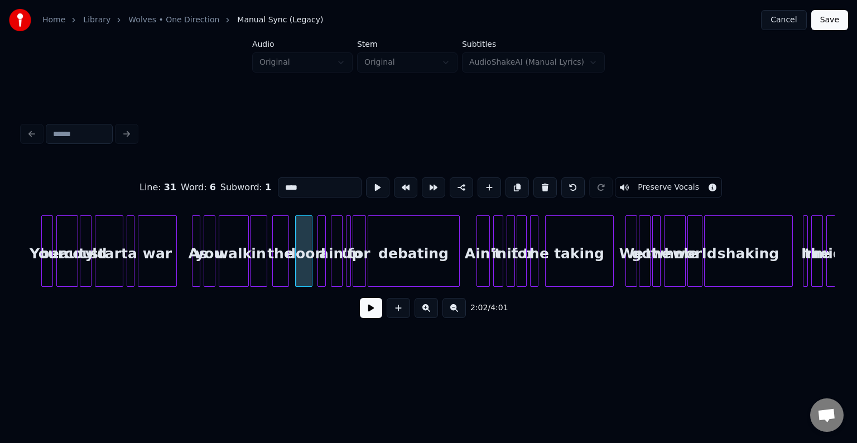
click at [318, 266] on div at bounding box center [319, 251] width 3 height 70
type input "*"
click at [366, 308] on button at bounding box center [371, 308] width 22 height 20
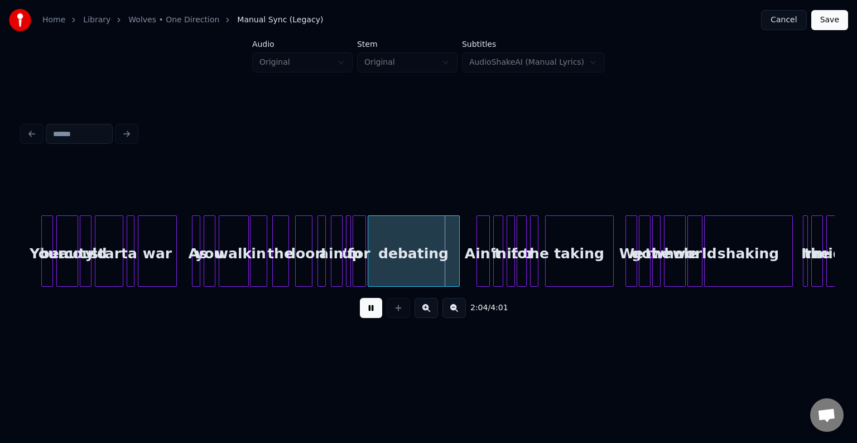
click at [439, 278] on div "debating" at bounding box center [413, 254] width 91 height 76
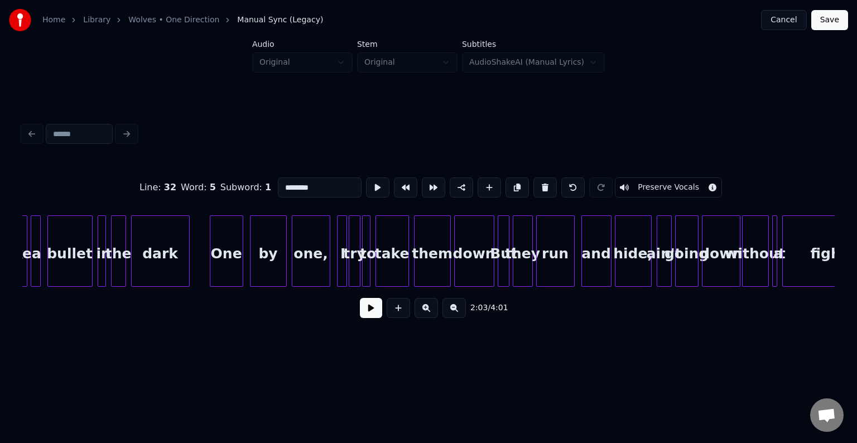
scroll to position [0, 11058]
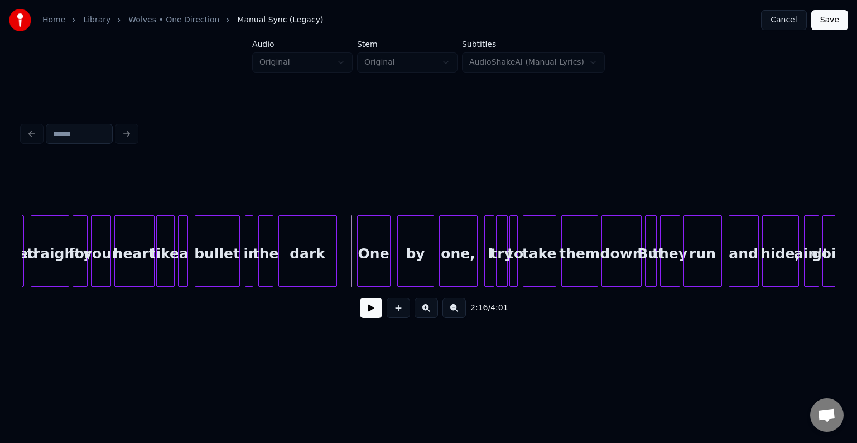
click at [363, 318] on button at bounding box center [371, 308] width 22 height 20
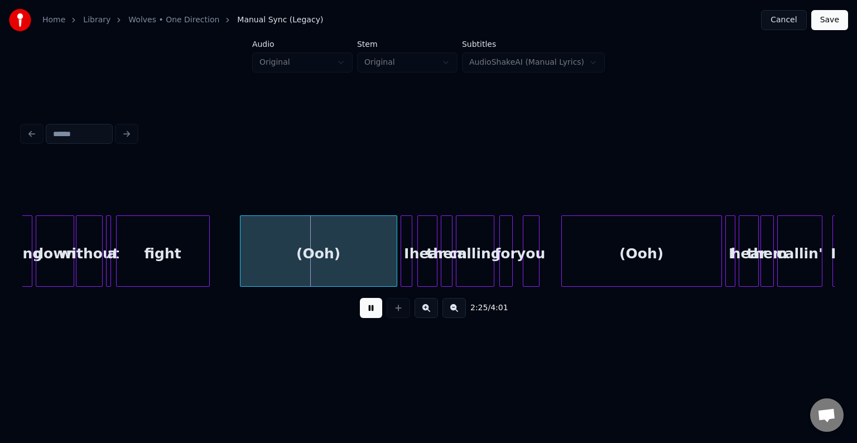
click at [572, 257] on div "(Ooh)" at bounding box center [642, 254] width 160 height 76
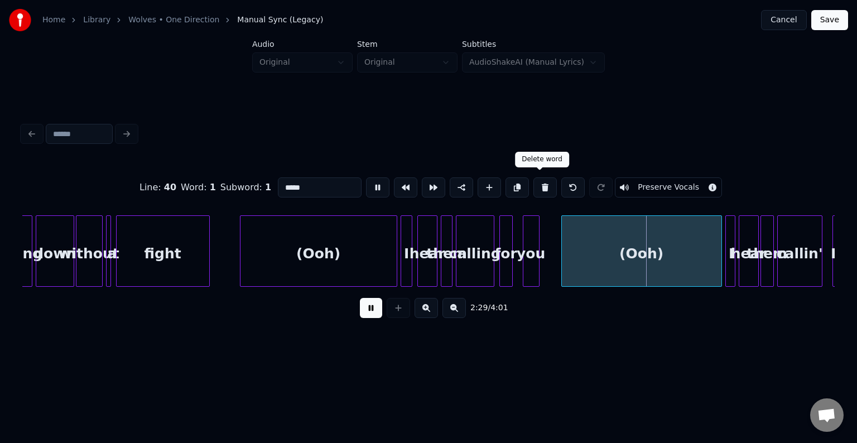
click at [541, 182] on button at bounding box center [544, 187] width 23 height 20
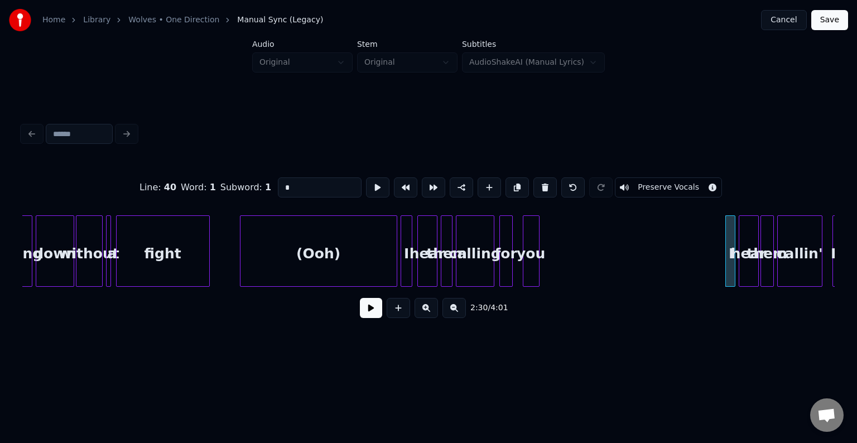
click at [330, 247] on div "(Ooh)" at bounding box center [318, 254] width 156 height 76
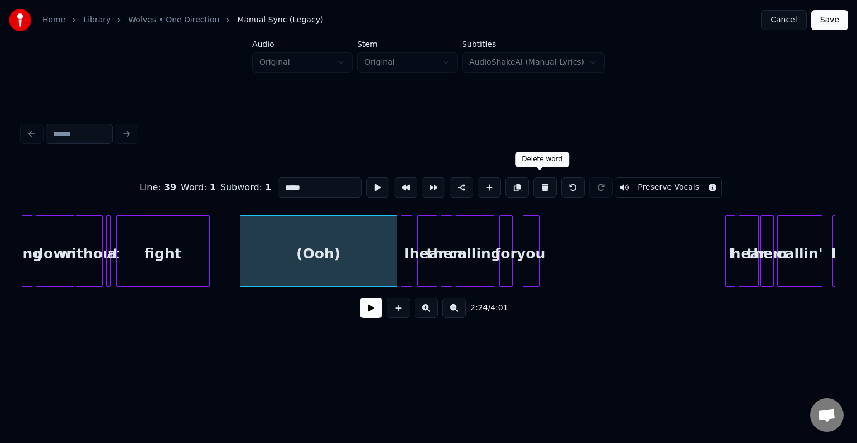
click at [541, 183] on button at bounding box center [544, 187] width 23 height 20
type input "*****"
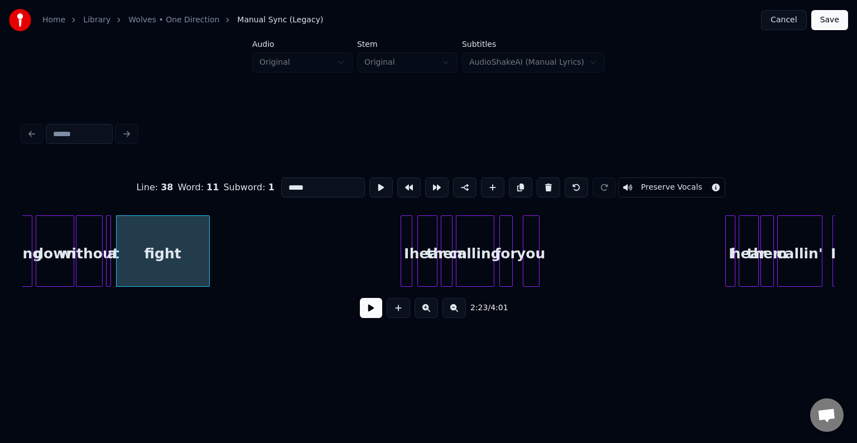
click at [359, 303] on div "2:23 / 4:01" at bounding box center [428, 308] width 794 height 25
click at [368, 316] on button at bounding box center [371, 308] width 22 height 20
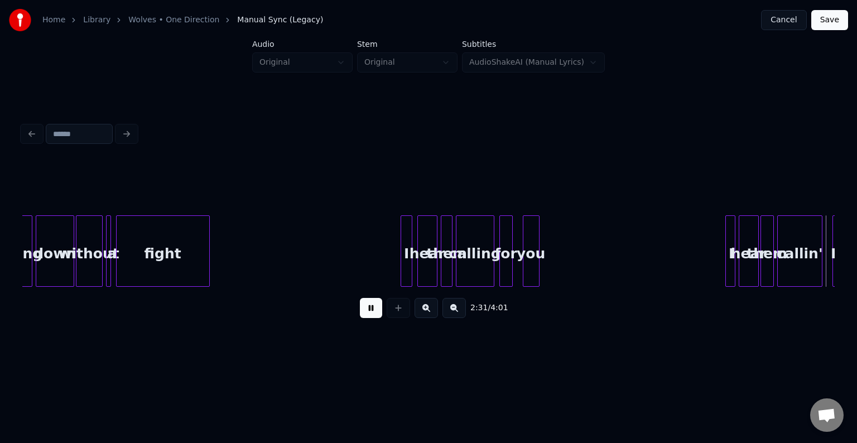
scroll to position [0, 12683]
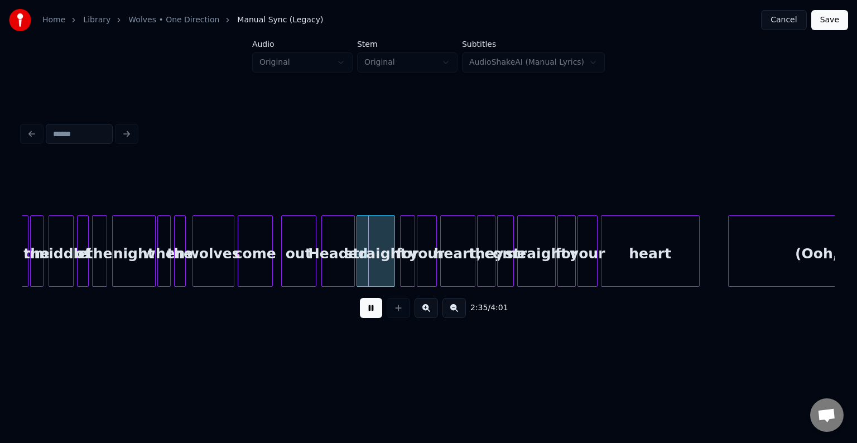
drag, startPoint x: 368, startPoint y: 316, endPoint x: 689, endPoint y: 345, distance: 321.9
click at [689, 345] on div "2:35 / 4:01" at bounding box center [428, 222] width 821 height 265
click at [793, 254] on div "(Ooh," at bounding box center [816, 254] width 176 height 76
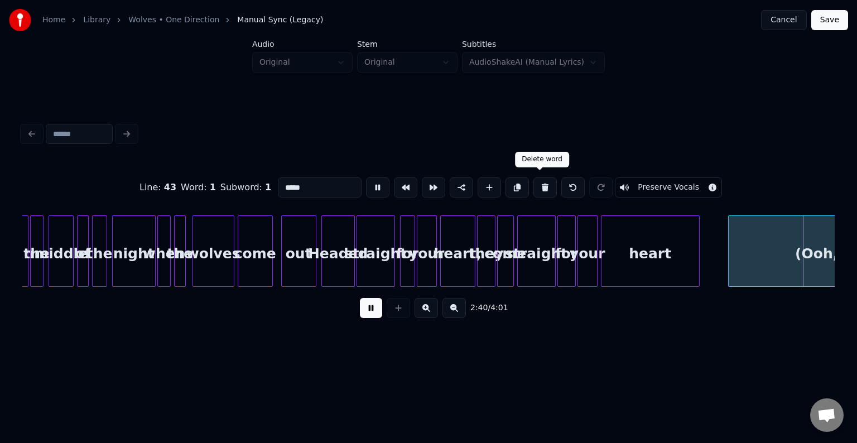
click at [538, 184] on button at bounding box center [544, 187] width 23 height 20
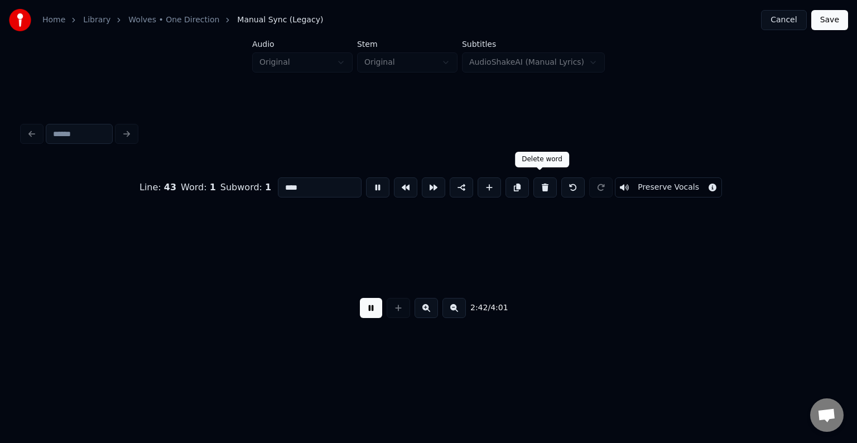
scroll to position [0, 13576]
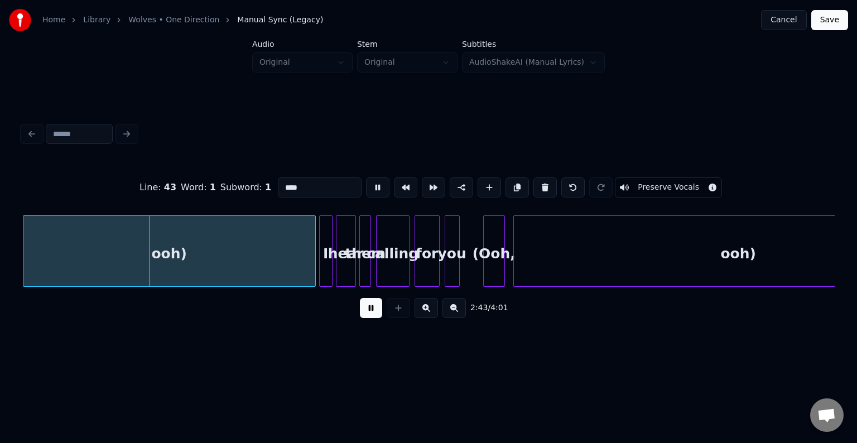
click at [538, 184] on button at bounding box center [544, 187] width 23 height 20
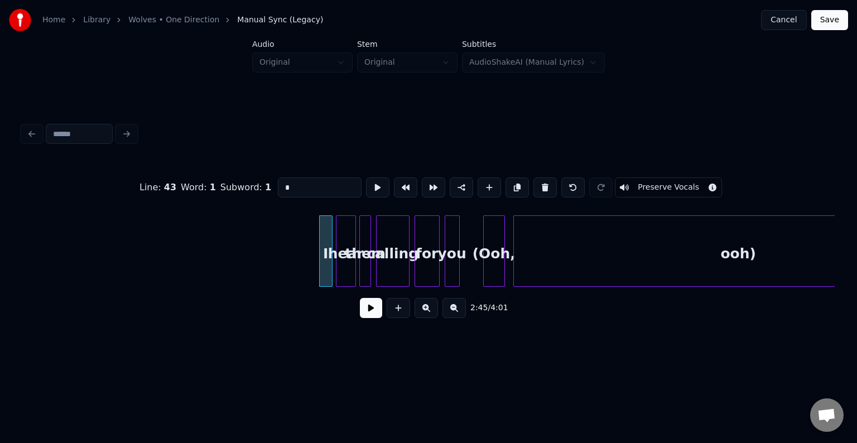
click at [501, 276] on div at bounding box center [502, 251] width 3 height 70
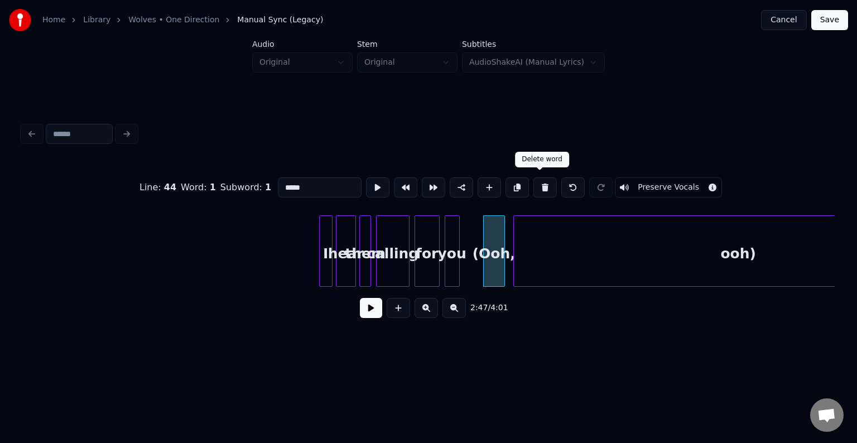
click at [540, 183] on button at bounding box center [544, 187] width 23 height 20
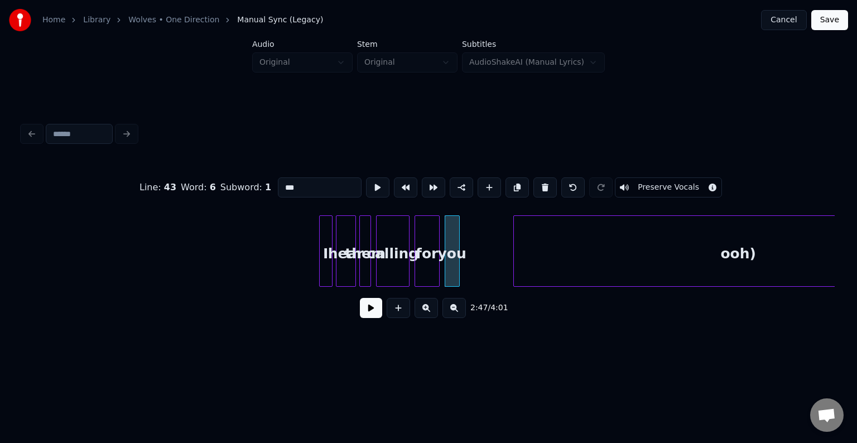
click at [544, 248] on div "ooh)" at bounding box center [738, 254] width 449 height 76
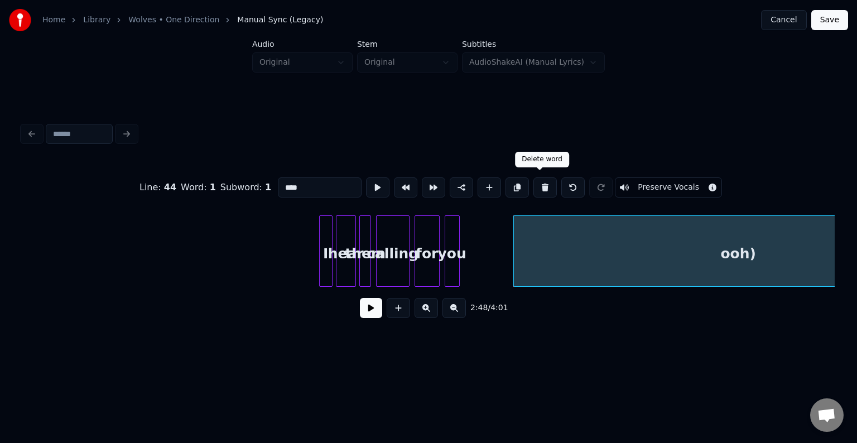
click at [539, 187] on button at bounding box center [544, 187] width 23 height 20
type input "***"
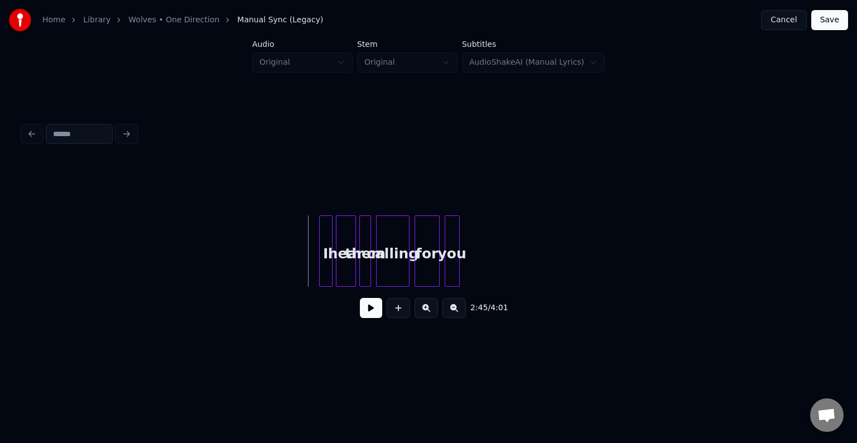
click at [370, 318] on button at bounding box center [371, 308] width 22 height 20
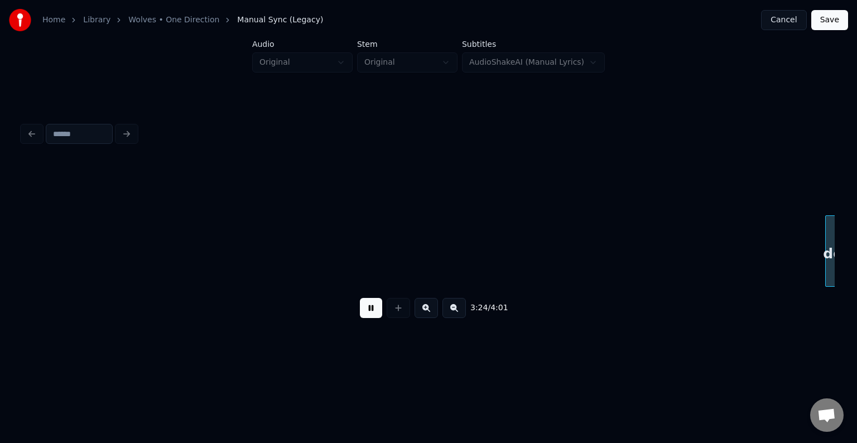
scroll to position [0, 17097]
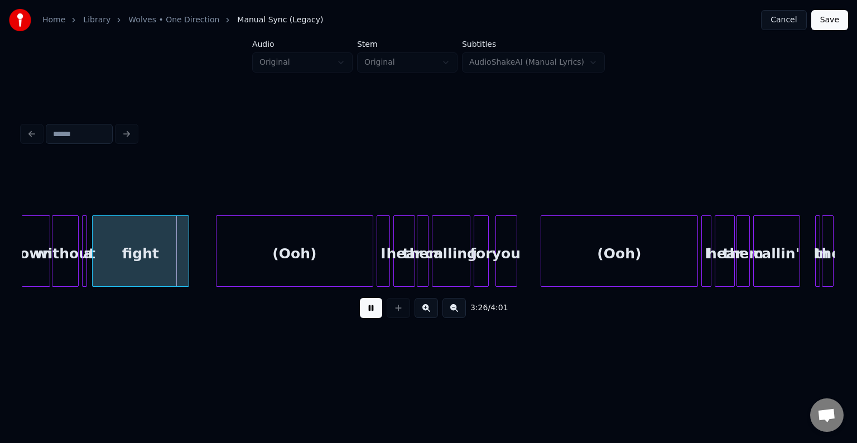
click at [312, 240] on div "(Ooh)" at bounding box center [294, 254] width 156 height 76
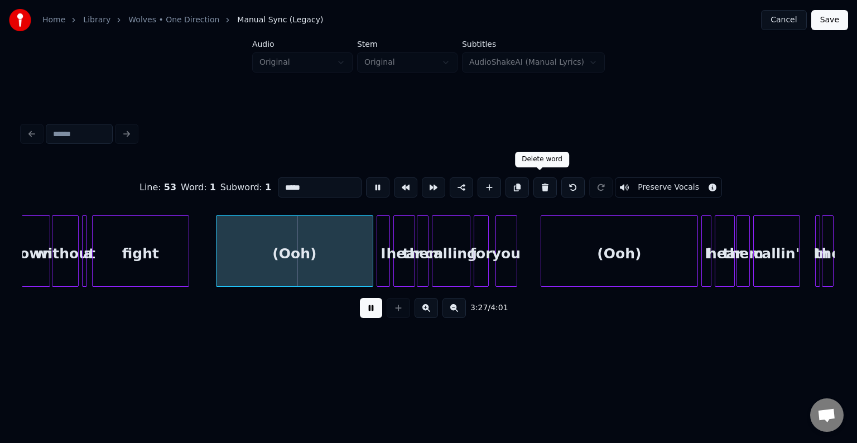
click at [540, 186] on button at bounding box center [544, 187] width 23 height 20
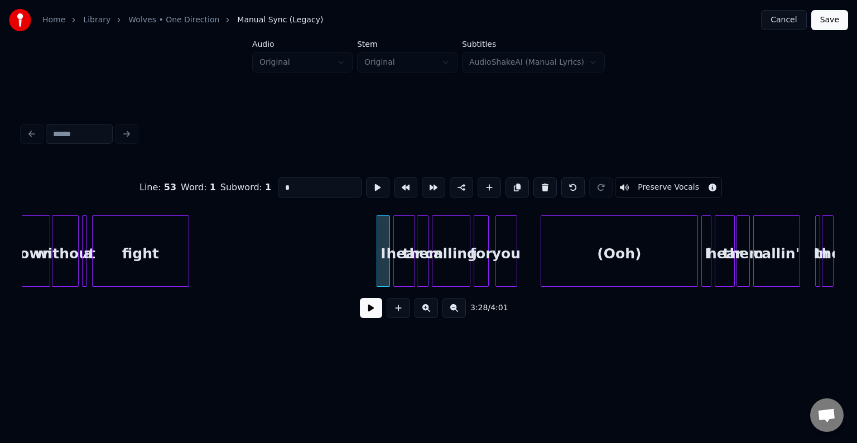
click at [589, 241] on div "(Ooh)" at bounding box center [619, 254] width 156 height 76
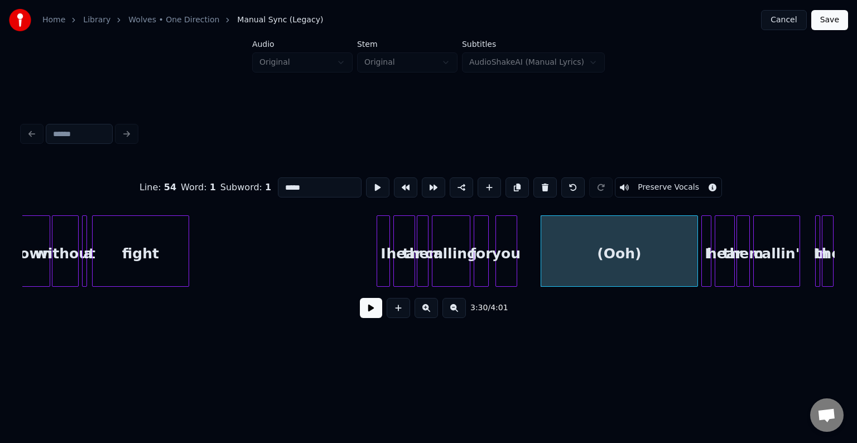
click at [537, 182] on button at bounding box center [544, 187] width 23 height 20
type input "***"
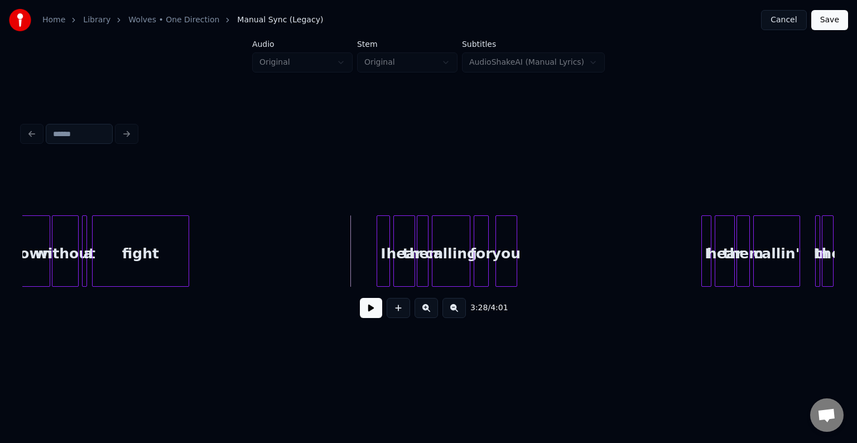
click at [366, 292] on div "3:28 / 4:01" at bounding box center [428, 308] width 812 height 42
click at [371, 318] on button at bounding box center [371, 308] width 22 height 20
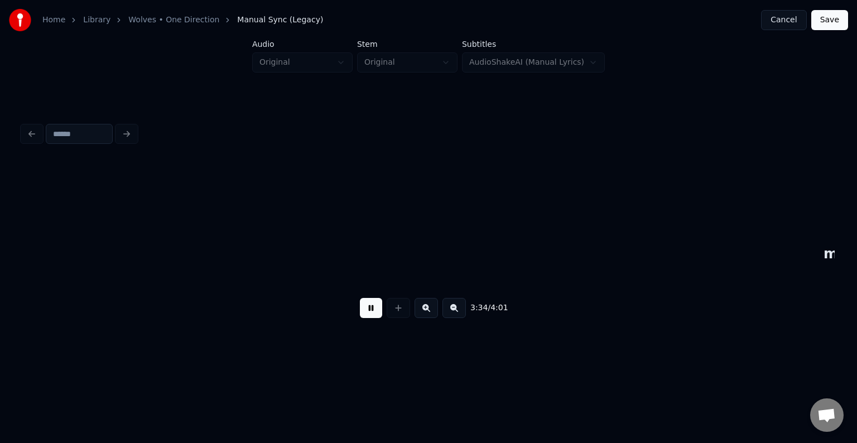
scroll to position [0, 17909]
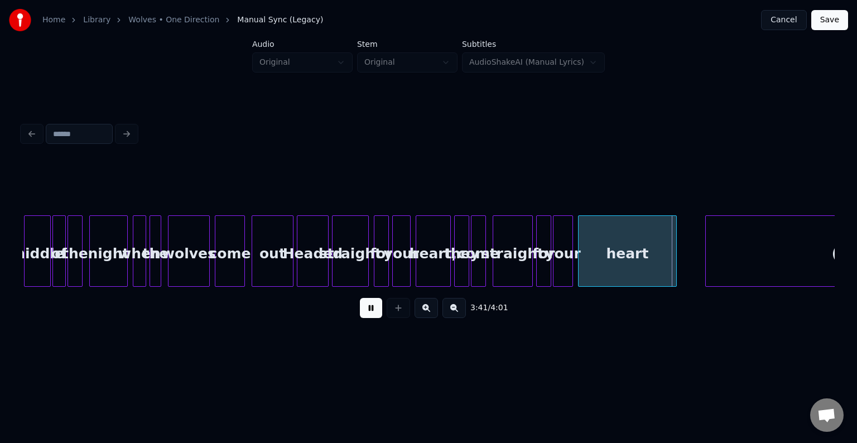
click at [716, 267] on div "(Ooh," at bounding box center [852, 254] width 295 height 76
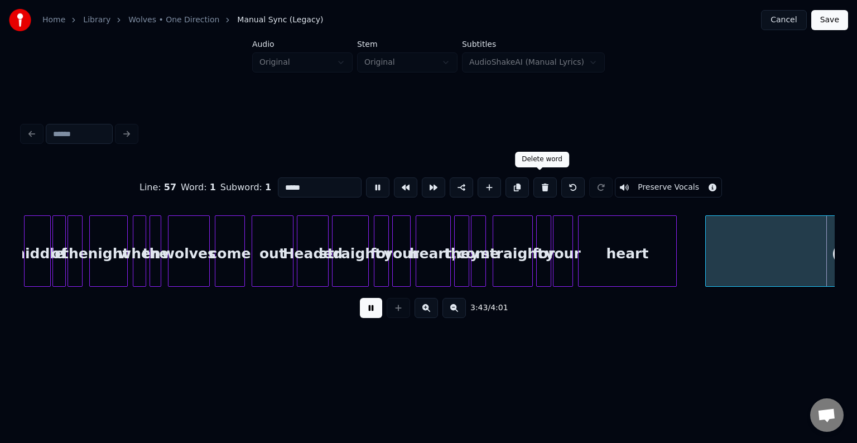
click at [540, 183] on button at bounding box center [544, 187] width 23 height 20
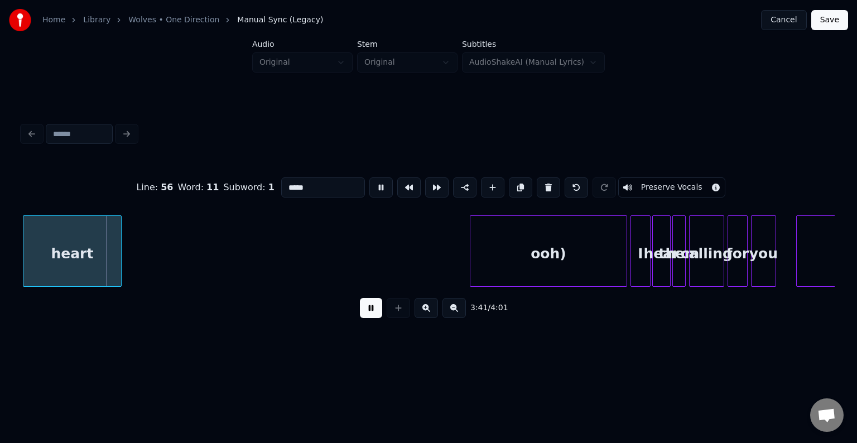
click at [542, 270] on div "ooh)" at bounding box center [548, 254] width 156 height 76
click at [542, 254] on div "ooh)" at bounding box center [548, 254] width 156 height 76
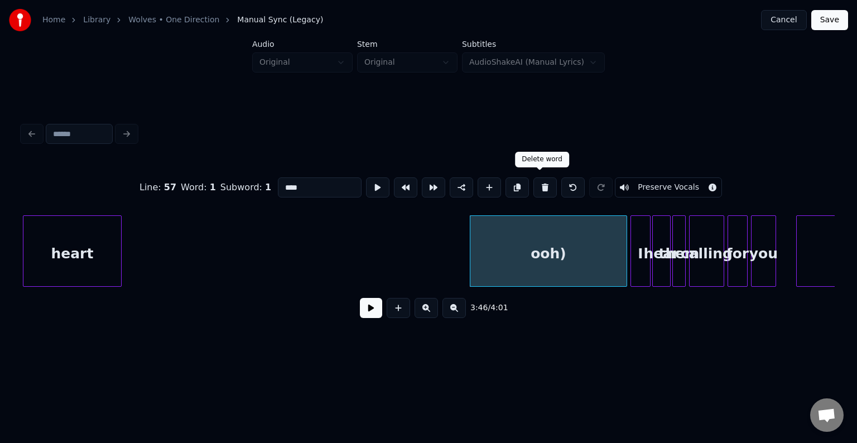
click at [537, 184] on button at bounding box center [544, 187] width 23 height 20
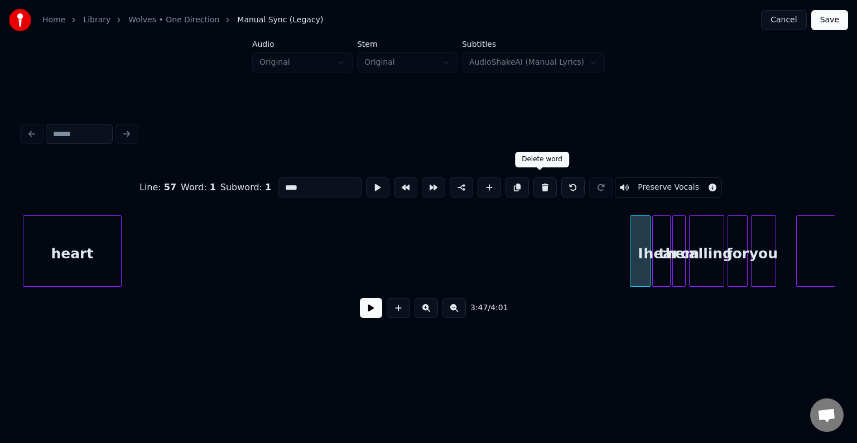
type input "*"
click at [377, 315] on button at bounding box center [371, 308] width 22 height 20
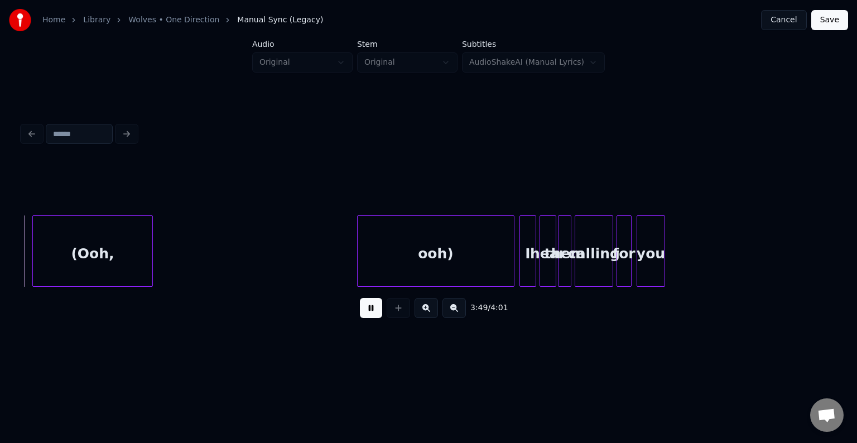
scroll to position [0, 19234]
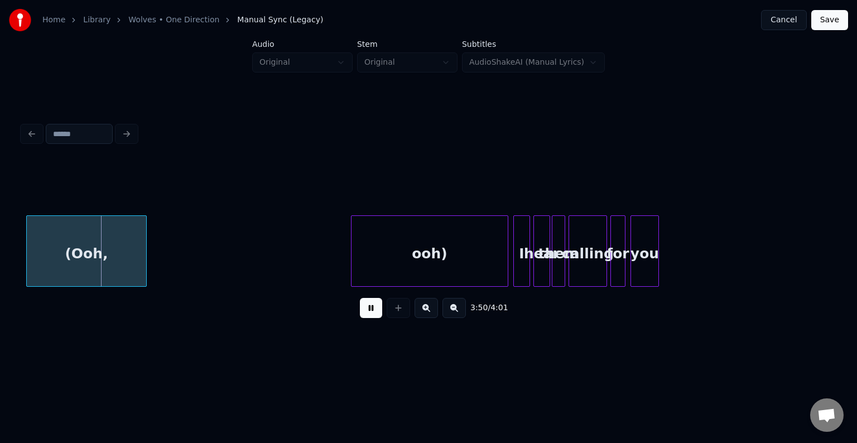
click at [143, 237] on div at bounding box center [144, 251] width 3 height 70
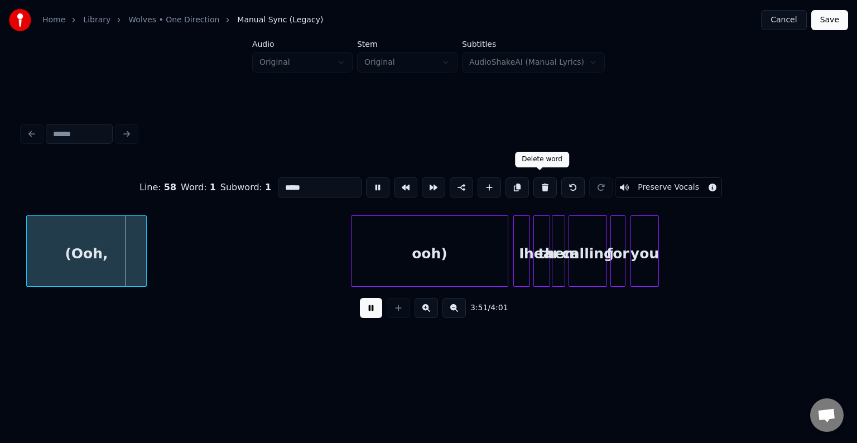
click at [537, 183] on button at bounding box center [544, 187] width 23 height 20
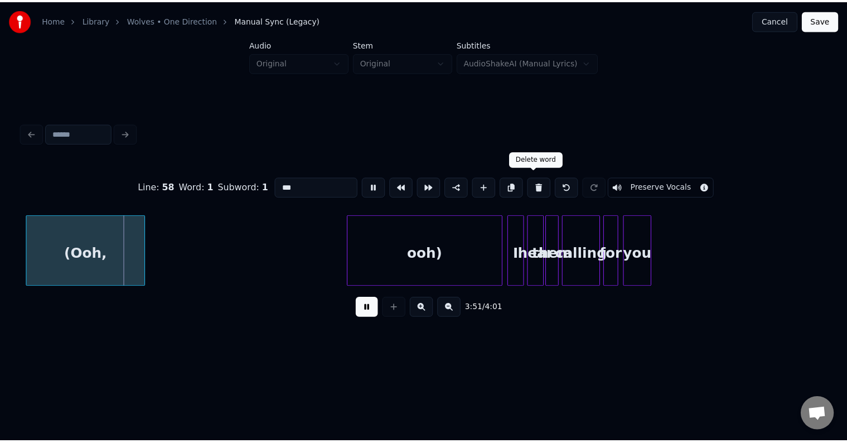
scroll to position [0, 19192]
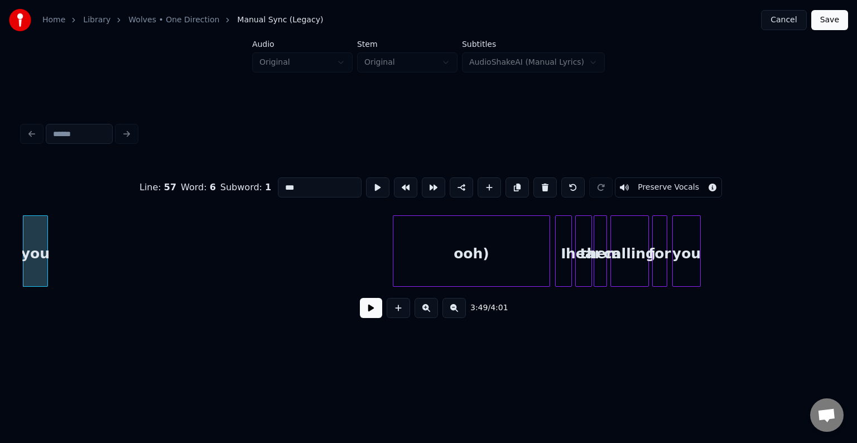
click at [497, 260] on div "ooh)" at bounding box center [471, 254] width 156 height 76
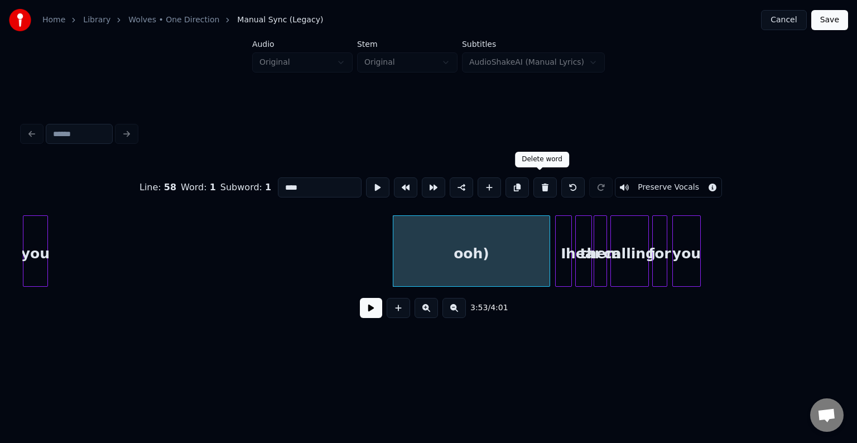
click at [549, 180] on button at bounding box center [544, 187] width 23 height 20
type input "*"
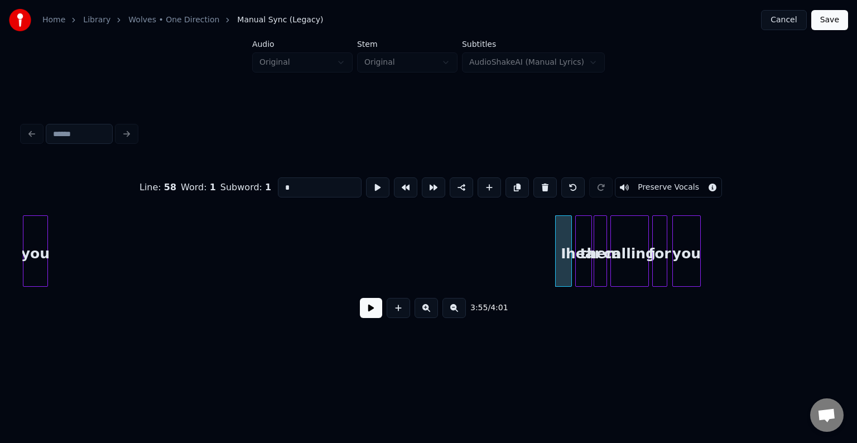
click at [364, 318] on button at bounding box center [371, 308] width 22 height 20
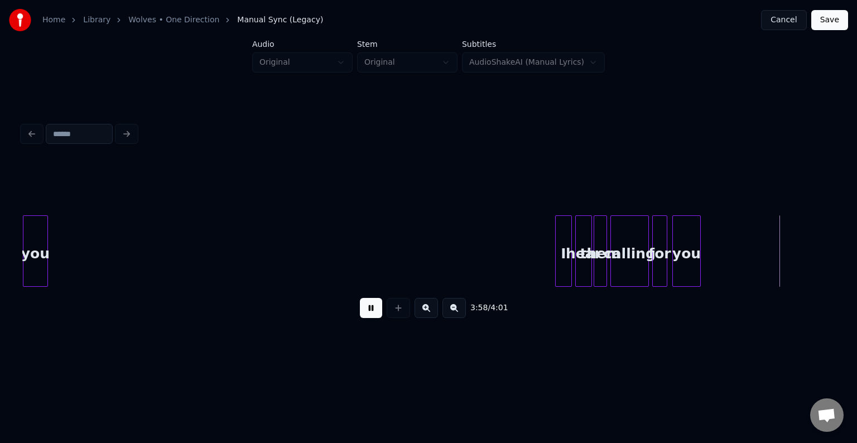
click at [832, 22] on button "Save" at bounding box center [829, 20] width 37 height 20
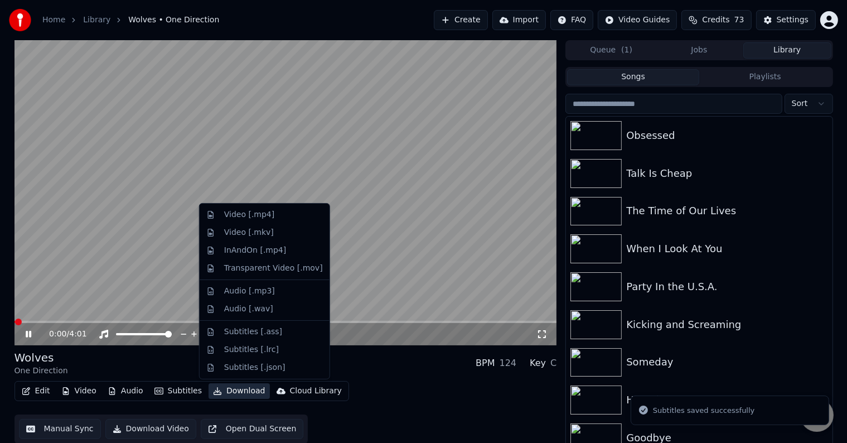
click at [226, 390] on button "Download" at bounding box center [239, 391] width 61 height 16
click at [233, 216] on div "Video [.mp4]" at bounding box center [249, 214] width 50 height 11
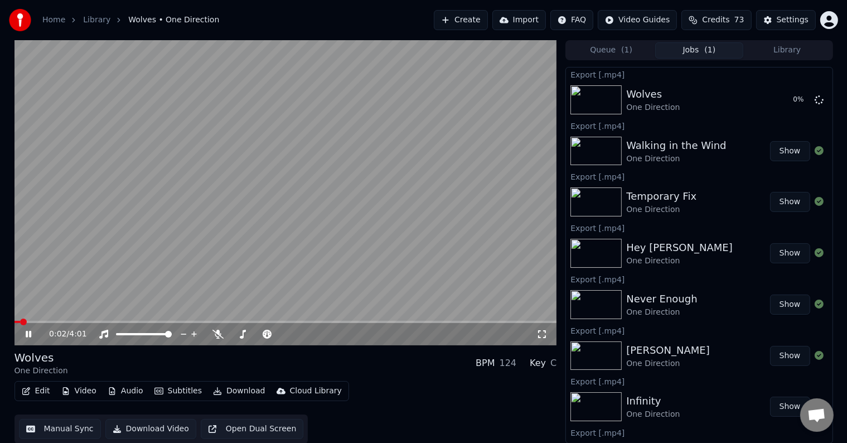
click at [30, 335] on icon at bounding box center [29, 334] width 6 height 7
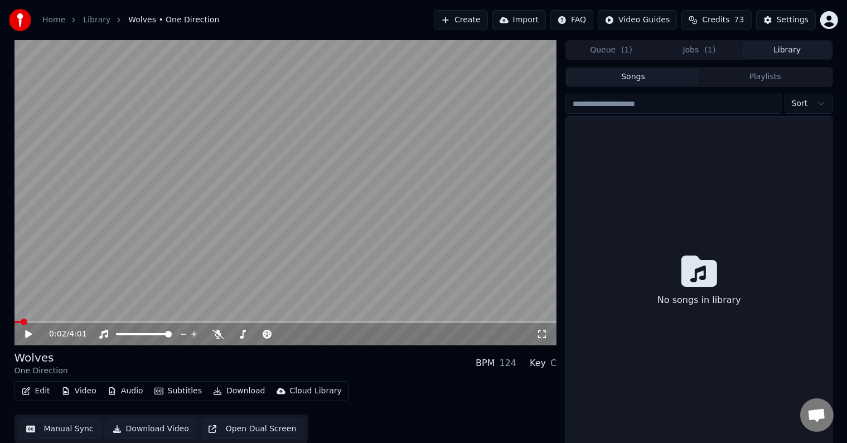
click at [772, 55] on button "Library" at bounding box center [787, 50] width 88 height 16
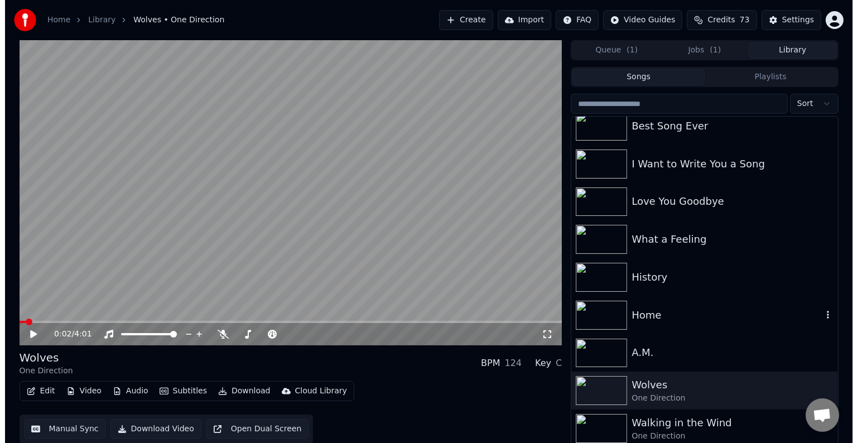
scroll to position [6153, 0]
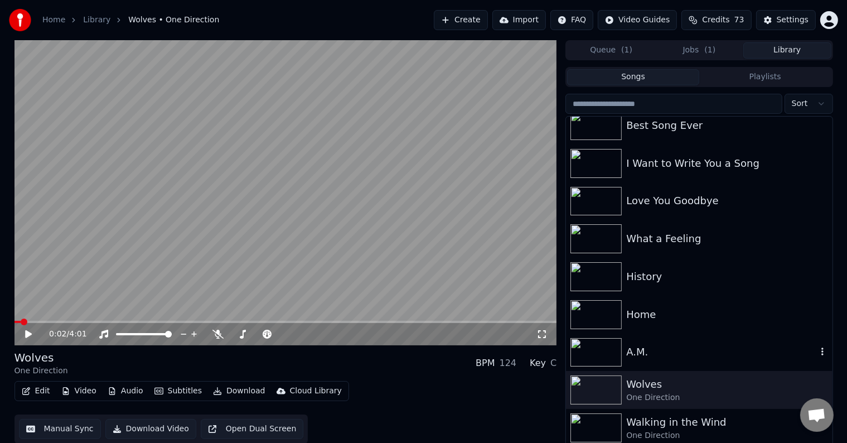
click at [665, 347] on div "A.M." at bounding box center [721, 352] width 190 height 16
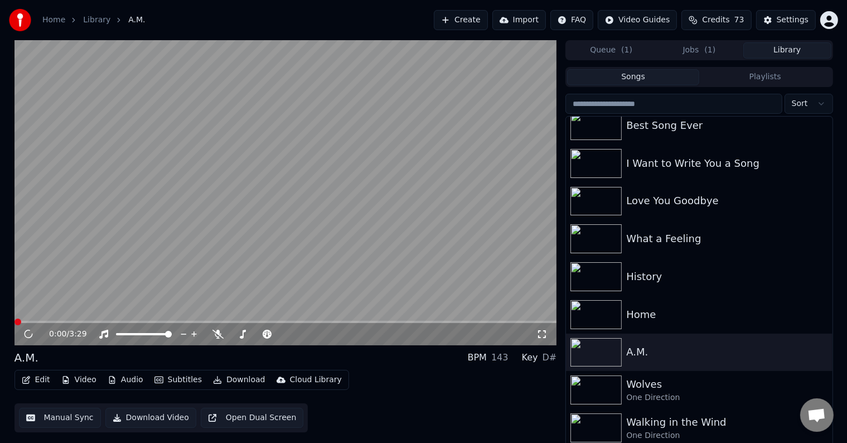
click at [28, 379] on icon "button" at bounding box center [26, 380] width 8 height 8
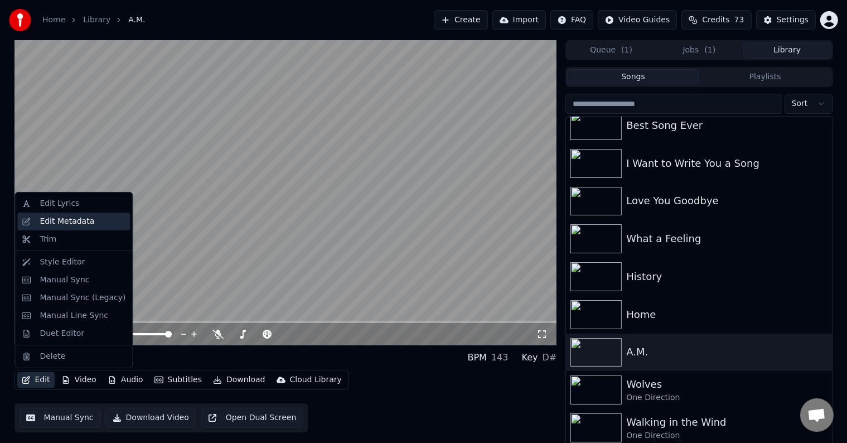
click at [56, 219] on div "Edit Metadata" at bounding box center [67, 221] width 55 height 11
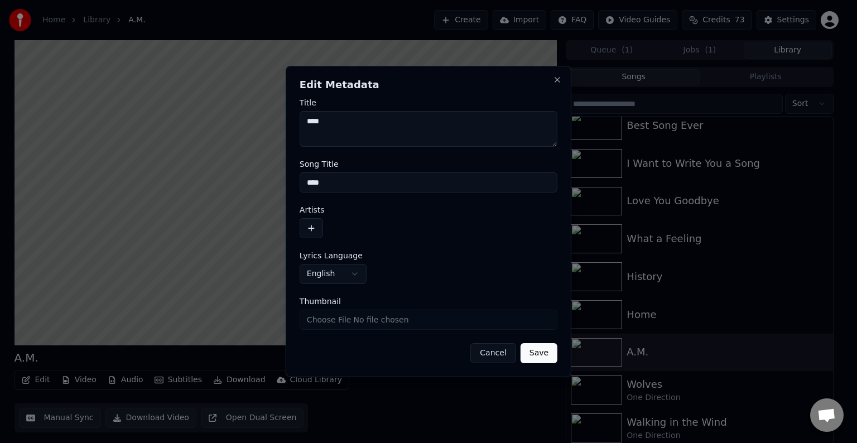
click at [319, 227] on button "button" at bounding box center [310, 228] width 23 height 20
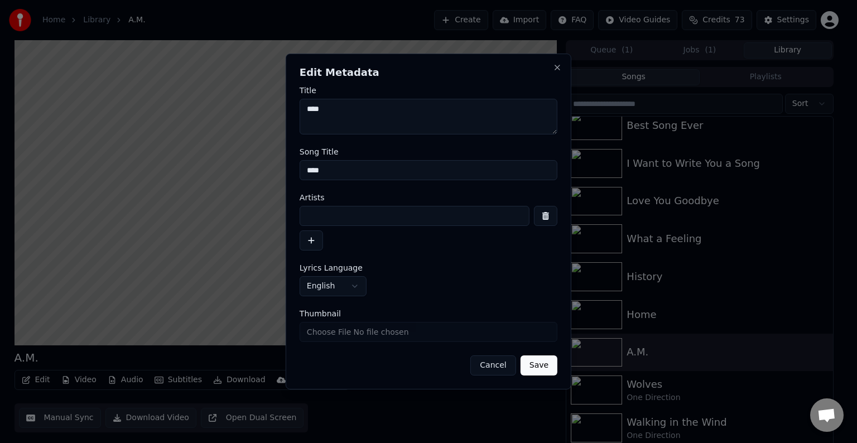
click at [345, 216] on input at bounding box center [414, 216] width 230 height 20
type input "**********"
click at [520, 355] on button "Save" at bounding box center [538, 365] width 37 height 20
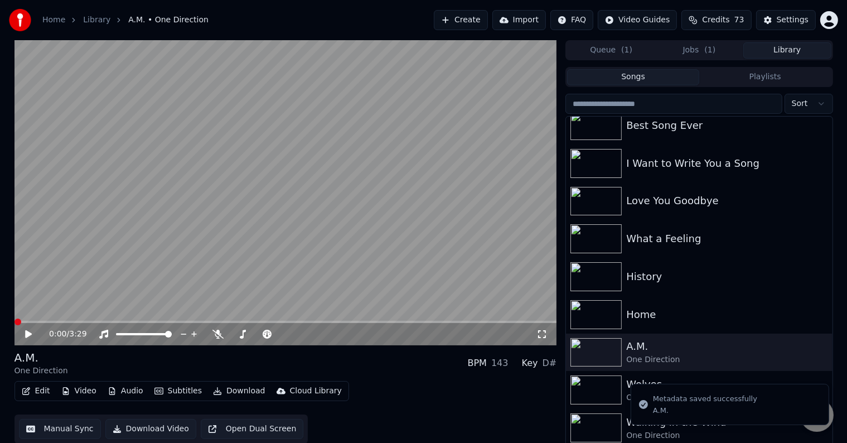
click at [29, 397] on button "Edit" at bounding box center [35, 391] width 37 height 16
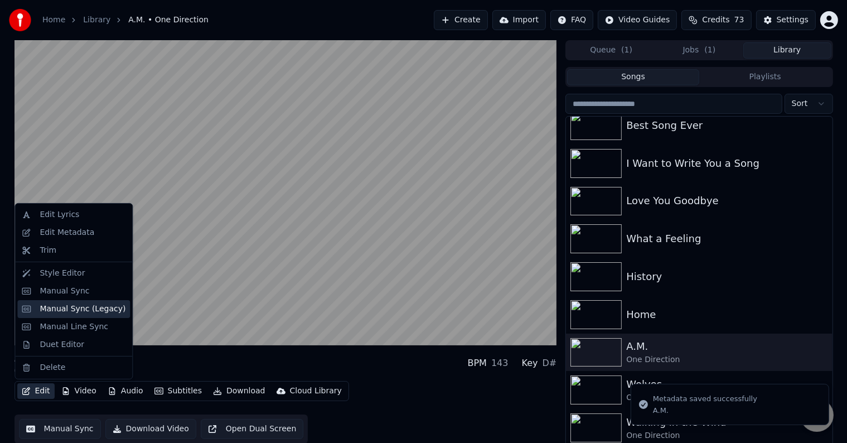
click at [75, 311] on div "Manual Sync (Legacy)" at bounding box center [83, 308] width 86 height 11
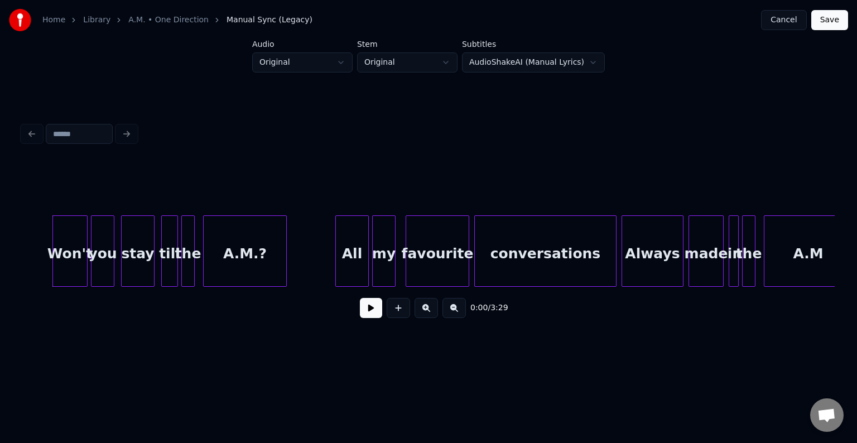
click at [370, 318] on button at bounding box center [371, 308] width 22 height 20
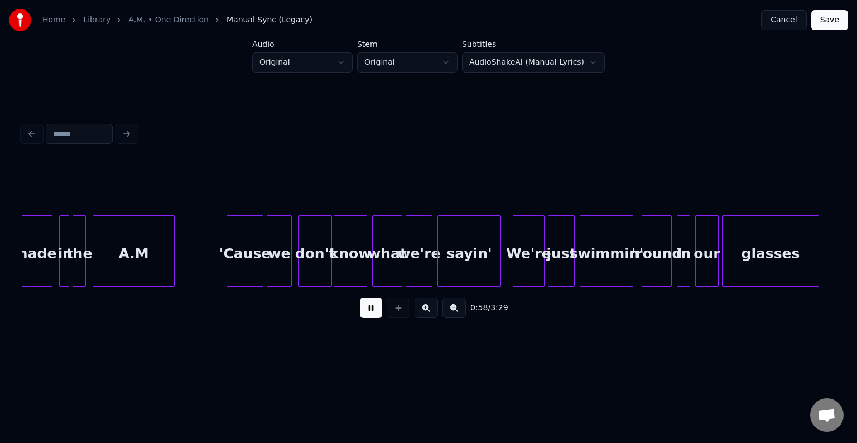
scroll to position [0, 4877]
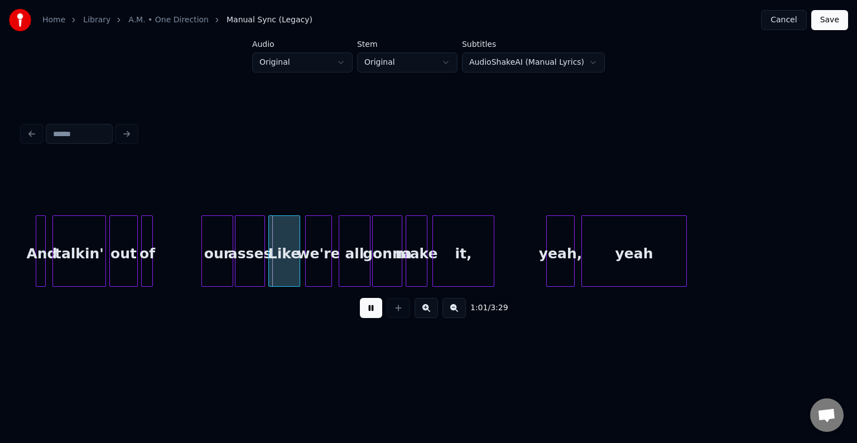
click at [370, 318] on button at bounding box center [371, 308] width 22 height 20
click at [178, 267] on div "our" at bounding box center [172, 254] width 31 height 76
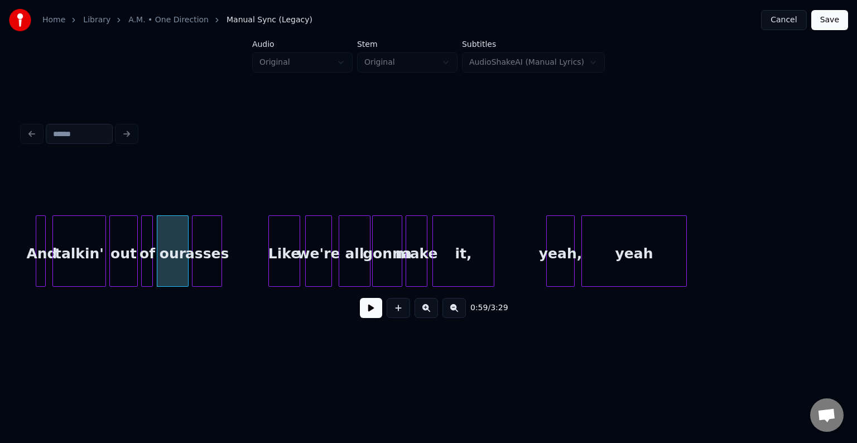
click at [209, 257] on div "asses" at bounding box center [206, 254] width 29 height 76
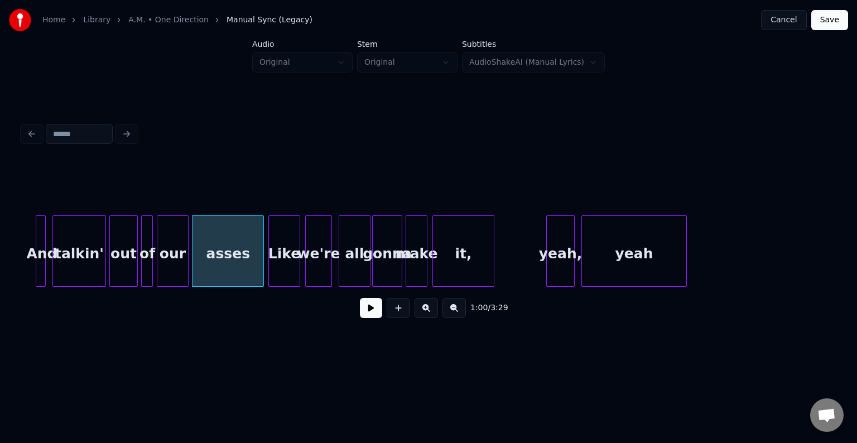
click at [260, 263] on div at bounding box center [261, 251] width 3 height 70
click at [104, 260] on div at bounding box center [103, 251] width 3 height 70
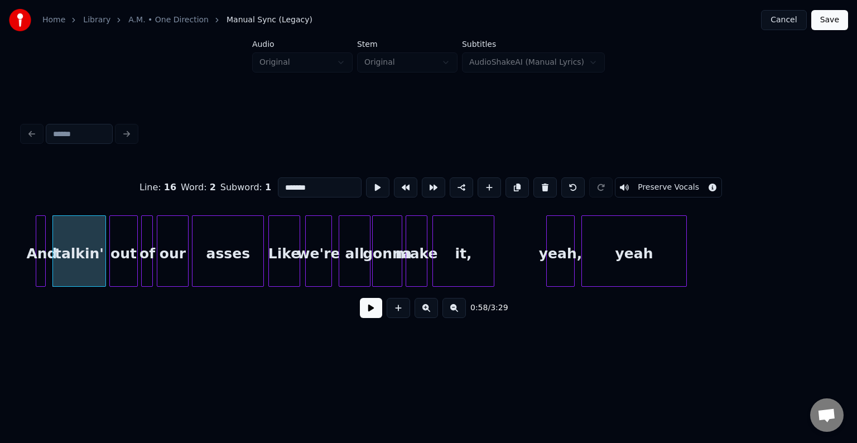
click at [364, 318] on button at bounding box center [371, 308] width 22 height 20
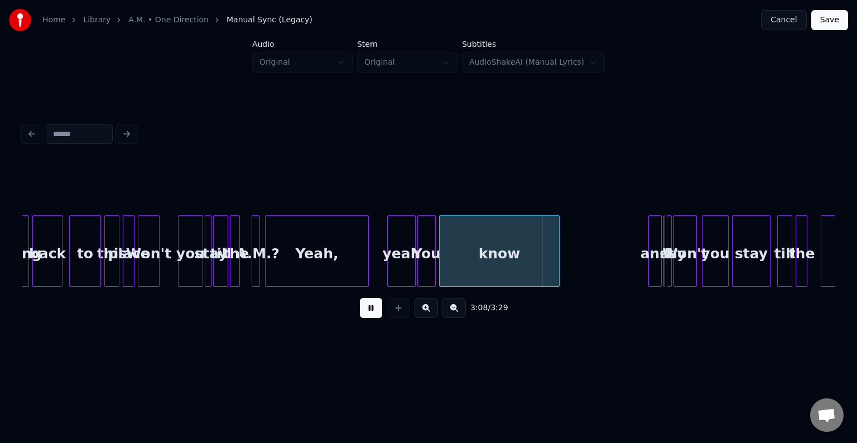
scroll to position [0, 15212]
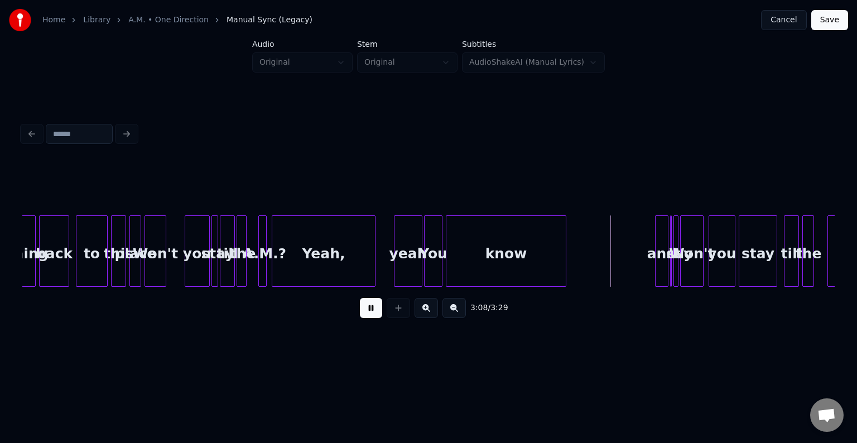
click at [369, 314] on button at bounding box center [371, 308] width 22 height 20
click at [330, 268] on div "Yeah," at bounding box center [338, 254] width 103 height 76
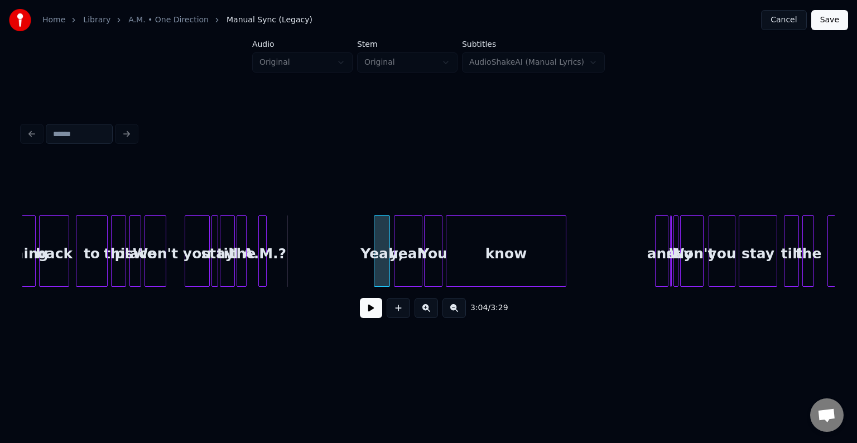
click at [375, 273] on div at bounding box center [375, 251] width 3 height 70
click at [323, 273] on div at bounding box center [322, 251] width 3 height 70
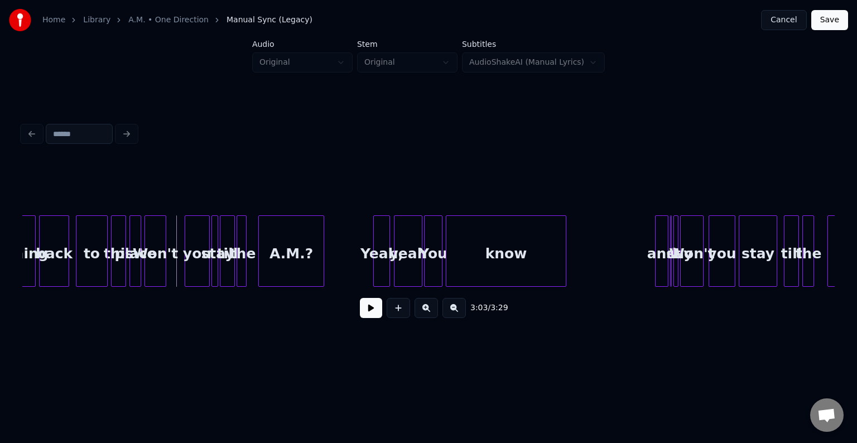
click at [365, 316] on button at bounding box center [371, 308] width 22 height 20
click at [364, 316] on button at bounding box center [371, 308] width 22 height 20
click at [185, 269] on div "you" at bounding box center [182, 254] width 24 height 76
click at [199, 270] on div at bounding box center [198, 251] width 3 height 70
click at [160, 279] on div "Won't" at bounding box center [155, 254] width 21 height 76
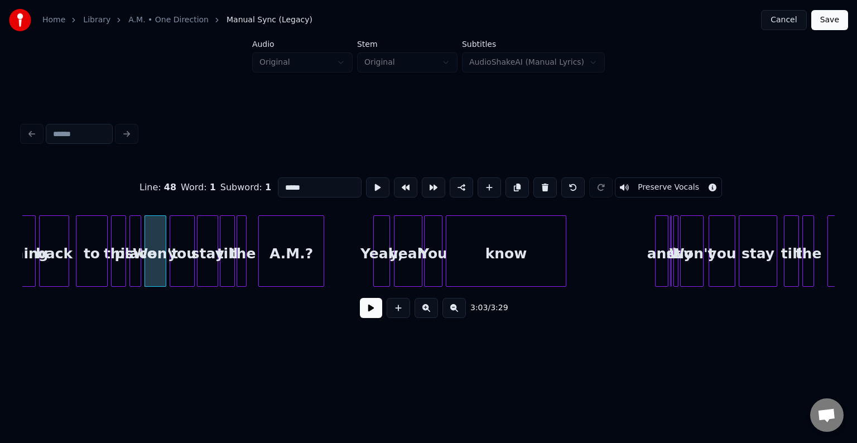
click at [364, 311] on button at bounding box center [371, 308] width 22 height 20
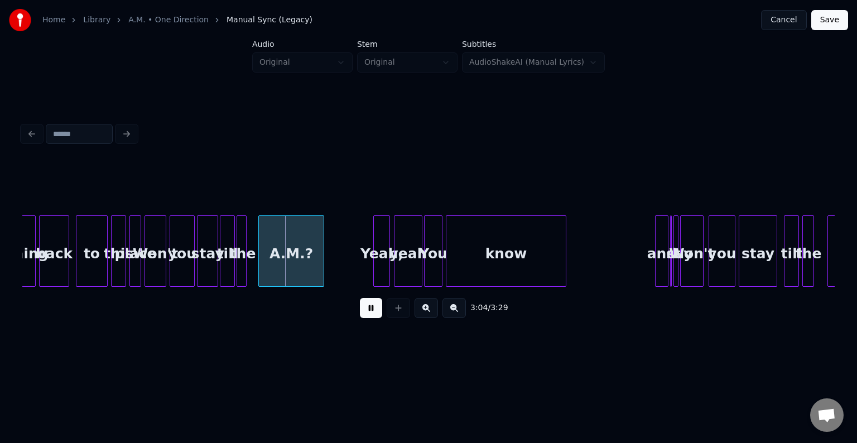
click at [91, 265] on div "to" at bounding box center [91, 254] width 31 height 76
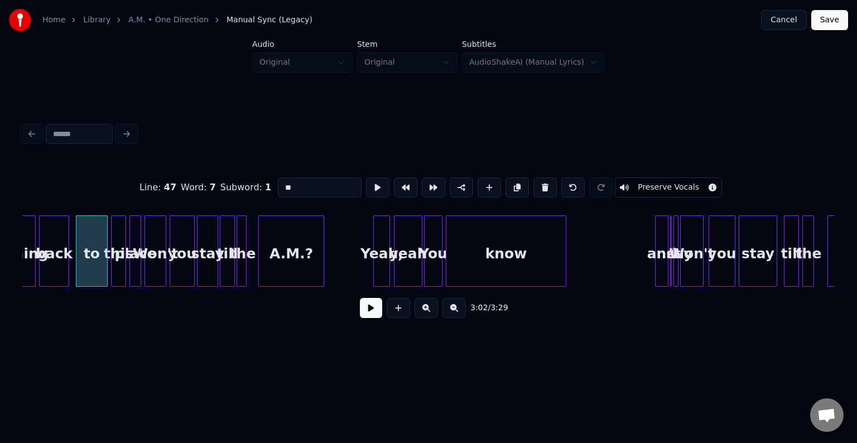
click at [367, 315] on button at bounding box center [371, 308] width 22 height 20
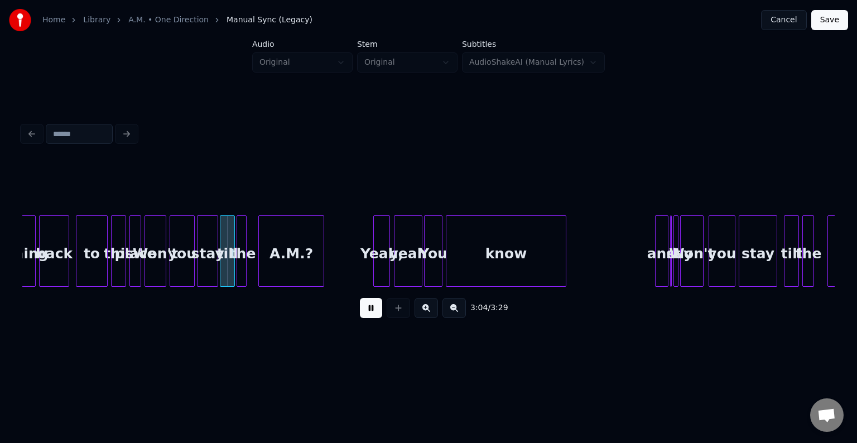
click at [367, 315] on button at bounding box center [371, 308] width 22 height 20
click at [130, 265] on div at bounding box center [131, 251] width 3 height 70
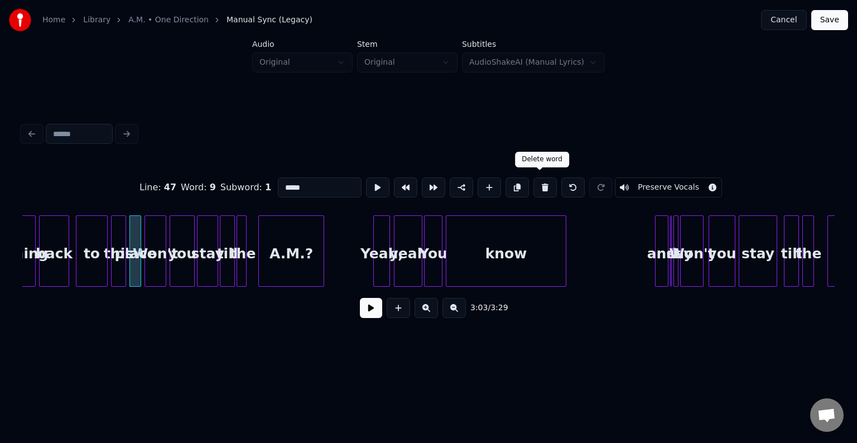
click at [538, 182] on button at bounding box center [544, 187] width 23 height 20
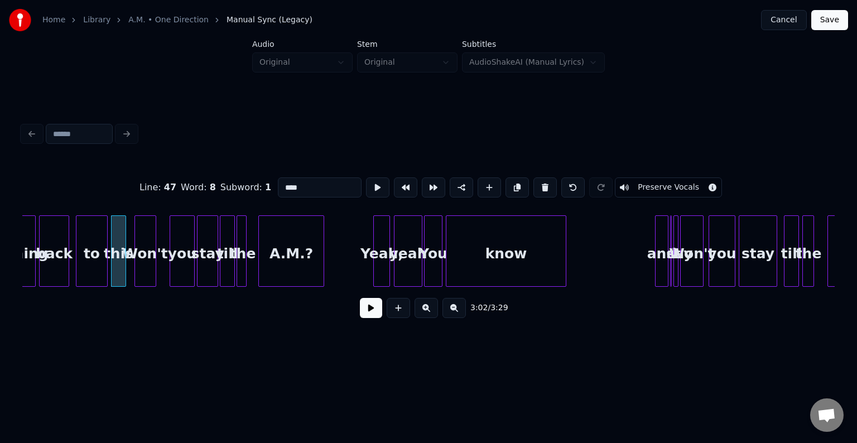
click at [147, 263] on div "Won't" at bounding box center [145, 254] width 21 height 76
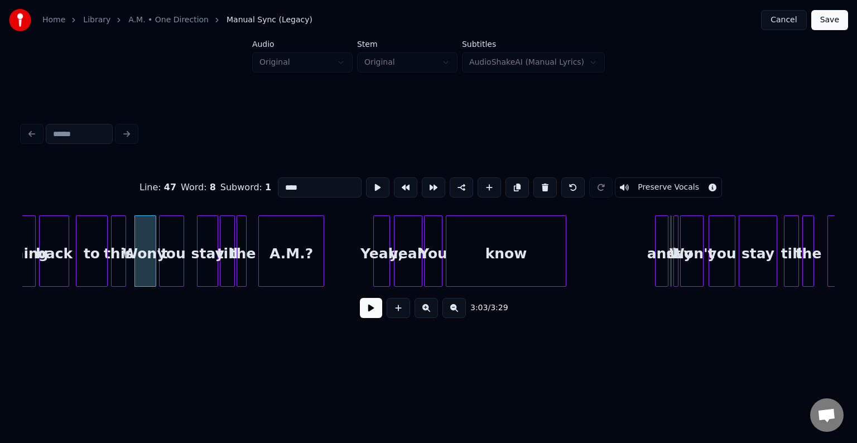
click at [167, 268] on div "you" at bounding box center [172, 254] width 24 height 76
click at [195, 260] on div "stay" at bounding box center [197, 254] width 20 height 76
click at [216, 268] on div at bounding box center [215, 251] width 3 height 70
click at [144, 267] on div "Won't" at bounding box center [145, 254] width 21 height 76
type input "*****"
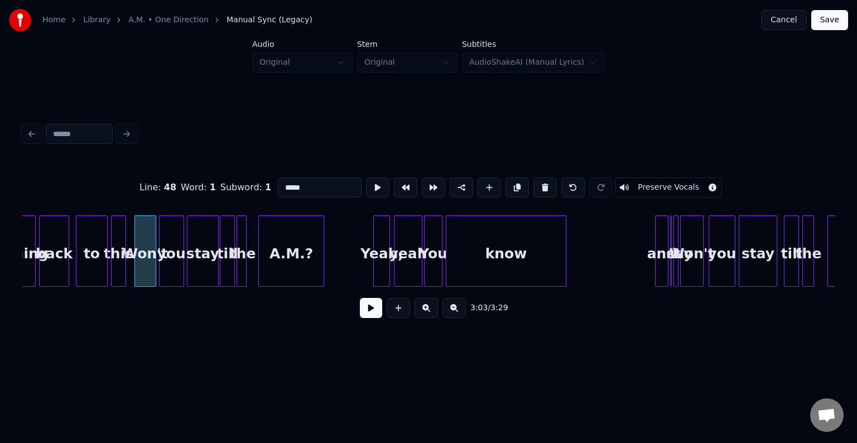
click at [370, 313] on button at bounding box center [371, 308] width 22 height 20
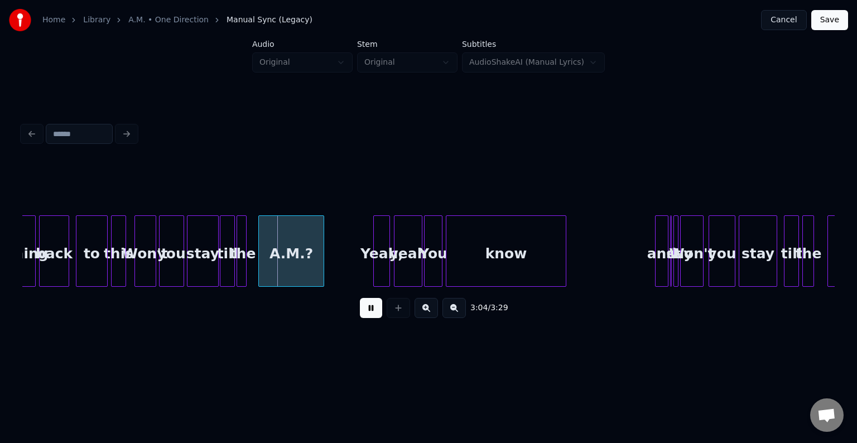
click at [117, 255] on div "this" at bounding box center [119, 254] width 14 height 76
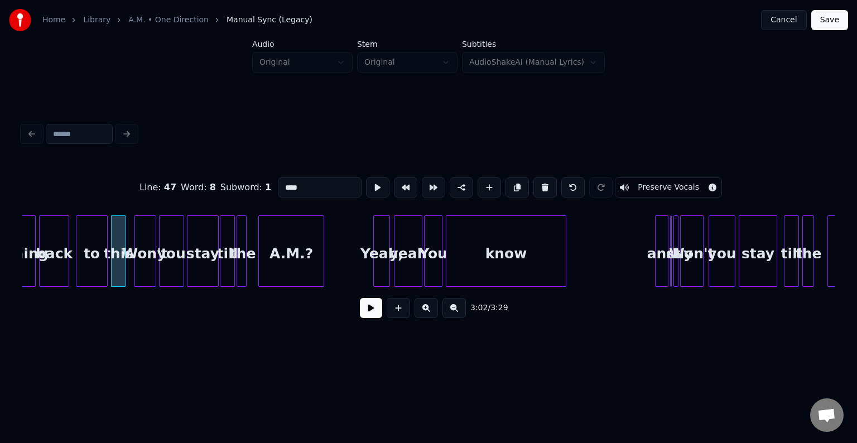
click at [117, 255] on div "this" at bounding box center [119, 254] width 14 height 76
click at [543, 185] on button at bounding box center [544, 187] width 23 height 20
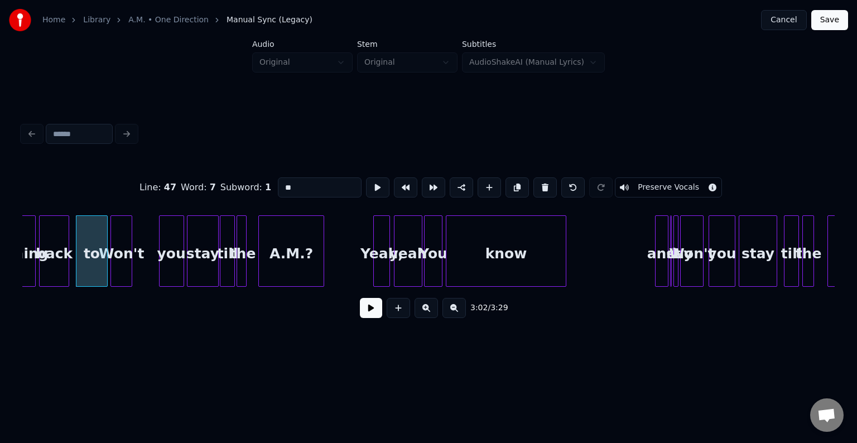
click at [117, 262] on div "Won't" at bounding box center [121, 254] width 21 height 76
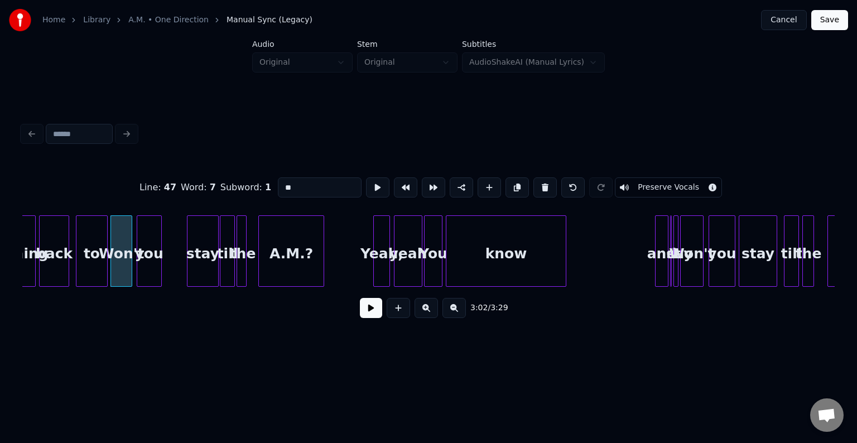
click at [149, 272] on div "you" at bounding box center [149, 254] width 24 height 76
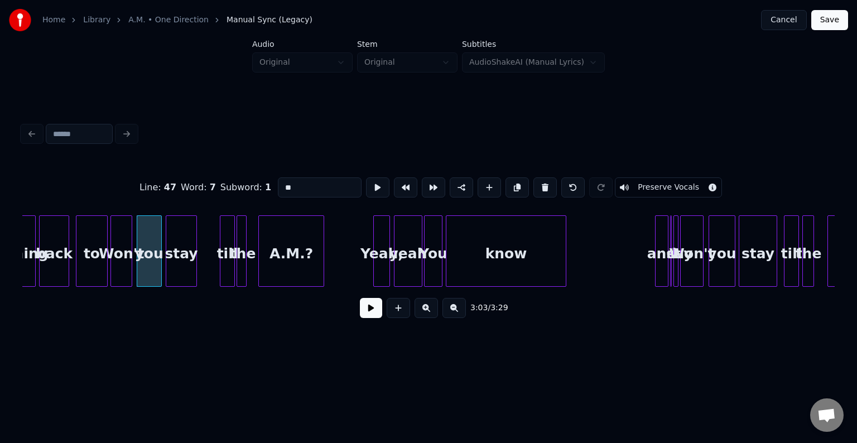
click at [178, 269] on div "stay" at bounding box center [181, 254] width 31 height 76
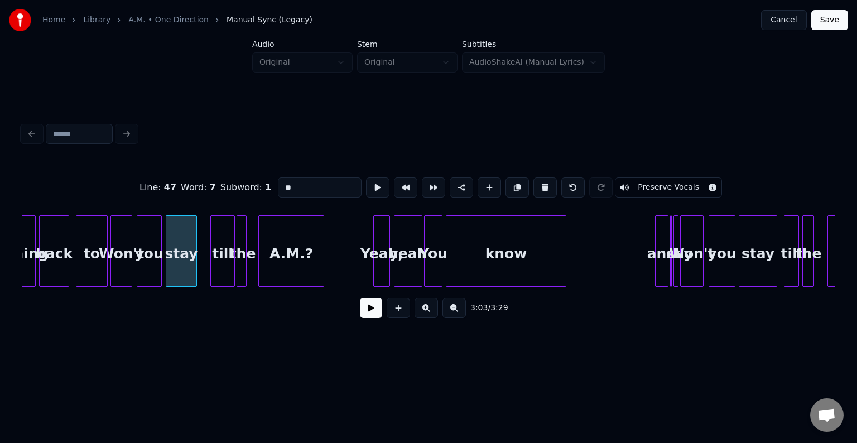
click at [211, 266] on div at bounding box center [212, 251] width 3 height 70
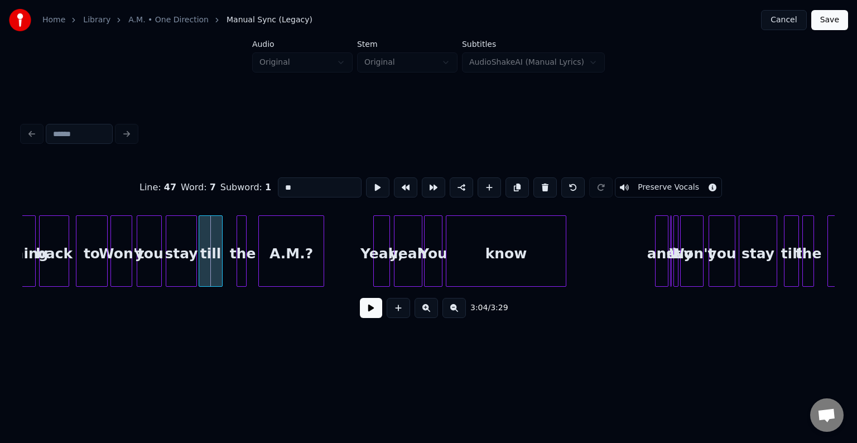
click at [205, 265] on div "till" at bounding box center [210, 254] width 23 height 76
click at [227, 265] on div at bounding box center [228, 251] width 3 height 70
click at [112, 252] on div at bounding box center [112, 251] width 3 height 70
type input "*****"
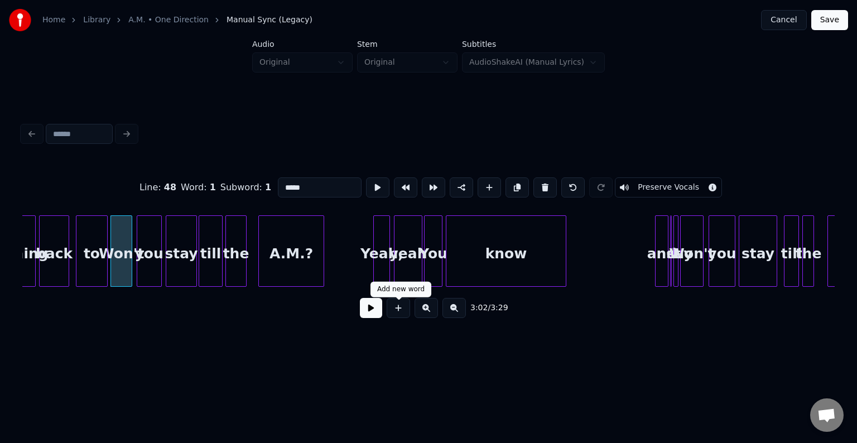
click at [374, 316] on button at bounding box center [371, 308] width 22 height 20
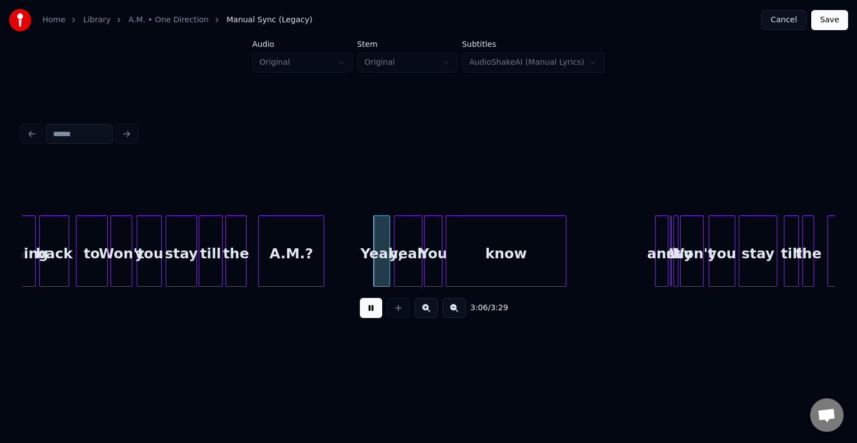
click at [372, 315] on button at bounding box center [371, 308] width 22 height 20
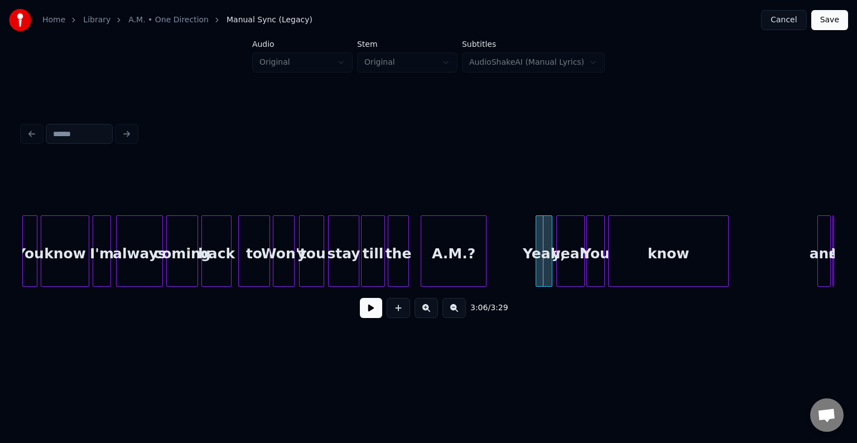
scroll to position [0, 15033]
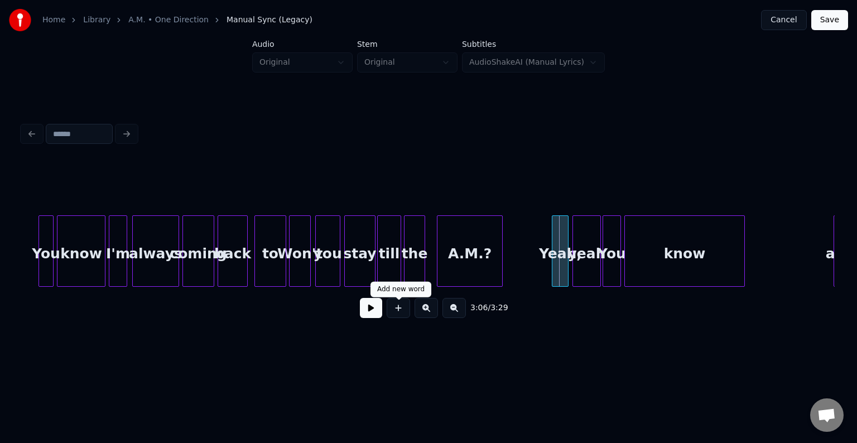
click at [377, 312] on button at bounding box center [371, 308] width 22 height 20
click at [595, 269] on div "yeah" at bounding box center [586, 254] width 27 height 76
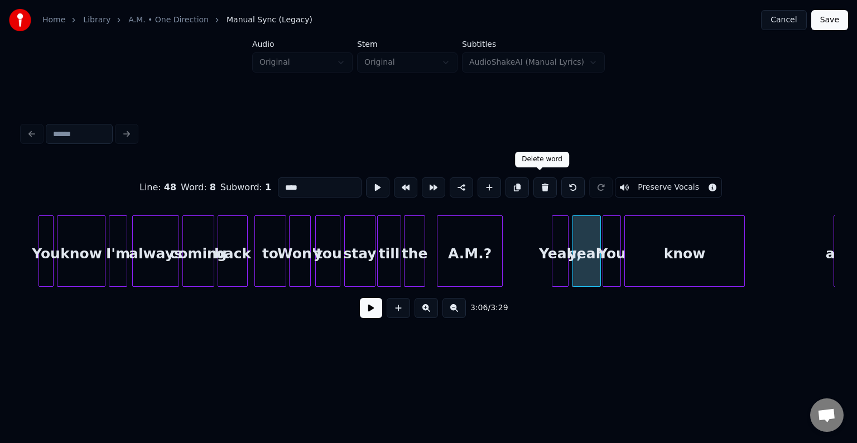
click at [534, 185] on button at bounding box center [544, 187] width 23 height 20
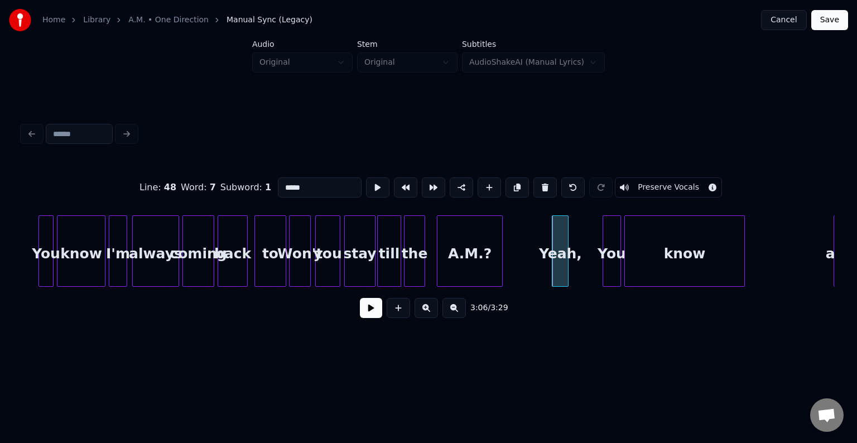
click at [534, 185] on button at bounding box center [544, 187] width 23 height 20
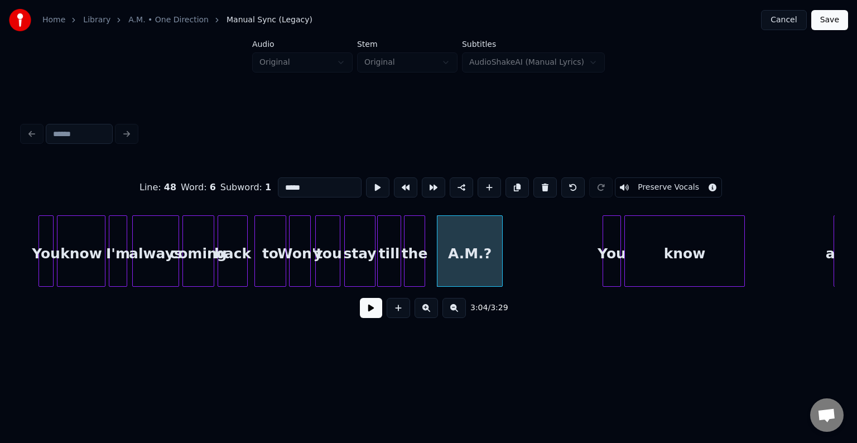
click at [609, 252] on div "You" at bounding box center [611, 254] width 17 height 76
type input "***"
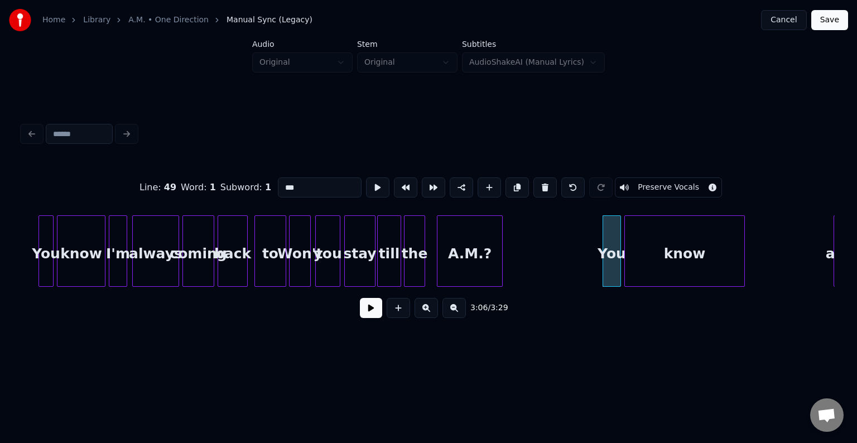
click at [361, 316] on button at bounding box center [371, 308] width 22 height 20
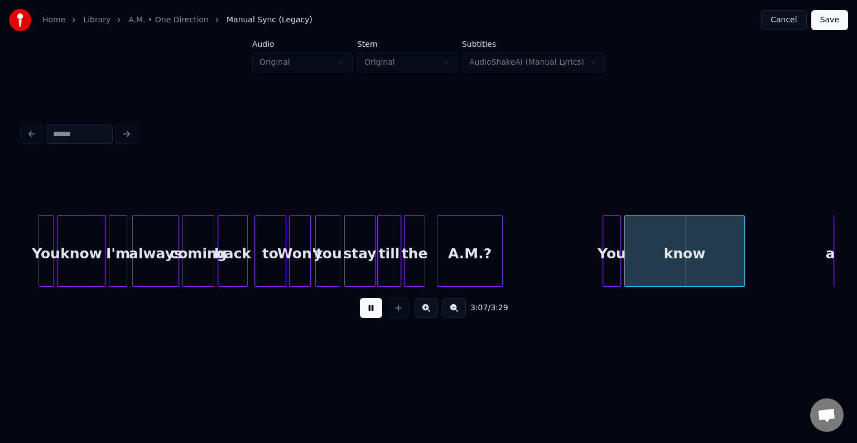
click at [361, 316] on button at bounding box center [371, 308] width 22 height 20
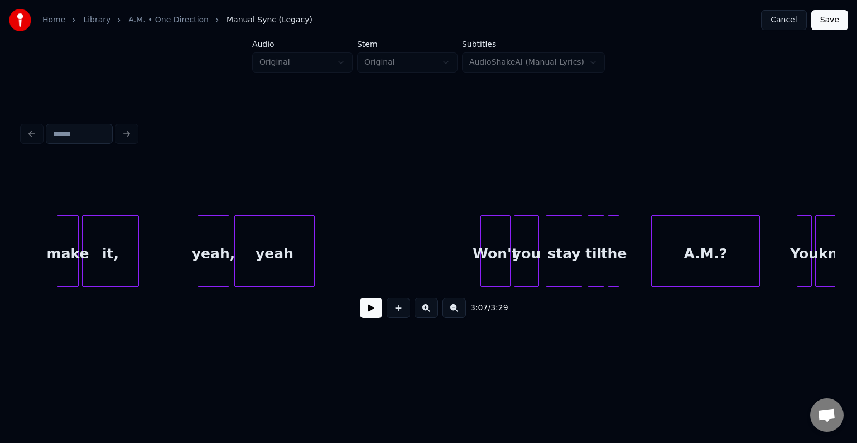
scroll to position [0, 14275]
click at [370, 311] on button at bounding box center [371, 308] width 22 height 20
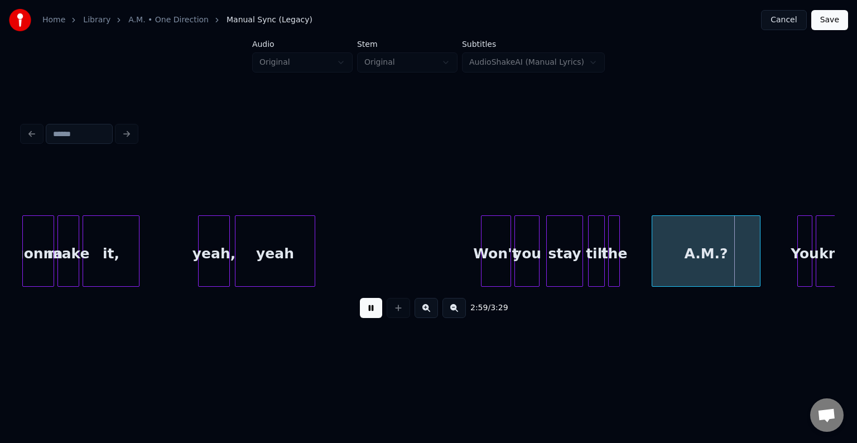
click at [370, 311] on button at bounding box center [371, 308] width 22 height 20
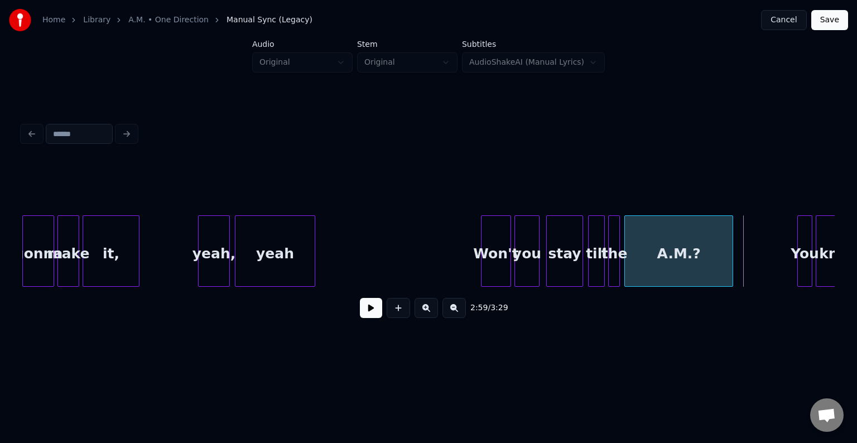
click at [669, 258] on div "A.M.?" at bounding box center [679, 254] width 108 height 76
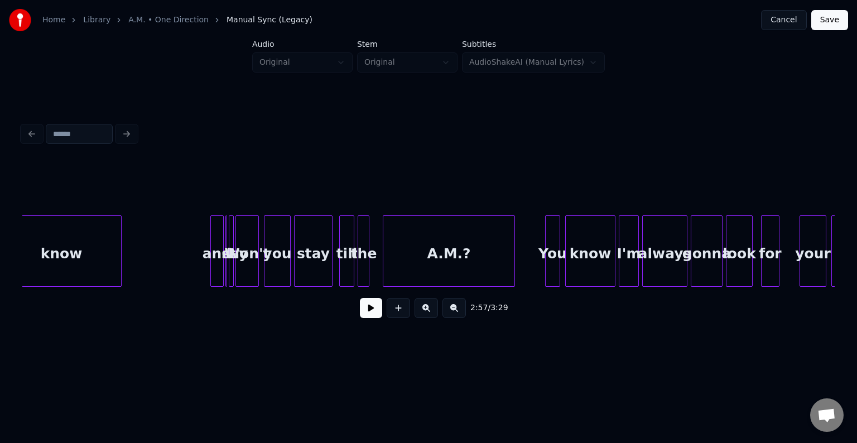
scroll to position [0, 15667]
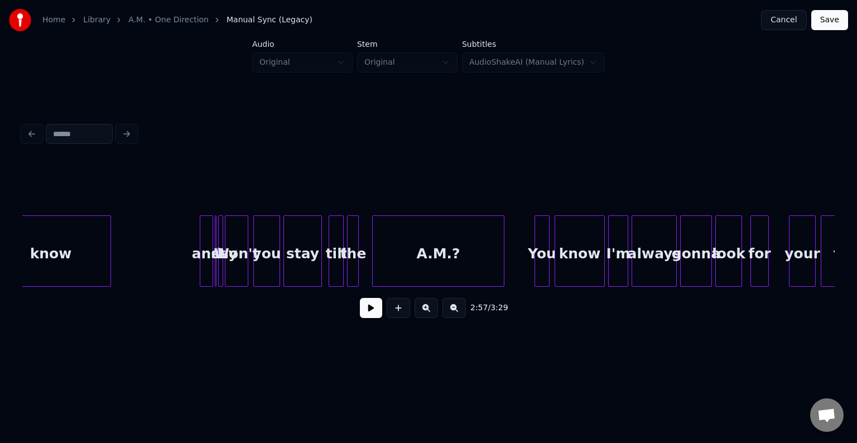
click at [218, 274] on div at bounding box center [216, 251] width 3 height 70
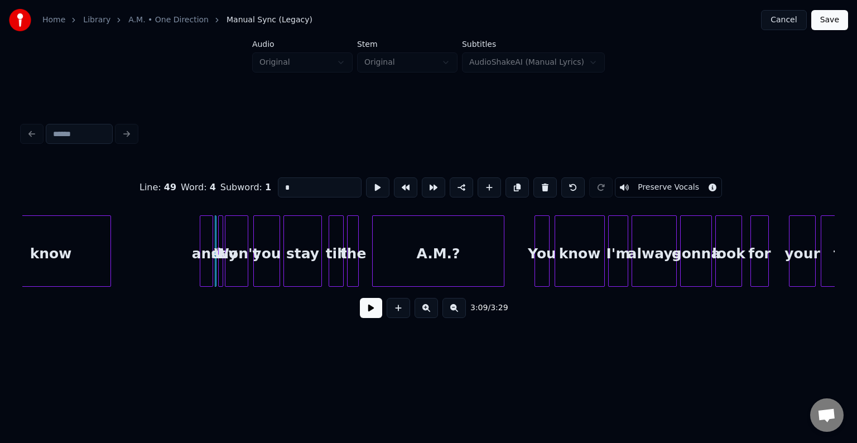
click at [220, 273] on div at bounding box center [220, 251] width 3 height 70
click at [539, 186] on button at bounding box center [544, 187] width 23 height 20
type input "*****"
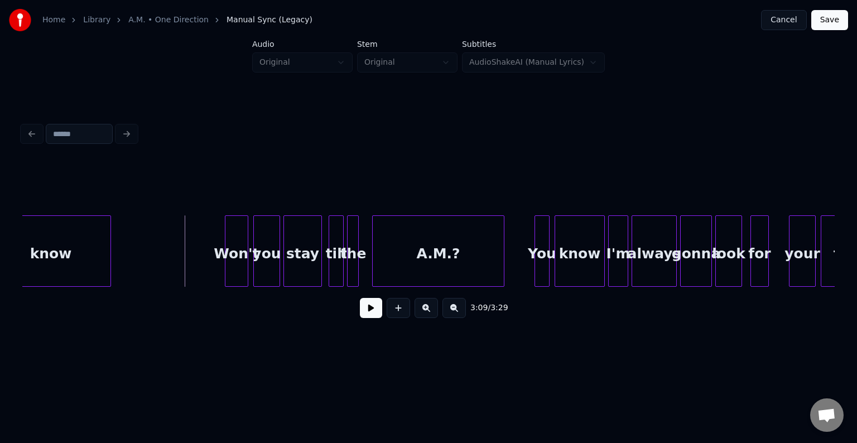
click at [380, 315] on button at bounding box center [371, 308] width 22 height 20
click at [413, 255] on div "A.M.?" at bounding box center [429, 254] width 131 height 76
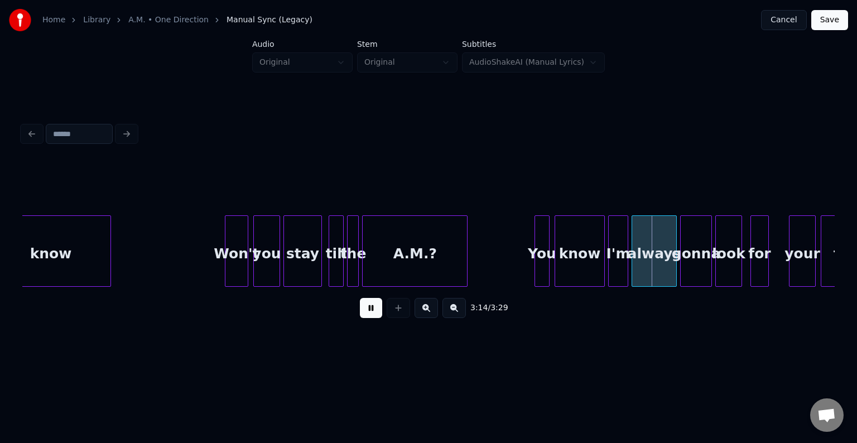
click at [465, 267] on div at bounding box center [464, 251] width 3 height 70
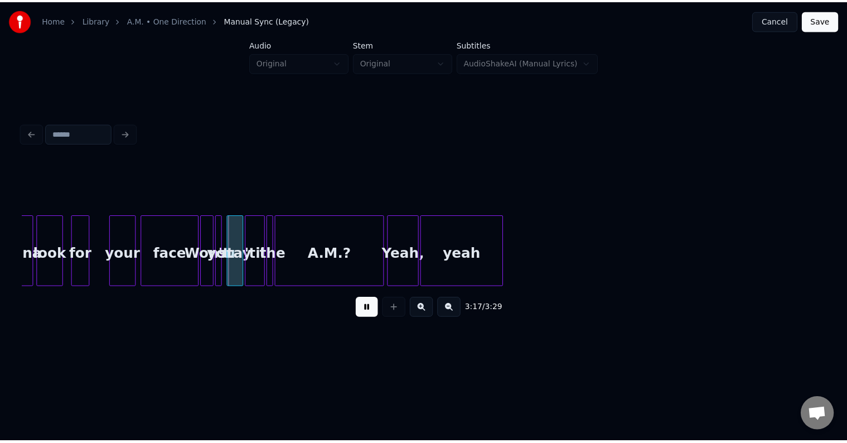
scroll to position [0, 16326]
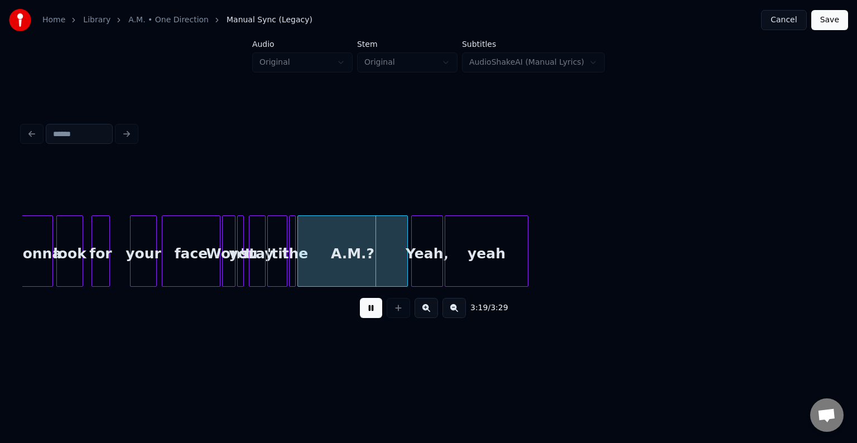
click at [381, 320] on div "3:19 / 3:29" at bounding box center [428, 308] width 794 height 25
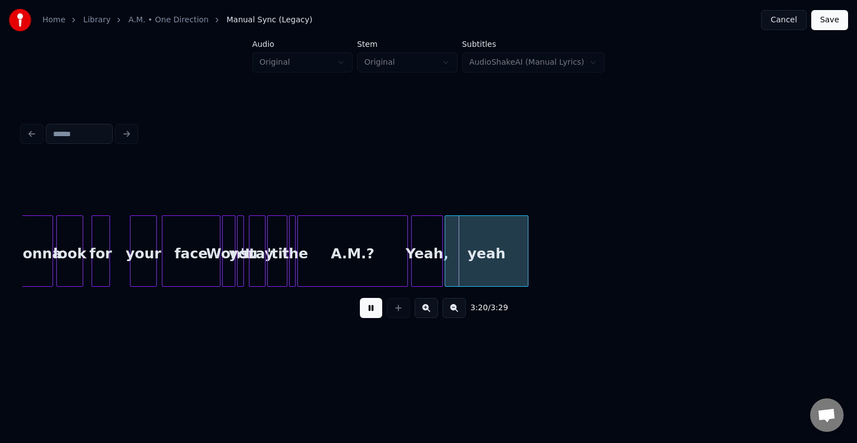
click at [370, 317] on button at bounding box center [371, 308] width 22 height 20
click at [238, 269] on div at bounding box center [239, 251] width 3 height 70
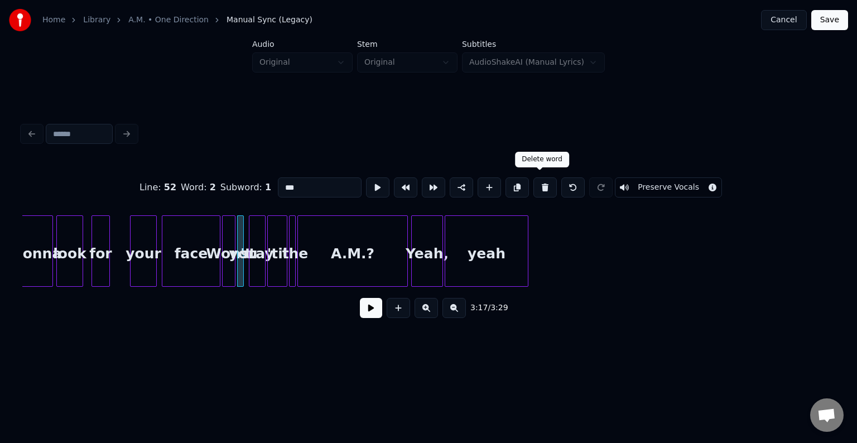
click at [540, 183] on button at bounding box center [544, 187] width 23 height 20
type input "****"
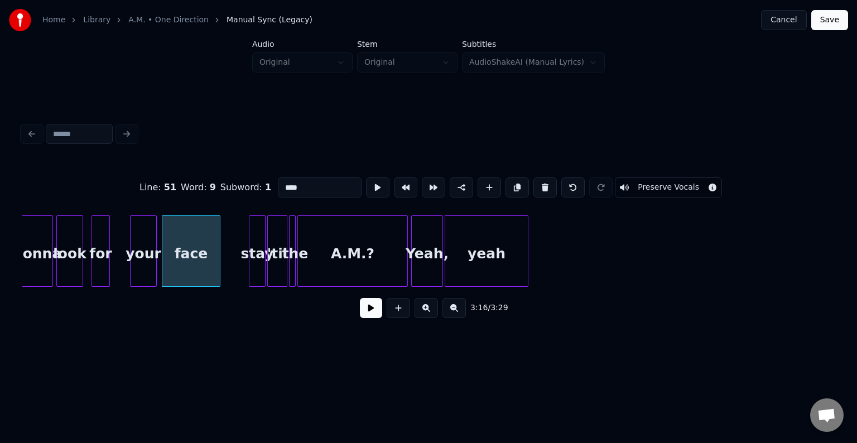
click at [376, 308] on button at bounding box center [371, 308] width 22 height 20
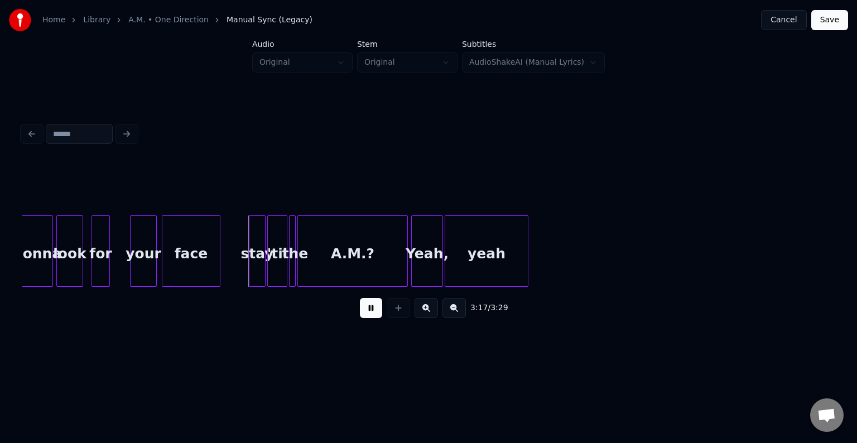
click at [376, 308] on button at bounding box center [371, 308] width 22 height 20
click at [230, 270] on div "stay" at bounding box center [233, 254] width 16 height 76
click at [254, 269] on div "'til" at bounding box center [256, 254] width 19 height 76
click at [269, 269] on div at bounding box center [269, 251] width 3 height 70
click at [202, 263] on div "face" at bounding box center [190, 254] width 57 height 76
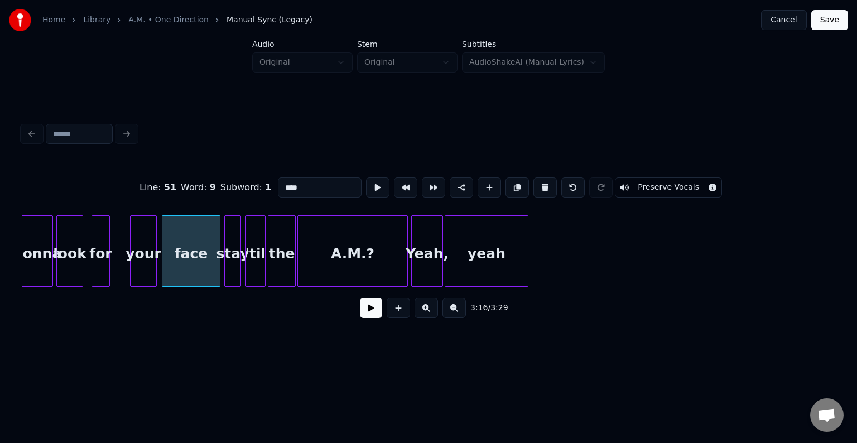
click at [372, 315] on button at bounding box center [371, 308] width 22 height 20
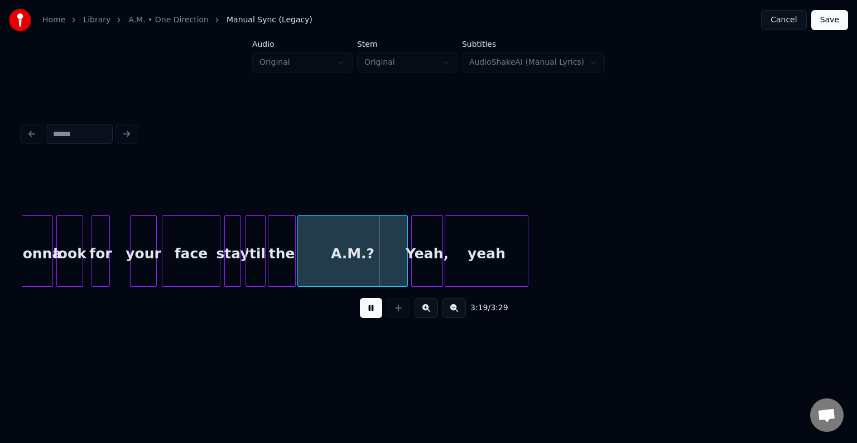
click at [370, 315] on button at bounding box center [371, 308] width 22 height 20
click at [229, 259] on div "stay" at bounding box center [233, 254] width 16 height 76
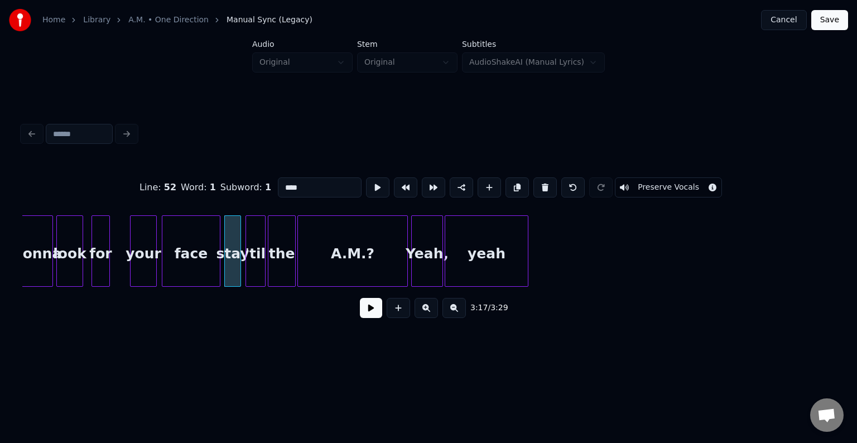
click at [365, 317] on button at bounding box center [371, 308] width 22 height 20
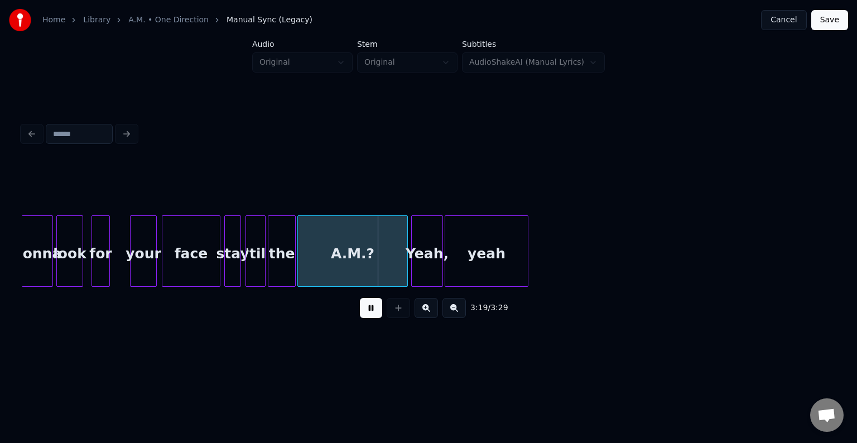
click at [365, 317] on button at bounding box center [371, 308] width 22 height 20
click at [234, 267] on div "stay" at bounding box center [233, 254] width 16 height 76
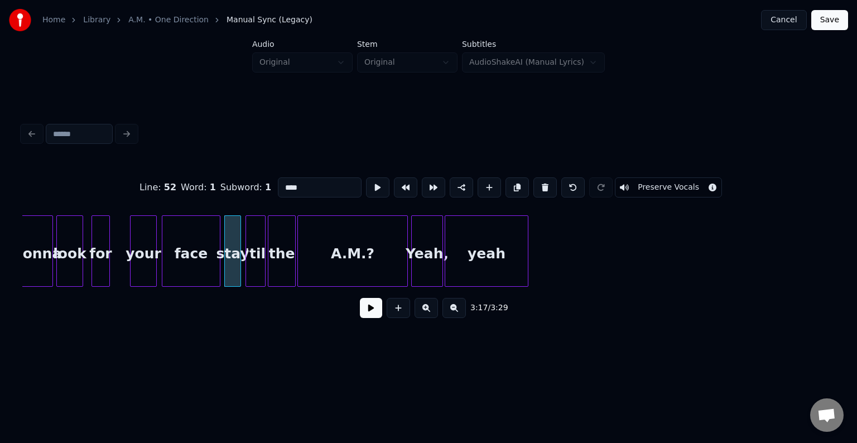
click at [197, 257] on div "face" at bounding box center [190, 254] width 57 height 76
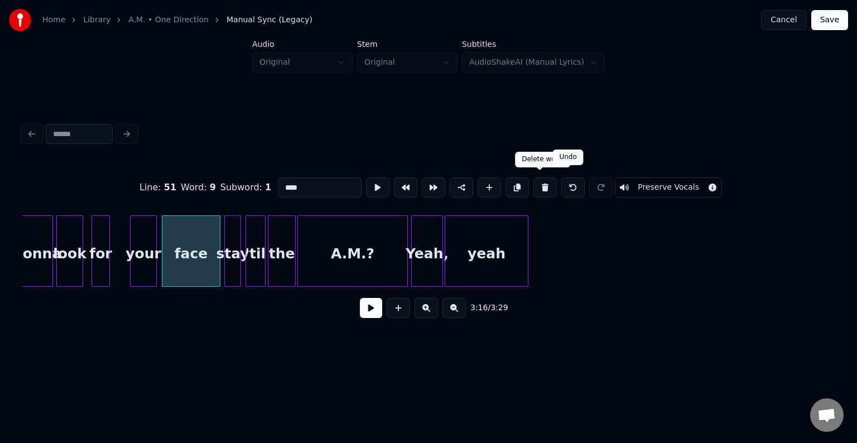
click at [561, 186] on button at bounding box center [572, 187] width 23 height 20
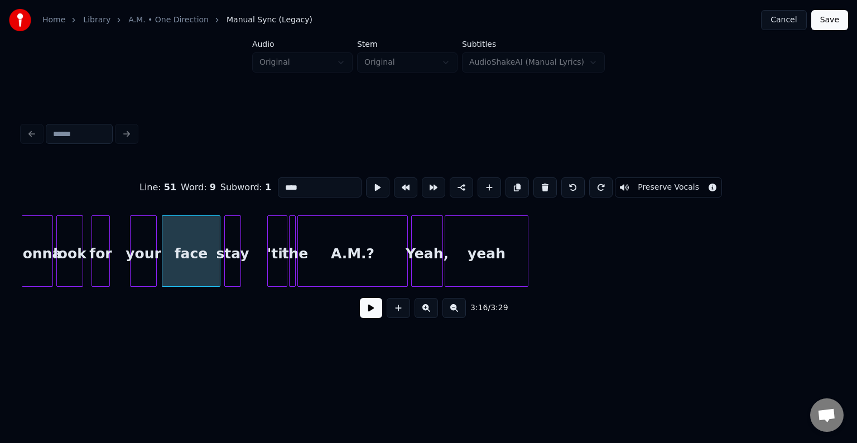
click at [561, 186] on button at bounding box center [572, 187] width 23 height 20
click at [533, 182] on button at bounding box center [544, 187] width 23 height 20
type input "****"
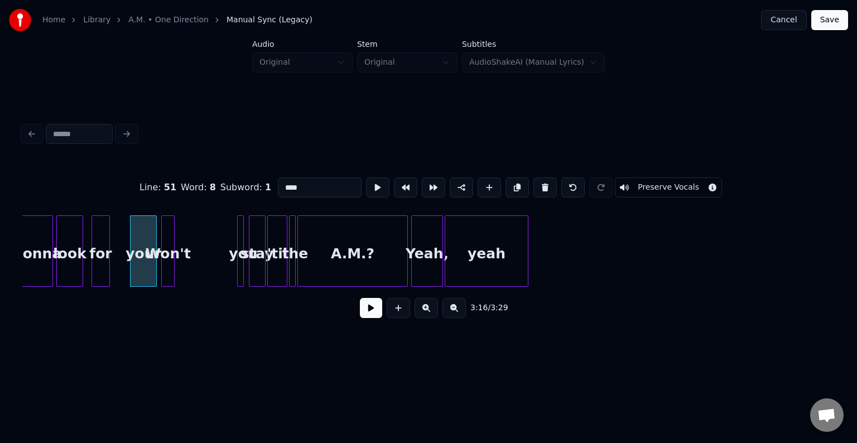
click at [170, 269] on div "Won't" at bounding box center [168, 254] width 12 height 76
click at [180, 269] on div at bounding box center [180, 251] width 3 height 70
click at [370, 311] on button at bounding box center [371, 308] width 22 height 20
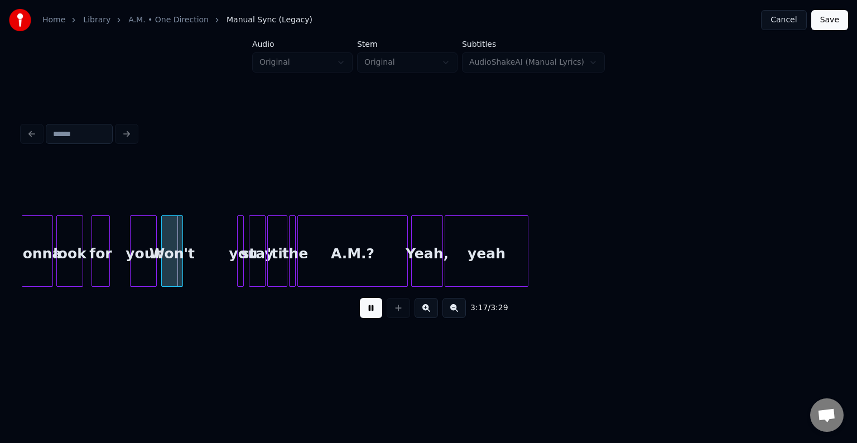
click at [370, 311] on button at bounding box center [371, 308] width 22 height 20
click at [144, 269] on div "your" at bounding box center [144, 254] width 26 height 76
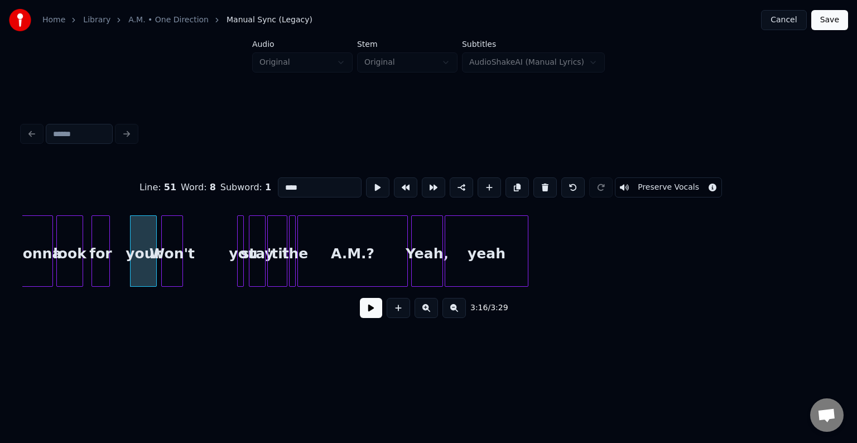
click at [533, 186] on button at bounding box center [544, 187] width 23 height 20
type input "***"
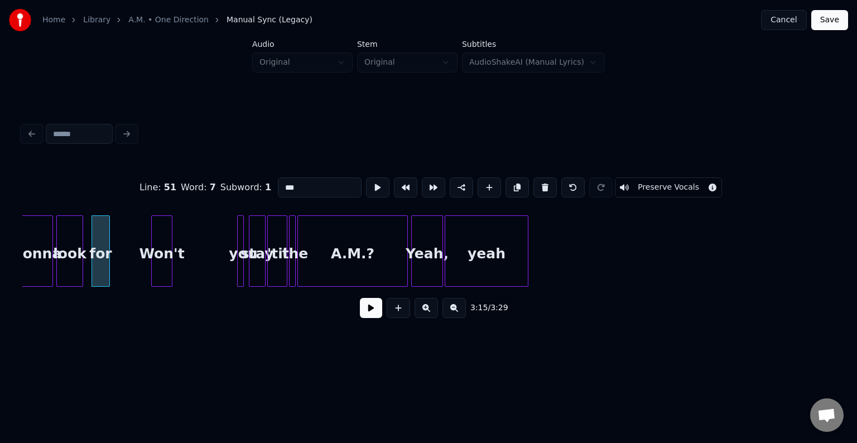
click at [160, 265] on div "Won't" at bounding box center [162, 254] width 20 height 76
click at [378, 316] on button at bounding box center [371, 308] width 22 height 20
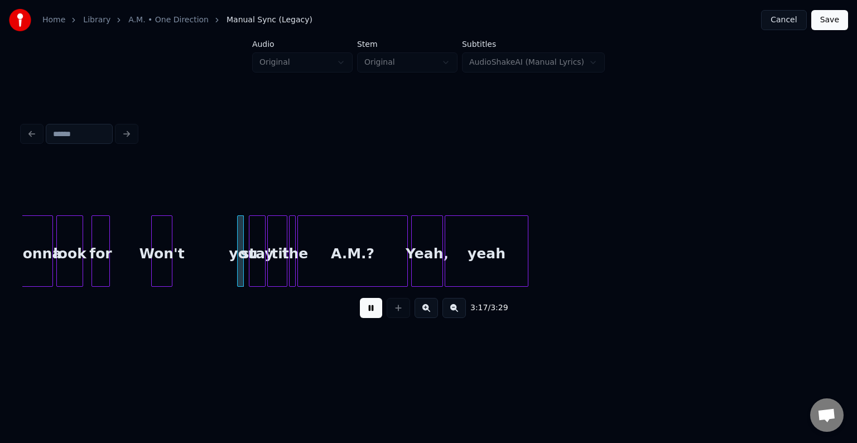
click at [376, 316] on button at bounding box center [371, 308] width 22 height 20
click at [162, 272] on div "Won't" at bounding box center [162, 254] width 20 height 76
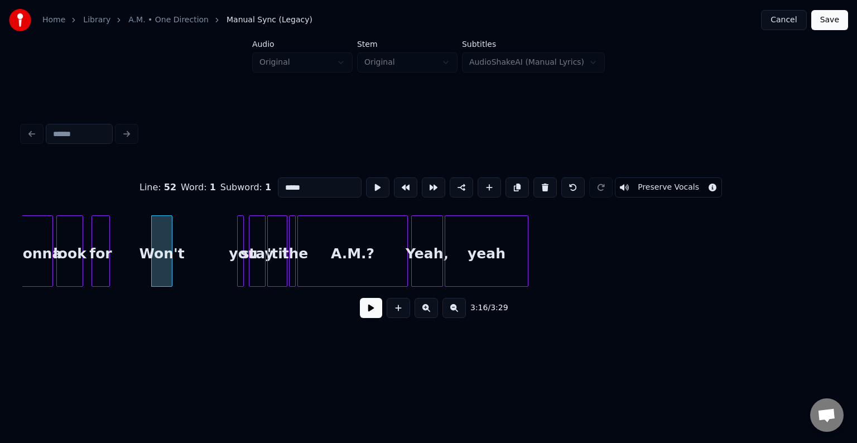
click at [370, 318] on button at bounding box center [371, 308] width 22 height 20
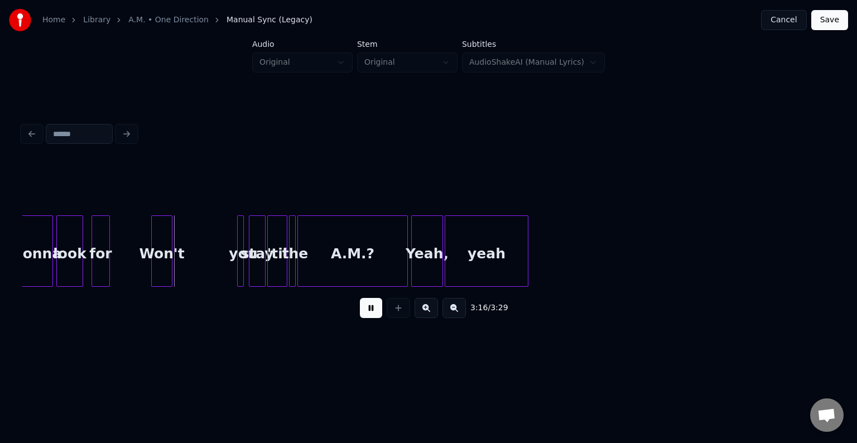
click at [370, 318] on button at bounding box center [371, 308] width 22 height 20
click at [221, 267] on div at bounding box center [222, 251] width 3 height 70
click at [136, 267] on div at bounding box center [134, 251] width 3 height 70
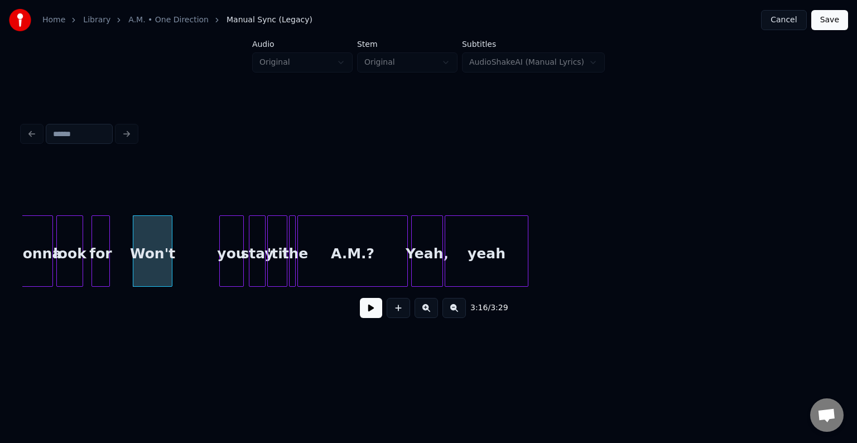
click at [377, 316] on button at bounding box center [371, 308] width 22 height 20
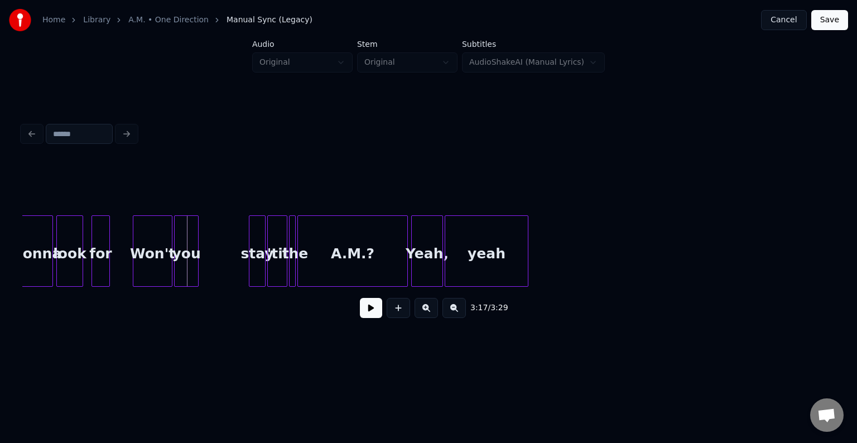
click at [186, 272] on div "you" at bounding box center [186, 254] width 23 height 76
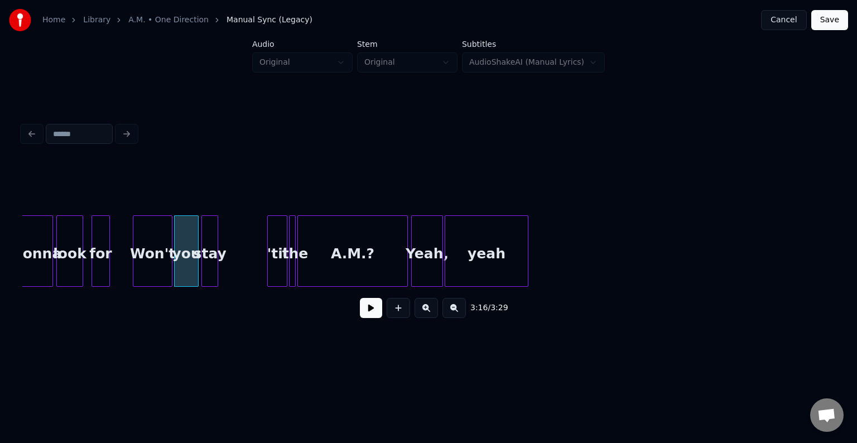
click at [210, 269] on div "stay" at bounding box center [210, 254] width 16 height 76
click at [232, 271] on div at bounding box center [231, 251] width 3 height 70
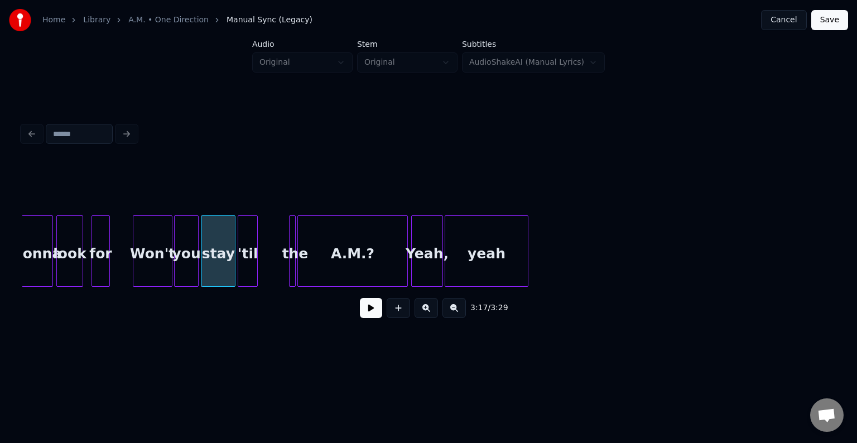
click at [249, 274] on div "'til" at bounding box center [247, 254] width 19 height 76
click at [264, 273] on div at bounding box center [265, 251] width 3 height 70
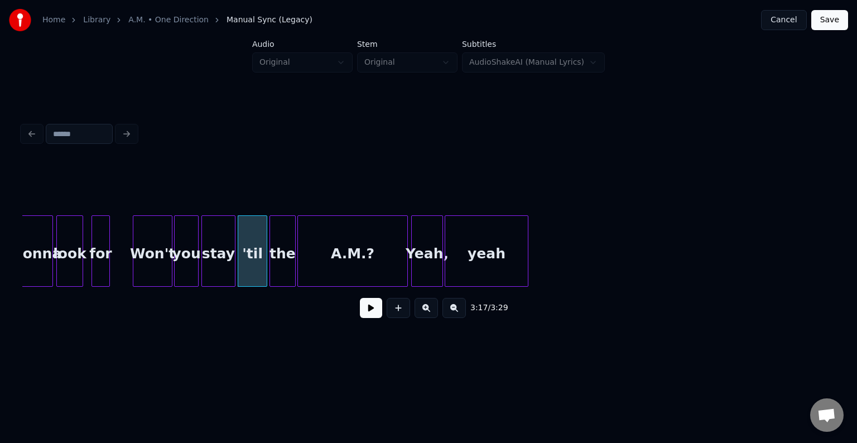
click at [270, 273] on div at bounding box center [271, 251] width 3 height 70
click at [136, 262] on div "Won't" at bounding box center [152, 254] width 38 height 76
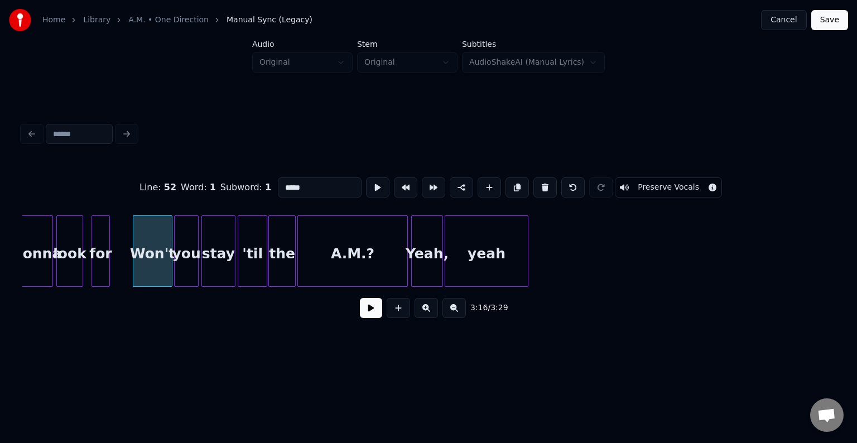
click at [370, 318] on button at bounding box center [371, 308] width 22 height 20
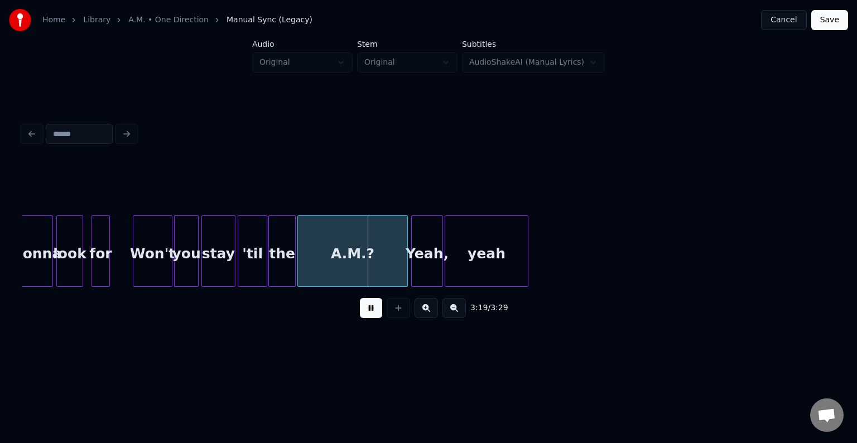
click at [325, 268] on div "A.M.?" at bounding box center [352, 254] width 109 height 76
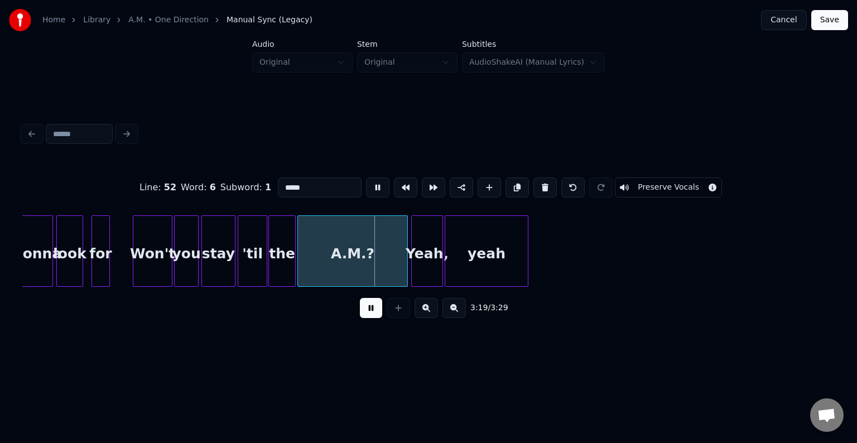
click at [286, 267] on div "the" at bounding box center [282, 254] width 26 height 76
click at [283, 267] on div "the" at bounding box center [282, 254] width 26 height 76
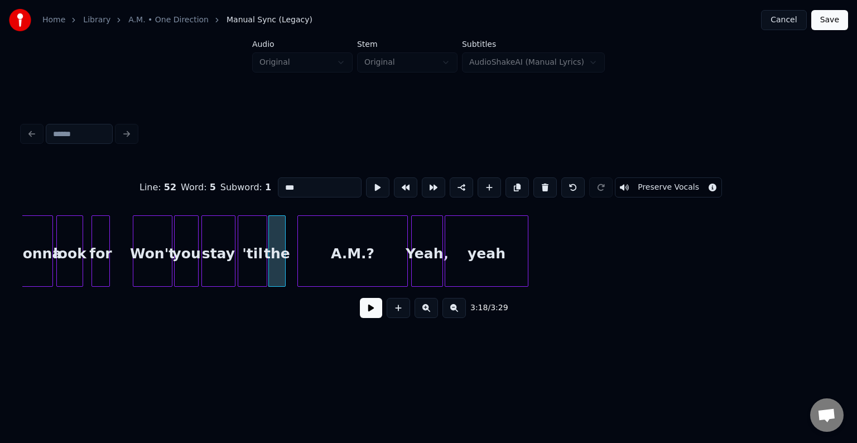
click at [282, 269] on div at bounding box center [283, 251] width 3 height 70
click at [289, 265] on div at bounding box center [290, 251] width 3 height 70
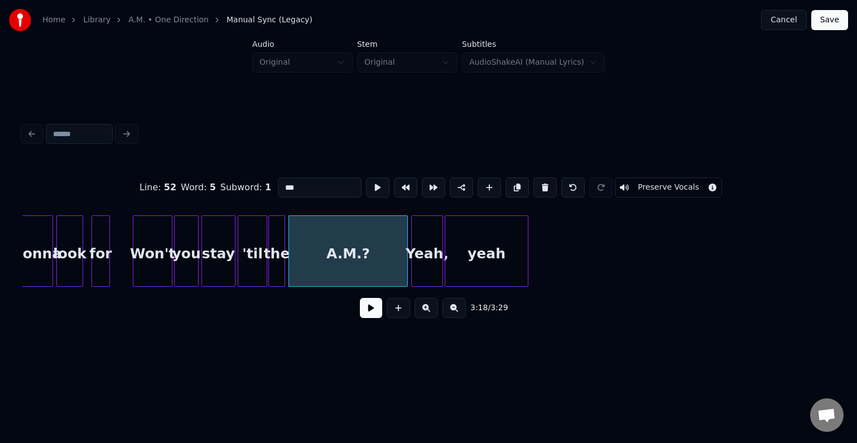
click at [252, 270] on div "'til" at bounding box center [252, 254] width 28 height 76
type input "****"
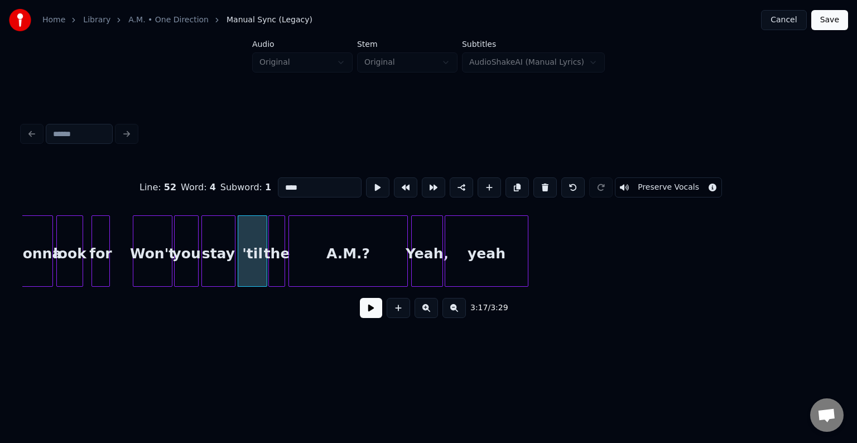
click at [366, 312] on button at bounding box center [371, 308] width 22 height 20
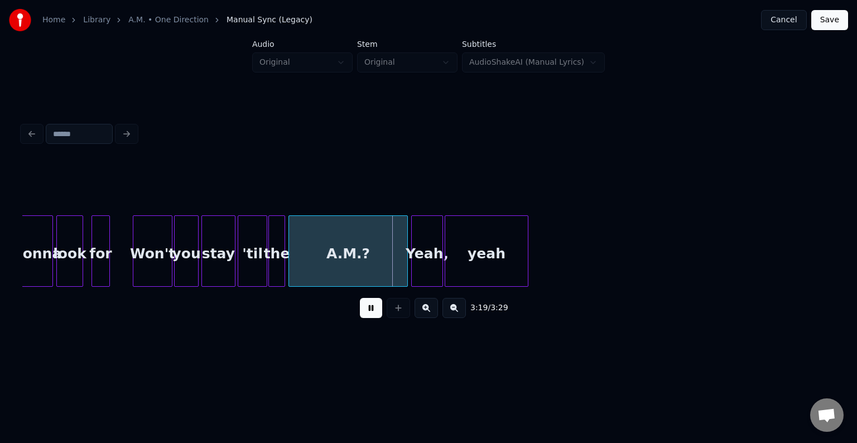
click at [281, 270] on div at bounding box center [282, 251] width 3 height 70
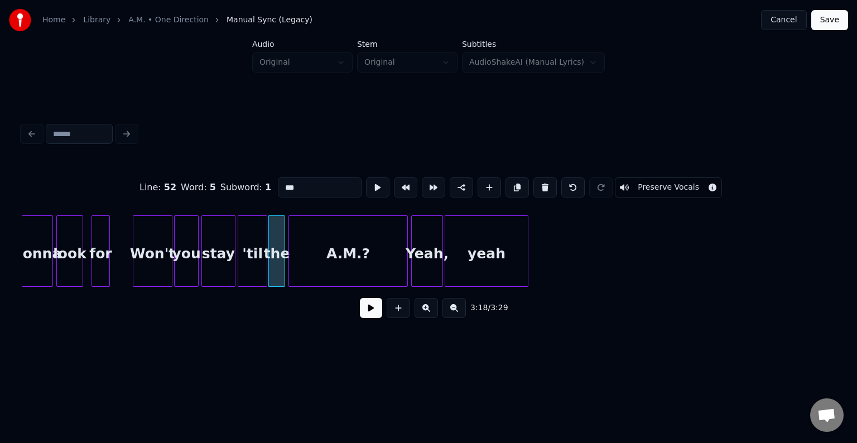
click at [257, 265] on div "'til" at bounding box center [252, 254] width 28 height 76
type input "****"
click at [370, 316] on button at bounding box center [371, 308] width 22 height 20
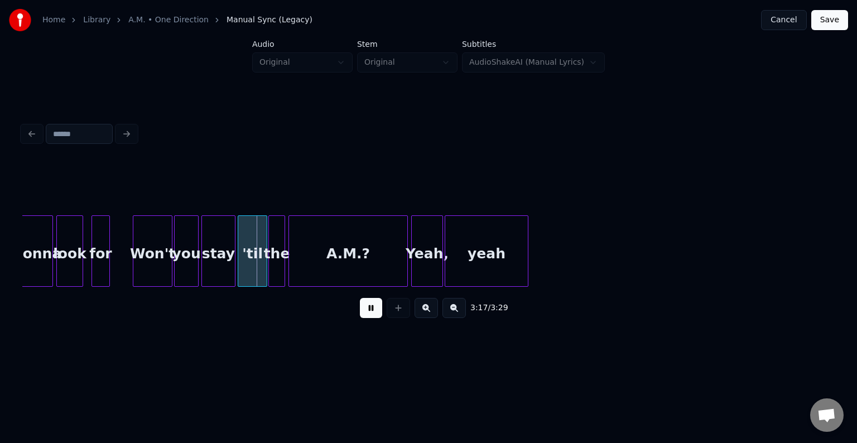
click at [370, 316] on button at bounding box center [371, 308] width 22 height 20
click at [249, 268] on div at bounding box center [248, 251] width 3 height 70
click at [262, 268] on div "the" at bounding box center [262, 254] width 16 height 76
click at [261, 269] on div at bounding box center [260, 251] width 3 height 70
click at [270, 264] on div at bounding box center [270, 251] width 3 height 70
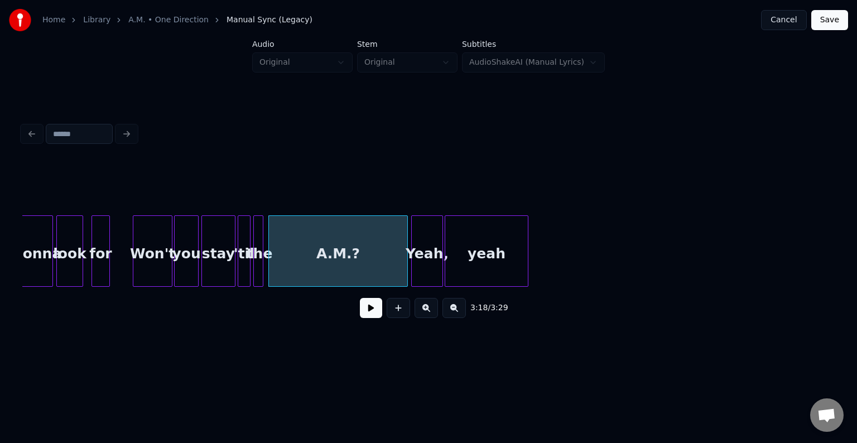
click at [104, 262] on div "for" at bounding box center [100, 254] width 17 height 76
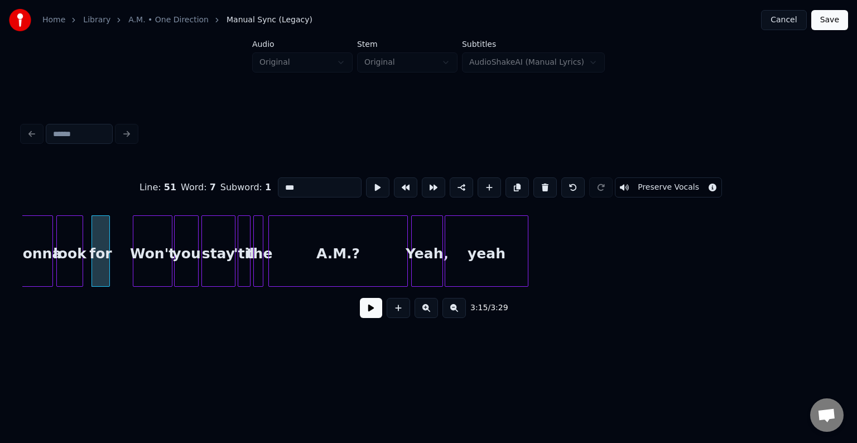
click at [361, 311] on button at bounding box center [371, 308] width 22 height 20
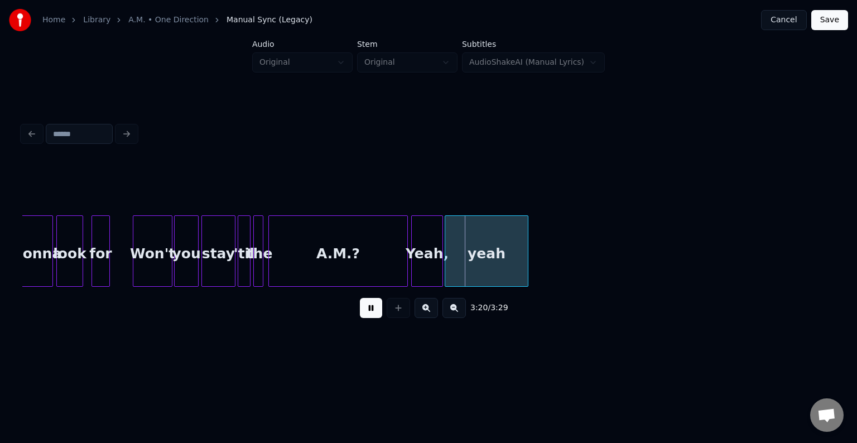
click at [381, 232] on div "A.M.?" at bounding box center [338, 254] width 138 height 76
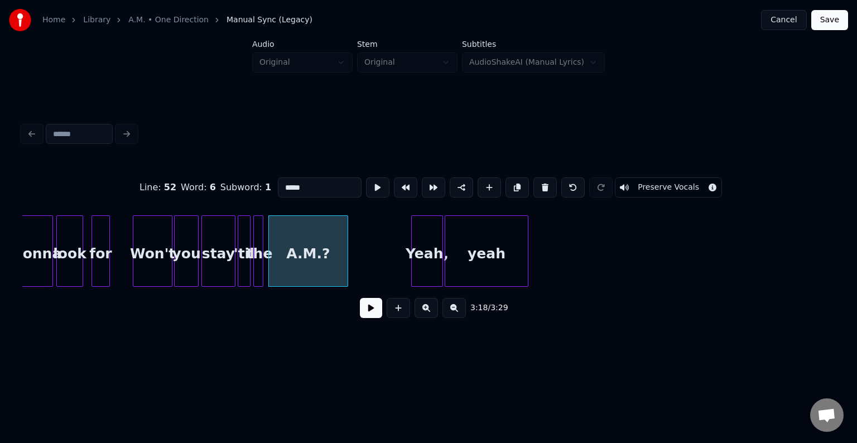
click at [346, 268] on div at bounding box center [345, 251] width 3 height 70
click at [370, 312] on button at bounding box center [371, 308] width 22 height 20
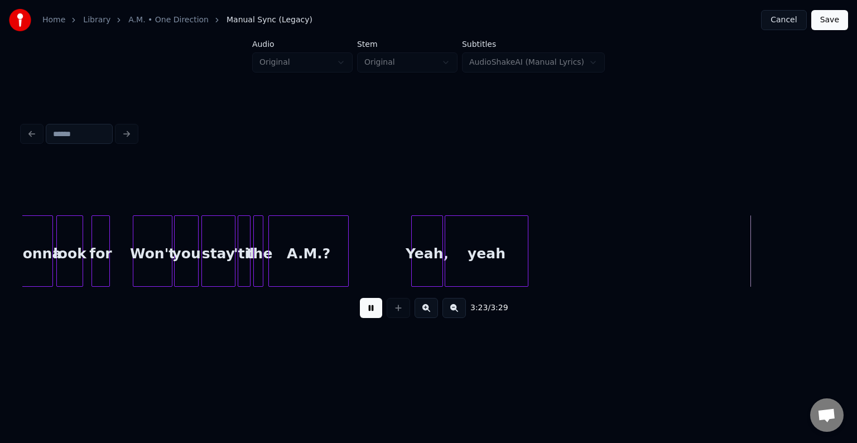
click at [830, 25] on button "Save" at bounding box center [829, 20] width 37 height 20
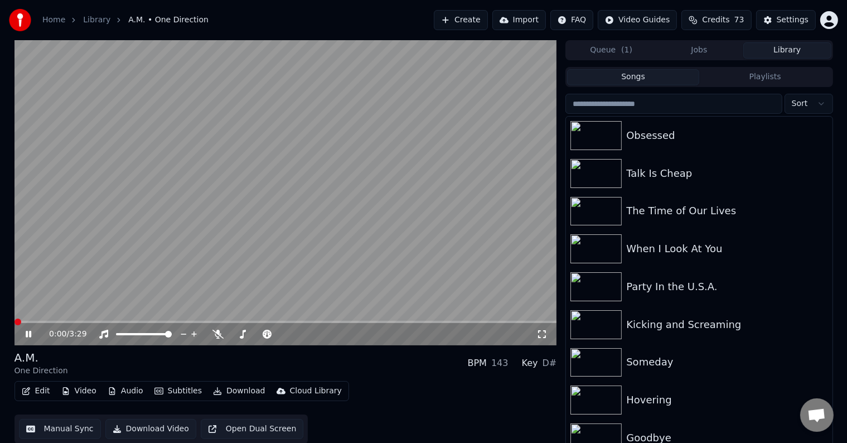
click at [225, 395] on button "Download" at bounding box center [239, 391] width 61 height 16
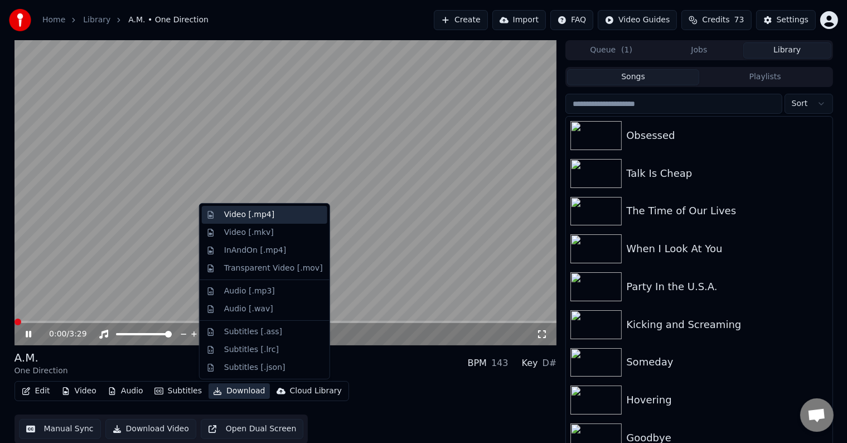
click at [248, 216] on div "Video [.mp4]" at bounding box center [249, 214] width 50 height 11
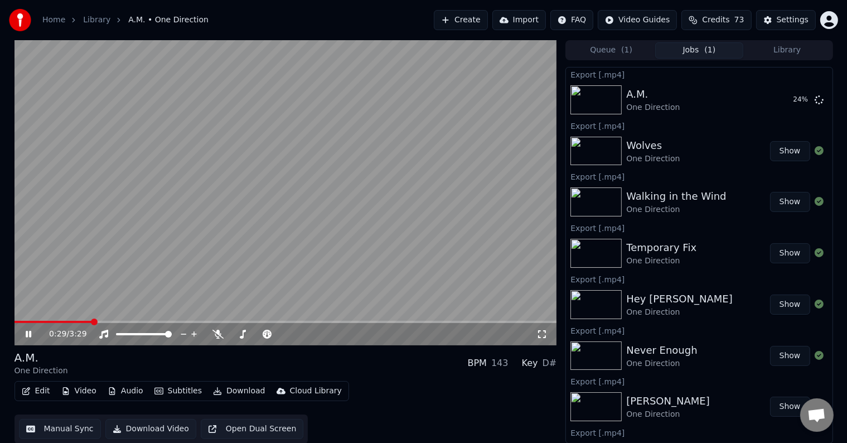
click at [792, 48] on button "Library" at bounding box center [787, 50] width 88 height 16
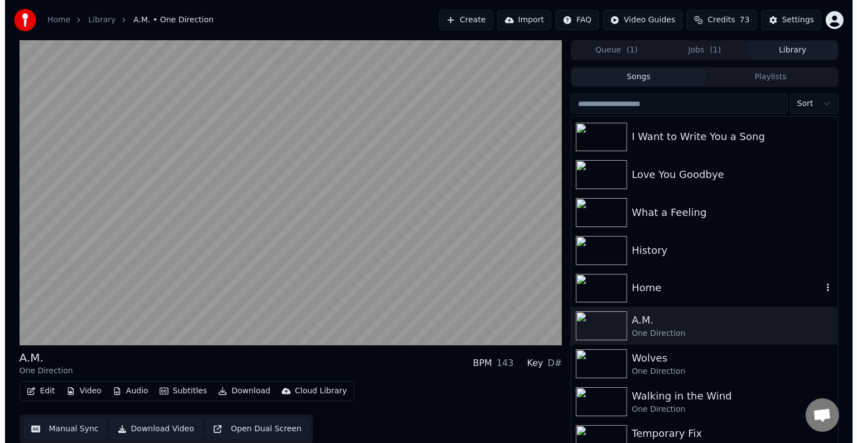
scroll to position [6133, 0]
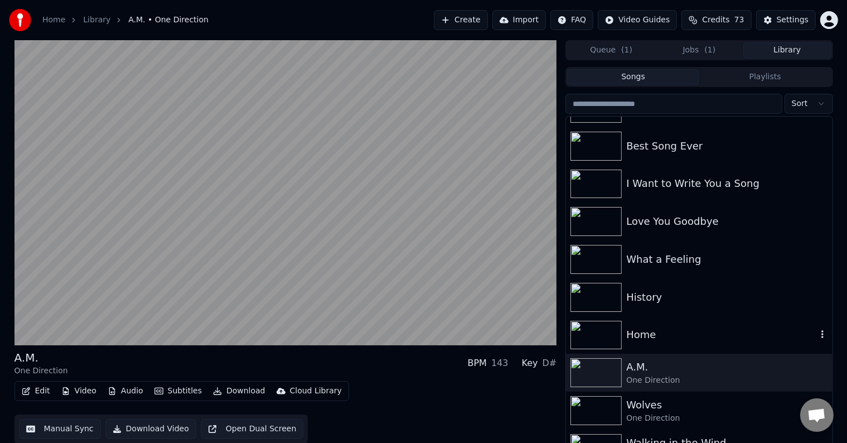
click at [669, 328] on div "Home" at bounding box center [721, 335] width 190 height 16
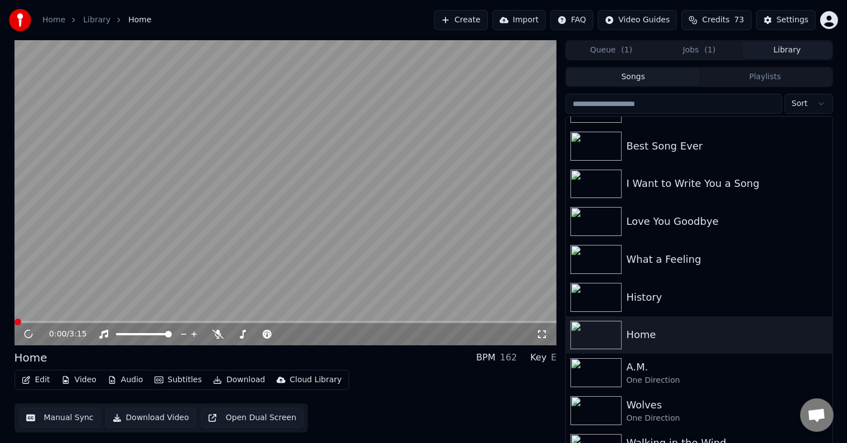
click at [33, 378] on button "Edit" at bounding box center [35, 380] width 37 height 16
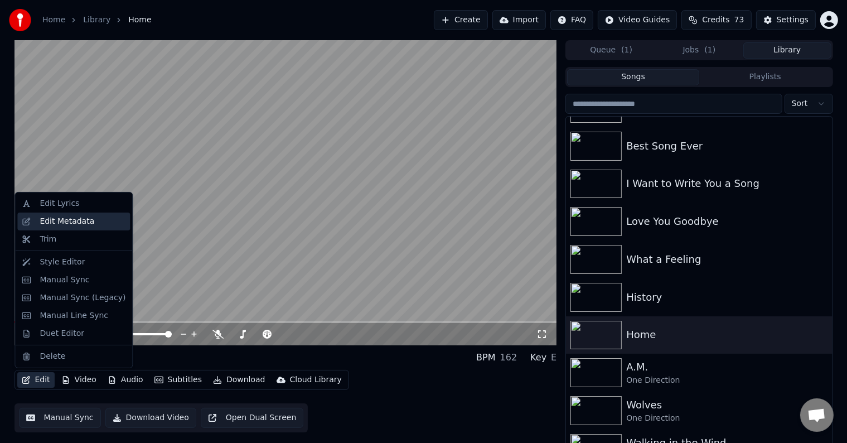
click at [56, 218] on div "Edit Metadata" at bounding box center [67, 221] width 55 height 11
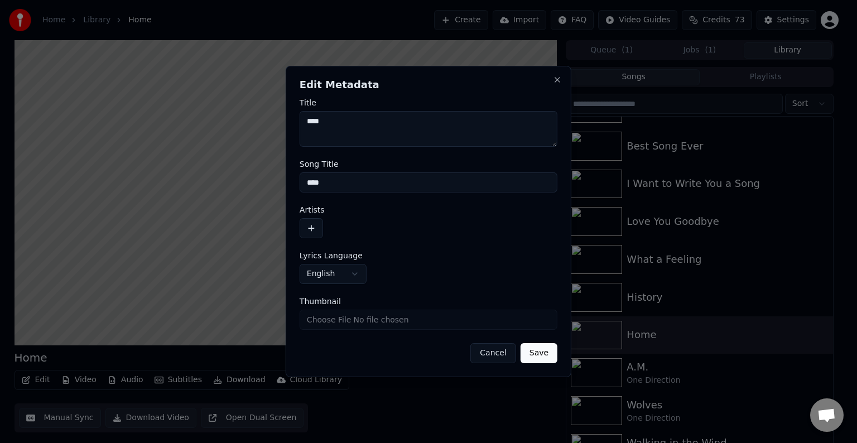
click at [307, 223] on button "button" at bounding box center [310, 228] width 23 height 20
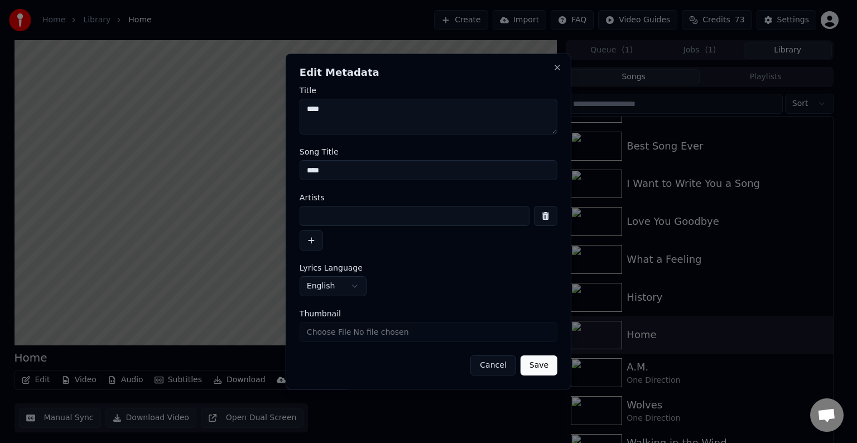
click at [324, 216] on input at bounding box center [414, 216] width 230 height 20
type input "**********"
click at [520, 355] on button "Save" at bounding box center [538, 365] width 37 height 20
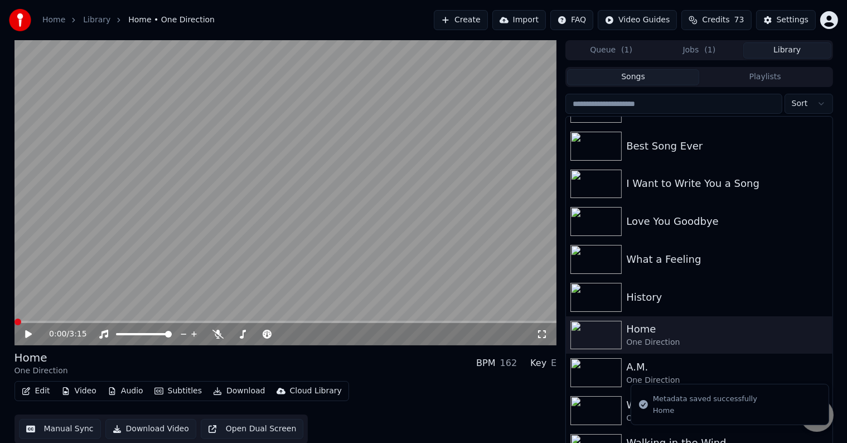
click at [33, 387] on button "Edit" at bounding box center [35, 391] width 37 height 16
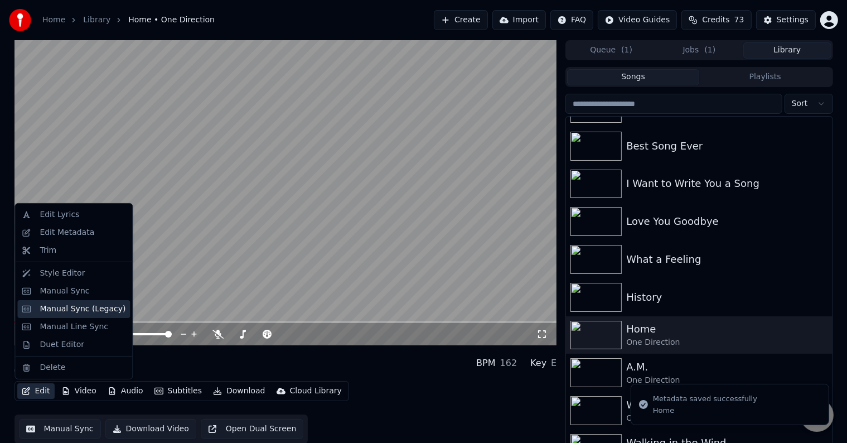
click at [67, 310] on div "Manual Sync (Legacy)" at bounding box center [83, 308] width 86 height 11
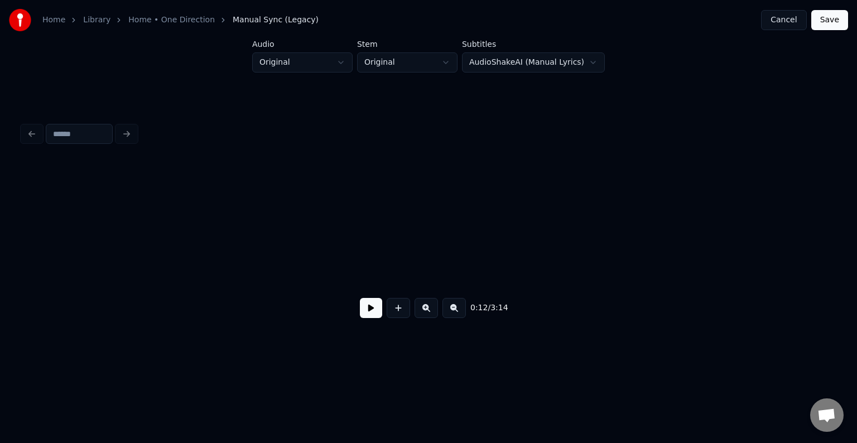
scroll to position [0, 1031]
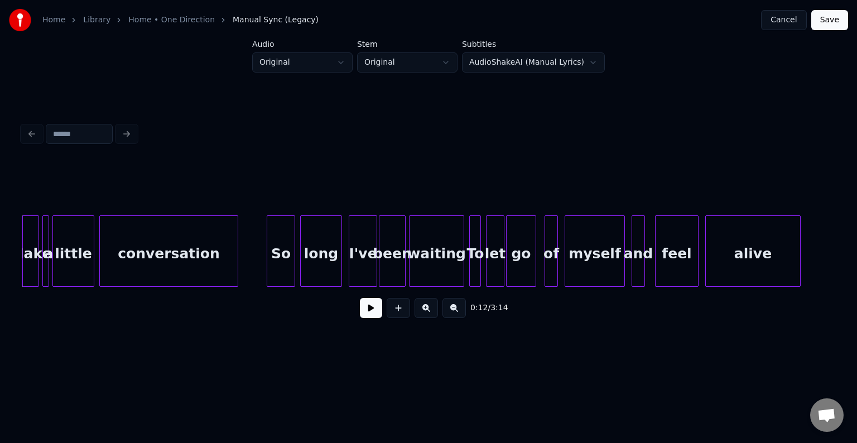
click at [370, 318] on button at bounding box center [371, 308] width 22 height 20
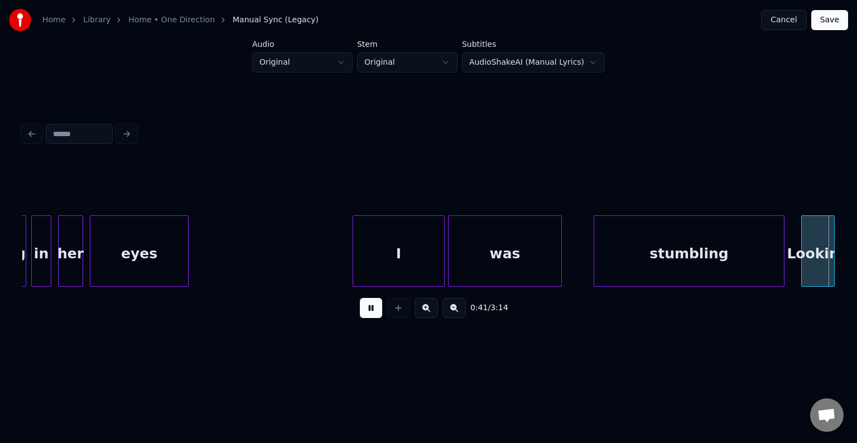
scroll to position [0, 3468]
